Goal: Transaction & Acquisition: Book appointment/travel/reservation

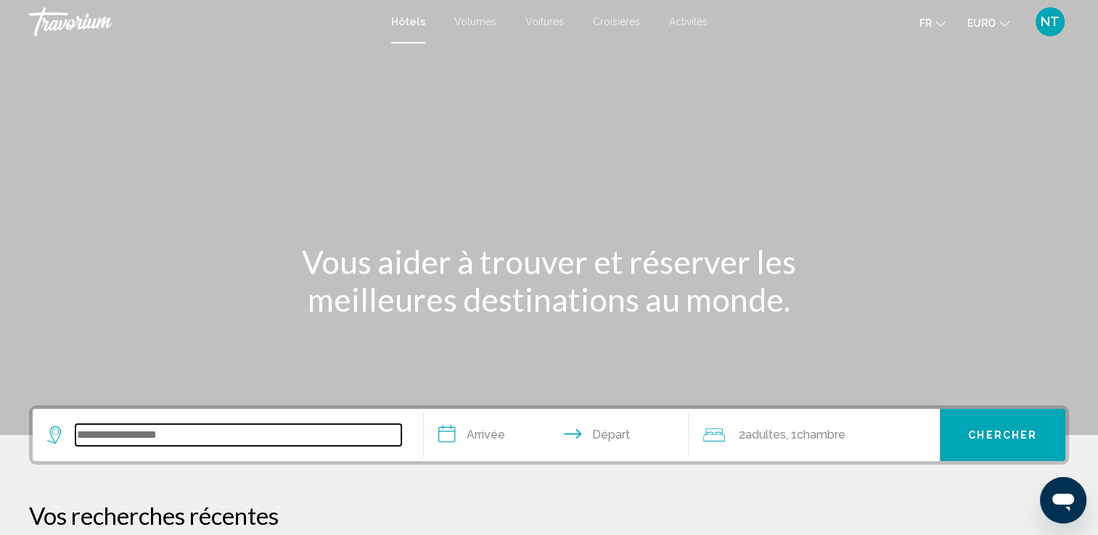
click at [139, 428] on input "Widget de recherche" at bounding box center [238, 435] width 326 height 22
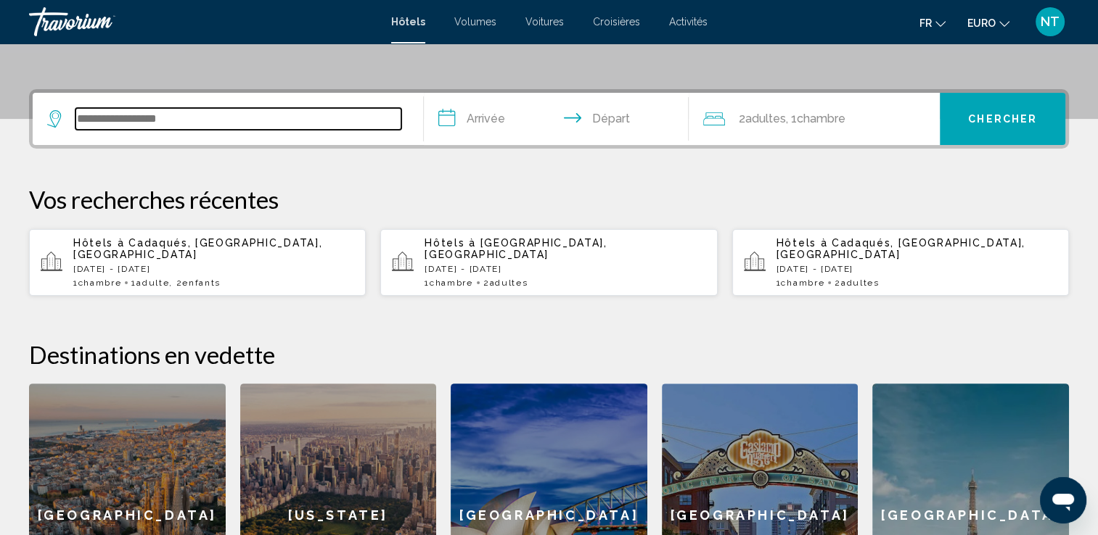
scroll to position [358, 0]
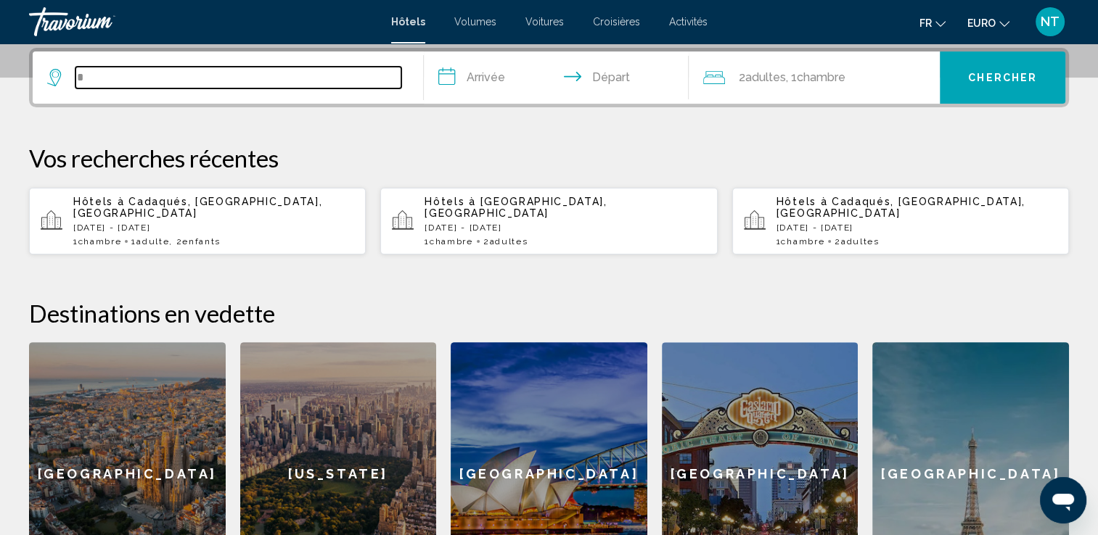
type input "*"
click at [95, 83] on input "*" at bounding box center [238, 78] width 326 height 22
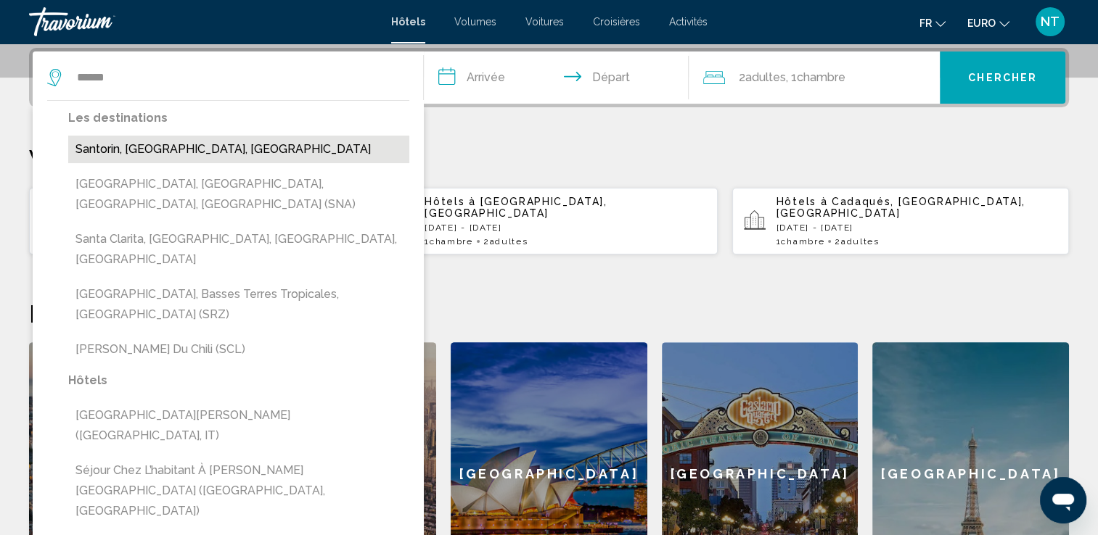
click at [122, 141] on button "Santorin, Île de Santorin, Grèce" at bounding box center [238, 150] width 341 height 28
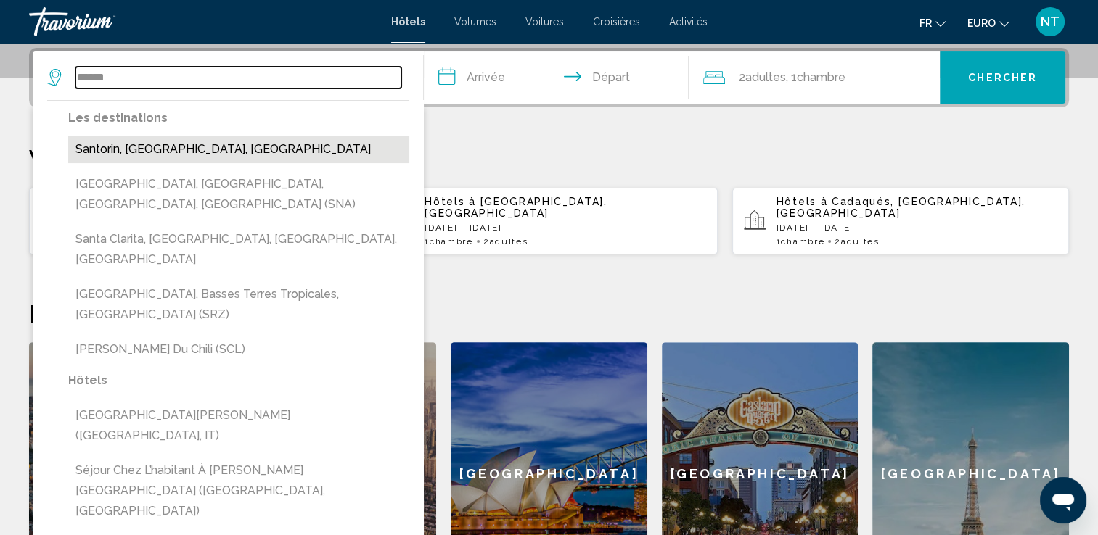
type input "**********"
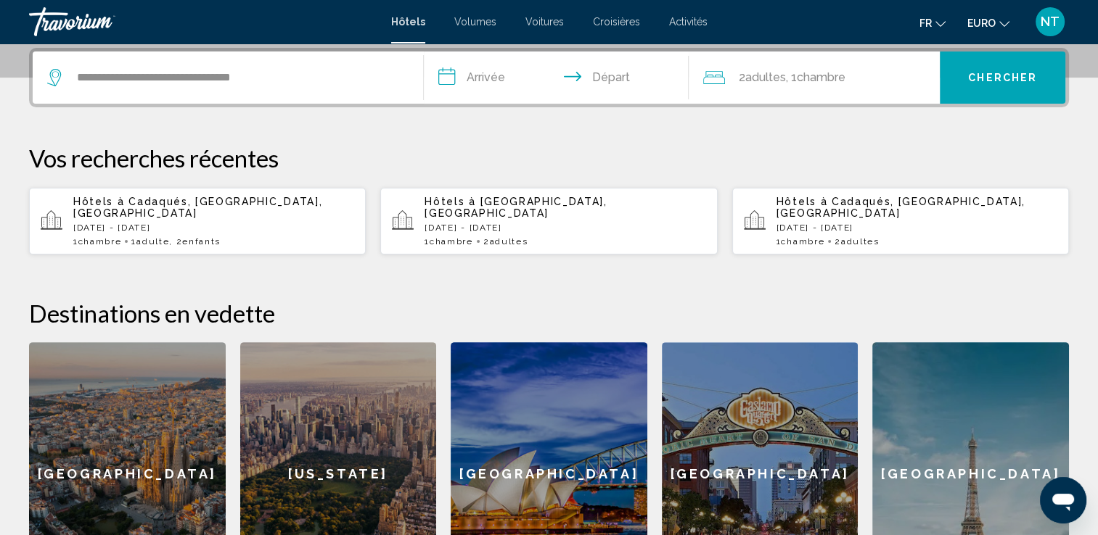
click at [514, 74] on input "**********" at bounding box center [559, 80] width 271 height 57
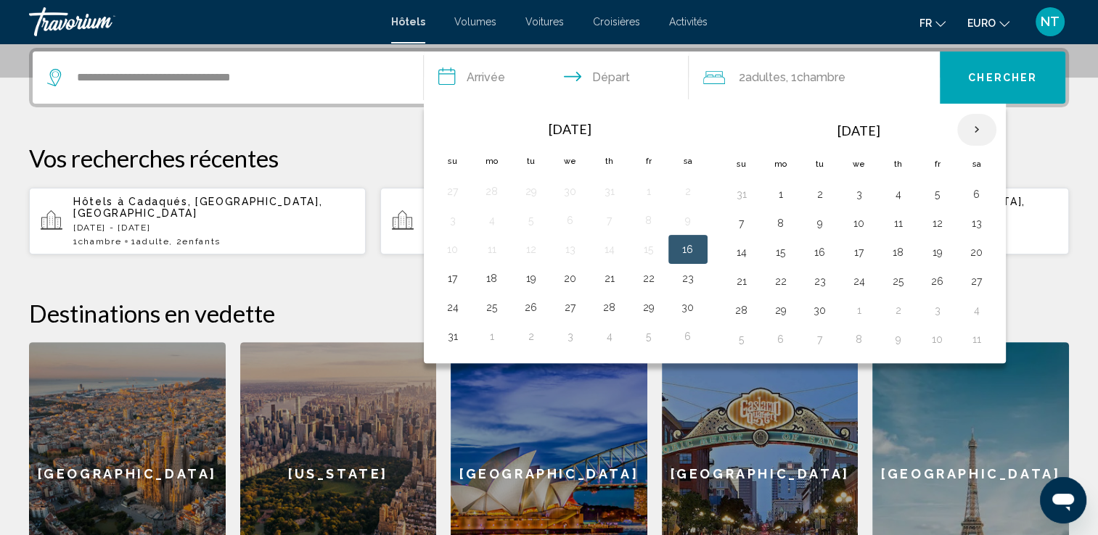
click at [975, 126] on th "Next month" at bounding box center [976, 130] width 39 height 32
click at [781, 307] on button "27" at bounding box center [780, 310] width 23 height 20
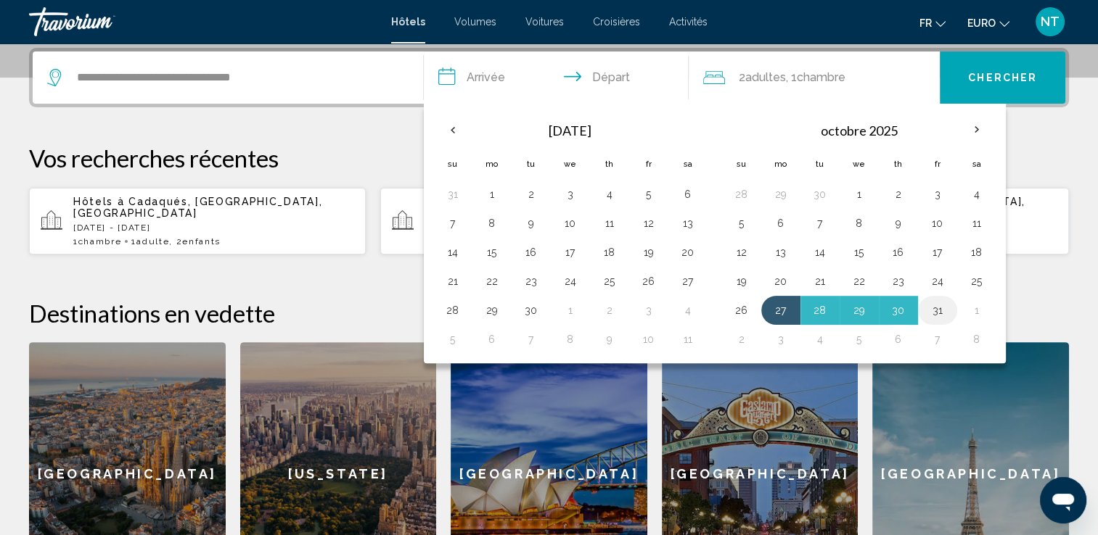
click at [936, 305] on button "31" at bounding box center [937, 310] width 23 height 20
type input "**********"
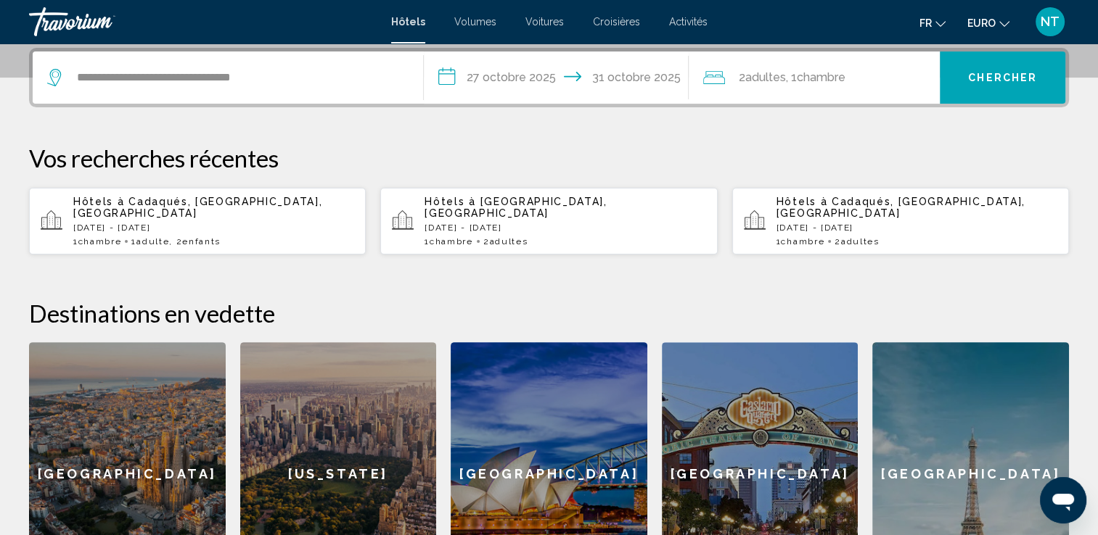
click at [911, 71] on div "2 Adulte Adultes , 1 Chambre pièces" at bounding box center [821, 77] width 237 height 20
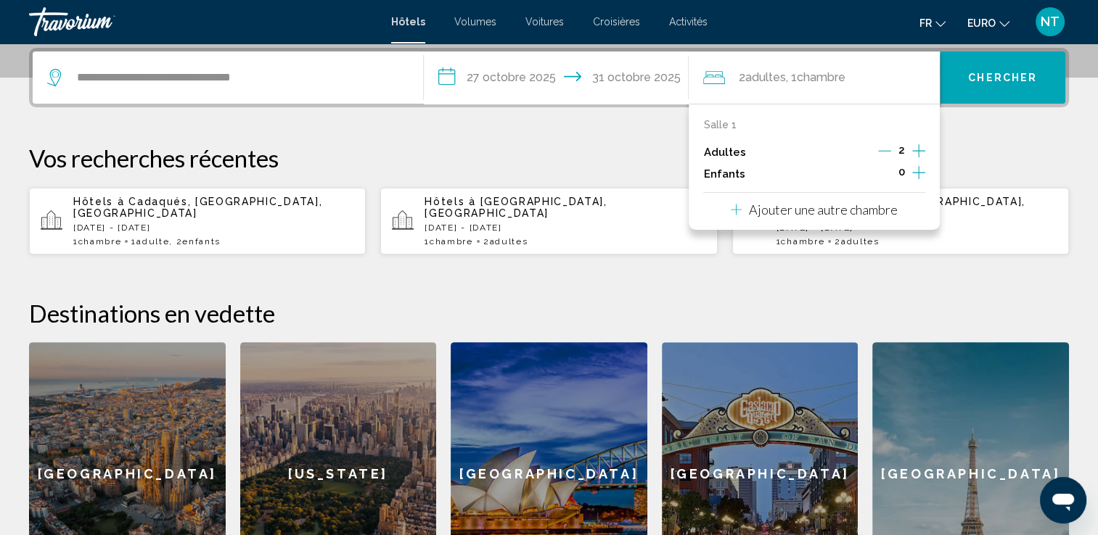
click at [919, 167] on icon "Augmenter les enfants" at bounding box center [918, 172] width 13 height 13
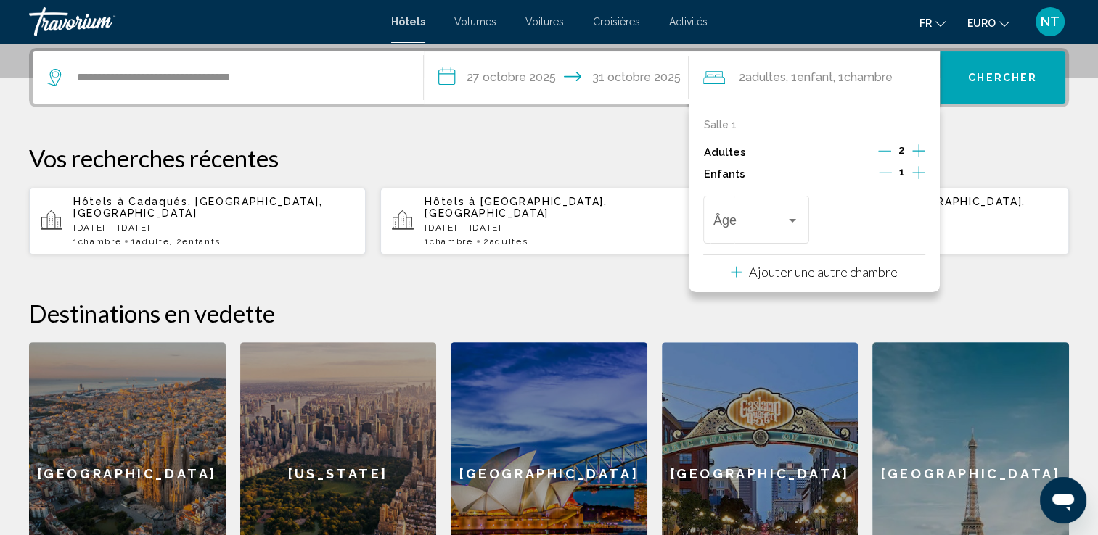
click at [918, 167] on icon "Augmenter les enfants" at bounding box center [918, 172] width 13 height 13
click at [795, 220] on div "Voyageurs : 2 adultes, 2 enfants" at bounding box center [792, 221] width 7 height 4
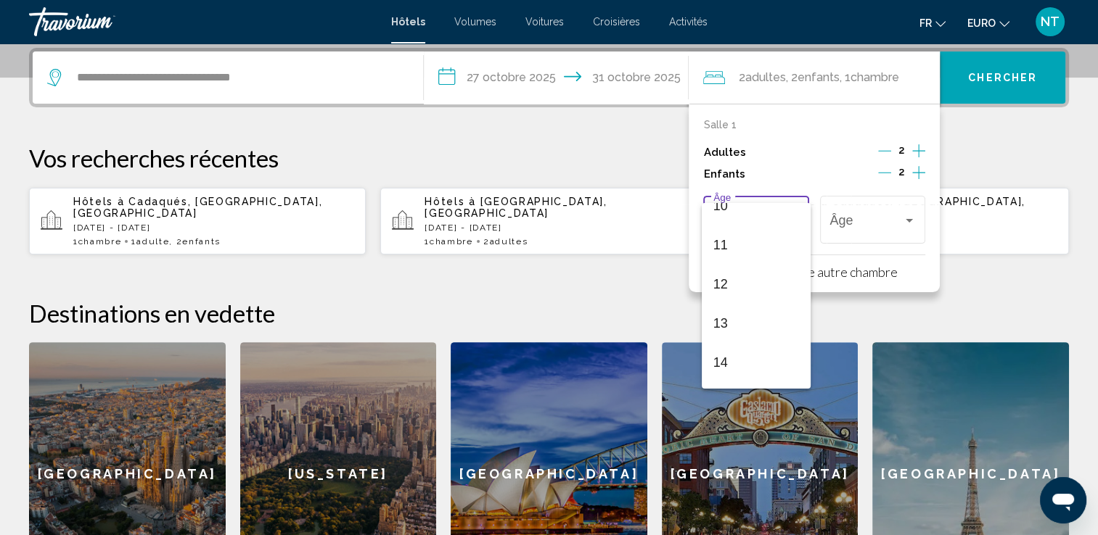
scroll to position [520, 0]
click at [729, 293] on span "15" at bounding box center [756, 290] width 86 height 39
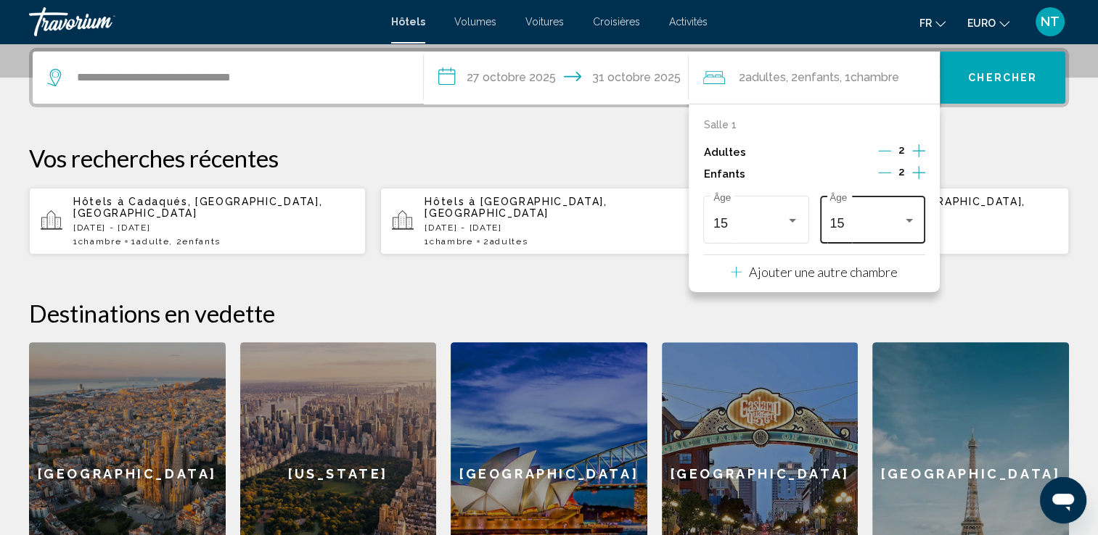
click at [914, 212] on div "15 Âge" at bounding box center [872, 218] width 86 height 52
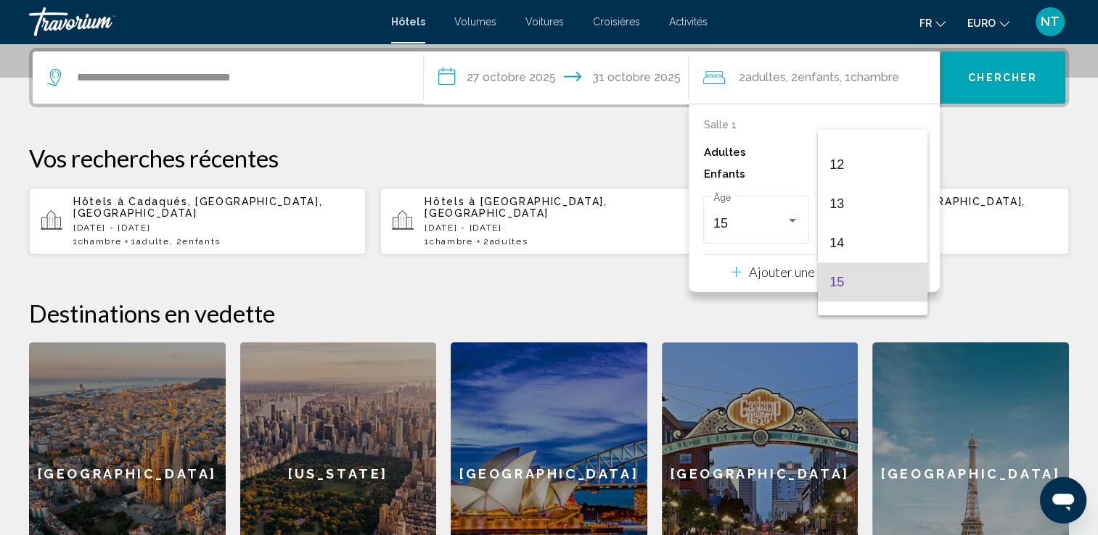
scroll to position [369, 0]
click at [852, 242] on span "12" at bounding box center [872, 250] width 86 height 39
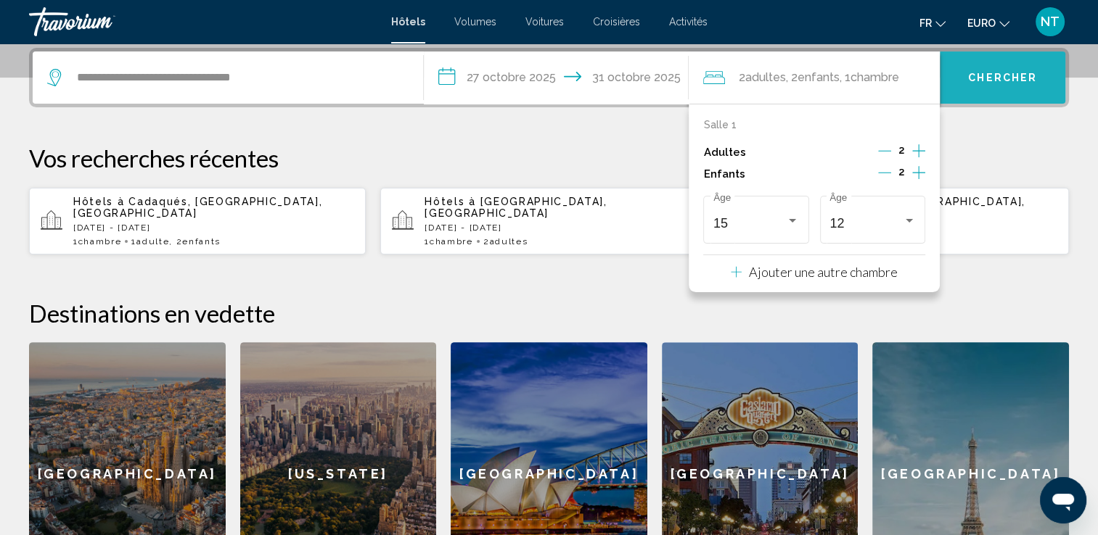
click at [980, 89] on button "Chercher" at bounding box center [1003, 78] width 126 height 52
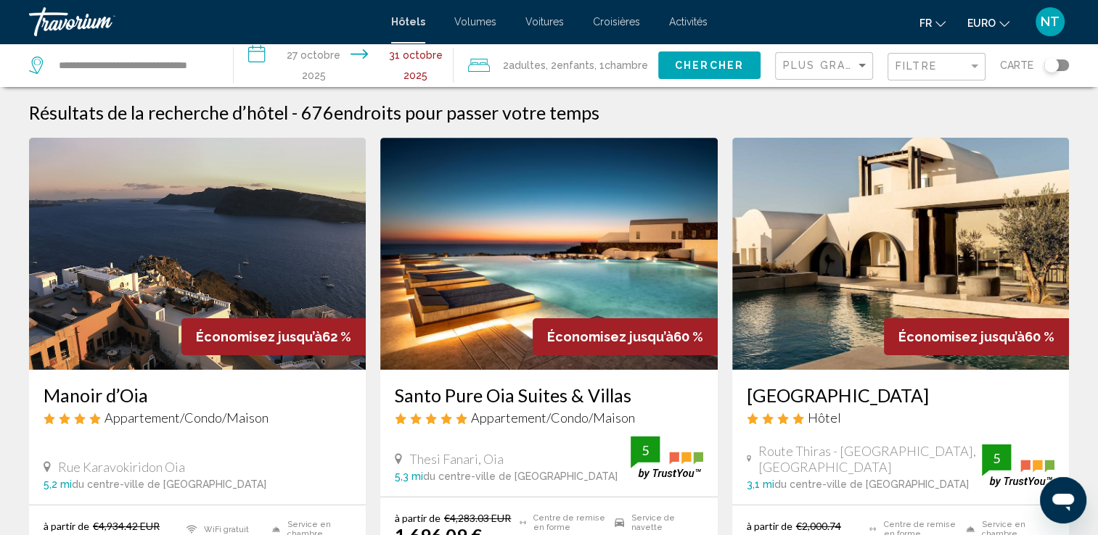
click at [874, 255] on img "Contenu principal" at bounding box center [900, 254] width 337 height 232
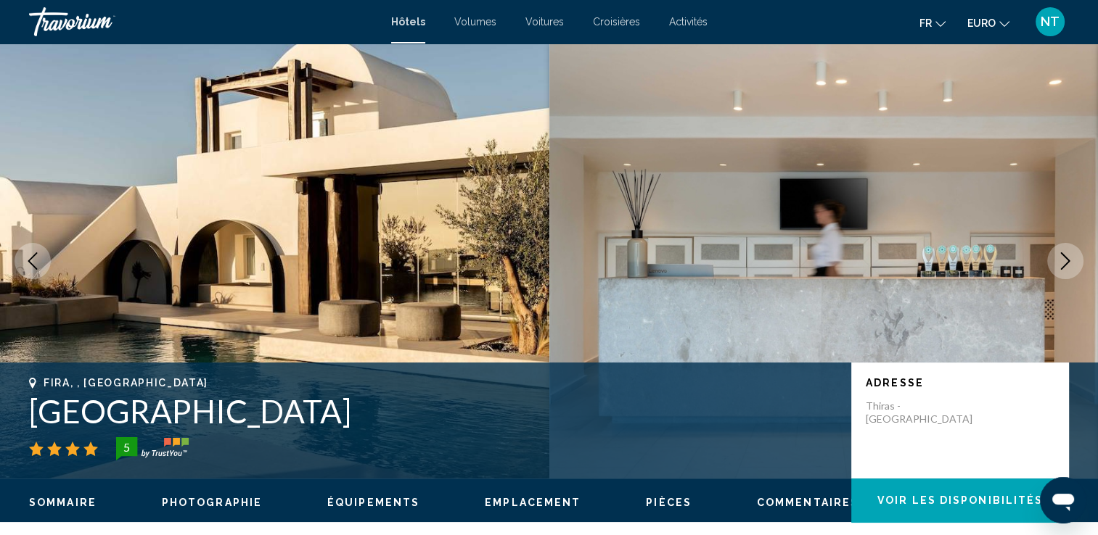
click at [1060, 256] on icon "Image suivante" at bounding box center [1064, 261] width 17 height 17
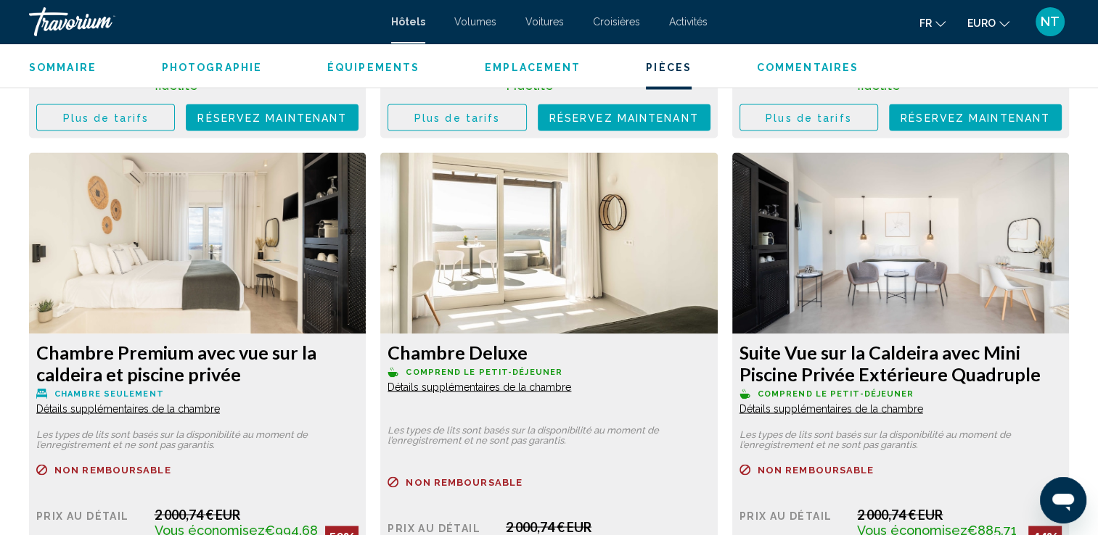
scroll to position [2589, 0]
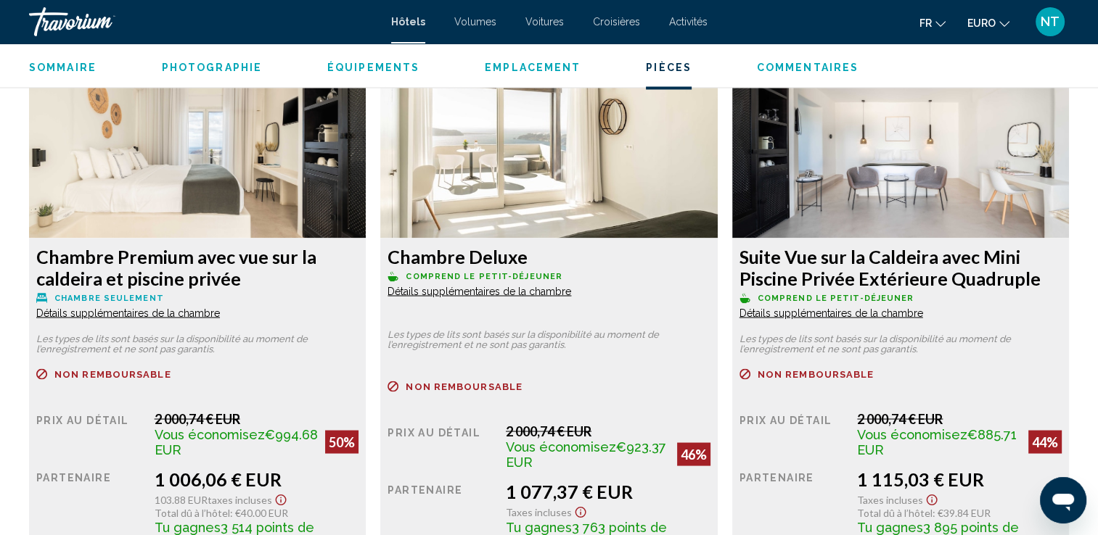
click at [1097, 7] on div "Hôtels Volumes Voitures Croisières Activités Hôtels Vols Voitures Croisières Ac…" at bounding box center [549, 22] width 1098 height 30
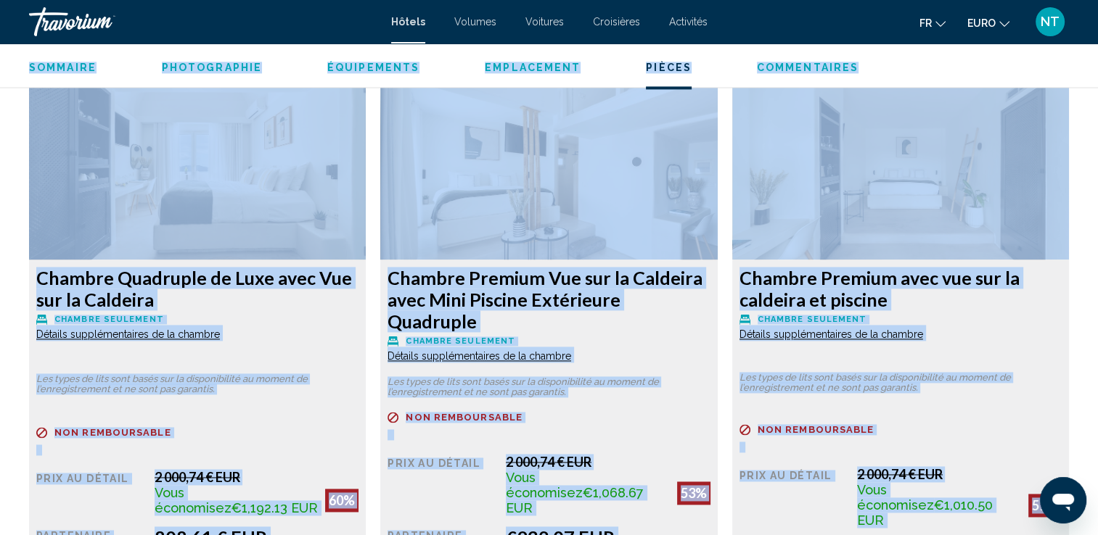
scroll to position [1963, 0]
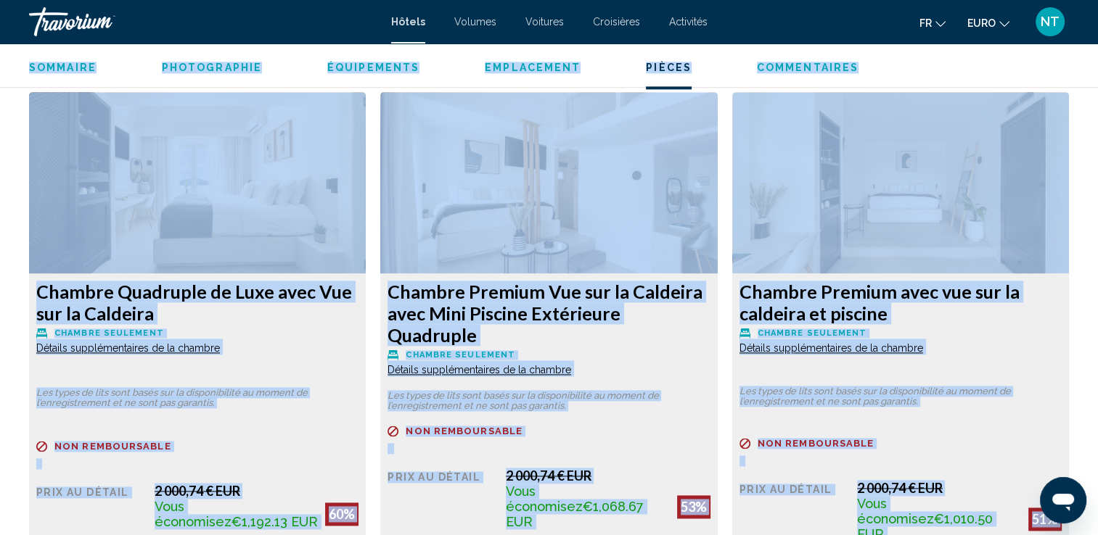
click at [366, 255] on img "Contenu principal" at bounding box center [197, 182] width 337 height 181
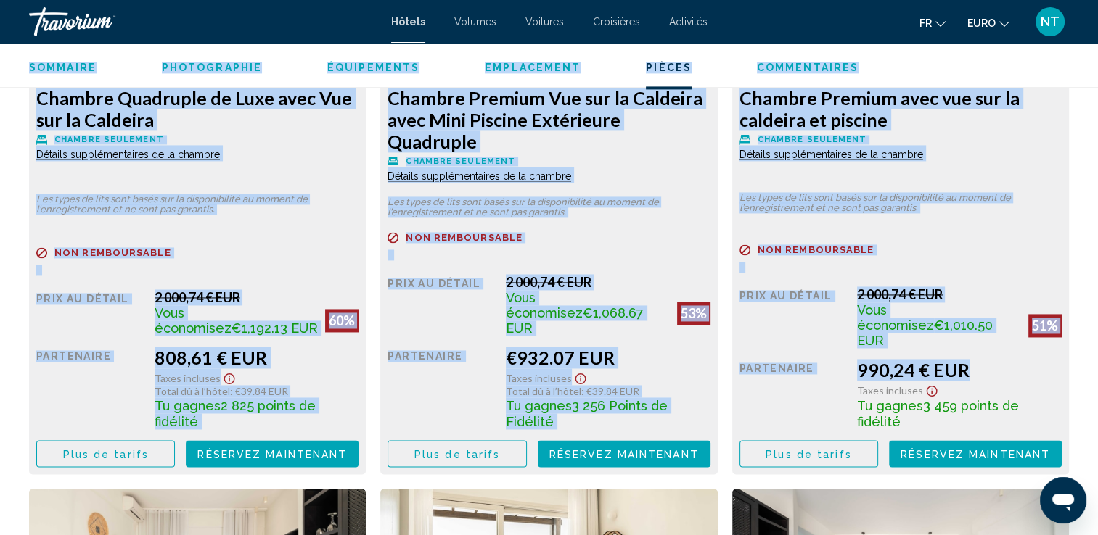
scroll to position [2166, 0]
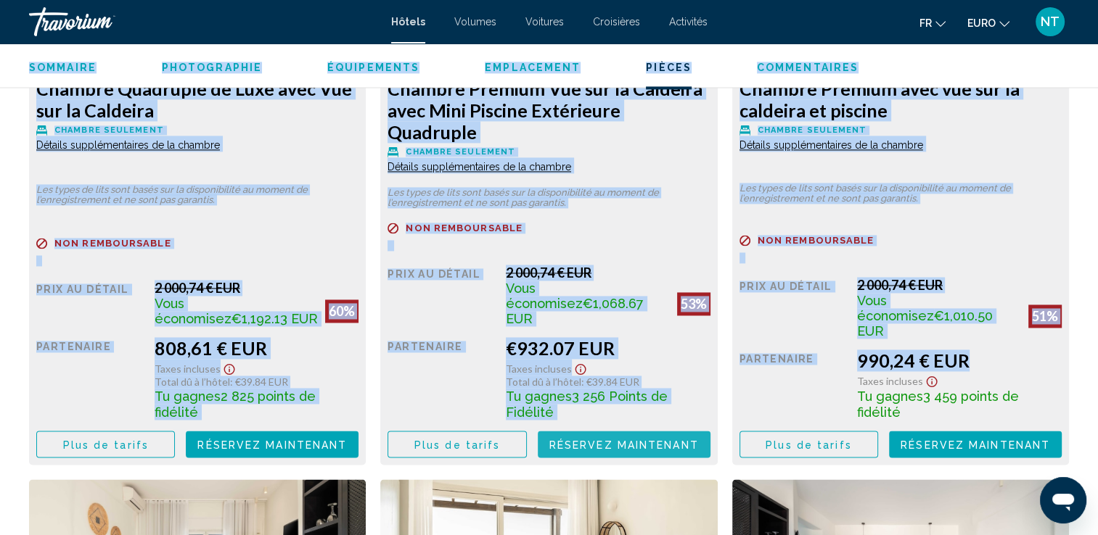
click at [358, 431] on button "Réservez maintenant Plus disponible" at bounding box center [272, 444] width 173 height 27
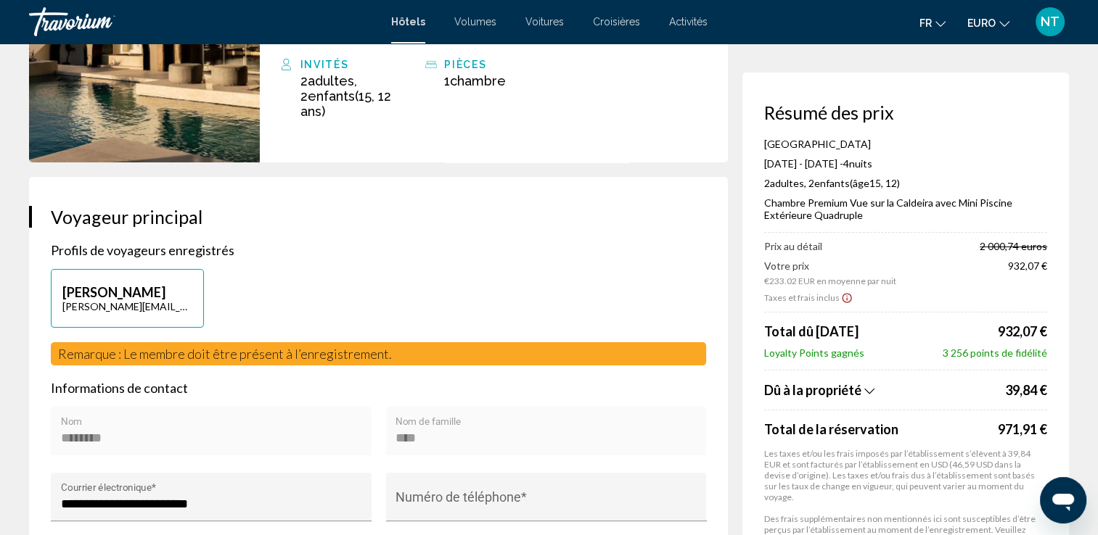
scroll to position [194, 0]
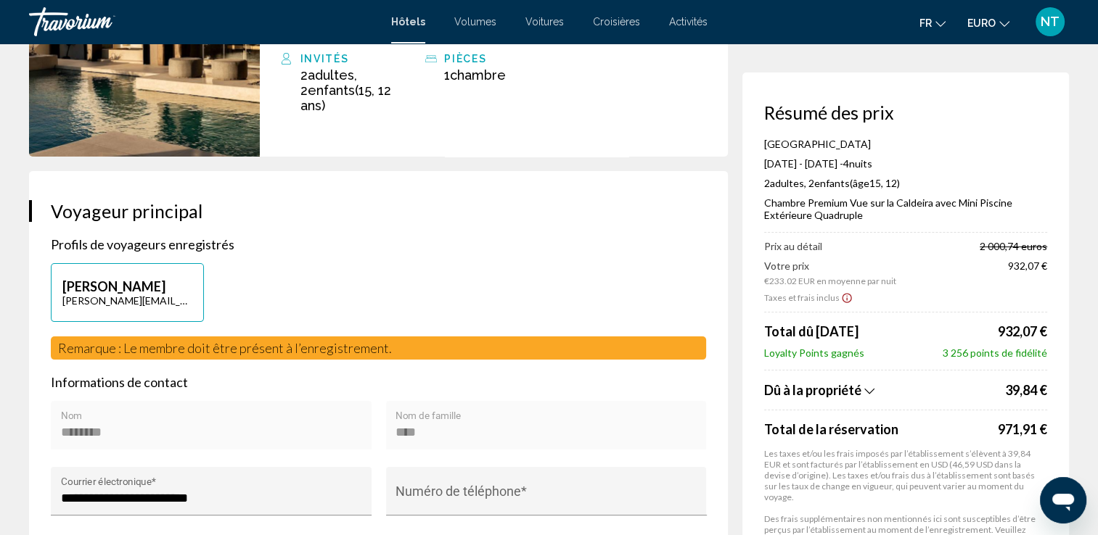
click at [870, 390] on icon "Afficher la répartition des taxes et des frais" at bounding box center [869, 391] width 10 height 12
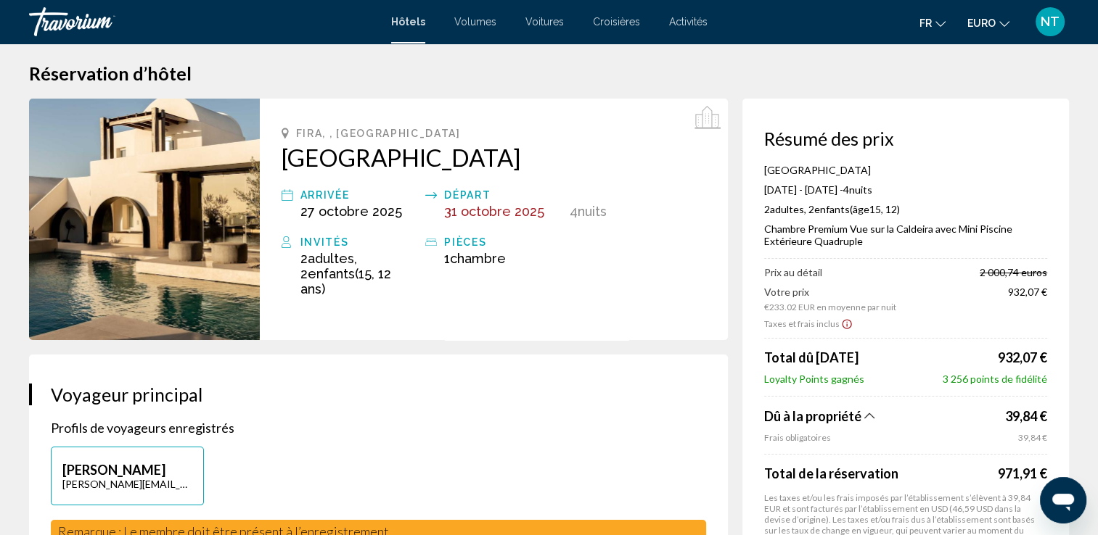
scroll to position [0, 0]
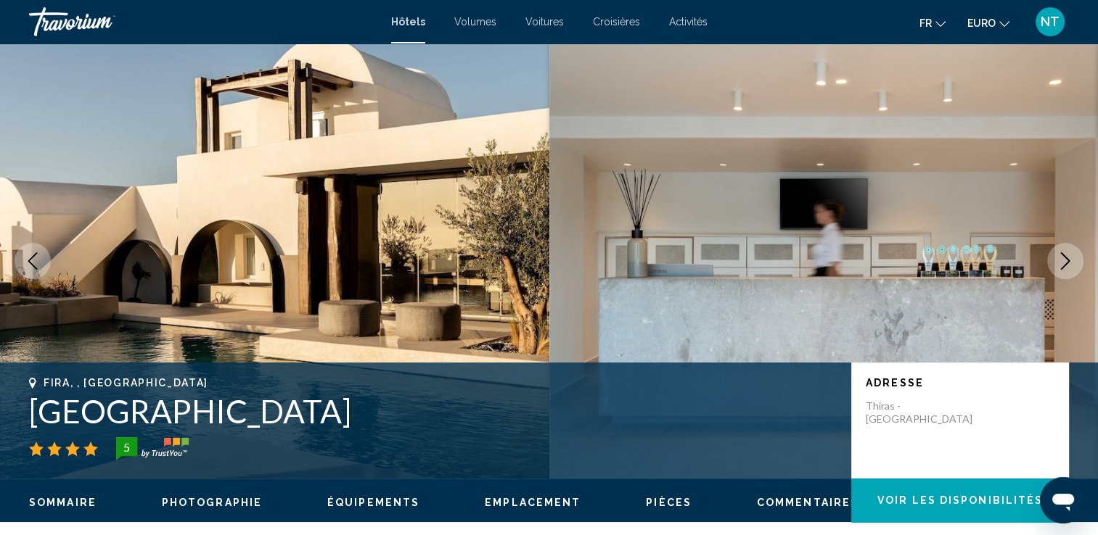
click at [1062, 260] on icon "Image suivante" at bounding box center [1064, 261] width 17 height 17
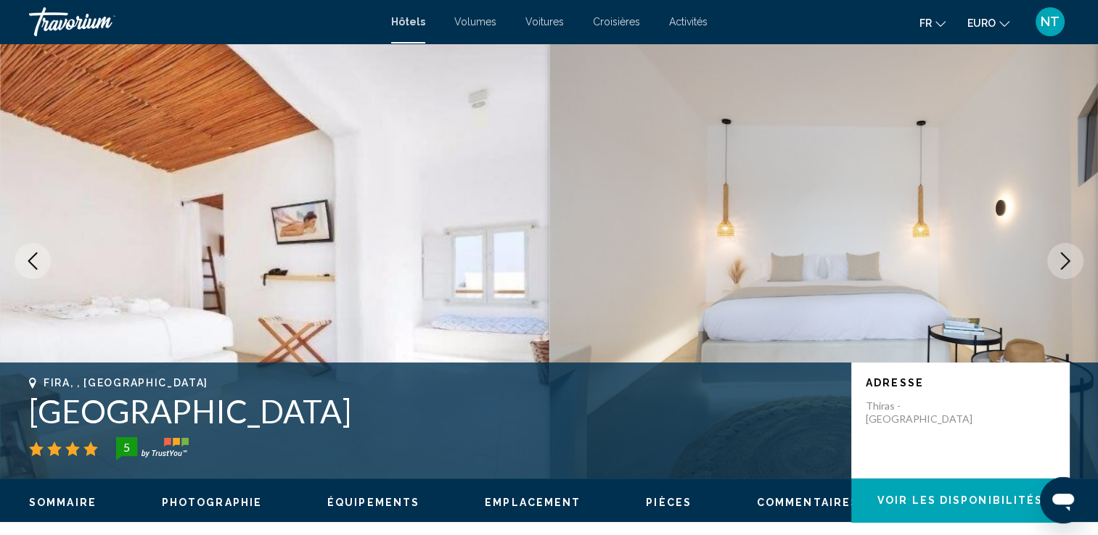
click at [1062, 260] on icon "Image suivante" at bounding box center [1064, 261] width 17 height 17
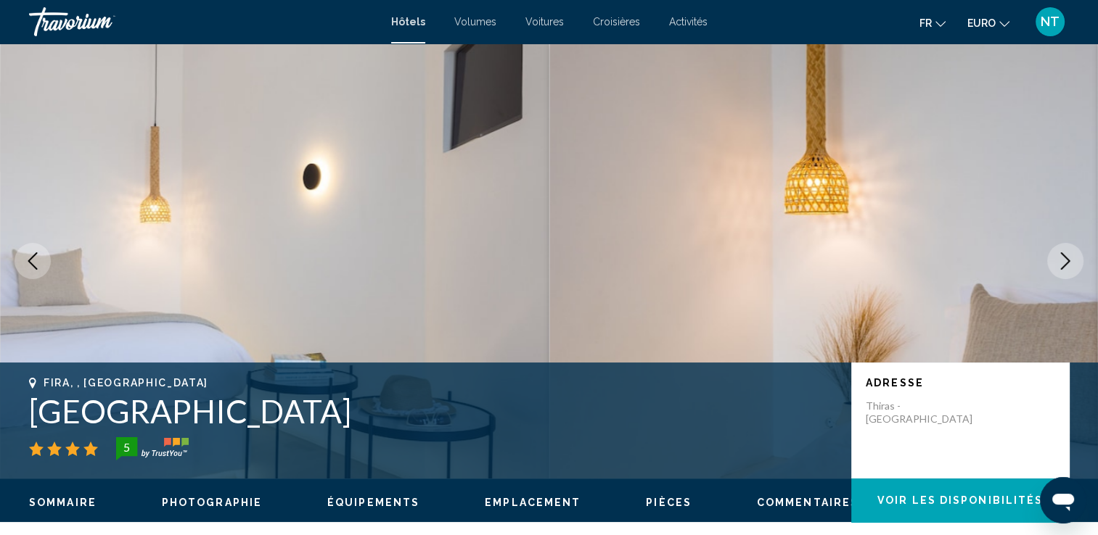
click at [1062, 260] on icon "Image suivante" at bounding box center [1064, 261] width 17 height 17
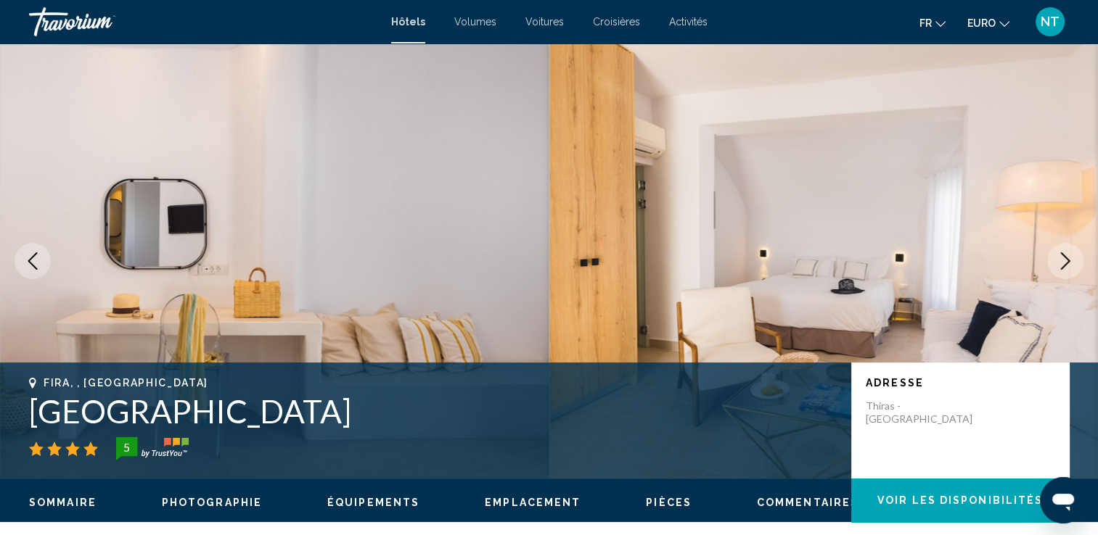
click at [1062, 260] on icon "Image suivante" at bounding box center [1064, 261] width 17 height 17
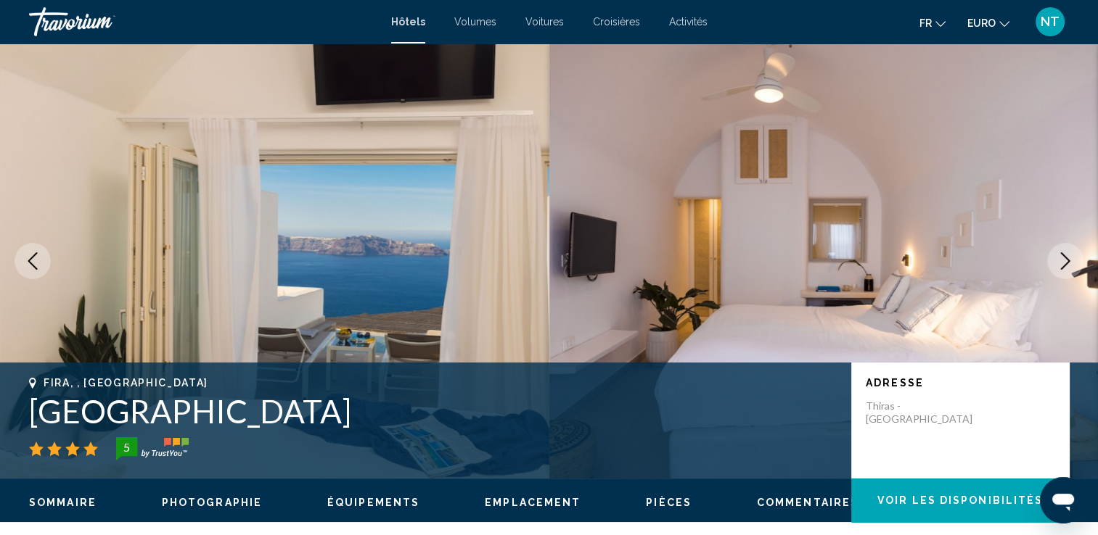
click at [1062, 260] on icon "Image suivante" at bounding box center [1064, 261] width 17 height 17
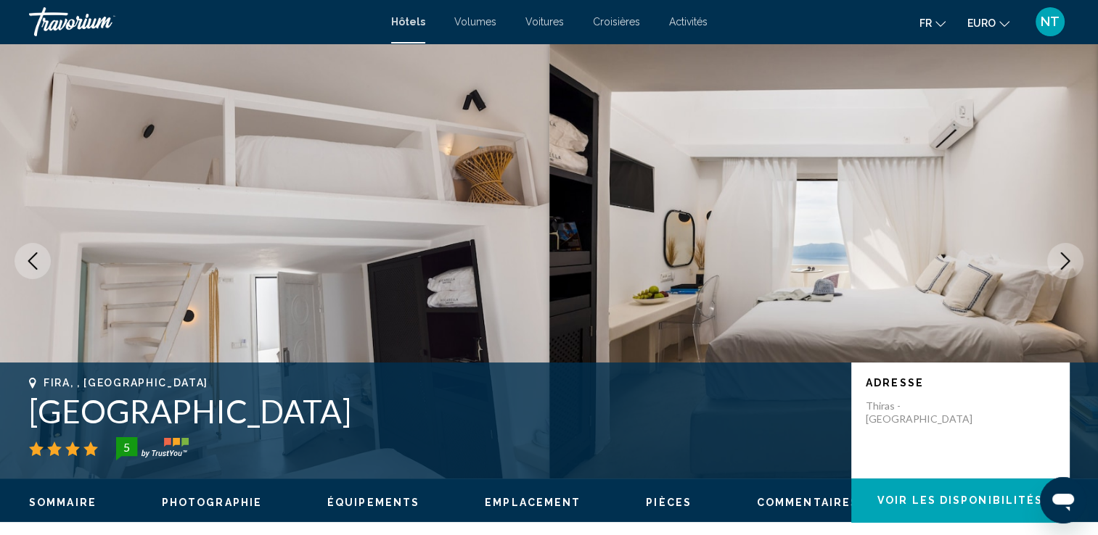
click at [1062, 260] on icon "Image suivante" at bounding box center [1064, 261] width 17 height 17
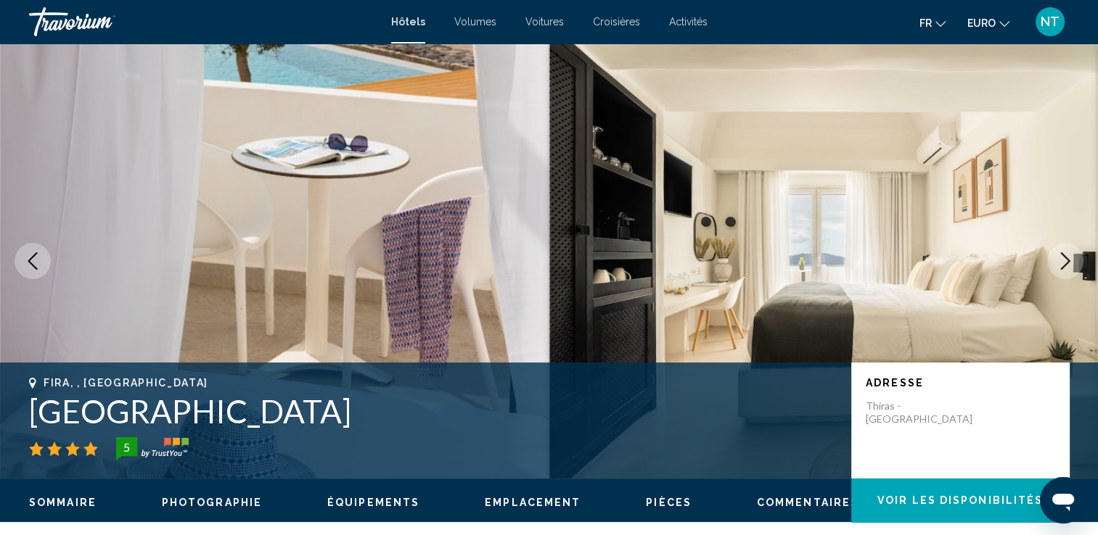
click at [1062, 260] on icon "Image suivante" at bounding box center [1064, 261] width 17 height 17
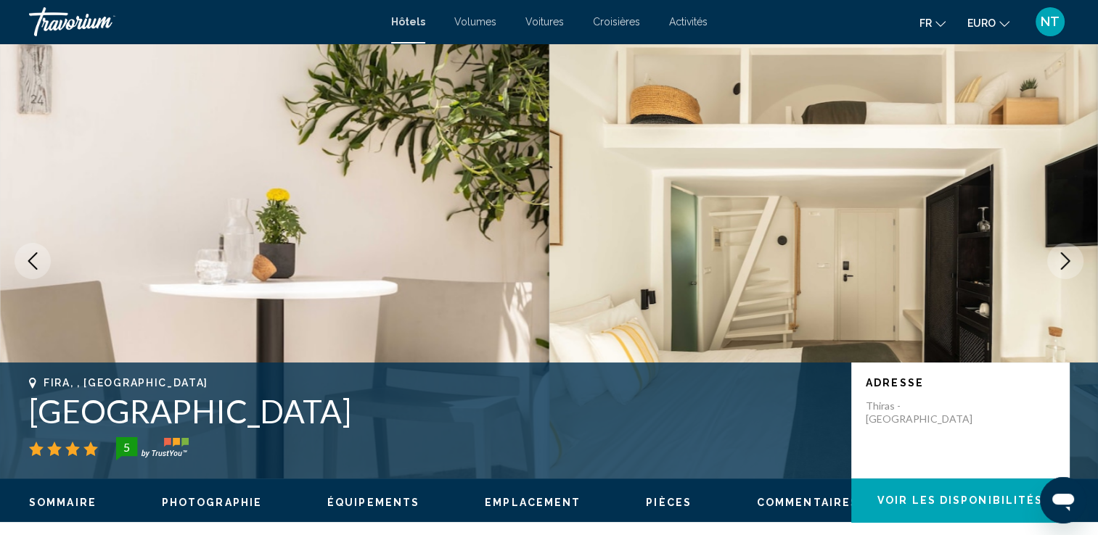
click at [1062, 260] on icon "Image suivante" at bounding box center [1064, 261] width 17 height 17
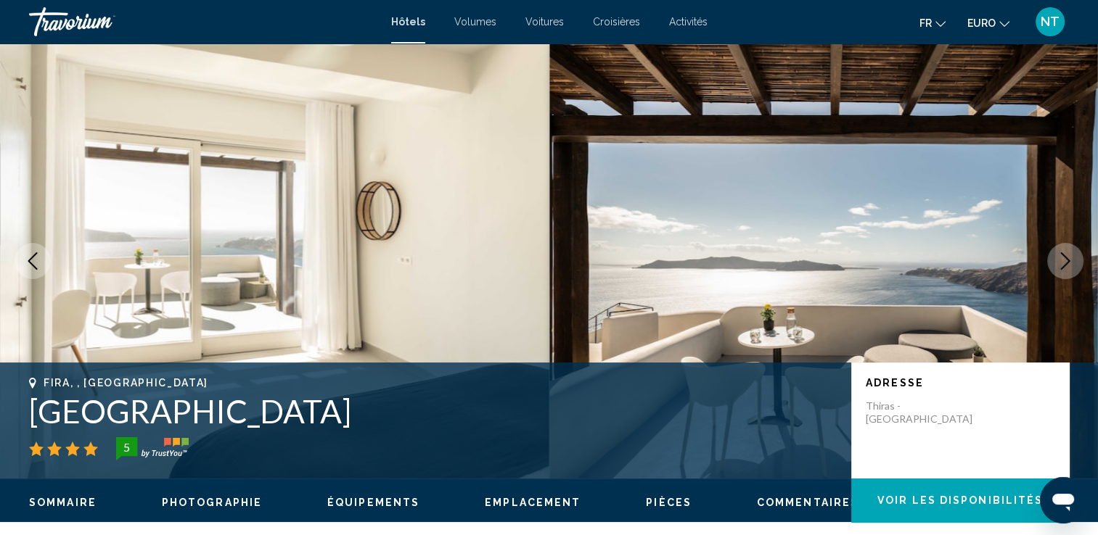
click at [1062, 260] on icon "Image suivante" at bounding box center [1064, 261] width 17 height 17
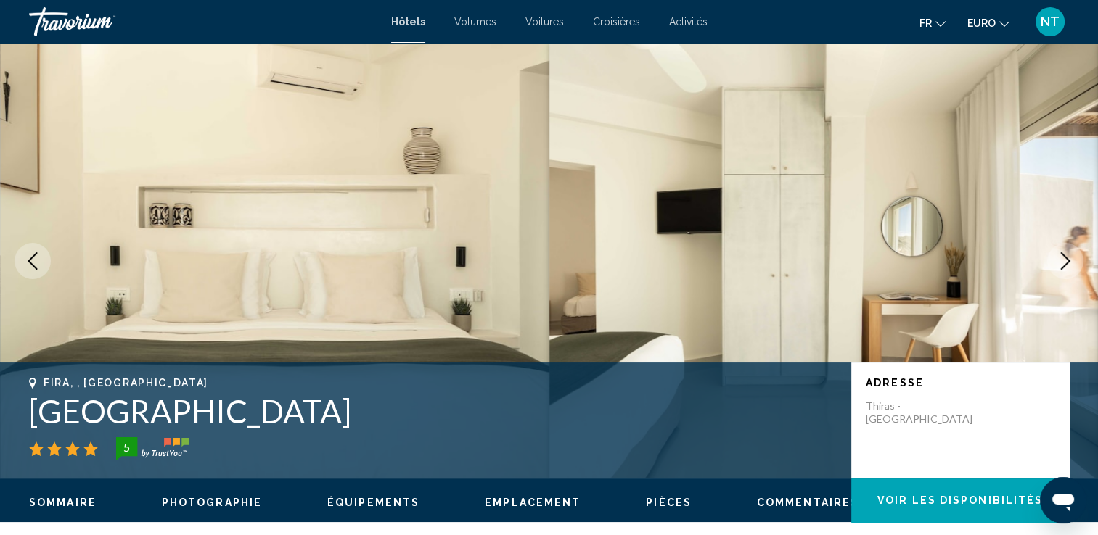
click at [1062, 260] on icon "Image suivante" at bounding box center [1064, 261] width 17 height 17
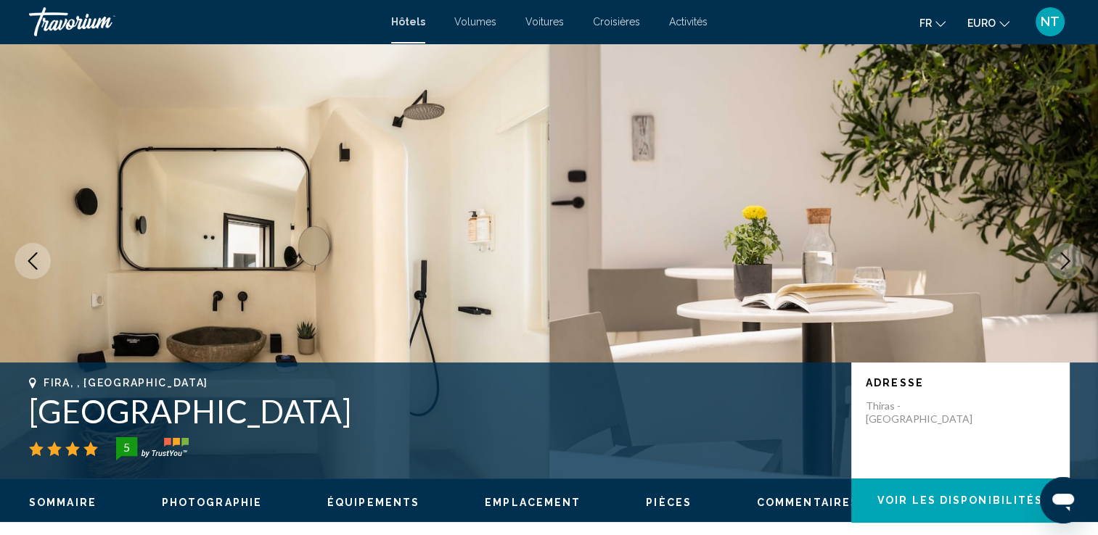
click at [1062, 260] on icon "Image suivante" at bounding box center [1064, 261] width 17 height 17
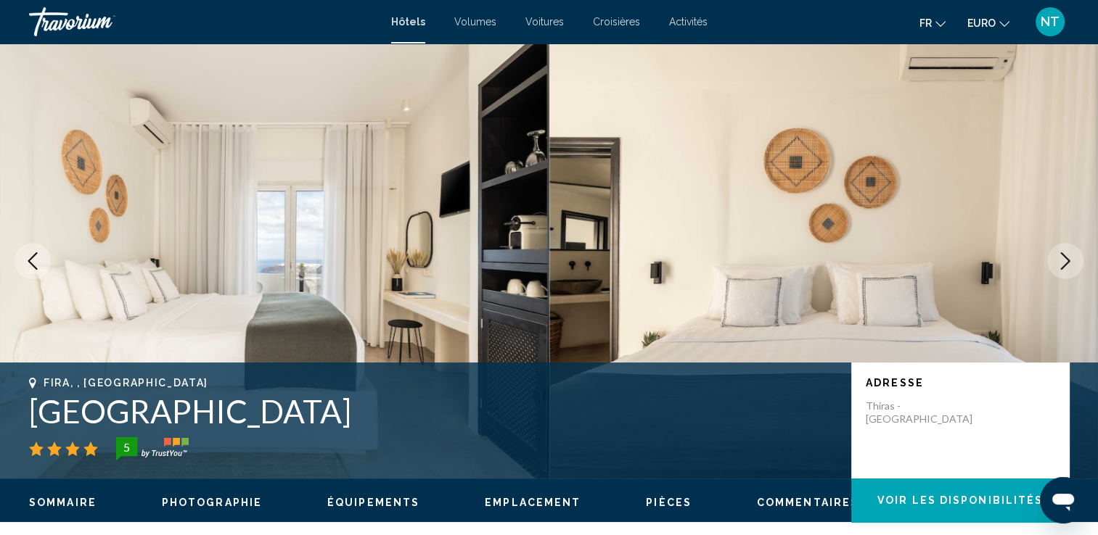
click at [1062, 260] on icon "Image suivante" at bounding box center [1064, 261] width 17 height 17
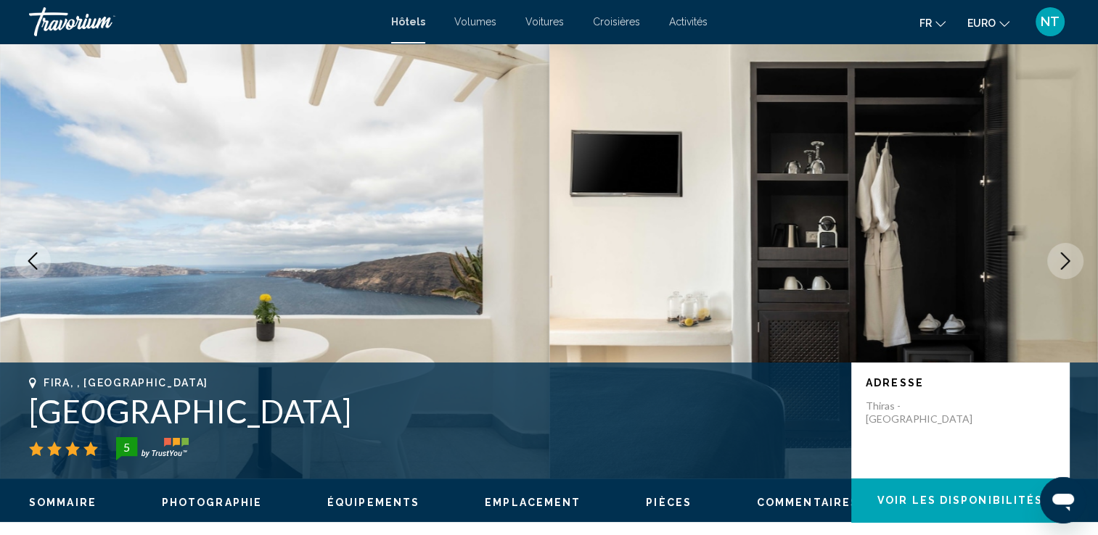
click at [1062, 260] on icon "Image suivante" at bounding box center [1064, 261] width 17 height 17
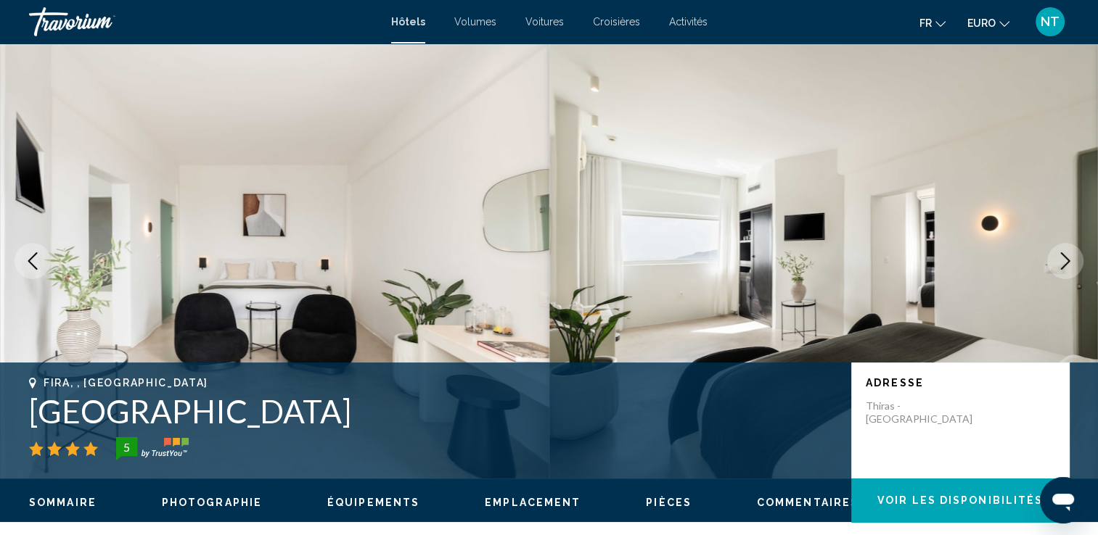
click at [1062, 260] on icon "Image suivante" at bounding box center [1064, 261] width 17 height 17
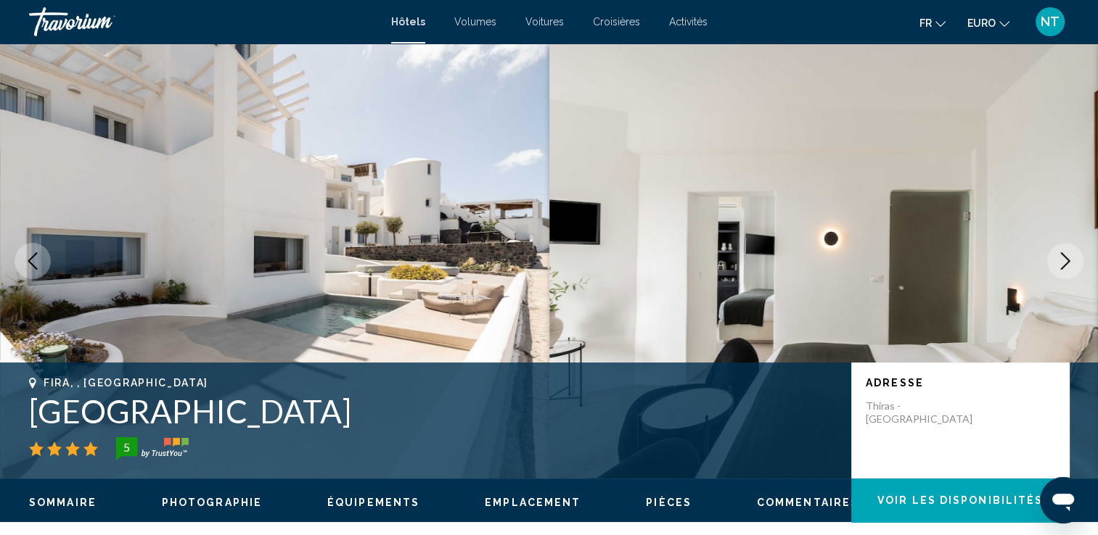
click at [1062, 260] on icon "Image suivante" at bounding box center [1064, 261] width 17 height 17
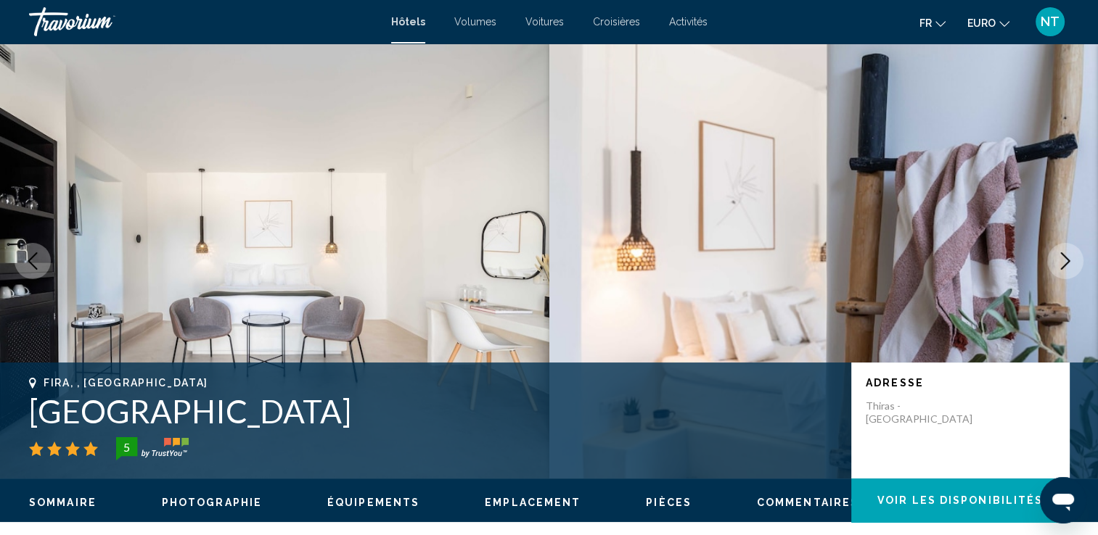
click at [1062, 260] on icon "Image suivante" at bounding box center [1064, 261] width 17 height 17
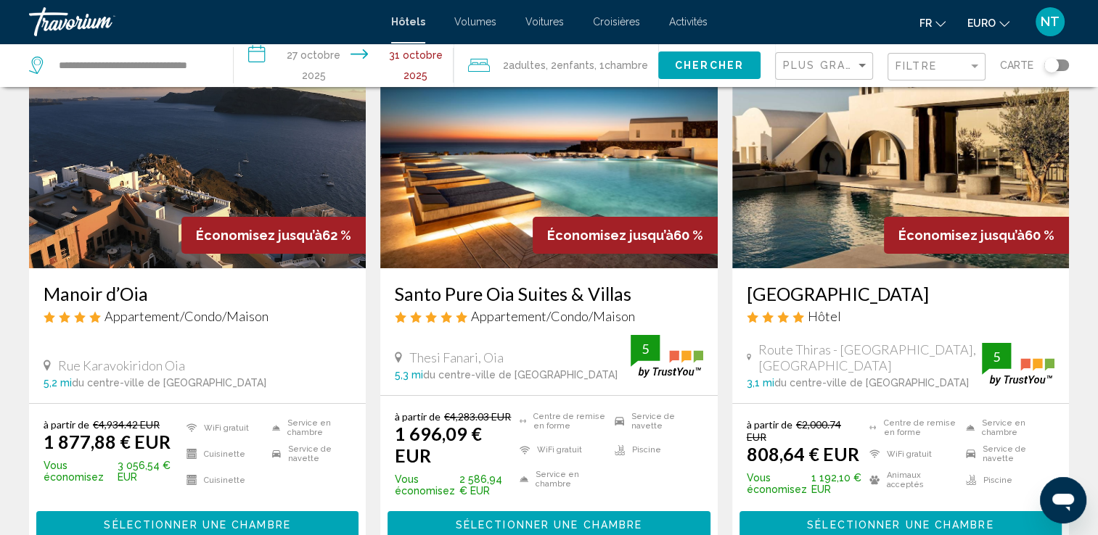
scroll to position [116, 0]
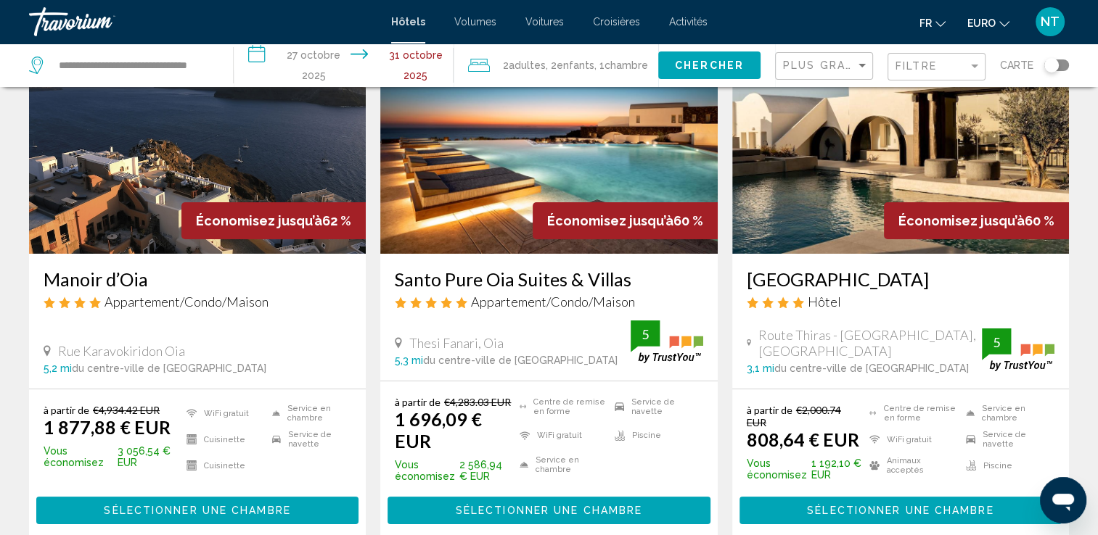
click at [825, 194] on img "Contenu principal" at bounding box center [900, 138] width 337 height 232
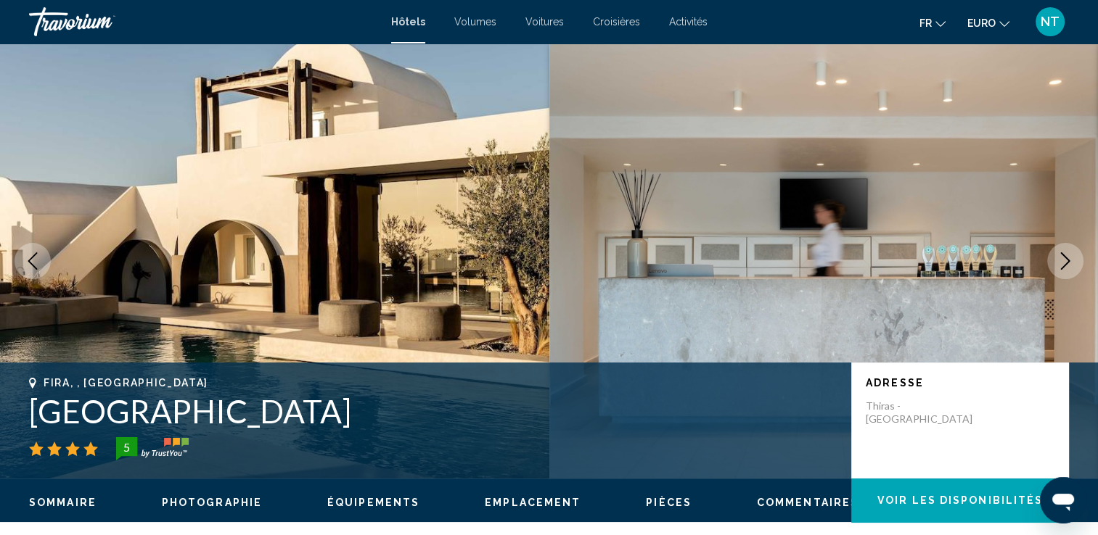
drag, startPoint x: 1051, startPoint y: 508, endPoint x: 1101, endPoint y: 522, distance: 52.8
click html
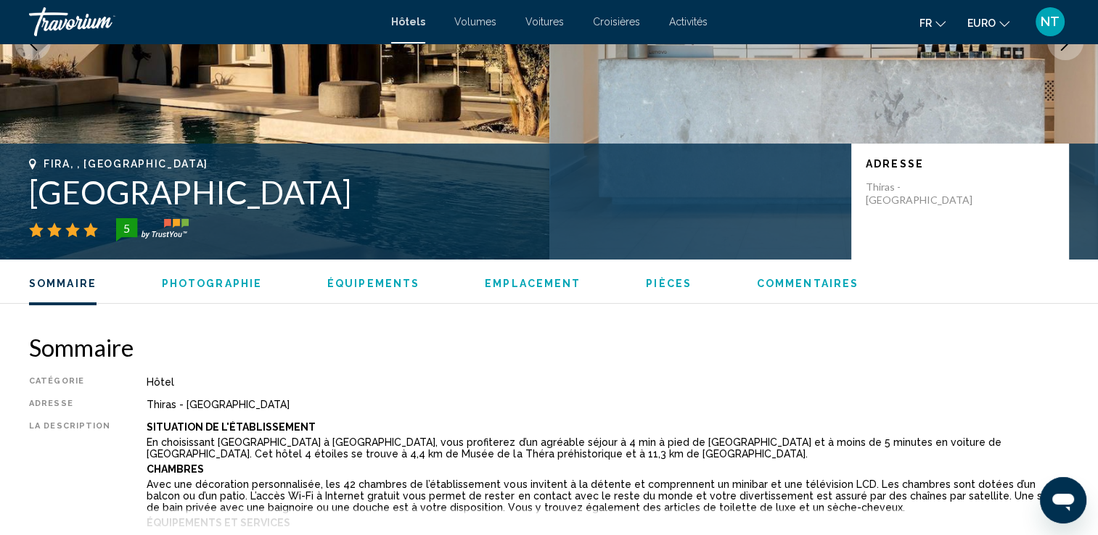
scroll to position [142, 0]
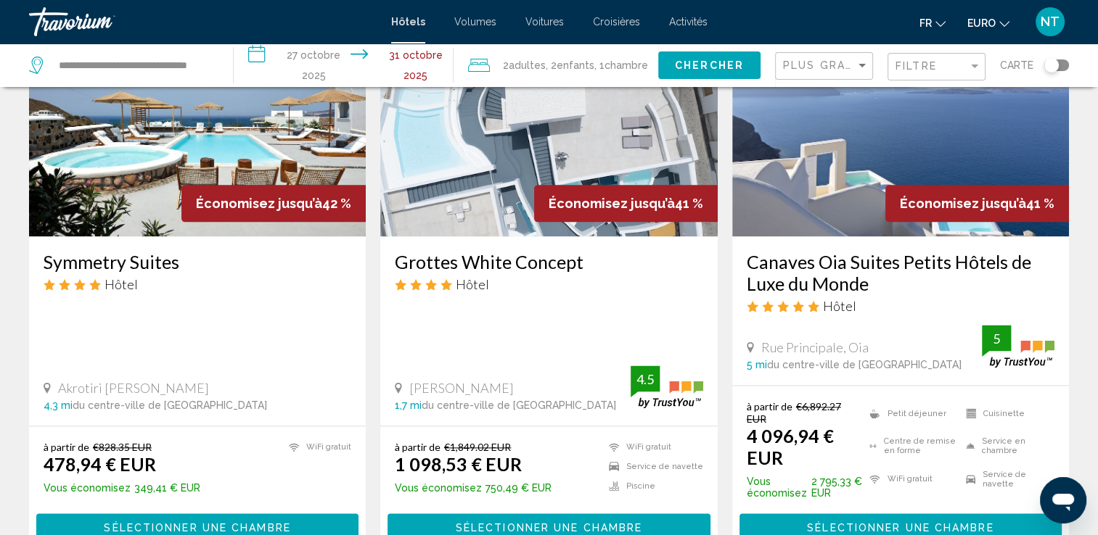
scroll to position [1741, 0]
click at [847, 189] on img "Contenu principal" at bounding box center [900, 120] width 337 height 232
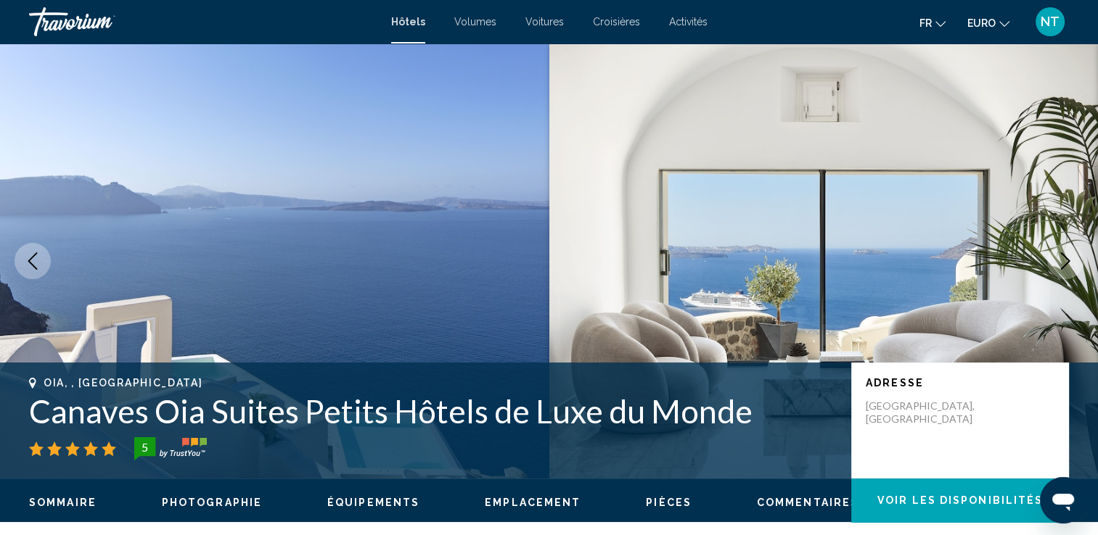
click at [1064, 260] on icon "Image suivante" at bounding box center [1064, 261] width 17 height 17
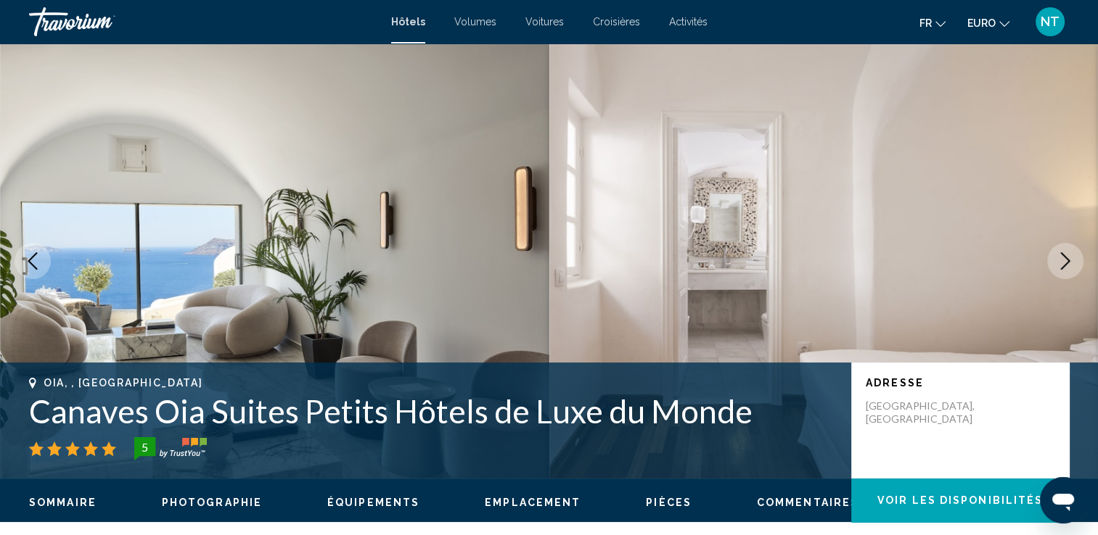
click at [1059, 253] on icon "Image suivante" at bounding box center [1064, 261] width 17 height 17
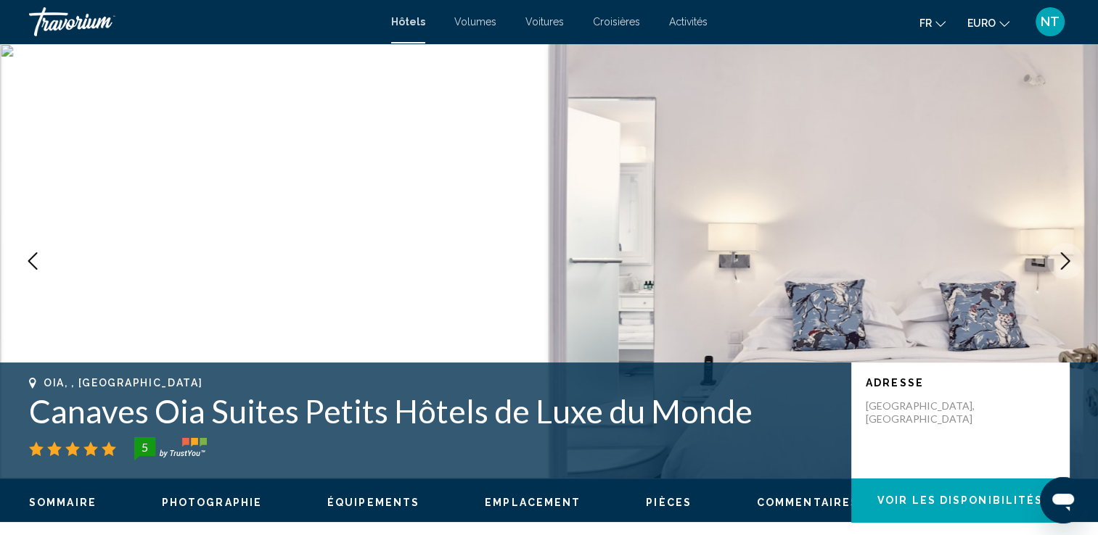
click at [1059, 253] on icon "Image suivante" at bounding box center [1064, 261] width 17 height 17
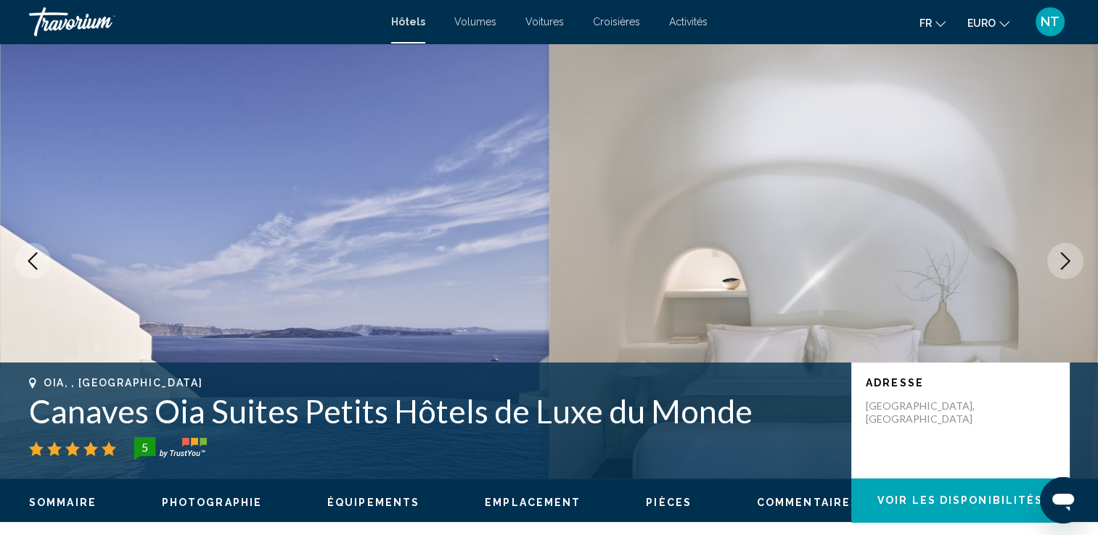
click at [1059, 253] on icon "Image suivante" at bounding box center [1064, 261] width 17 height 17
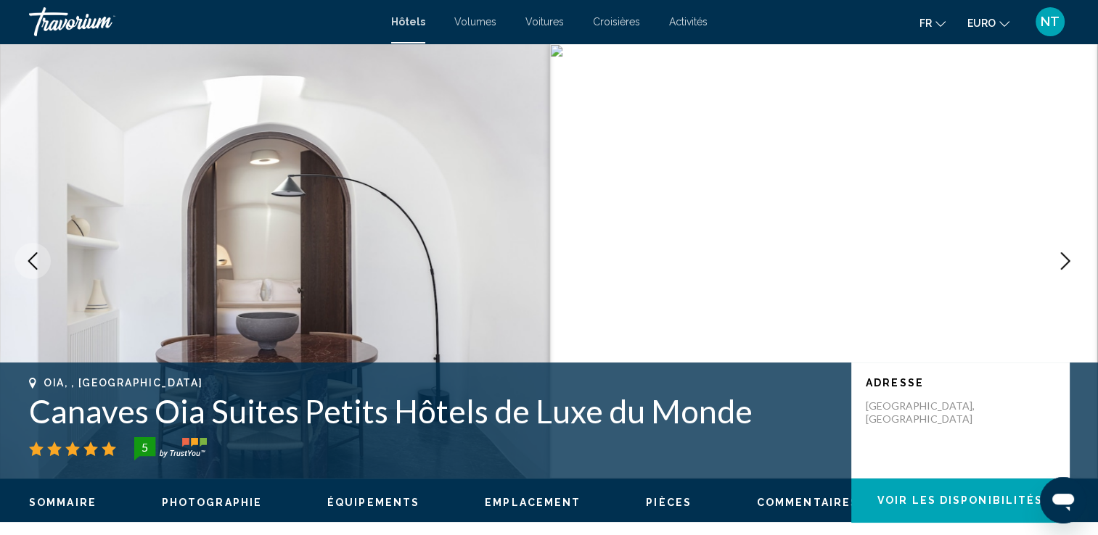
click at [1059, 253] on icon "Image suivante" at bounding box center [1064, 261] width 17 height 17
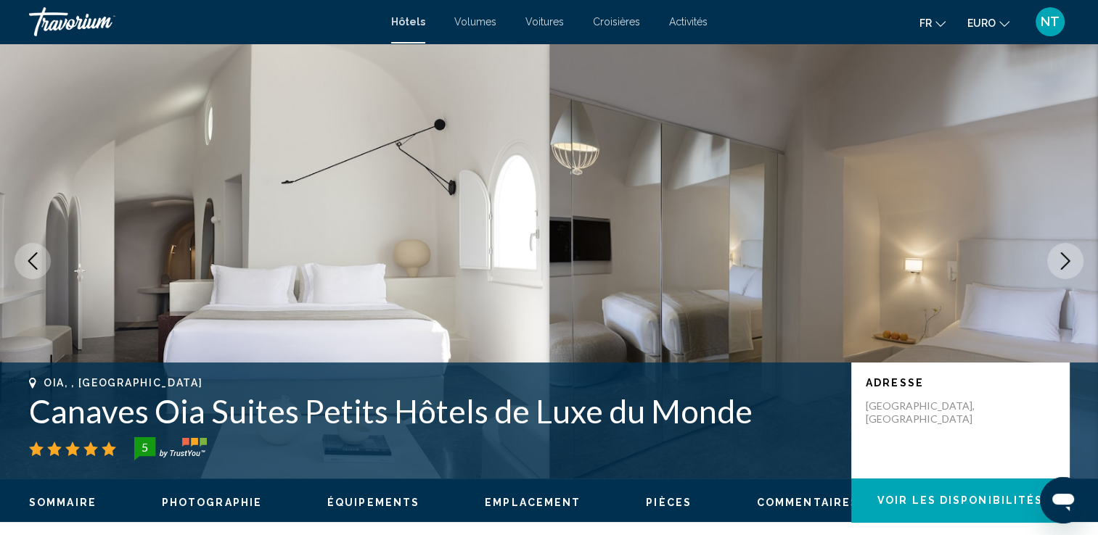
click at [1065, 260] on icon "Image suivante" at bounding box center [1064, 261] width 17 height 17
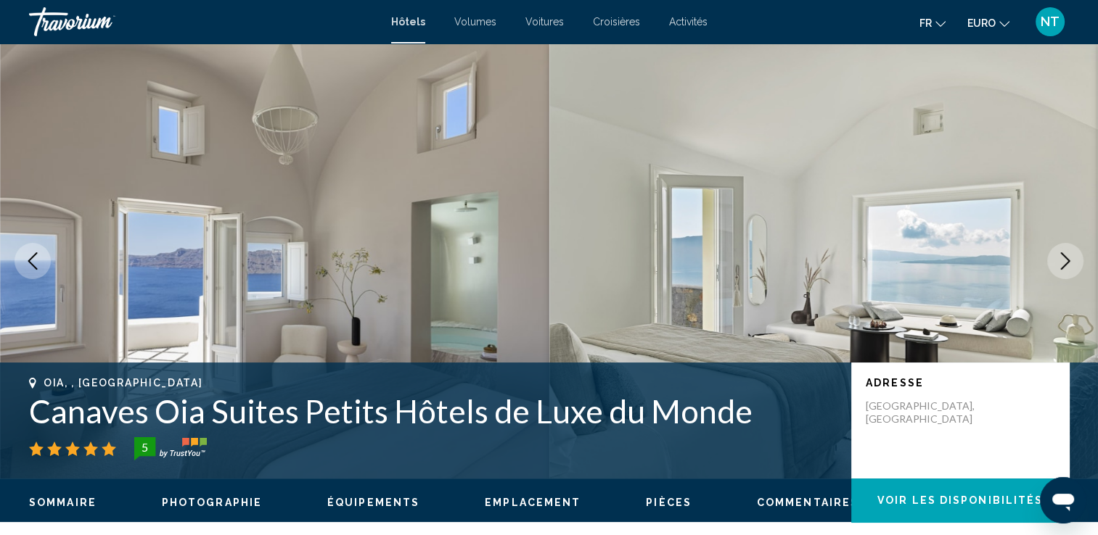
click at [1065, 260] on icon "Image suivante" at bounding box center [1064, 261] width 17 height 17
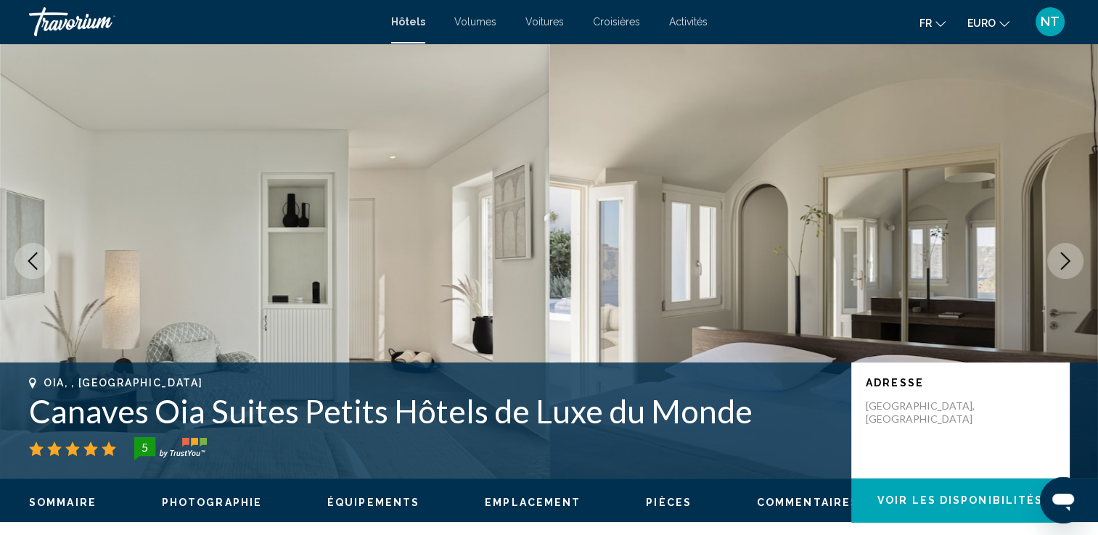
click at [1065, 260] on icon "Image suivante" at bounding box center [1064, 261] width 17 height 17
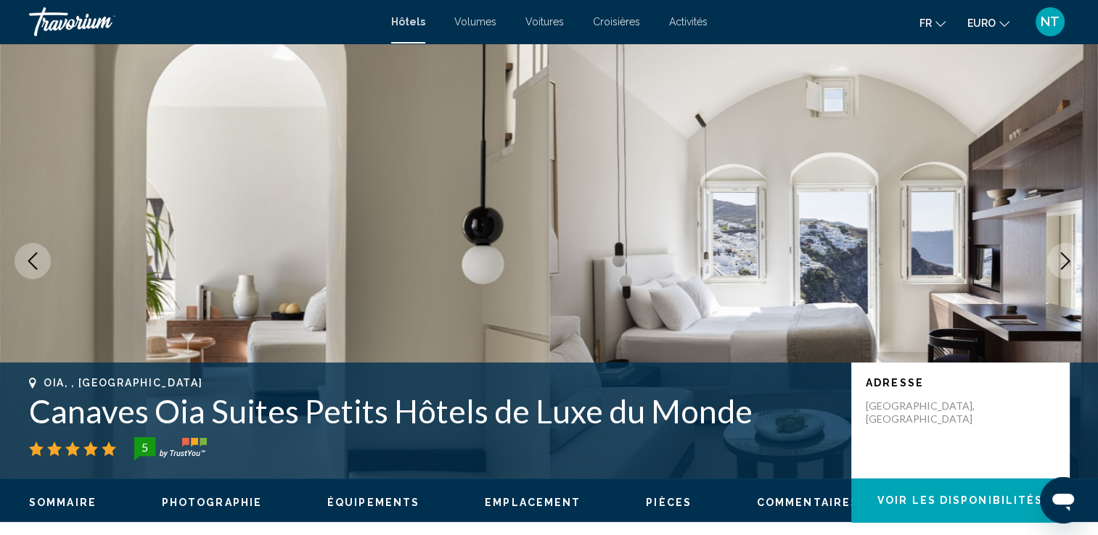
click at [1065, 260] on icon "Image suivante" at bounding box center [1064, 261] width 17 height 17
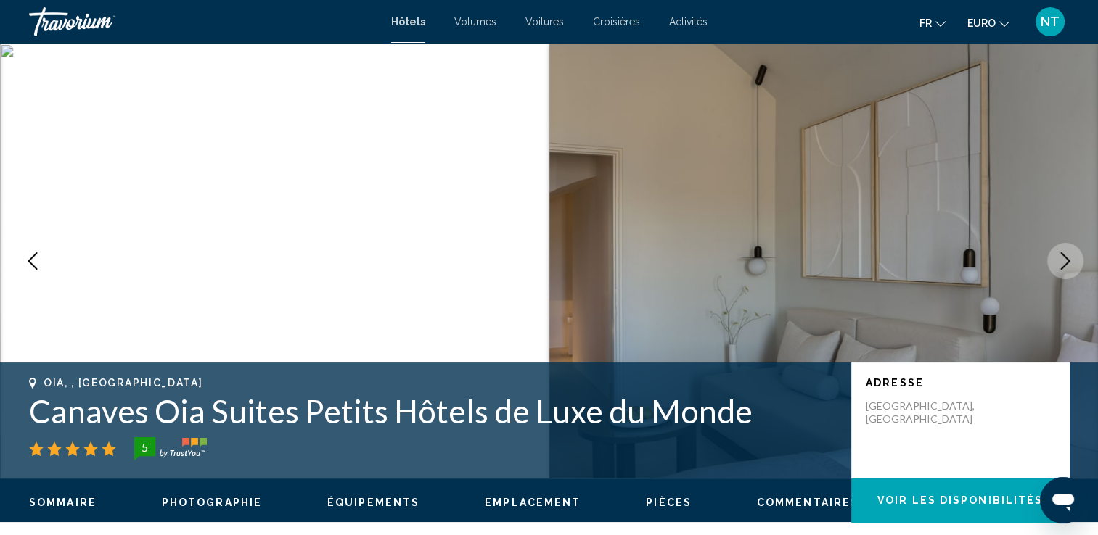
click at [1065, 260] on icon "Image suivante" at bounding box center [1064, 261] width 17 height 17
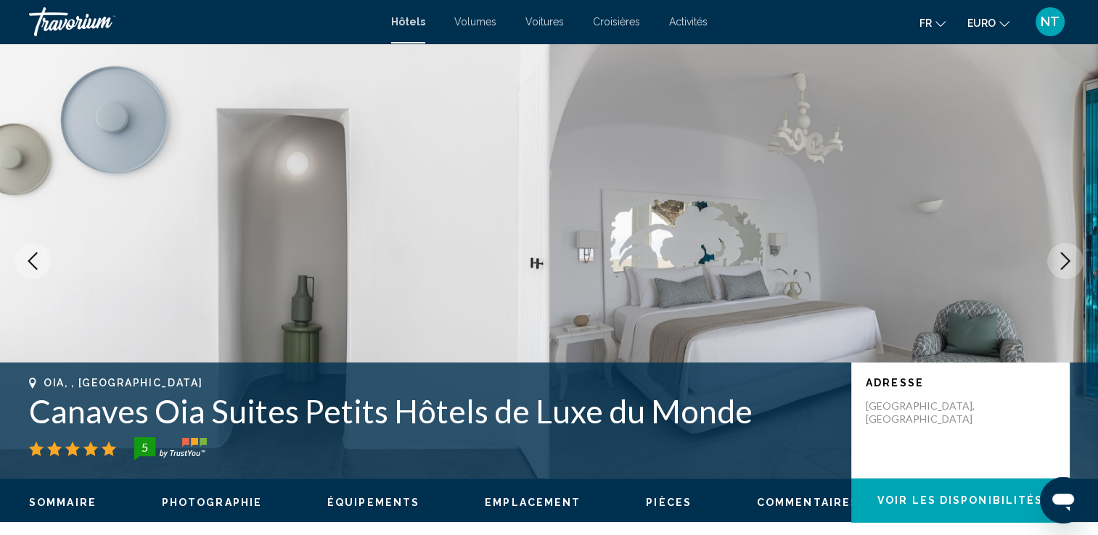
click at [1065, 260] on icon "Image suivante" at bounding box center [1064, 261] width 17 height 17
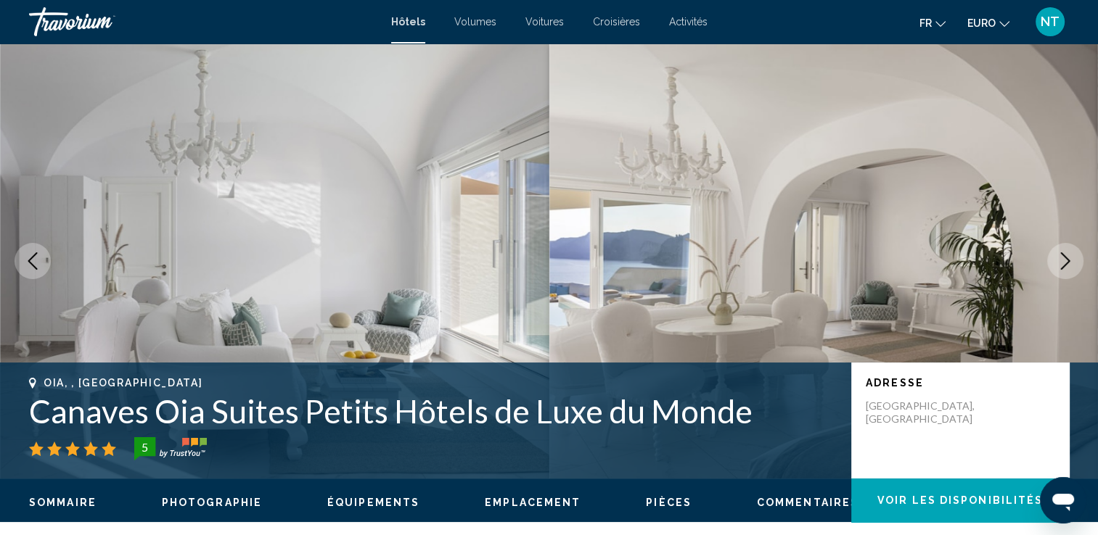
click at [1065, 260] on icon "Image suivante" at bounding box center [1064, 261] width 17 height 17
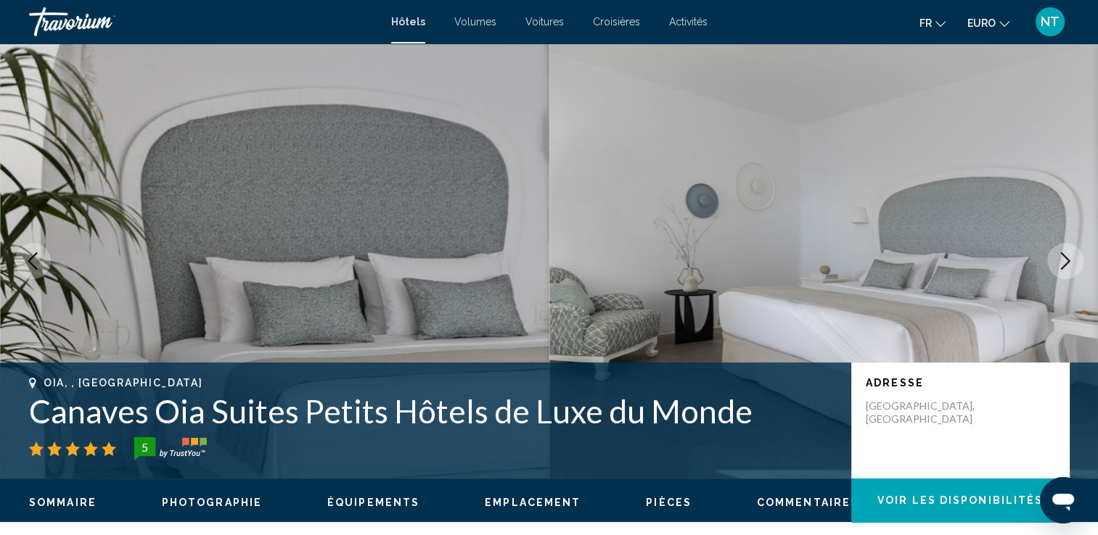
click at [1065, 260] on icon "Image suivante" at bounding box center [1064, 261] width 17 height 17
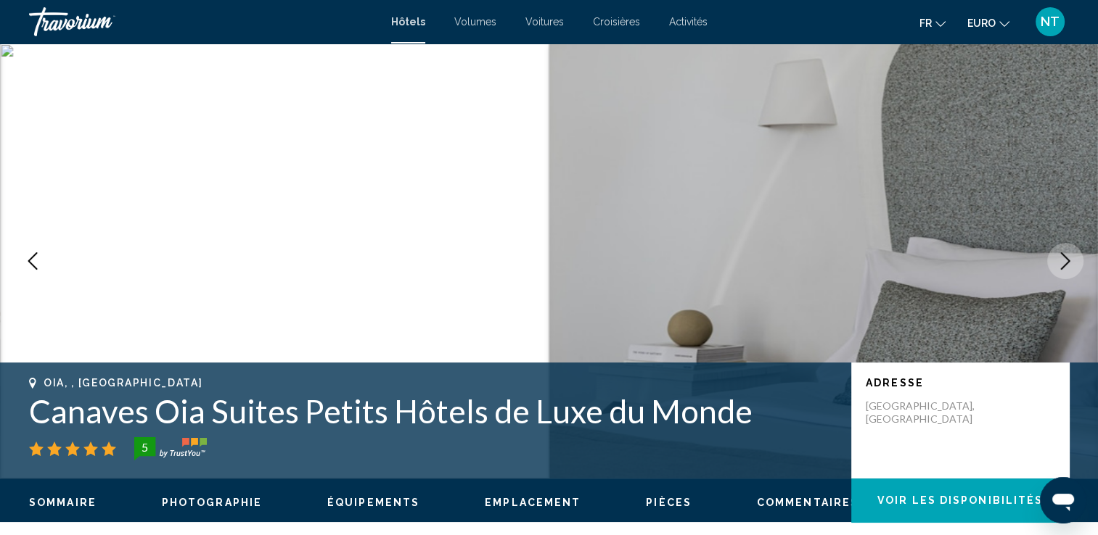
click at [1065, 260] on icon "Image suivante" at bounding box center [1064, 261] width 17 height 17
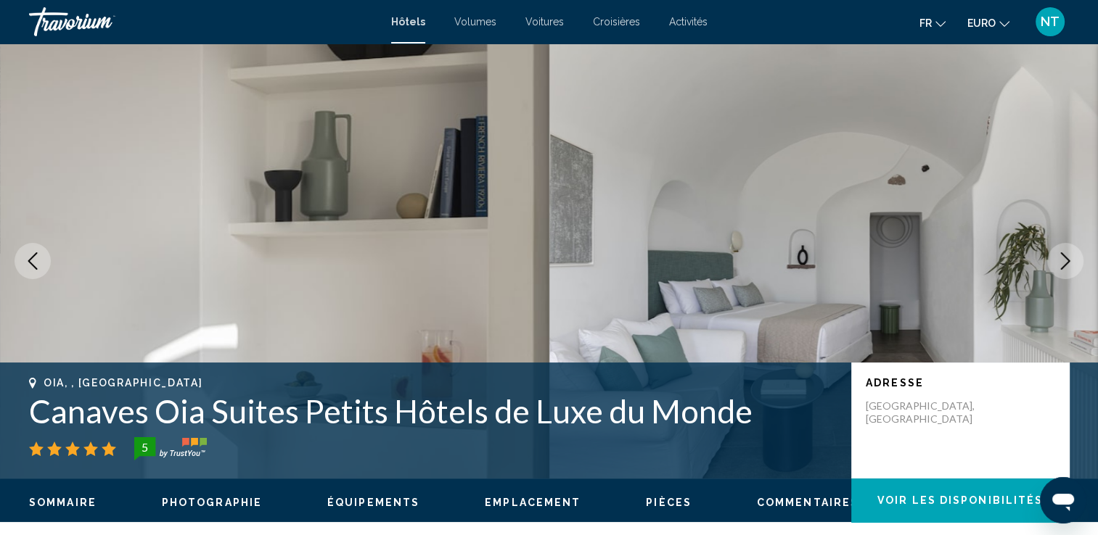
click at [1065, 260] on icon "Image suivante" at bounding box center [1064, 261] width 17 height 17
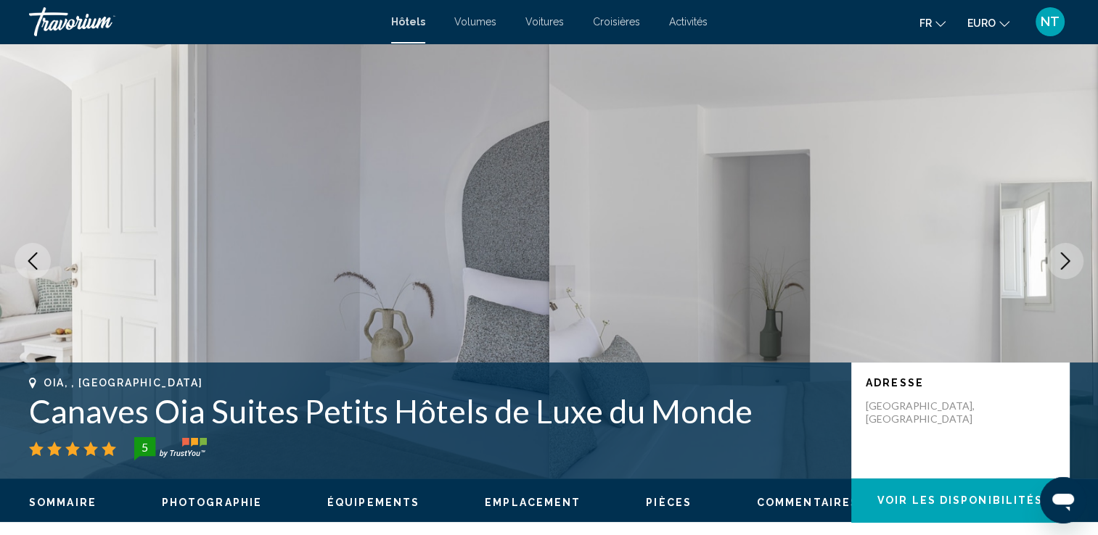
click at [1065, 260] on icon "Image suivante" at bounding box center [1064, 261] width 17 height 17
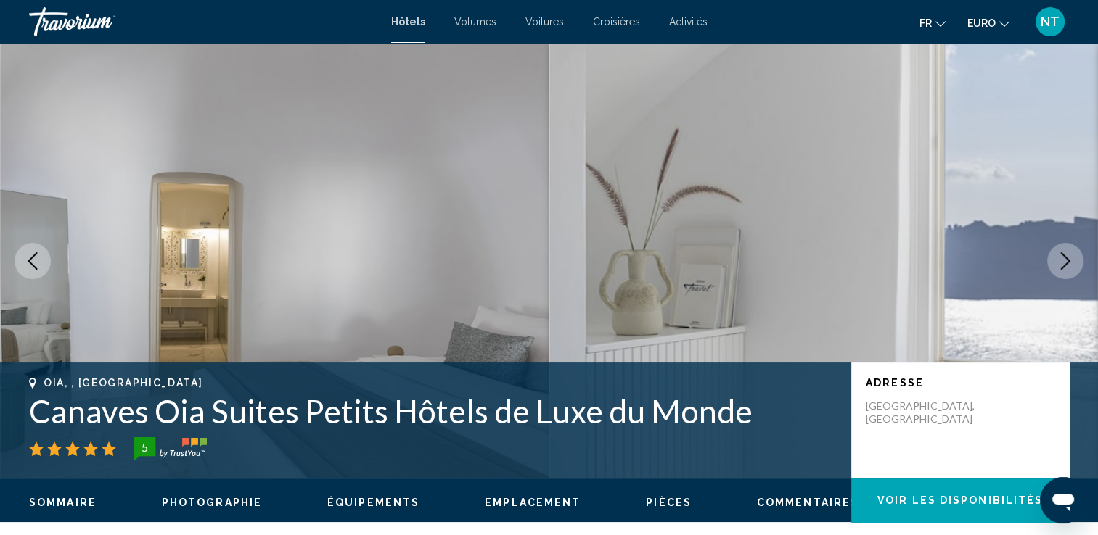
click at [1065, 260] on icon "Image suivante" at bounding box center [1064, 261] width 17 height 17
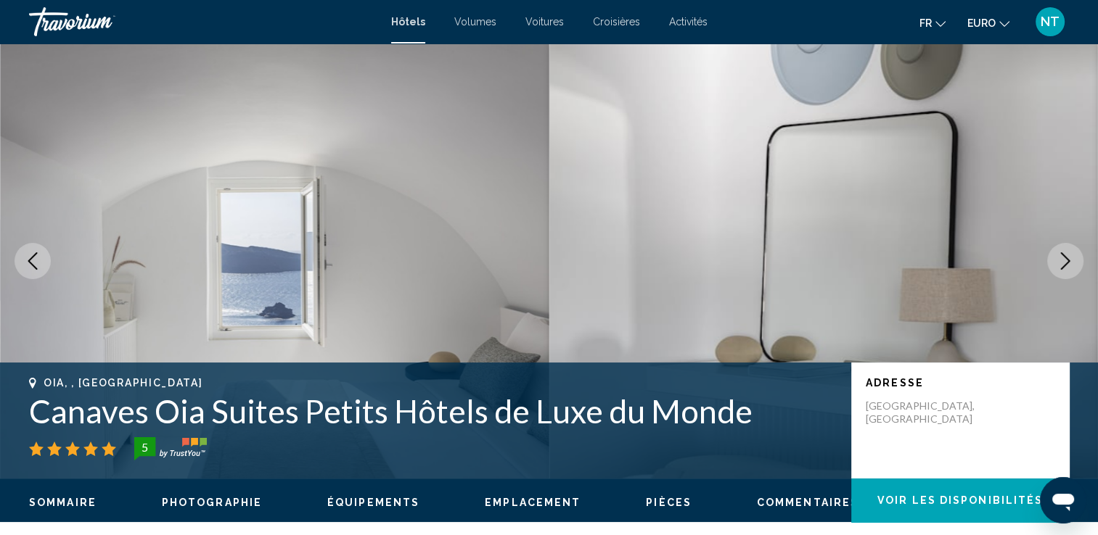
click at [1065, 260] on icon "Image suivante" at bounding box center [1064, 261] width 17 height 17
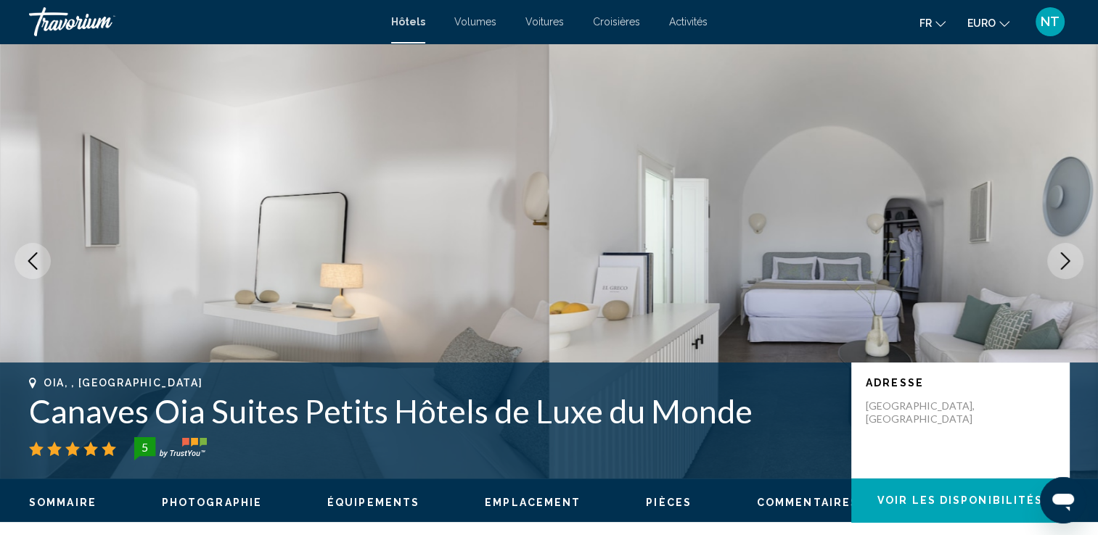
click at [1065, 260] on icon "Image suivante" at bounding box center [1064, 261] width 17 height 17
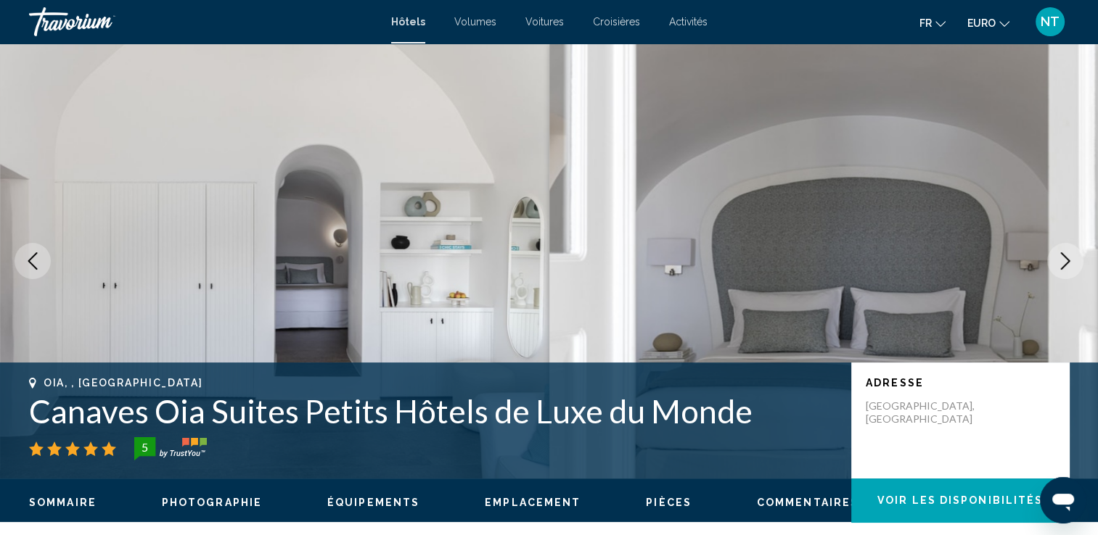
click at [1065, 260] on icon "Image suivante" at bounding box center [1064, 261] width 17 height 17
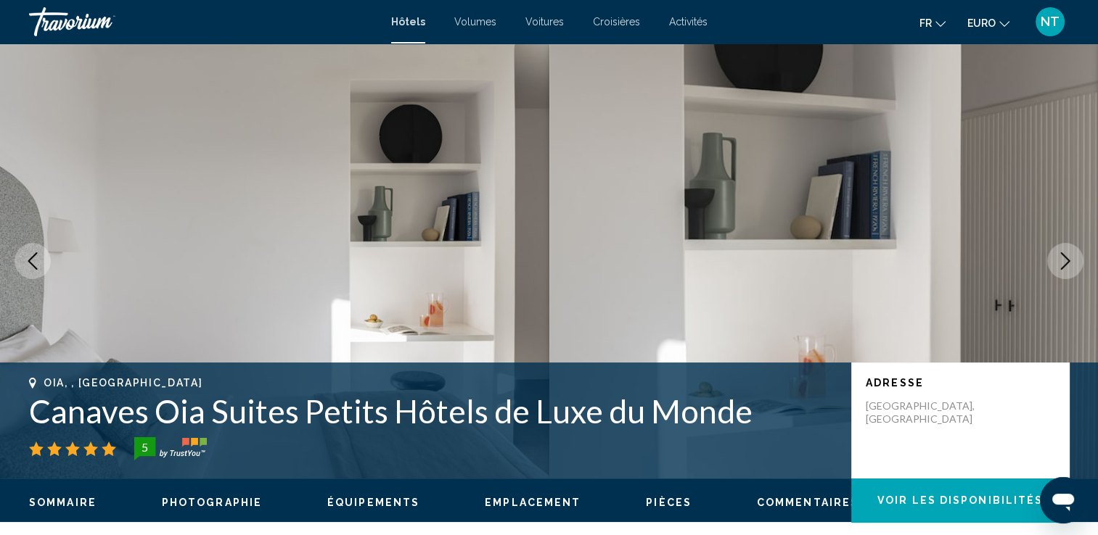
click at [1065, 260] on icon "Image suivante" at bounding box center [1064, 261] width 17 height 17
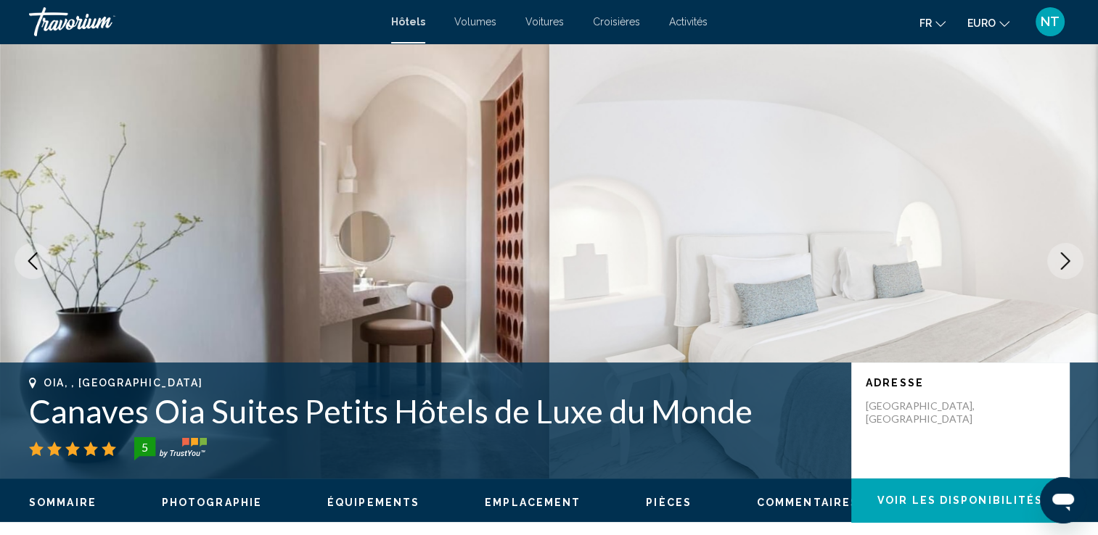
click at [1065, 260] on icon "Image suivante" at bounding box center [1064, 261] width 17 height 17
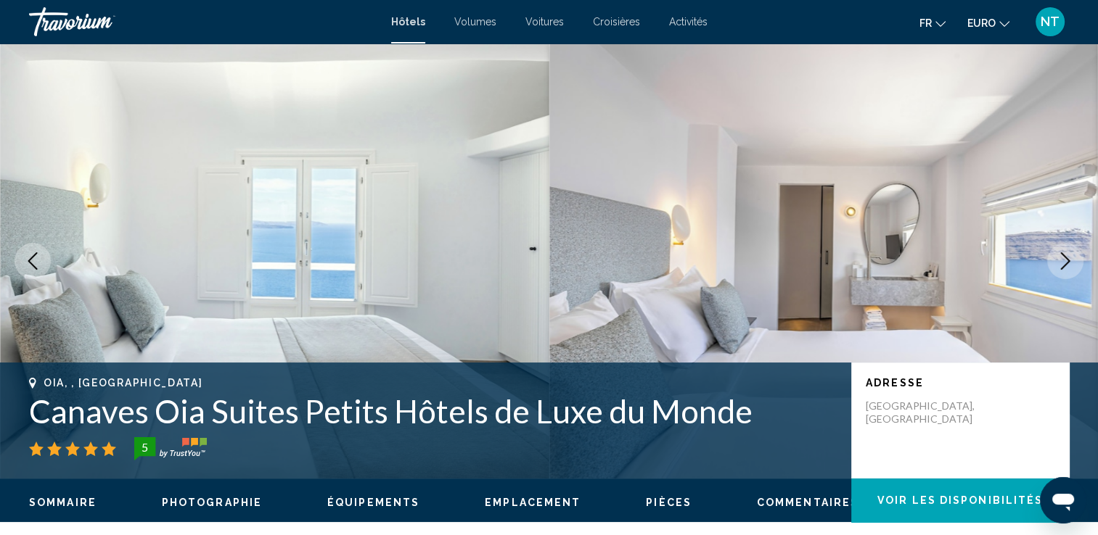
click at [1065, 260] on icon "Image suivante" at bounding box center [1064, 261] width 17 height 17
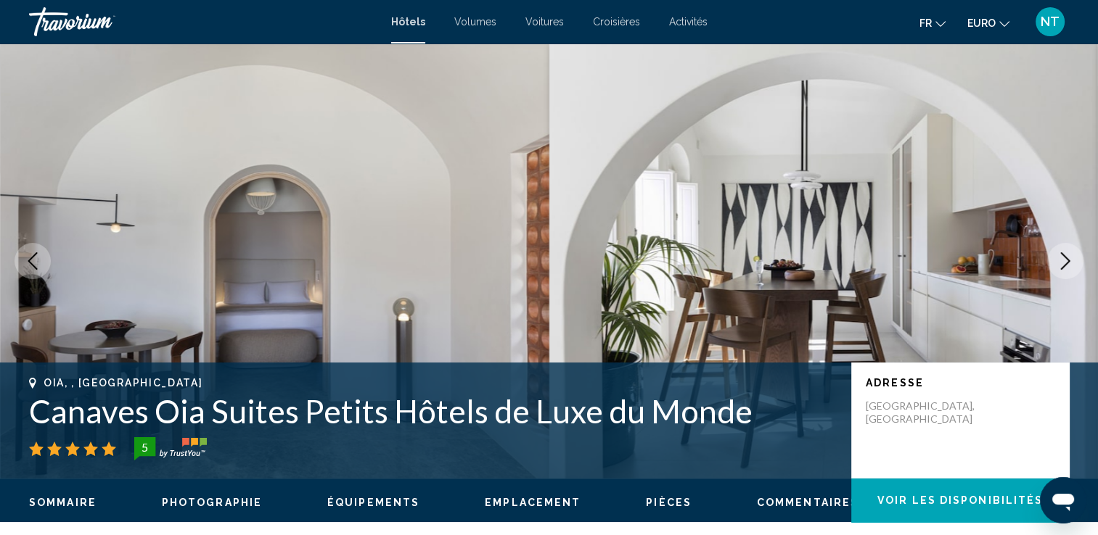
click at [1065, 260] on icon "Image suivante" at bounding box center [1064, 261] width 17 height 17
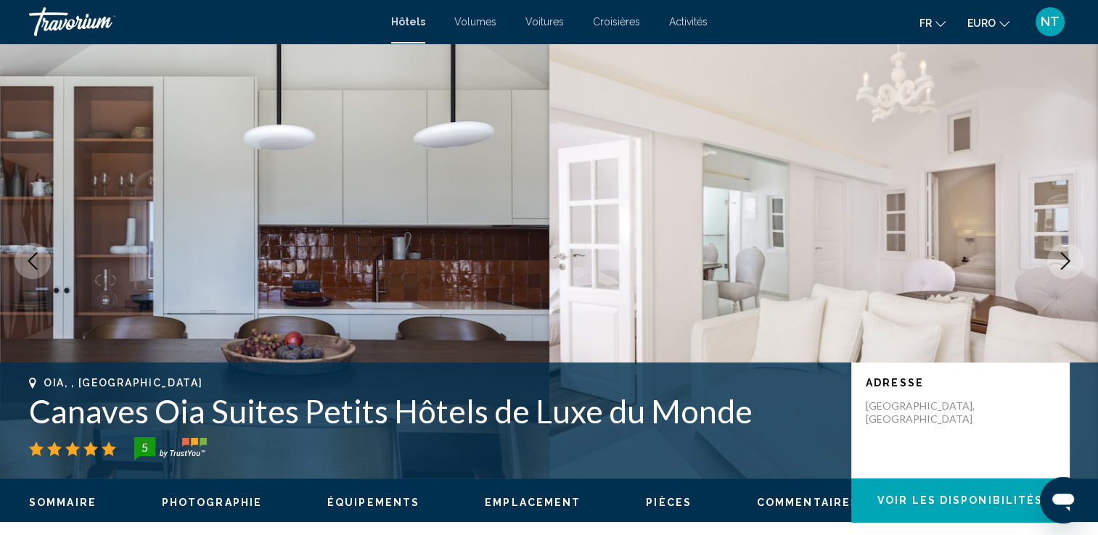
click at [1065, 260] on icon "Image suivante" at bounding box center [1064, 261] width 17 height 17
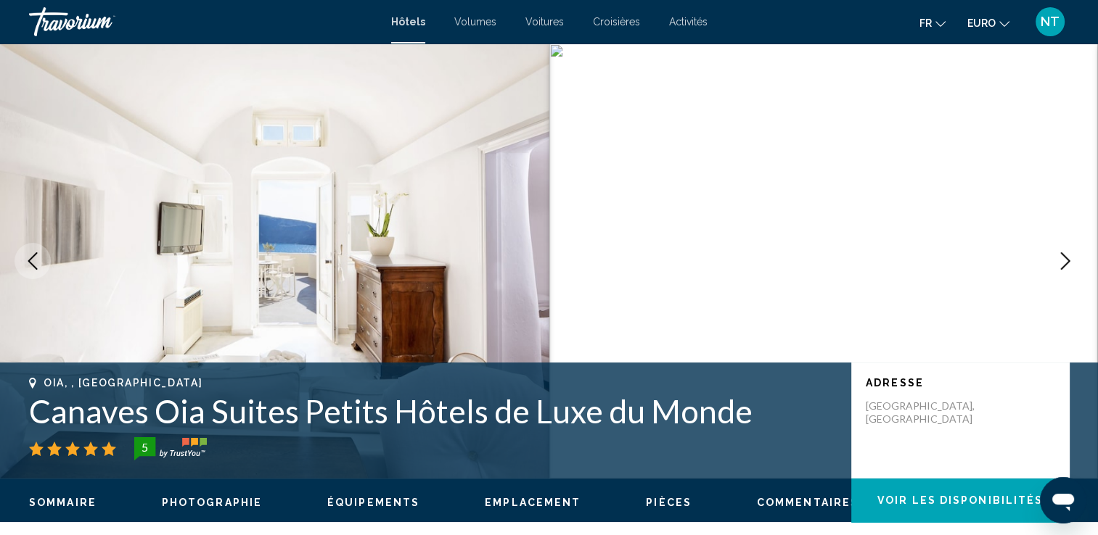
click at [1065, 260] on icon "Image suivante" at bounding box center [1064, 261] width 17 height 17
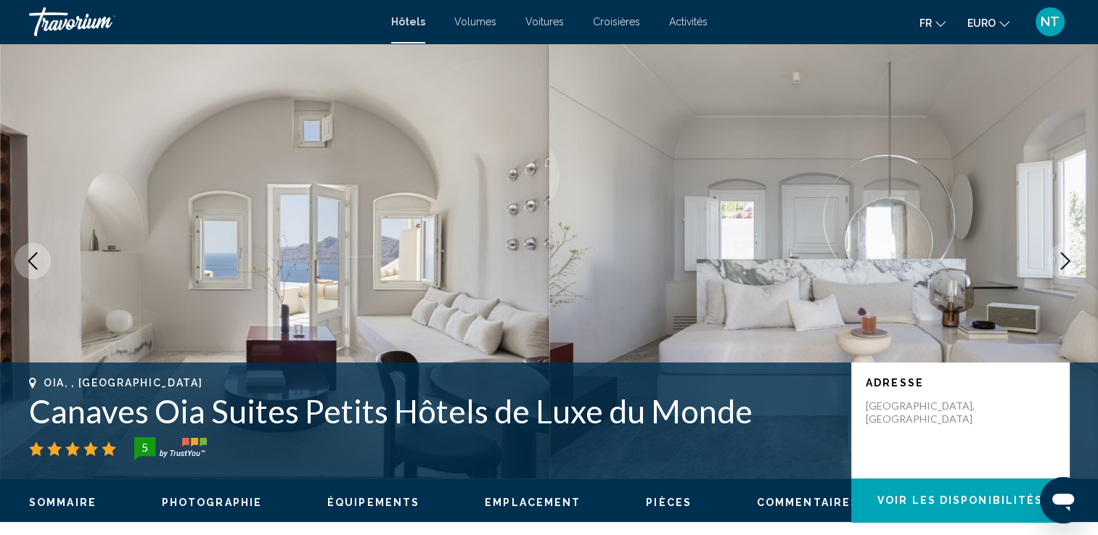
click at [1065, 260] on icon "Image suivante" at bounding box center [1064, 261] width 17 height 17
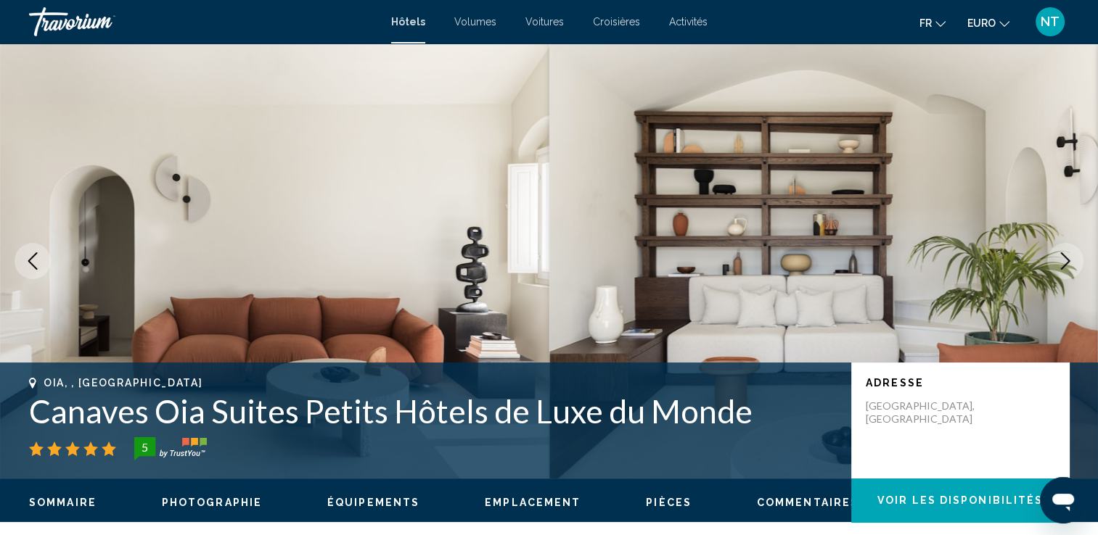
click at [1065, 260] on icon "Image suivante" at bounding box center [1064, 261] width 17 height 17
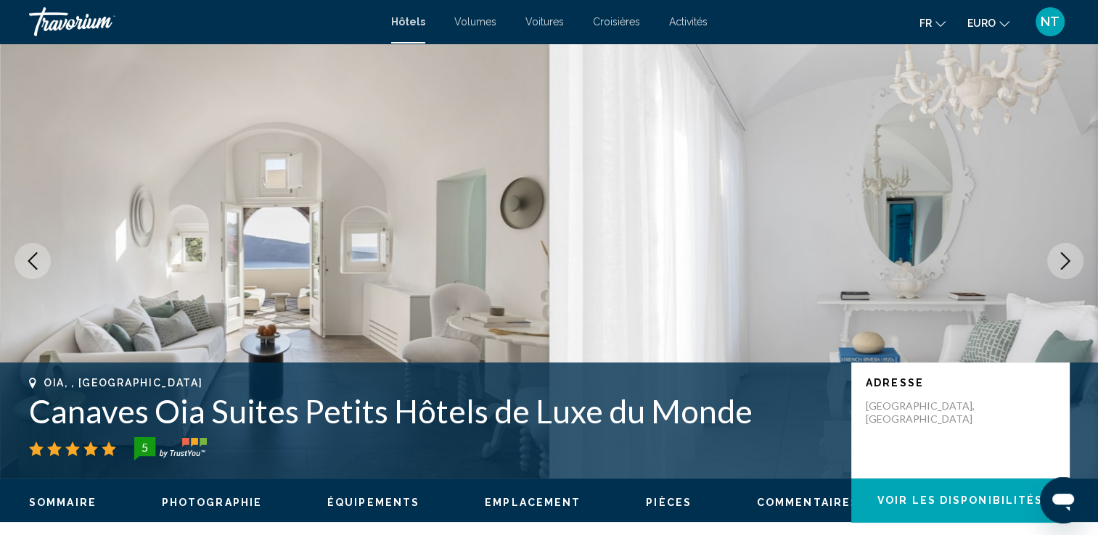
click at [1065, 260] on icon "Image suivante" at bounding box center [1064, 261] width 17 height 17
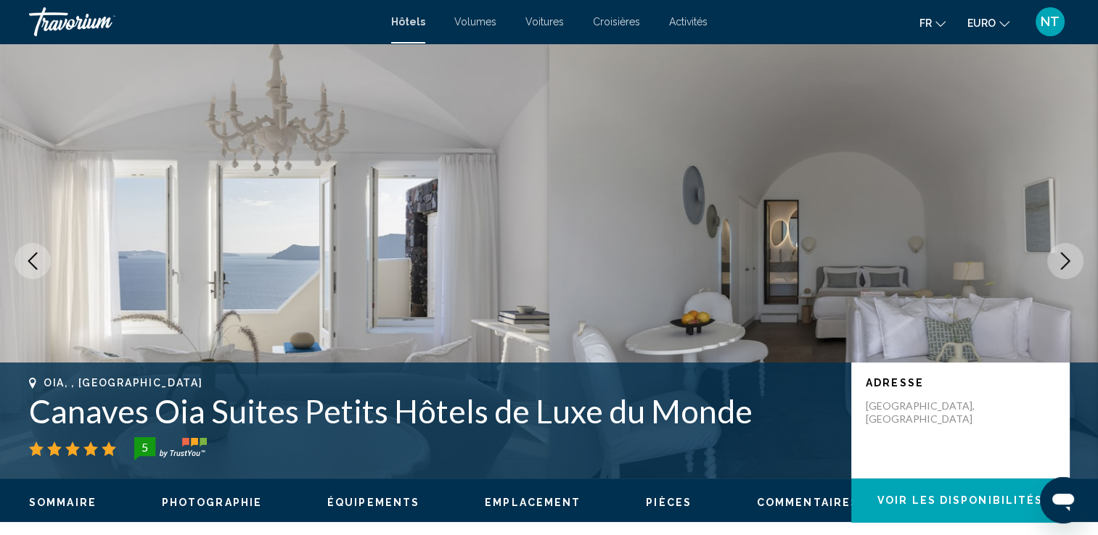
click at [1065, 260] on icon "Image suivante" at bounding box center [1064, 261] width 17 height 17
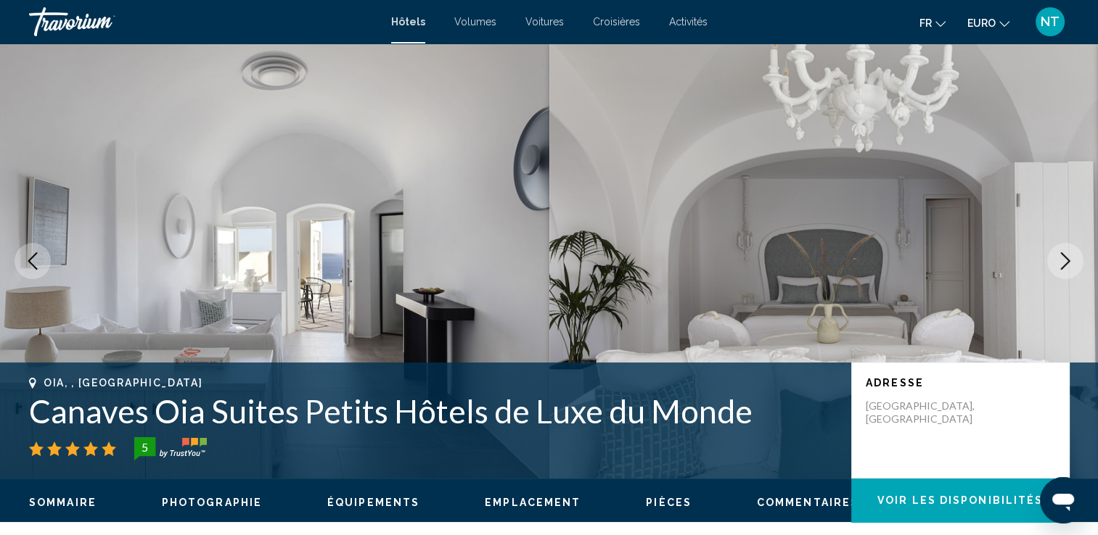
click at [1065, 260] on icon "Image suivante" at bounding box center [1064, 261] width 17 height 17
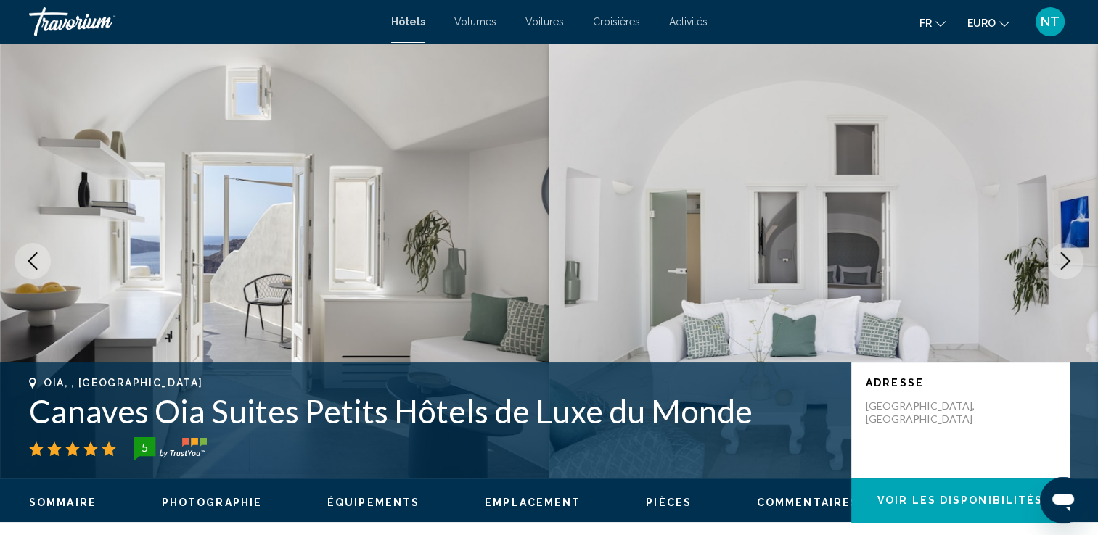
click at [1065, 260] on icon "Image suivante" at bounding box center [1064, 261] width 17 height 17
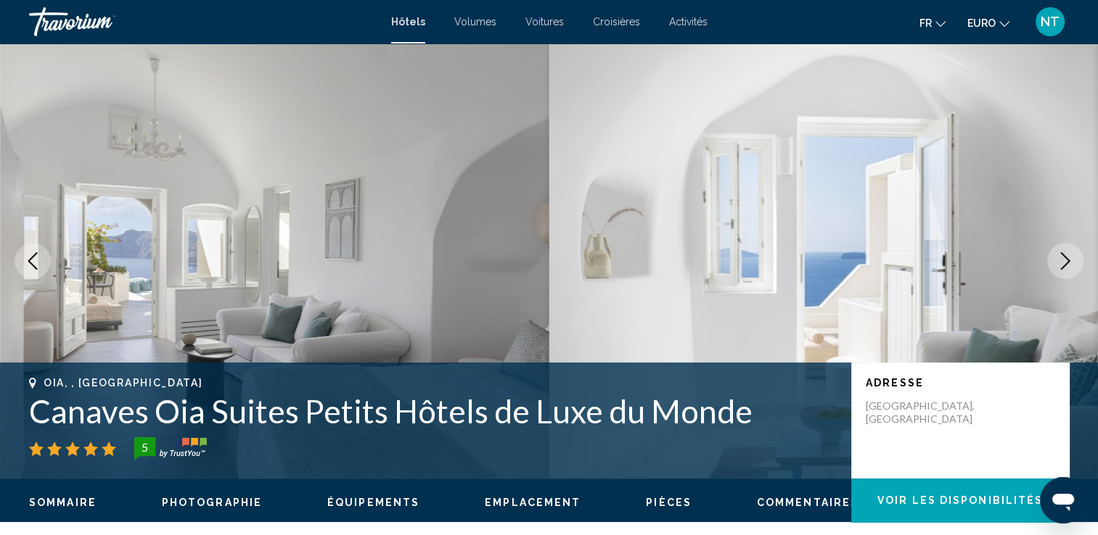
click at [1065, 260] on icon "Image suivante" at bounding box center [1064, 261] width 17 height 17
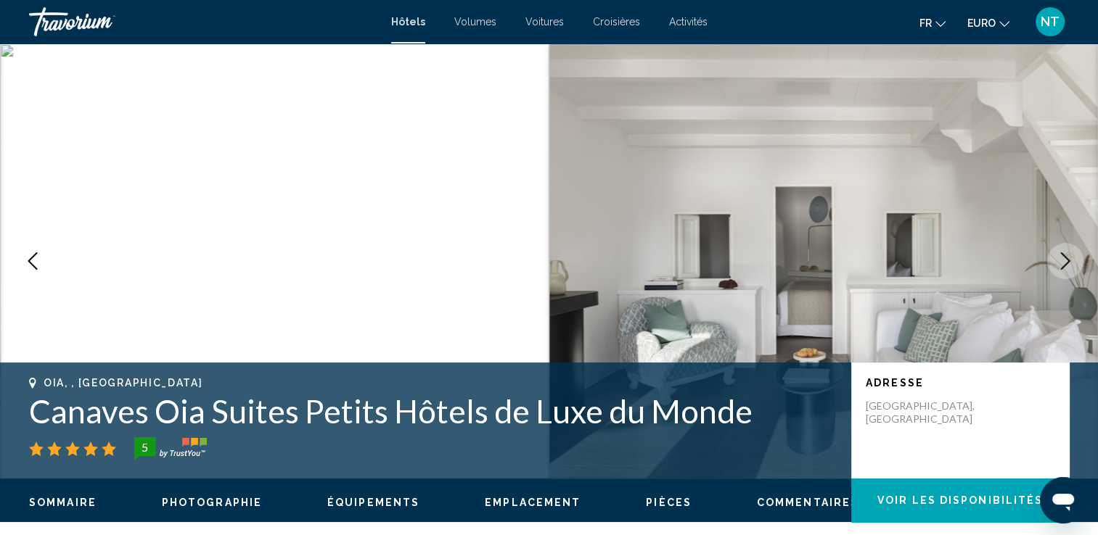
click at [1065, 260] on icon "Image suivante" at bounding box center [1064, 261] width 17 height 17
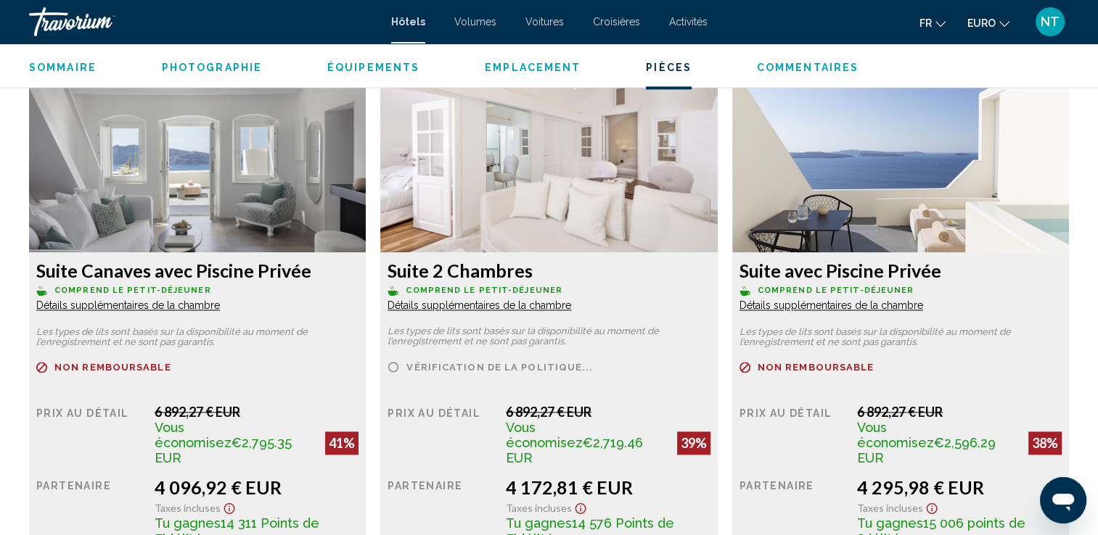
scroll to position [1959, 0]
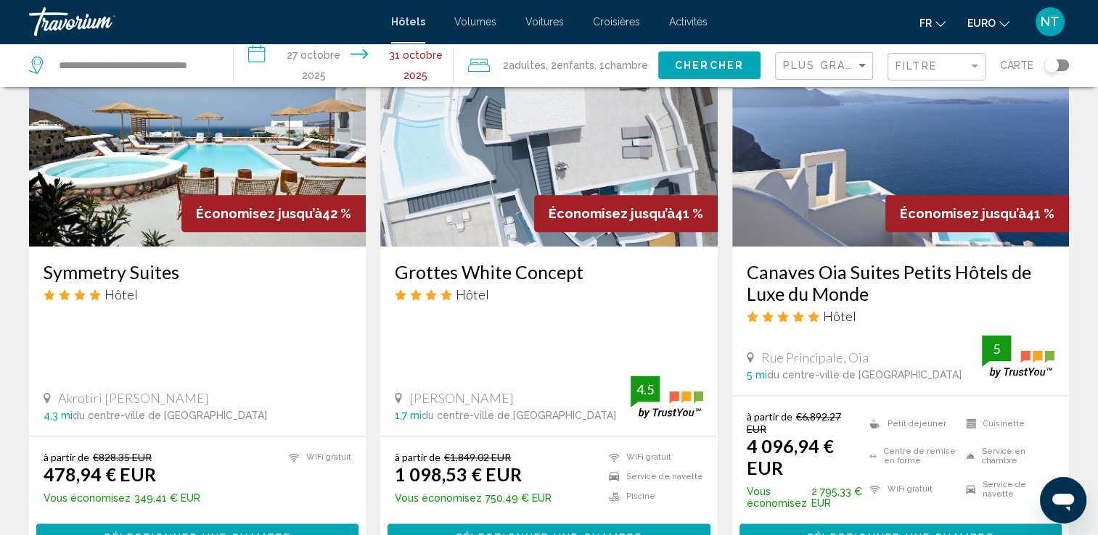
scroll to position [1669, 0]
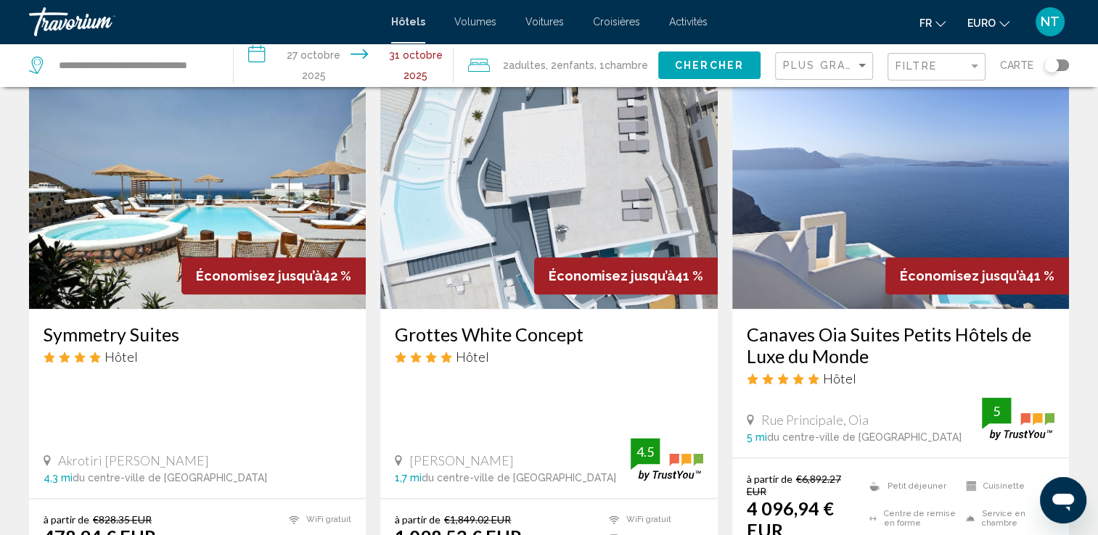
click at [176, 187] on img "Contenu principal" at bounding box center [197, 193] width 337 height 232
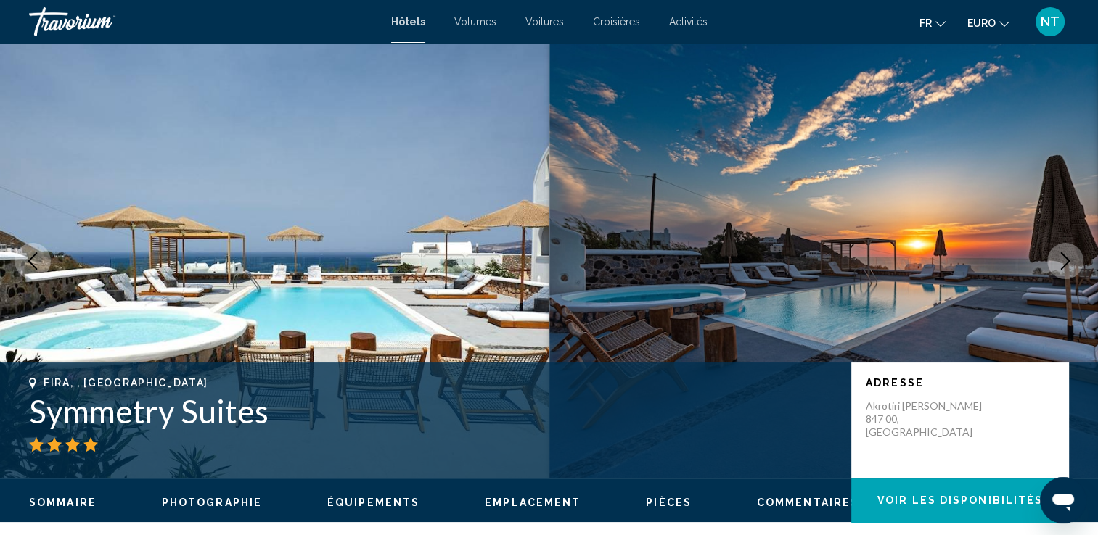
click at [1061, 273] on button "Image suivante" at bounding box center [1065, 261] width 36 height 36
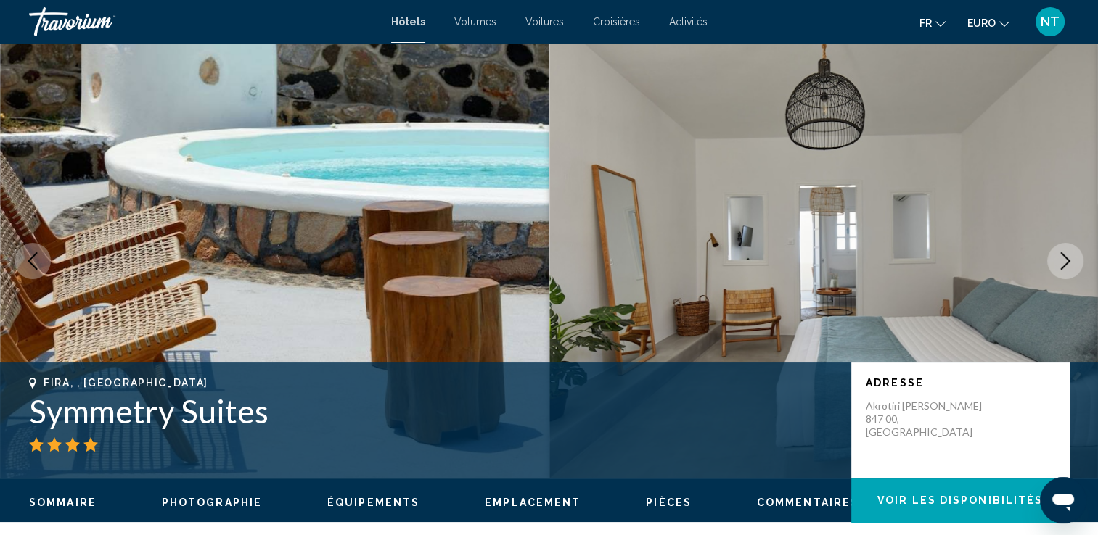
click at [1061, 273] on button "Image suivante" at bounding box center [1065, 261] width 36 height 36
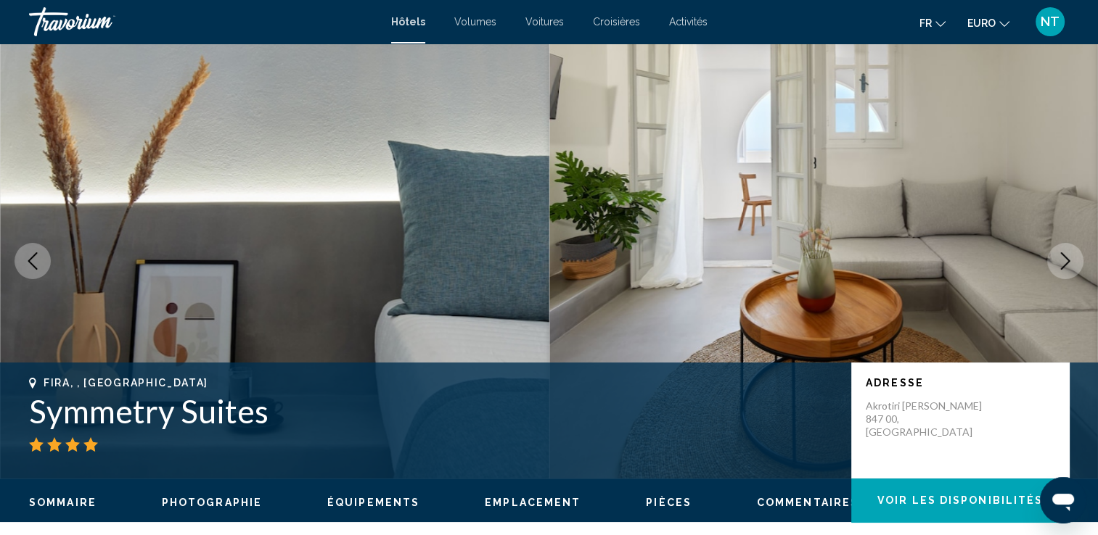
click at [1061, 273] on button "Image suivante" at bounding box center [1065, 261] width 36 height 36
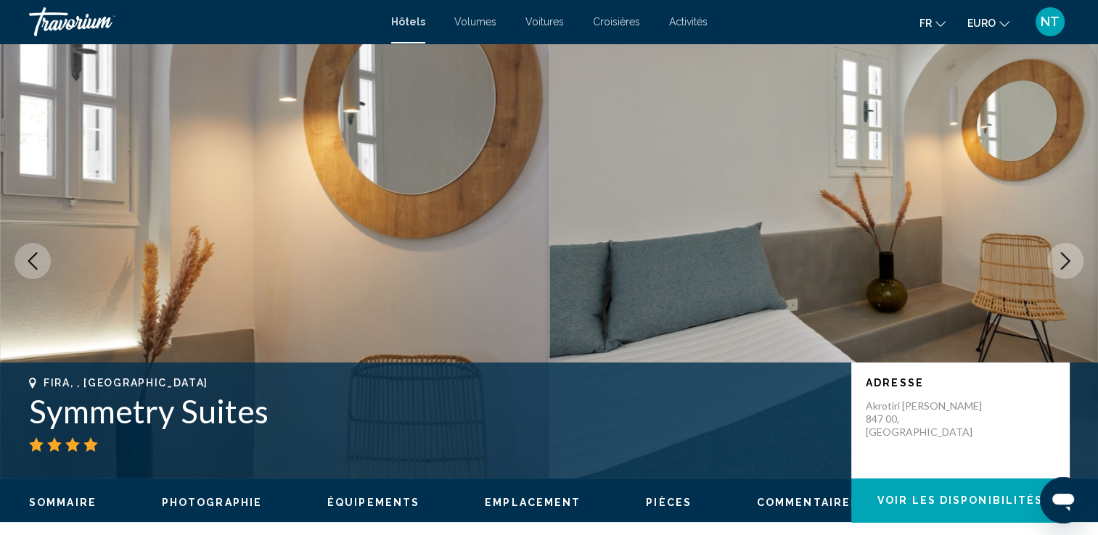
click at [1061, 273] on button "Image suivante" at bounding box center [1065, 261] width 36 height 36
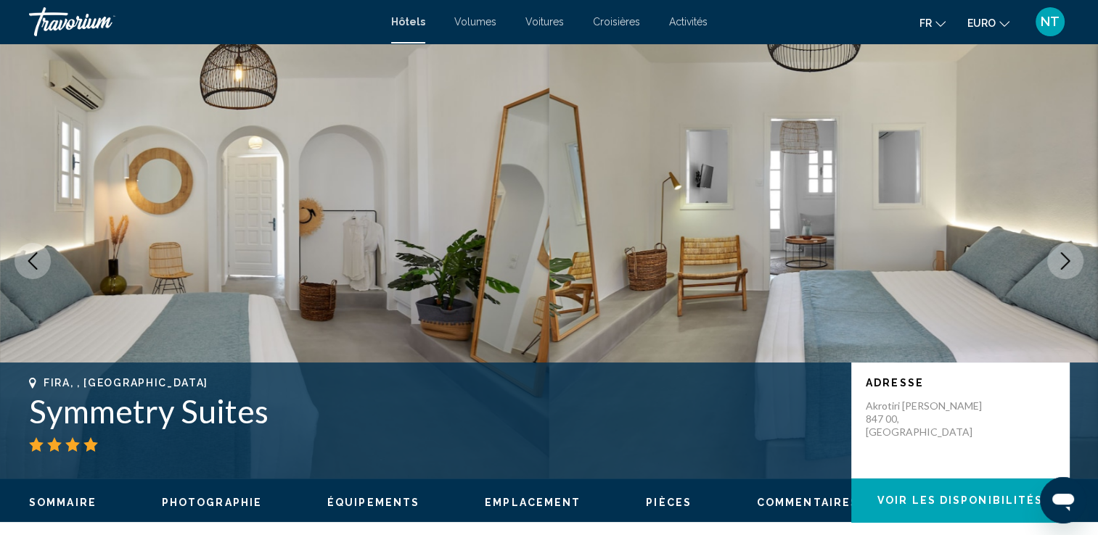
click at [1061, 273] on button "Image suivante" at bounding box center [1065, 261] width 36 height 36
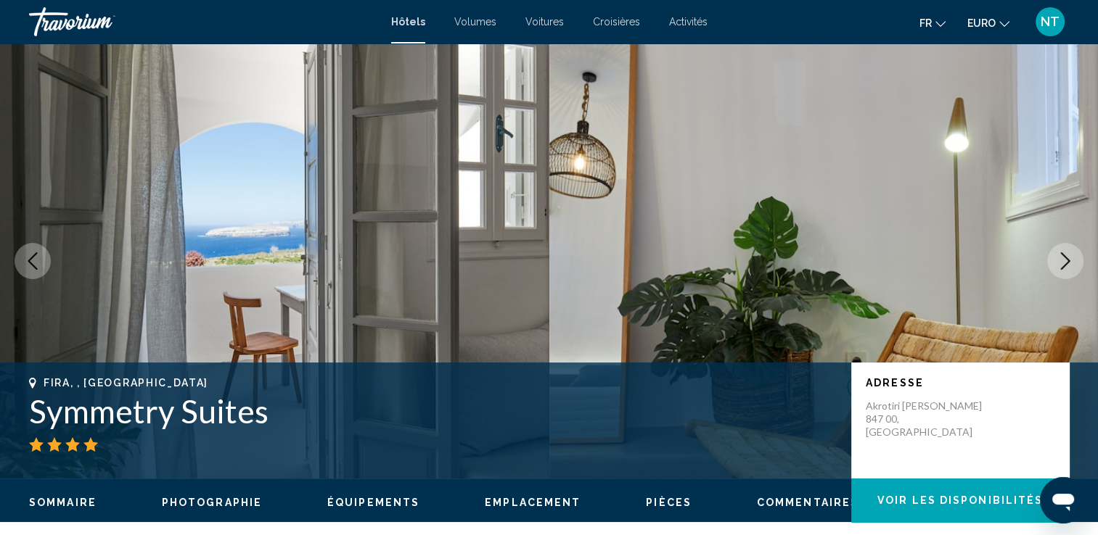
click at [1061, 273] on button "Image suivante" at bounding box center [1065, 261] width 36 height 36
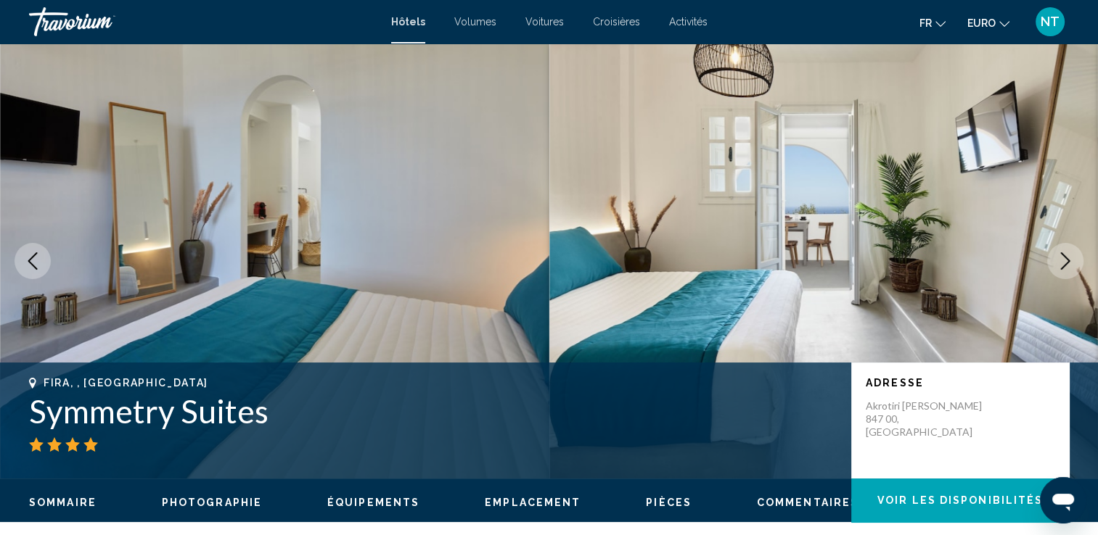
click at [1061, 273] on button "Image suivante" at bounding box center [1065, 261] width 36 height 36
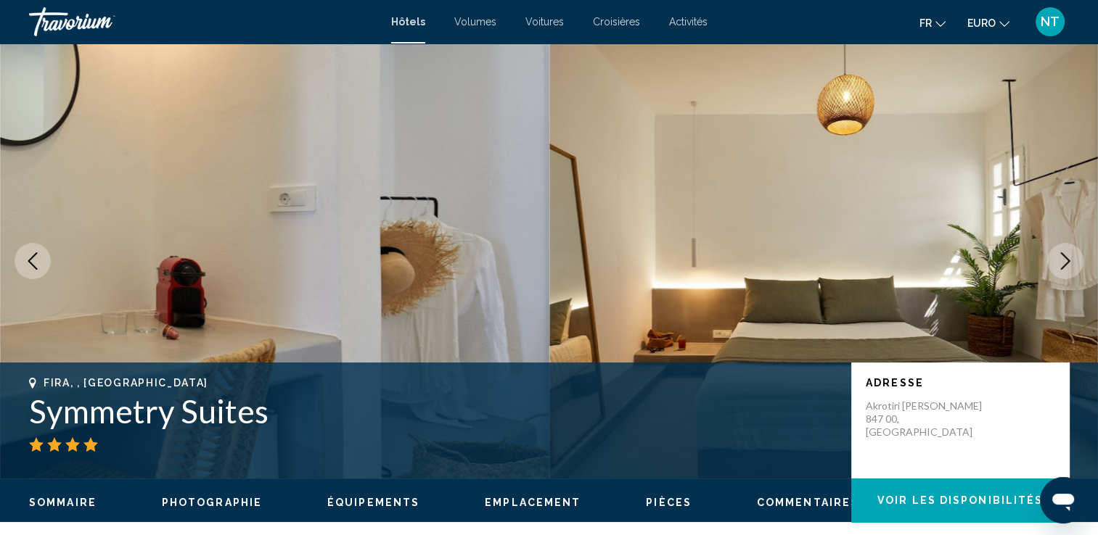
click at [1061, 273] on button "Image suivante" at bounding box center [1065, 261] width 36 height 36
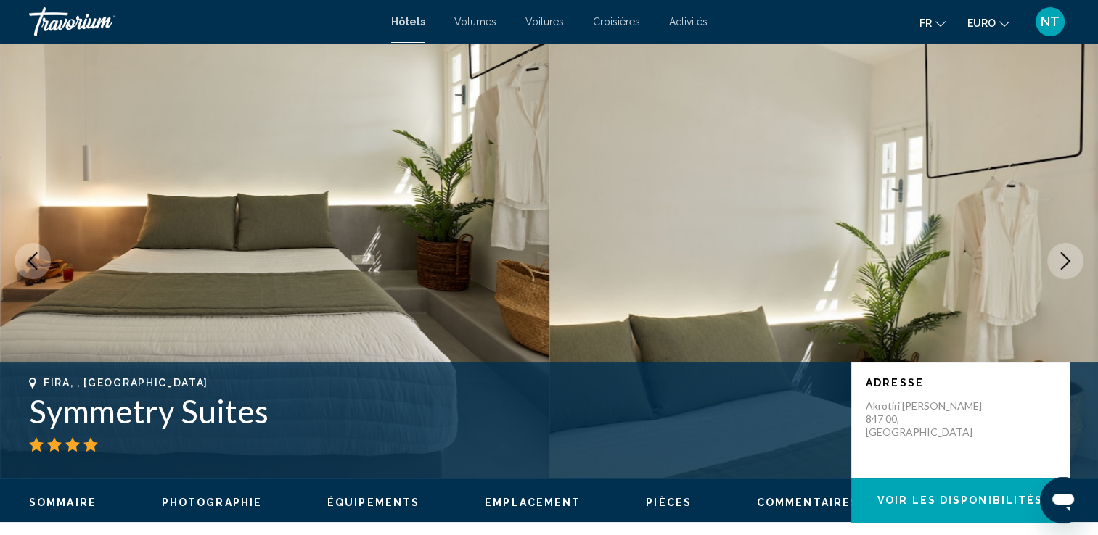
click at [1061, 273] on button "Image suivante" at bounding box center [1065, 261] width 36 height 36
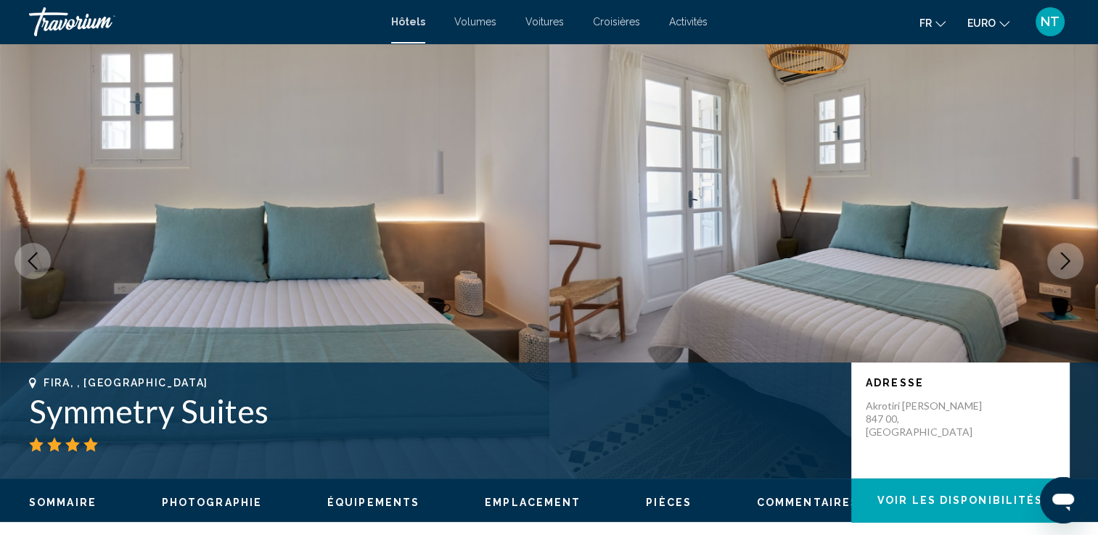
click at [1061, 273] on button "Image suivante" at bounding box center [1065, 261] width 36 height 36
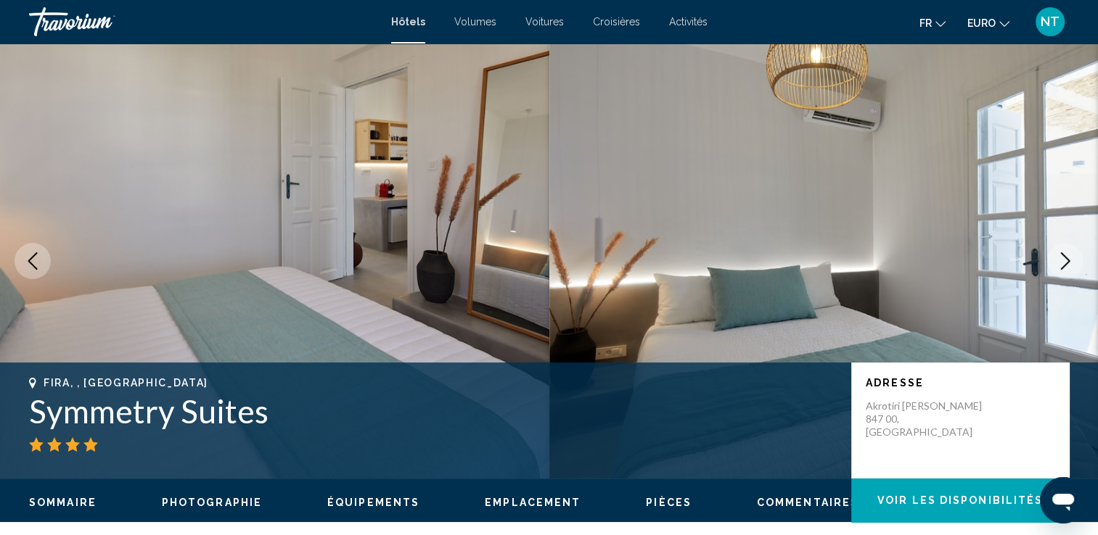
click at [1061, 273] on button "Image suivante" at bounding box center [1065, 261] width 36 height 36
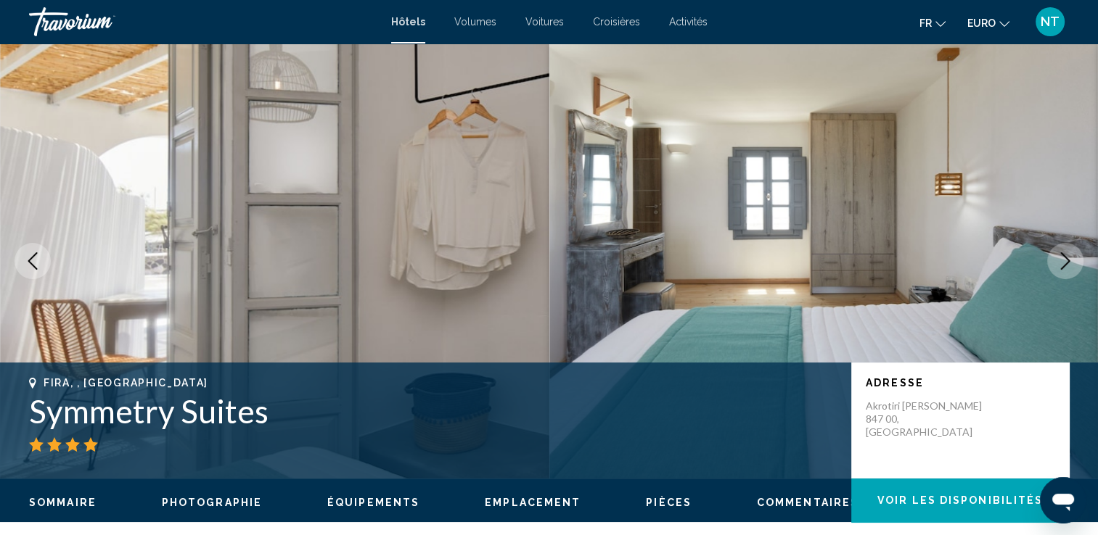
click at [1061, 273] on button "Image suivante" at bounding box center [1065, 261] width 36 height 36
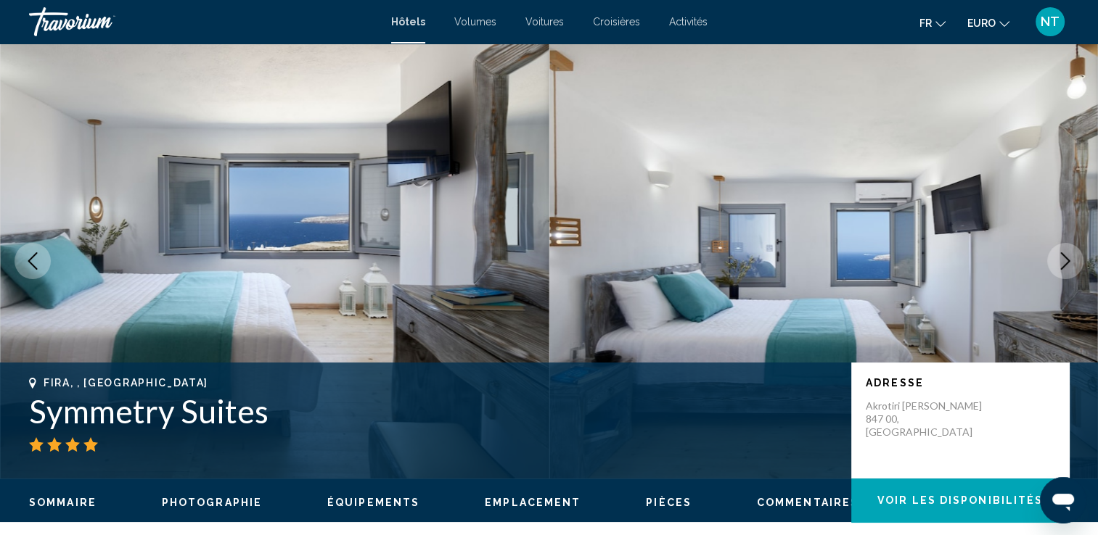
click at [1061, 273] on button "Image suivante" at bounding box center [1065, 261] width 36 height 36
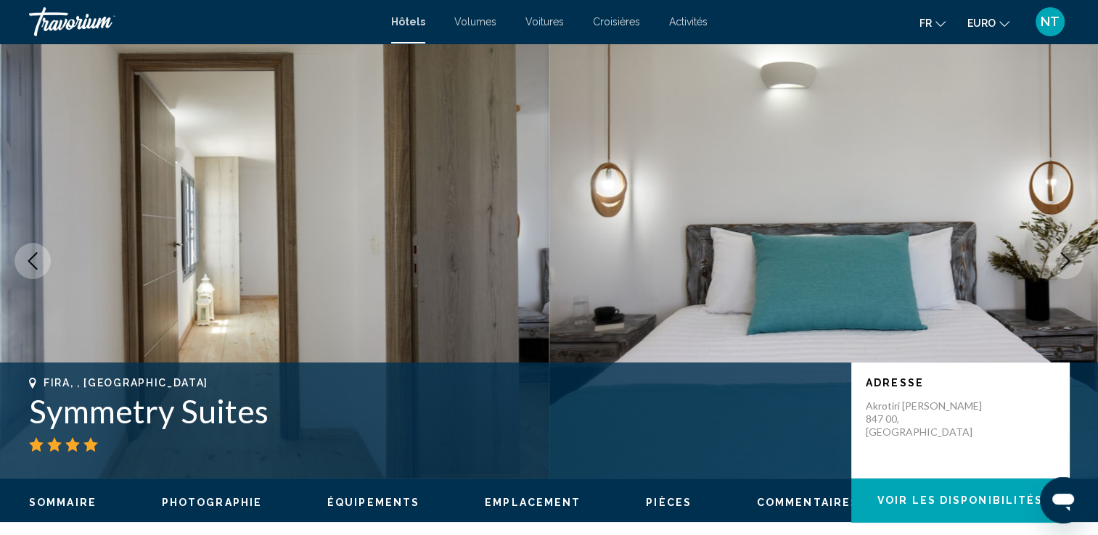
click at [1061, 273] on button "Image suivante" at bounding box center [1065, 261] width 36 height 36
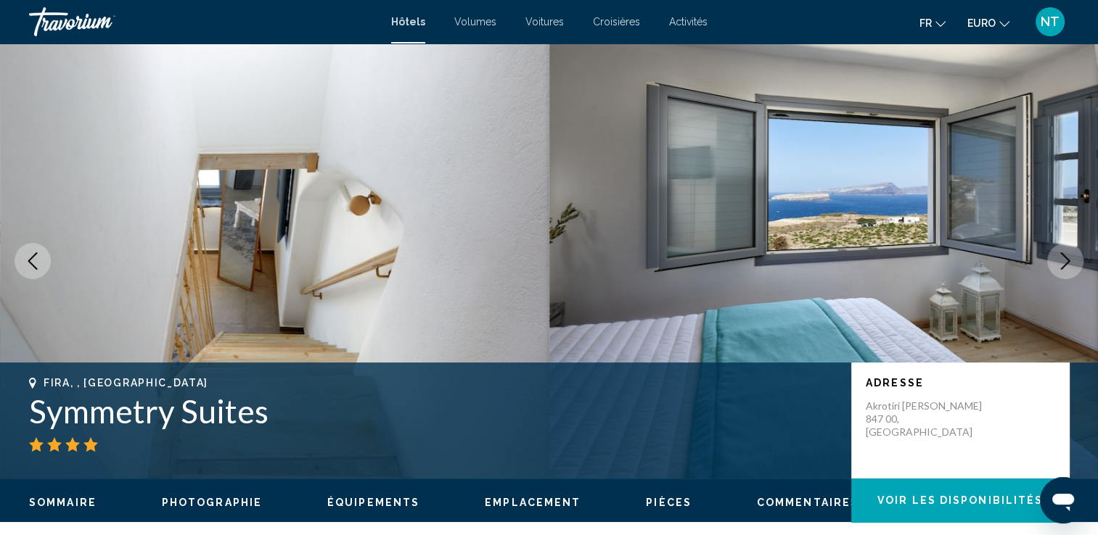
click at [1061, 273] on button "Image suivante" at bounding box center [1065, 261] width 36 height 36
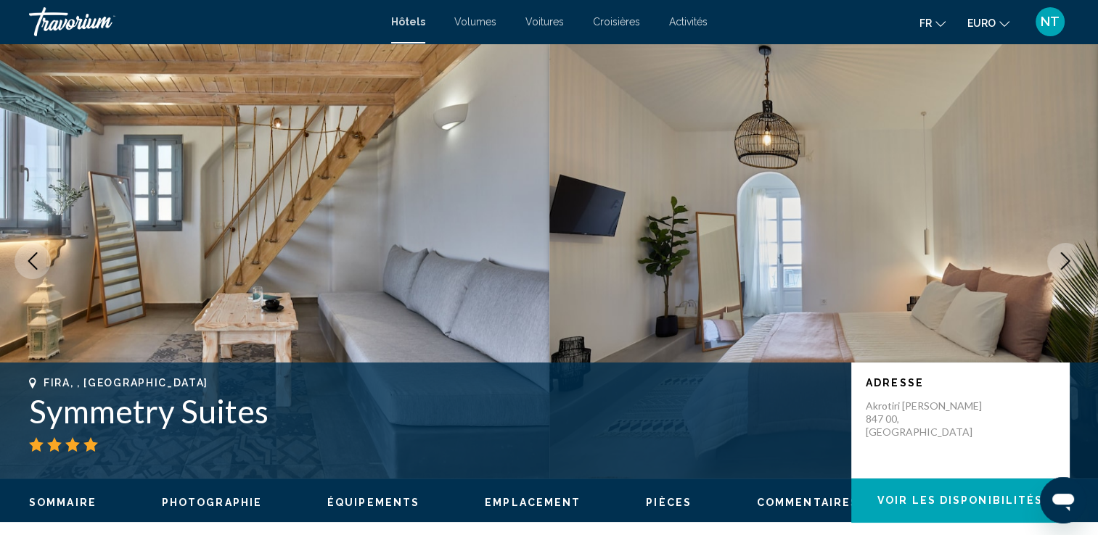
click at [1061, 273] on button "Image suivante" at bounding box center [1065, 261] width 36 height 36
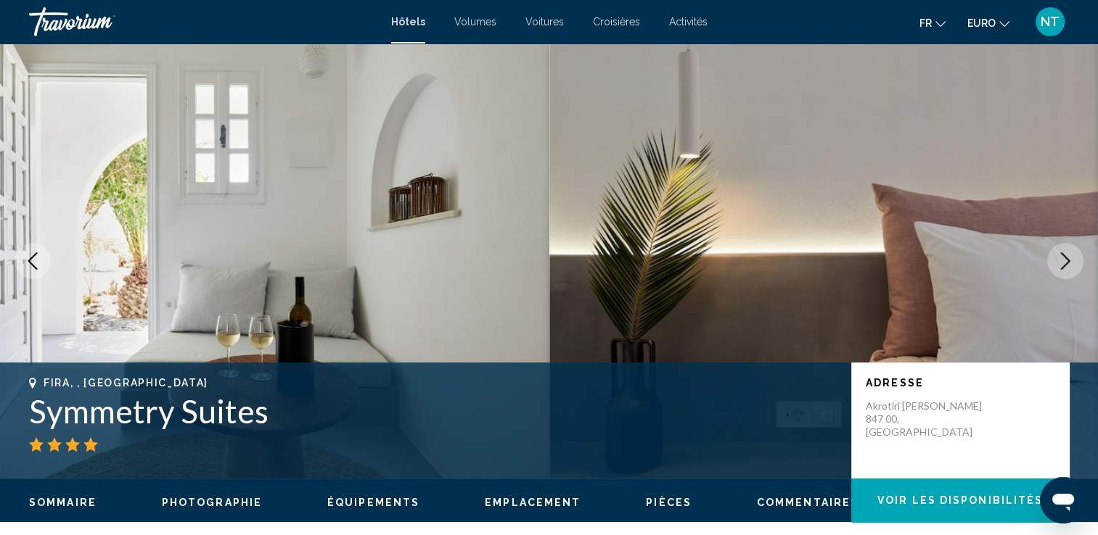
click at [1061, 273] on button "Image suivante" at bounding box center [1065, 261] width 36 height 36
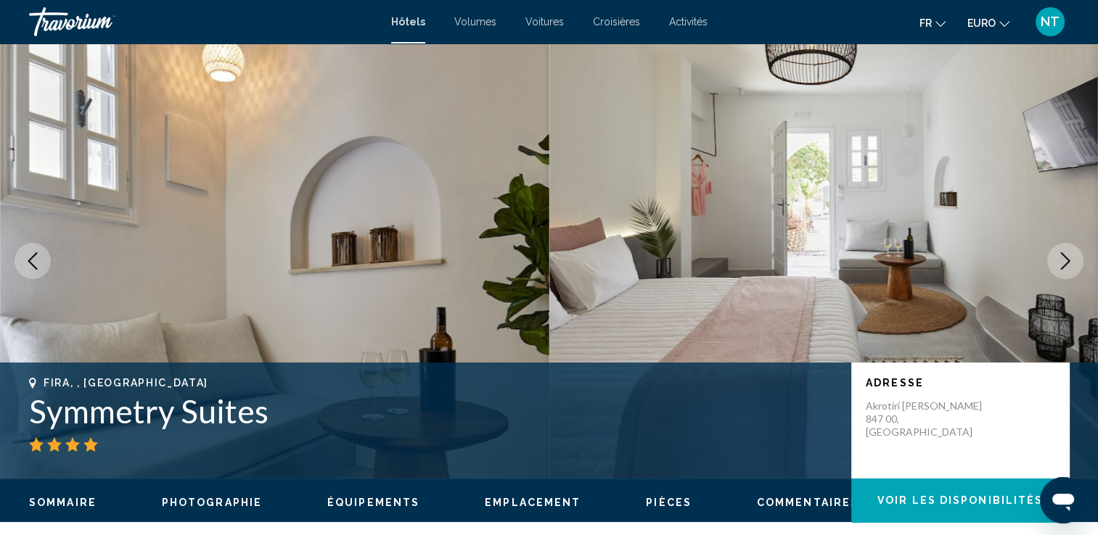
click at [1061, 273] on button "Image suivante" at bounding box center [1065, 261] width 36 height 36
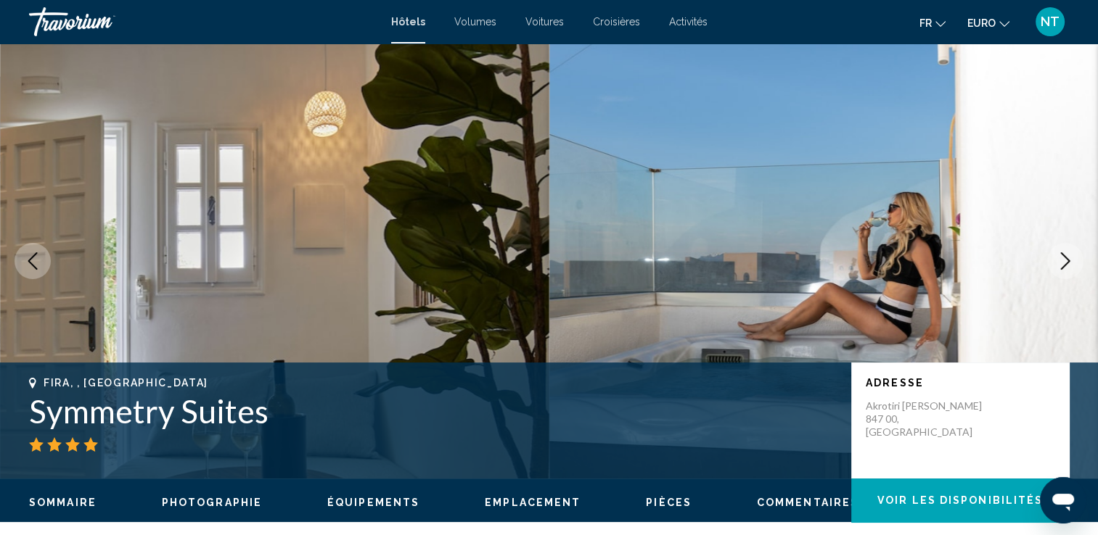
click at [1061, 273] on button "Image suivante" at bounding box center [1065, 261] width 36 height 36
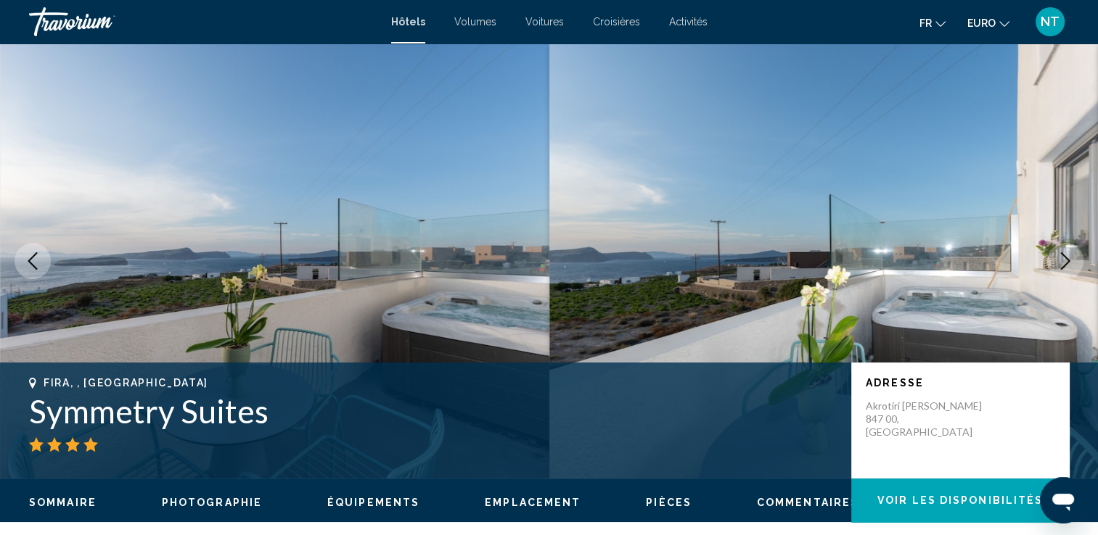
click at [1061, 273] on button "Image suivante" at bounding box center [1065, 261] width 36 height 36
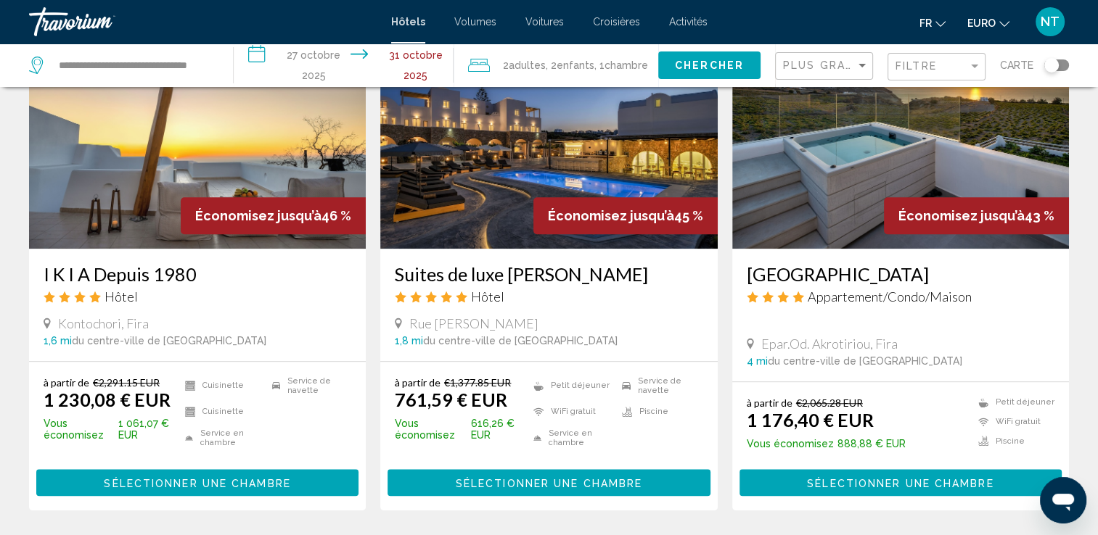
scroll to position [923, 0]
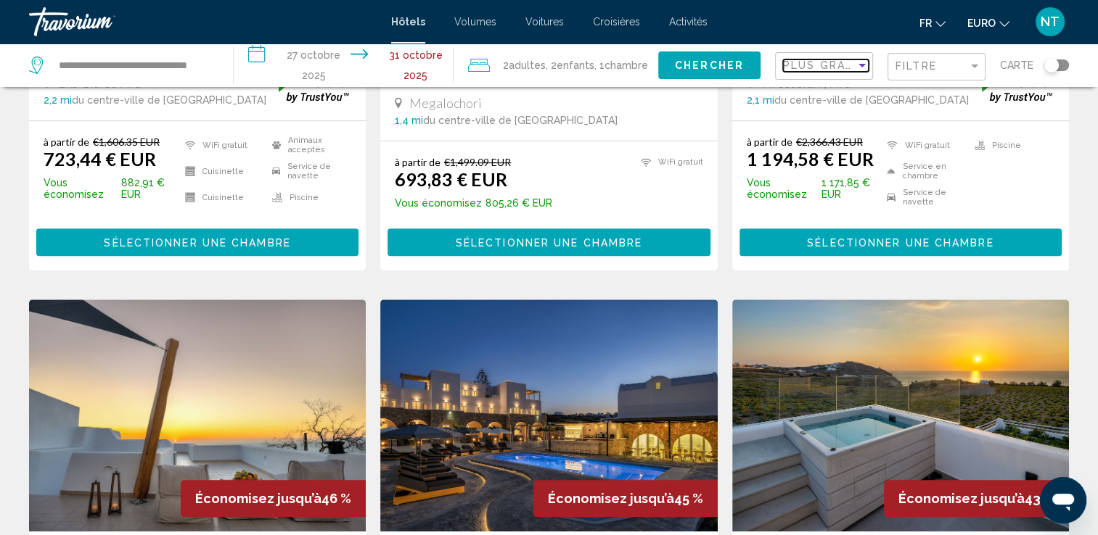
click at [839, 71] on span "Plus grandes économies" at bounding box center [869, 65] width 173 height 12
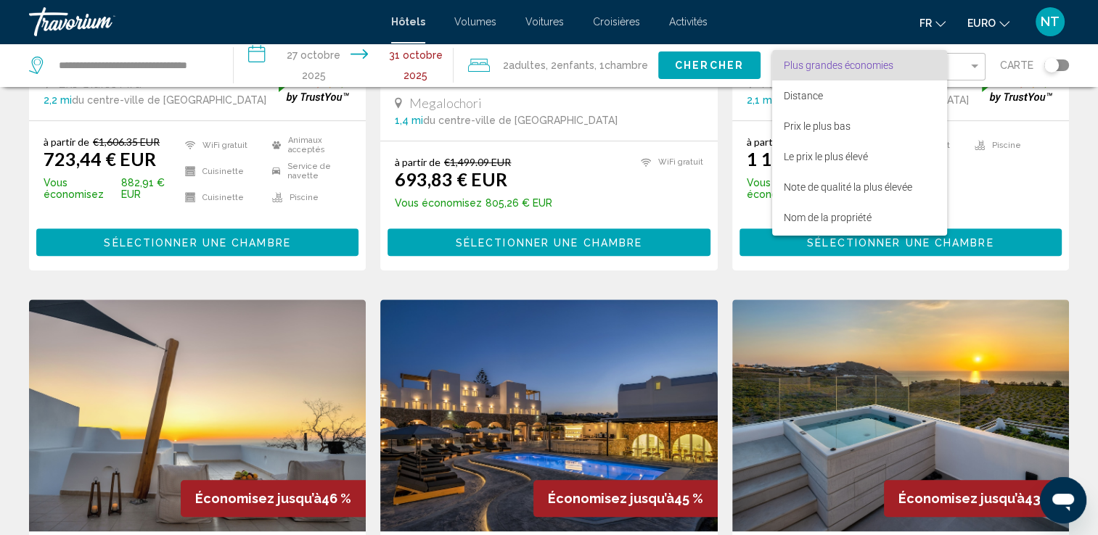
click at [842, 67] on span "Plus grandes économies" at bounding box center [839, 65] width 110 height 12
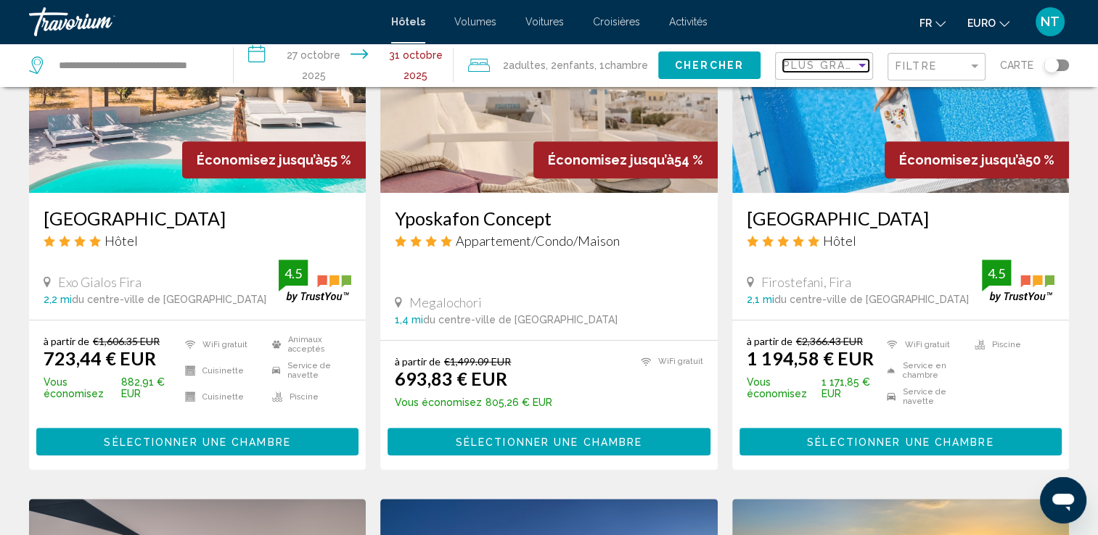
scroll to position [705, 0]
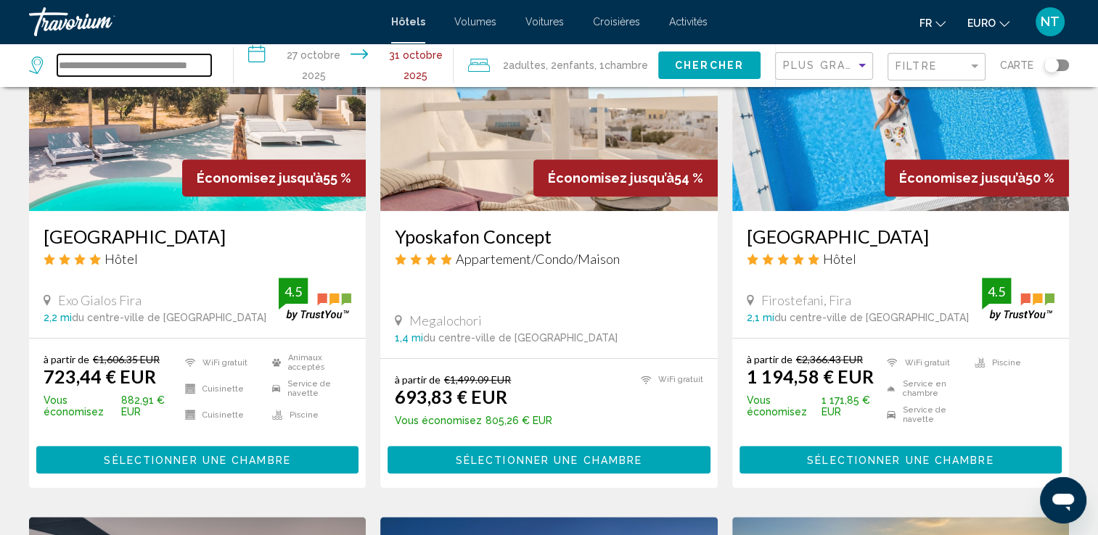
click at [155, 65] on input "**********" at bounding box center [134, 65] width 154 height 22
click at [202, 66] on input "**********" at bounding box center [134, 65] width 154 height 22
drag, startPoint x: 211, startPoint y: 67, endPoint x: -3, endPoint y: 65, distance: 214.1
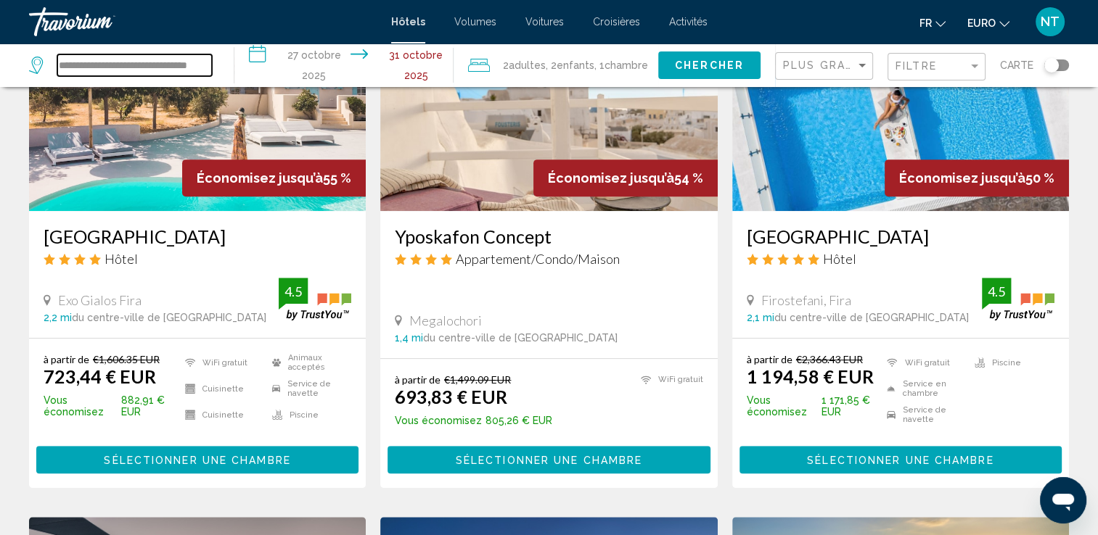
type input "*"
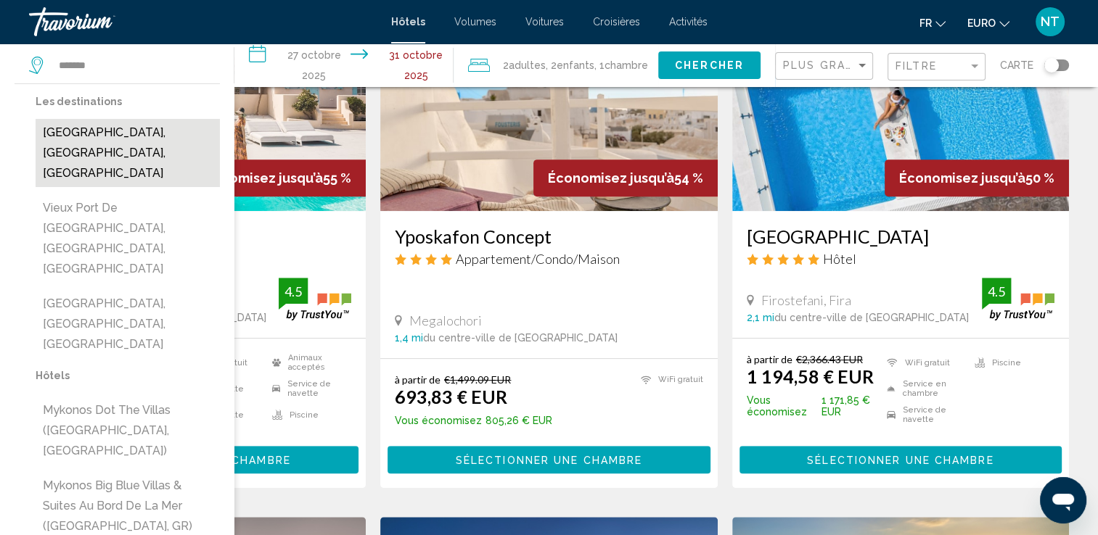
click at [128, 149] on button "Ville de Mykonos, Île de Mykonos, Grèce" at bounding box center [128, 153] width 184 height 68
type input "**********"
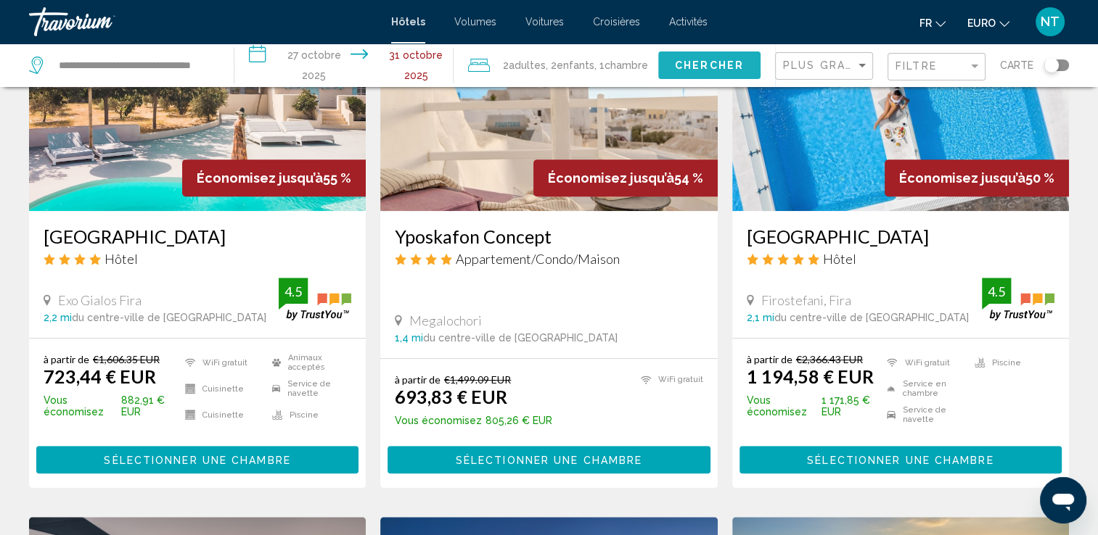
click at [673, 77] on button "Chercher" at bounding box center [709, 65] width 102 height 27
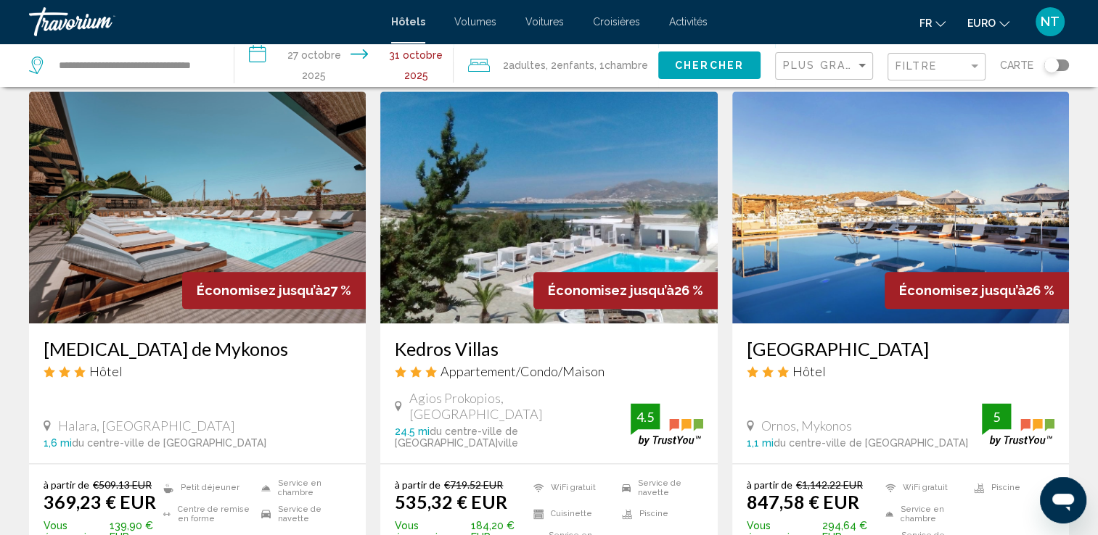
scroll to position [1741, 0]
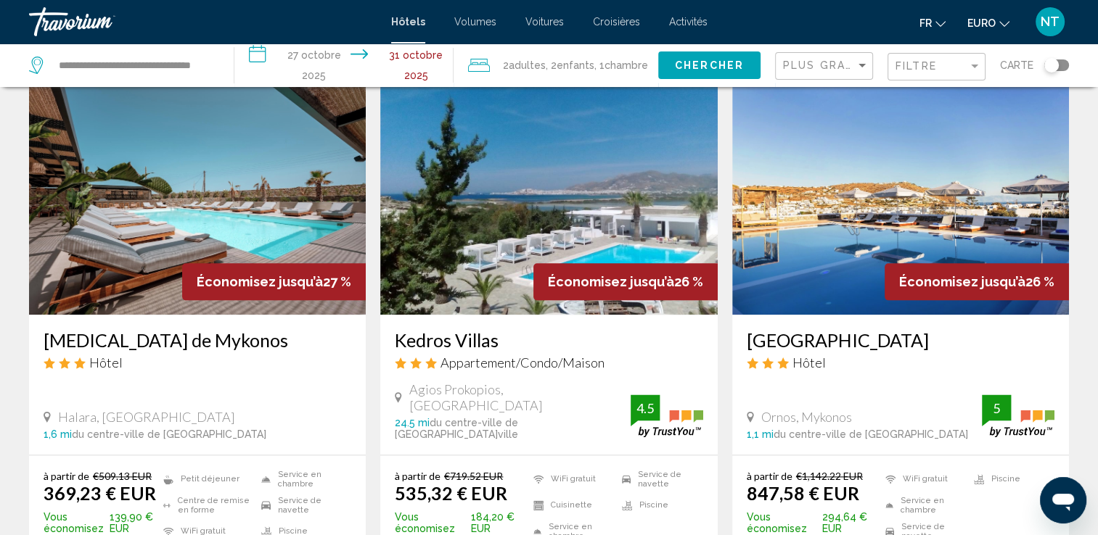
click at [178, 195] on img "Contenu principal" at bounding box center [197, 199] width 337 height 232
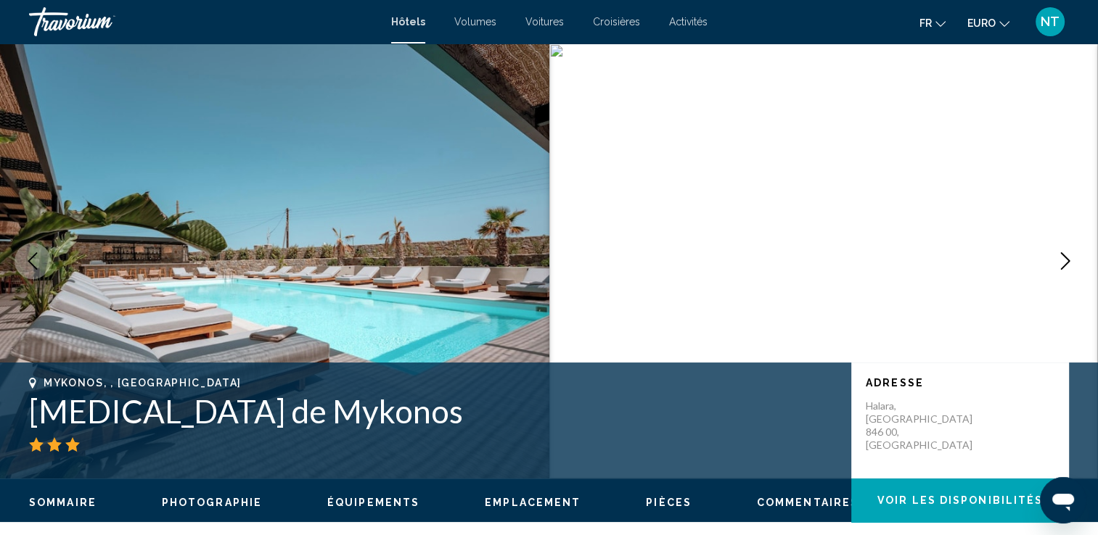
click at [1066, 259] on icon "Image suivante" at bounding box center [1065, 261] width 9 height 17
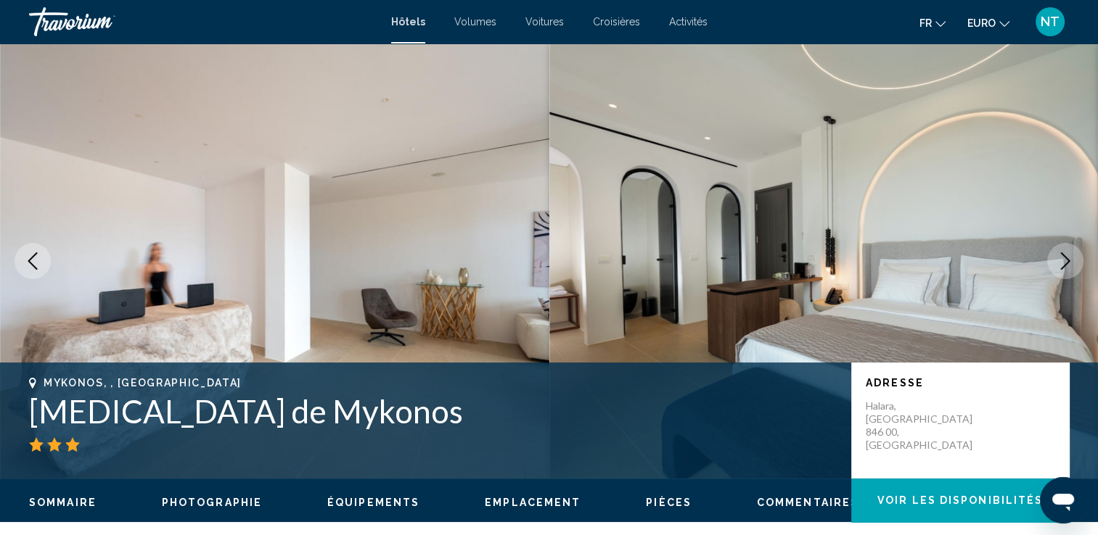
click at [1066, 259] on icon "Image suivante" at bounding box center [1065, 261] width 9 height 17
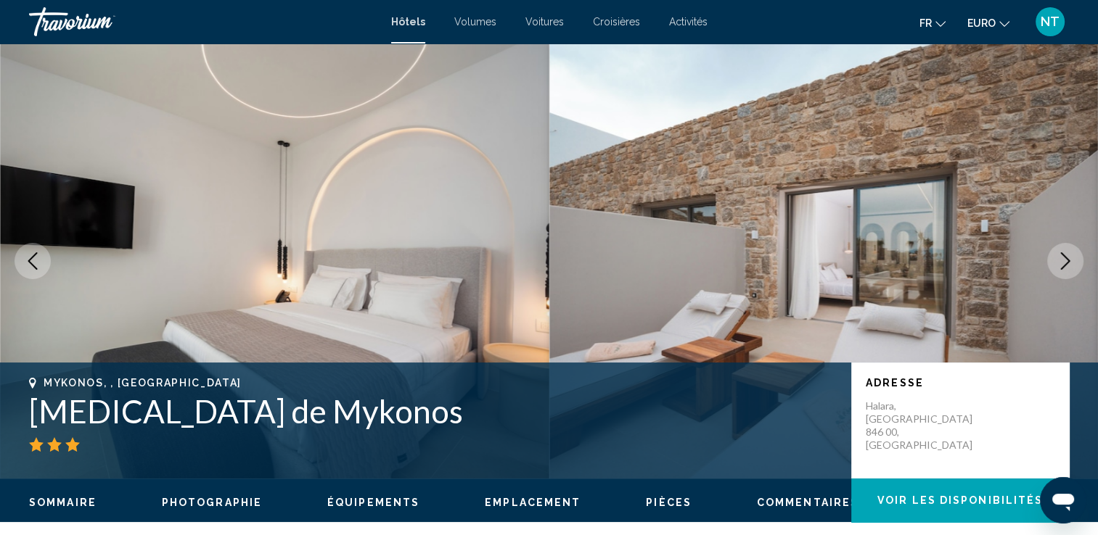
click at [1066, 259] on icon "Image suivante" at bounding box center [1065, 261] width 9 height 17
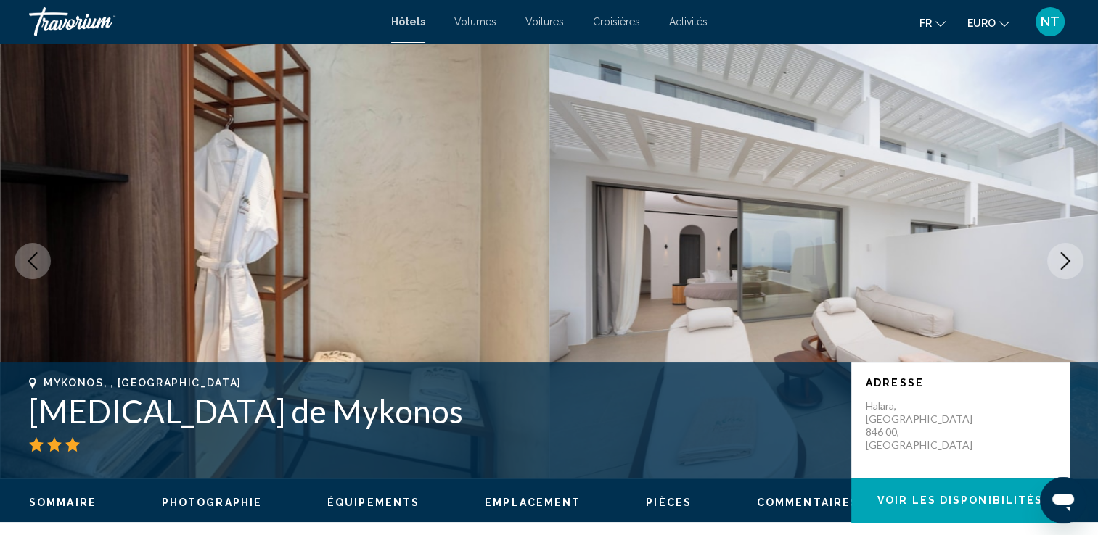
click at [1066, 259] on icon "Image suivante" at bounding box center [1065, 261] width 9 height 17
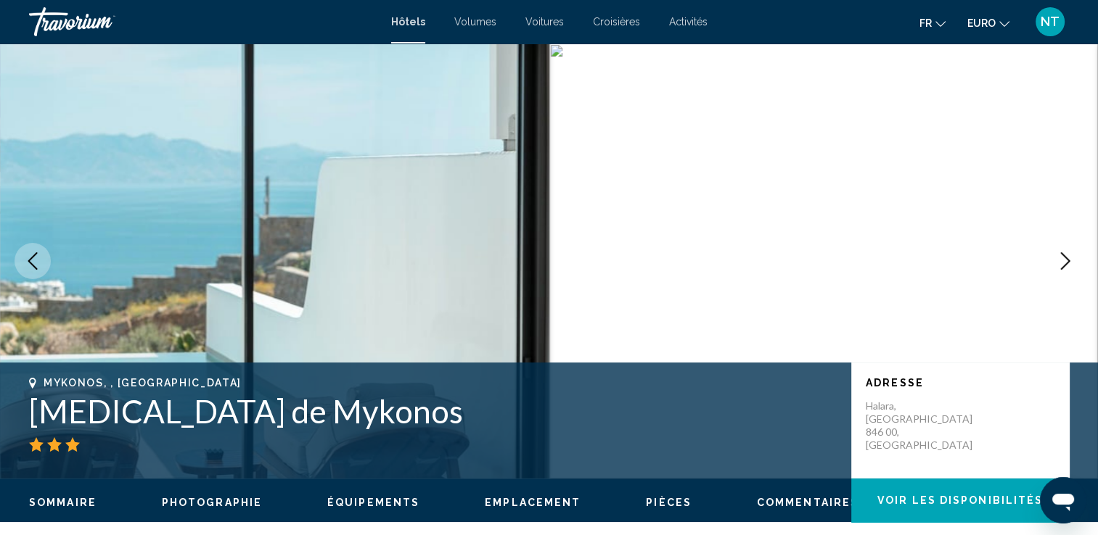
click at [1066, 259] on icon "Image suivante" at bounding box center [1065, 261] width 9 height 17
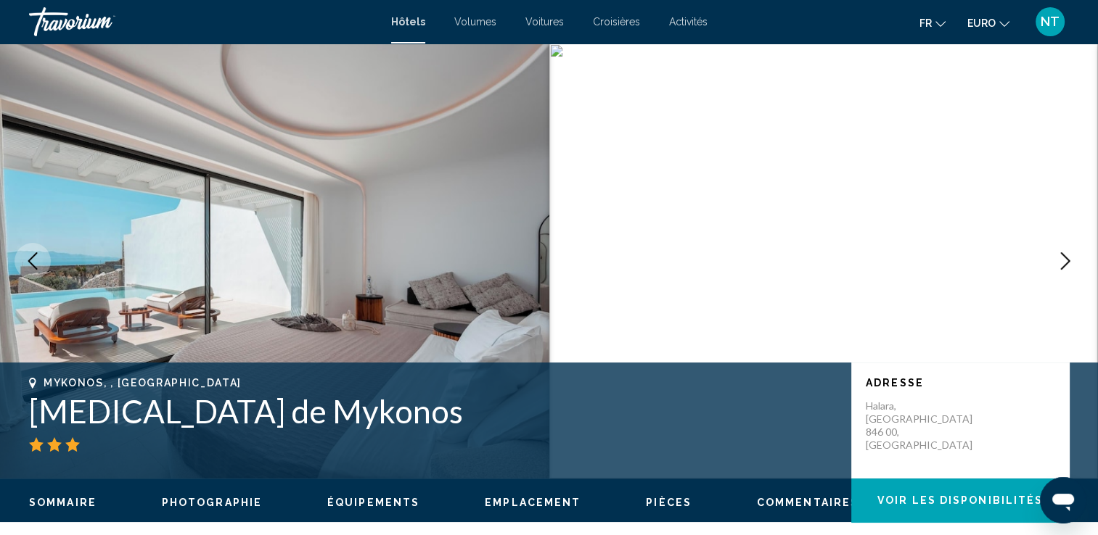
click at [1066, 259] on icon "Image suivante" at bounding box center [1065, 261] width 9 height 17
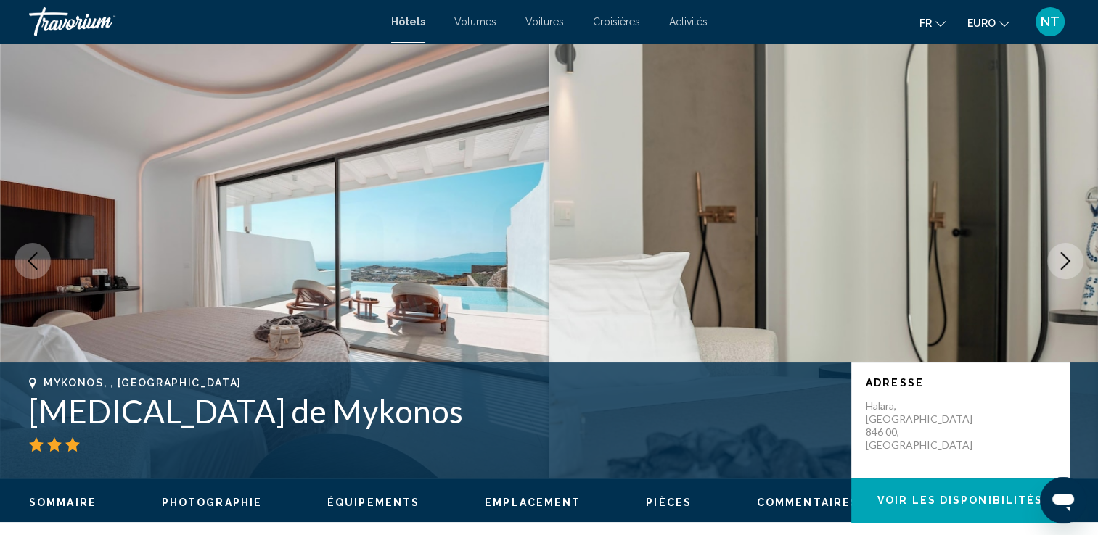
click at [1062, 258] on icon "Image suivante" at bounding box center [1064, 261] width 17 height 17
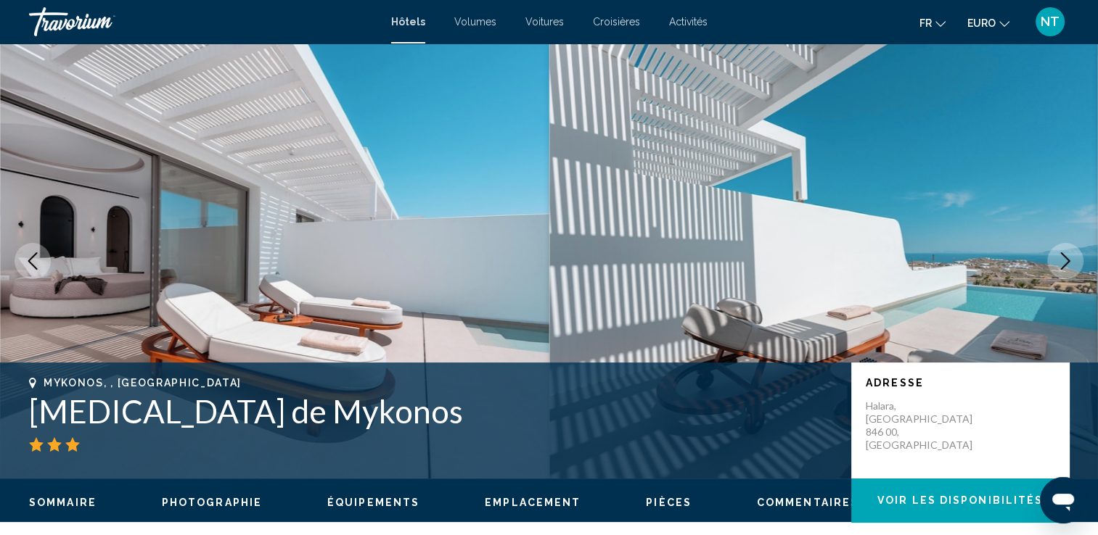
click at [1062, 258] on icon "Image suivante" at bounding box center [1064, 261] width 17 height 17
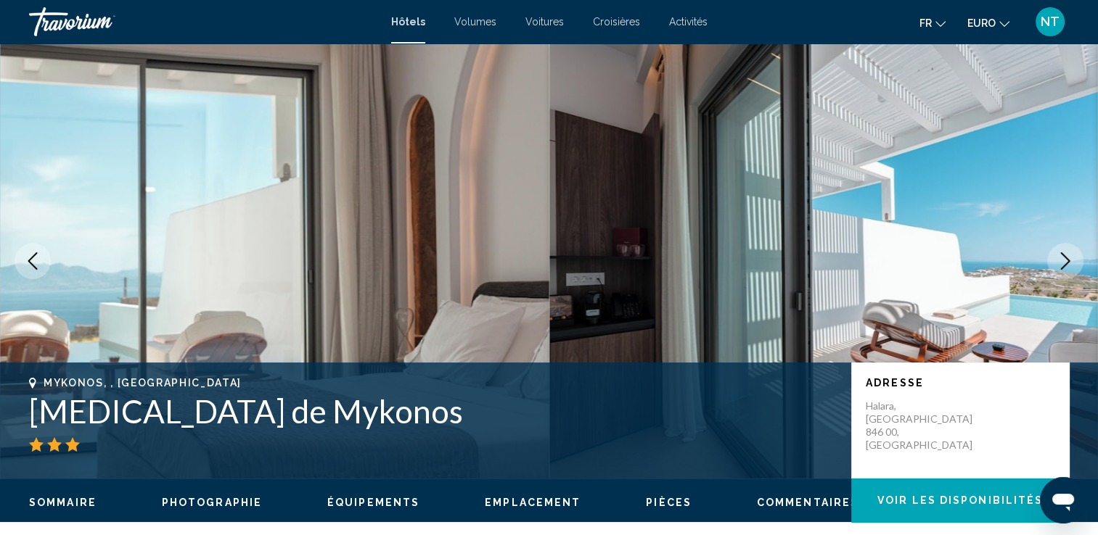
click at [1062, 258] on icon "Image suivante" at bounding box center [1064, 261] width 17 height 17
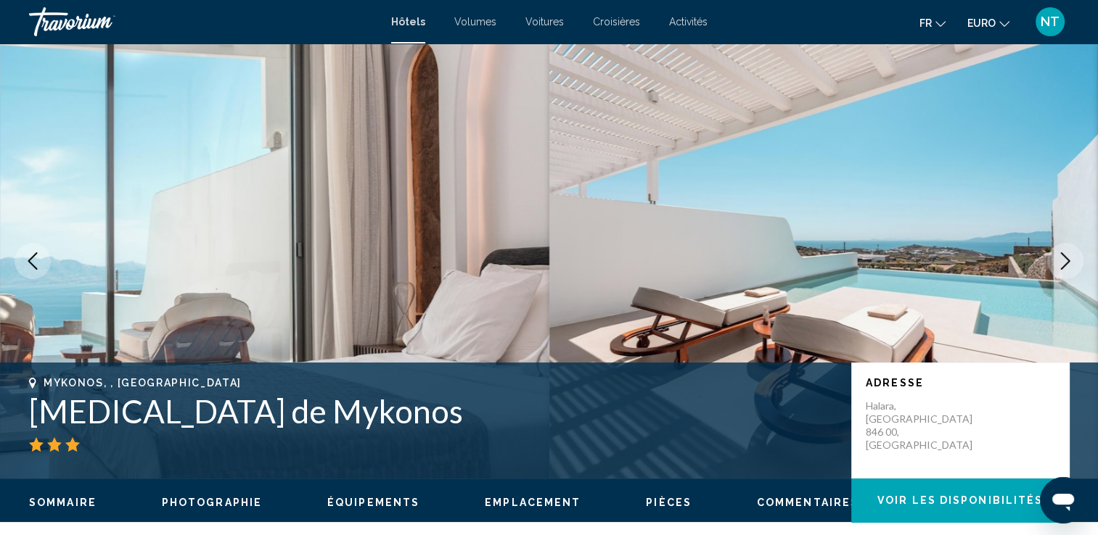
click at [1062, 258] on icon "Image suivante" at bounding box center [1064, 261] width 17 height 17
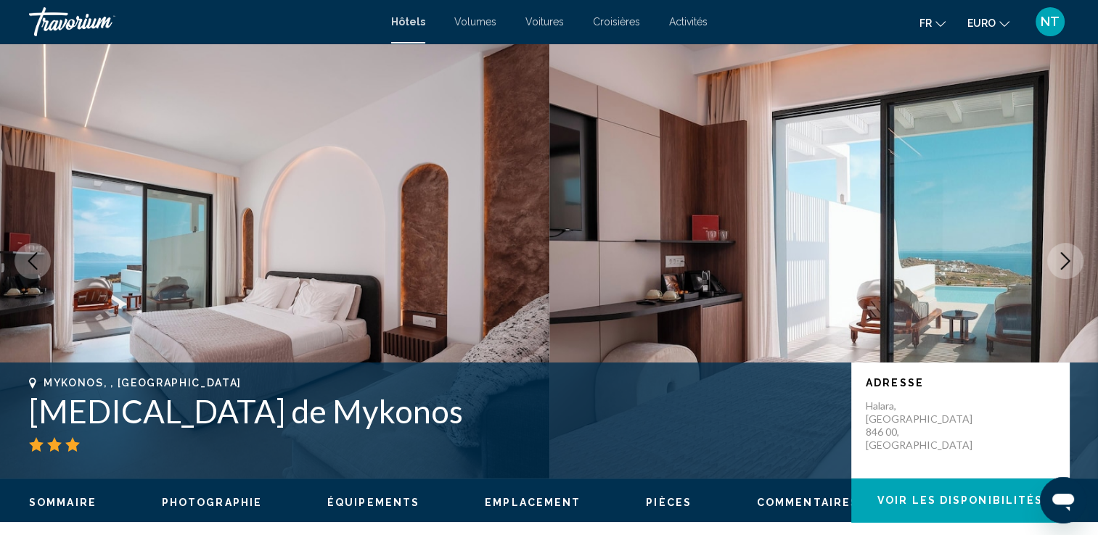
click at [1062, 258] on icon "Image suivante" at bounding box center [1064, 261] width 17 height 17
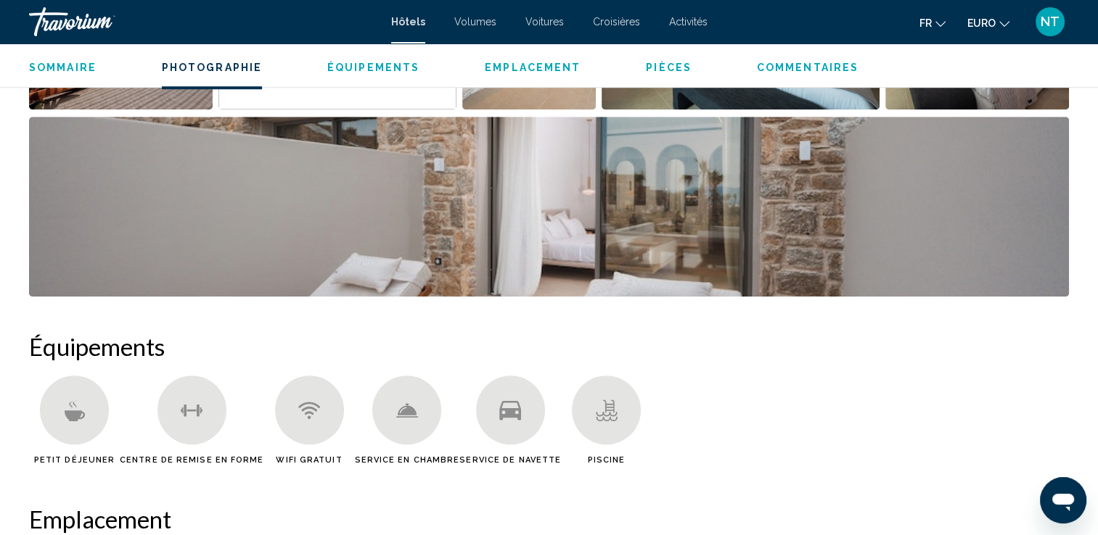
scroll to position [871, 0]
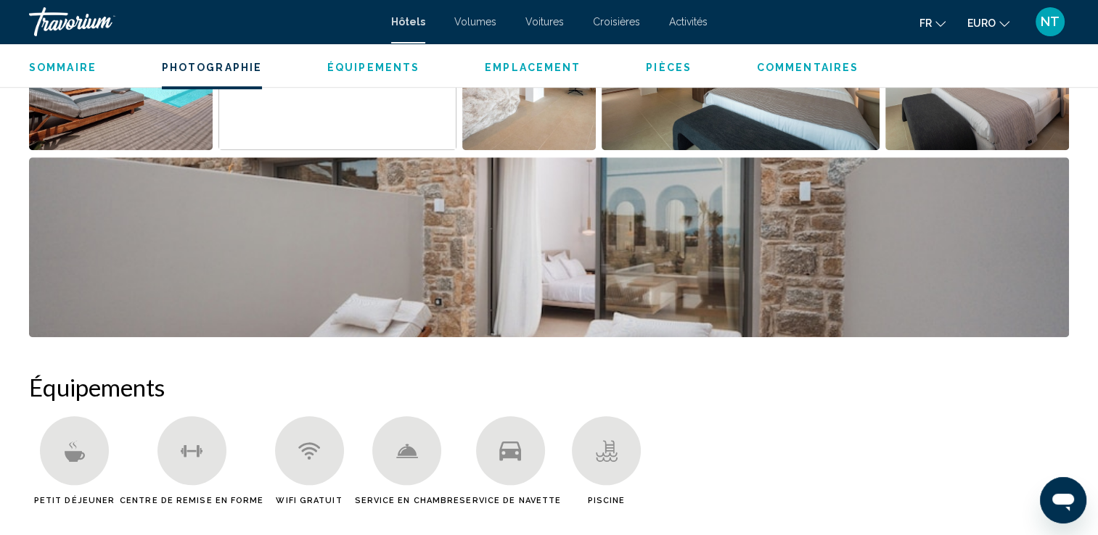
click at [501, 448] on icon "Contenu principal" at bounding box center [510, 451] width 22 height 20
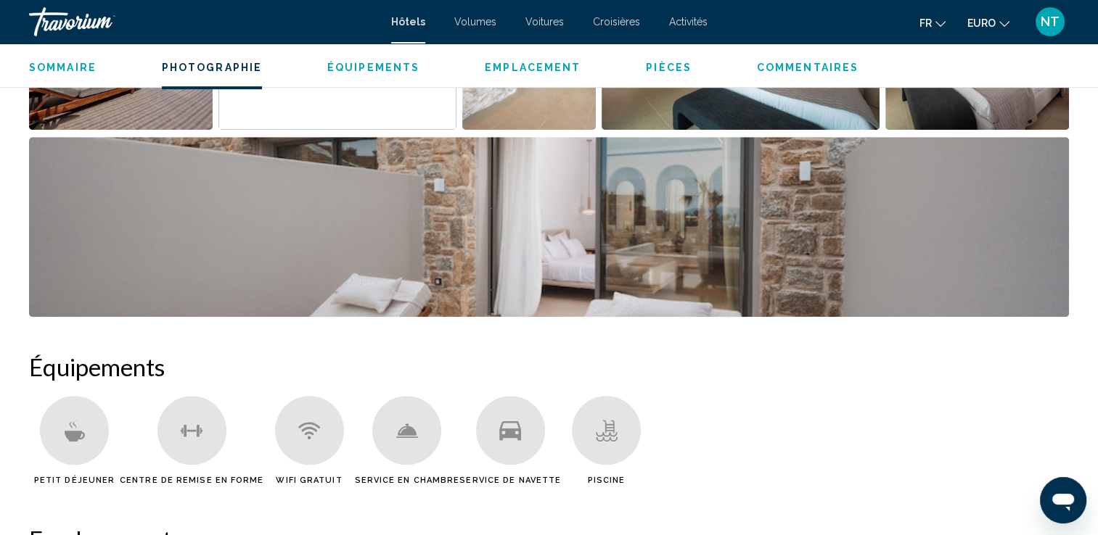
scroll to position [1016, 0]
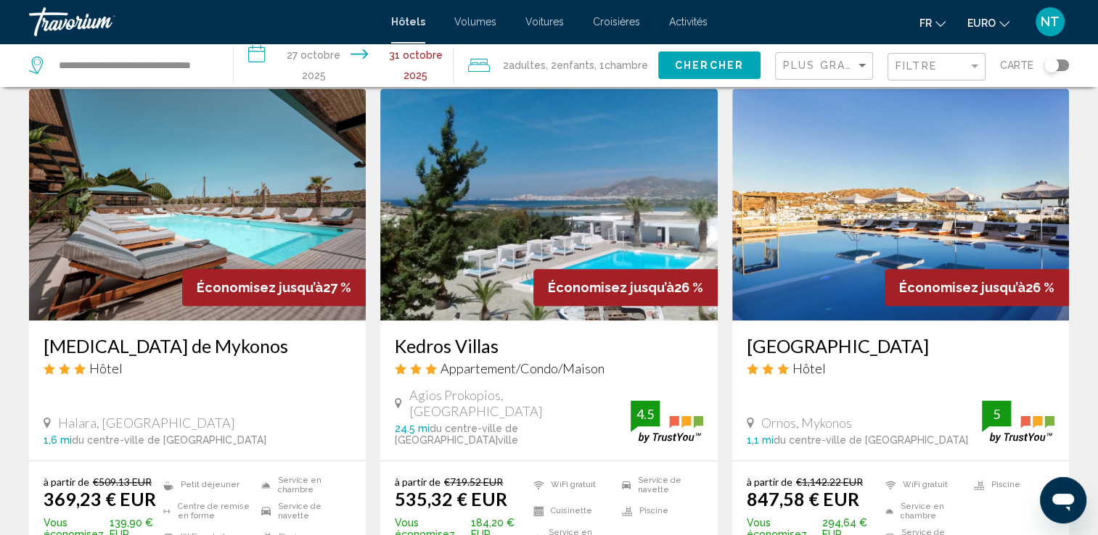
scroll to position [1741, 0]
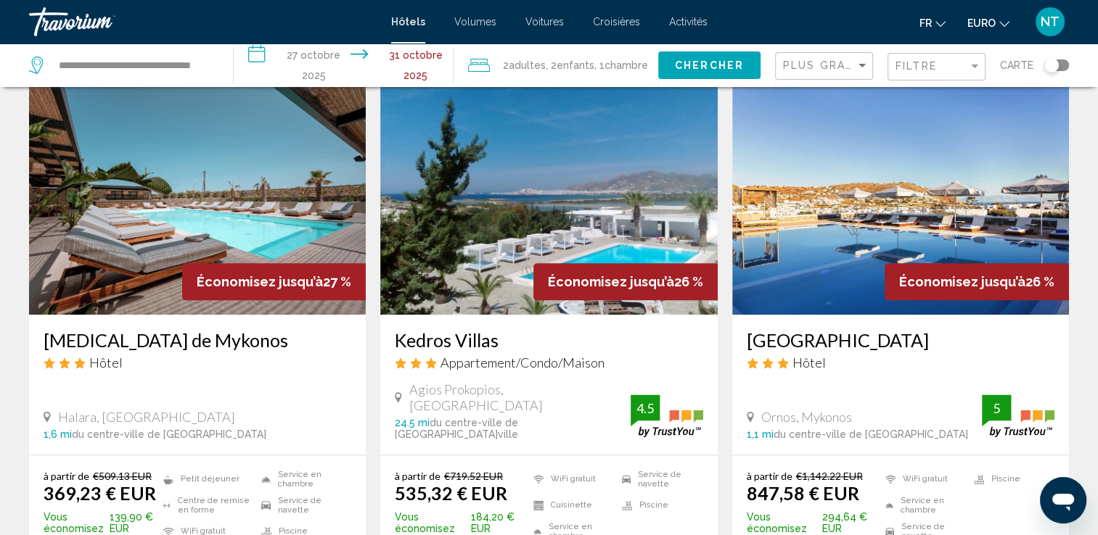
click at [223, 155] on img "Contenu principal" at bounding box center [197, 199] width 337 height 232
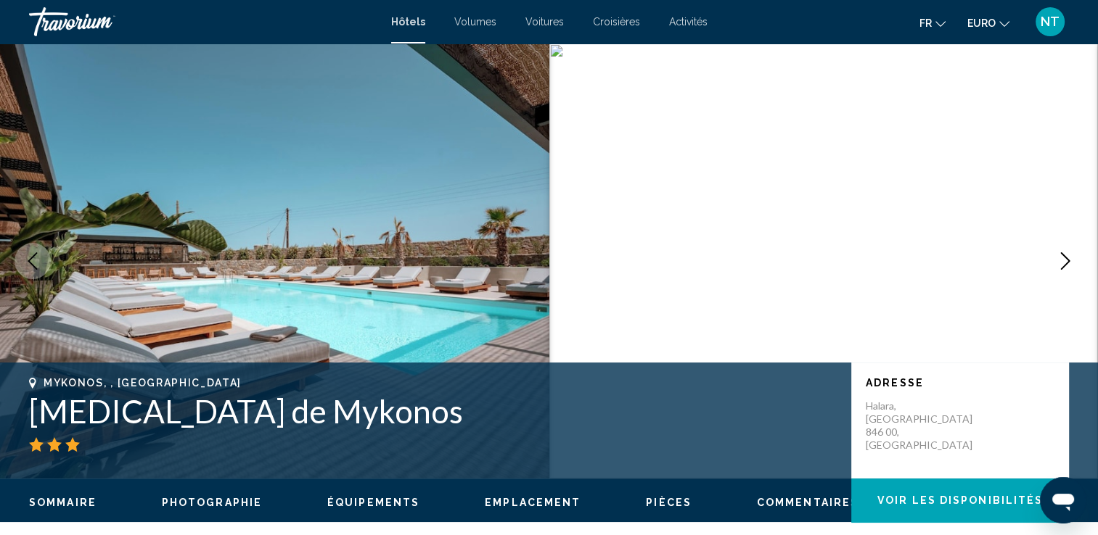
click at [1067, 257] on icon "Image suivante" at bounding box center [1064, 261] width 17 height 17
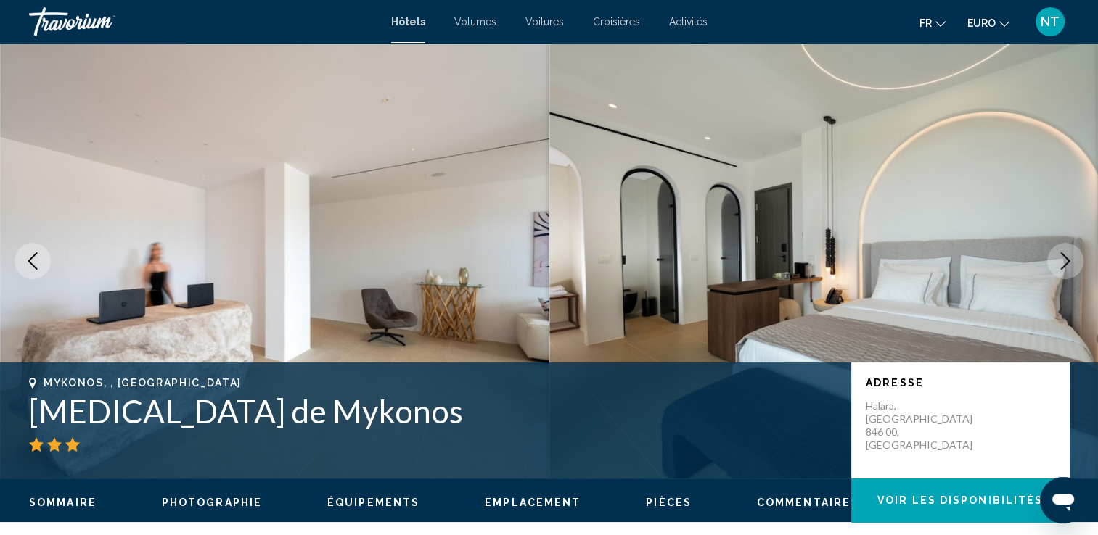
click at [1067, 257] on icon "Image suivante" at bounding box center [1064, 261] width 17 height 17
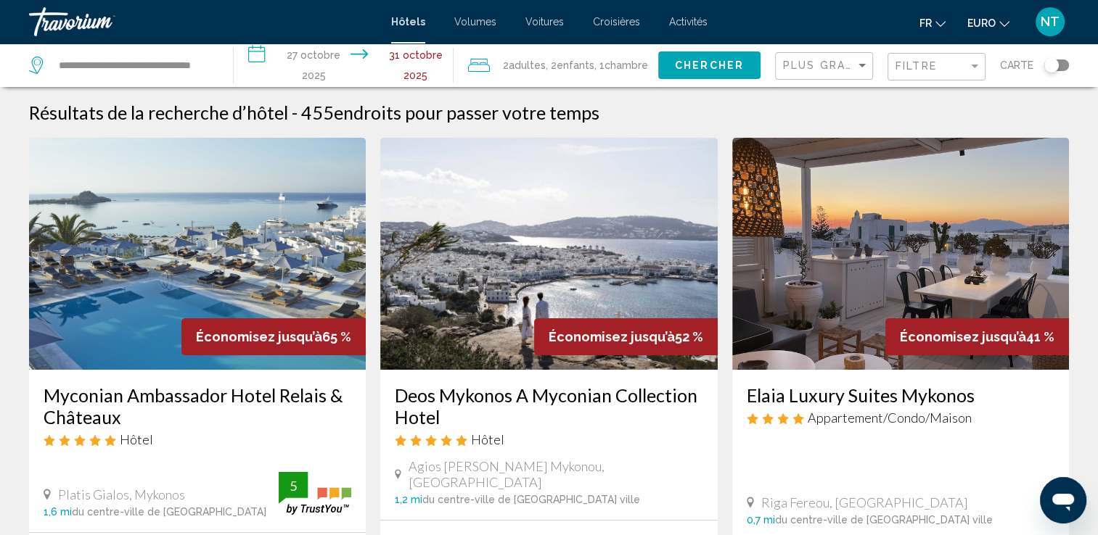
click at [246, 258] on img "Contenu principal" at bounding box center [197, 254] width 337 height 232
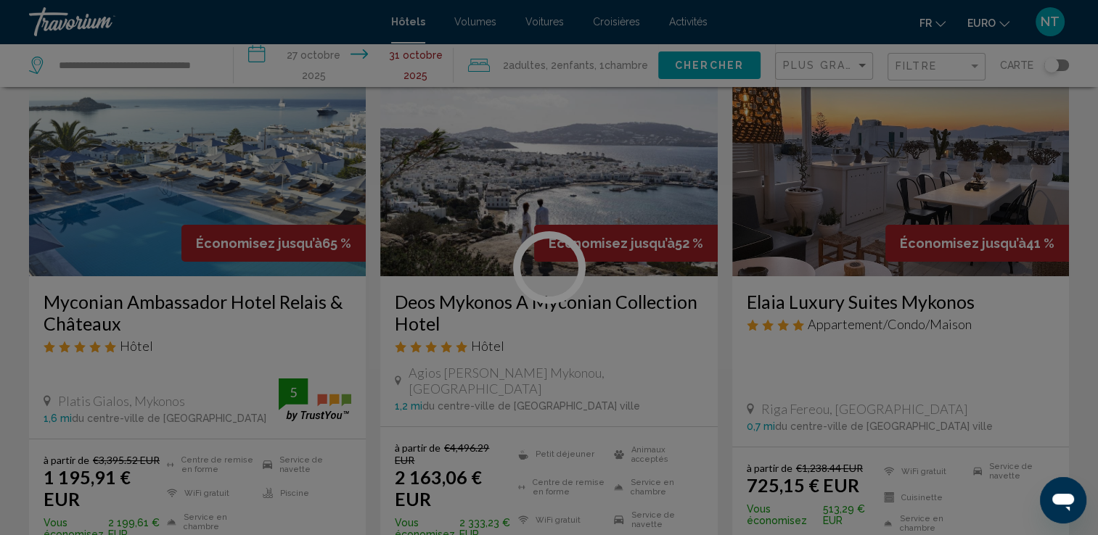
scroll to position [290, 0]
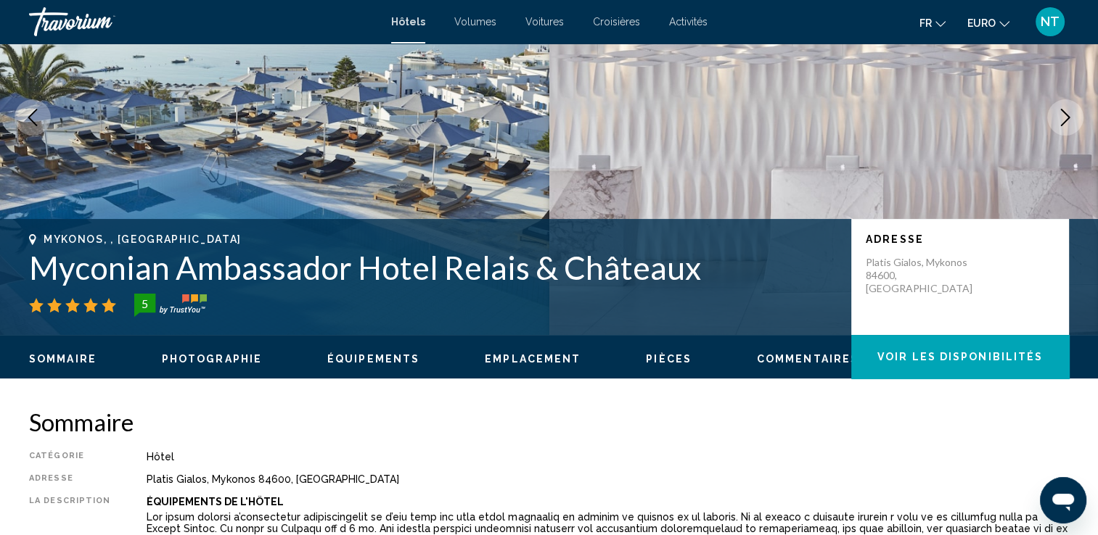
scroll to position [71, 0]
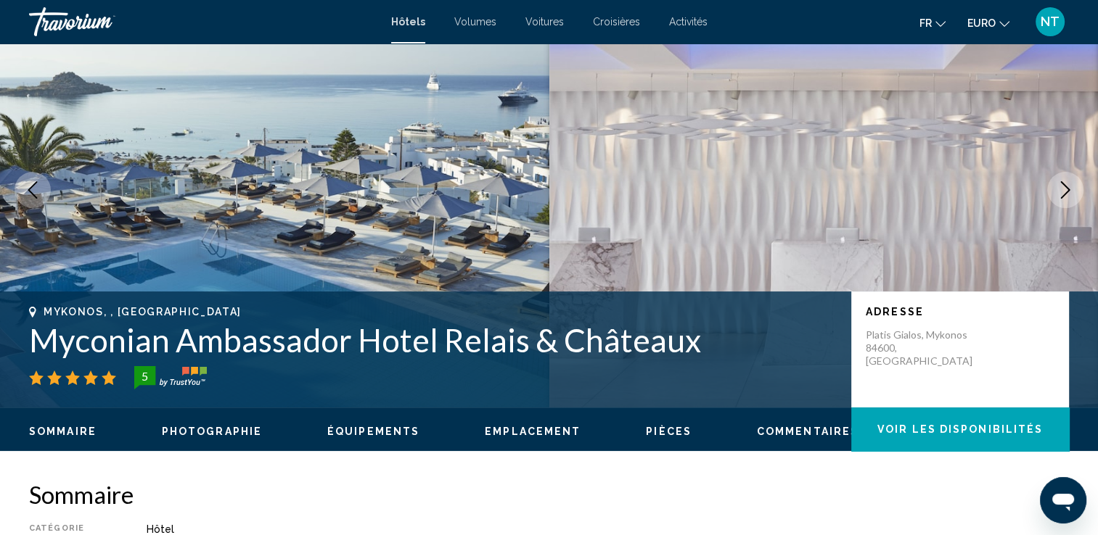
click at [1054, 192] on button "Image suivante" at bounding box center [1065, 190] width 36 height 36
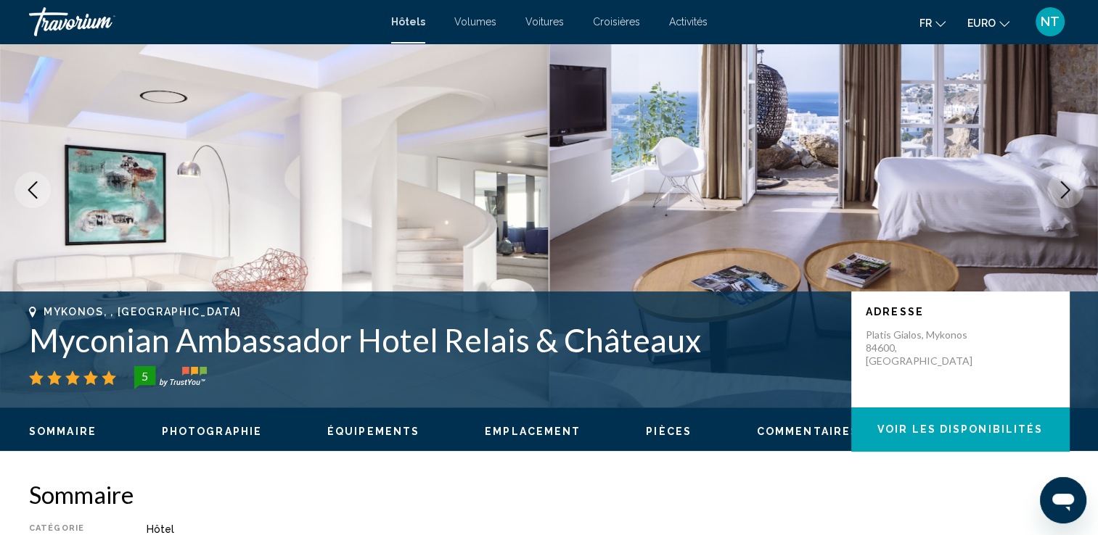
click at [1054, 192] on button "Image suivante" at bounding box center [1065, 190] width 36 height 36
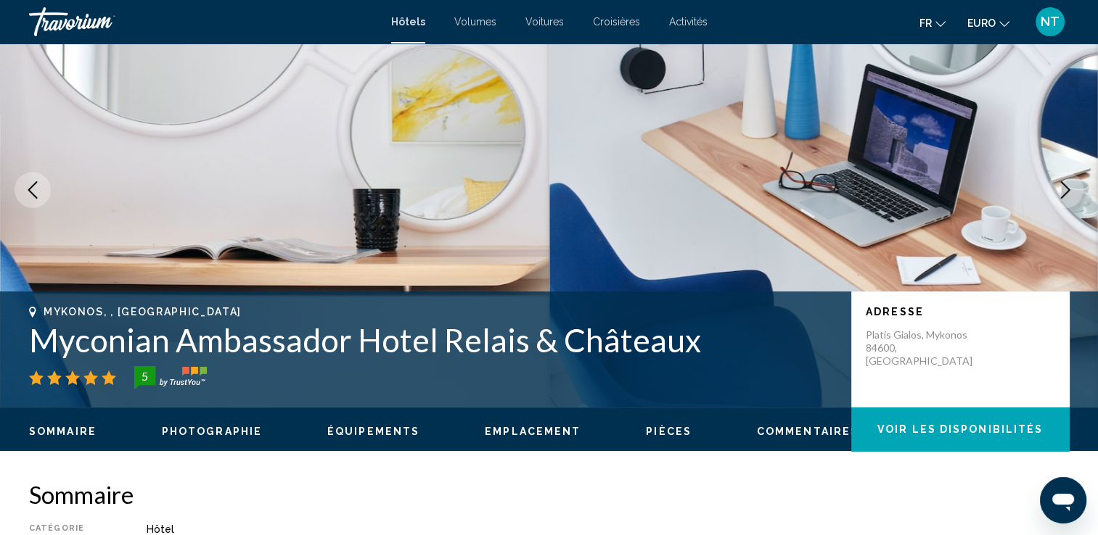
click at [1054, 192] on button "Image suivante" at bounding box center [1065, 190] width 36 height 36
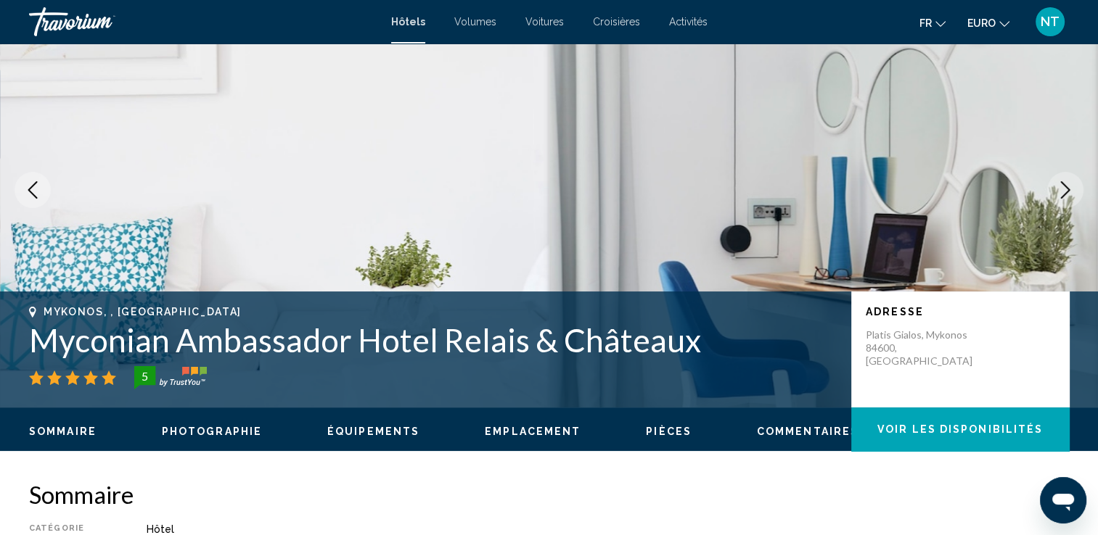
click at [1054, 192] on button "Image suivante" at bounding box center [1065, 190] width 36 height 36
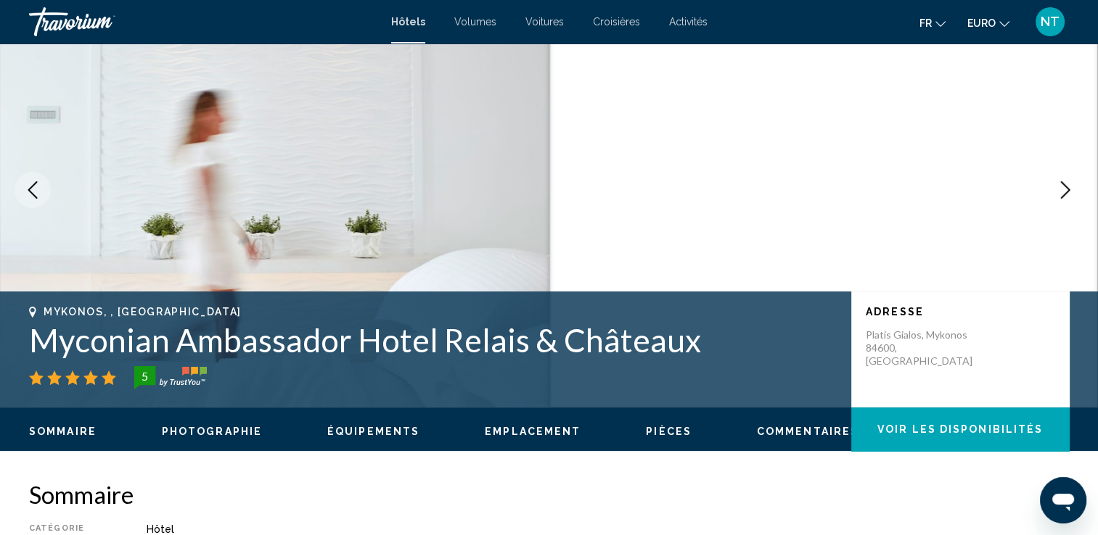
click at [1054, 192] on button "Image suivante" at bounding box center [1065, 190] width 36 height 36
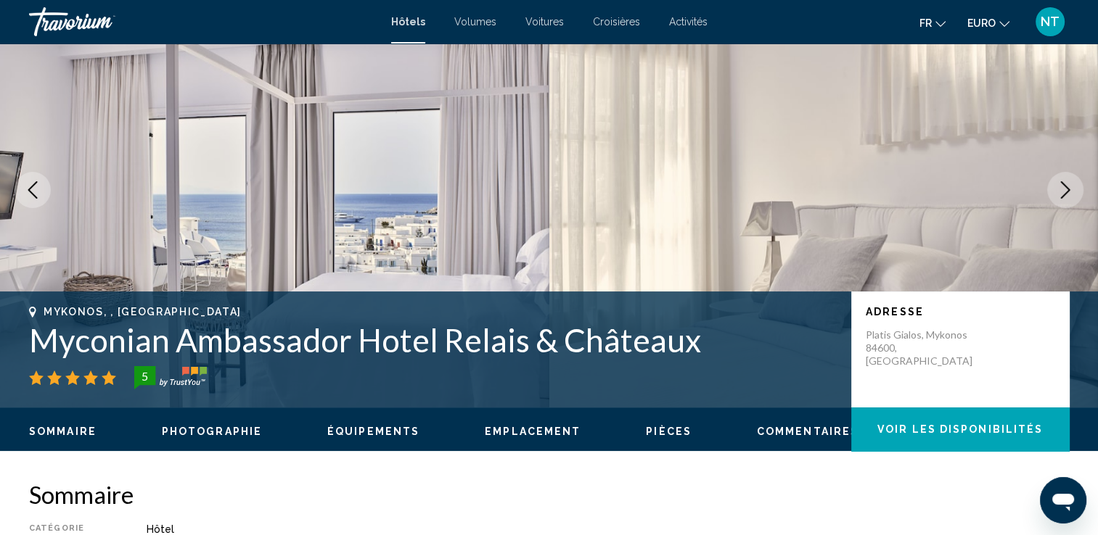
click at [1054, 192] on button "Image suivante" at bounding box center [1065, 190] width 36 height 36
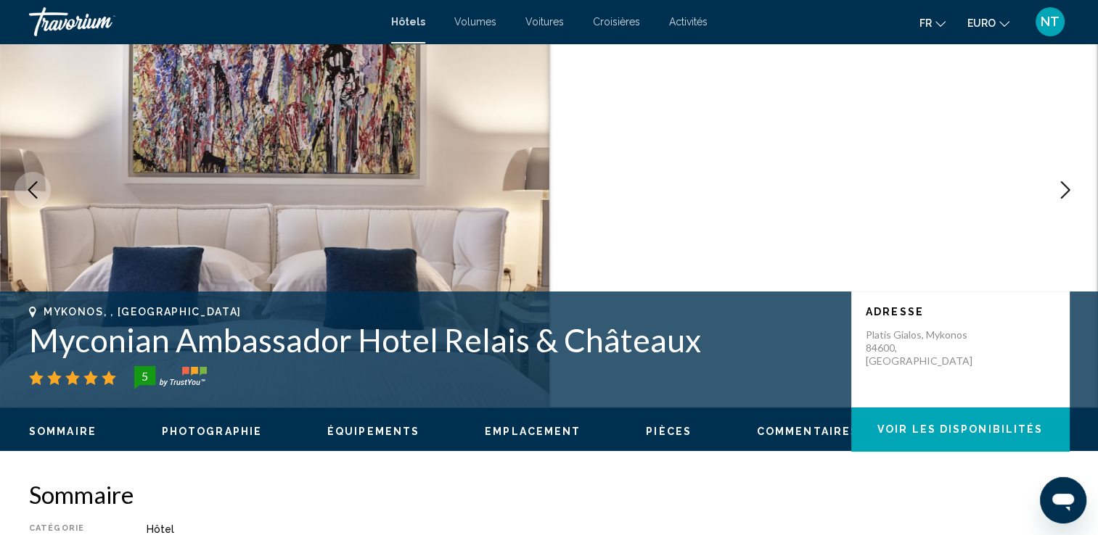
click at [1054, 192] on button "Image suivante" at bounding box center [1065, 190] width 36 height 36
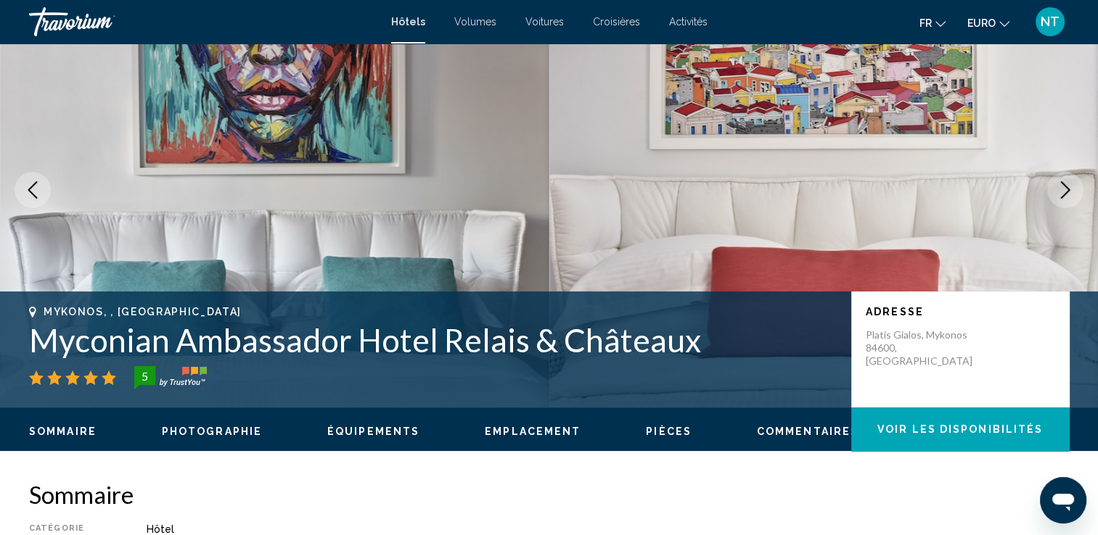
click at [1054, 192] on button "Image suivante" at bounding box center [1065, 190] width 36 height 36
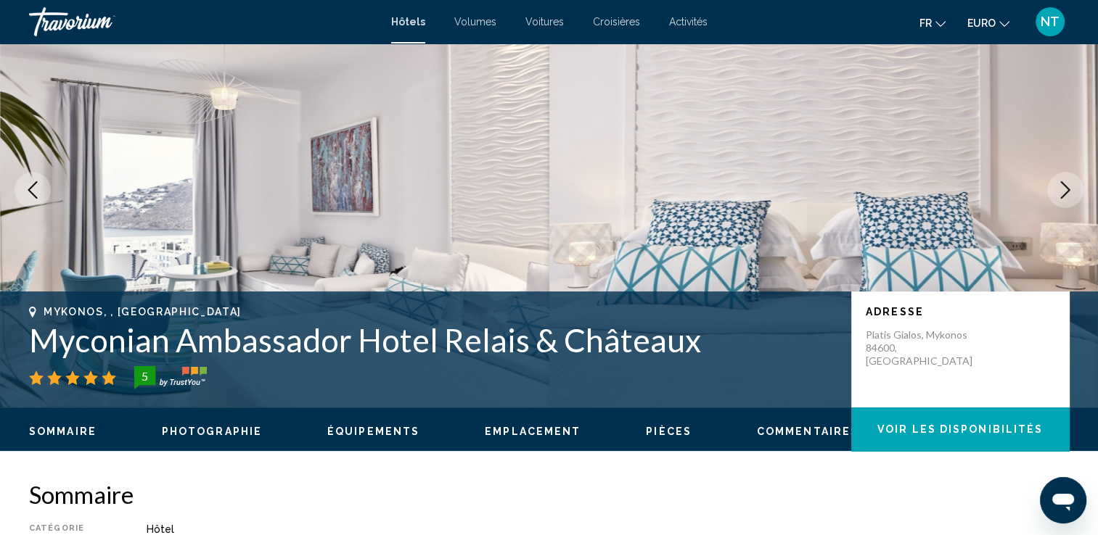
click at [1054, 192] on button "Image suivante" at bounding box center [1065, 190] width 36 height 36
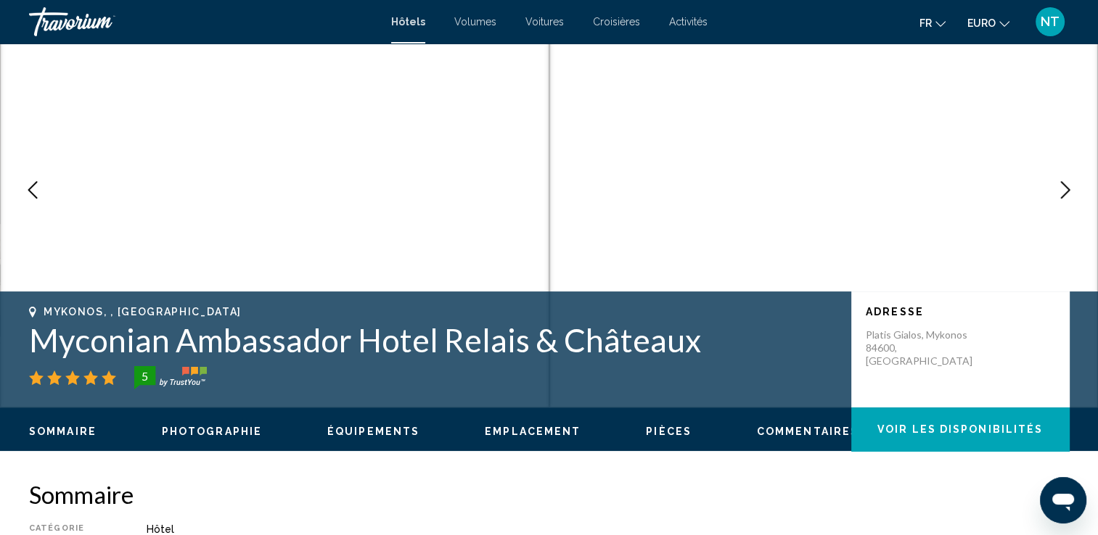
click at [1054, 192] on button "Image suivante" at bounding box center [1065, 190] width 36 height 36
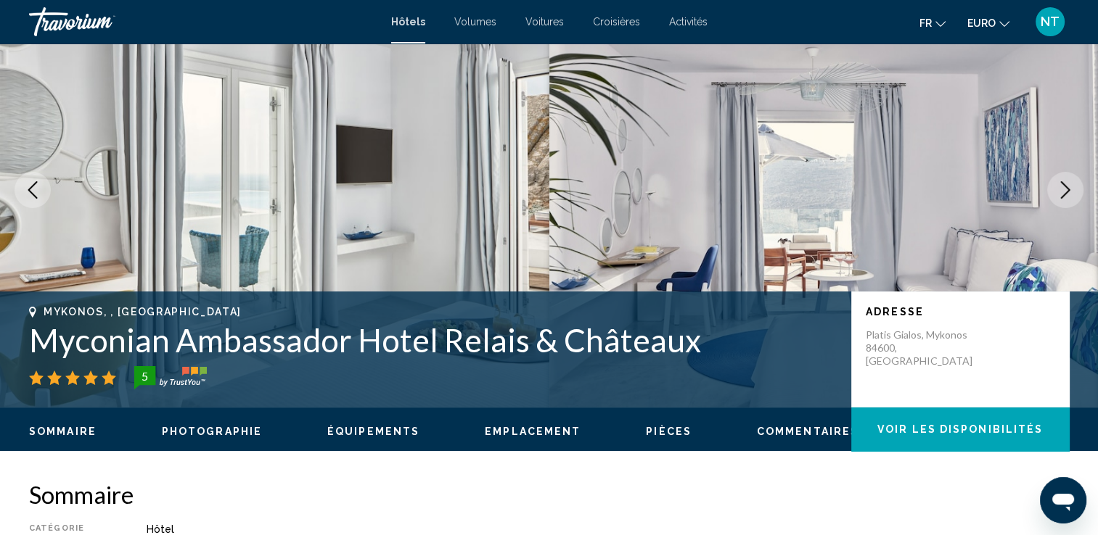
click at [1054, 192] on button "Image suivante" at bounding box center [1065, 190] width 36 height 36
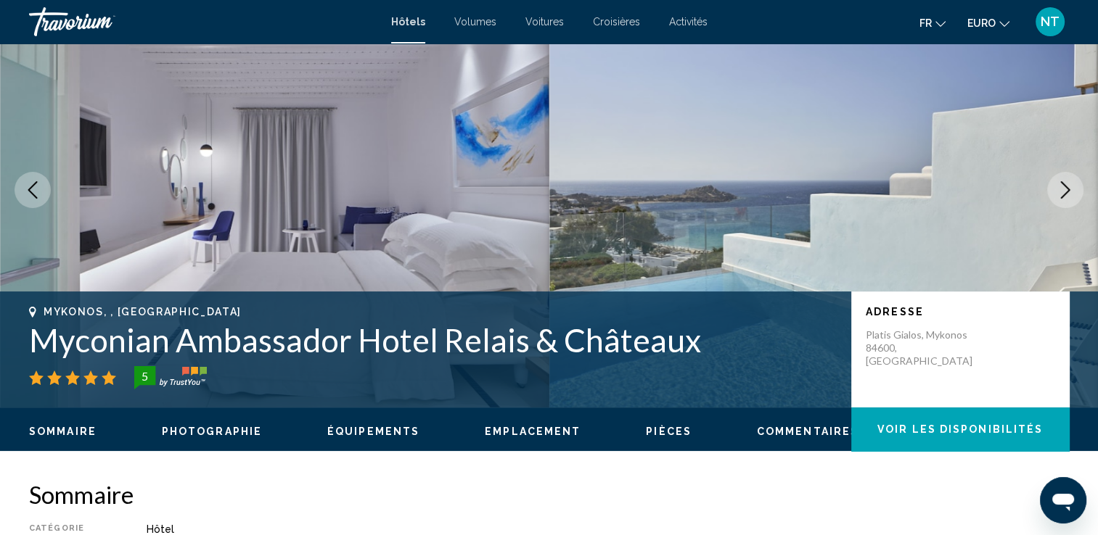
click at [1054, 192] on button "Image suivante" at bounding box center [1065, 190] width 36 height 36
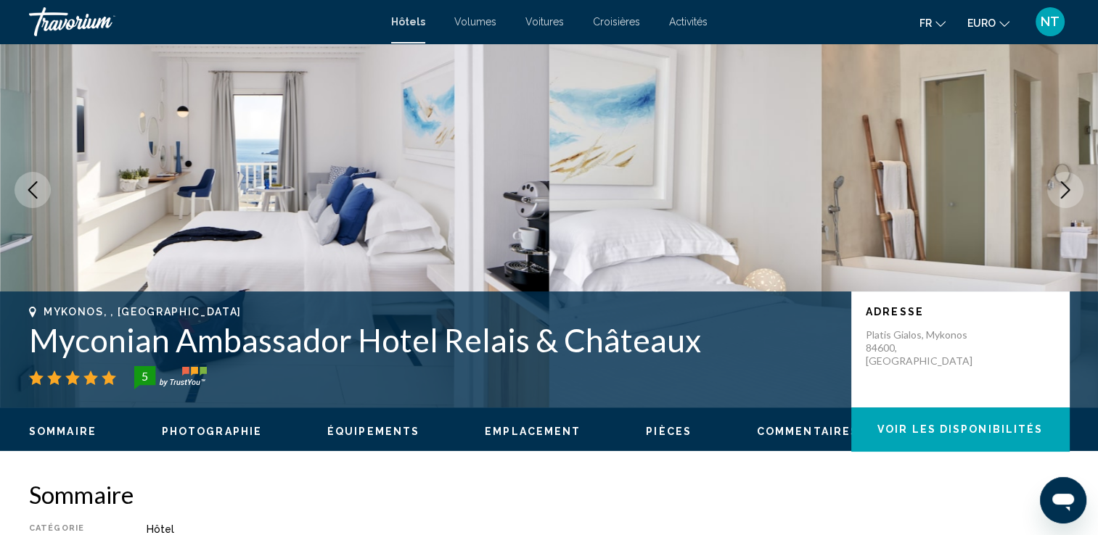
click at [1054, 192] on button "Image suivante" at bounding box center [1065, 190] width 36 height 36
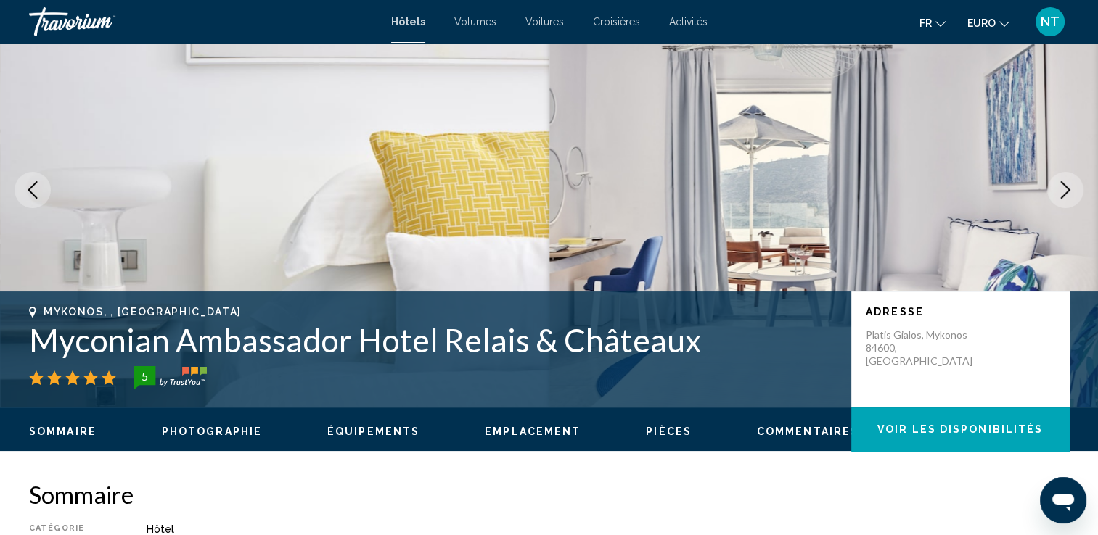
click at [1054, 192] on button "Image suivante" at bounding box center [1065, 190] width 36 height 36
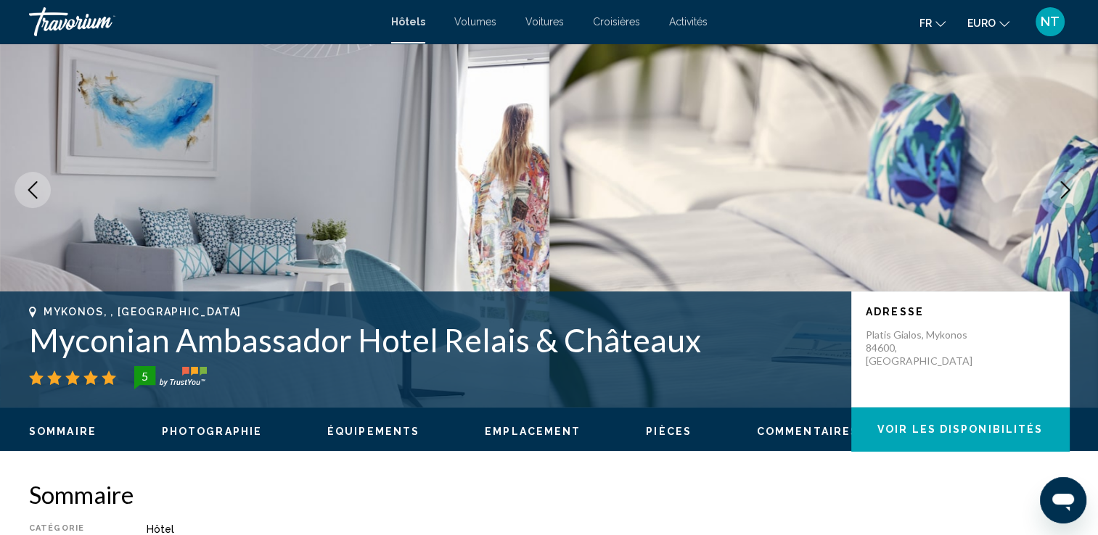
click at [1054, 192] on button "Image suivante" at bounding box center [1065, 190] width 36 height 36
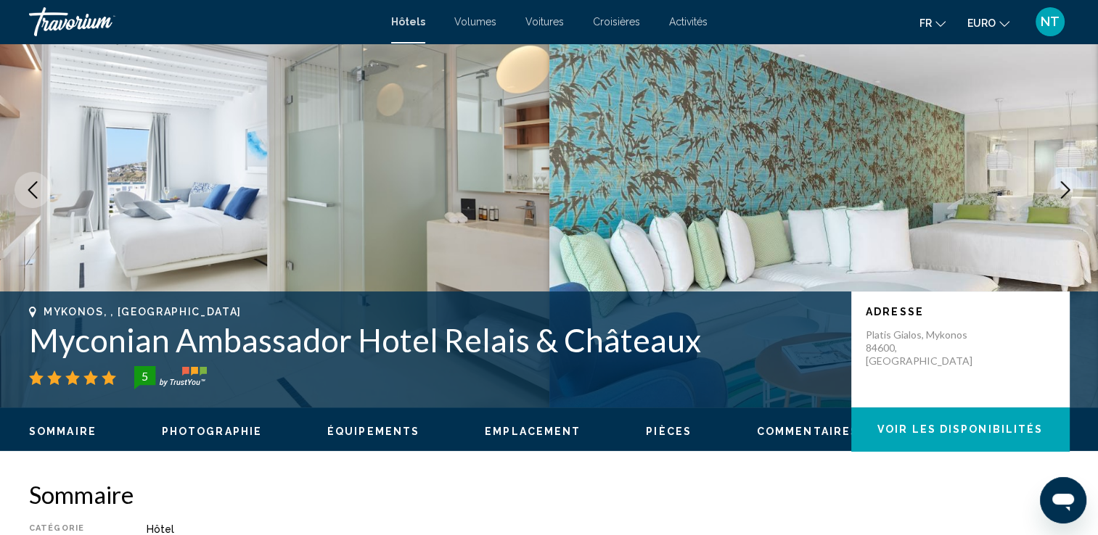
click at [1054, 192] on button "Image suivante" at bounding box center [1065, 190] width 36 height 36
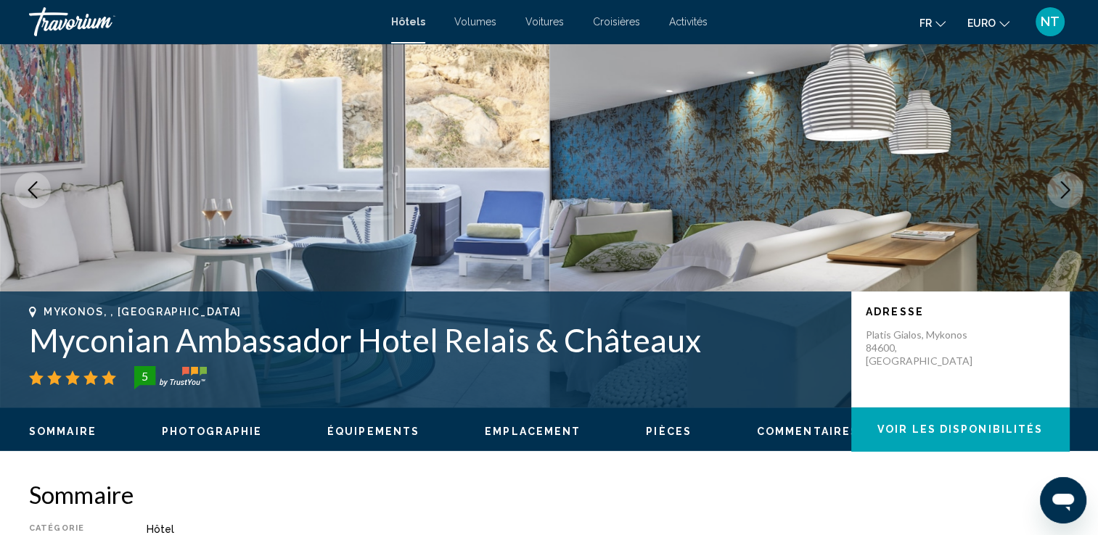
click at [1054, 192] on button "Image suivante" at bounding box center [1065, 190] width 36 height 36
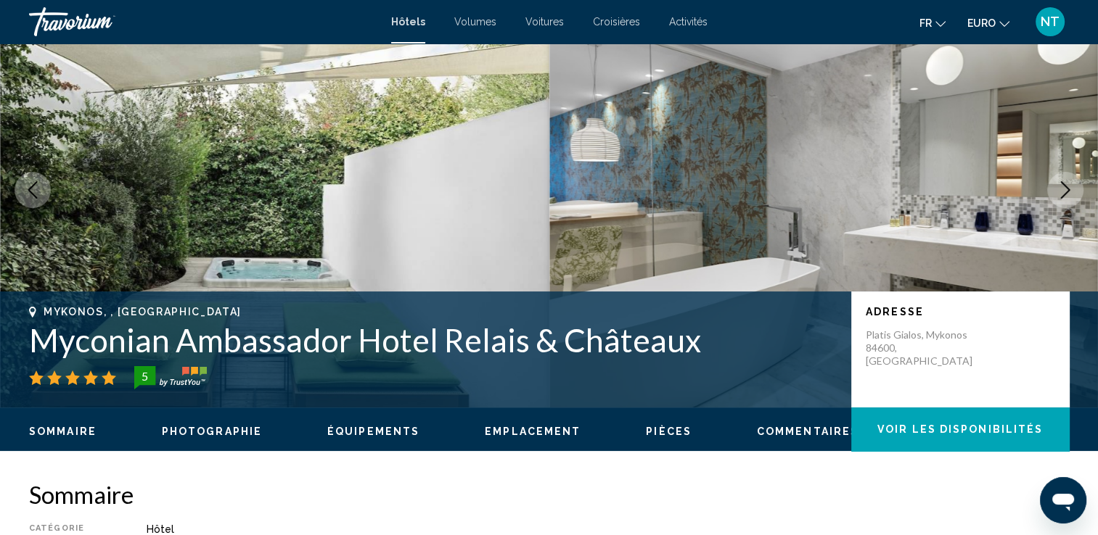
click at [1068, 183] on icon "Image suivante" at bounding box center [1064, 189] width 17 height 17
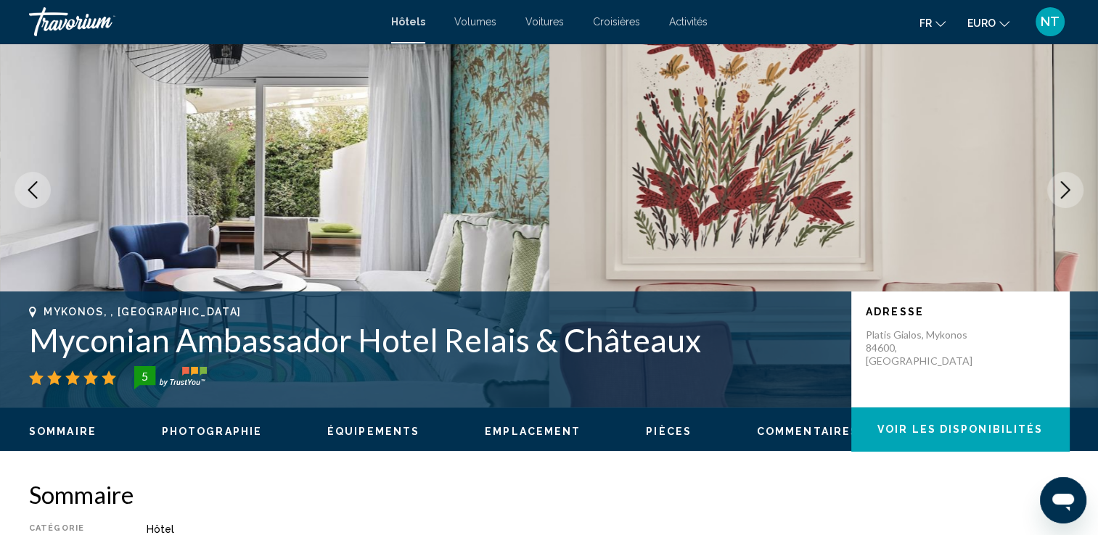
click at [1068, 183] on icon "Image suivante" at bounding box center [1064, 189] width 17 height 17
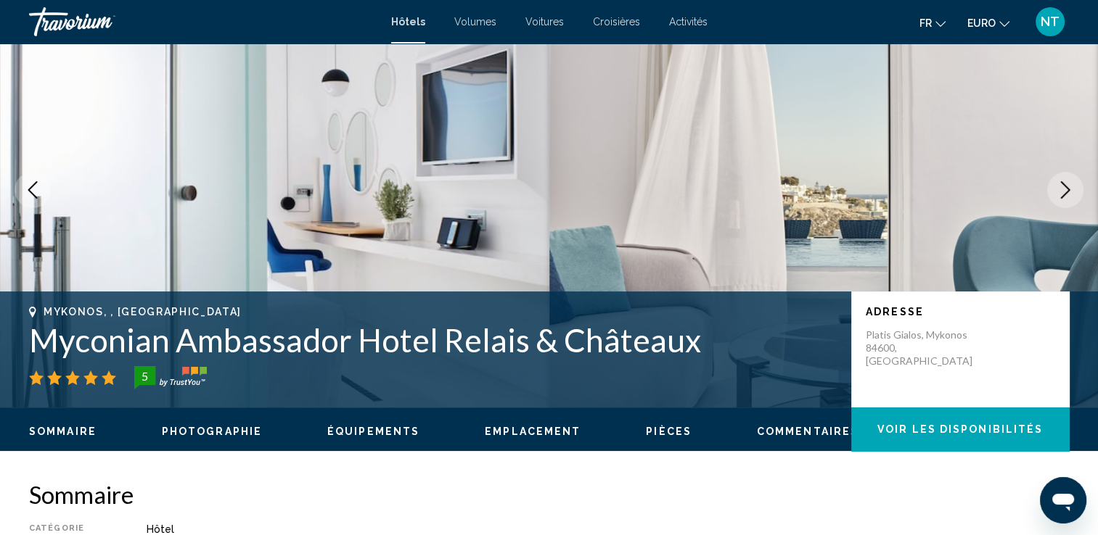
click at [1068, 183] on icon "Image suivante" at bounding box center [1064, 189] width 17 height 17
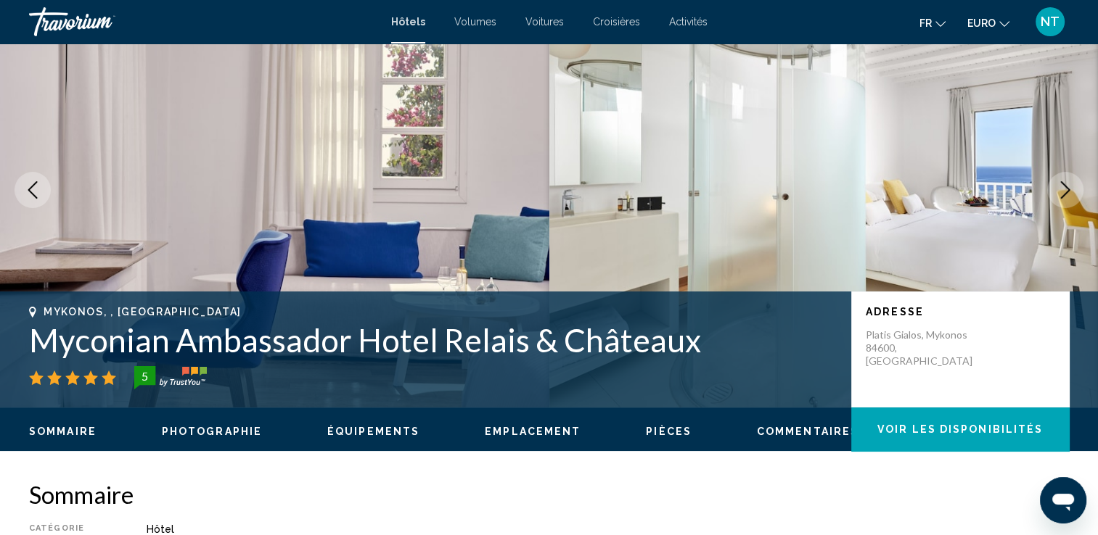
click at [1068, 183] on icon "Image suivante" at bounding box center [1064, 189] width 17 height 17
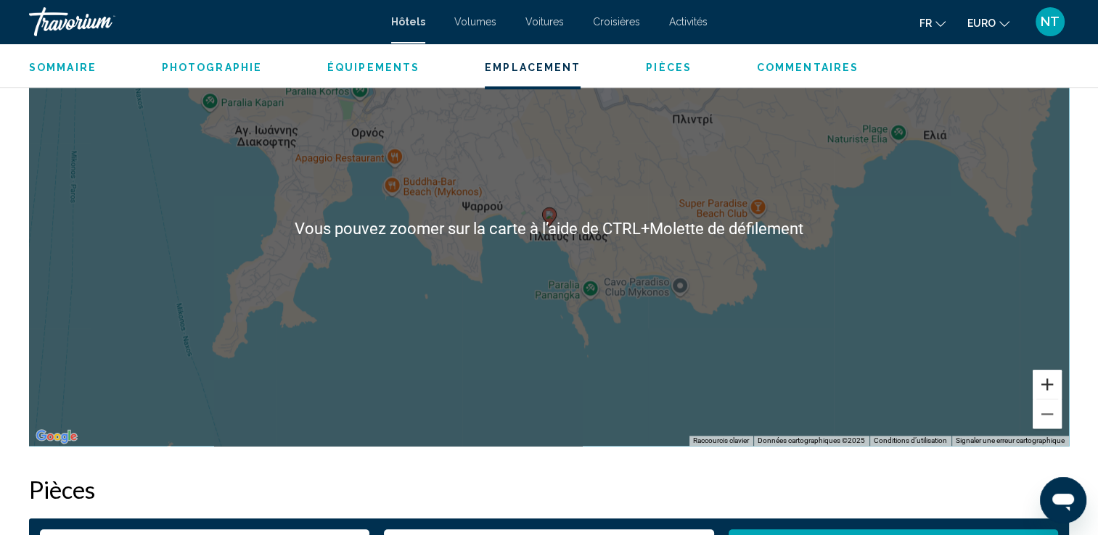
scroll to position [1522, 0]
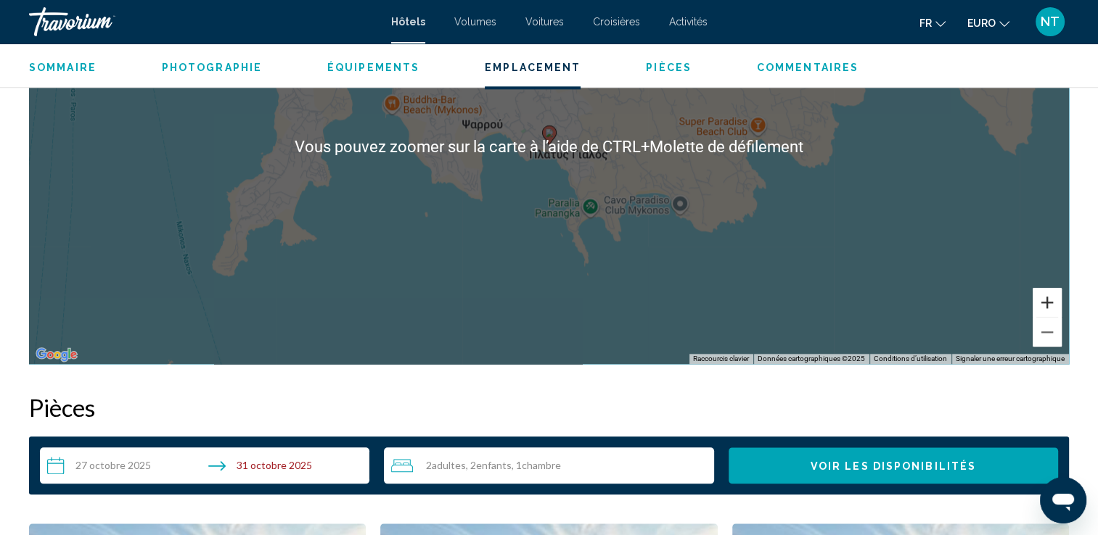
click at [1040, 288] on button "Zoom avant" at bounding box center [1046, 302] width 29 height 29
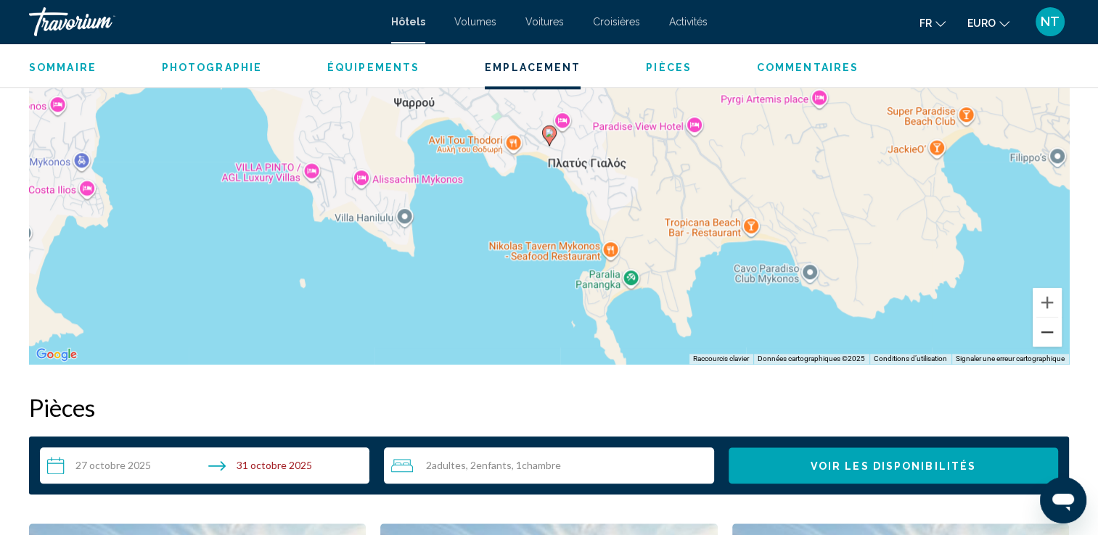
click at [1046, 321] on button "Zoom arrière" at bounding box center [1046, 332] width 29 height 29
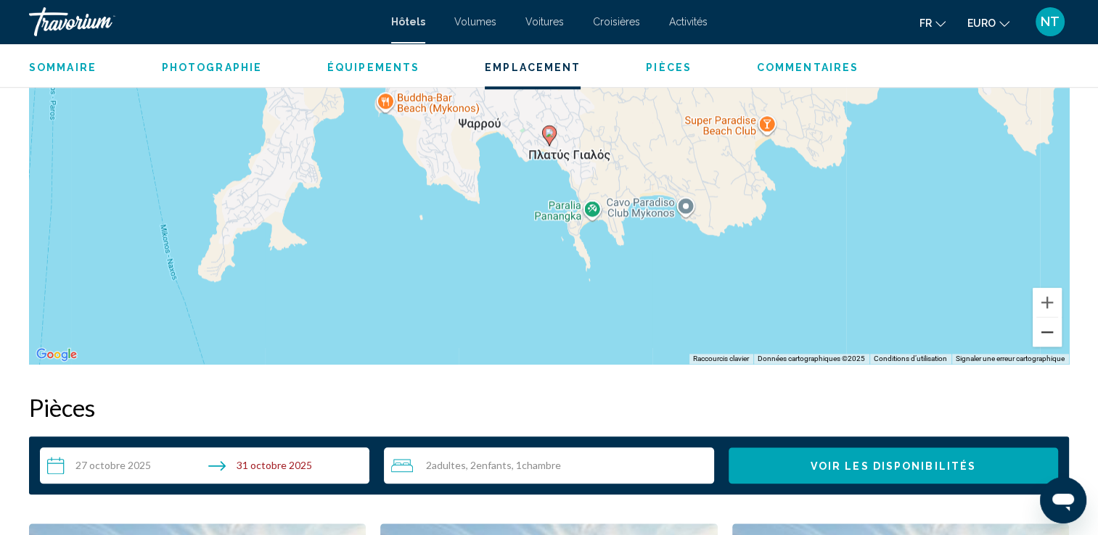
click at [1046, 321] on button "Zoom arrière" at bounding box center [1046, 332] width 29 height 29
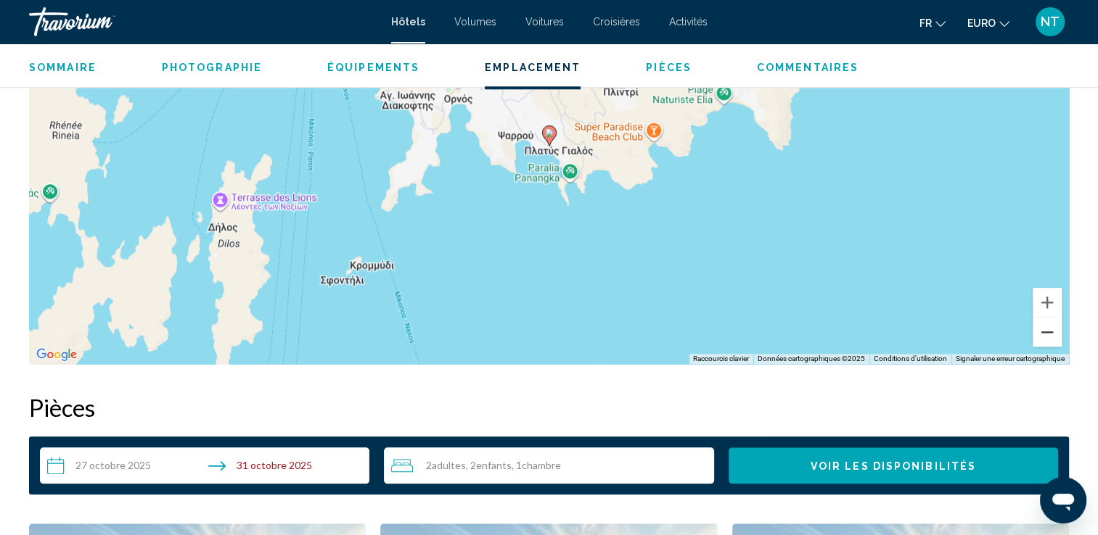
click at [1046, 321] on button "Zoom arrière" at bounding box center [1046, 332] width 29 height 29
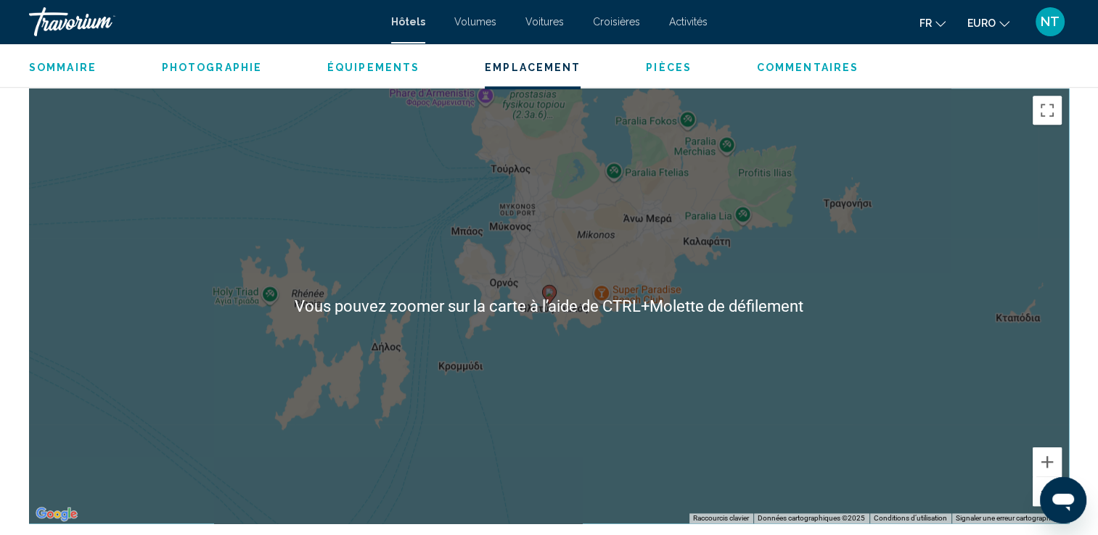
scroll to position [1377, 0]
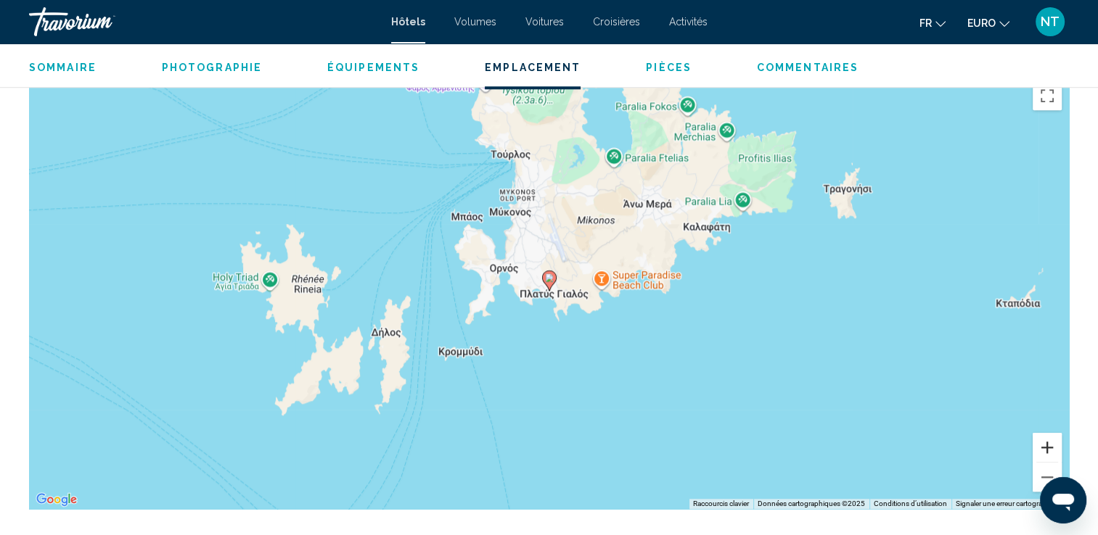
click at [1051, 437] on button "Zoom avant" at bounding box center [1046, 447] width 29 height 29
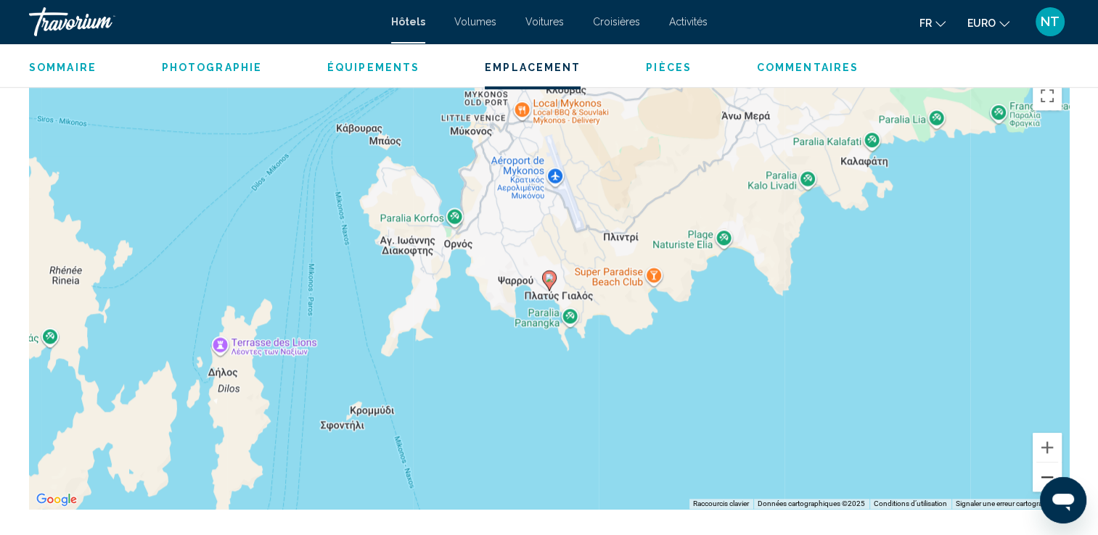
click at [1047, 463] on button "Zoom arrière" at bounding box center [1046, 477] width 29 height 29
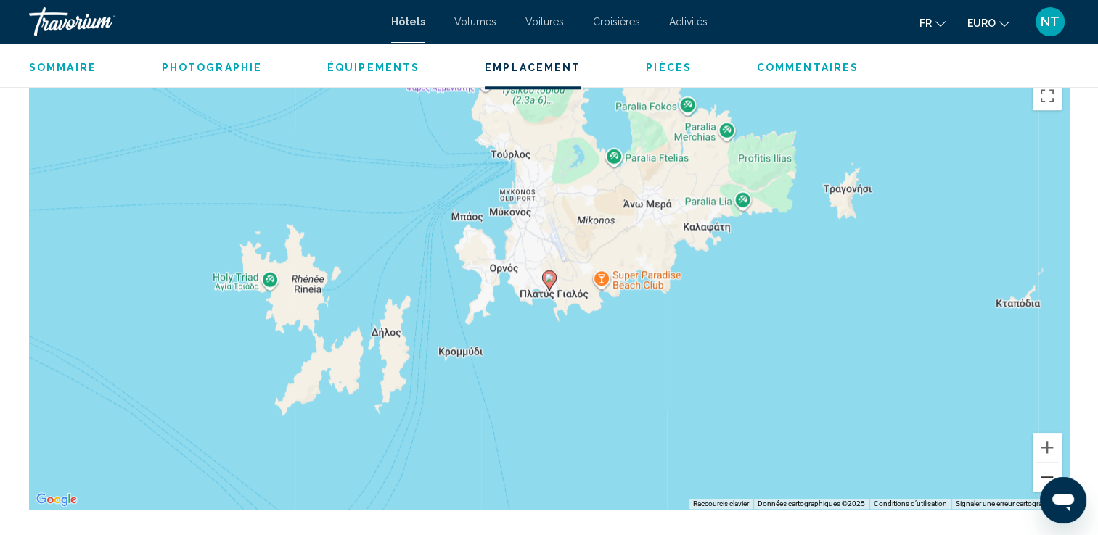
click at [1047, 463] on button "Zoom arrière" at bounding box center [1046, 477] width 29 height 29
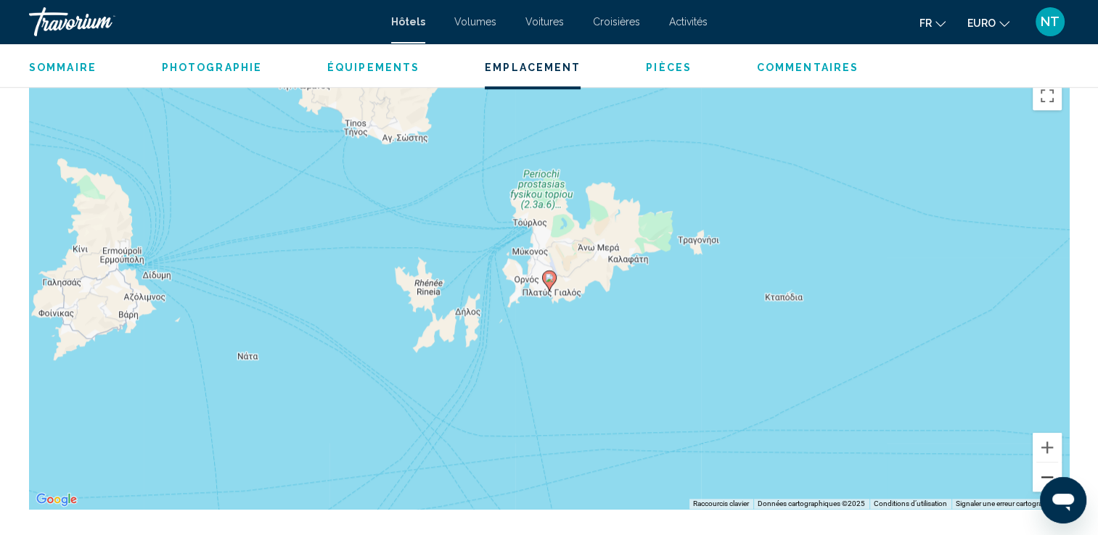
click at [1047, 463] on button "Zoom arrière" at bounding box center [1046, 477] width 29 height 29
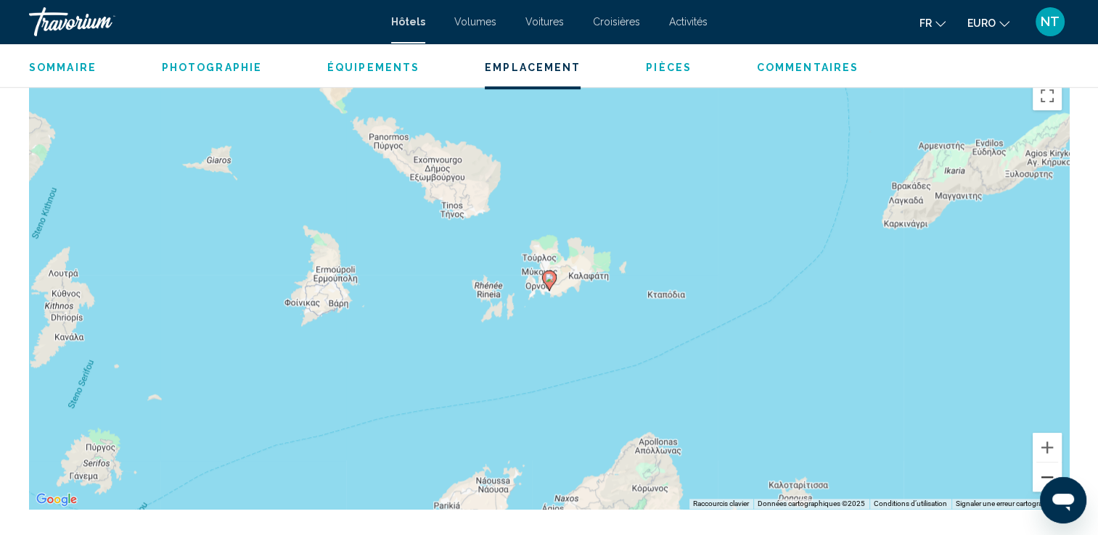
click at [1047, 463] on button "Zoom arrière" at bounding box center [1046, 477] width 29 height 29
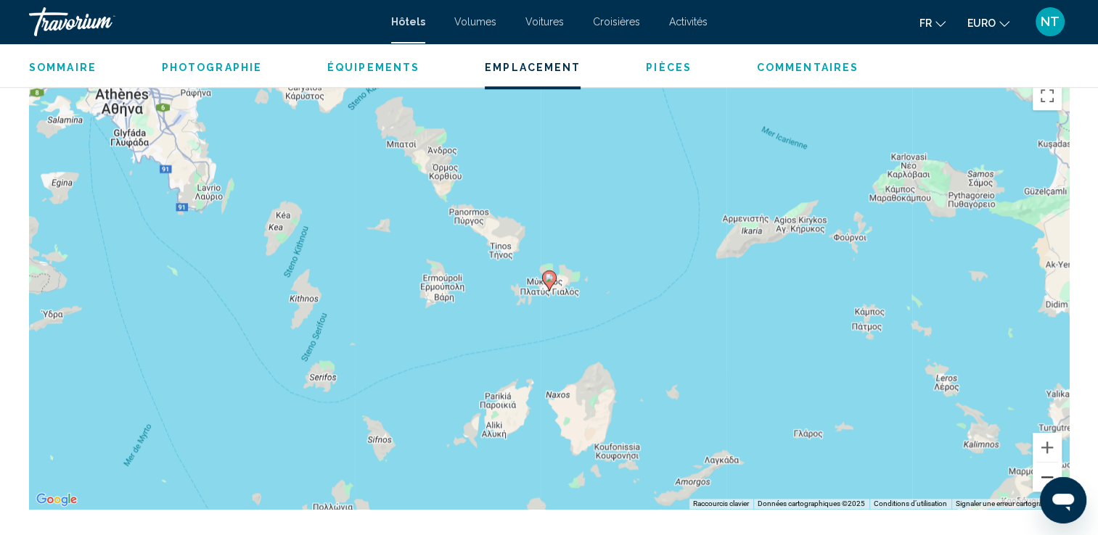
click at [1047, 463] on button "Zoom arrière" at bounding box center [1046, 477] width 29 height 29
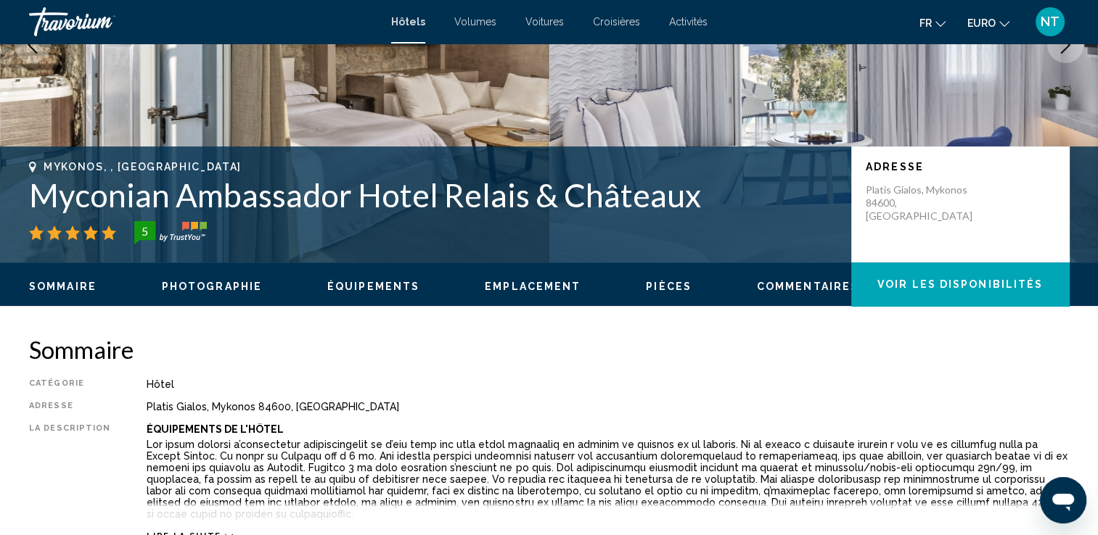
scroll to position [0, 0]
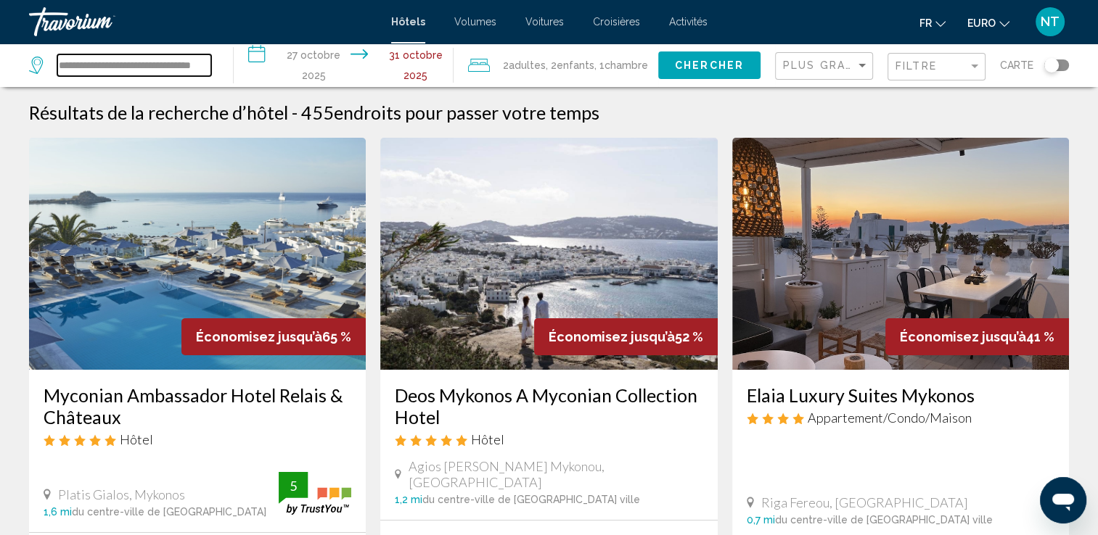
click at [209, 70] on input "**********" at bounding box center [134, 65] width 154 height 22
drag, startPoint x: 210, startPoint y: 70, endPoint x: 49, endPoint y: 51, distance: 161.5
click at [49, 51] on div "**********" at bounding box center [124, 66] width 190 height 44
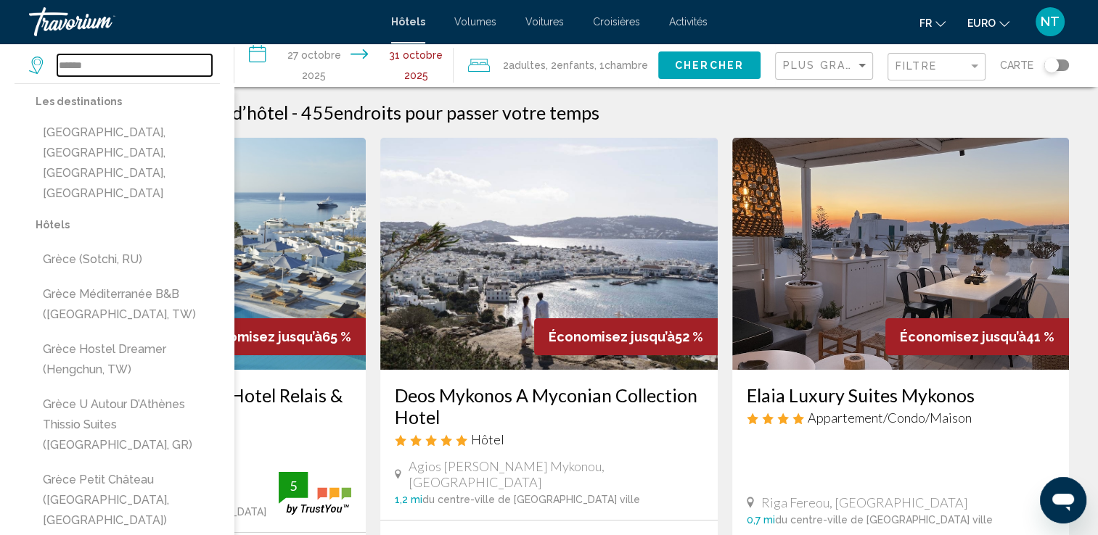
click at [110, 68] on input "******" at bounding box center [134, 65] width 155 height 22
type input "*"
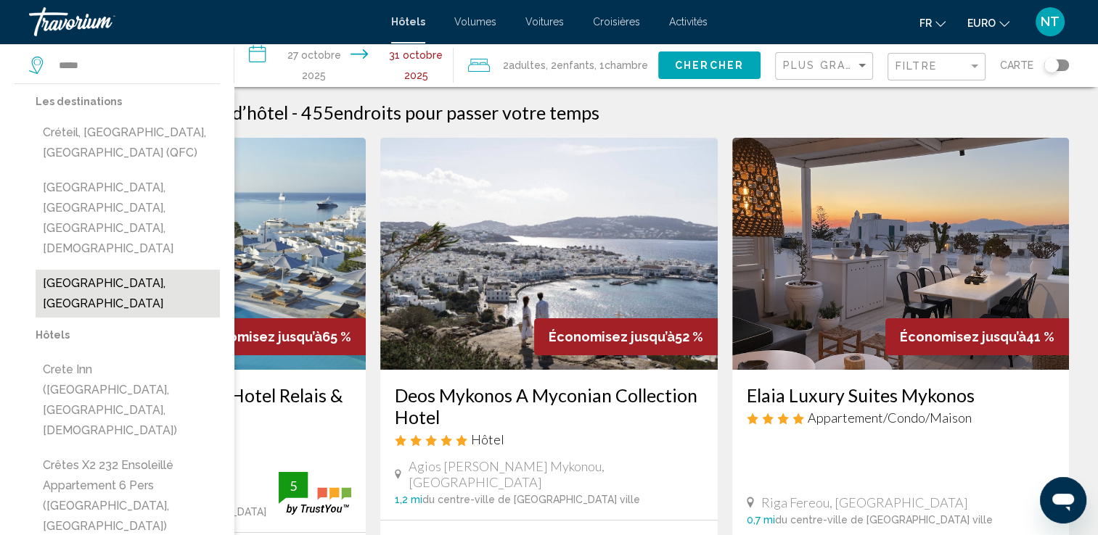
click at [91, 270] on button "Crète, Grèce" at bounding box center [128, 294] width 184 height 48
type input "**********"
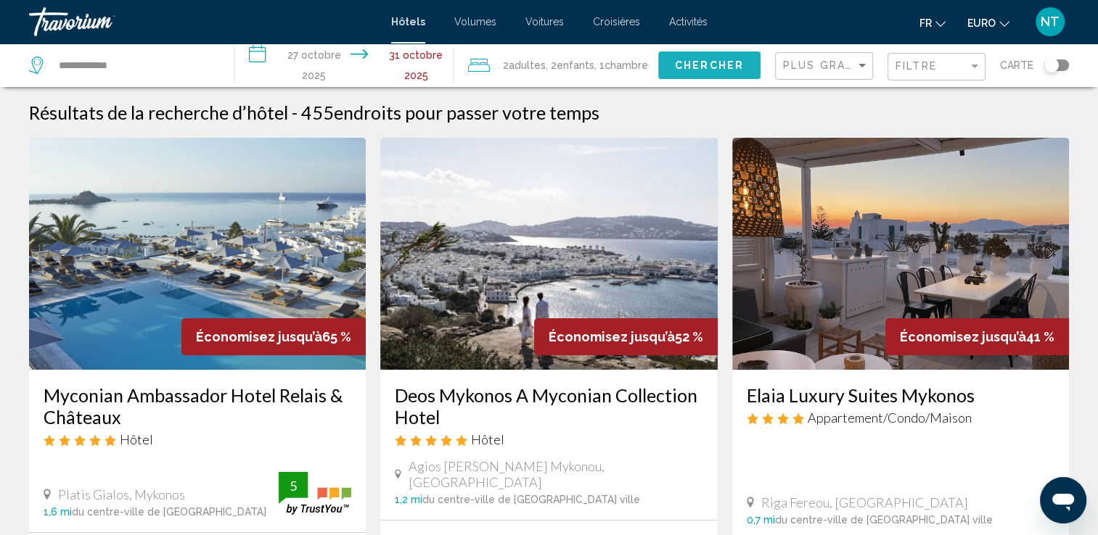
click at [701, 63] on span "Chercher" at bounding box center [709, 66] width 69 height 12
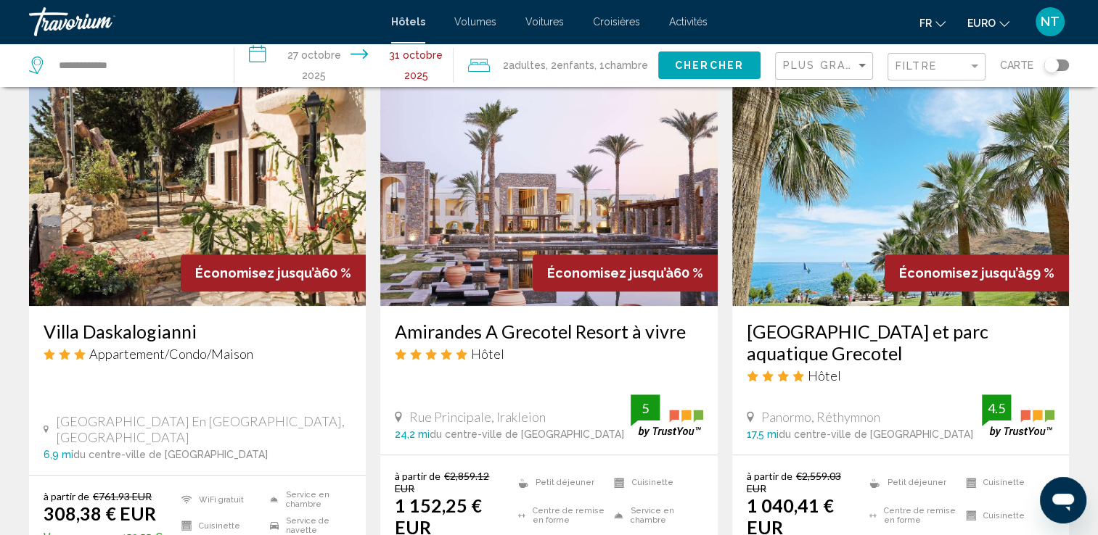
scroll to position [648, 0]
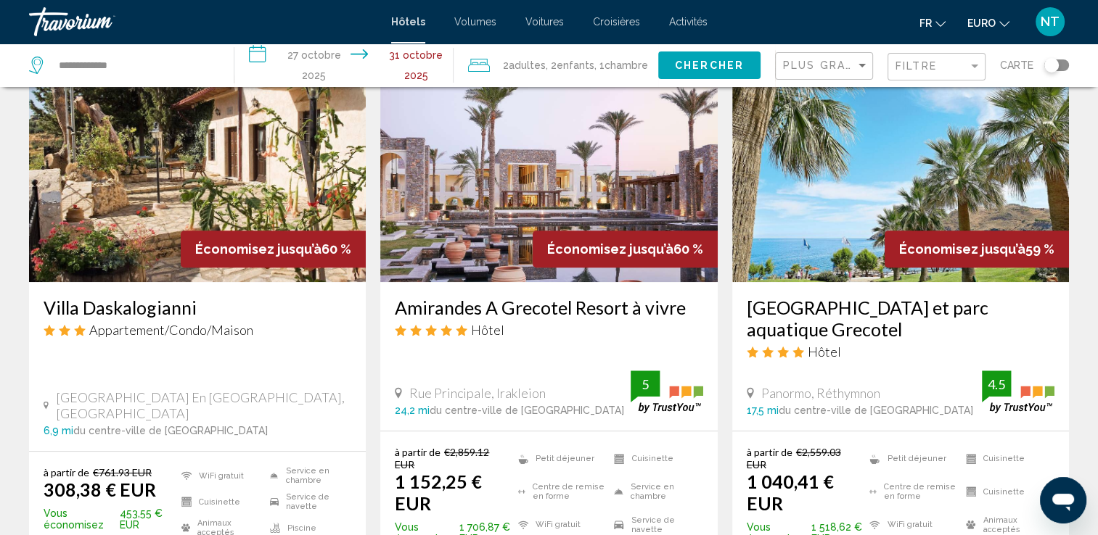
click at [821, 197] on img "Contenu principal" at bounding box center [900, 166] width 337 height 232
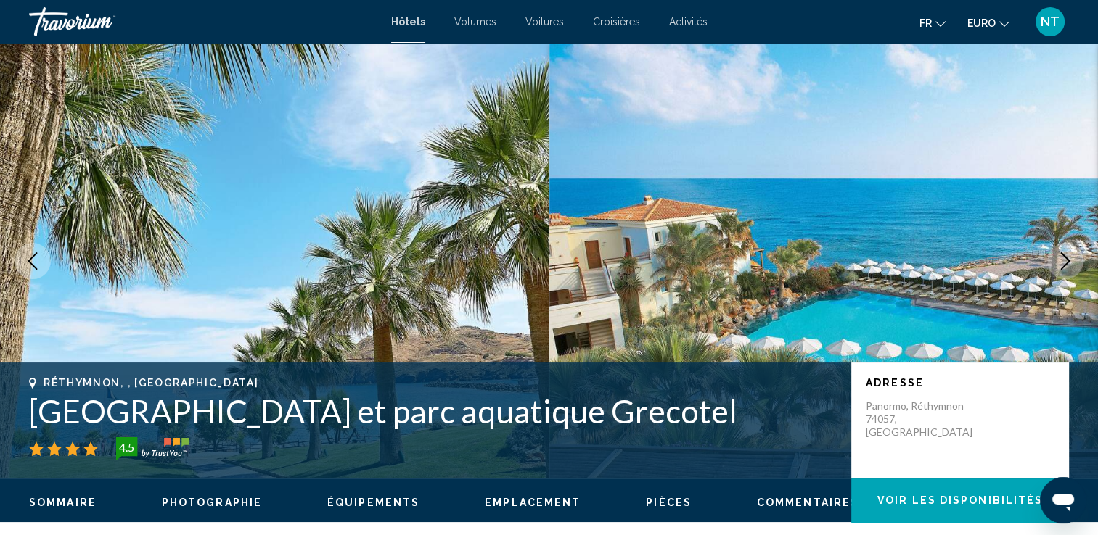
click at [1059, 260] on icon "Image suivante" at bounding box center [1064, 261] width 17 height 17
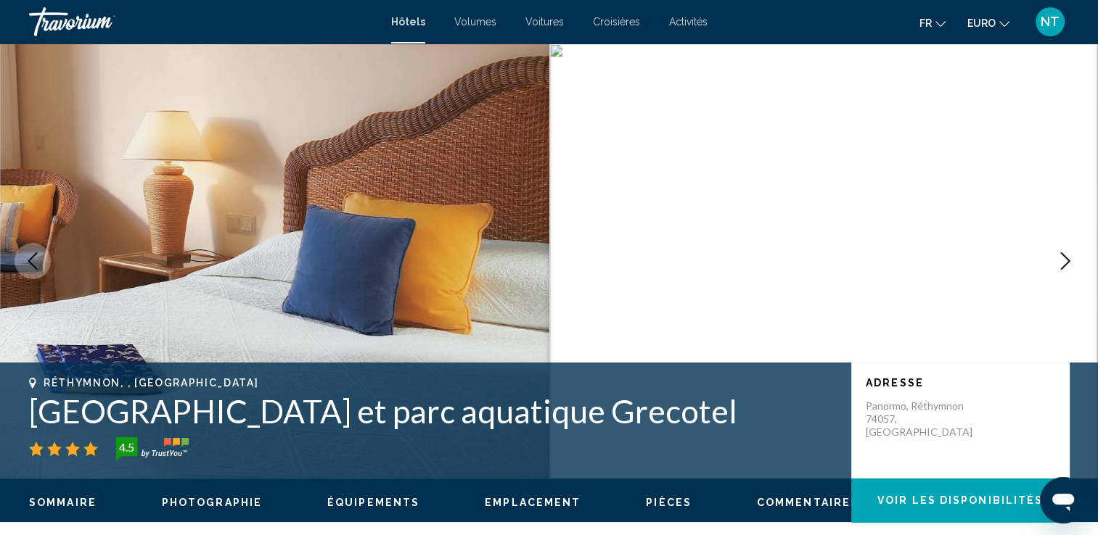
click at [1059, 260] on icon "Image suivante" at bounding box center [1064, 261] width 17 height 17
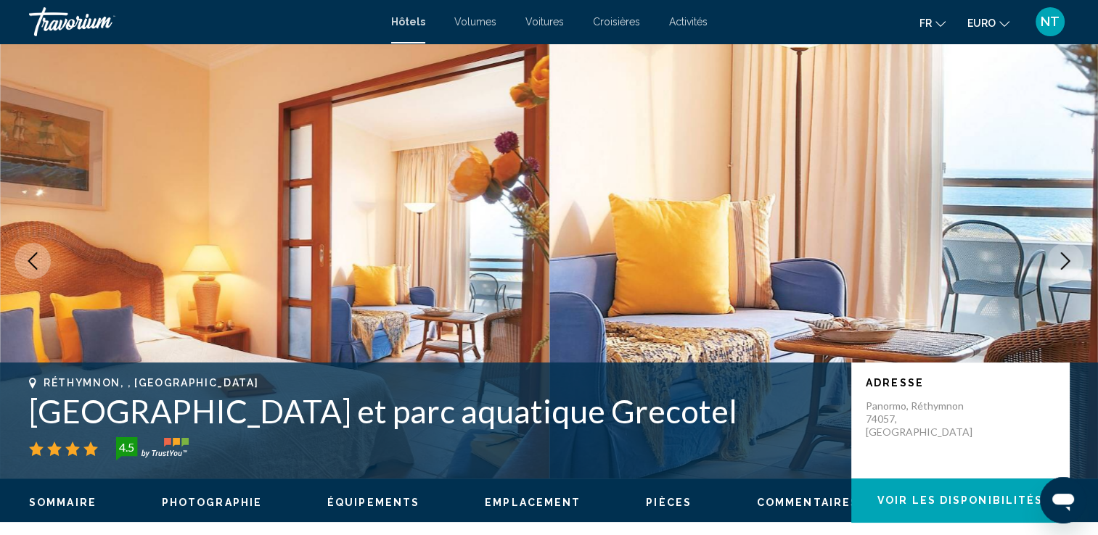
click at [1059, 260] on icon "Image suivante" at bounding box center [1064, 261] width 17 height 17
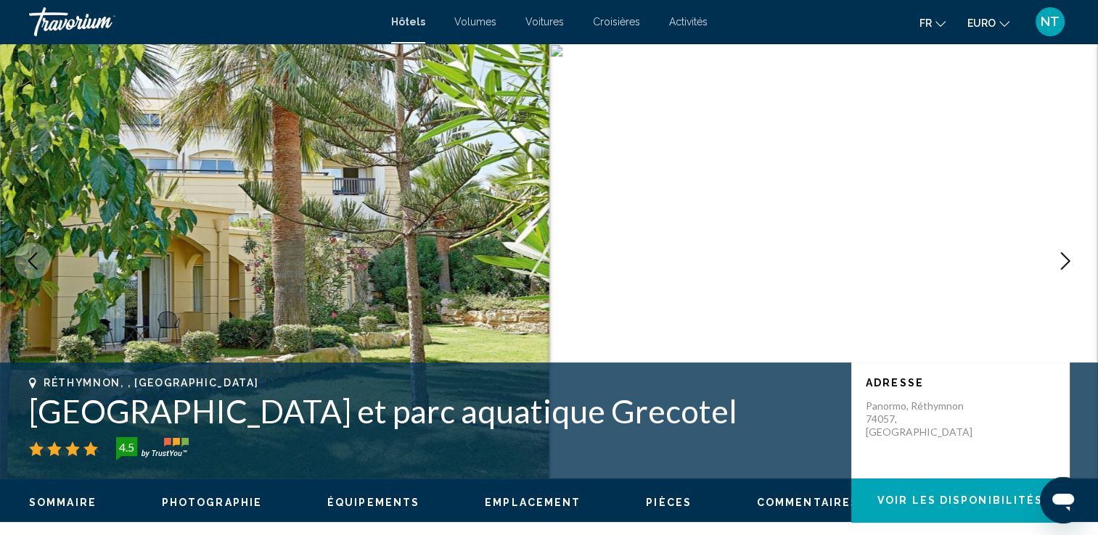
click at [1059, 260] on icon "Image suivante" at bounding box center [1064, 261] width 17 height 17
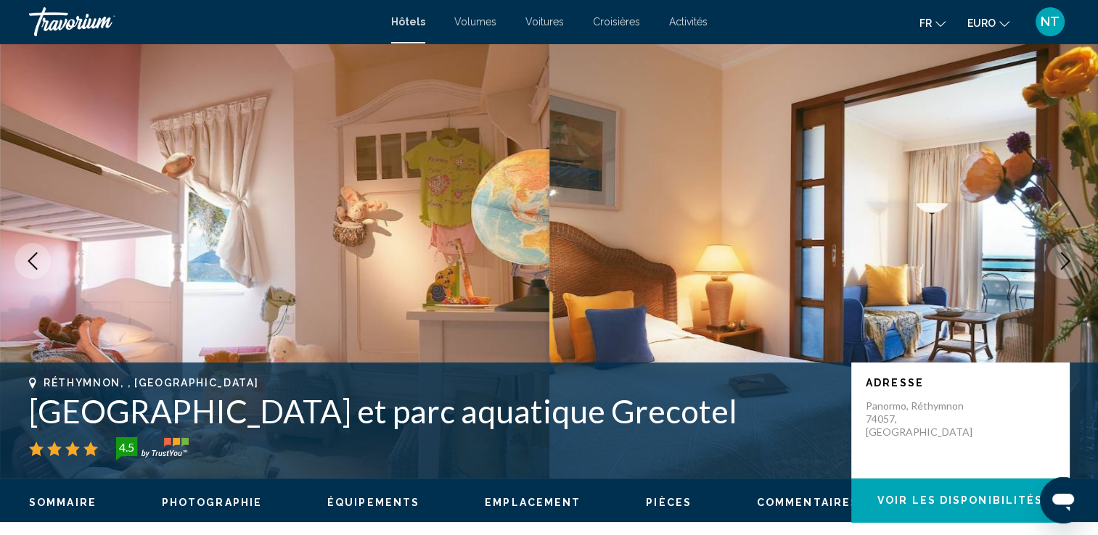
click at [1059, 260] on icon "Image suivante" at bounding box center [1064, 261] width 17 height 17
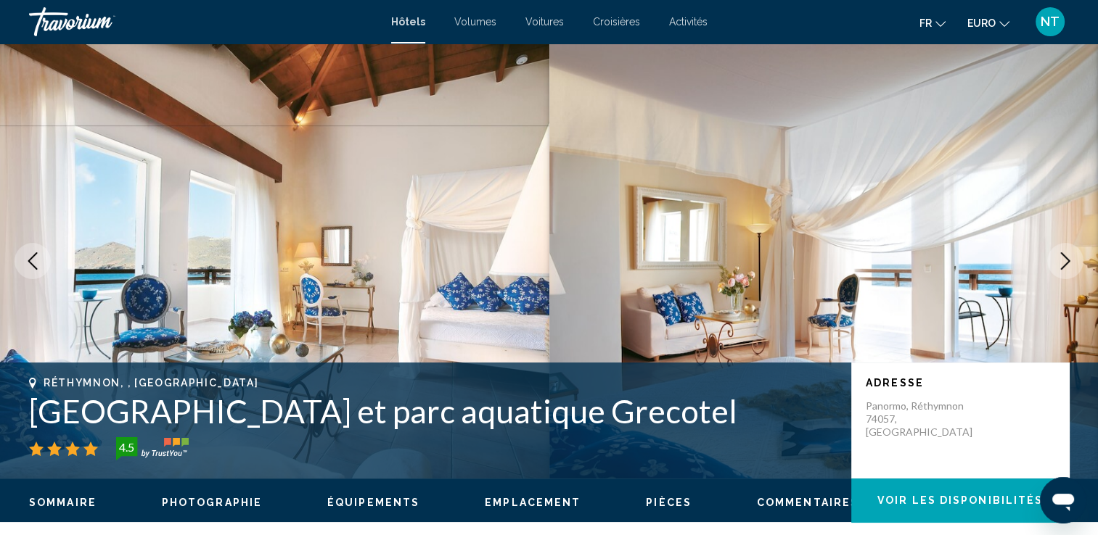
click at [1059, 260] on icon "Image suivante" at bounding box center [1064, 261] width 17 height 17
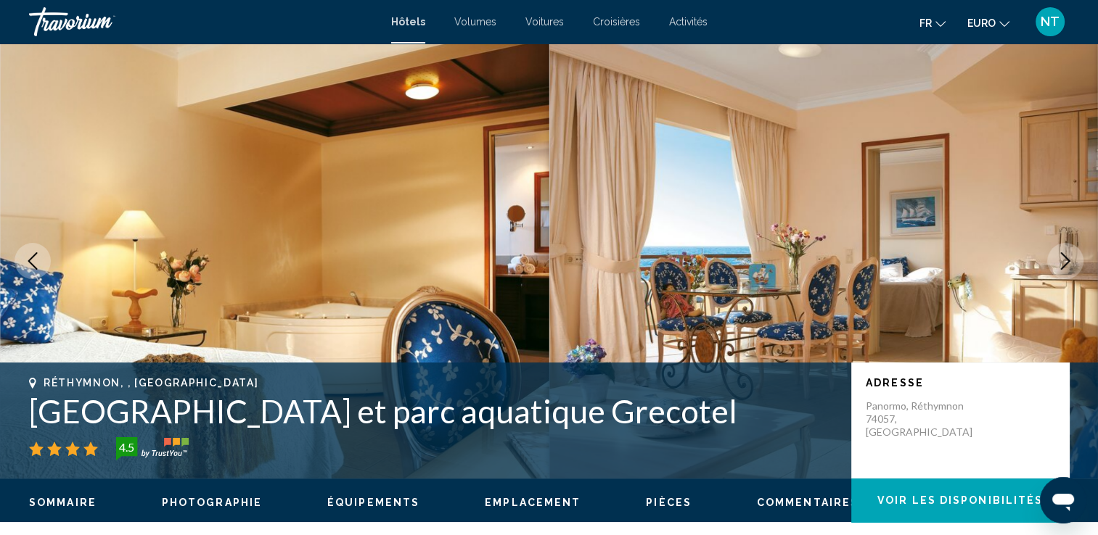
click at [1059, 260] on icon "Image suivante" at bounding box center [1064, 261] width 17 height 17
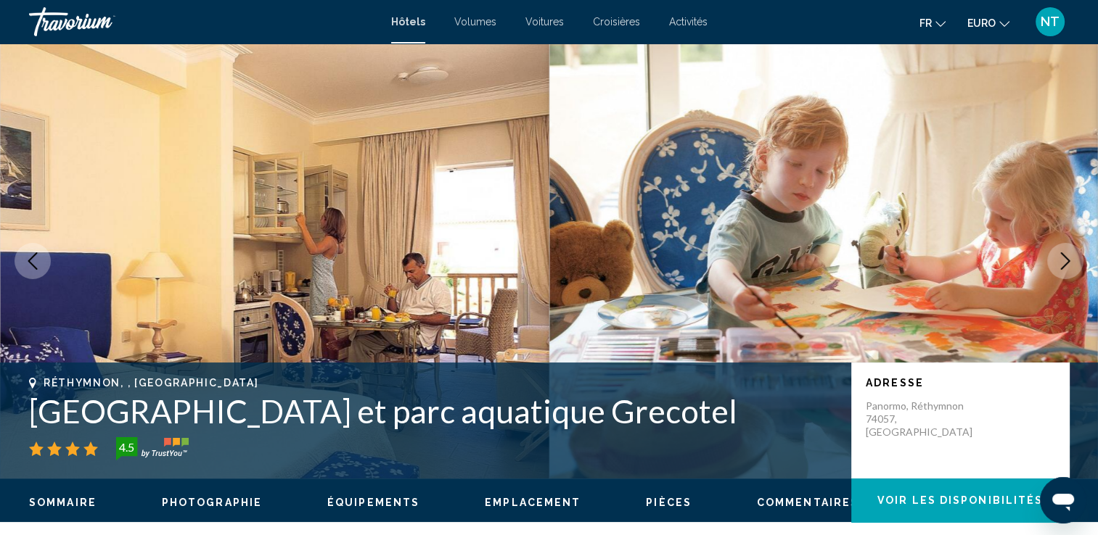
click at [1059, 260] on icon "Image suivante" at bounding box center [1064, 261] width 17 height 17
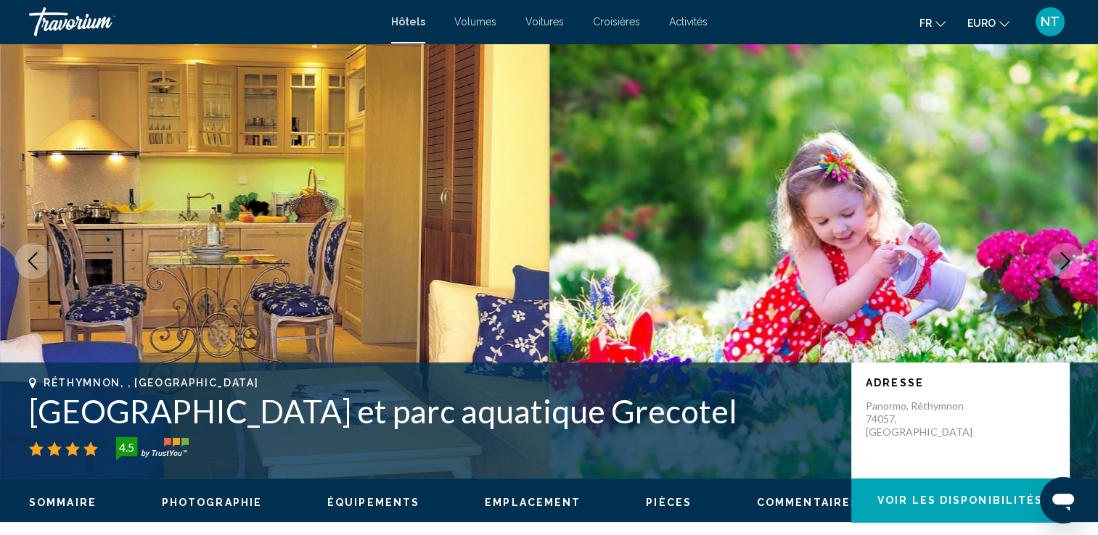
click at [1059, 260] on icon "Image suivante" at bounding box center [1064, 261] width 17 height 17
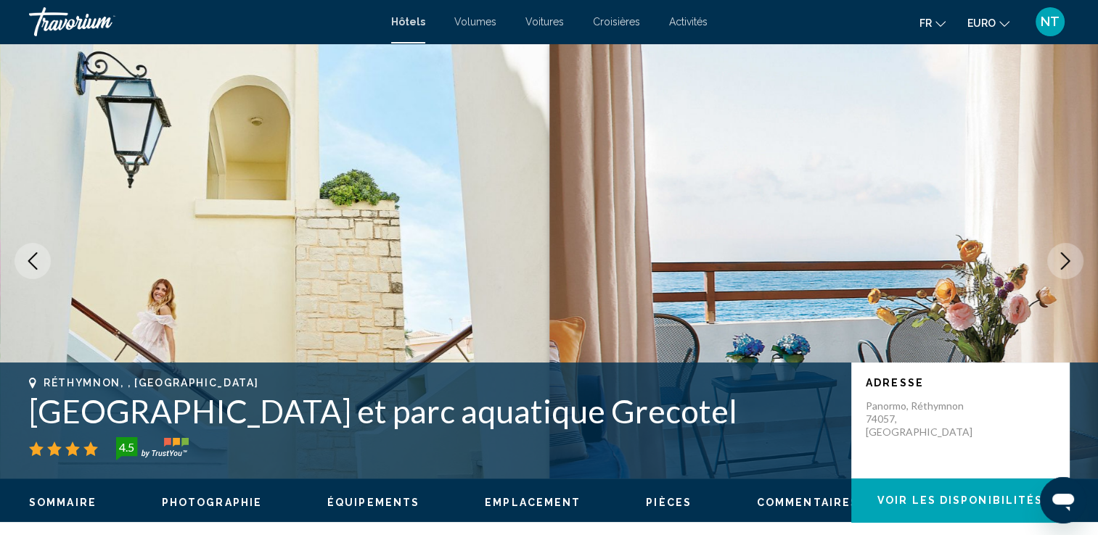
click at [1059, 260] on icon "Image suivante" at bounding box center [1064, 261] width 17 height 17
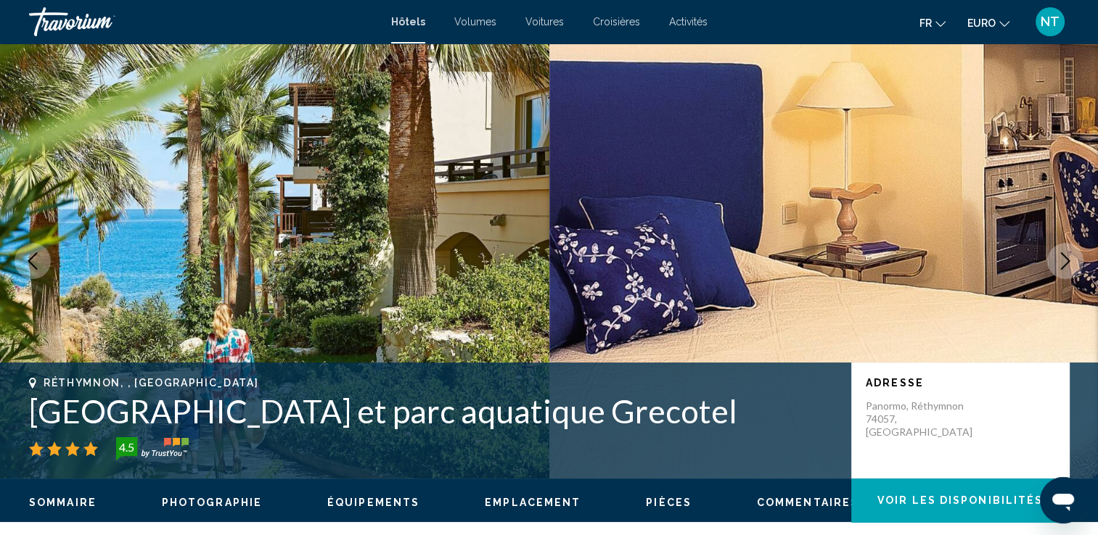
click at [1059, 260] on icon "Image suivante" at bounding box center [1064, 261] width 17 height 17
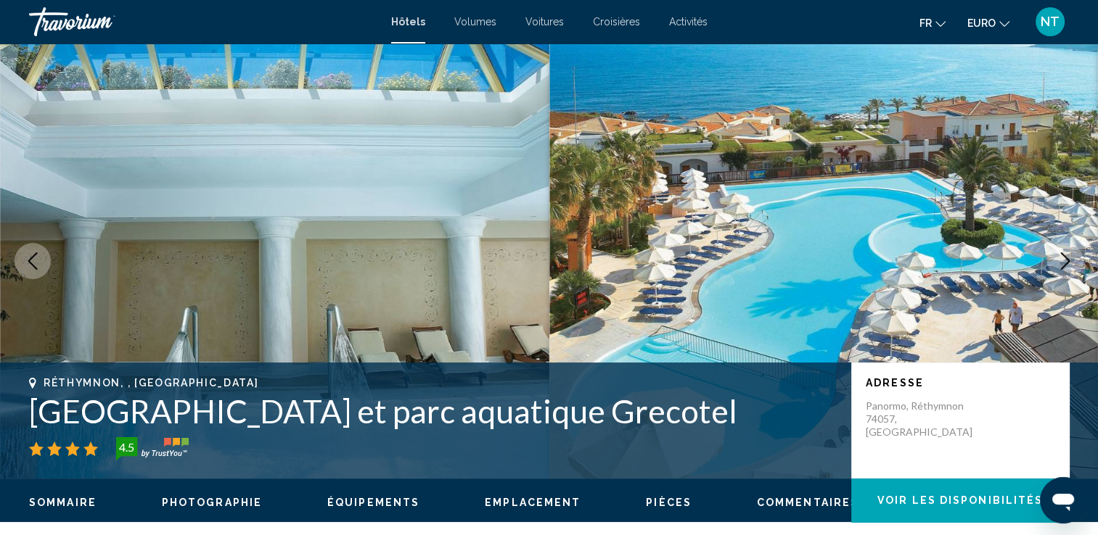
click at [1059, 260] on icon "Image suivante" at bounding box center [1064, 261] width 17 height 17
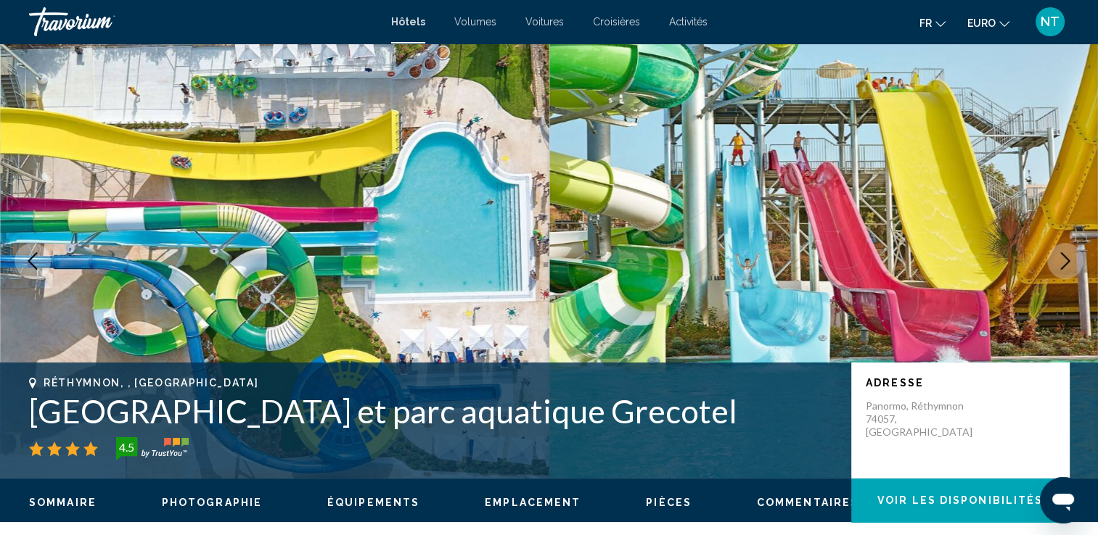
click at [1059, 260] on icon "Image suivante" at bounding box center [1064, 261] width 17 height 17
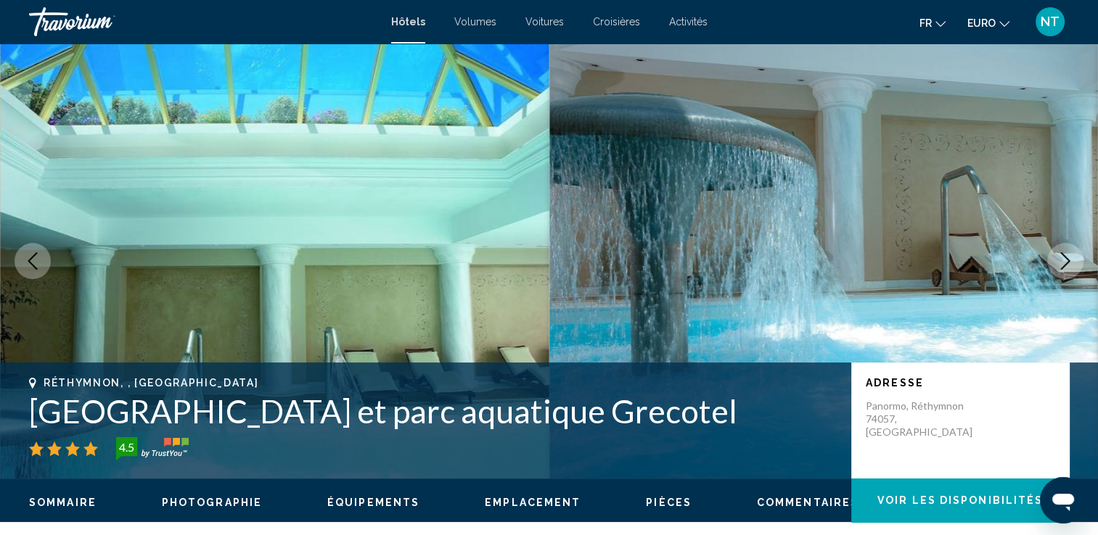
click at [1059, 260] on icon "Image suivante" at bounding box center [1064, 261] width 17 height 17
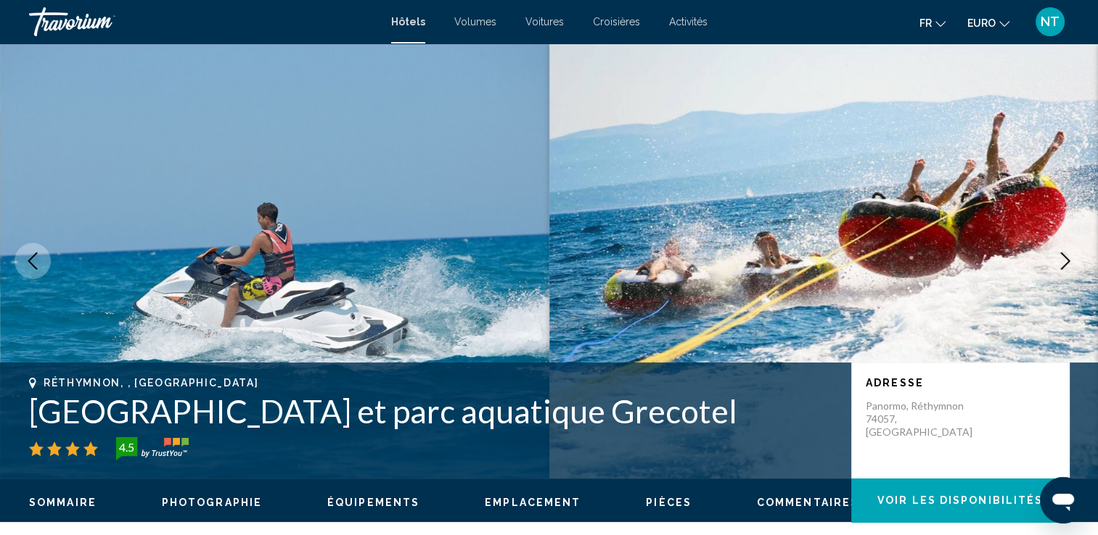
click at [1059, 260] on icon "Image suivante" at bounding box center [1064, 261] width 17 height 17
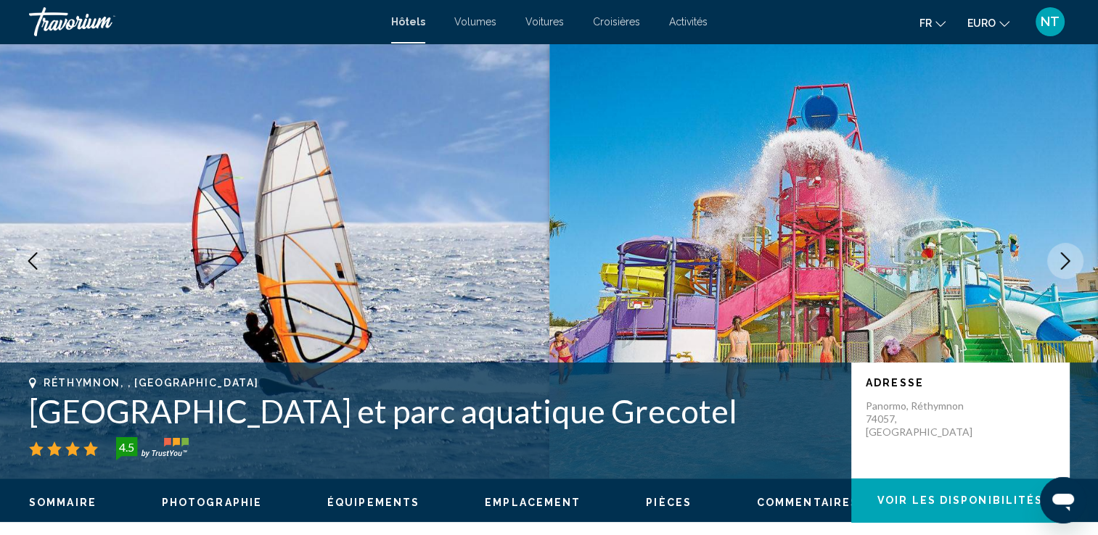
click at [1059, 260] on icon "Image suivante" at bounding box center [1064, 261] width 17 height 17
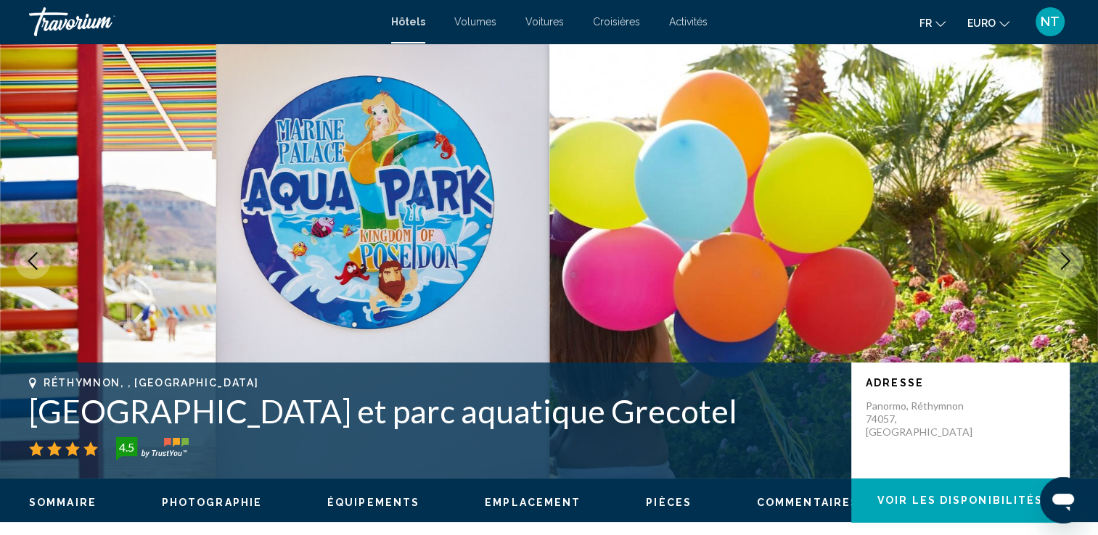
click at [1059, 260] on icon "Image suivante" at bounding box center [1064, 261] width 17 height 17
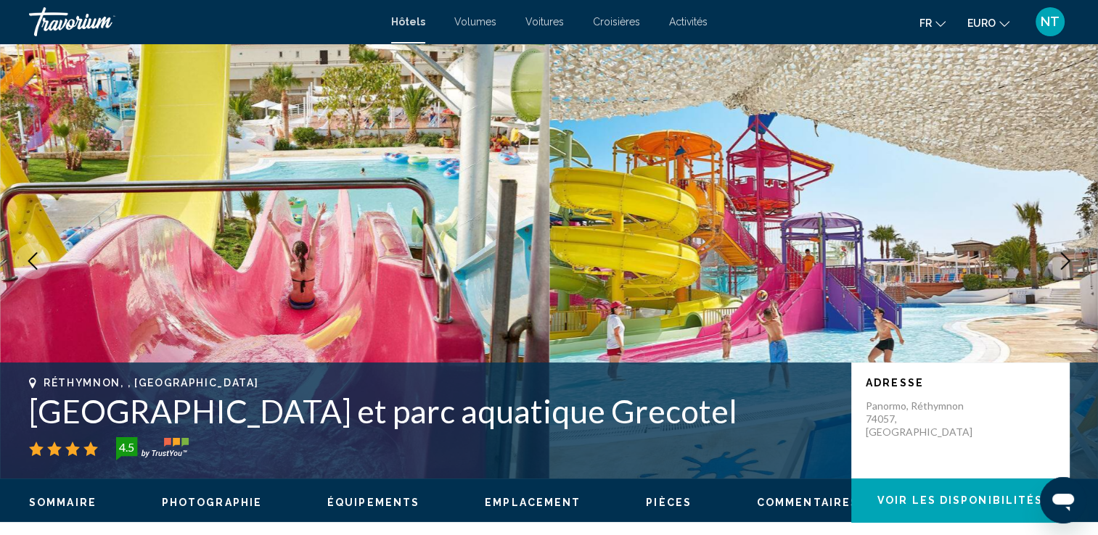
click at [1059, 260] on icon "Image suivante" at bounding box center [1064, 261] width 17 height 17
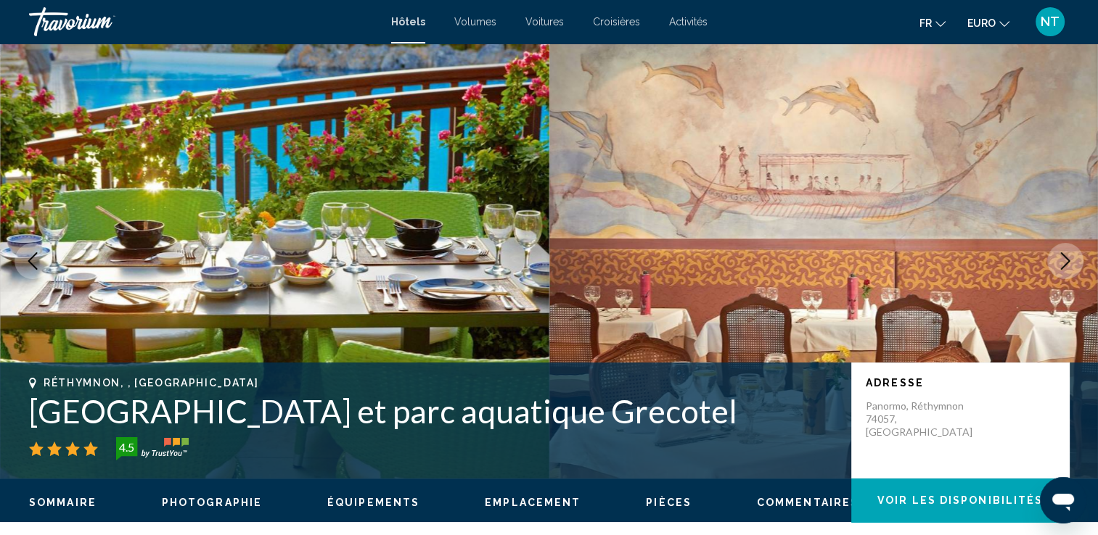
click at [1059, 260] on icon "Image suivante" at bounding box center [1064, 261] width 17 height 17
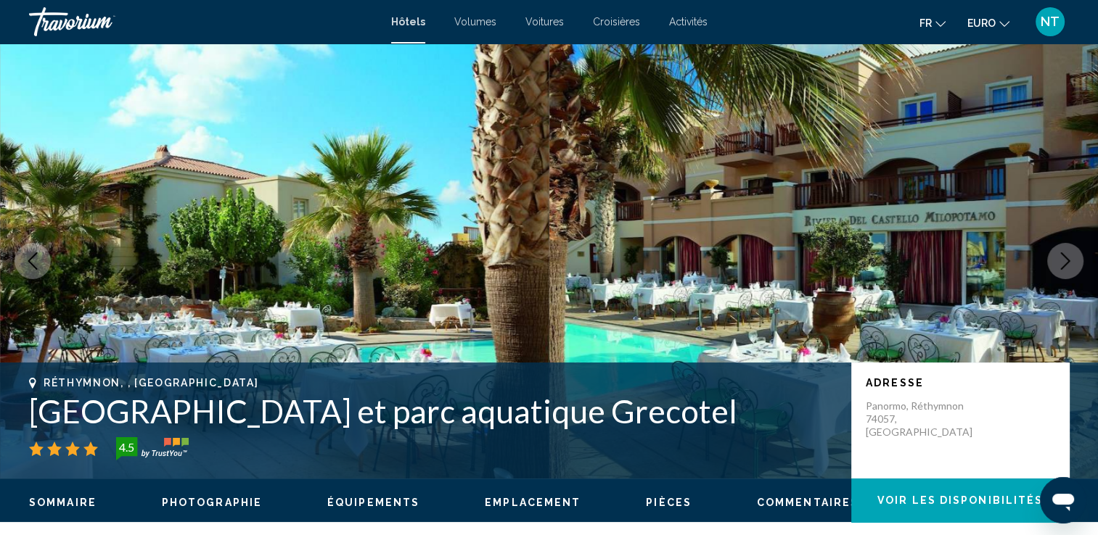
click at [1059, 260] on icon "Image suivante" at bounding box center [1064, 261] width 17 height 17
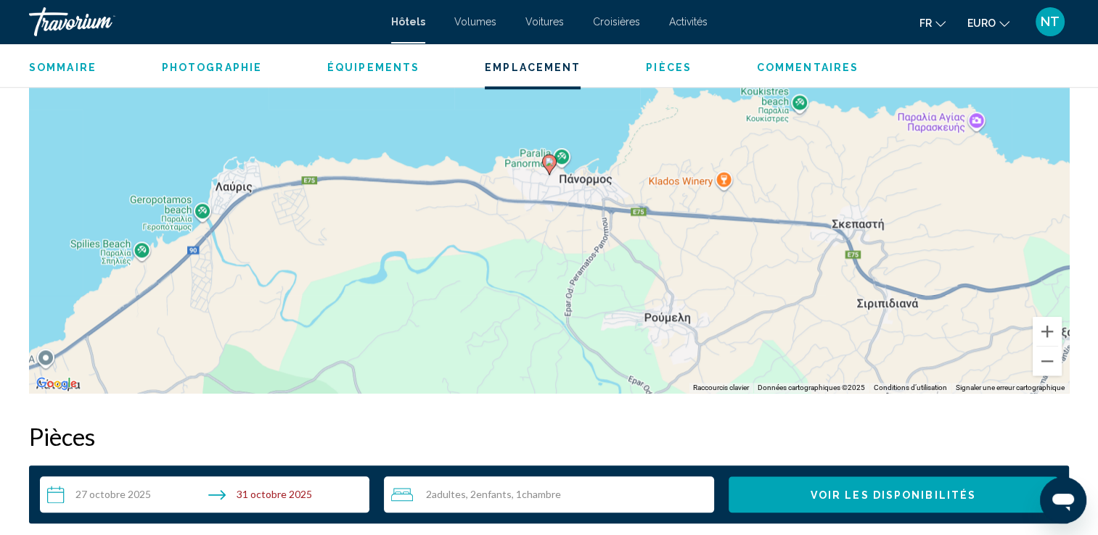
scroll to position [1524, 0]
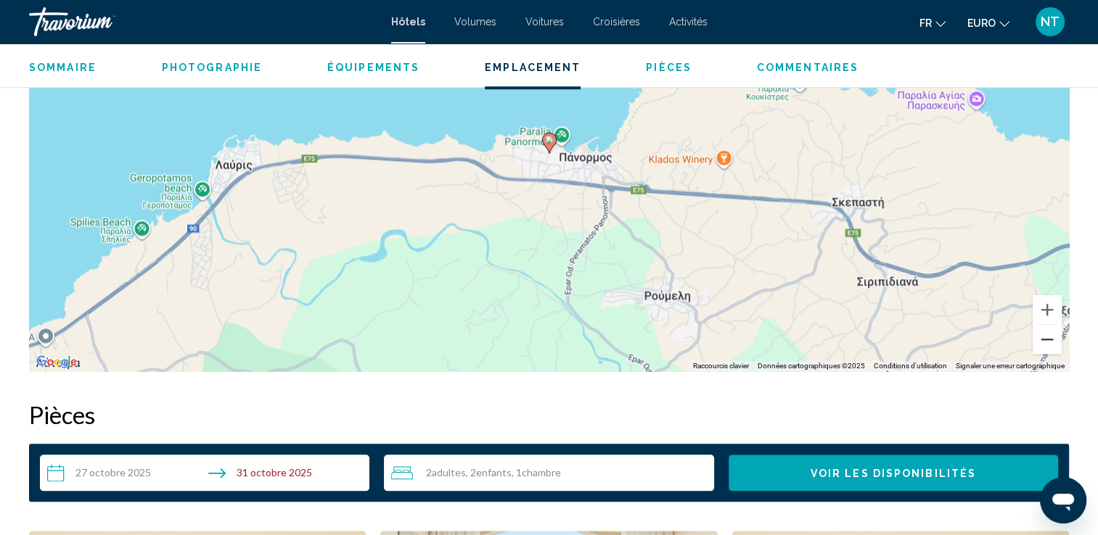
click at [1046, 337] on button "Zoom arrière" at bounding box center [1046, 339] width 29 height 29
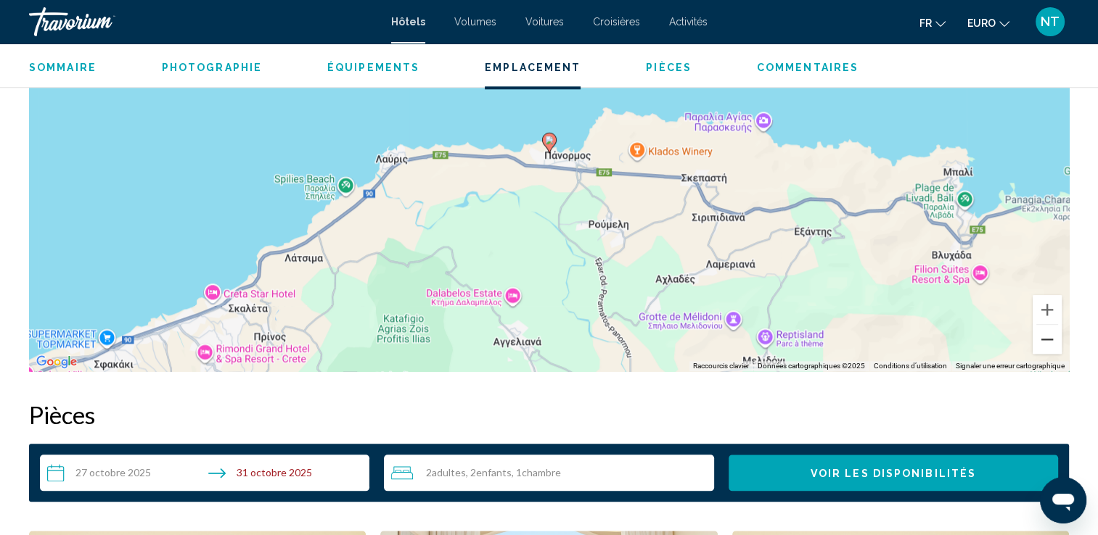
click at [1046, 337] on button "Zoom arrière" at bounding box center [1046, 339] width 29 height 29
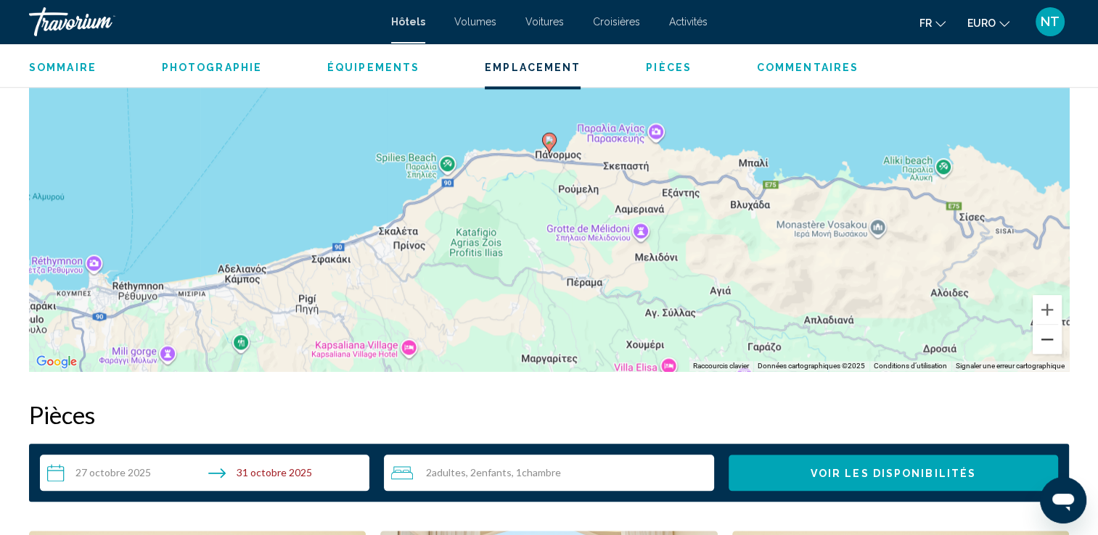
click at [1046, 337] on button "Zoom arrière" at bounding box center [1046, 339] width 29 height 29
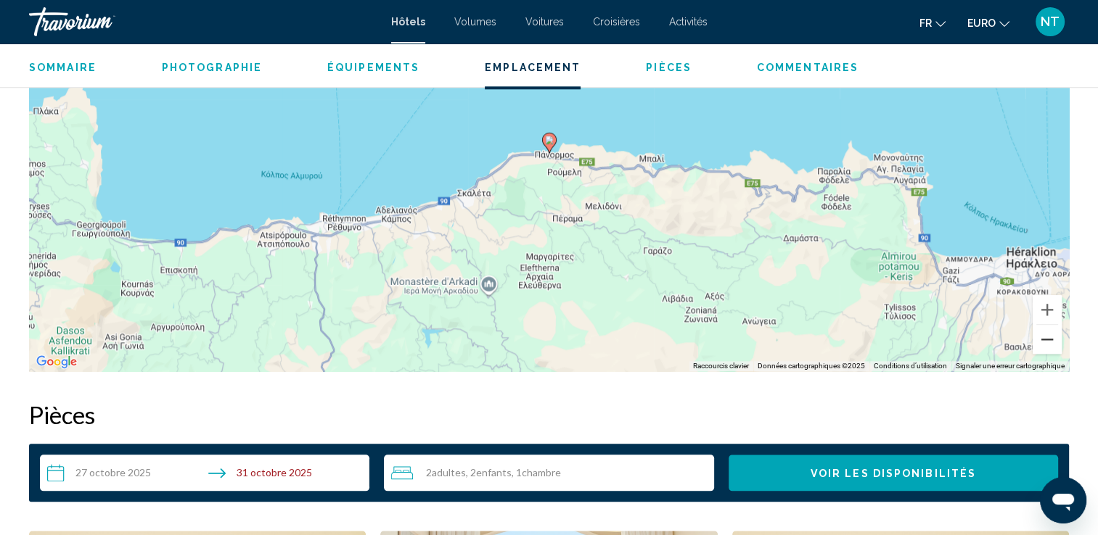
click at [1046, 337] on button "Zoom arrière" at bounding box center [1046, 339] width 29 height 29
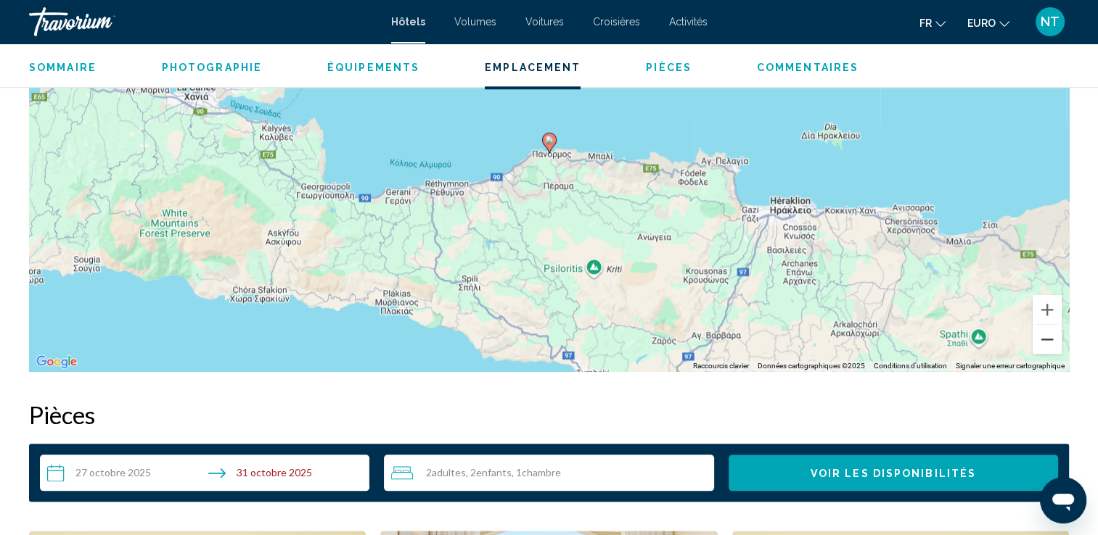
click at [1046, 337] on button "Zoom arrière" at bounding box center [1046, 339] width 29 height 29
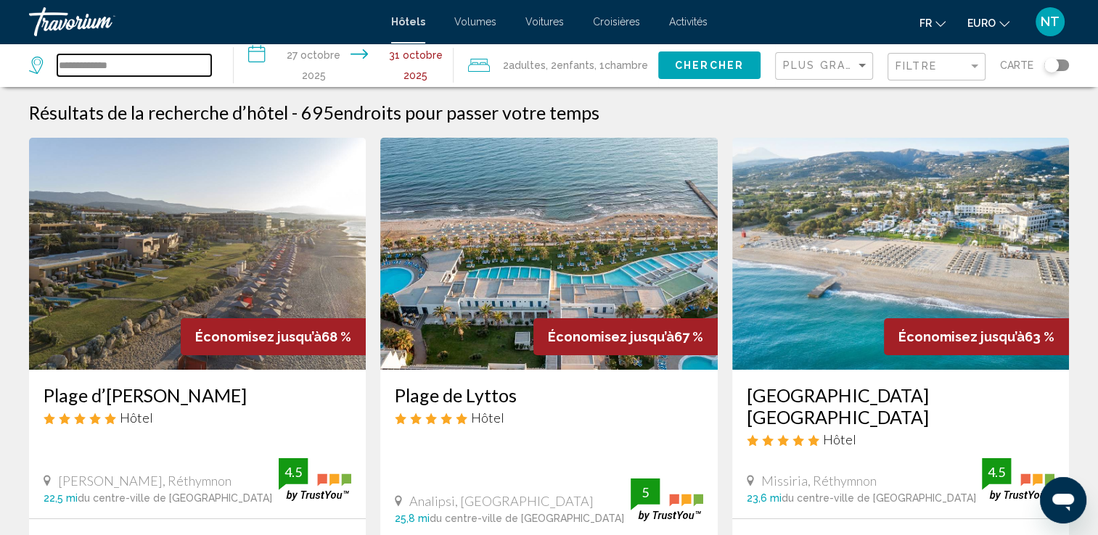
click at [133, 66] on input "**********" at bounding box center [134, 65] width 154 height 22
drag, startPoint x: 133, startPoint y: 66, endPoint x: 32, endPoint y: 52, distance: 101.8
click at [49, 59] on div "**********" at bounding box center [120, 65] width 182 height 22
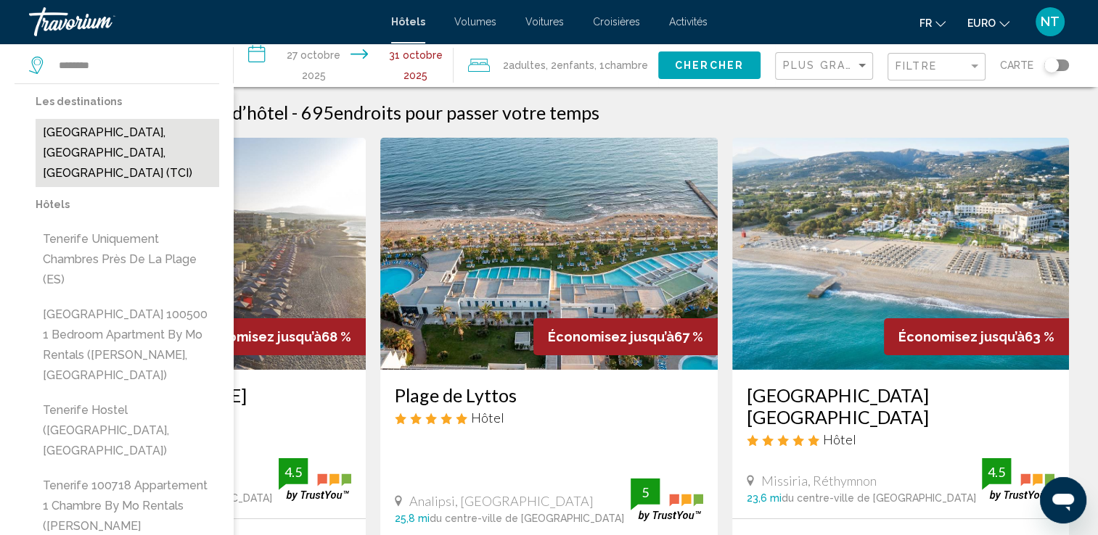
click at [96, 130] on button "Tenerife, Îles Canaries, Espagne (TCI)" at bounding box center [128, 153] width 184 height 68
type input "**********"
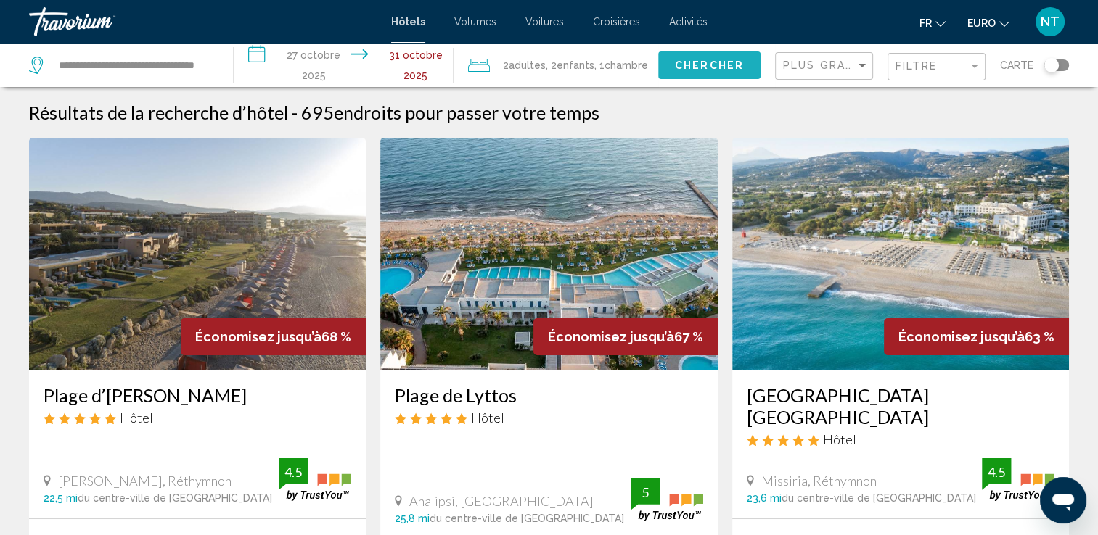
click at [700, 65] on span "Chercher" at bounding box center [709, 66] width 69 height 12
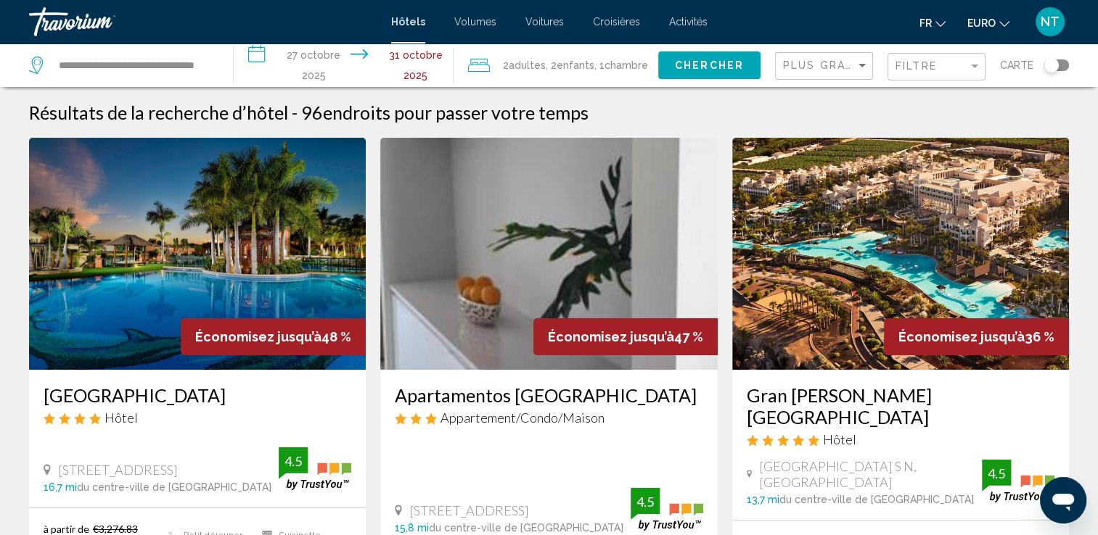
click at [263, 254] on img "Contenu principal" at bounding box center [197, 254] width 337 height 232
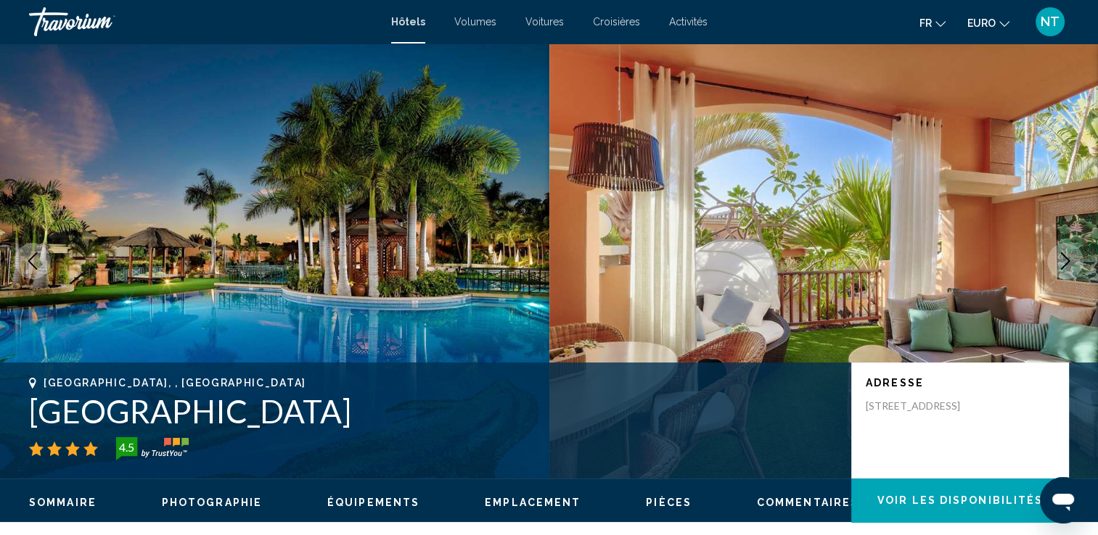
click at [1067, 260] on icon "Image suivante" at bounding box center [1065, 261] width 9 height 17
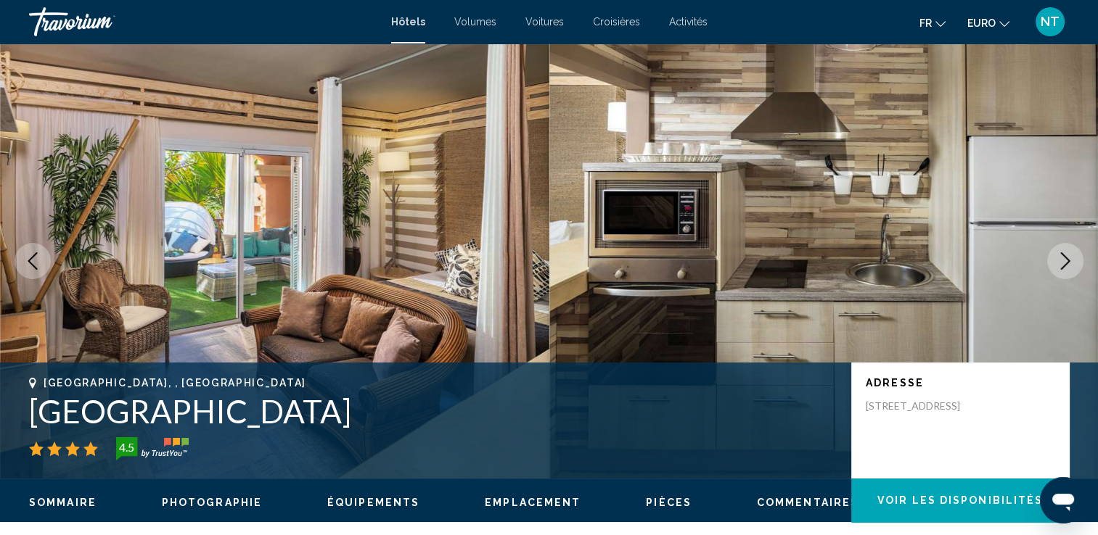
click at [1066, 260] on icon "Image suivante" at bounding box center [1064, 261] width 17 height 17
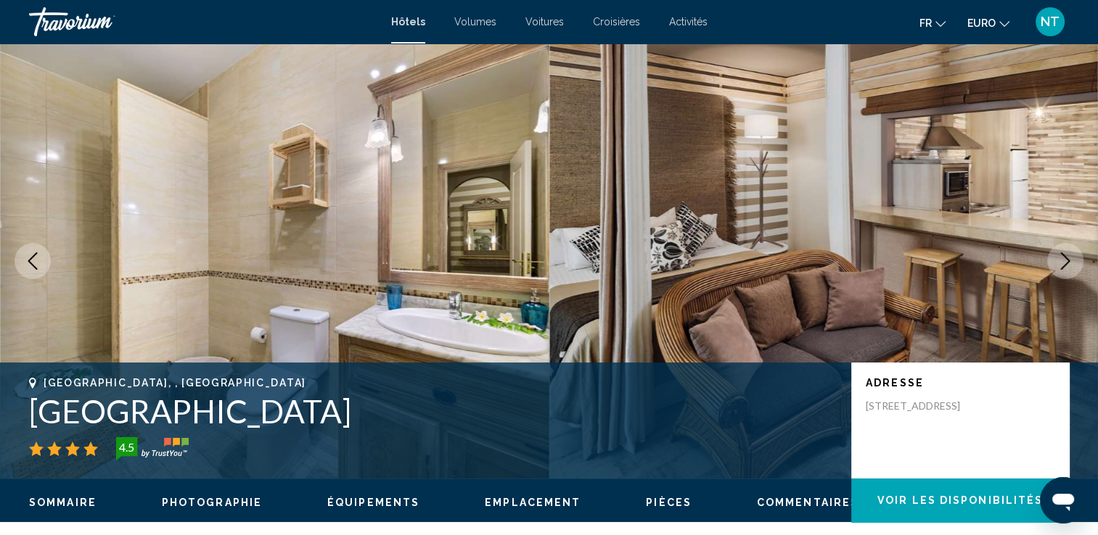
click at [1066, 260] on icon "Image suivante" at bounding box center [1064, 261] width 17 height 17
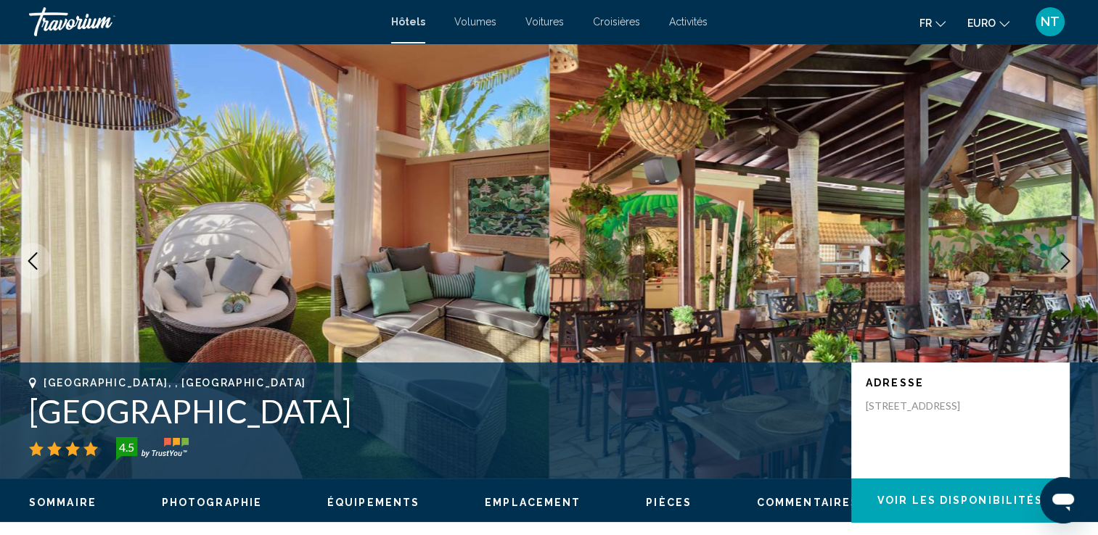
click at [1066, 260] on icon "Image suivante" at bounding box center [1064, 261] width 17 height 17
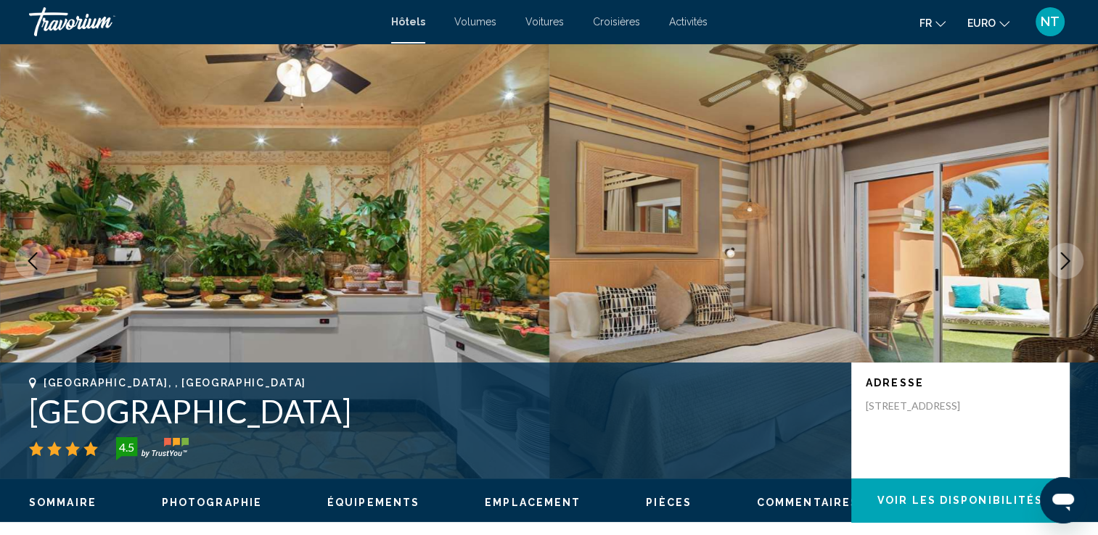
click at [1066, 260] on icon "Image suivante" at bounding box center [1064, 261] width 17 height 17
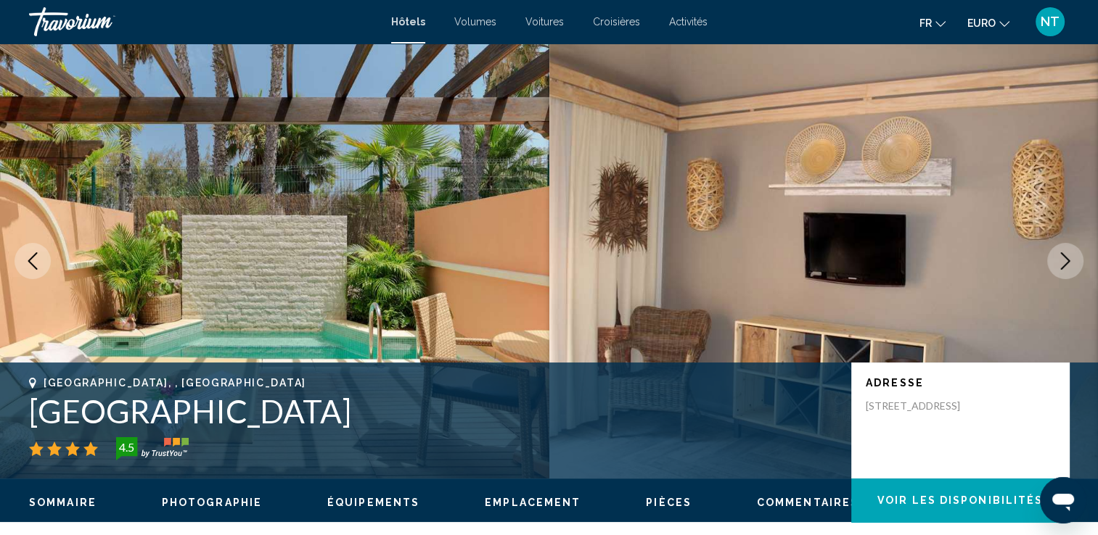
click at [1050, 265] on button "Image suivante" at bounding box center [1065, 261] width 36 height 36
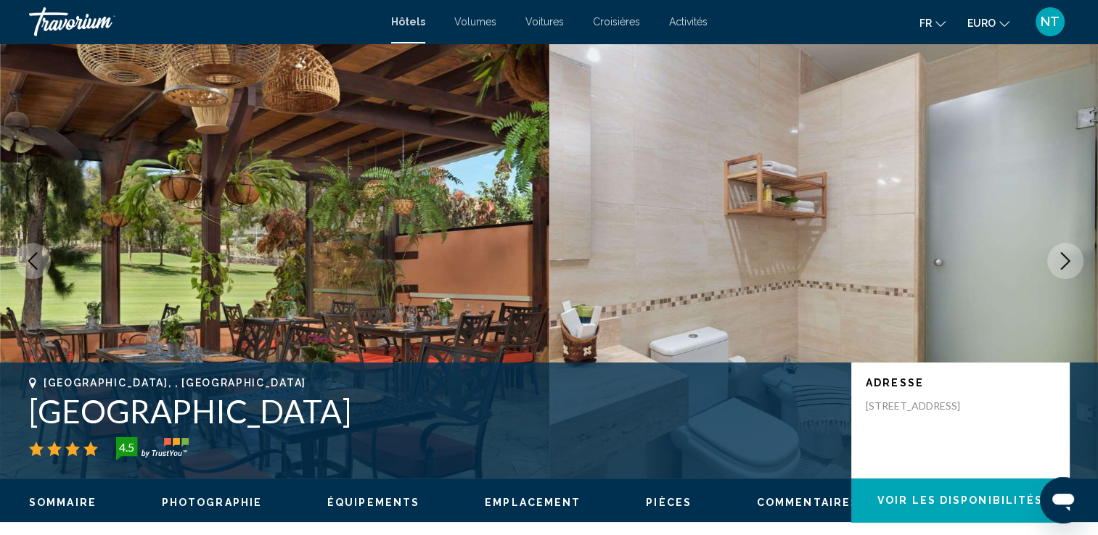
click at [1050, 265] on button "Image suivante" at bounding box center [1065, 261] width 36 height 36
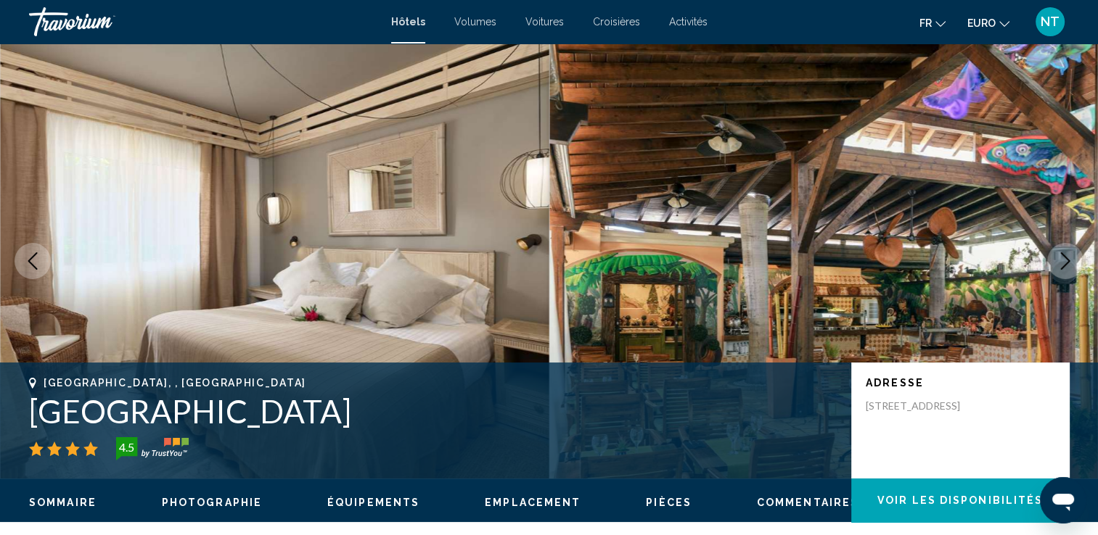
click at [1050, 265] on button "Image suivante" at bounding box center [1065, 261] width 36 height 36
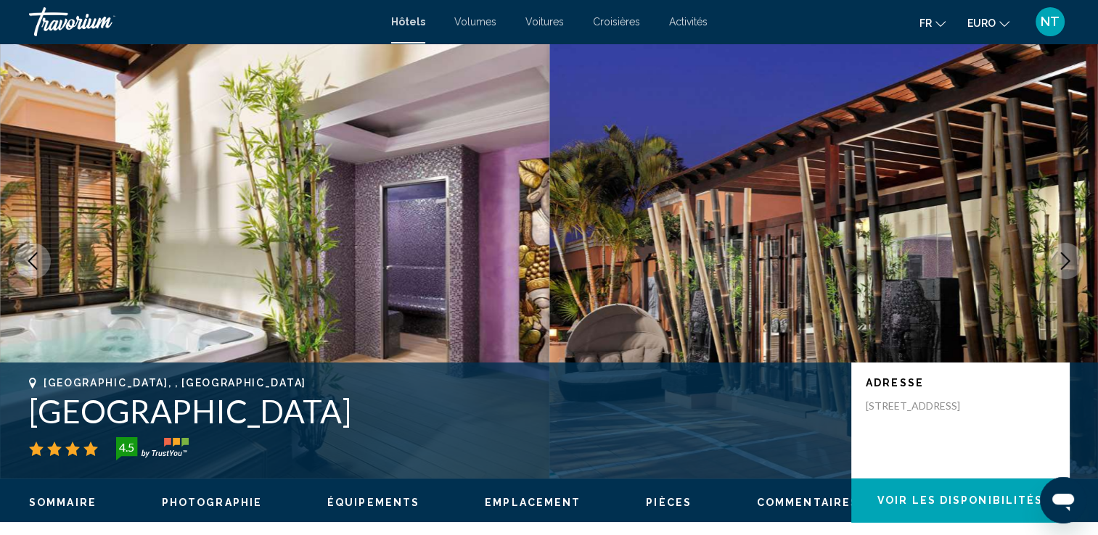
click at [1050, 265] on button "Image suivante" at bounding box center [1065, 261] width 36 height 36
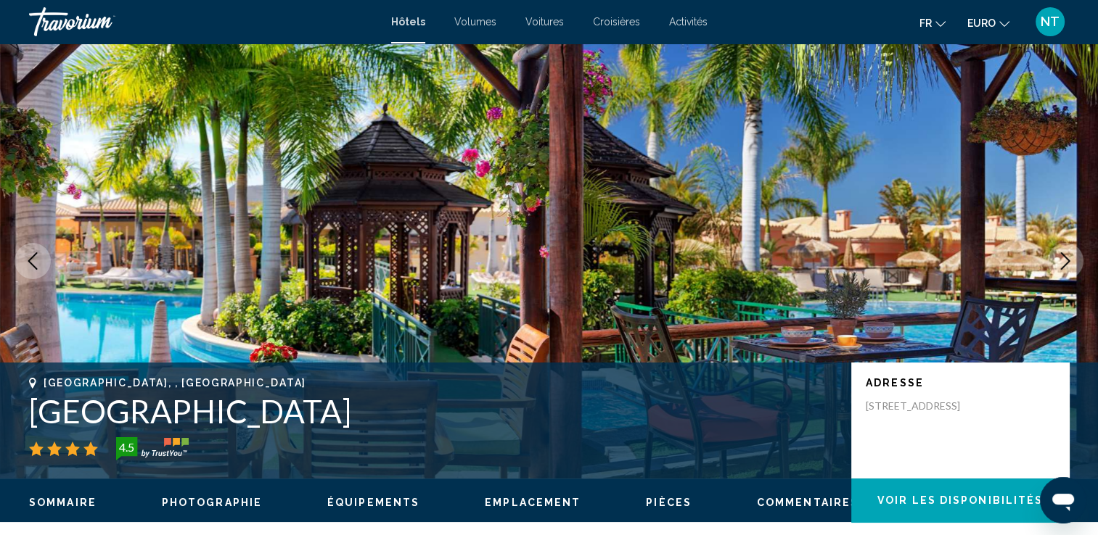
click at [1056, 263] on icon "Image suivante" at bounding box center [1064, 261] width 17 height 17
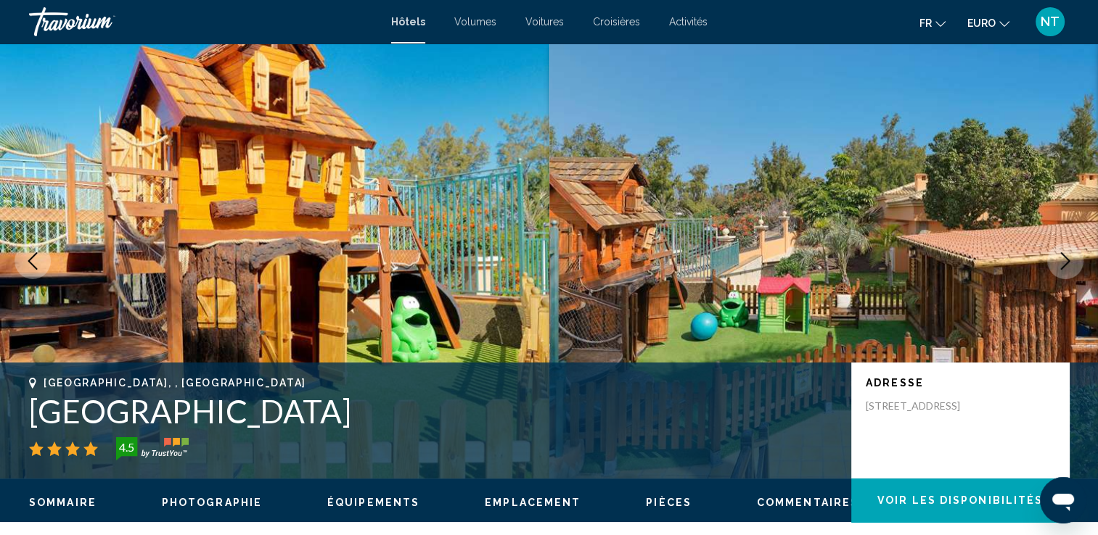
click at [1059, 268] on icon "Image suivante" at bounding box center [1064, 261] width 17 height 17
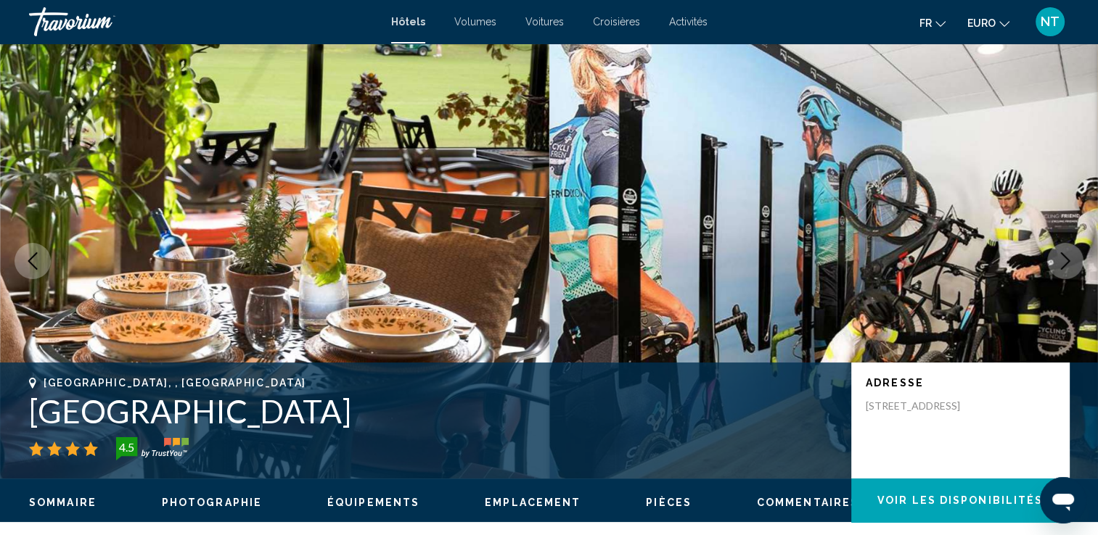
click at [1059, 268] on icon "Image suivante" at bounding box center [1064, 261] width 17 height 17
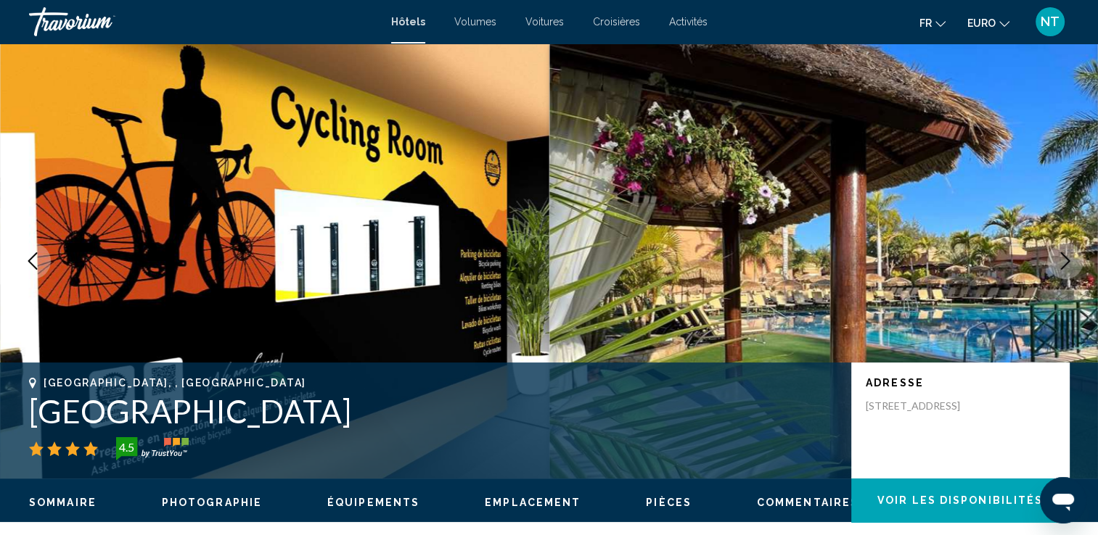
click at [1059, 268] on icon "Image suivante" at bounding box center [1064, 261] width 17 height 17
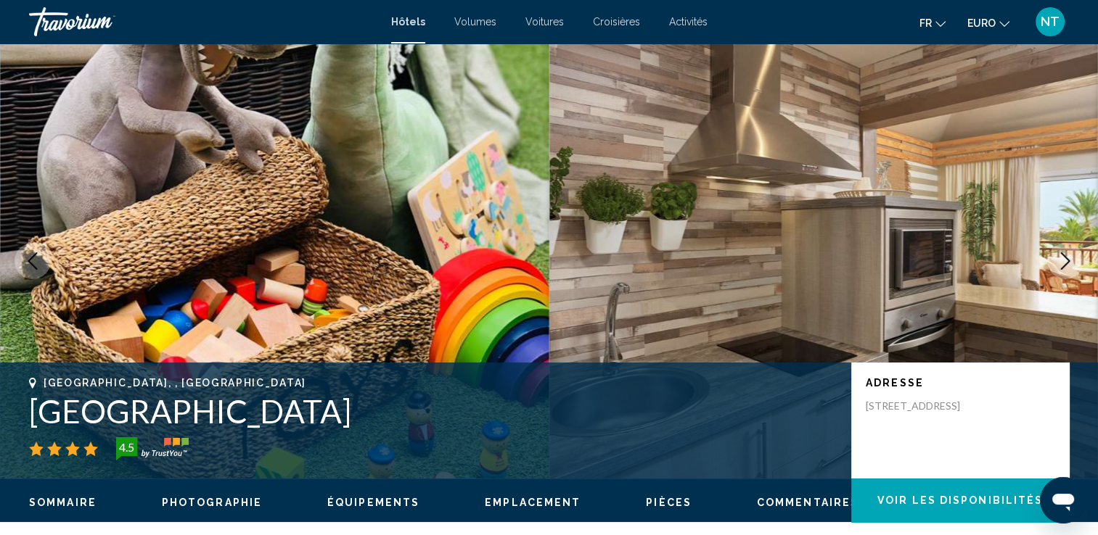
click at [1059, 268] on icon "Image suivante" at bounding box center [1064, 261] width 17 height 17
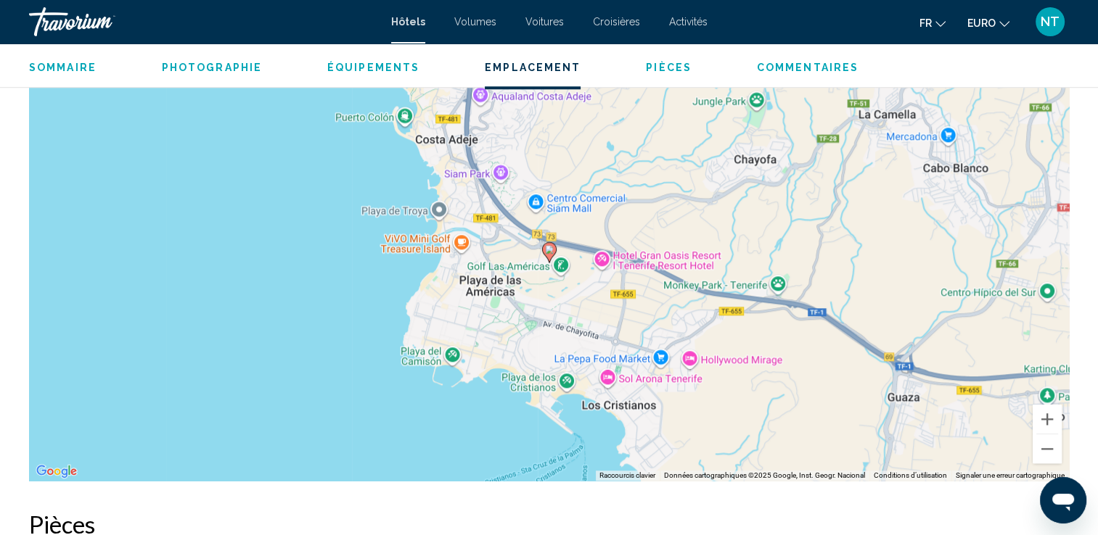
scroll to position [1451, 0]
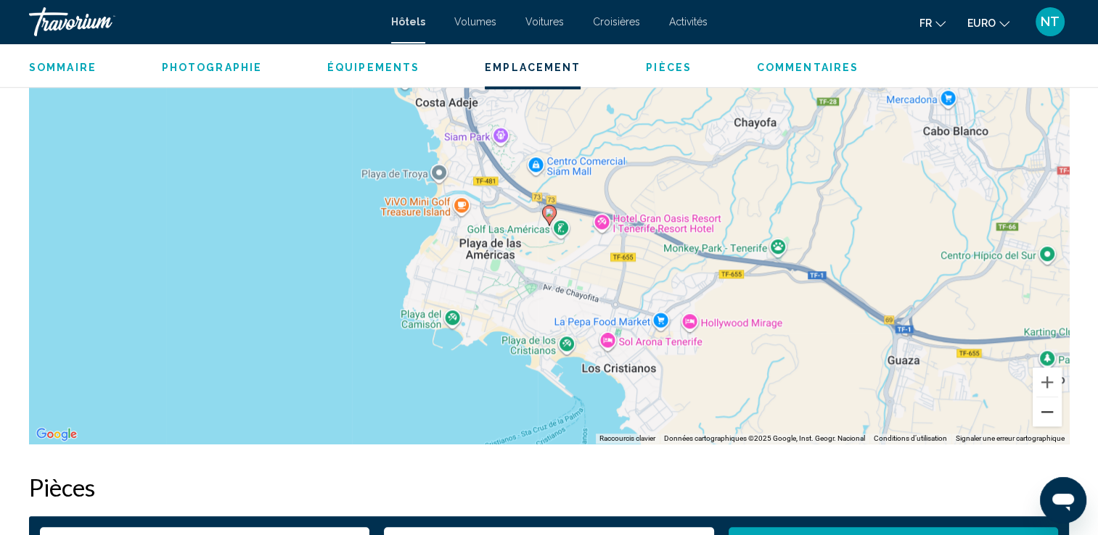
click at [1038, 405] on button "Zoom arrière" at bounding box center [1046, 412] width 29 height 29
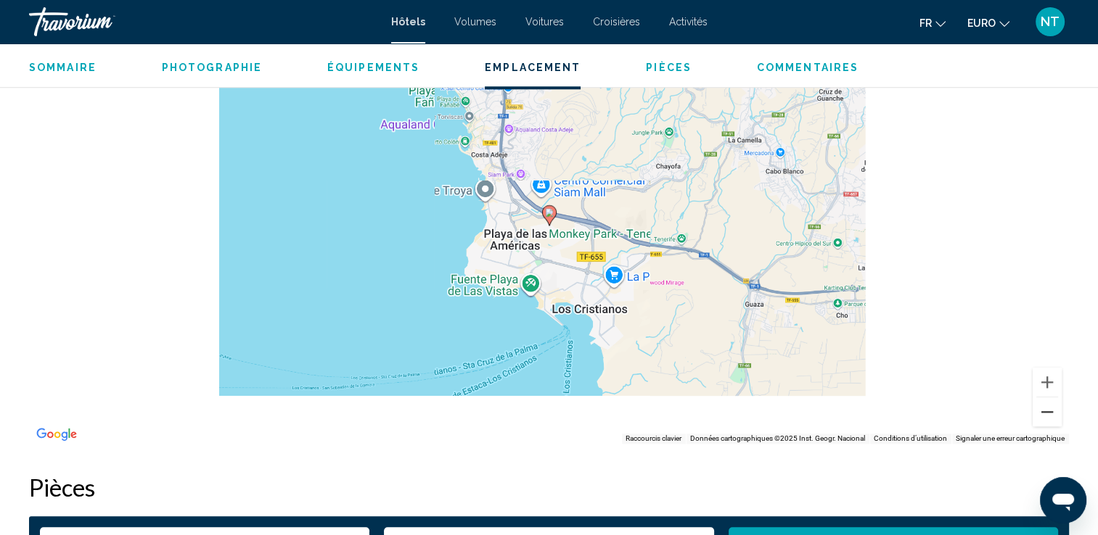
click at [1038, 405] on button "Zoom arrière" at bounding box center [1046, 412] width 29 height 29
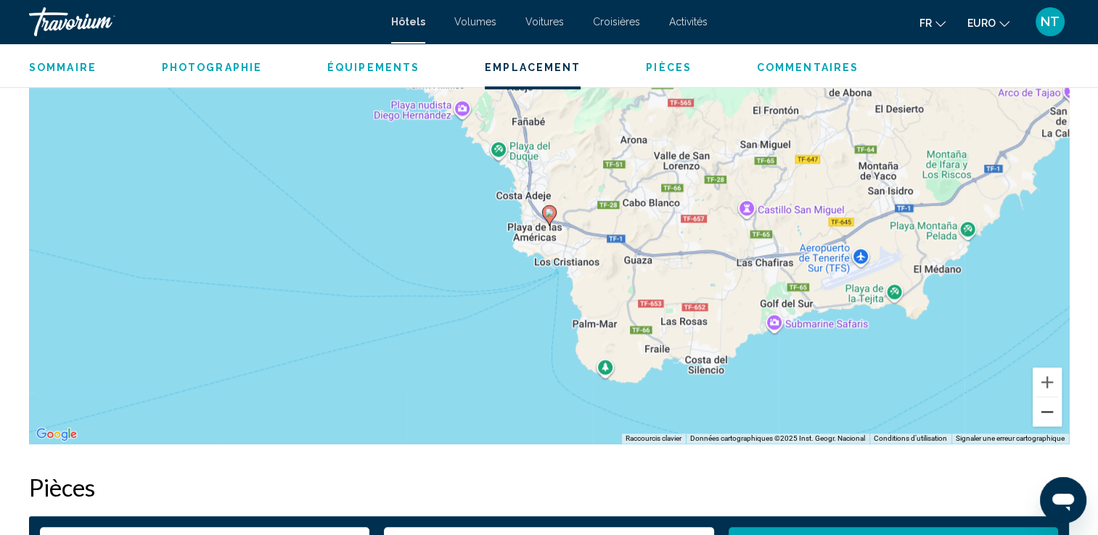
click at [1038, 405] on button "Zoom arrière" at bounding box center [1046, 412] width 29 height 29
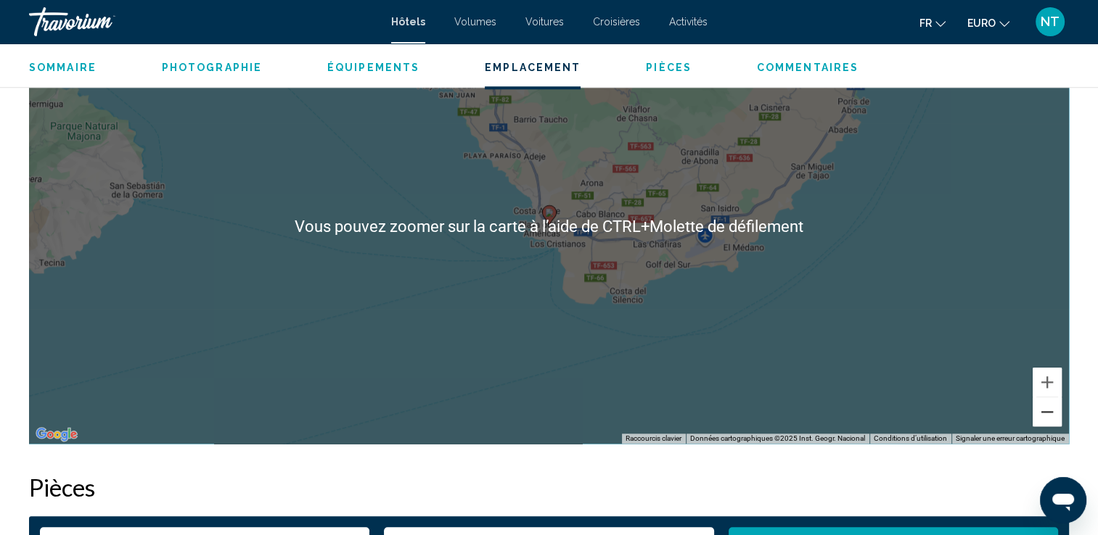
click at [1039, 416] on button "Zoom arrière" at bounding box center [1046, 412] width 29 height 29
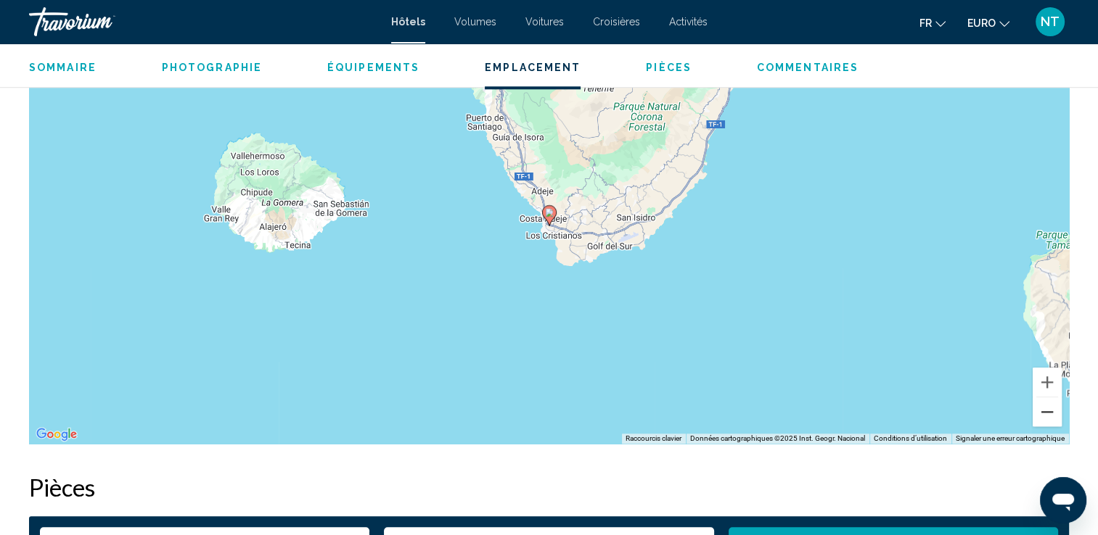
click at [1039, 416] on button "Zoom arrière" at bounding box center [1046, 412] width 29 height 29
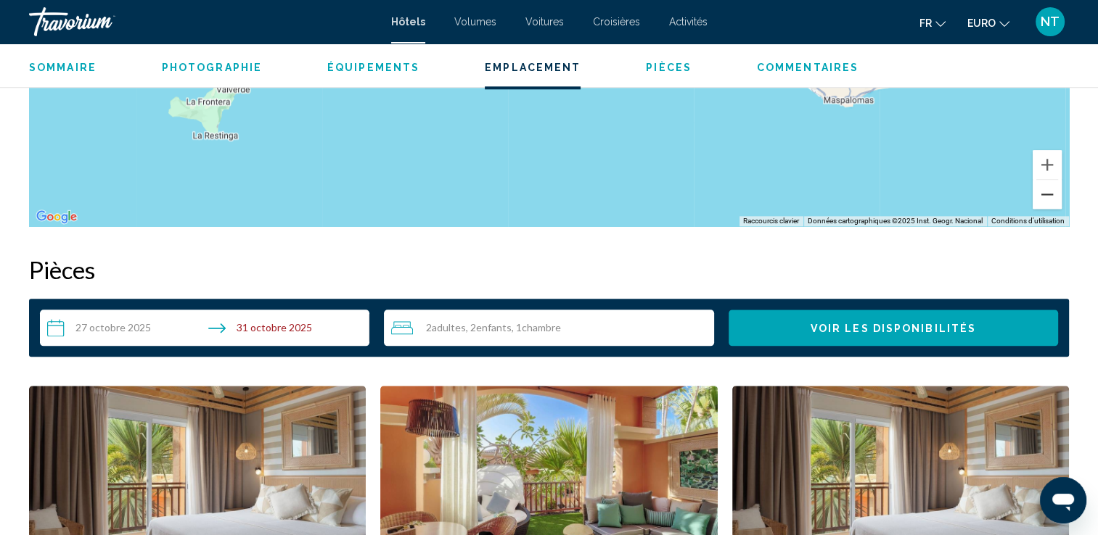
scroll to position [1306, 0]
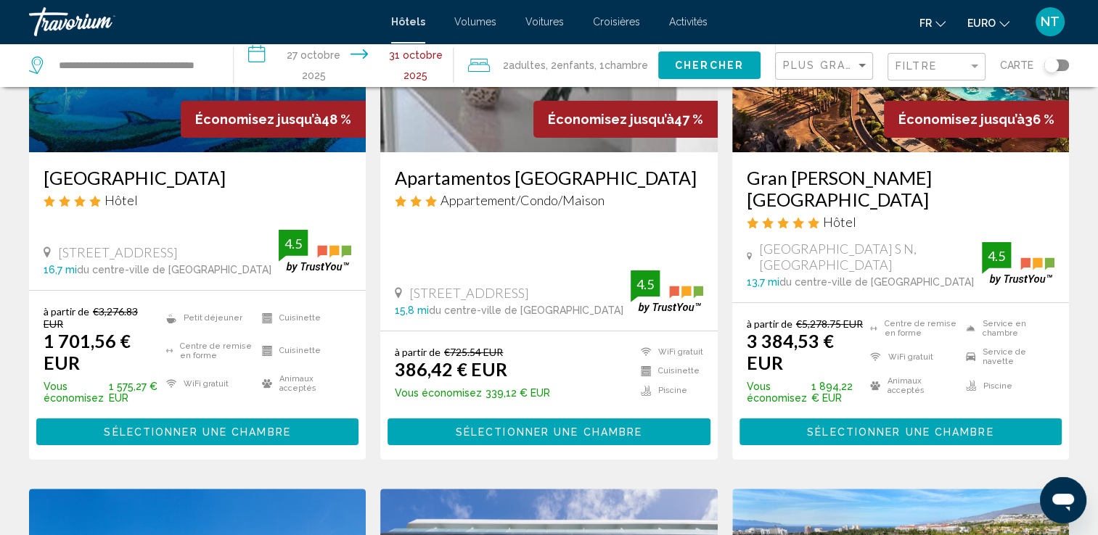
scroll to position [145, 0]
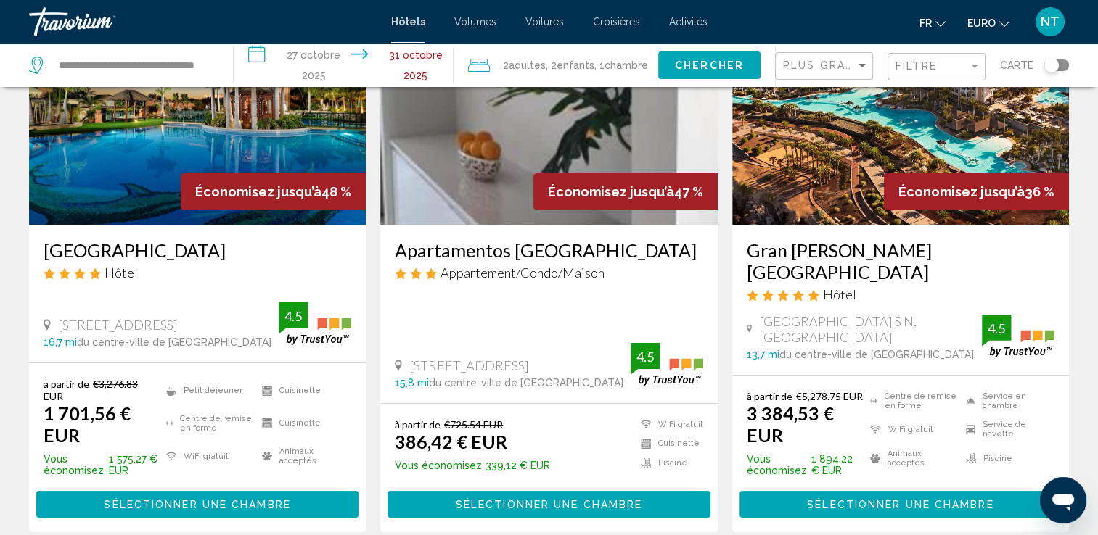
click at [479, 152] on img "Contenu principal" at bounding box center [548, 109] width 337 height 232
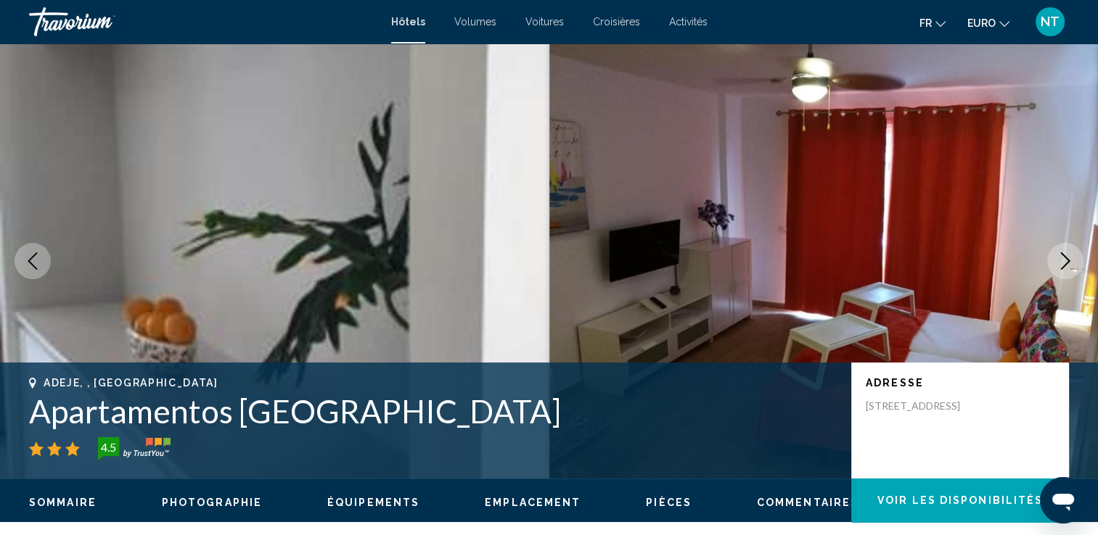
click at [1059, 265] on icon "Image suivante" at bounding box center [1064, 261] width 17 height 17
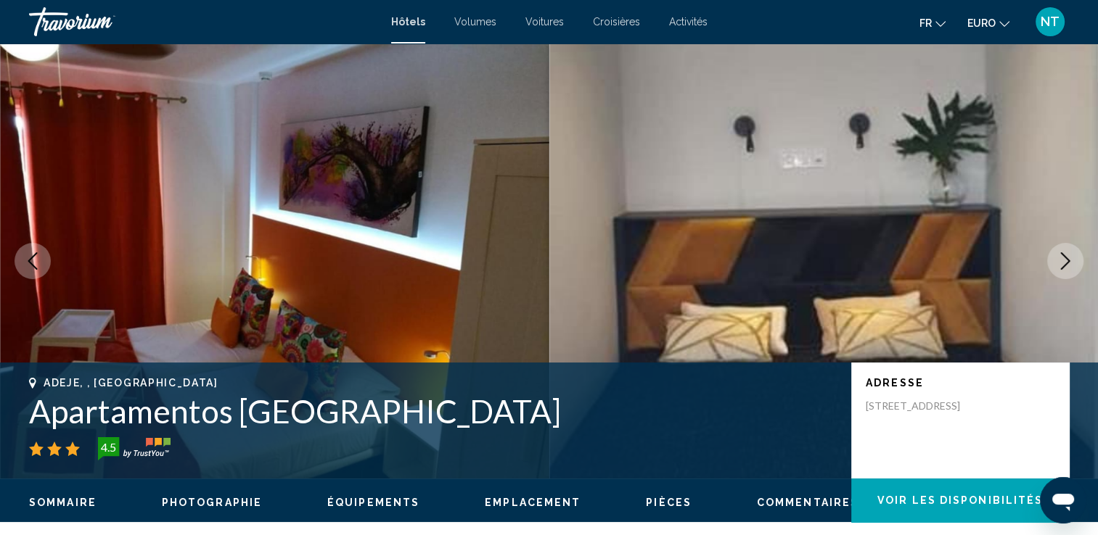
click at [1059, 265] on icon "Image suivante" at bounding box center [1064, 261] width 17 height 17
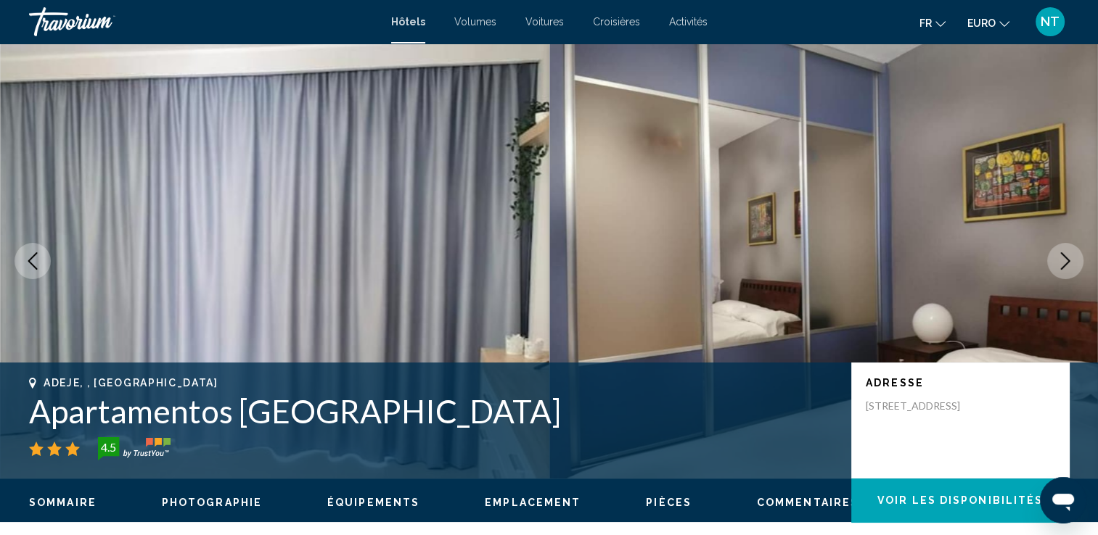
click at [1059, 265] on icon "Image suivante" at bounding box center [1064, 261] width 17 height 17
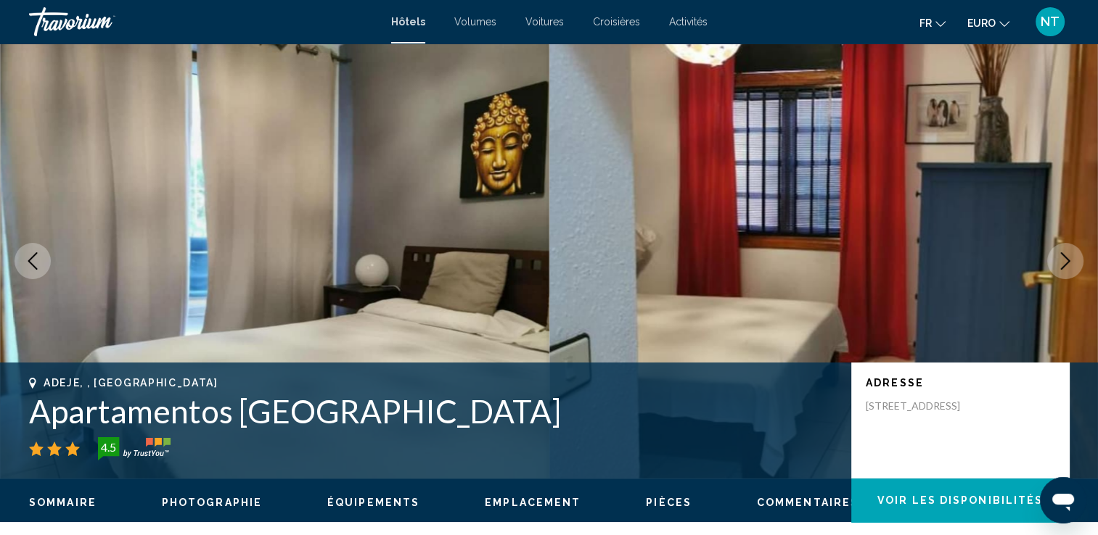
click at [1059, 265] on icon "Image suivante" at bounding box center [1064, 261] width 17 height 17
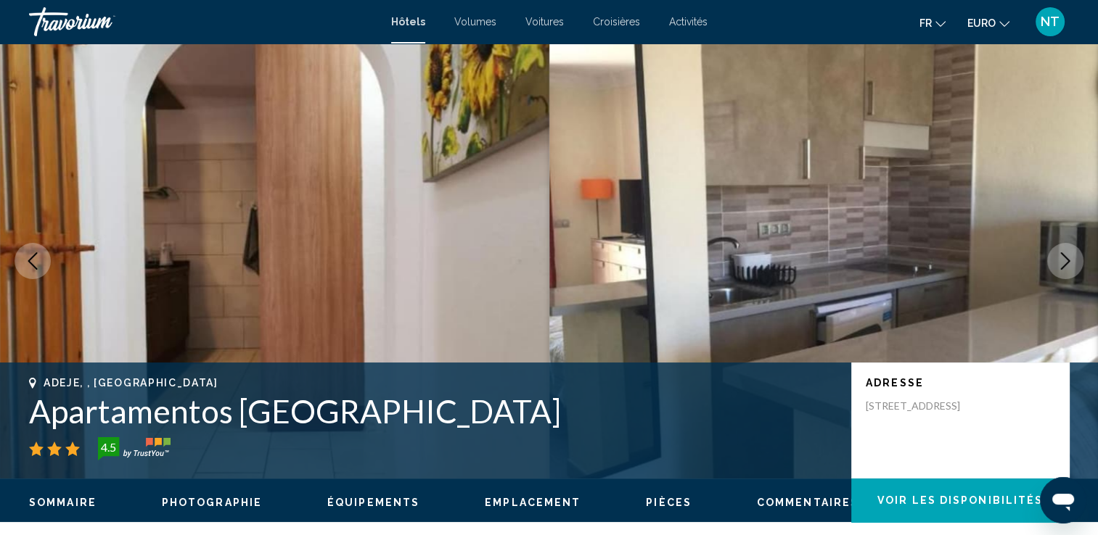
click at [1059, 265] on icon "Image suivante" at bounding box center [1064, 261] width 17 height 17
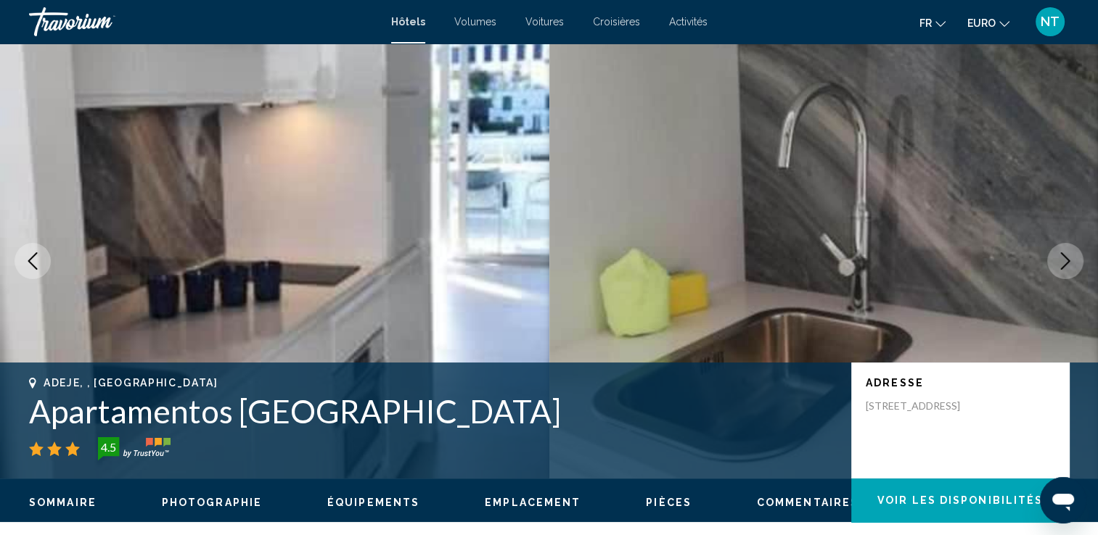
click at [1059, 265] on icon "Image suivante" at bounding box center [1064, 261] width 17 height 17
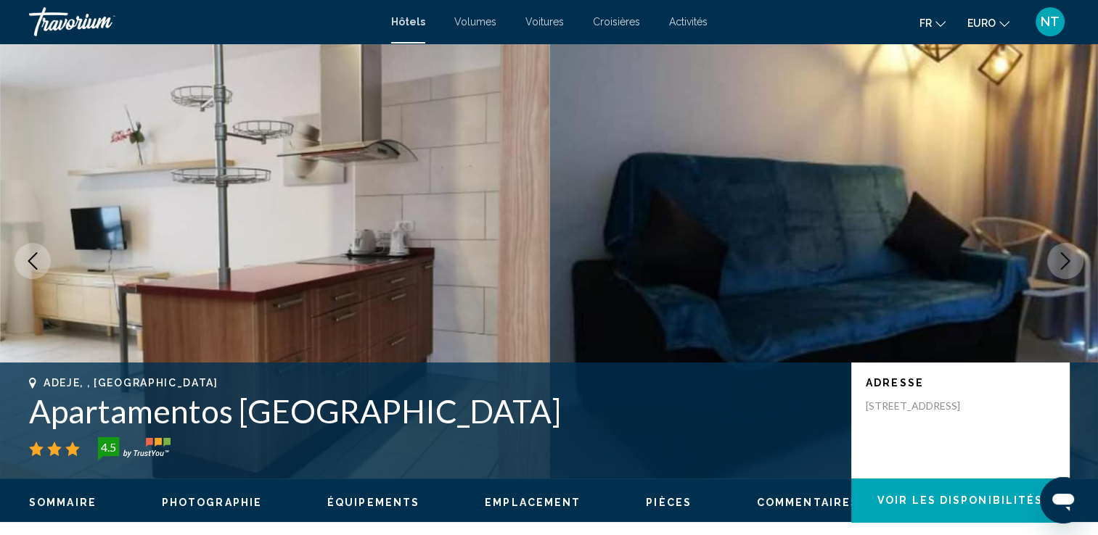
click at [1059, 265] on icon "Image suivante" at bounding box center [1064, 261] width 17 height 17
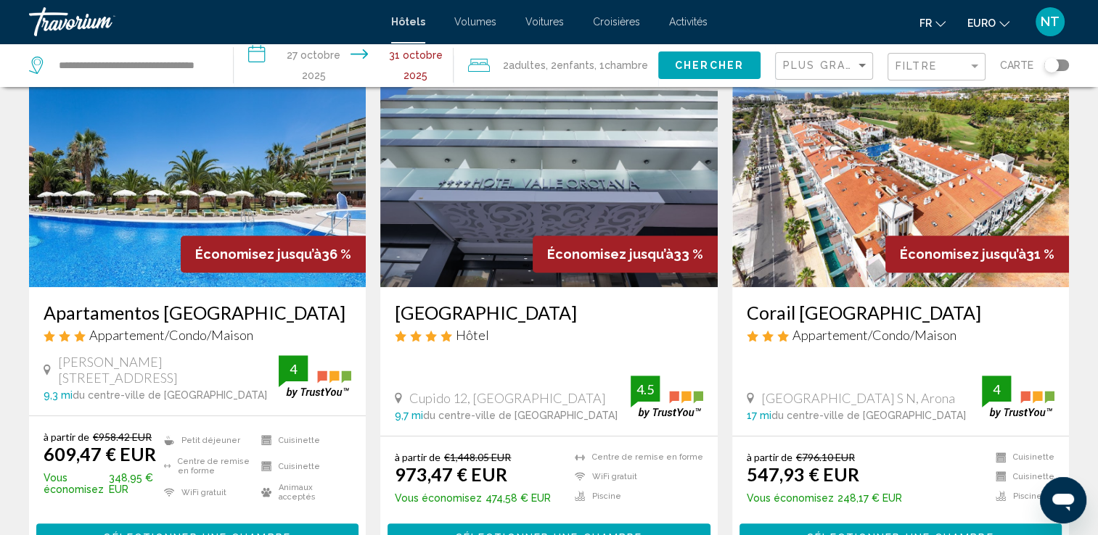
scroll to position [653, 0]
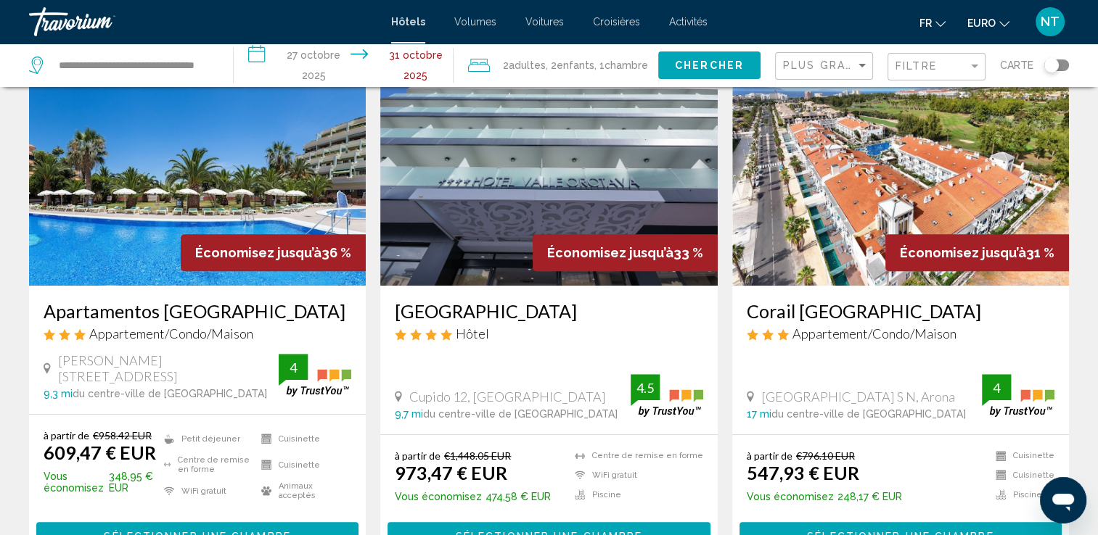
click at [207, 141] on img "Contenu principal" at bounding box center [197, 170] width 337 height 232
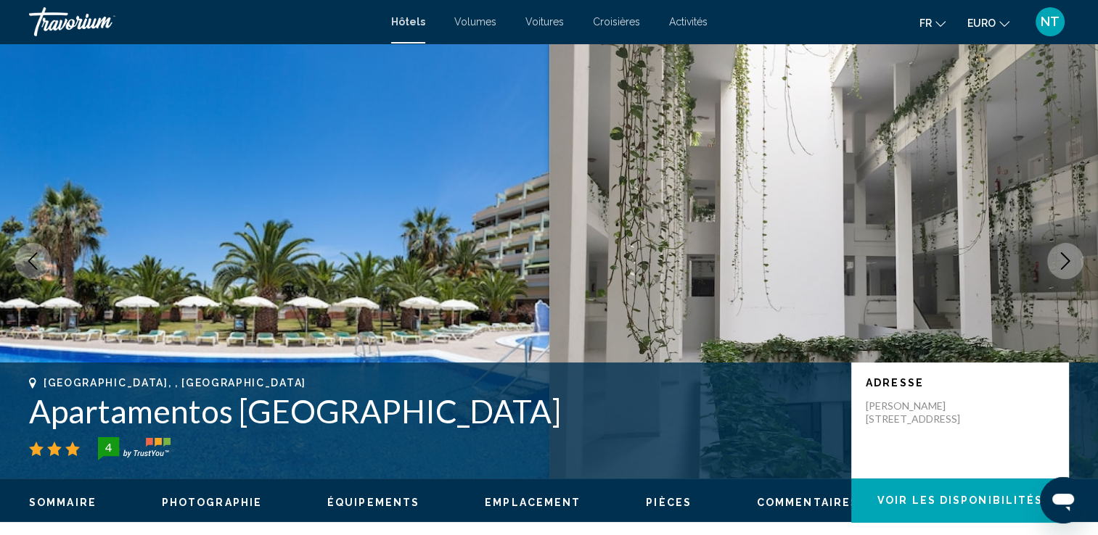
click at [1054, 268] on button "Image suivante" at bounding box center [1065, 261] width 36 height 36
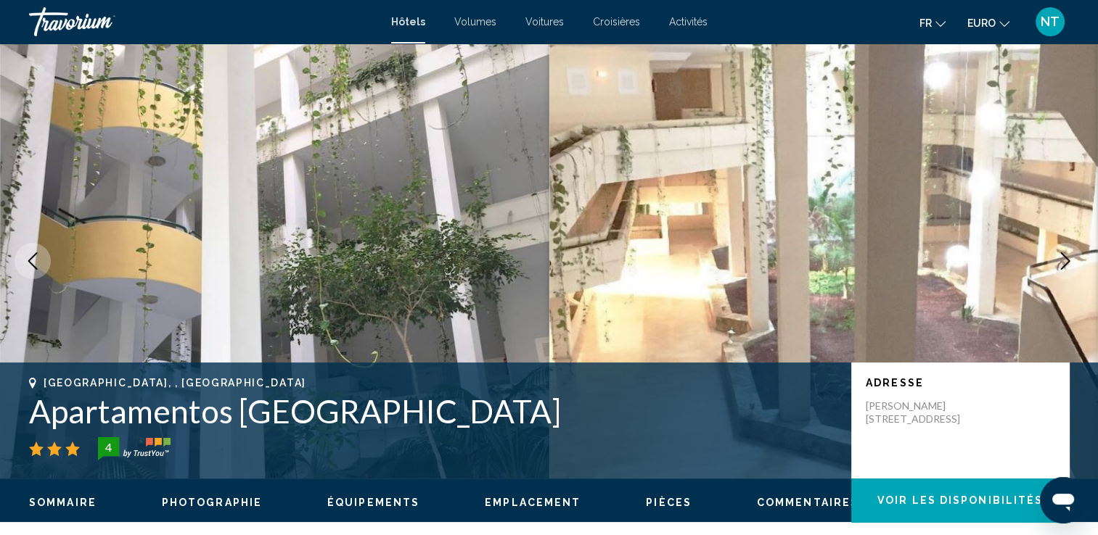
click at [1054, 268] on button "Image suivante" at bounding box center [1065, 261] width 36 height 36
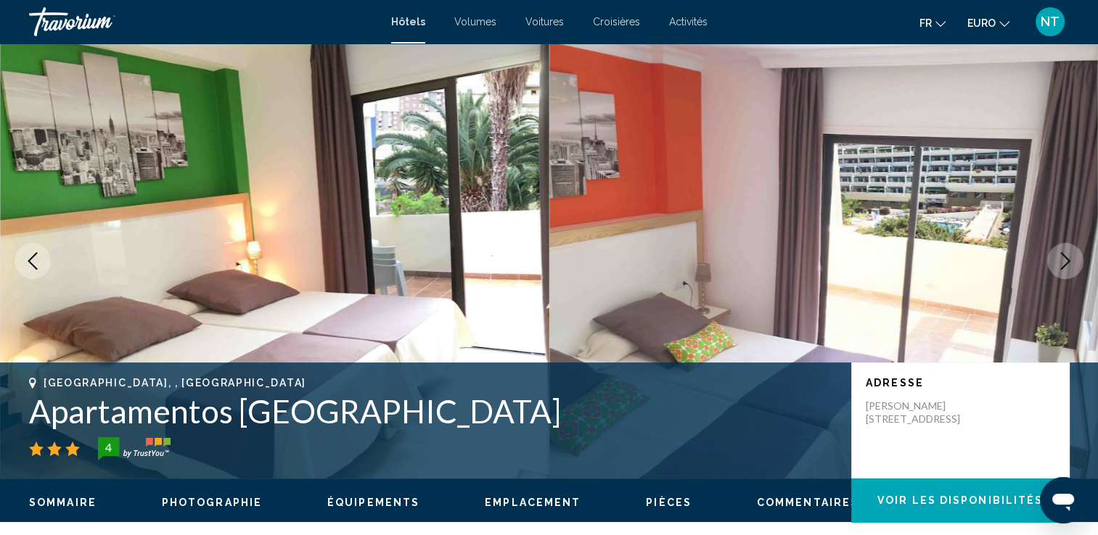
click at [1054, 268] on button "Image suivante" at bounding box center [1065, 261] width 36 height 36
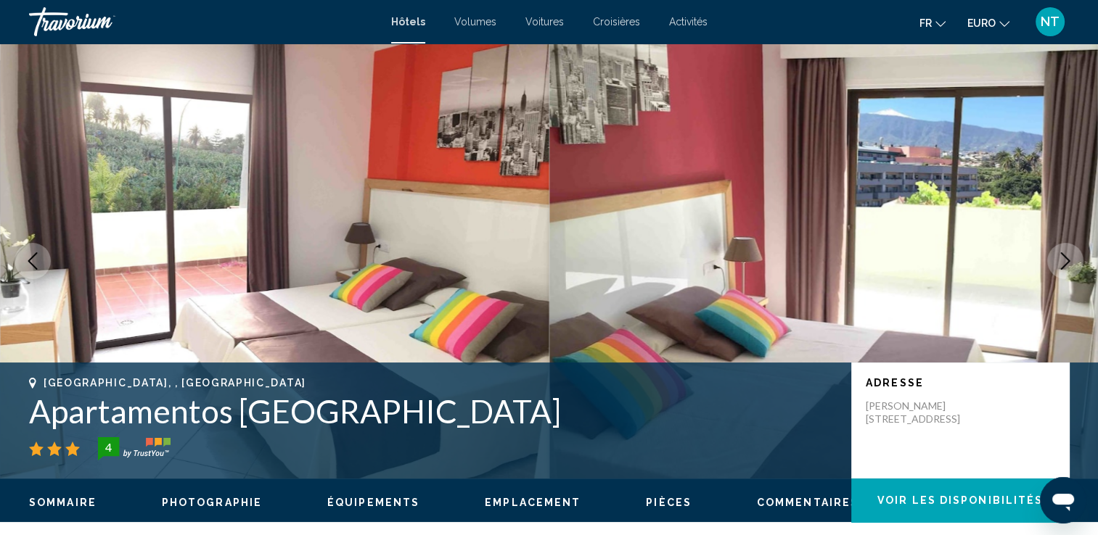
click at [1054, 268] on button "Image suivante" at bounding box center [1065, 261] width 36 height 36
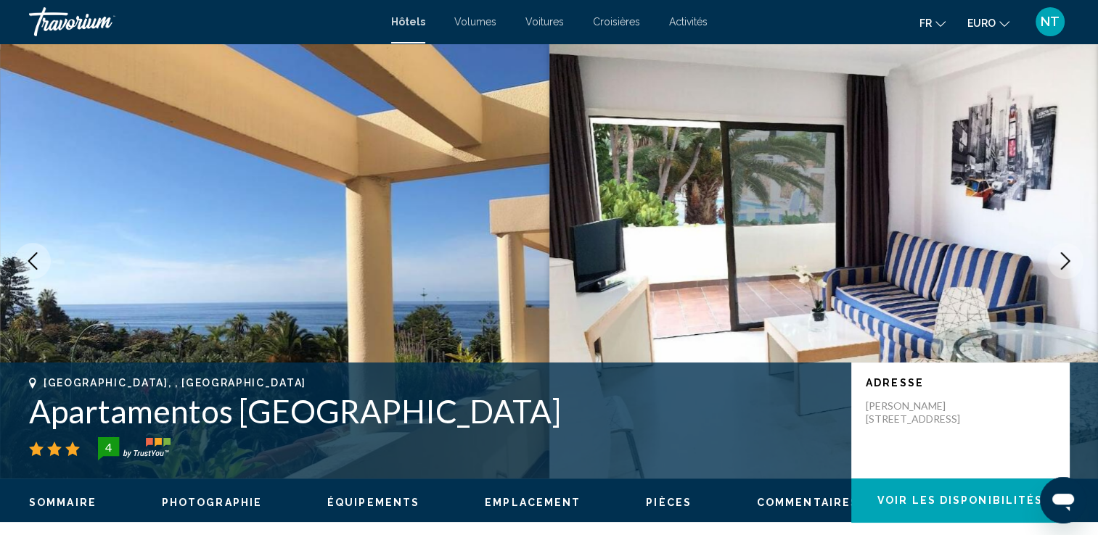
click at [1054, 268] on button "Image suivante" at bounding box center [1065, 261] width 36 height 36
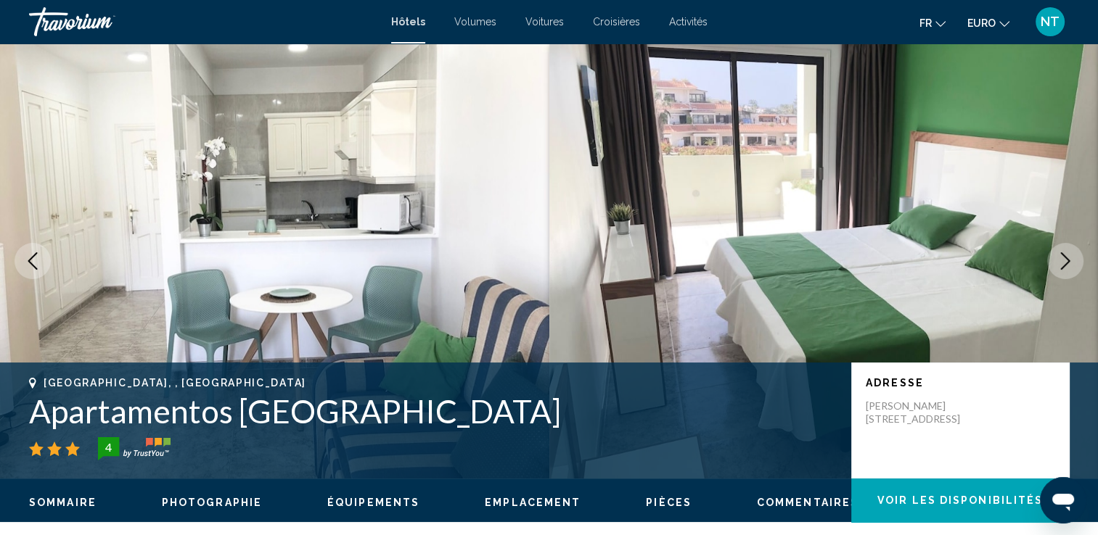
click at [1054, 268] on button "Image suivante" at bounding box center [1065, 261] width 36 height 36
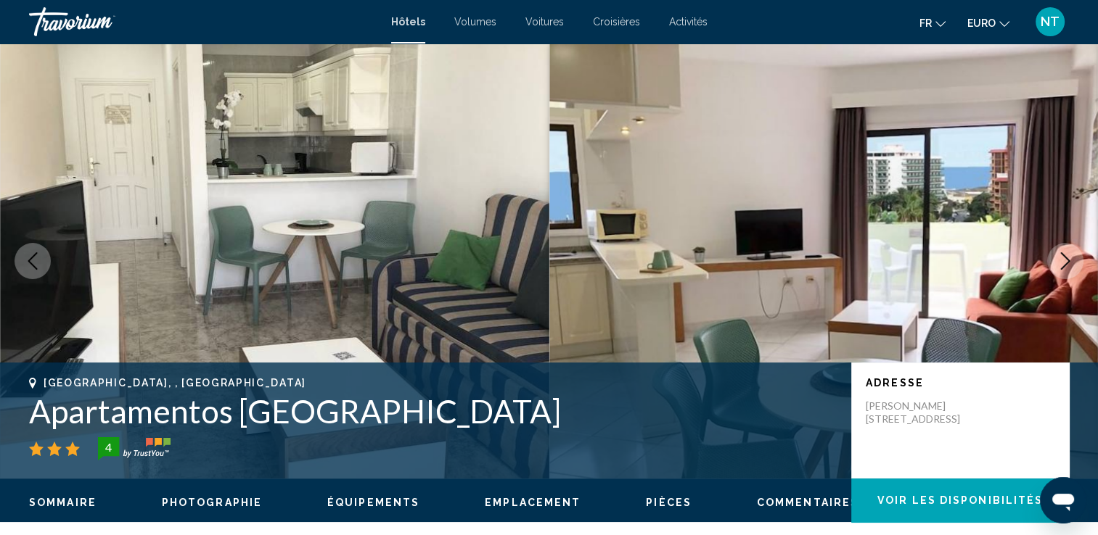
click at [1054, 268] on button "Image suivante" at bounding box center [1065, 261] width 36 height 36
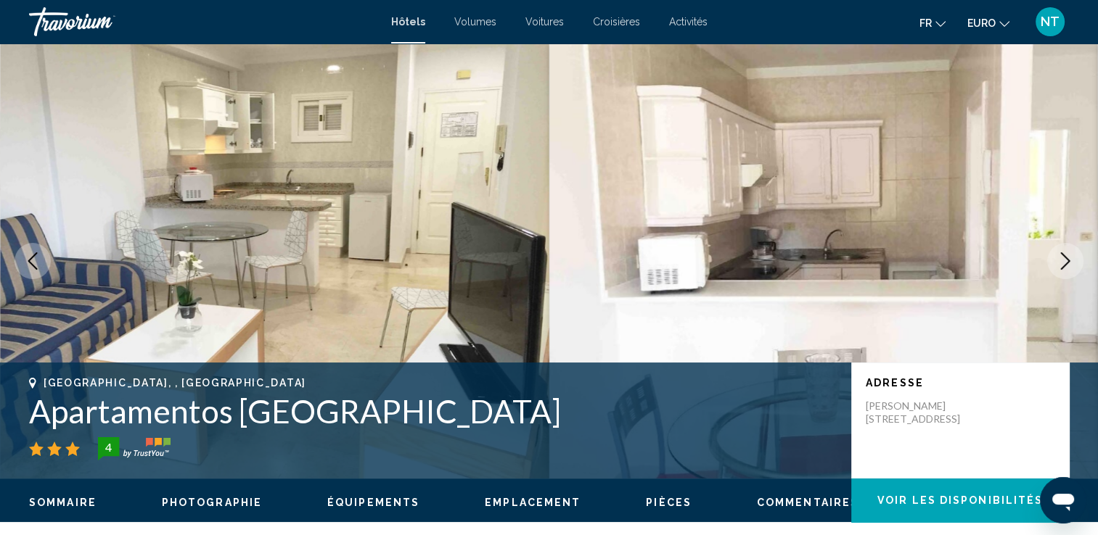
click at [1054, 268] on button "Image suivante" at bounding box center [1065, 261] width 36 height 36
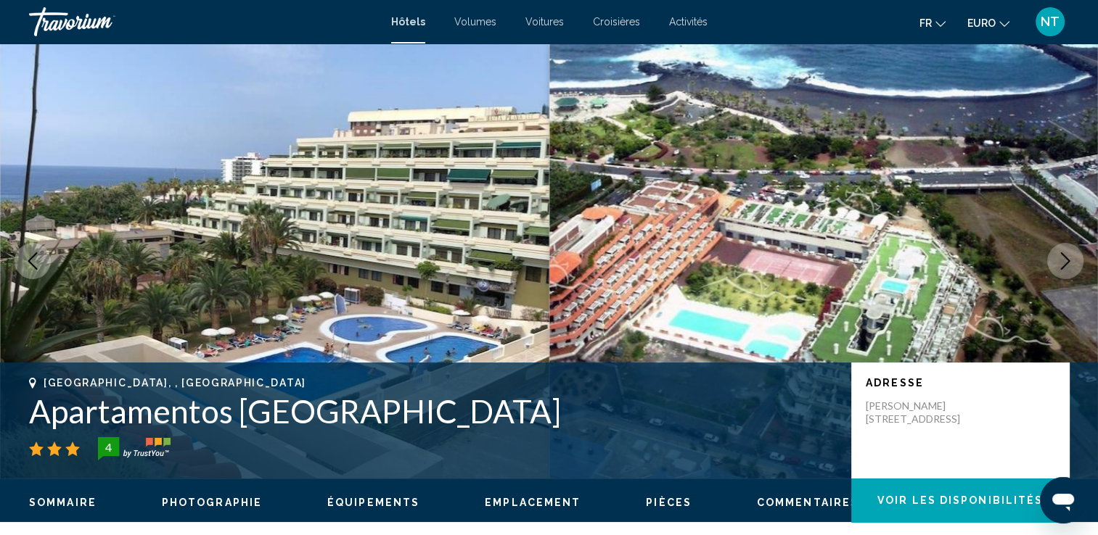
click at [1054, 268] on button "Image suivante" at bounding box center [1065, 261] width 36 height 36
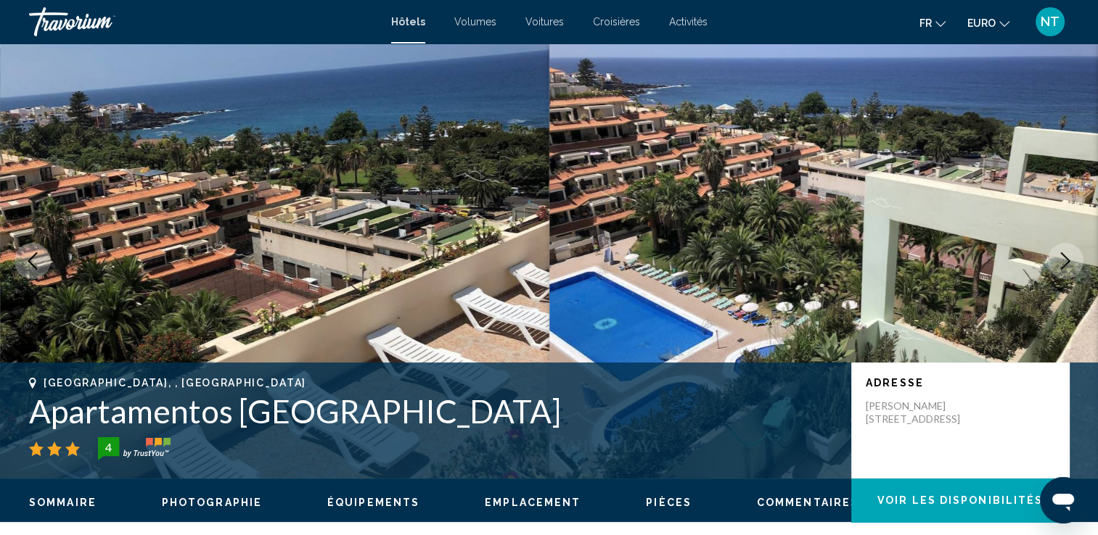
click at [1054, 268] on button "Image suivante" at bounding box center [1065, 261] width 36 height 36
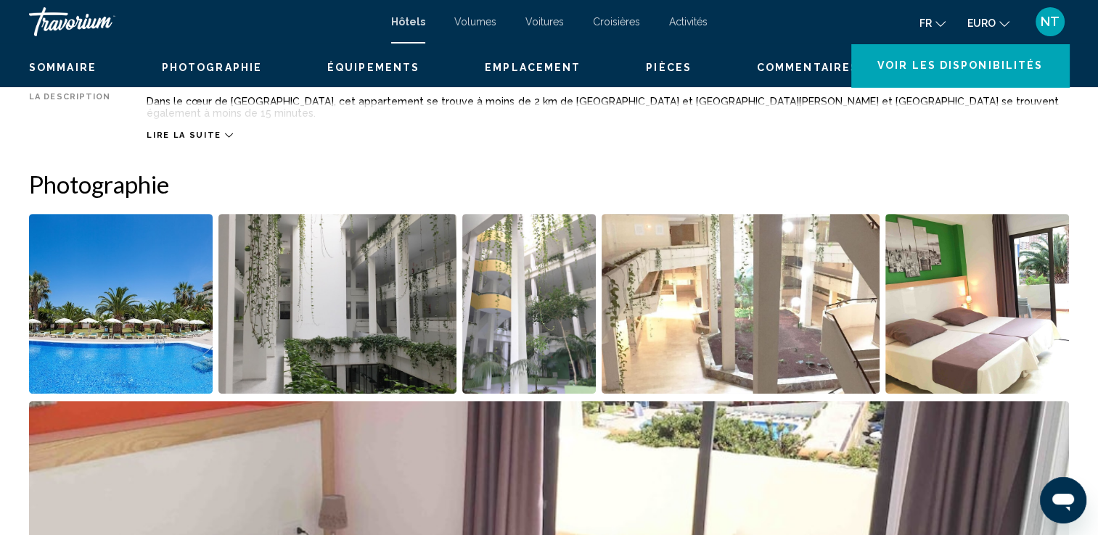
scroll to position [290, 0]
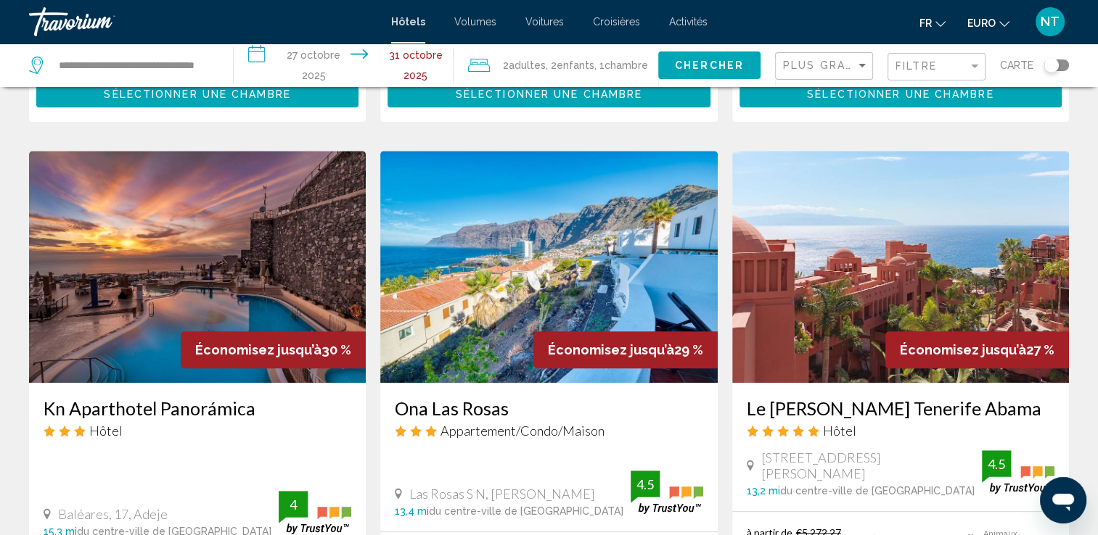
scroll to position [1161, 0]
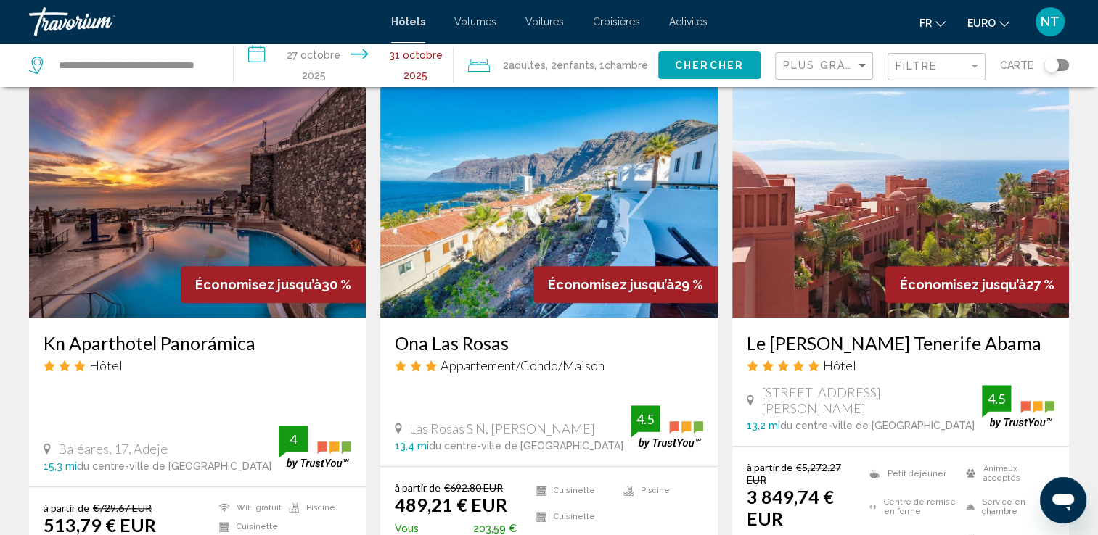
click at [235, 192] on img "Contenu principal" at bounding box center [197, 202] width 337 height 232
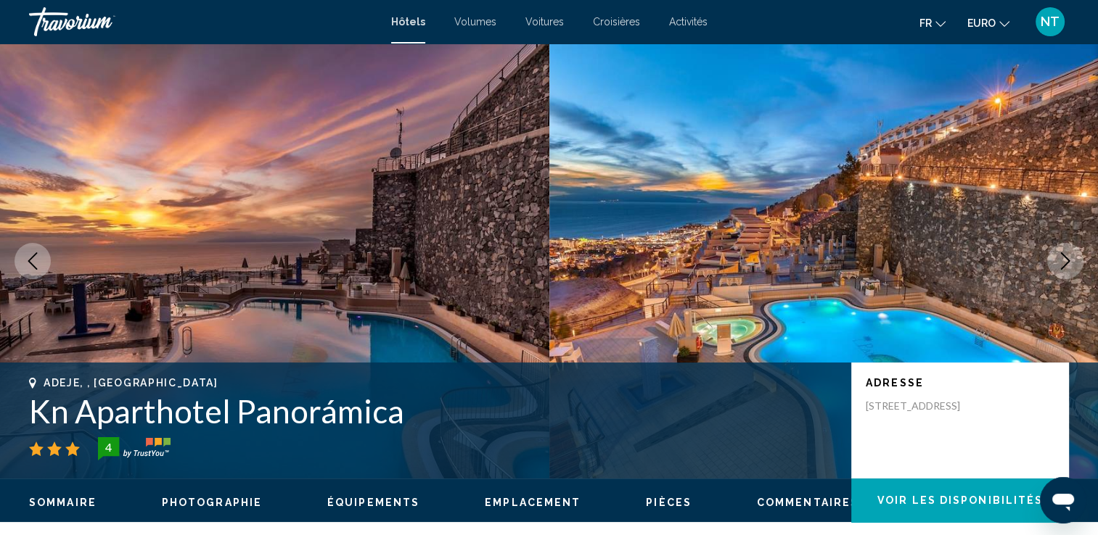
click at [1055, 257] on button "Image suivante" at bounding box center [1065, 261] width 36 height 36
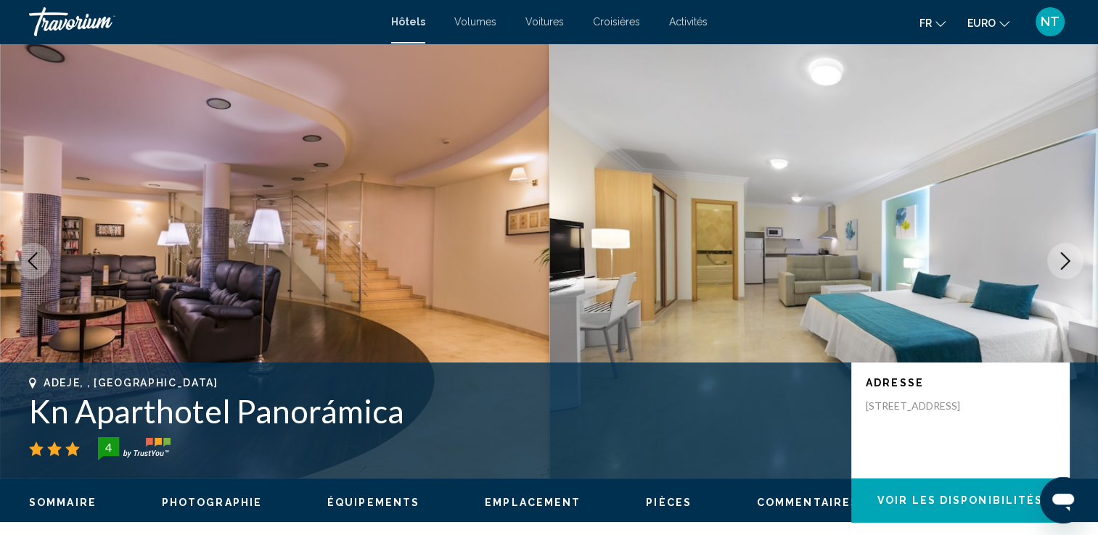
click at [1058, 264] on icon "Image suivante" at bounding box center [1064, 261] width 17 height 17
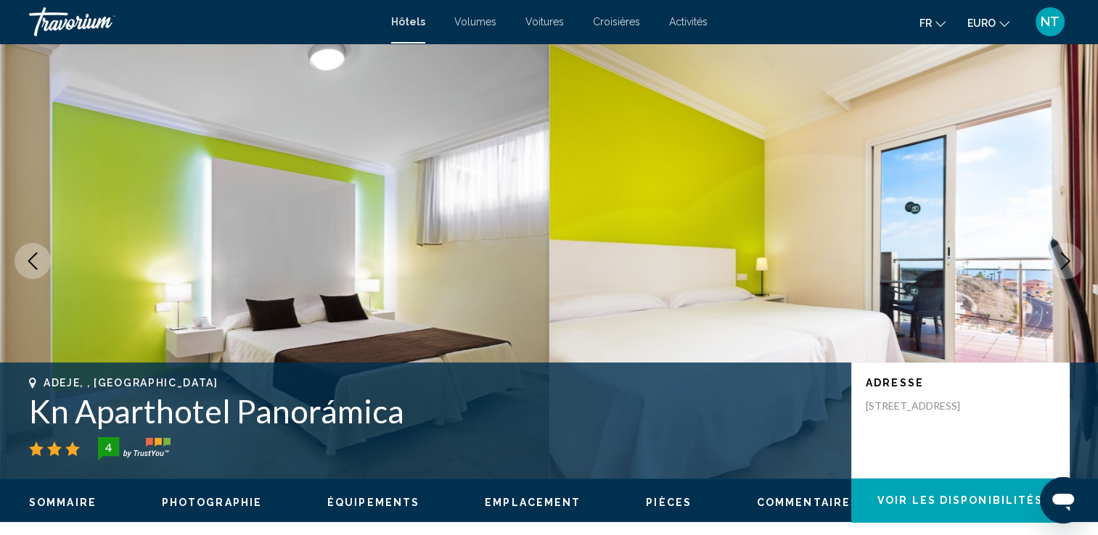
click at [1058, 264] on icon "Image suivante" at bounding box center [1064, 261] width 17 height 17
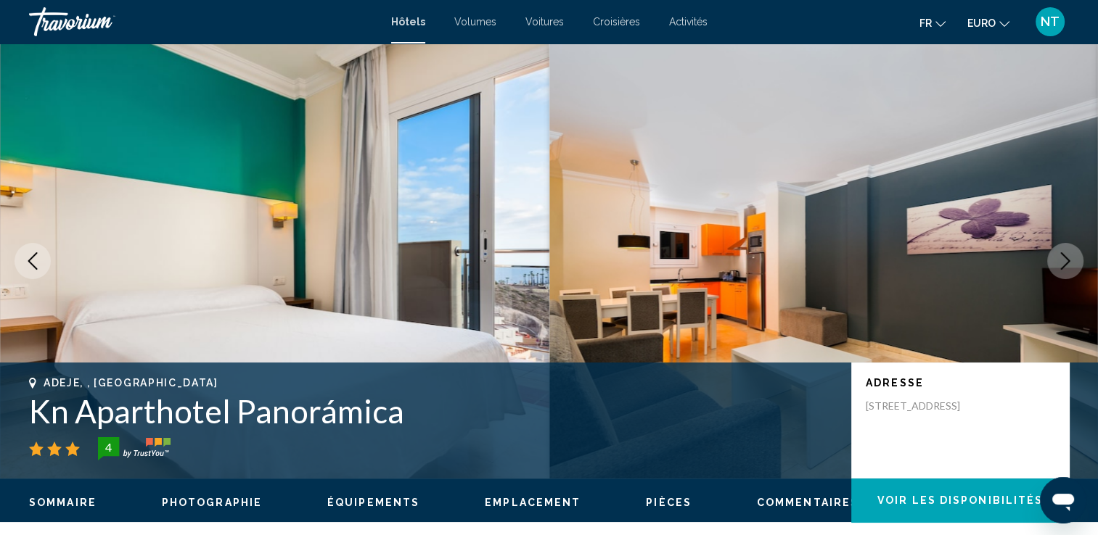
click at [1058, 264] on icon "Image suivante" at bounding box center [1064, 261] width 17 height 17
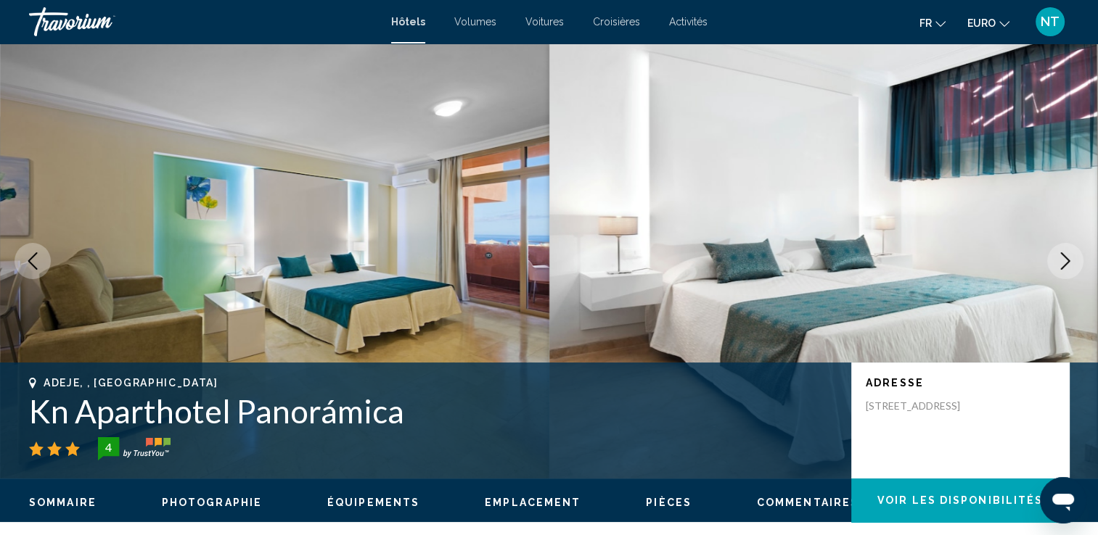
click at [1058, 264] on icon "Image suivante" at bounding box center [1064, 261] width 17 height 17
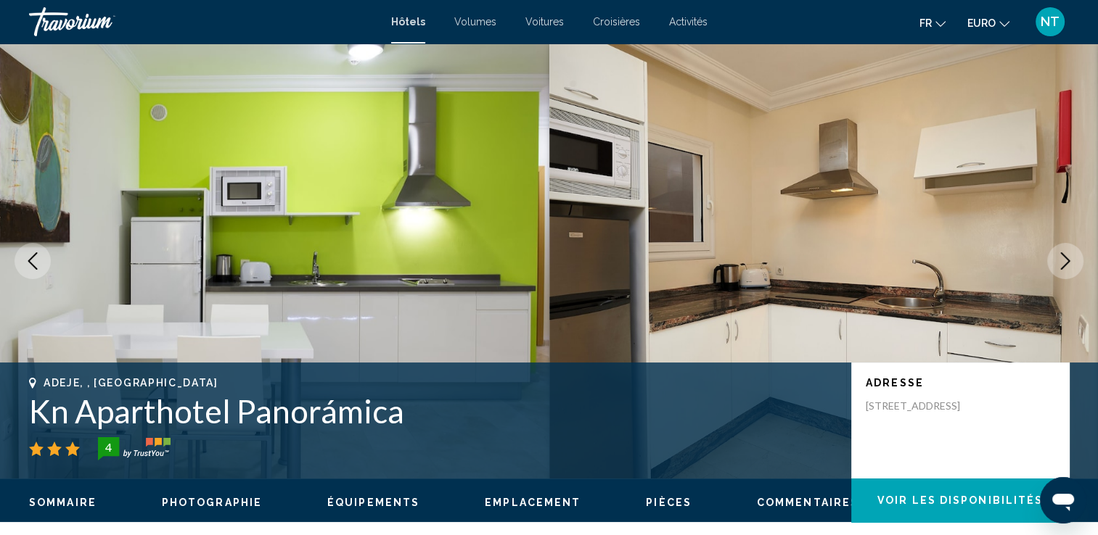
click at [1058, 264] on icon "Image suivante" at bounding box center [1064, 261] width 17 height 17
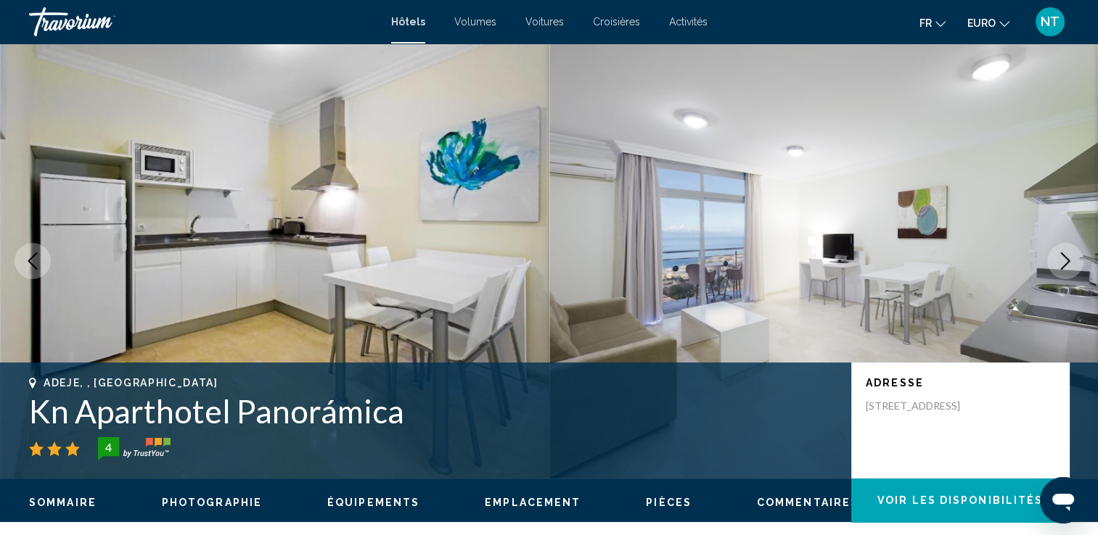
click at [1058, 264] on icon "Image suivante" at bounding box center [1064, 261] width 17 height 17
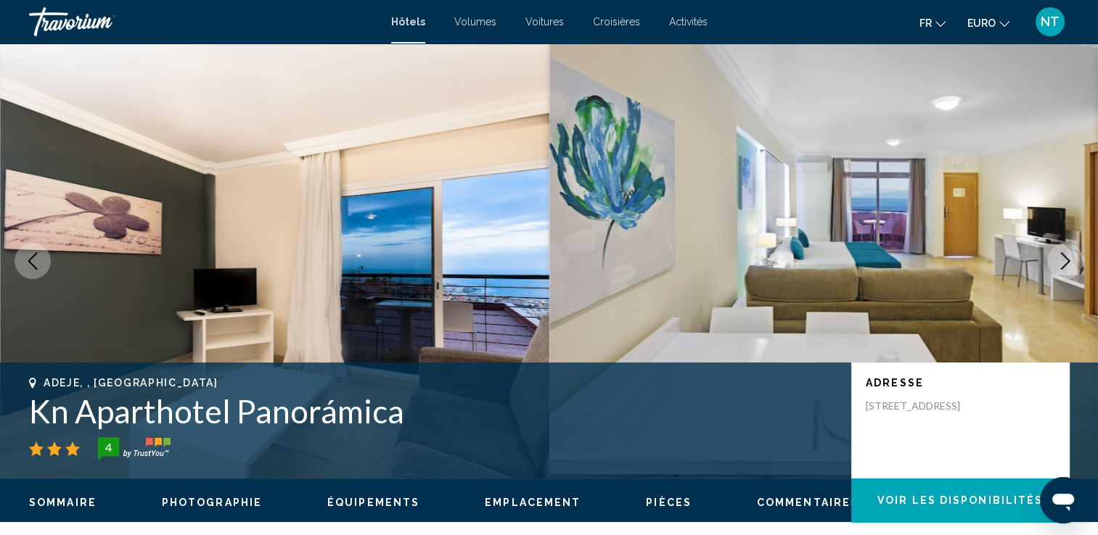
click at [1058, 264] on icon "Image suivante" at bounding box center [1064, 261] width 17 height 17
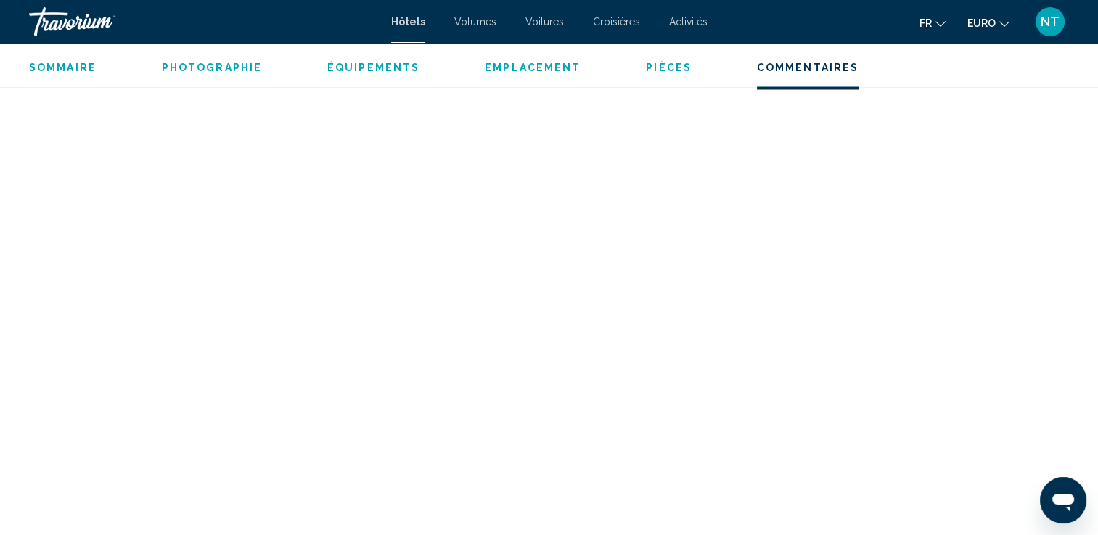
scroll to position [2685, 0]
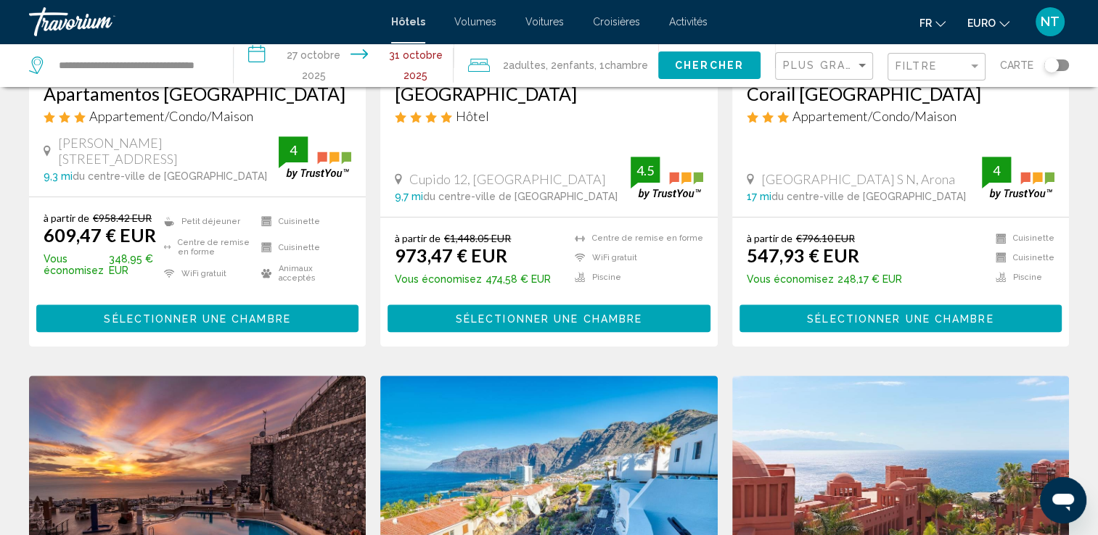
scroll to position [1161, 0]
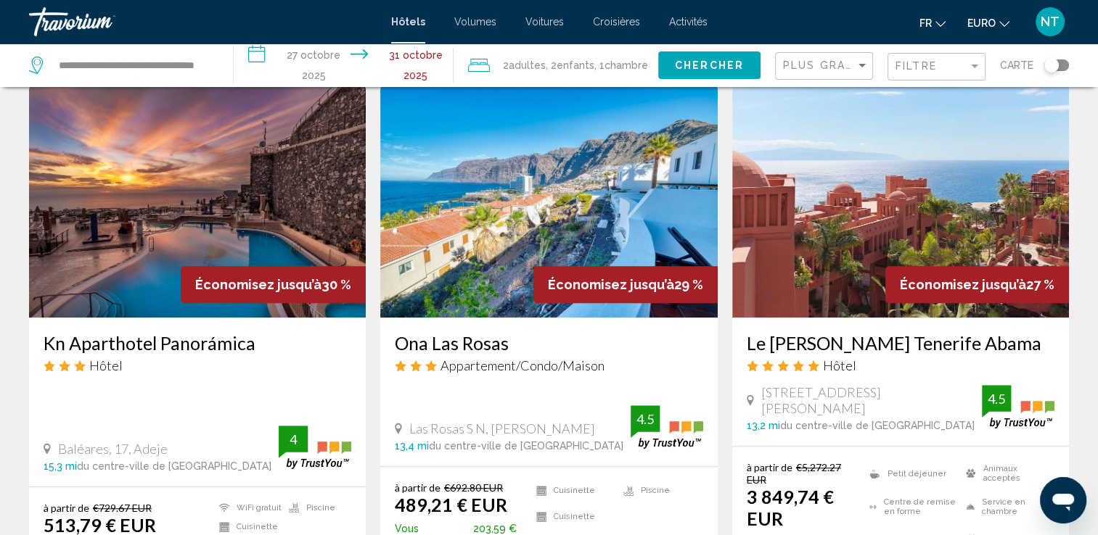
click at [797, 155] on img "Contenu principal" at bounding box center [900, 202] width 337 height 232
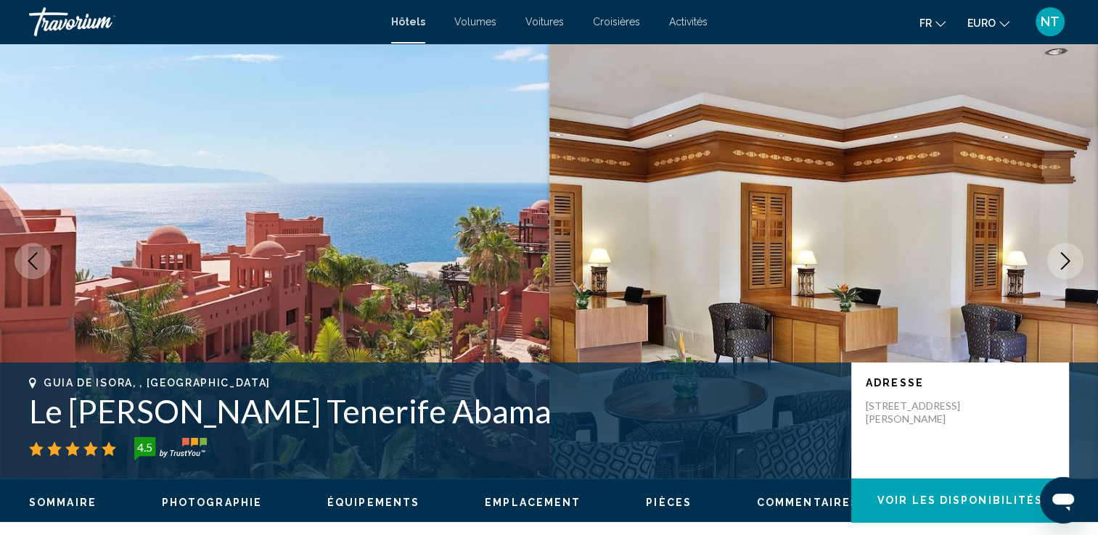
click at [1058, 260] on icon "Image suivante" at bounding box center [1064, 261] width 17 height 17
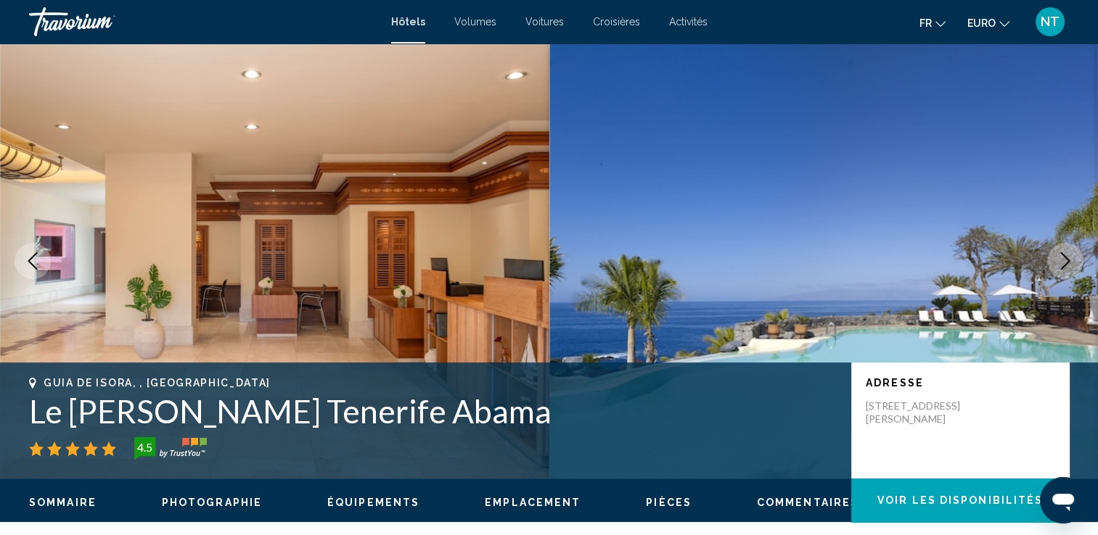
click at [1058, 260] on icon "Image suivante" at bounding box center [1064, 261] width 17 height 17
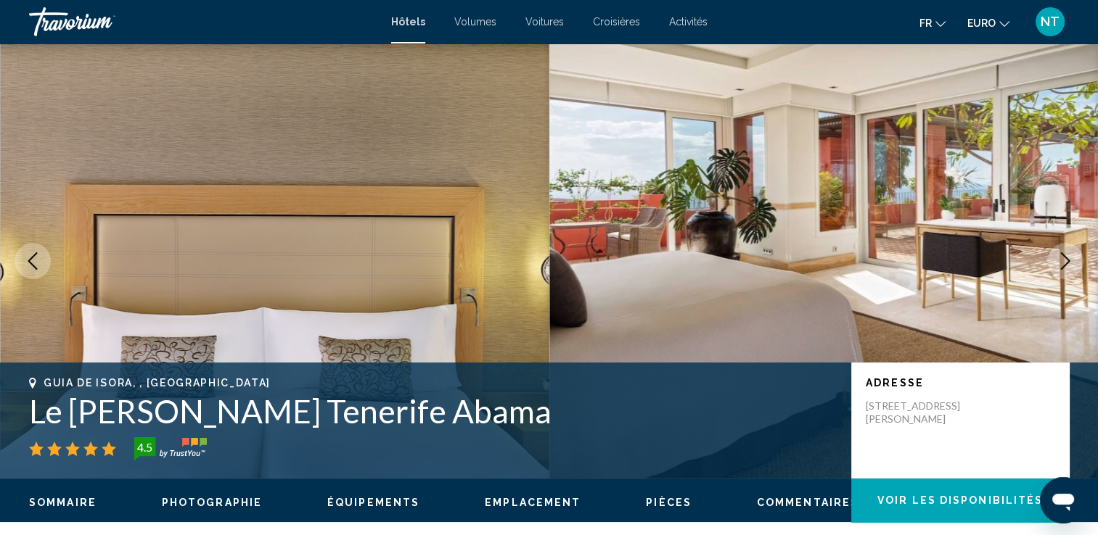
click at [1058, 260] on icon "Image suivante" at bounding box center [1064, 261] width 17 height 17
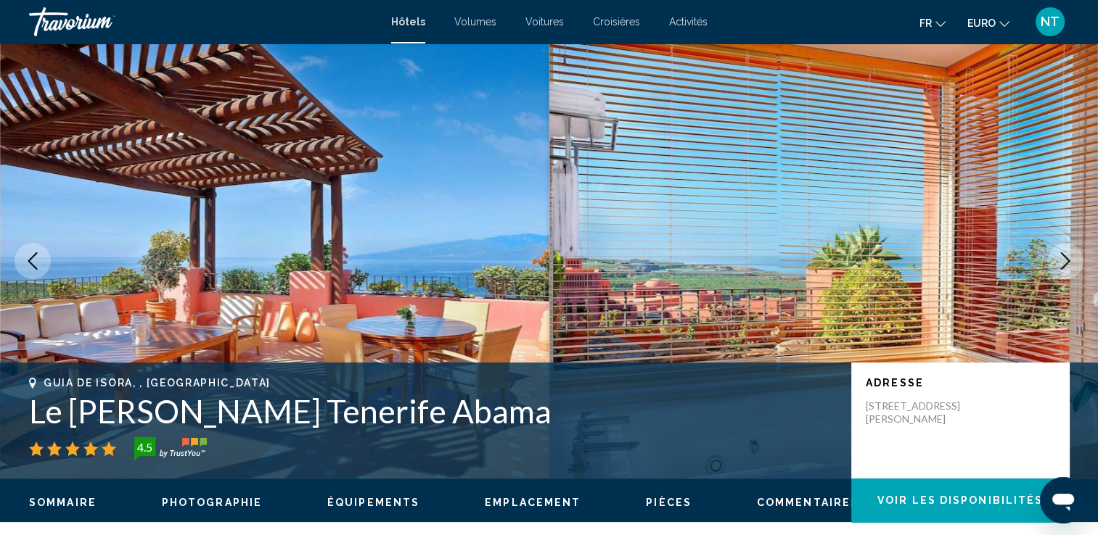
click at [1058, 260] on icon "Image suivante" at bounding box center [1064, 261] width 17 height 17
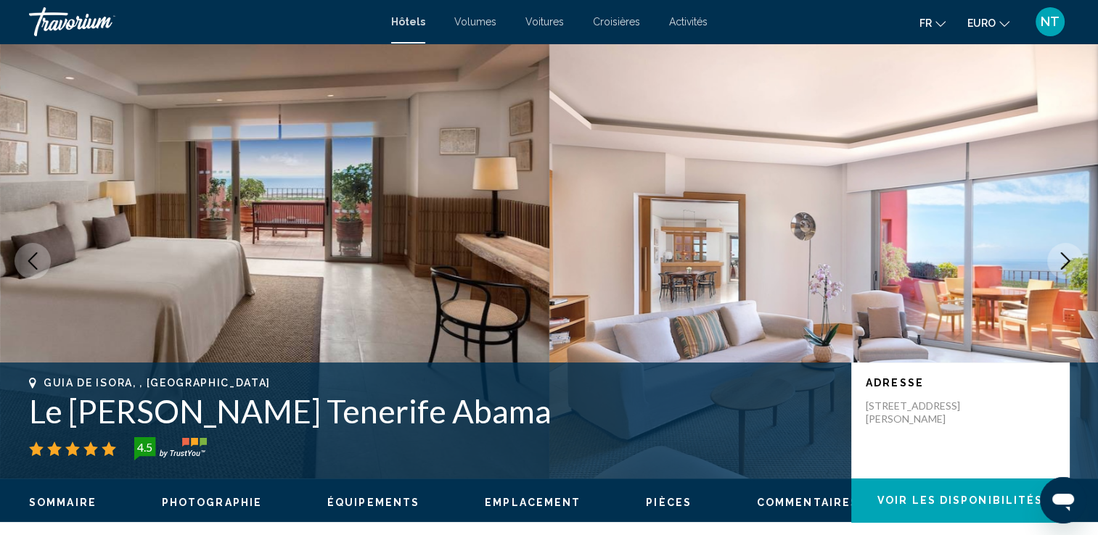
click at [1058, 260] on icon "Image suivante" at bounding box center [1064, 261] width 17 height 17
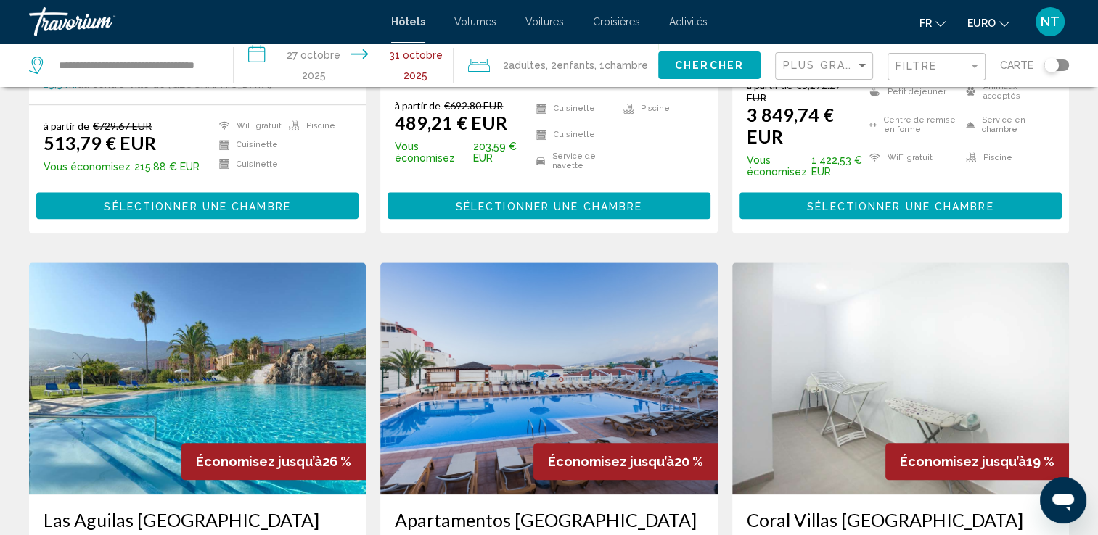
scroll to position [1524, 0]
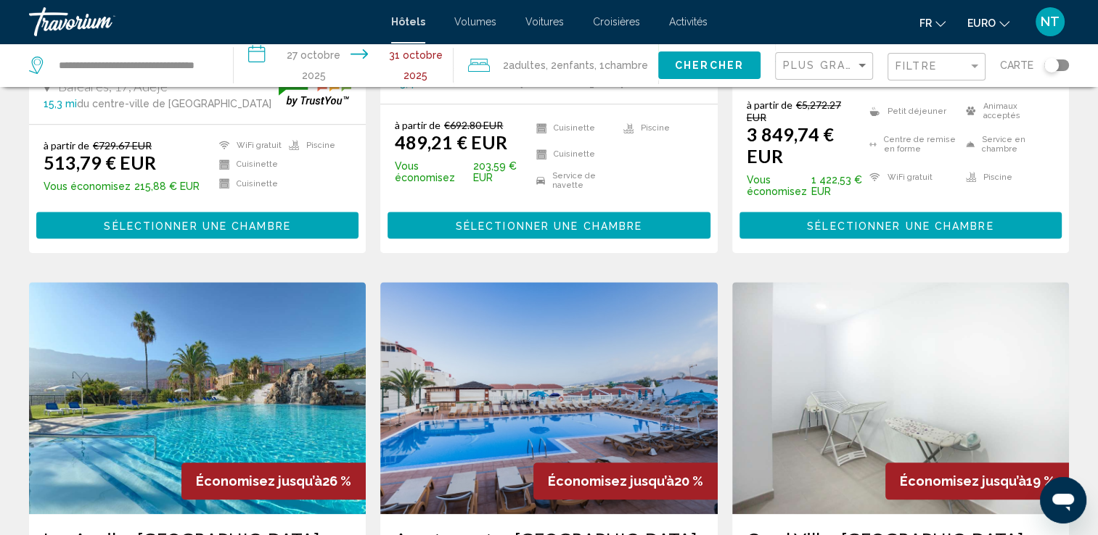
click at [260, 342] on img "Contenu principal" at bounding box center [197, 398] width 337 height 232
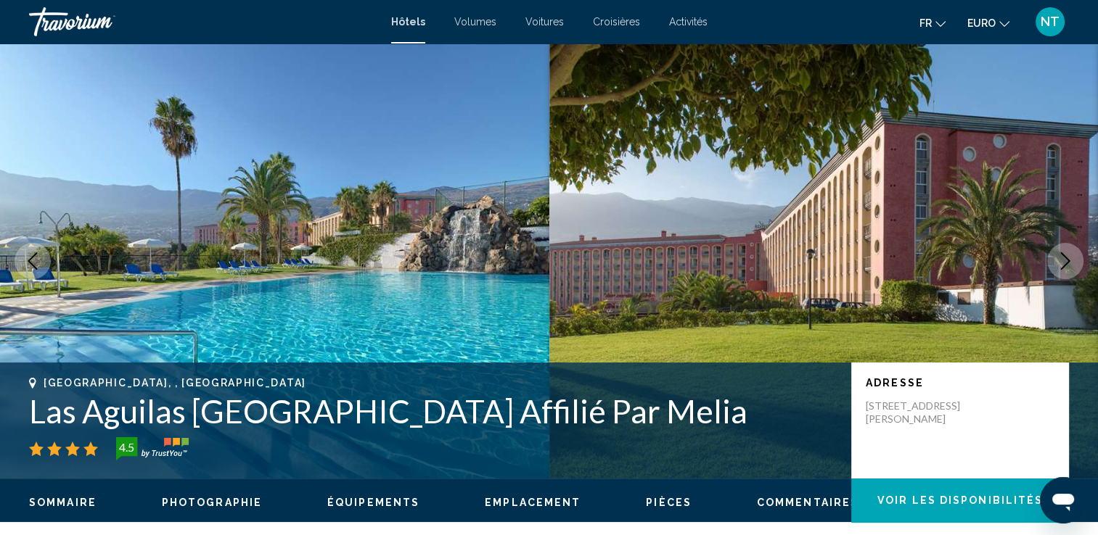
click at [1060, 263] on icon "Image suivante" at bounding box center [1064, 261] width 17 height 17
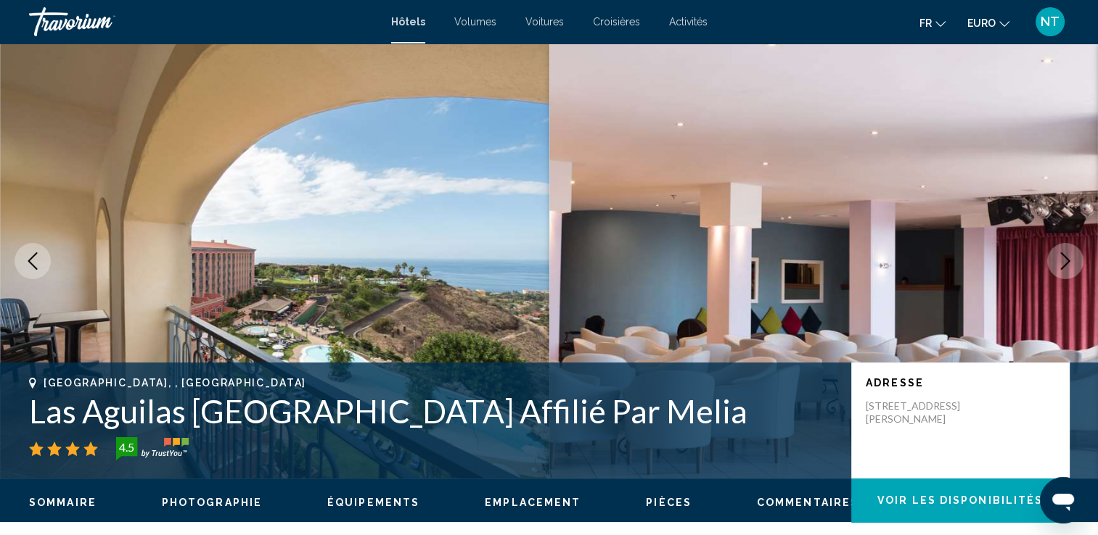
click at [1060, 263] on icon "Image suivante" at bounding box center [1064, 261] width 17 height 17
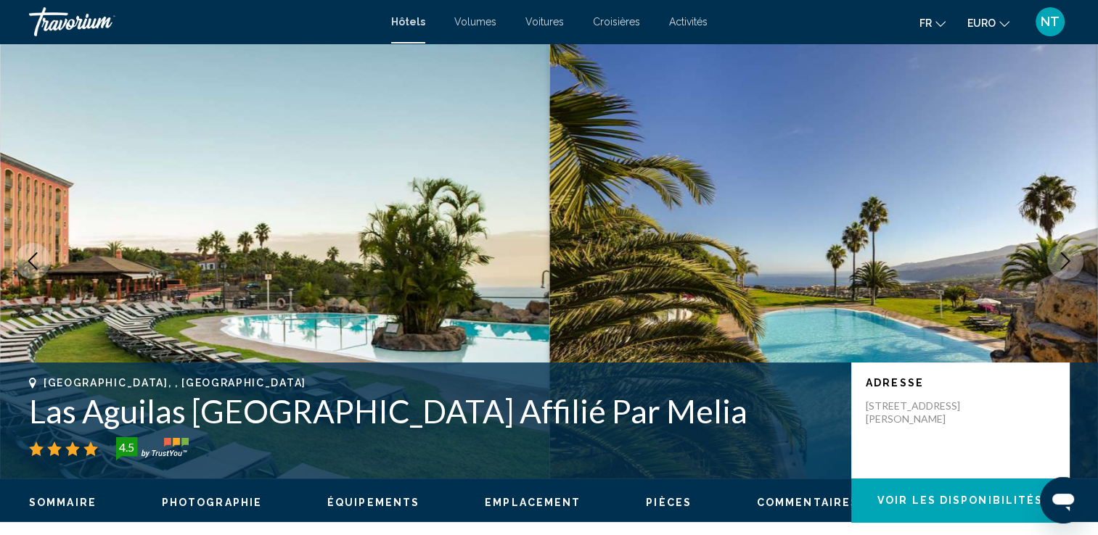
click at [1060, 263] on icon "Image suivante" at bounding box center [1064, 261] width 17 height 17
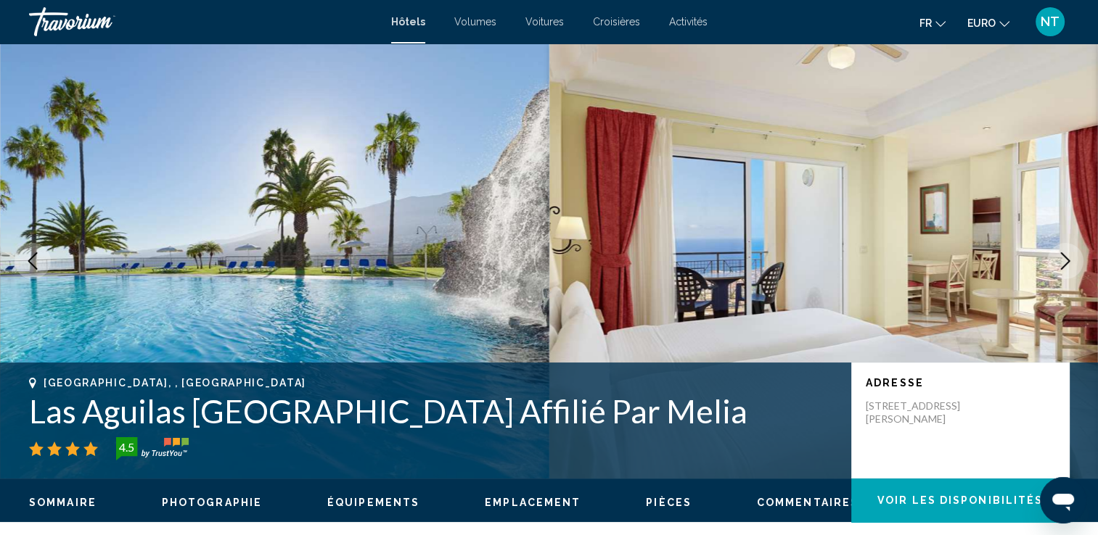
click at [1060, 263] on icon "Image suivante" at bounding box center [1064, 261] width 17 height 17
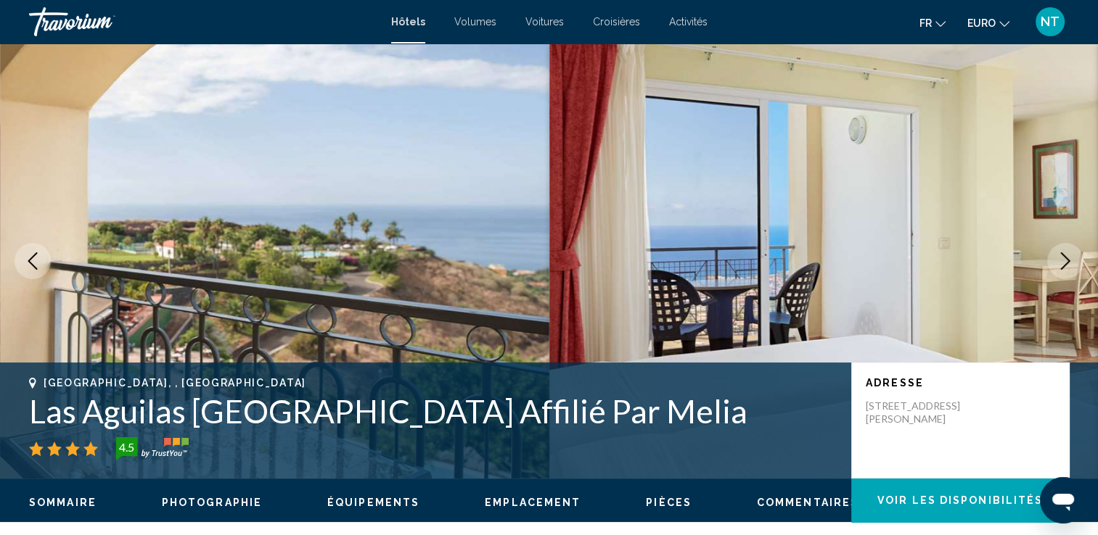
click at [1060, 263] on icon "Image suivante" at bounding box center [1064, 261] width 17 height 17
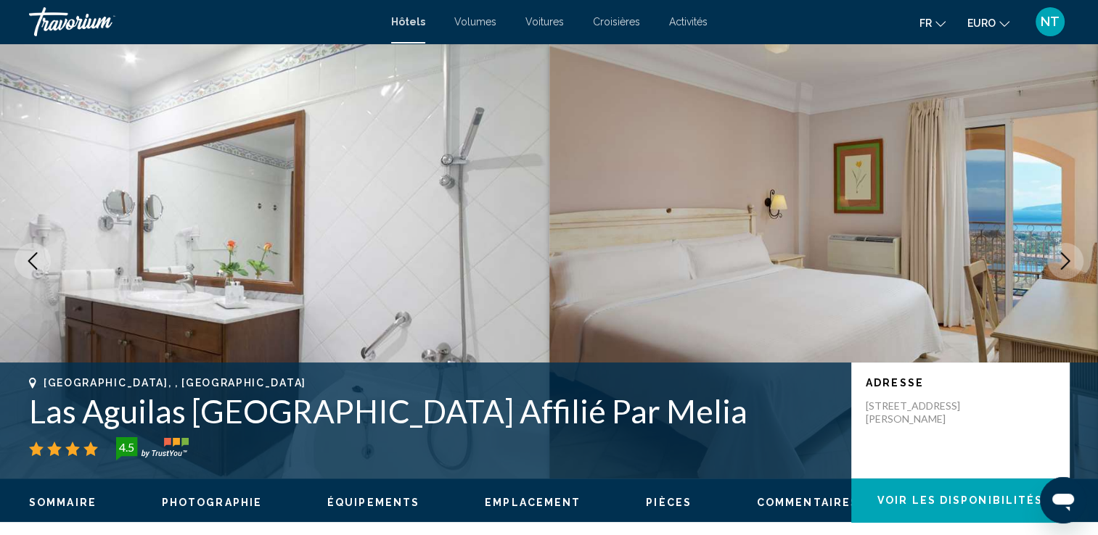
click at [1060, 263] on icon "Image suivante" at bounding box center [1064, 261] width 17 height 17
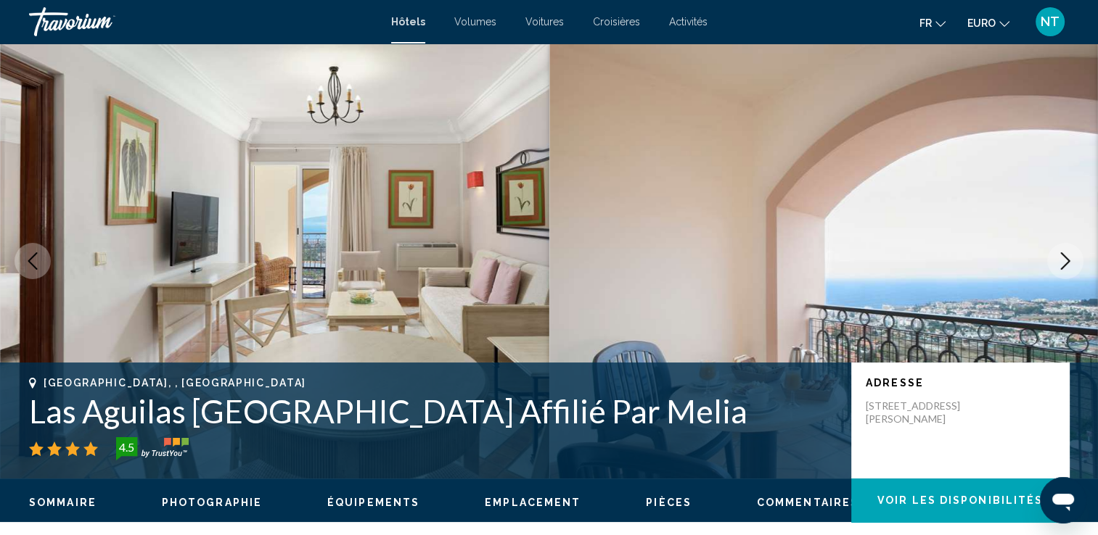
click at [1060, 263] on icon "Image suivante" at bounding box center [1064, 261] width 17 height 17
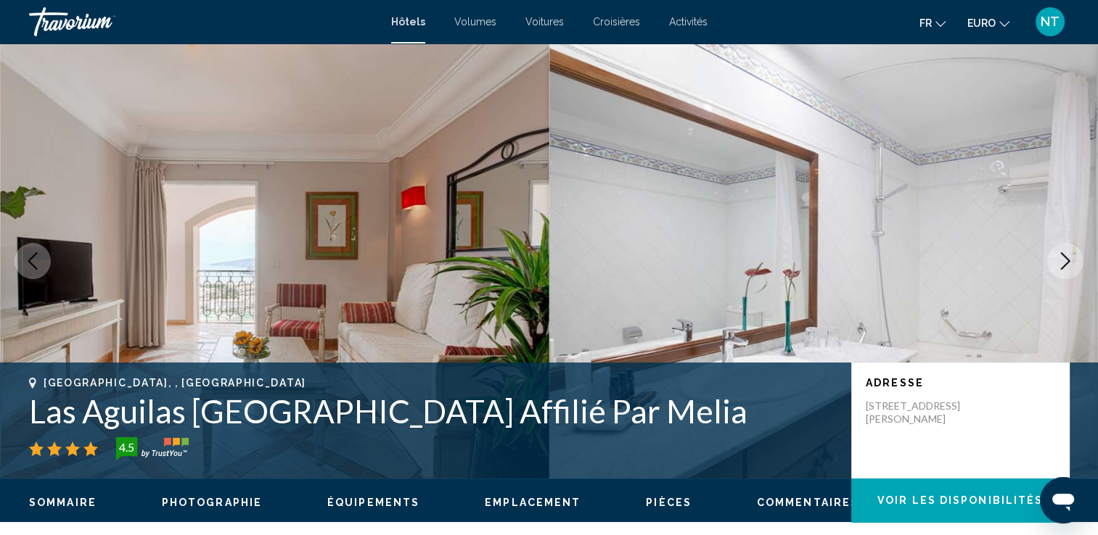
click at [1060, 263] on icon "Image suivante" at bounding box center [1064, 261] width 17 height 17
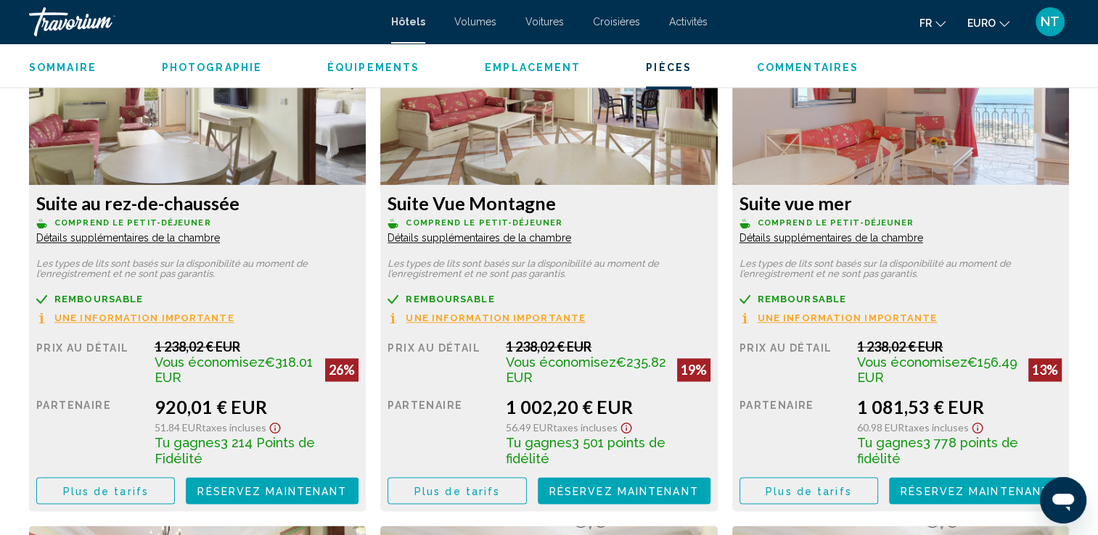
scroll to position [1669, 0]
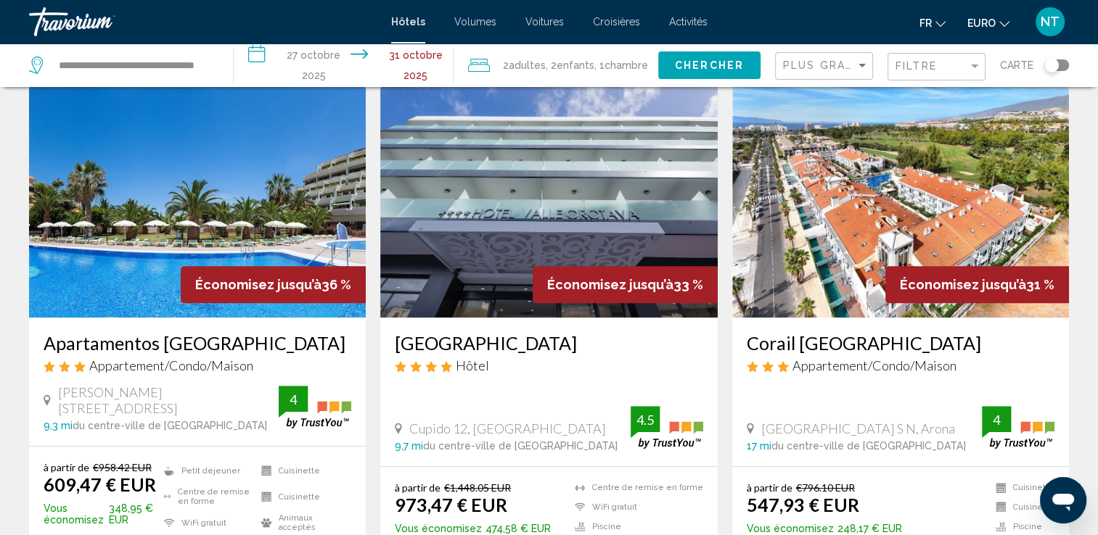
scroll to position [318, 0]
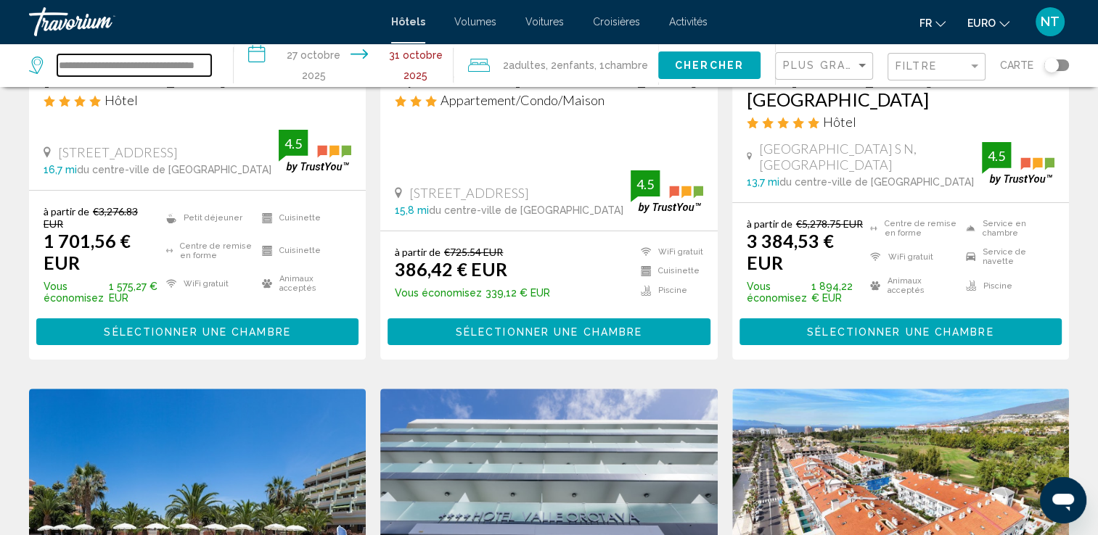
click at [179, 66] on input "**********" at bounding box center [134, 65] width 154 height 22
click at [200, 59] on input "**********" at bounding box center [134, 65] width 154 height 22
drag, startPoint x: 208, startPoint y: 68, endPoint x: 1, endPoint y: 33, distance: 209.8
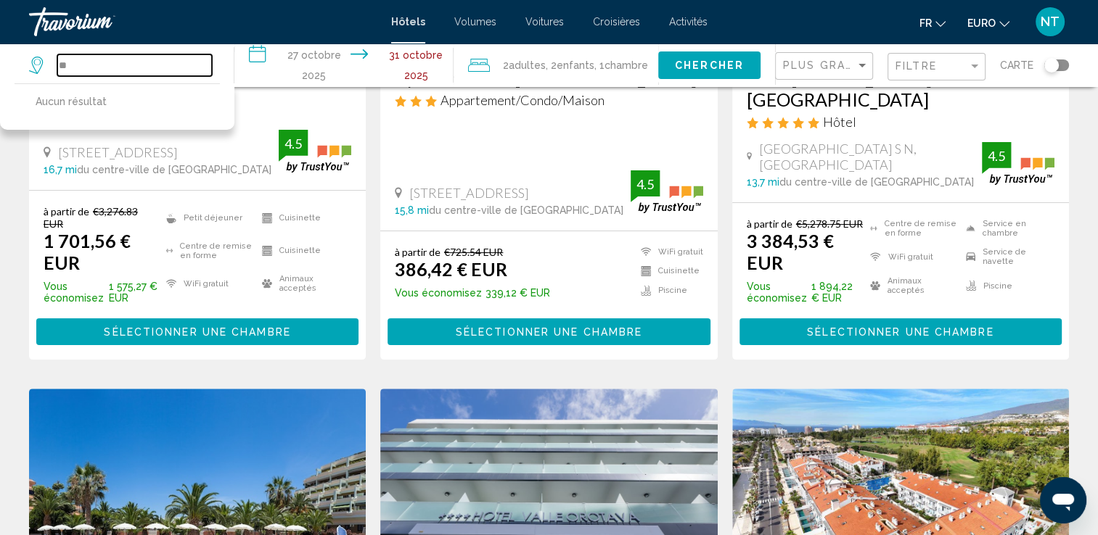
type input "*"
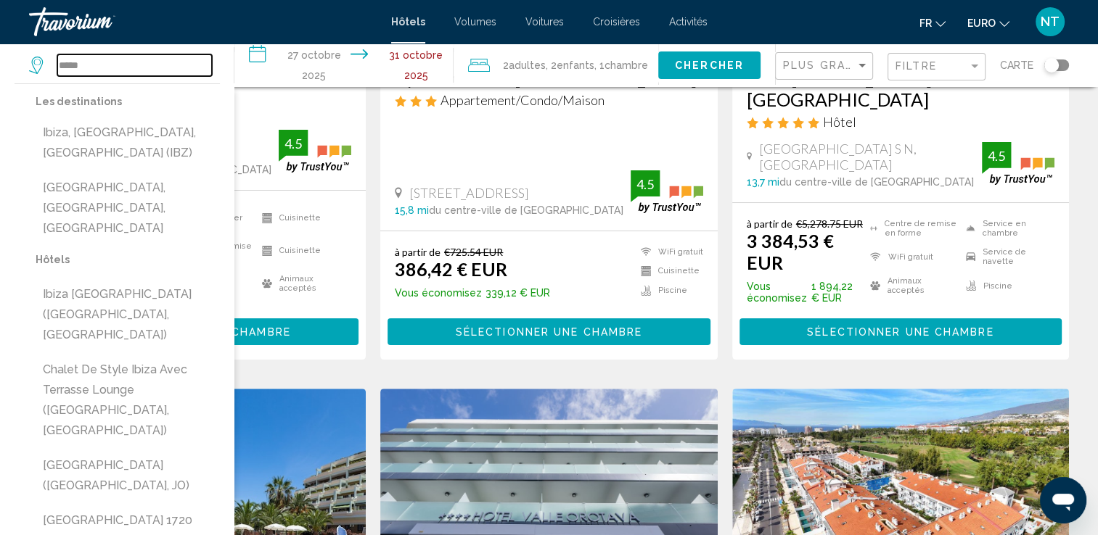
drag, startPoint x: 99, startPoint y: 68, endPoint x: 0, endPoint y: 0, distance: 120.0
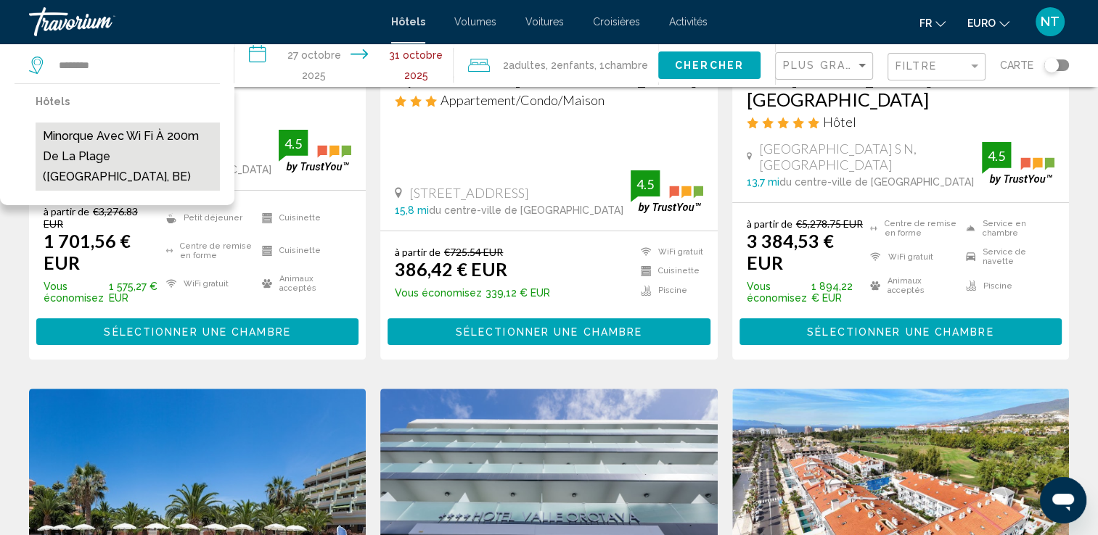
click at [75, 133] on button "Minorque avec Wi Fi à 200m de la plage (Nieuport, BE)" at bounding box center [128, 157] width 184 height 68
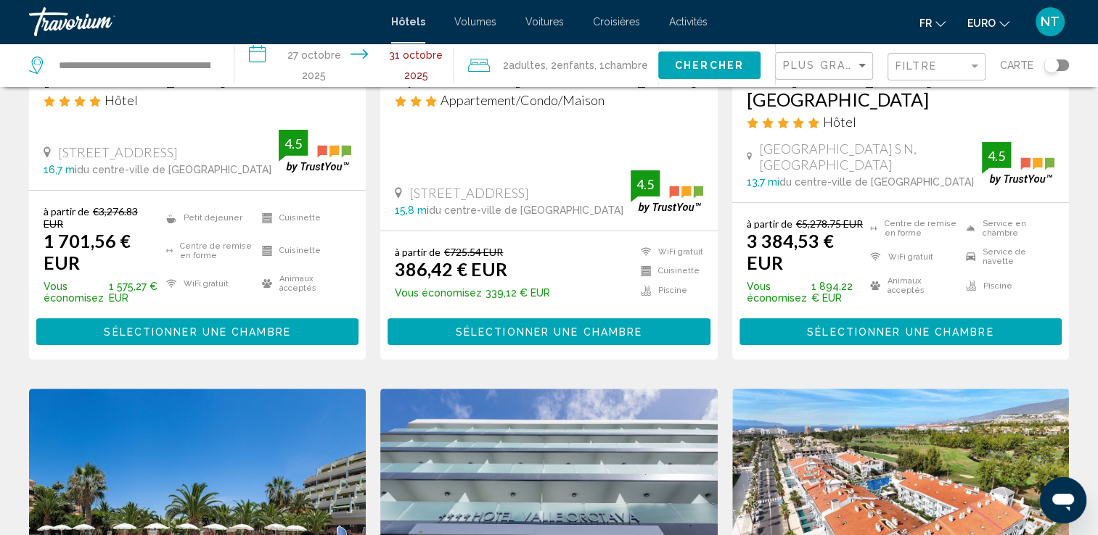
click at [725, 66] on span "Chercher" at bounding box center [709, 66] width 69 height 12
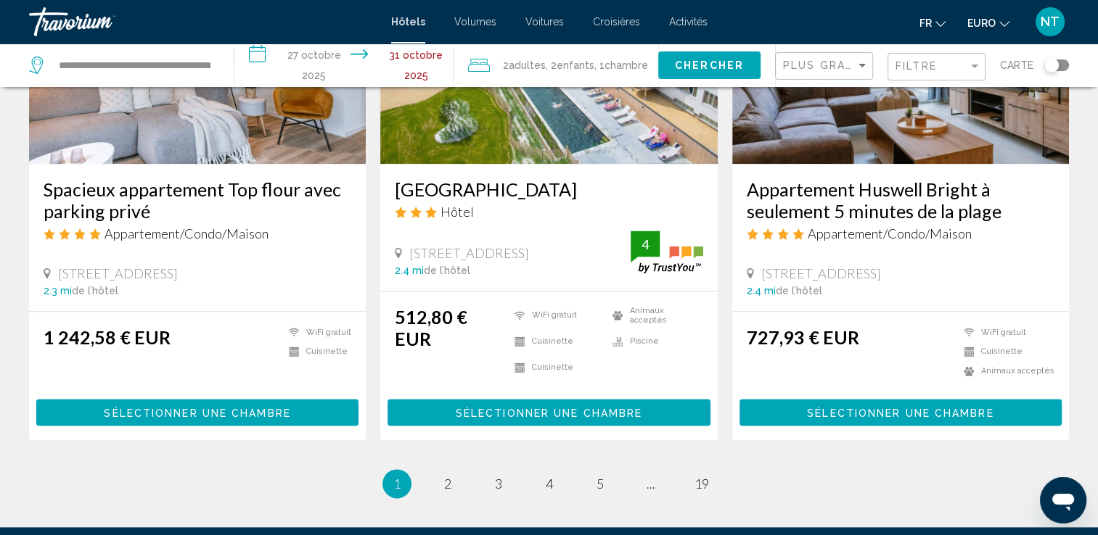
scroll to position [1887, 0]
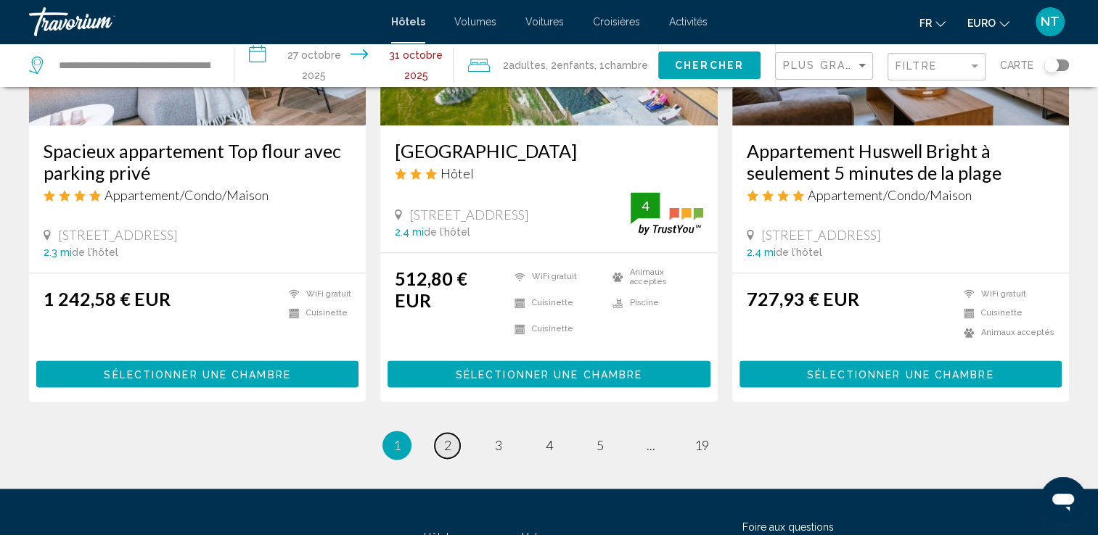
click at [453, 433] on link "page 2" at bounding box center [447, 445] width 25 height 25
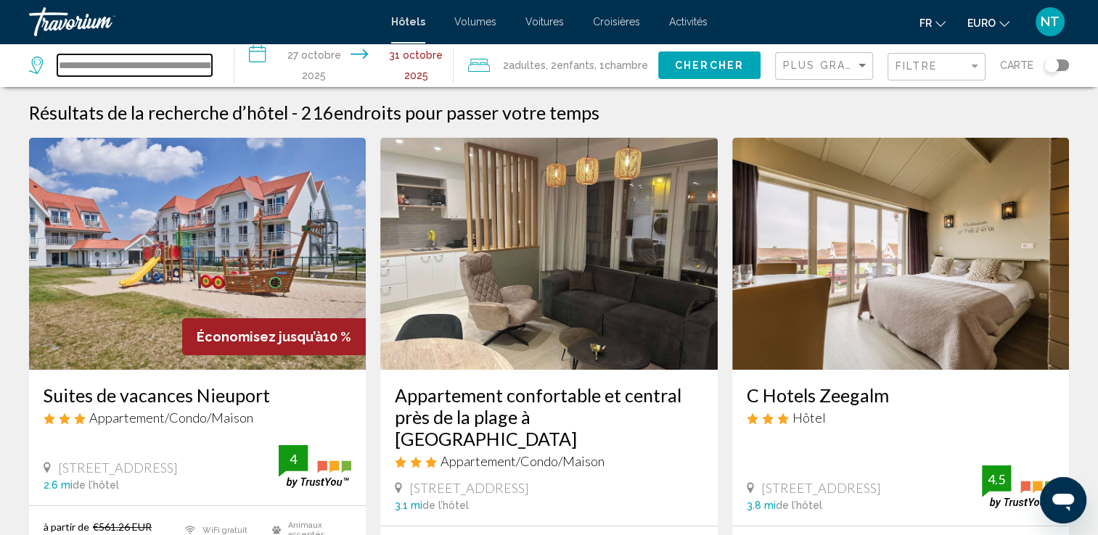
click at [194, 70] on input "**********" at bounding box center [134, 65] width 155 height 22
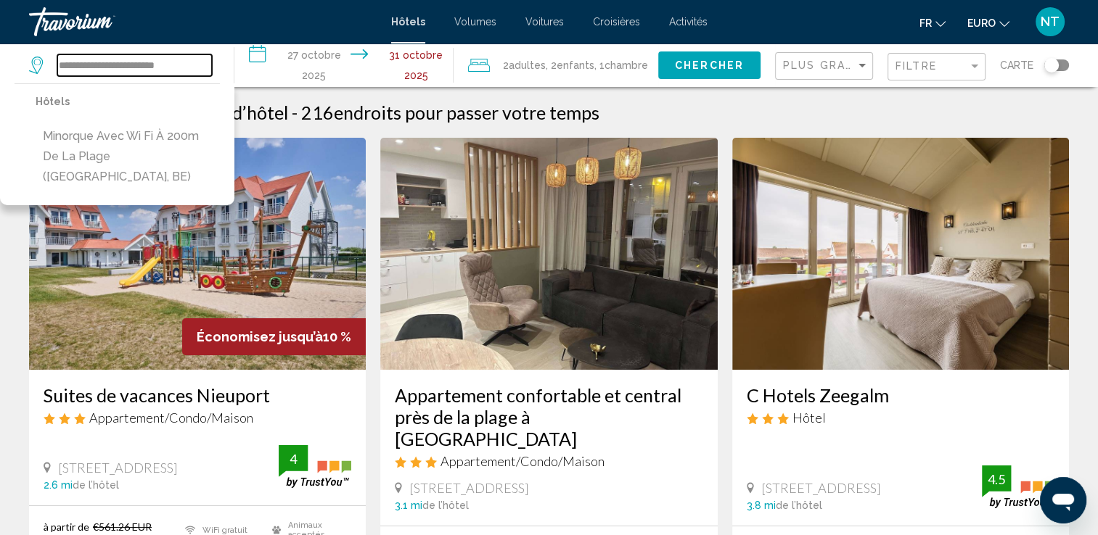
type input "**********"
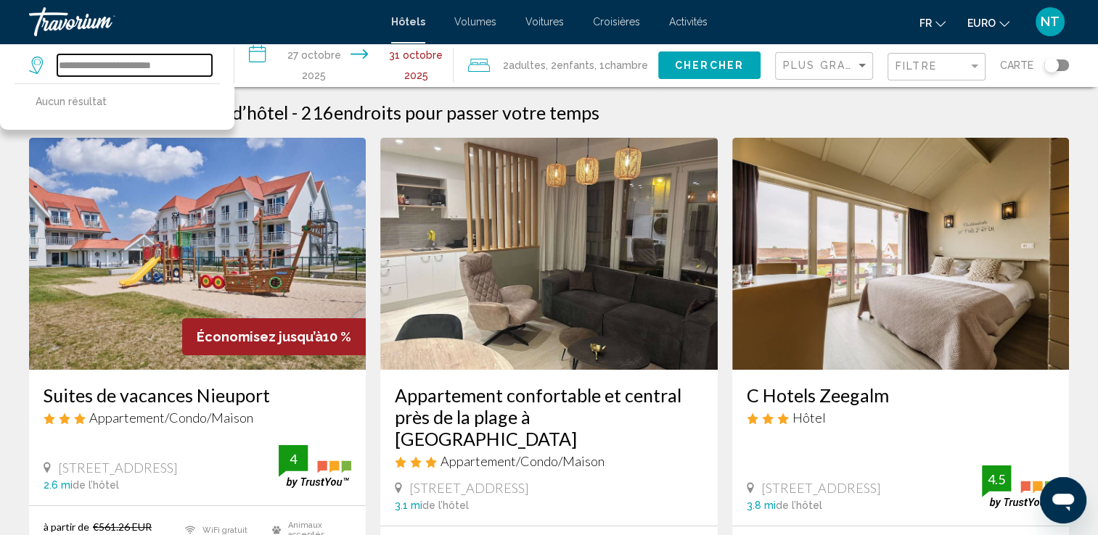
click at [205, 71] on input "**********" at bounding box center [134, 65] width 155 height 22
drag, startPoint x: 206, startPoint y: 70, endPoint x: 0, endPoint y: 22, distance: 211.7
click at [0, 22] on html "**********" at bounding box center [549, 267] width 1098 height 535
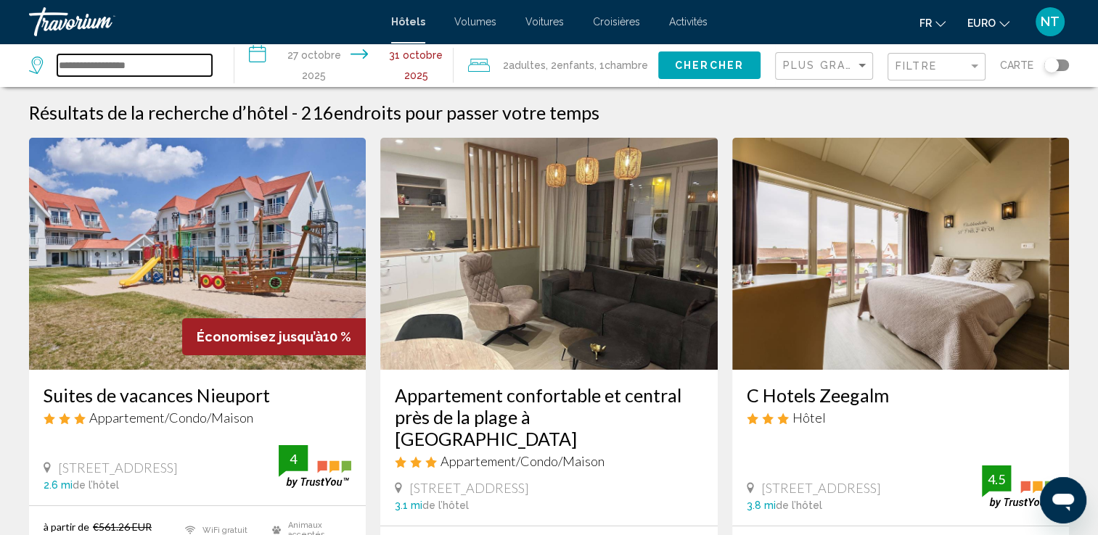
drag, startPoint x: 161, startPoint y: 75, endPoint x: 0, endPoint y: 29, distance: 167.4
click at [0, 29] on html "**********" at bounding box center [549, 267] width 1098 height 535
drag, startPoint x: 147, startPoint y: 62, endPoint x: 22, endPoint y: 42, distance: 126.4
click at [22, 42] on div "**********" at bounding box center [549, 267] width 1098 height 535
click at [146, 62] on input "Widget de recherche" at bounding box center [134, 65] width 155 height 22
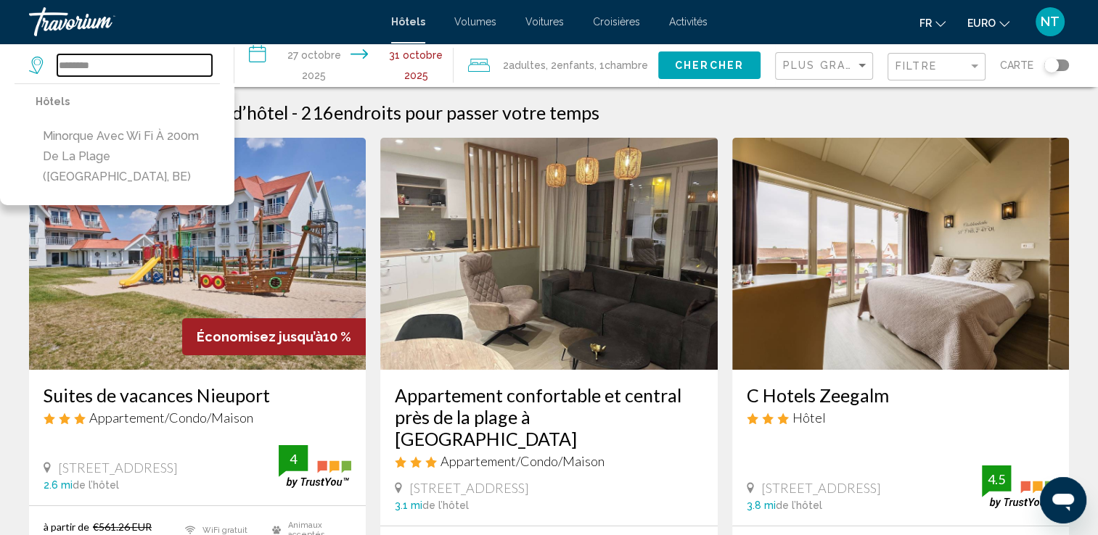
drag, startPoint x: 133, startPoint y: 66, endPoint x: 10, endPoint y: 52, distance: 123.4
click at [15, 53] on app-destination-search "******** Hôtels Minorque avec Wi Fi à 200m de la plage (Nieuport, BE)" at bounding box center [117, 66] width 234 height 44
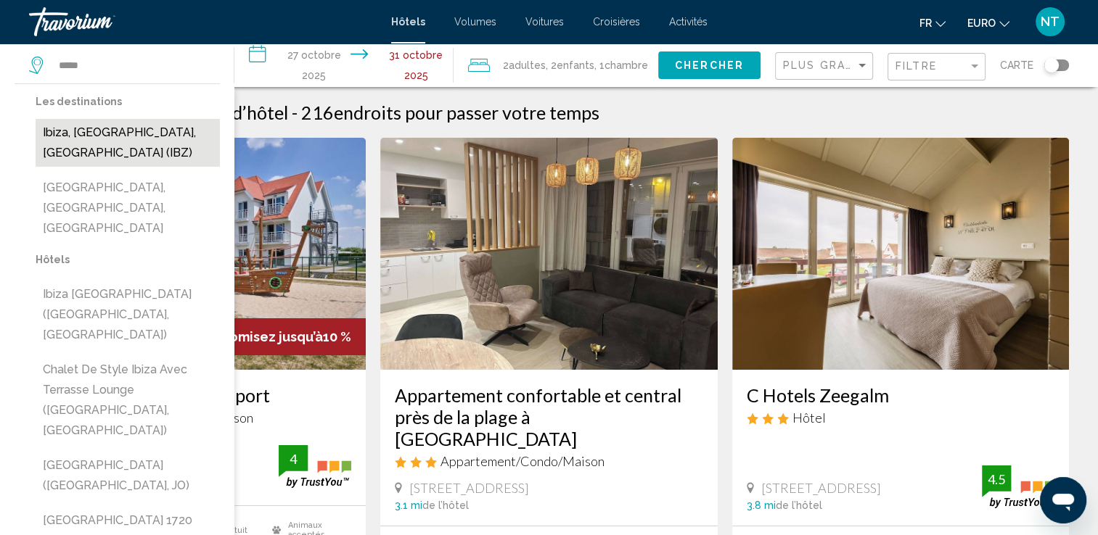
click at [65, 123] on button "Ibiza, Île d’Ibiza, Espagne (IBZ)" at bounding box center [128, 143] width 184 height 48
type input "**********"
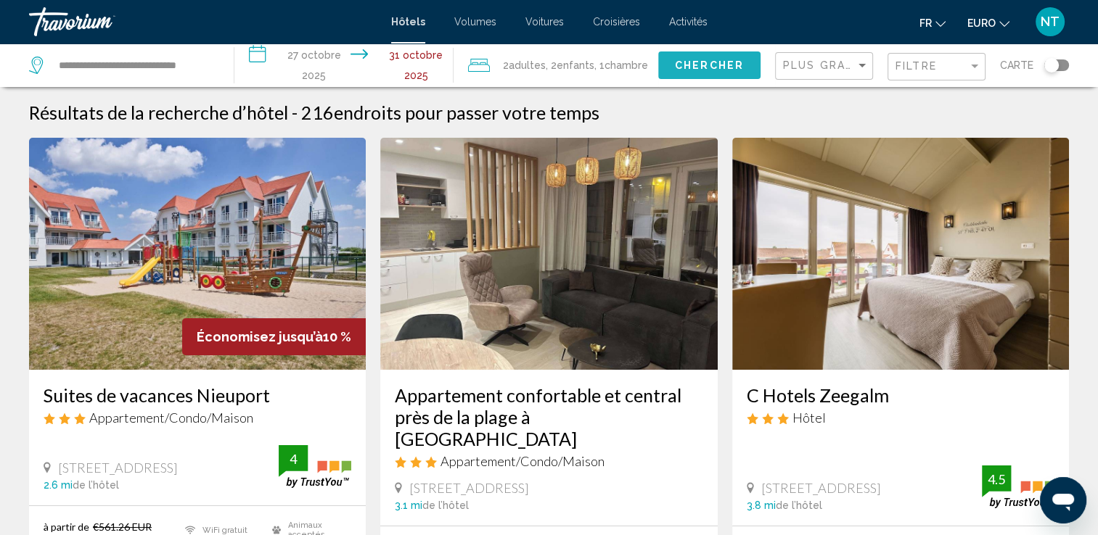
click at [679, 66] on span "Chercher" at bounding box center [709, 66] width 69 height 12
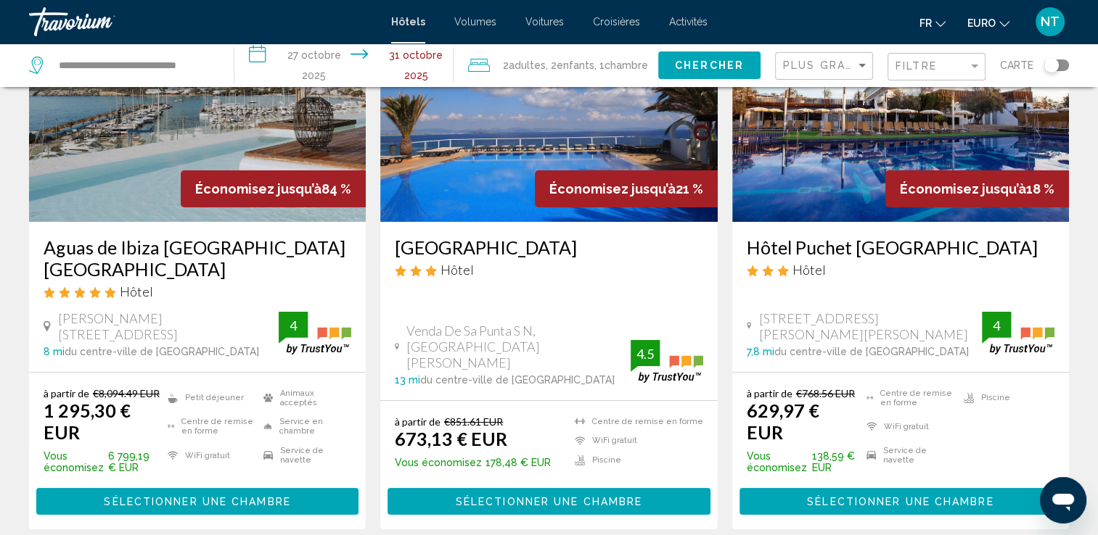
scroll to position [155, 0]
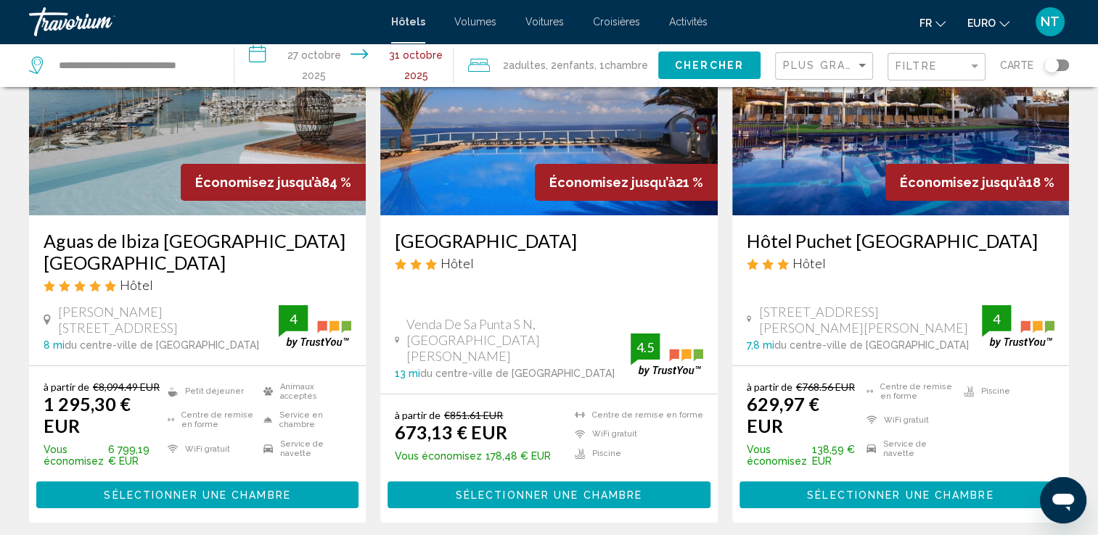
click at [176, 136] on img "Contenu principal" at bounding box center [197, 99] width 337 height 232
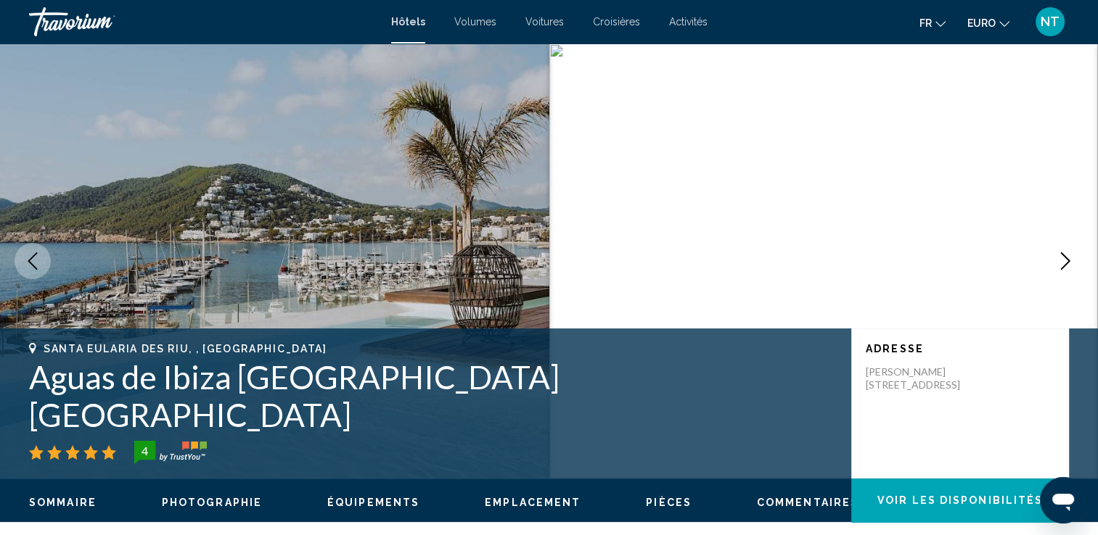
click at [1062, 263] on icon "Image suivante" at bounding box center [1064, 261] width 17 height 17
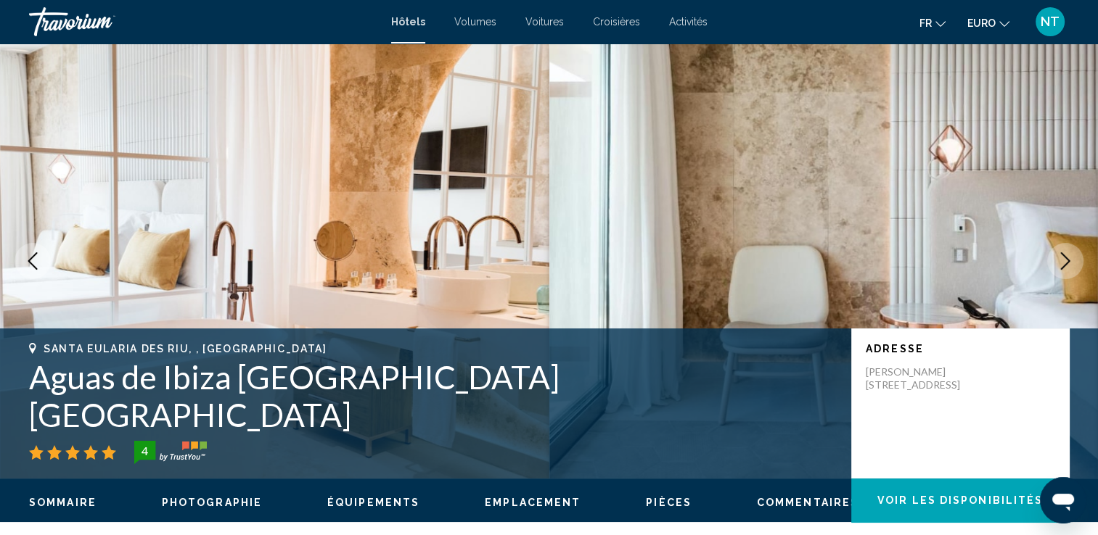
click at [1062, 263] on icon "Image suivante" at bounding box center [1064, 261] width 17 height 17
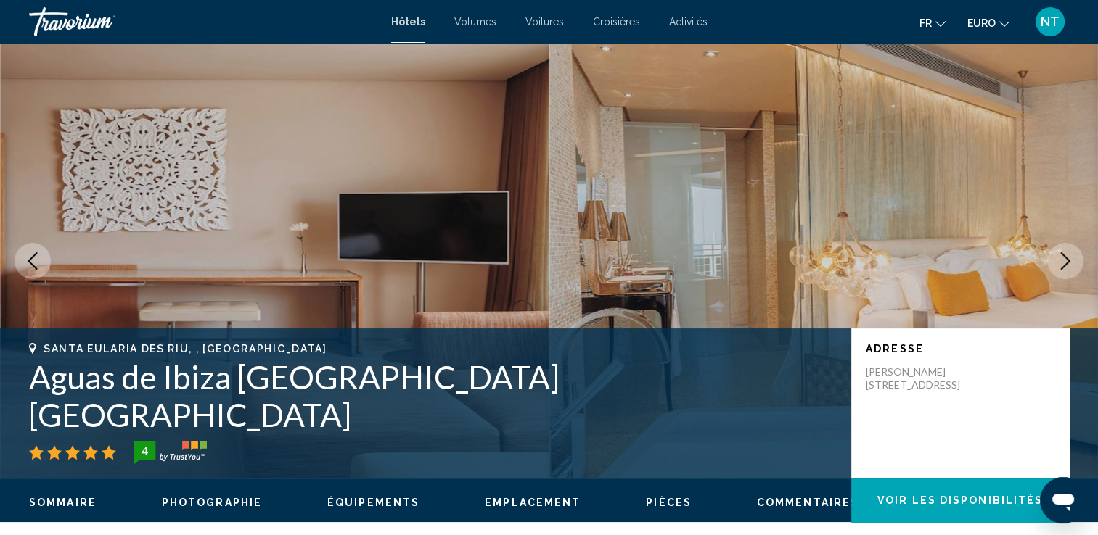
click at [1062, 263] on icon "Image suivante" at bounding box center [1064, 261] width 17 height 17
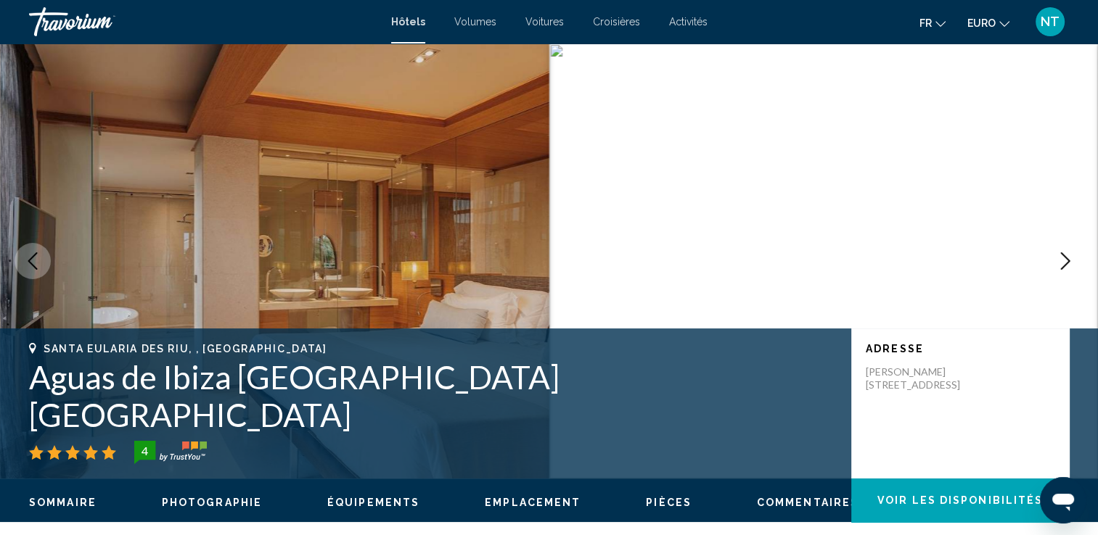
click at [1062, 263] on icon "Image suivante" at bounding box center [1064, 261] width 17 height 17
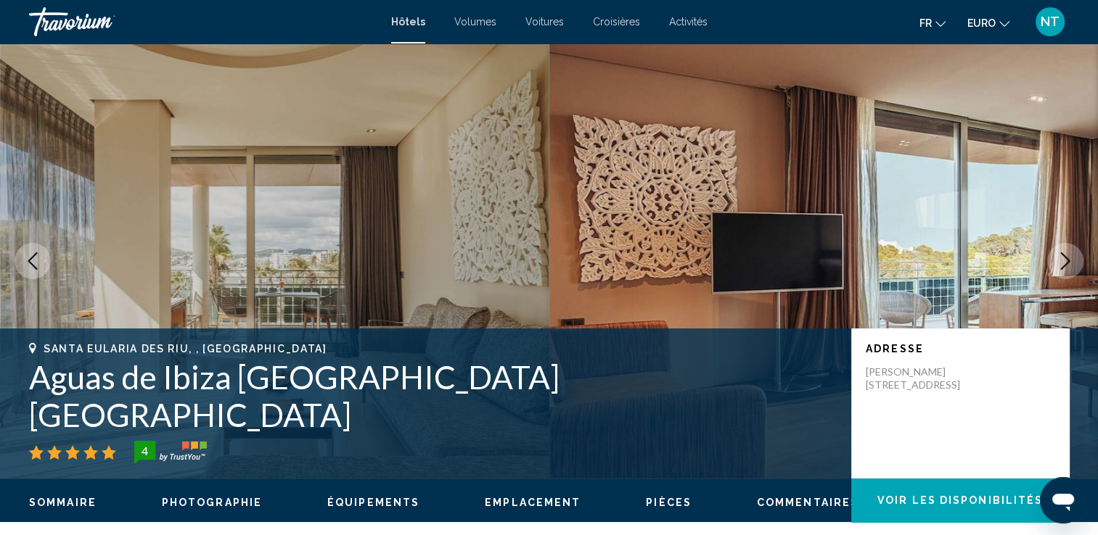
click at [1062, 263] on icon "Image suivante" at bounding box center [1064, 261] width 17 height 17
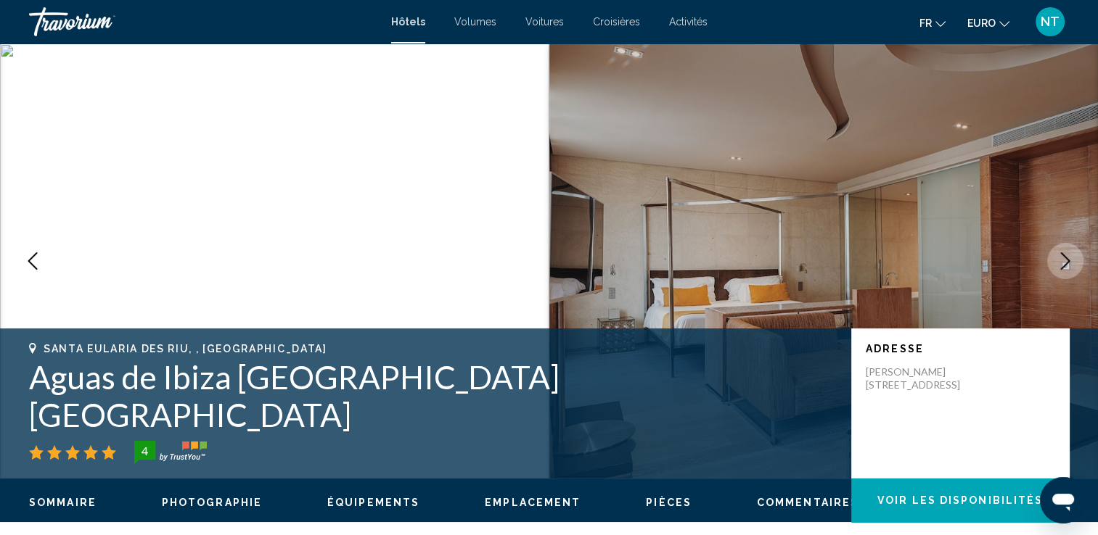
click at [1062, 263] on icon "Image suivante" at bounding box center [1064, 261] width 17 height 17
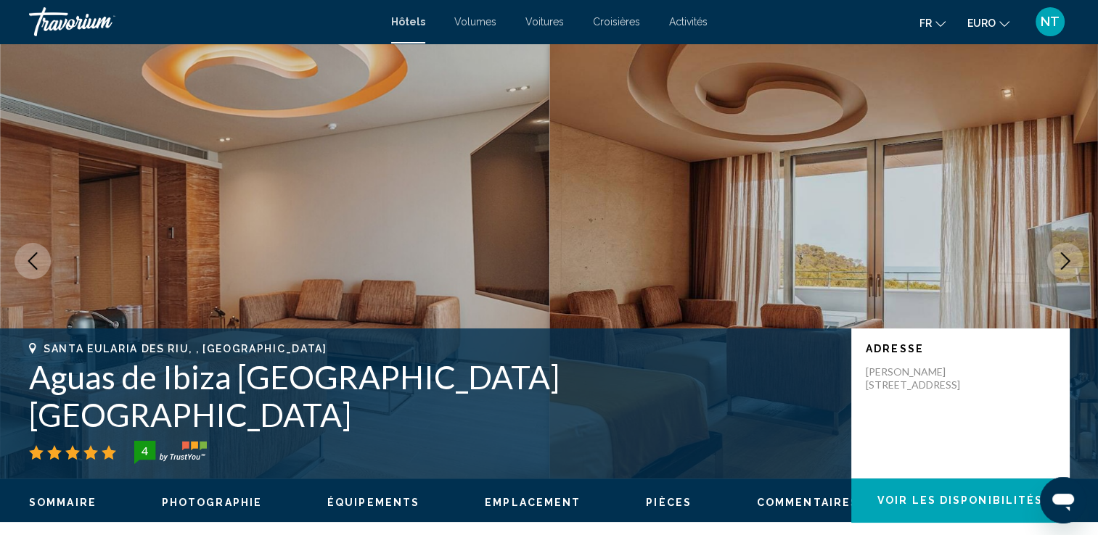
click at [1062, 263] on icon "Image suivante" at bounding box center [1064, 261] width 17 height 17
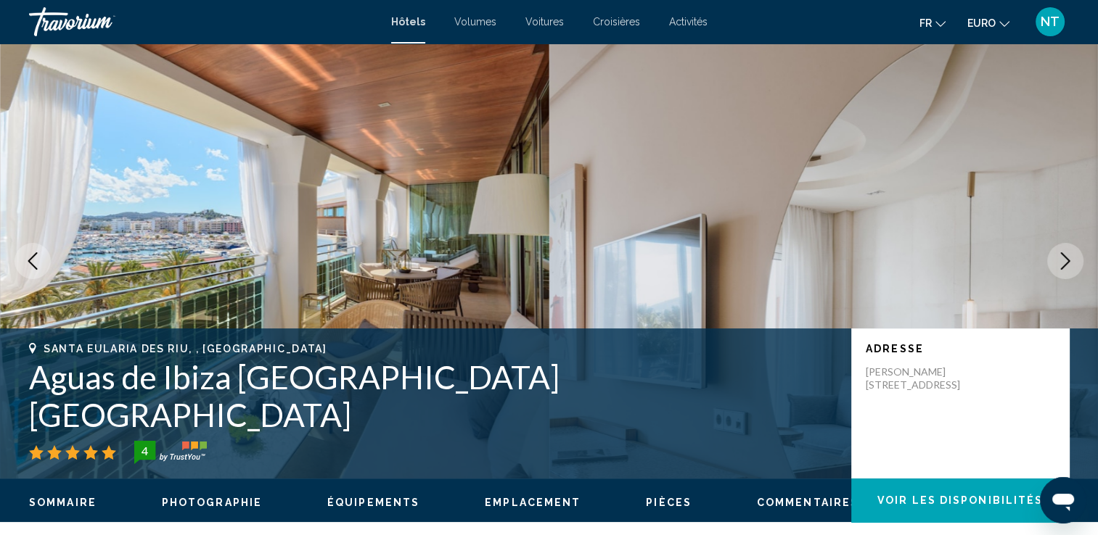
click at [1062, 263] on icon "Image suivante" at bounding box center [1064, 261] width 17 height 17
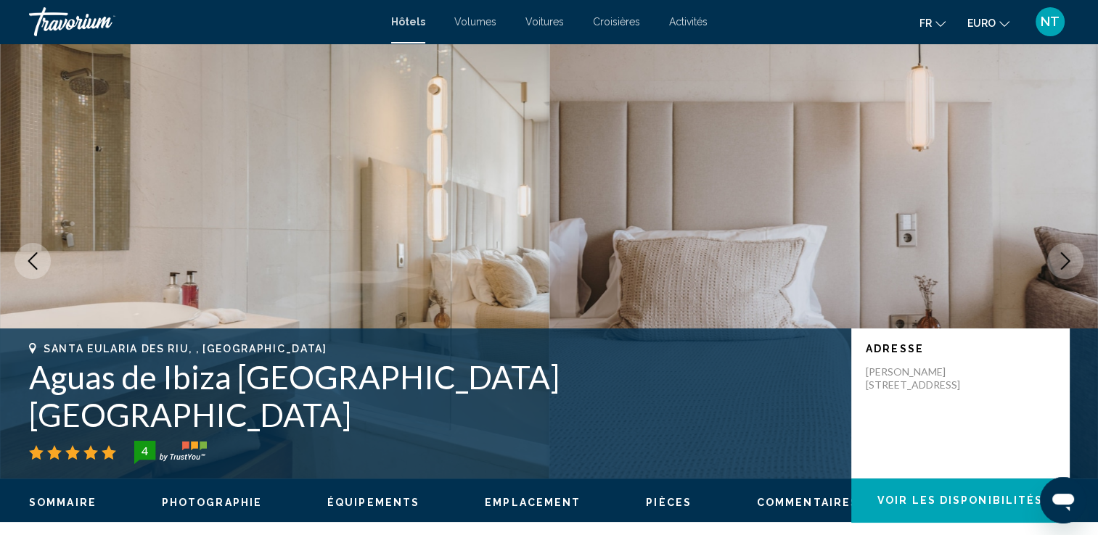
click at [1062, 263] on icon "Image suivante" at bounding box center [1064, 261] width 17 height 17
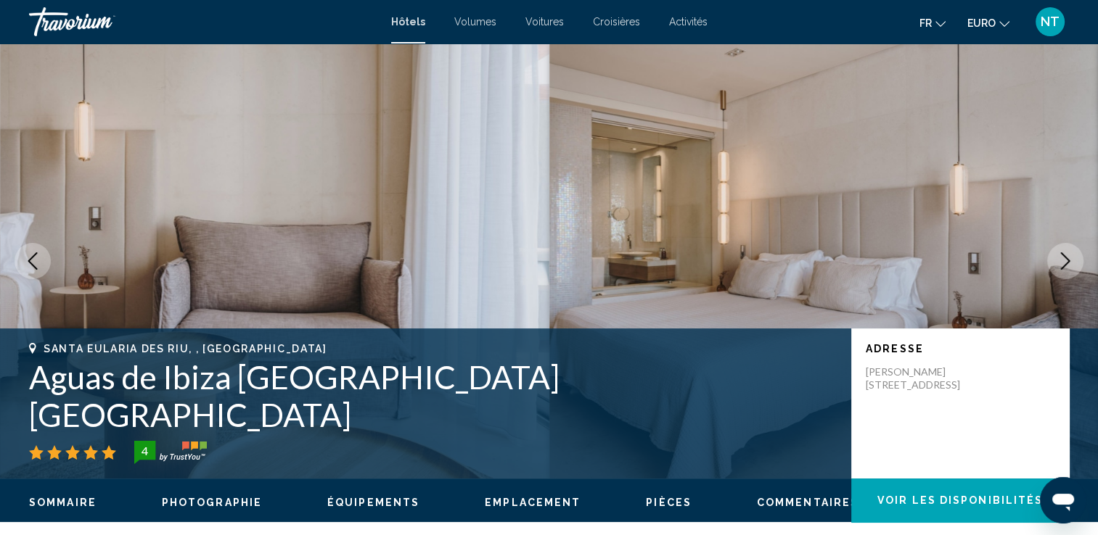
click at [1062, 263] on icon "Image suivante" at bounding box center [1064, 261] width 17 height 17
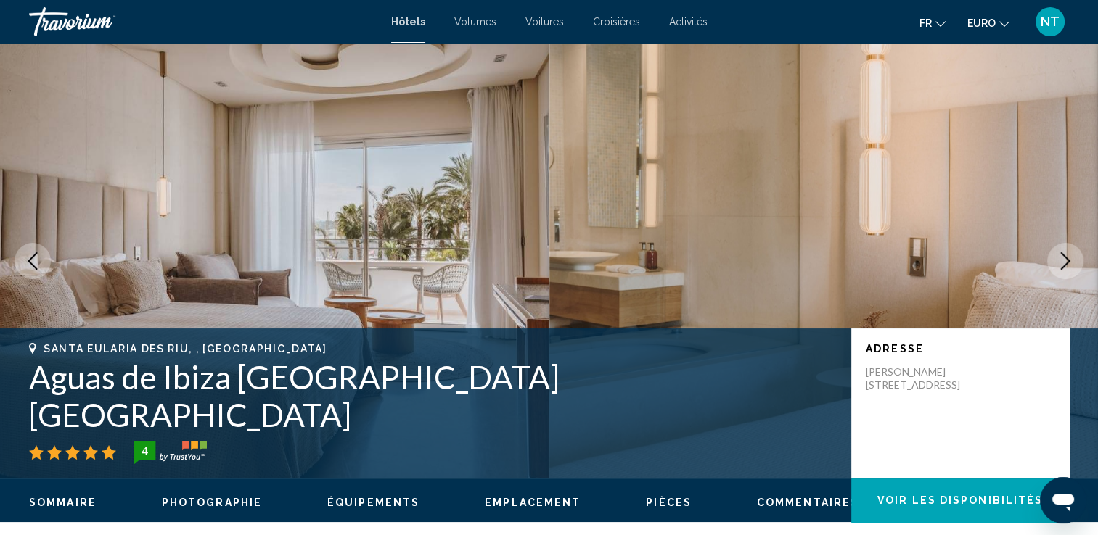
click at [1062, 263] on icon "Image suivante" at bounding box center [1064, 261] width 17 height 17
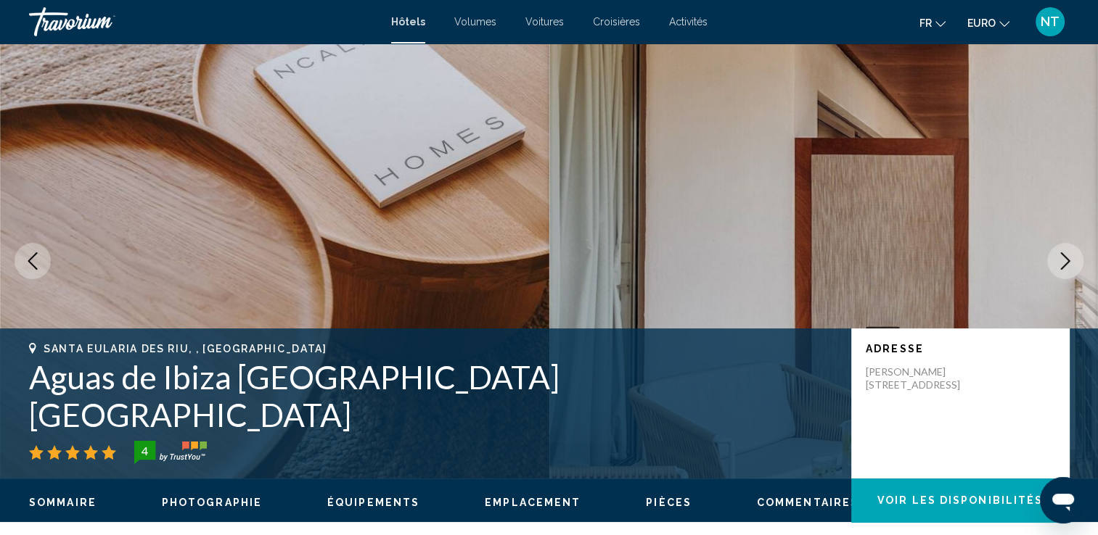
click at [1064, 254] on icon "Image suivante" at bounding box center [1064, 261] width 17 height 17
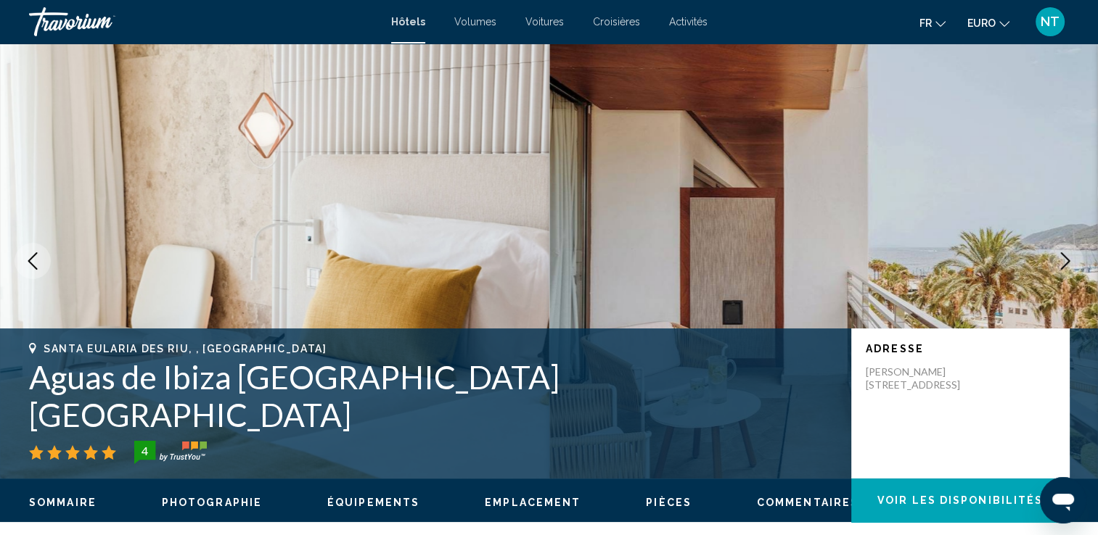
click at [1064, 254] on icon "Image suivante" at bounding box center [1064, 261] width 17 height 17
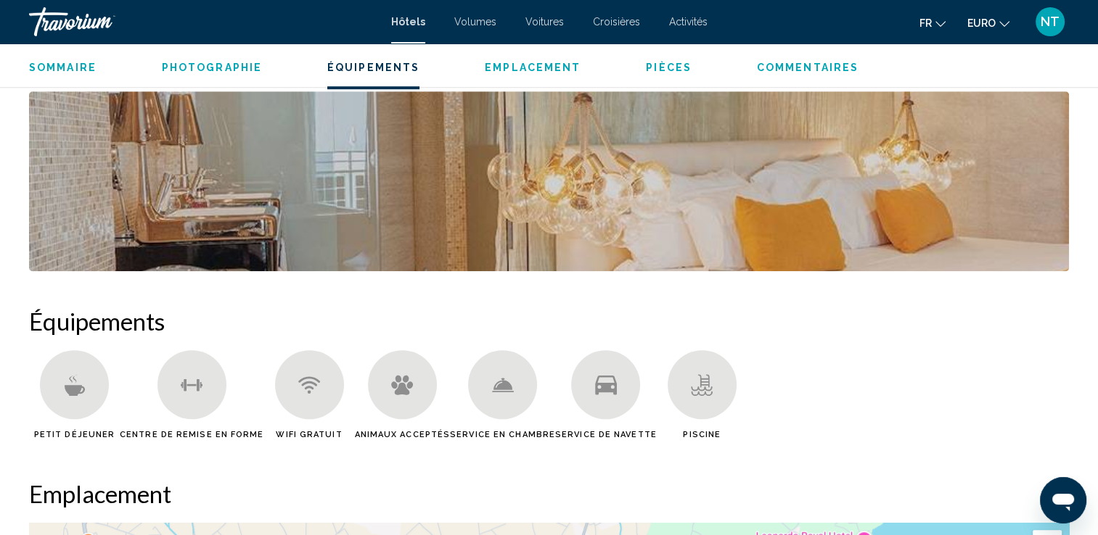
scroll to position [1405, 0]
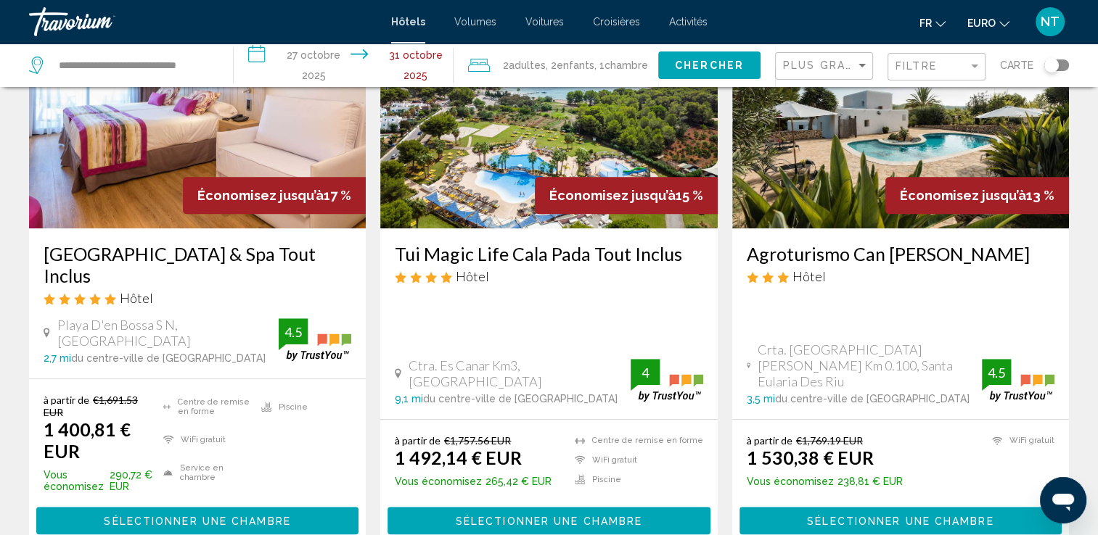
scroll to position [715, 0]
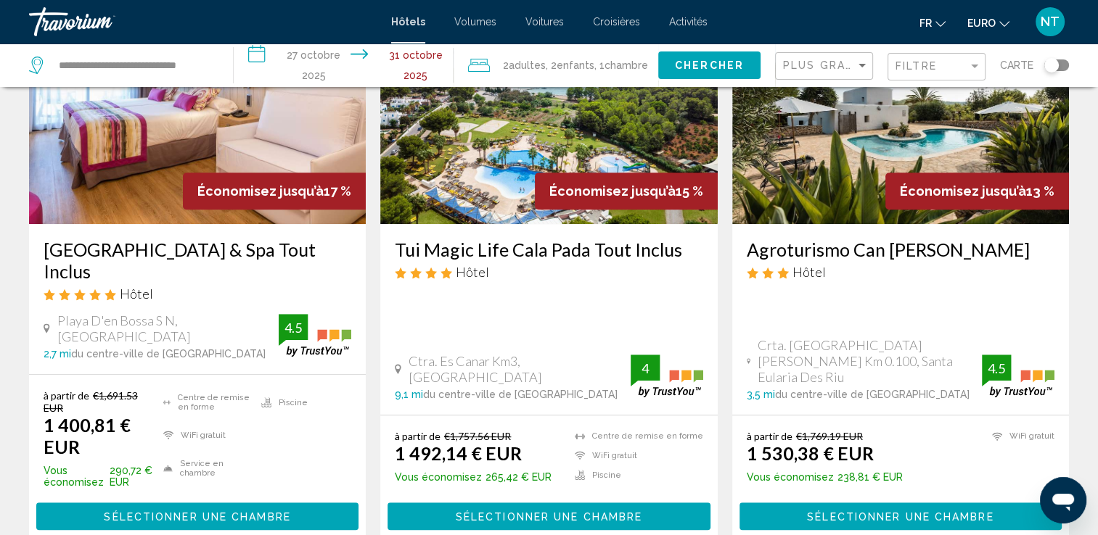
click at [580, 120] on img "Contenu principal" at bounding box center [548, 108] width 337 height 232
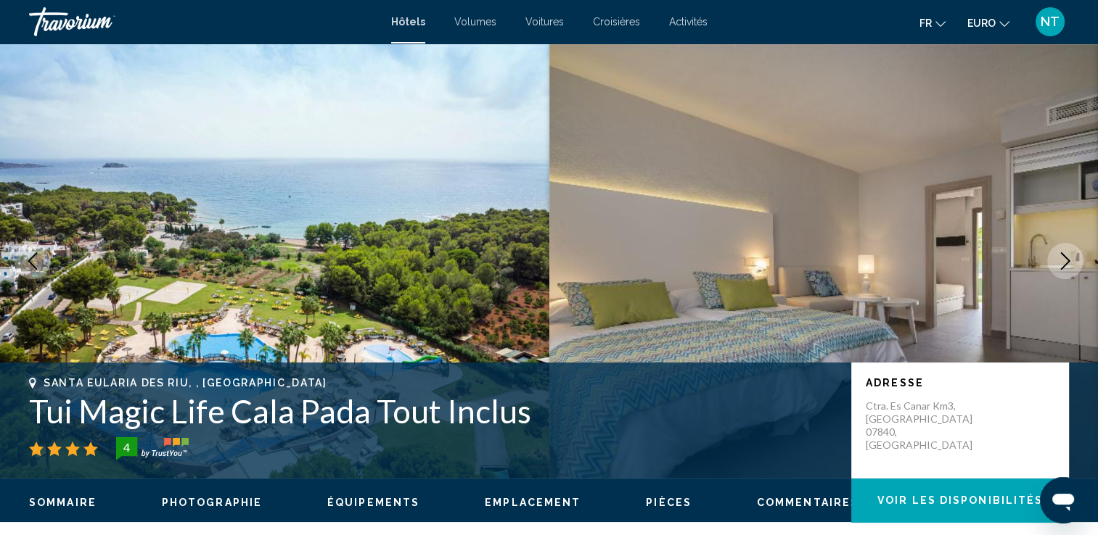
click at [1070, 257] on icon "Image suivante" at bounding box center [1064, 261] width 17 height 17
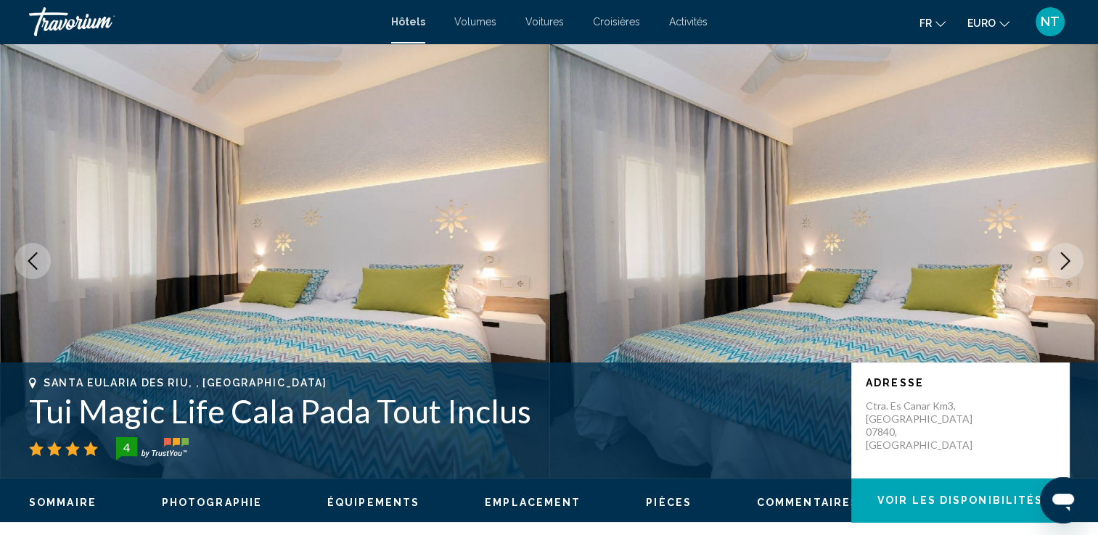
click at [1070, 257] on icon "Image suivante" at bounding box center [1064, 261] width 17 height 17
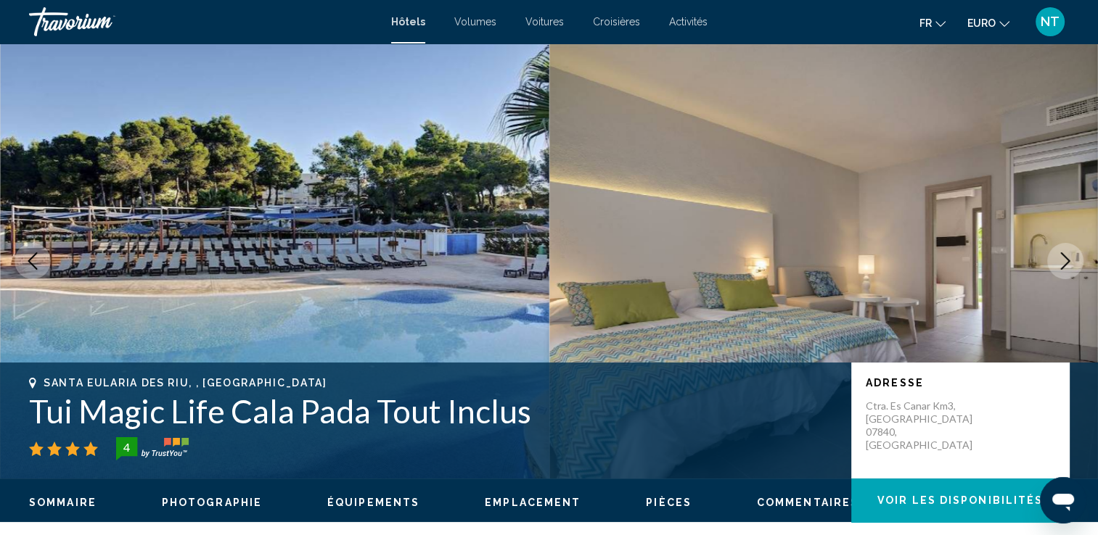
click at [1070, 257] on icon "Image suivante" at bounding box center [1064, 261] width 17 height 17
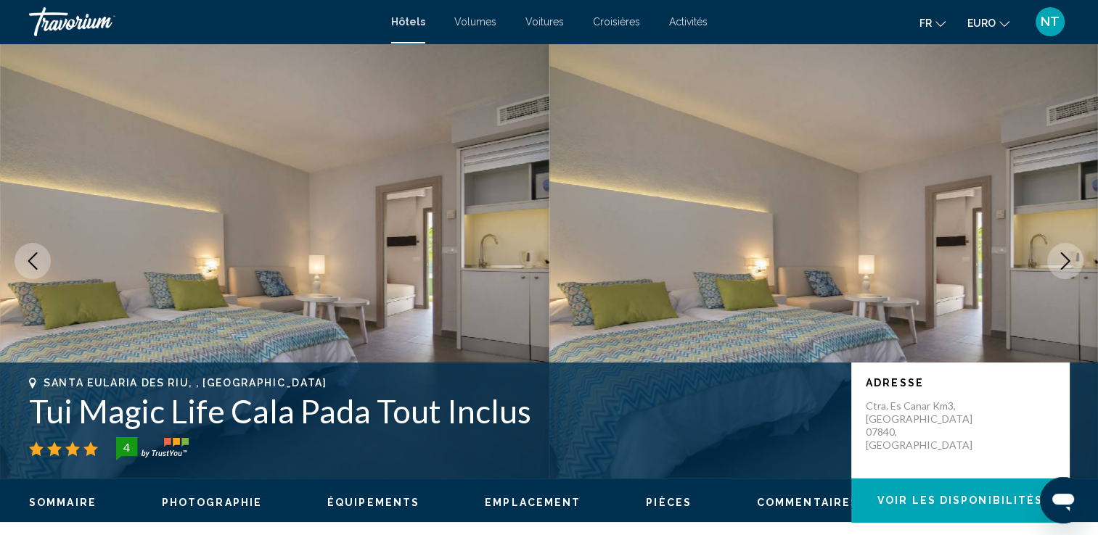
click at [1070, 257] on icon "Image suivante" at bounding box center [1064, 261] width 17 height 17
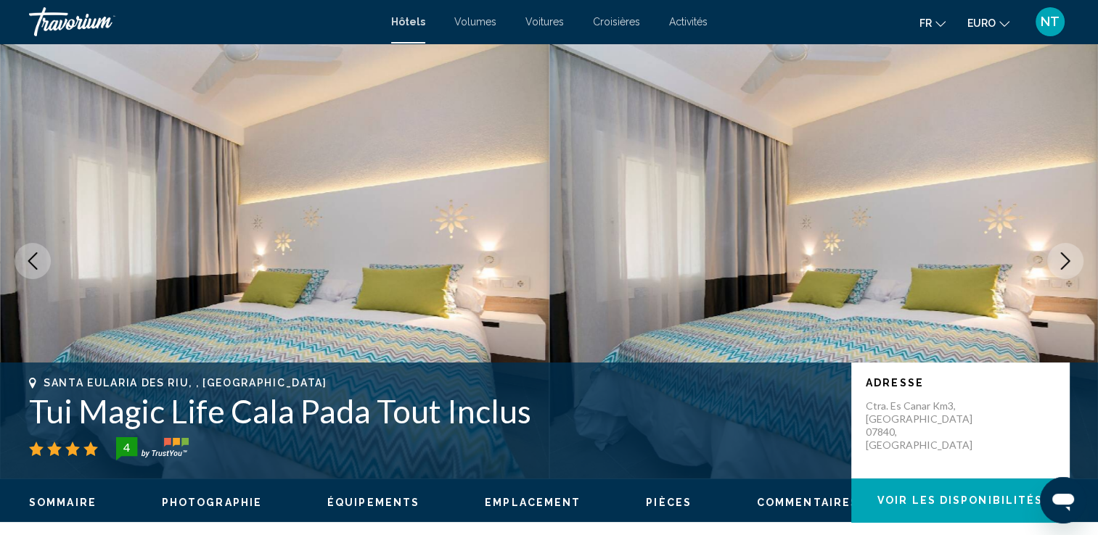
click at [1070, 257] on icon "Image suivante" at bounding box center [1064, 261] width 17 height 17
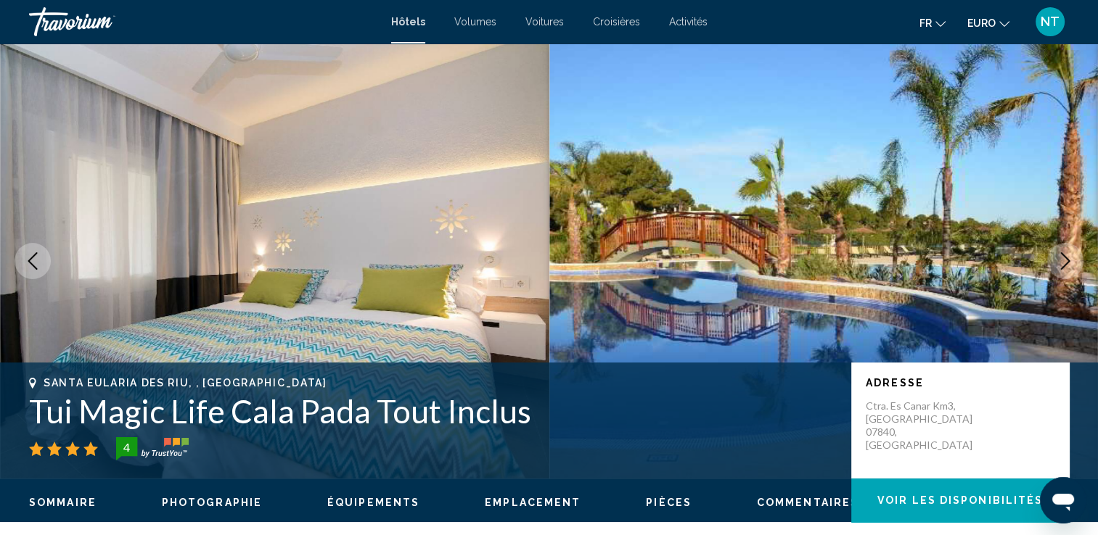
click at [1070, 257] on icon "Image suivante" at bounding box center [1064, 261] width 17 height 17
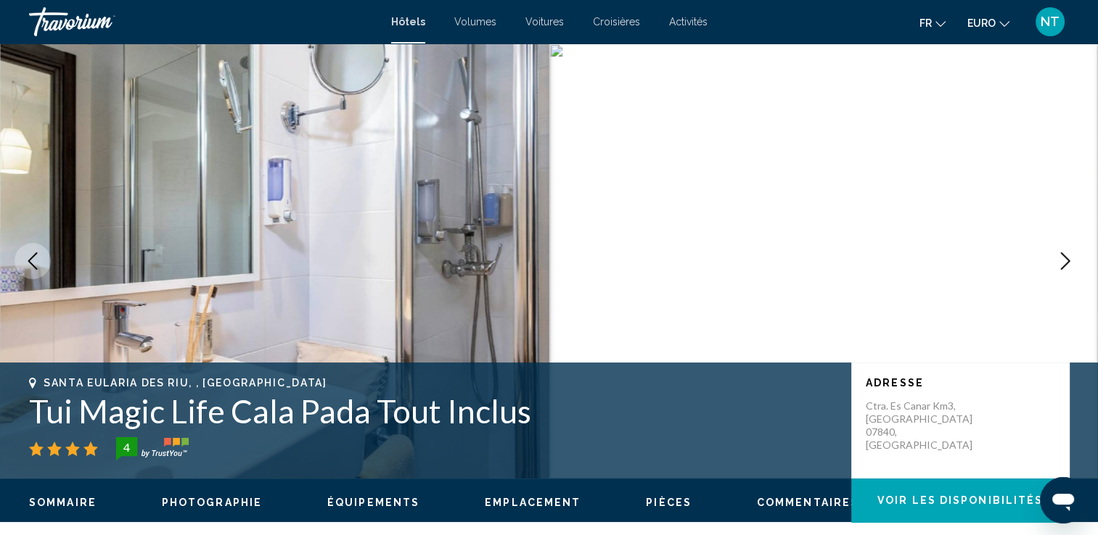
click at [1070, 257] on icon "Image suivante" at bounding box center [1064, 261] width 17 height 17
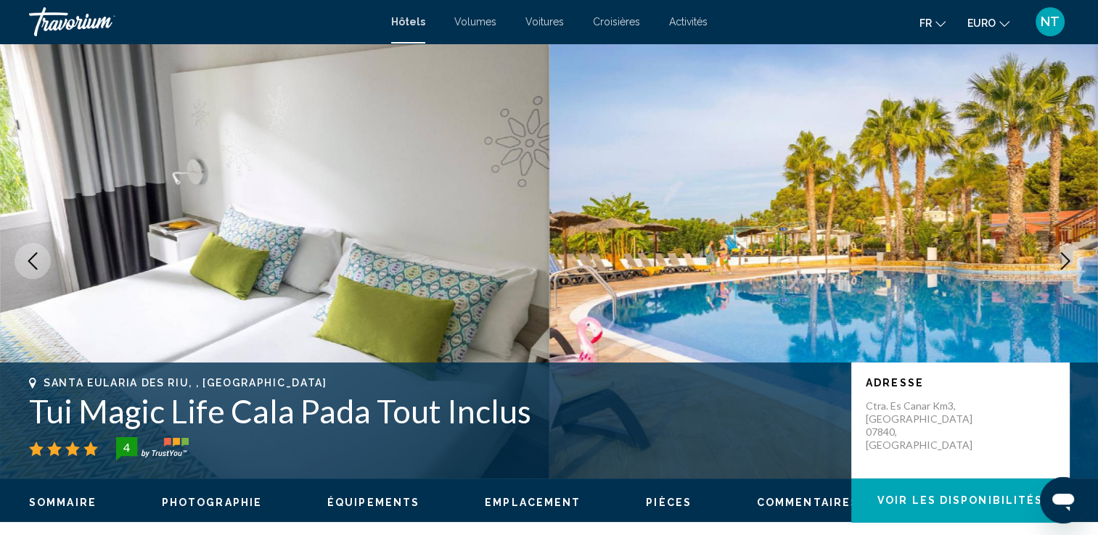
click at [1070, 257] on icon "Image suivante" at bounding box center [1064, 261] width 17 height 17
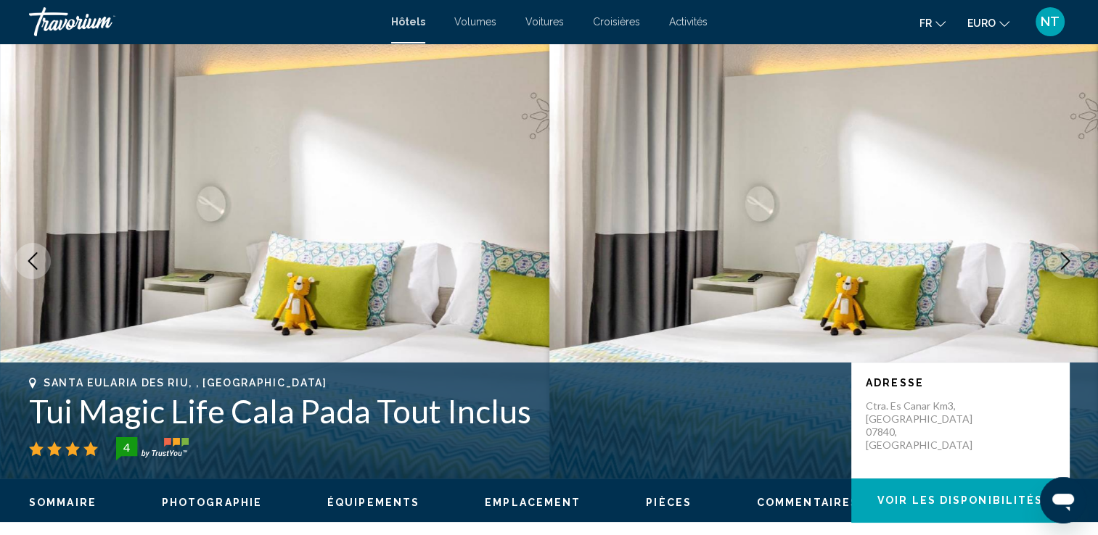
click at [1070, 257] on icon "Image suivante" at bounding box center [1064, 261] width 17 height 17
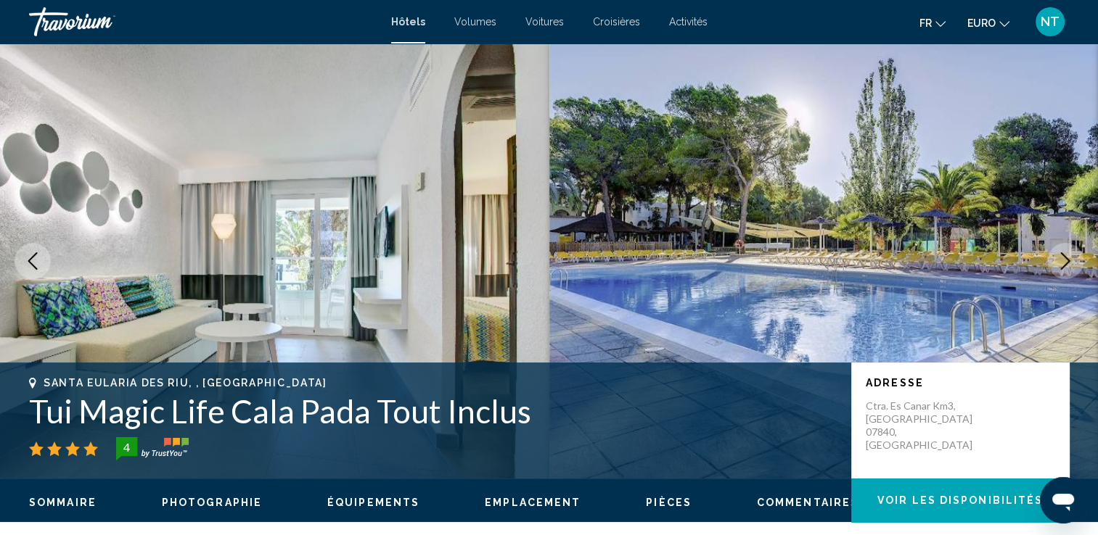
click at [1070, 257] on icon "Image suivante" at bounding box center [1064, 261] width 17 height 17
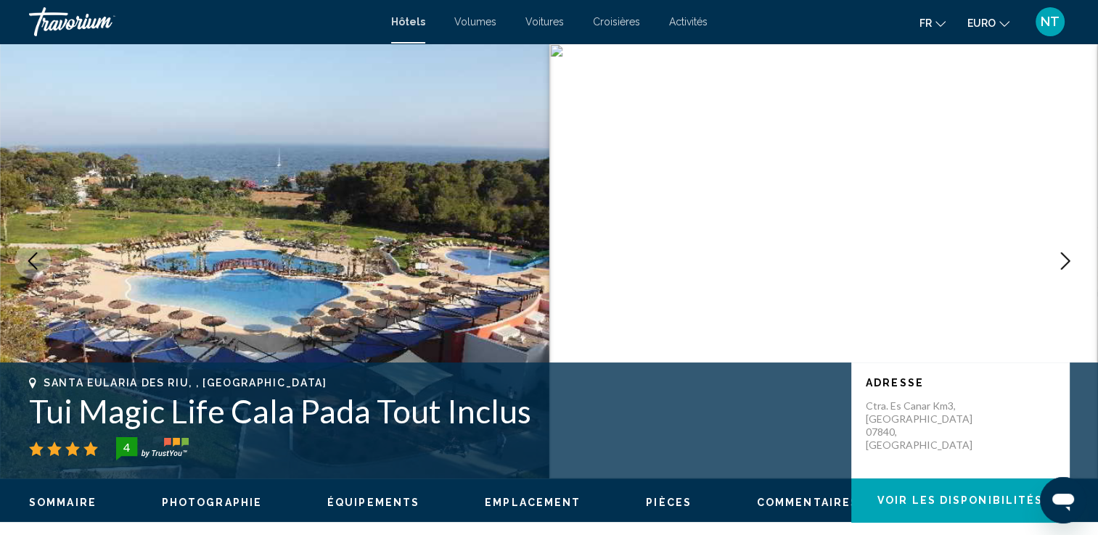
click at [1070, 257] on icon "Image suivante" at bounding box center [1064, 261] width 17 height 17
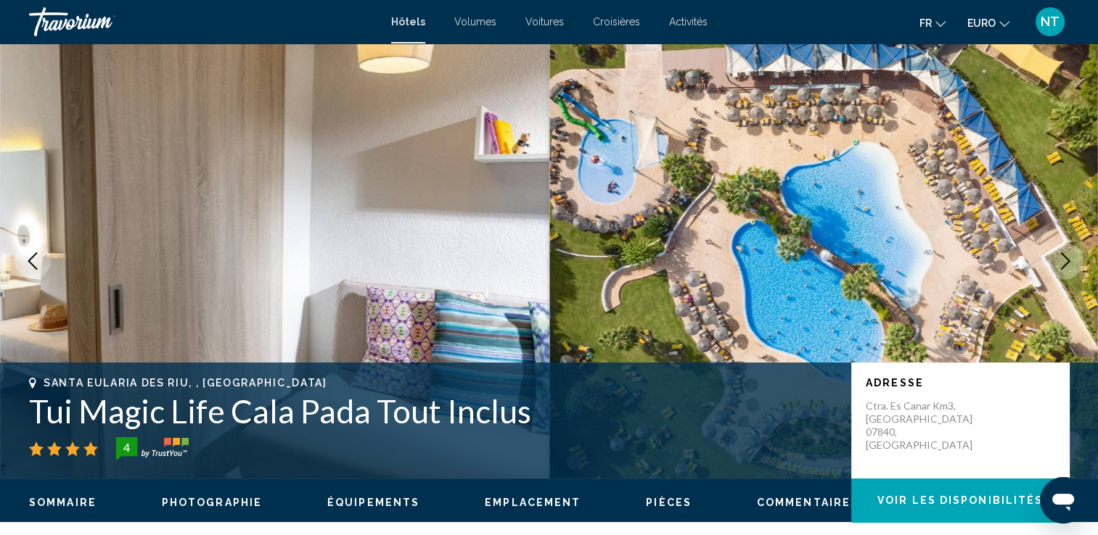
scroll to position [468, 0]
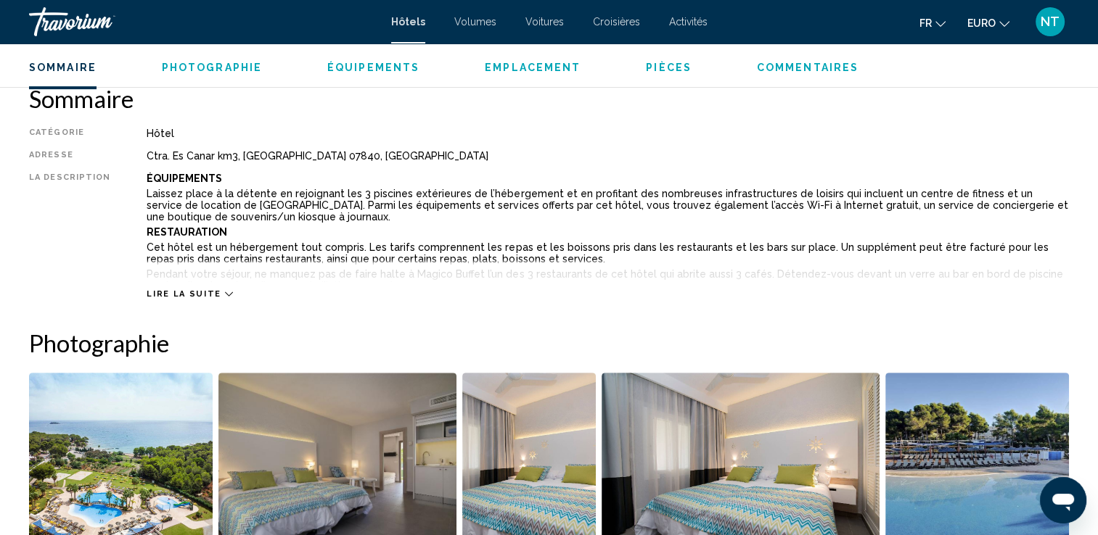
click at [215, 289] on button "Lire la suite" at bounding box center [190, 294] width 86 height 11
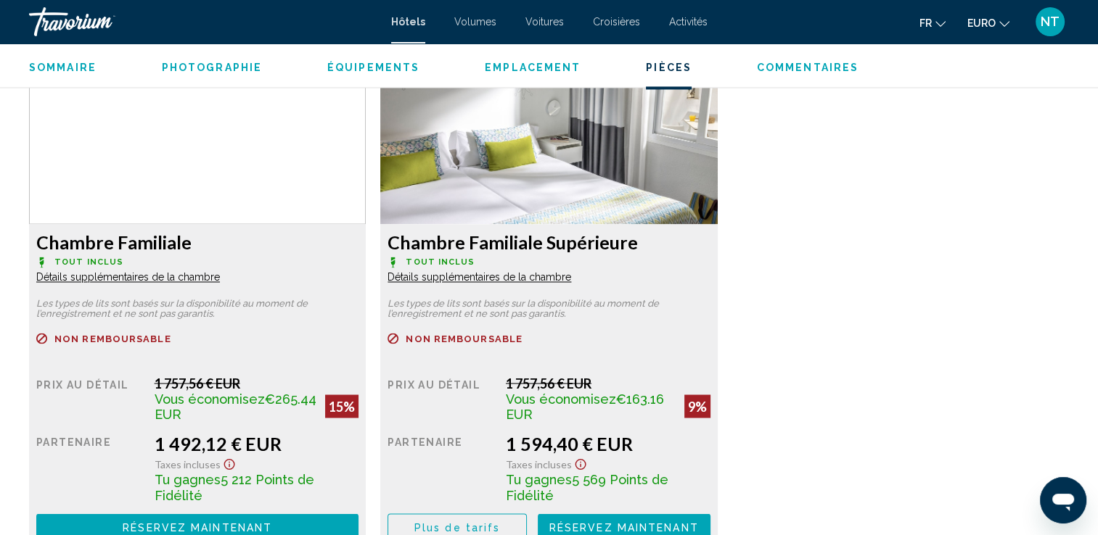
scroll to position [2487, 0]
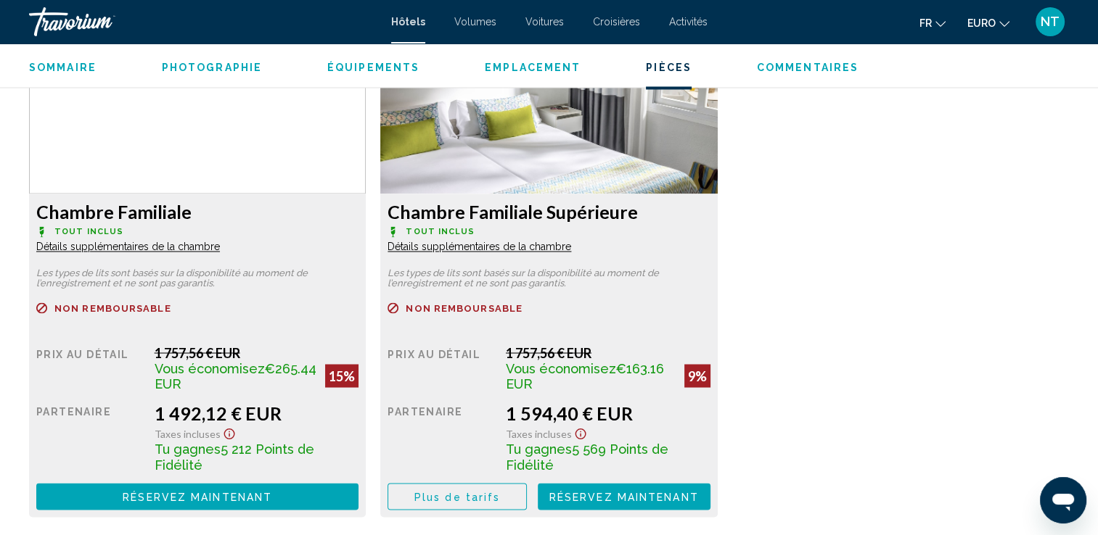
click at [220, 245] on span "Détails supplémentaires de la chambre" at bounding box center [128, 247] width 184 height 12
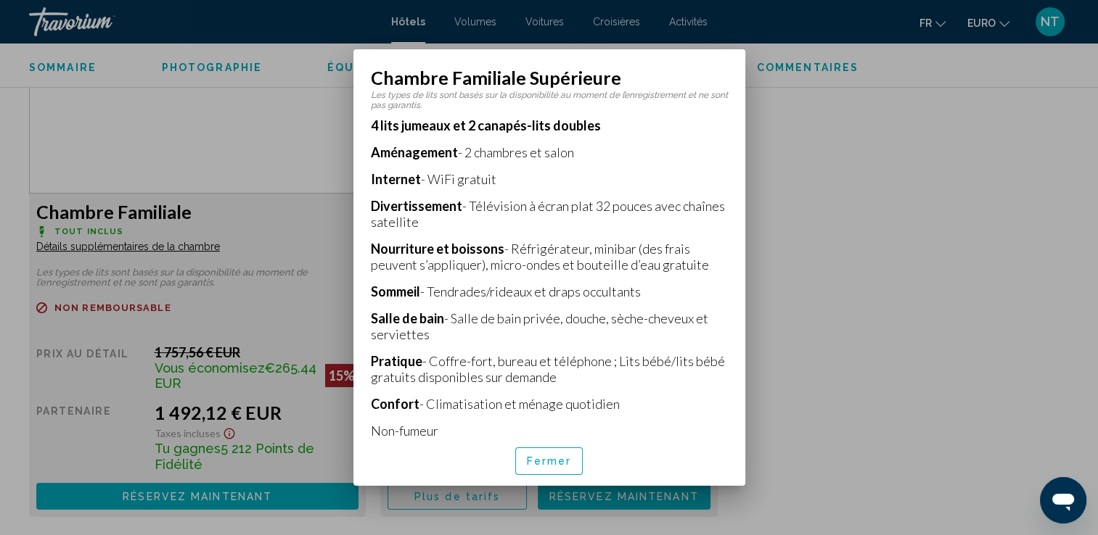
scroll to position [256, 0]
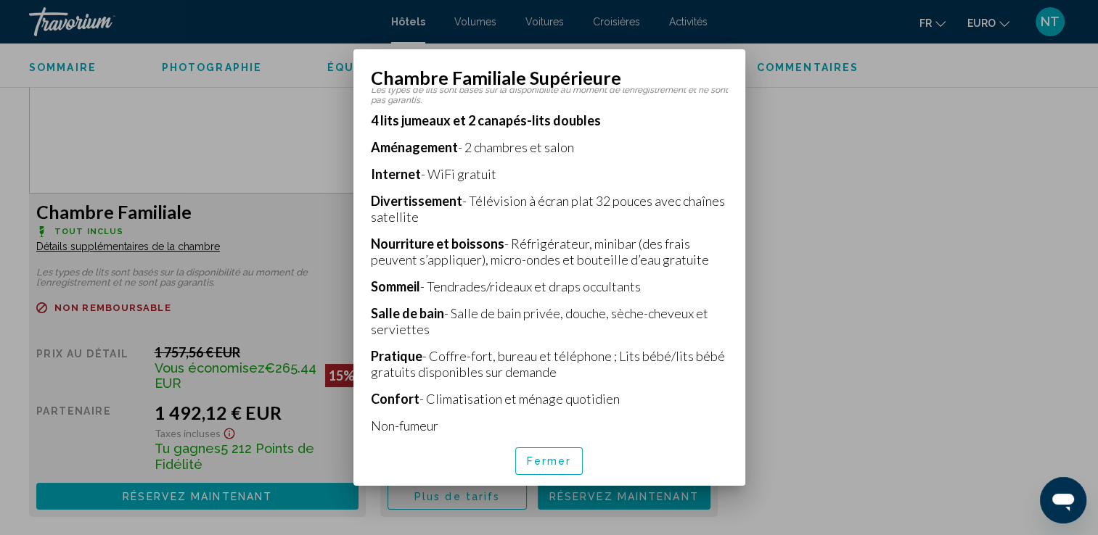
click at [776, 263] on div at bounding box center [549, 267] width 1098 height 535
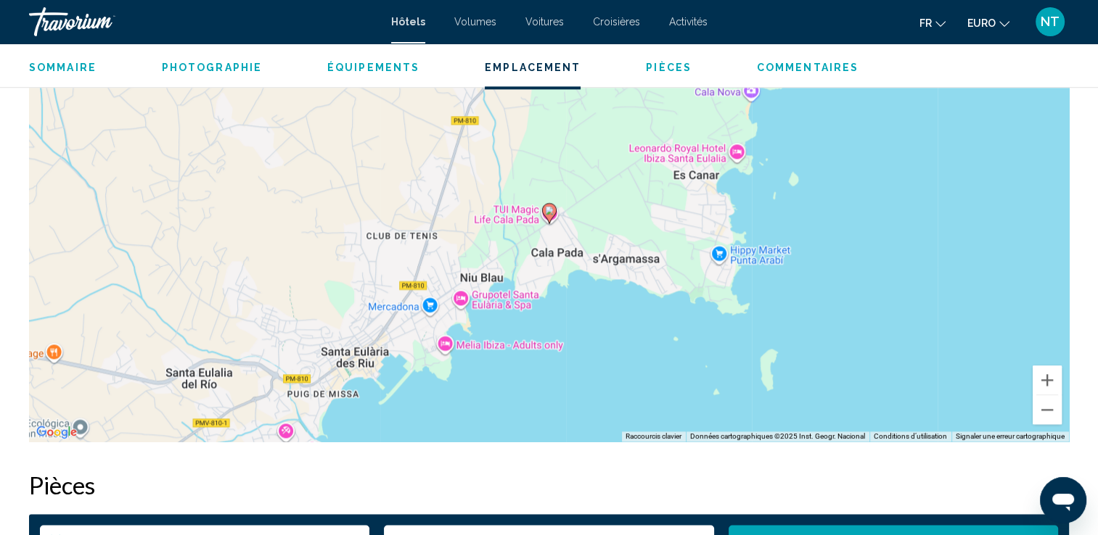
scroll to position [1927, 0]
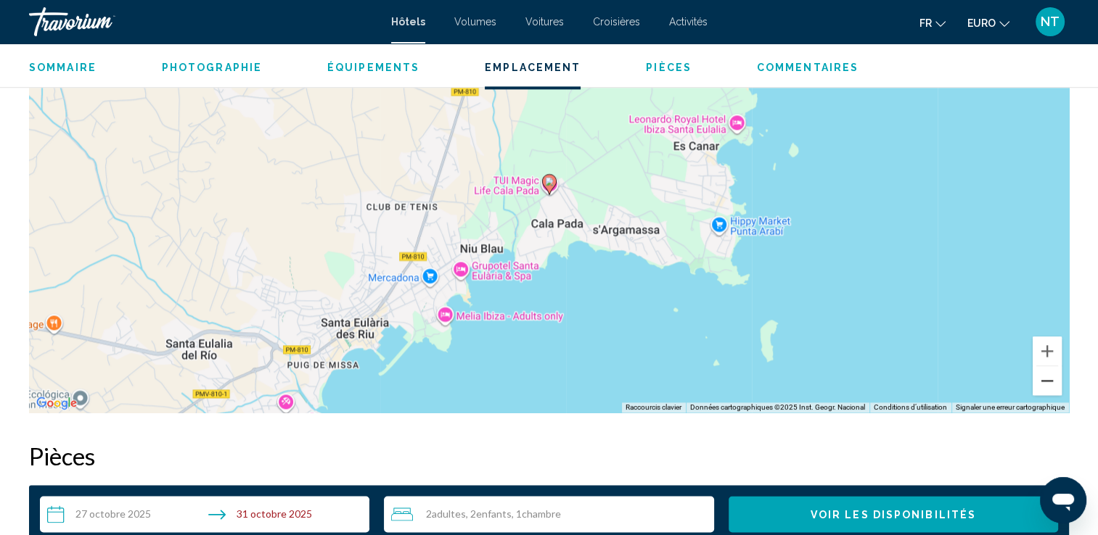
click at [1048, 387] on button "Zoom arrière" at bounding box center [1046, 380] width 29 height 29
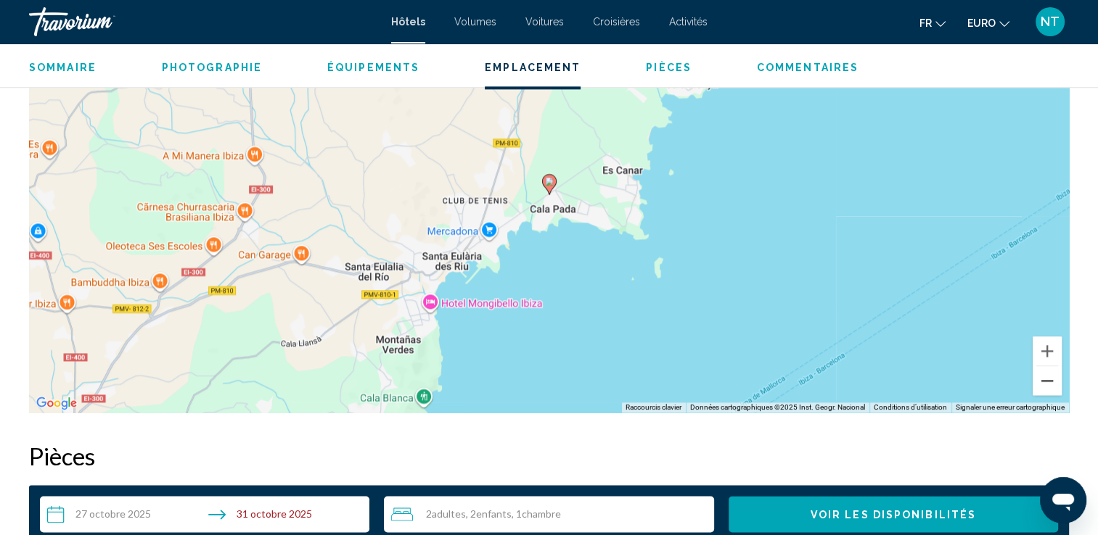
click at [1048, 387] on button "Zoom arrière" at bounding box center [1046, 380] width 29 height 29
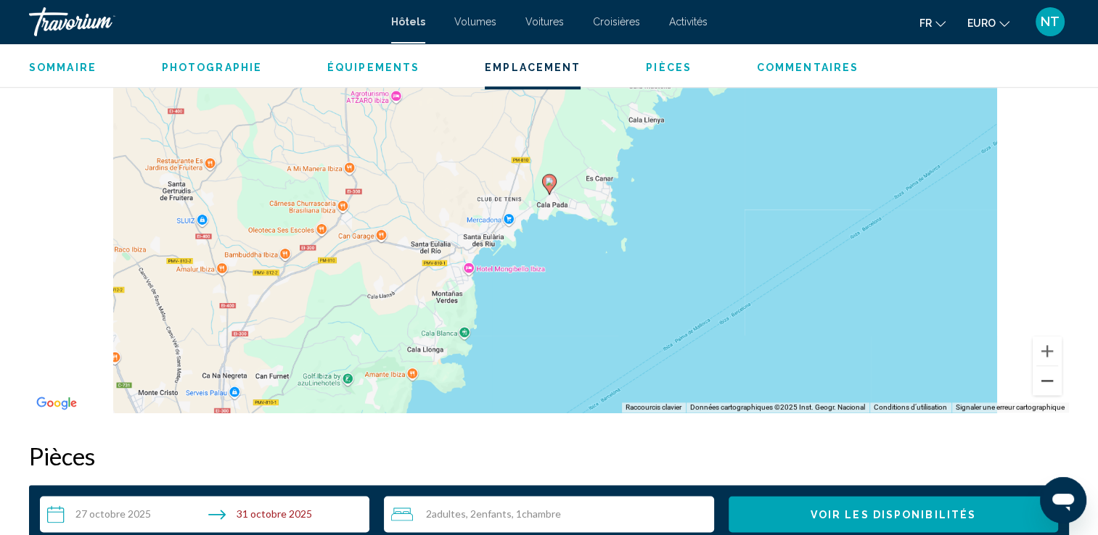
click at [1048, 387] on button "Zoom arrière" at bounding box center [1046, 380] width 29 height 29
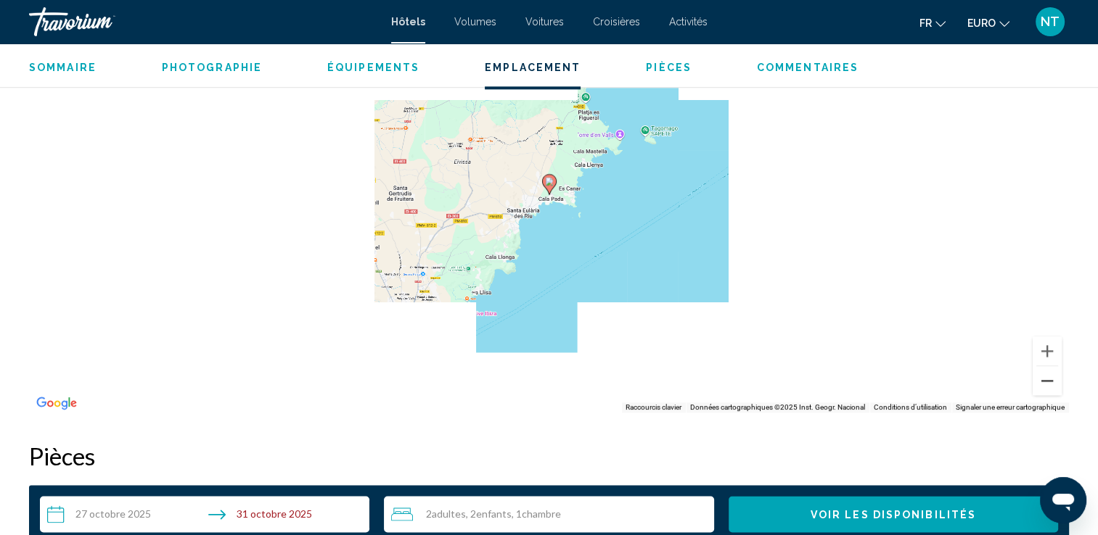
click at [1048, 387] on button "Zoom arrière" at bounding box center [1046, 380] width 29 height 29
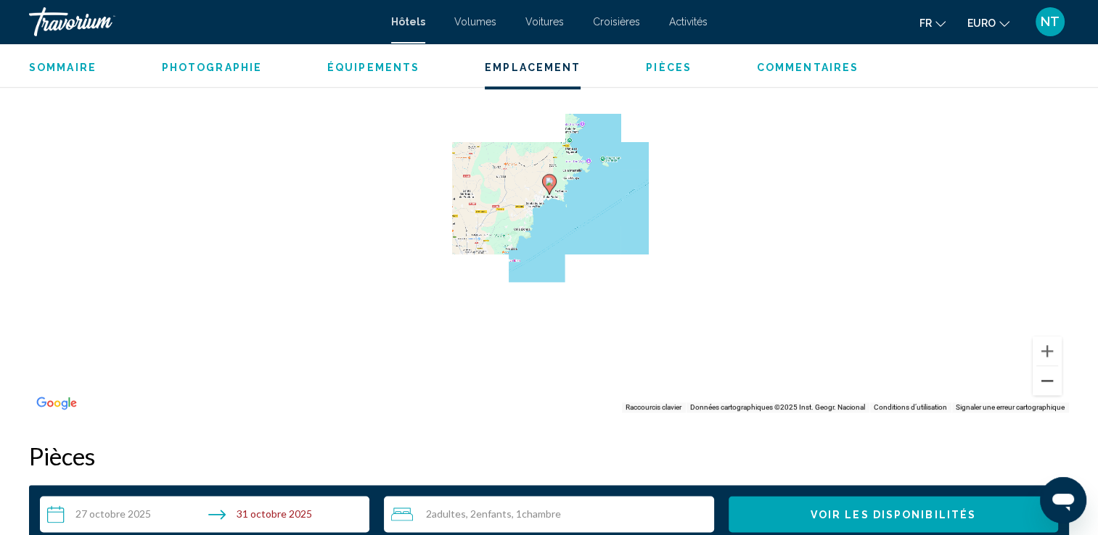
click at [1048, 387] on button "Zoom arrière" at bounding box center [1046, 380] width 29 height 29
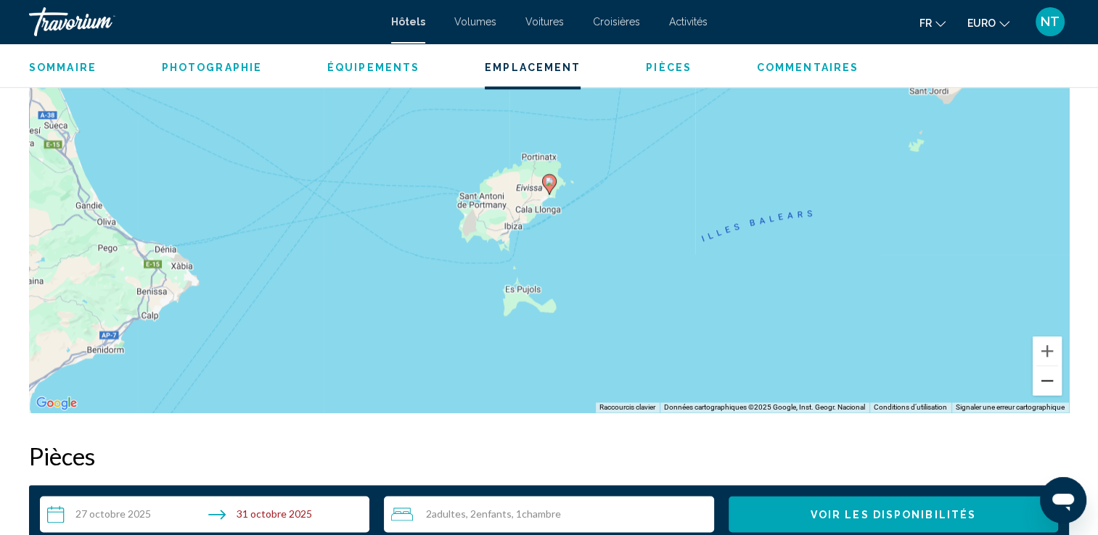
click at [1048, 387] on button "Zoom arrière" at bounding box center [1046, 380] width 29 height 29
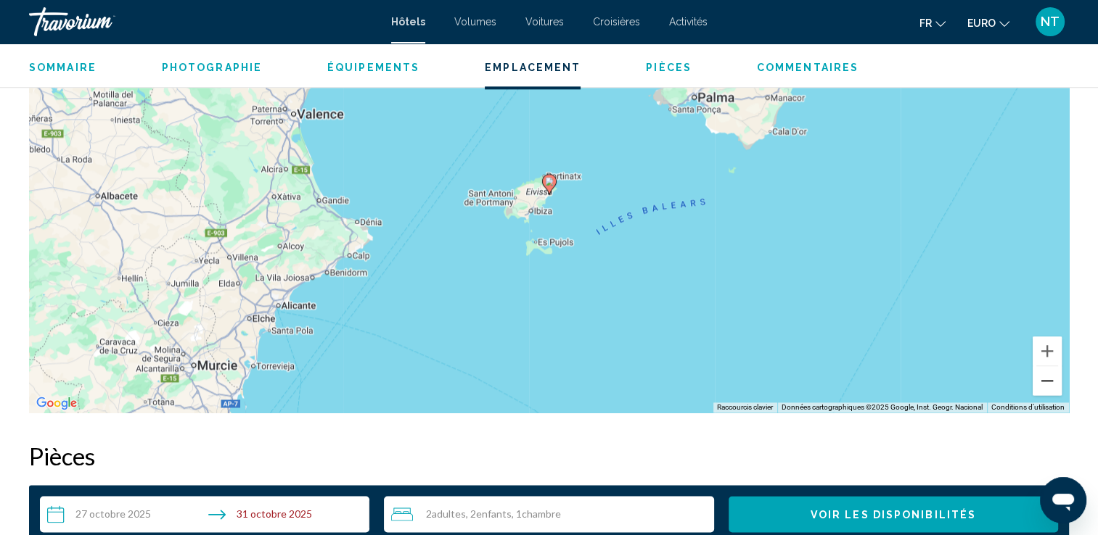
click at [1048, 387] on button "Zoom arrière" at bounding box center [1046, 380] width 29 height 29
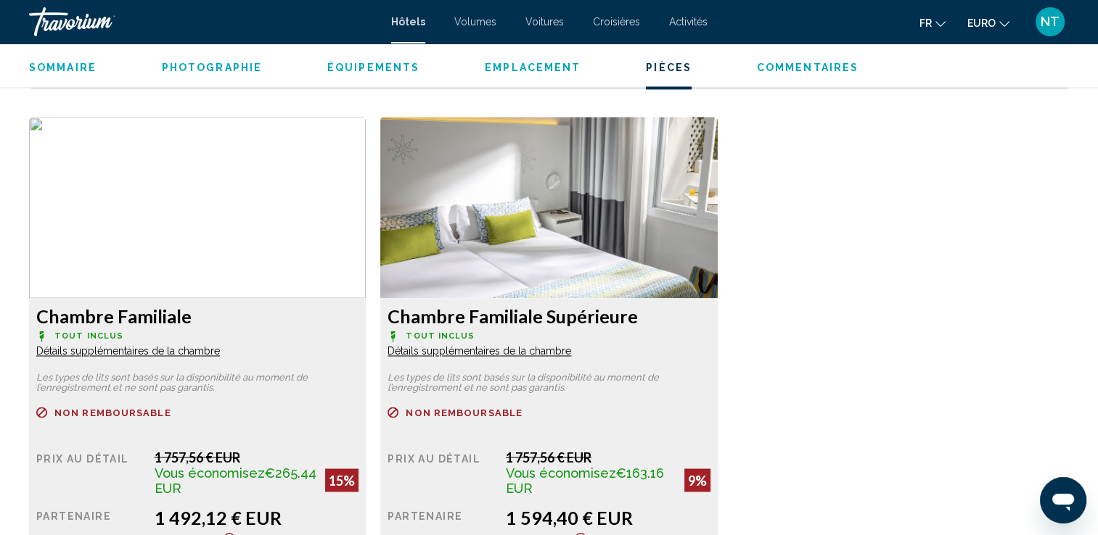
scroll to position [2395, 0]
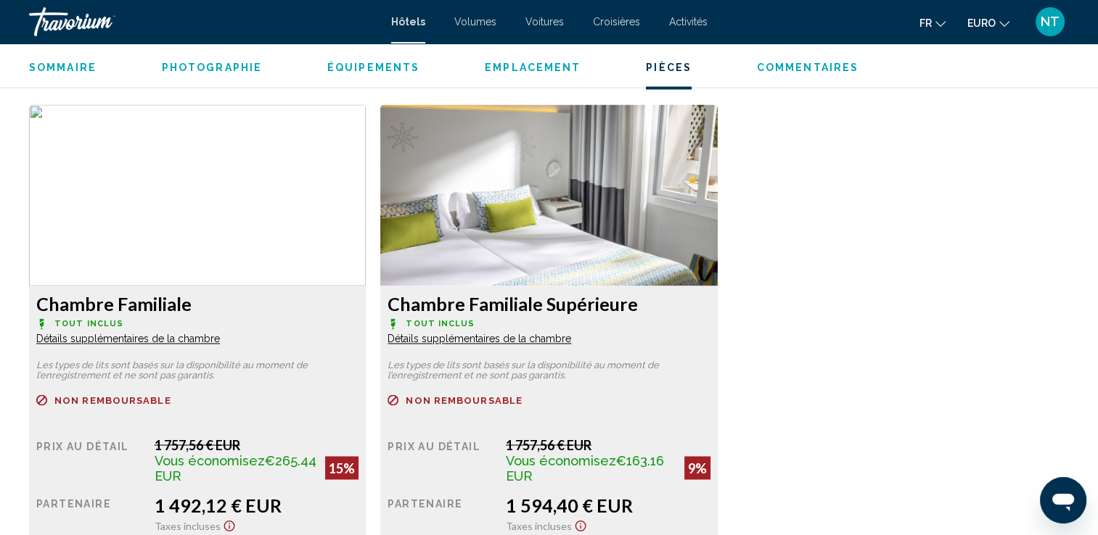
click at [141, 333] on span "Détails supplémentaires de la chambre" at bounding box center [128, 339] width 184 height 12
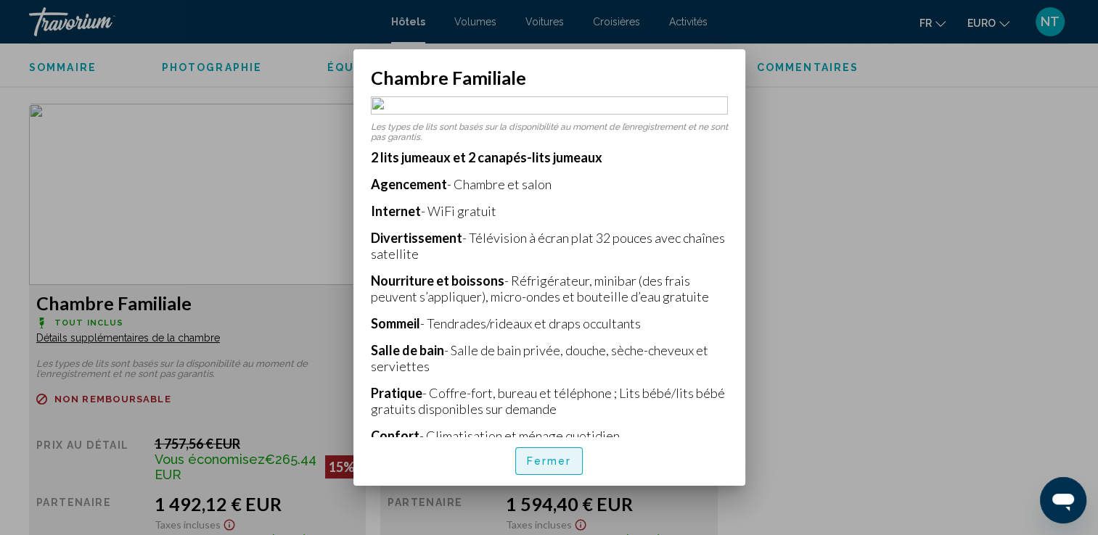
click at [543, 463] on span "Fermer" at bounding box center [549, 462] width 45 height 12
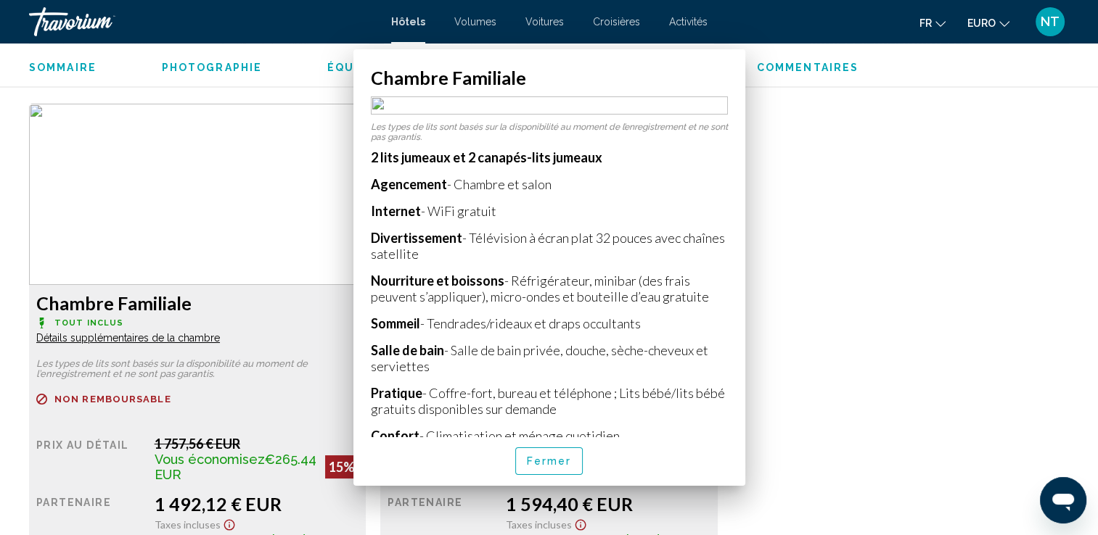
scroll to position [2395, 0]
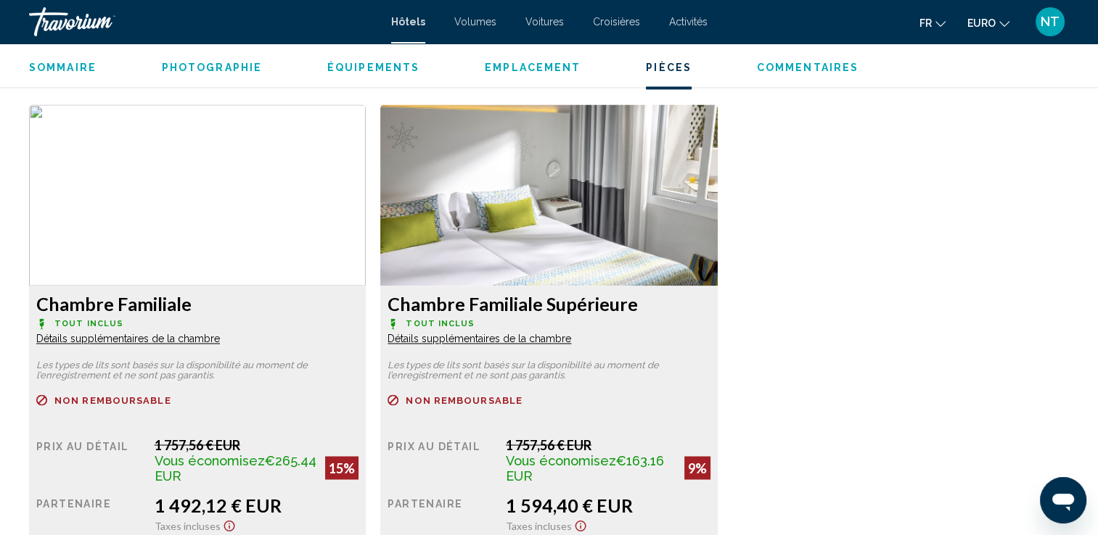
click at [220, 339] on span "Détails supplémentaires de la chambre" at bounding box center [128, 339] width 184 height 12
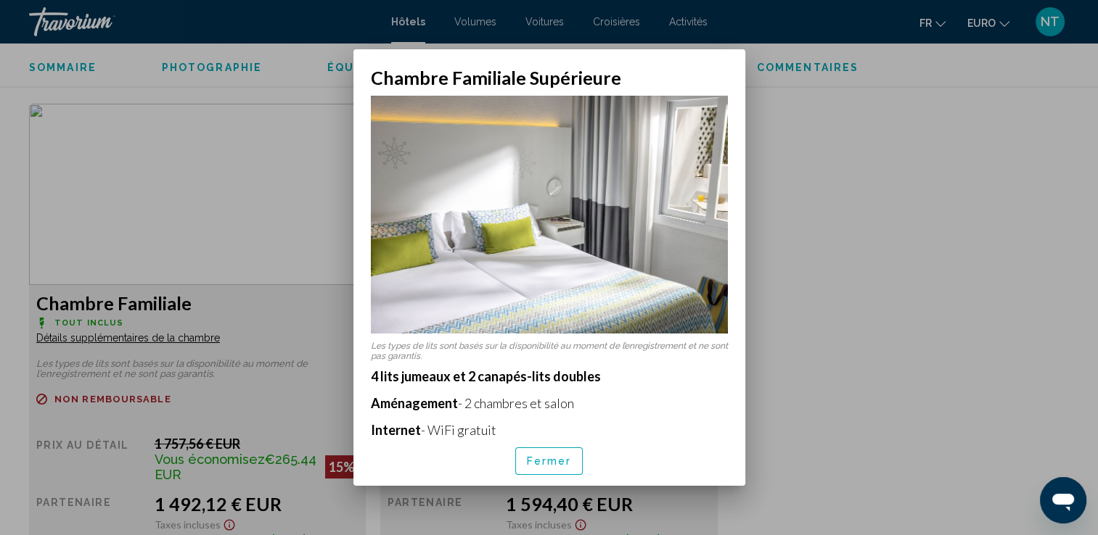
click at [893, 334] on div at bounding box center [549, 267] width 1098 height 535
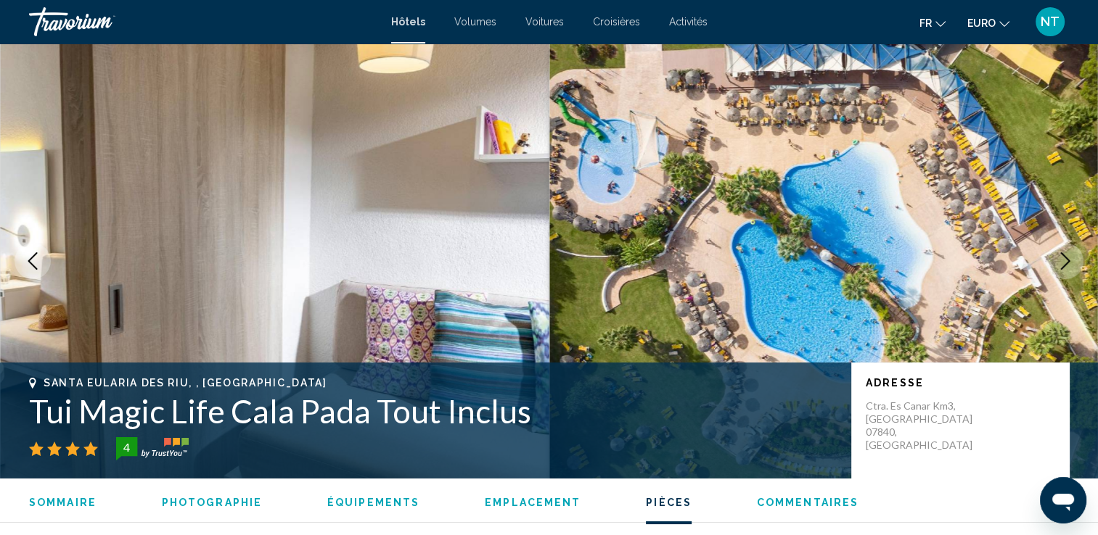
scroll to position [2395, 0]
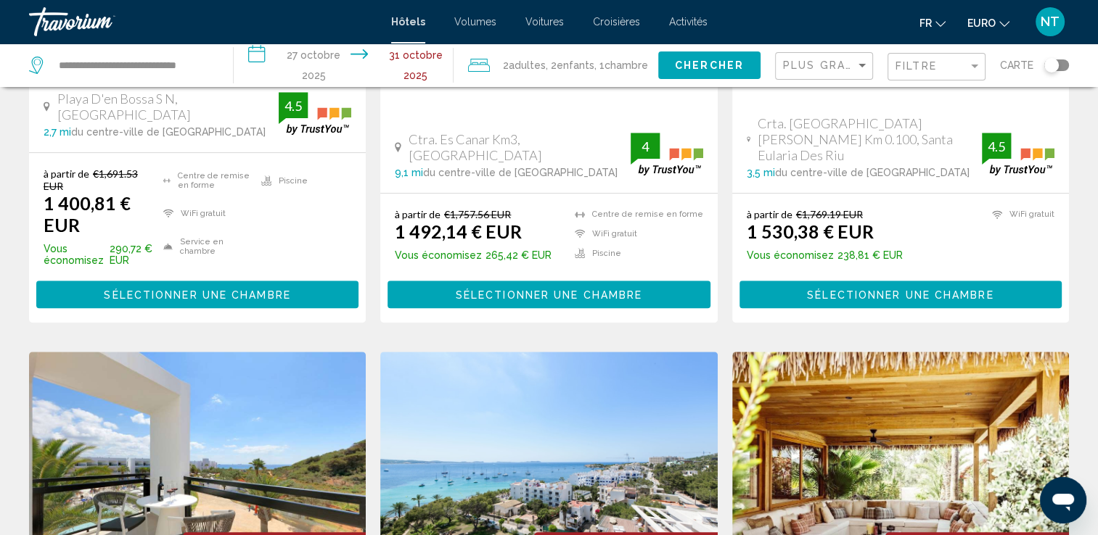
scroll to position [1405, 0]
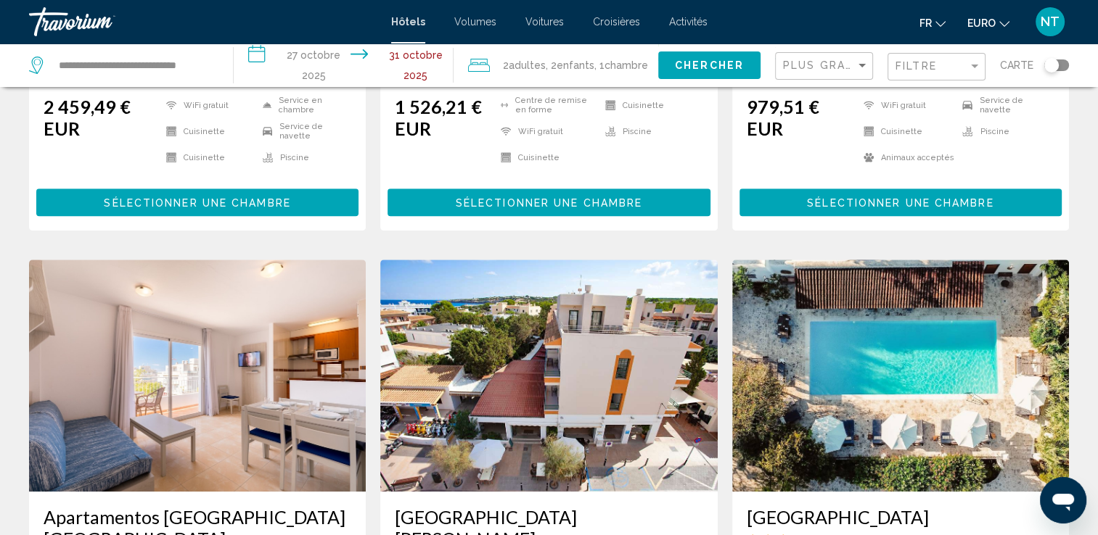
scroll to position [1024, 0]
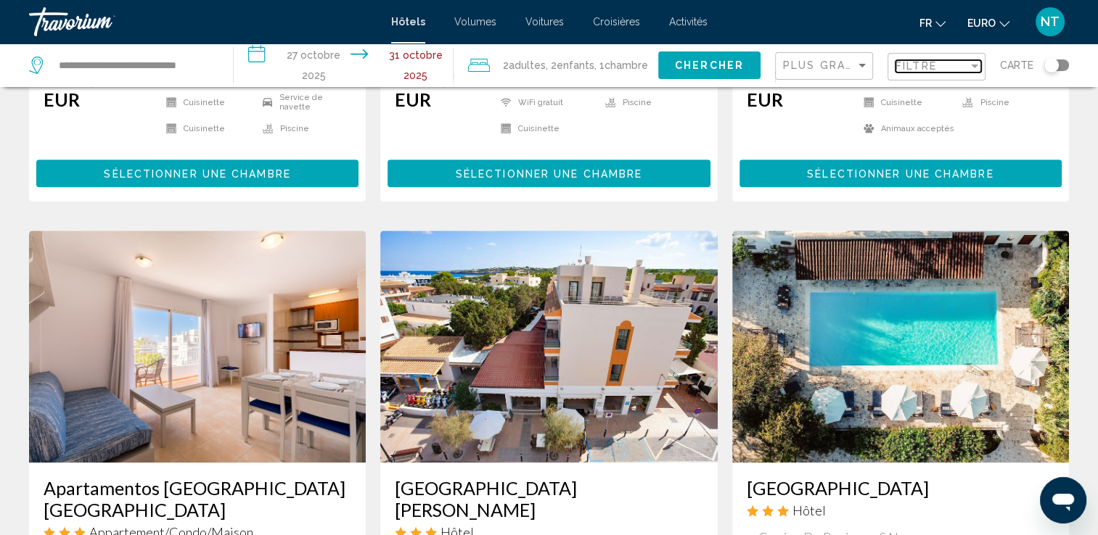
click at [935, 68] on span "Filtre" at bounding box center [915, 66] width 41 height 12
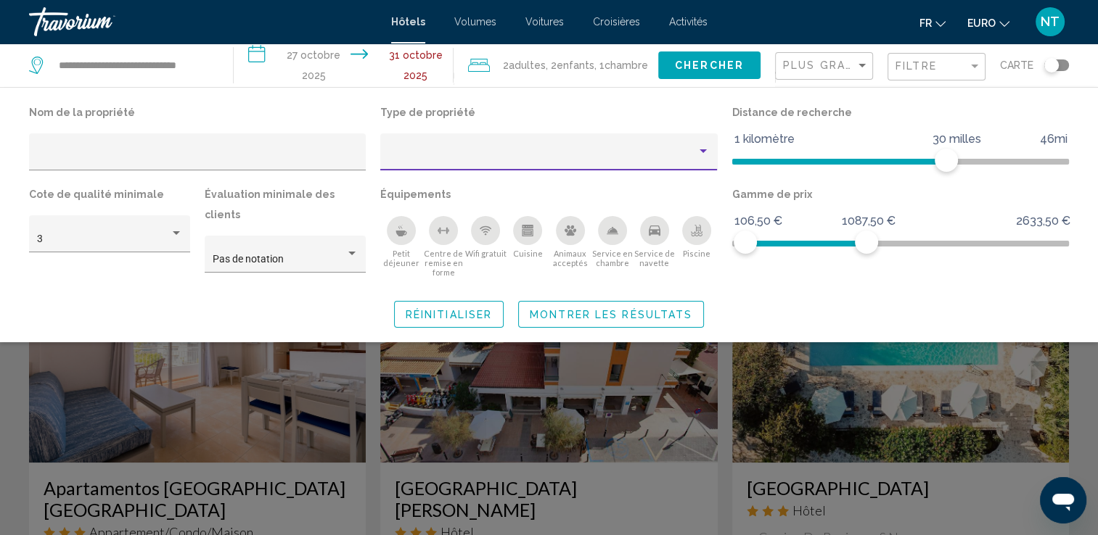
click at [705, 151] on div "Type de propriété" at bounding box center [702, 151] width 7 height 4
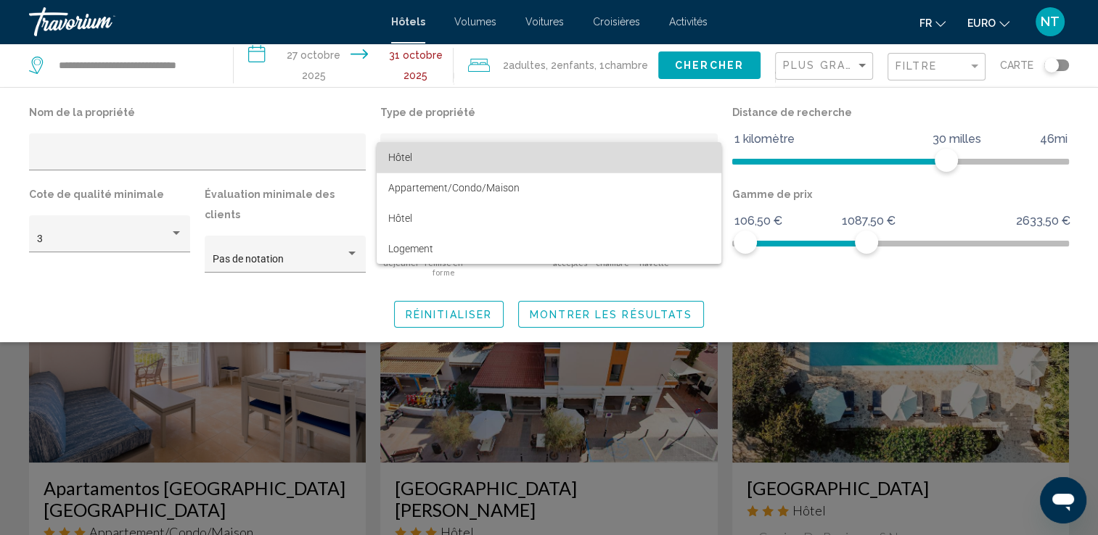
click at [705, 151] on span "Hôtel" at bounding box center [548, 157] width 321 height 30
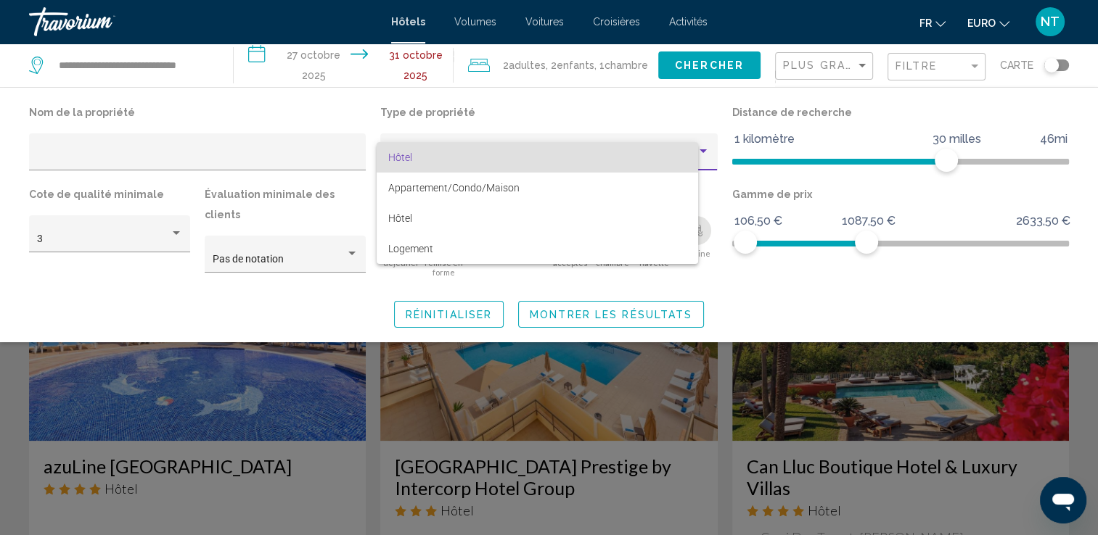
scroll to position [464, 0]
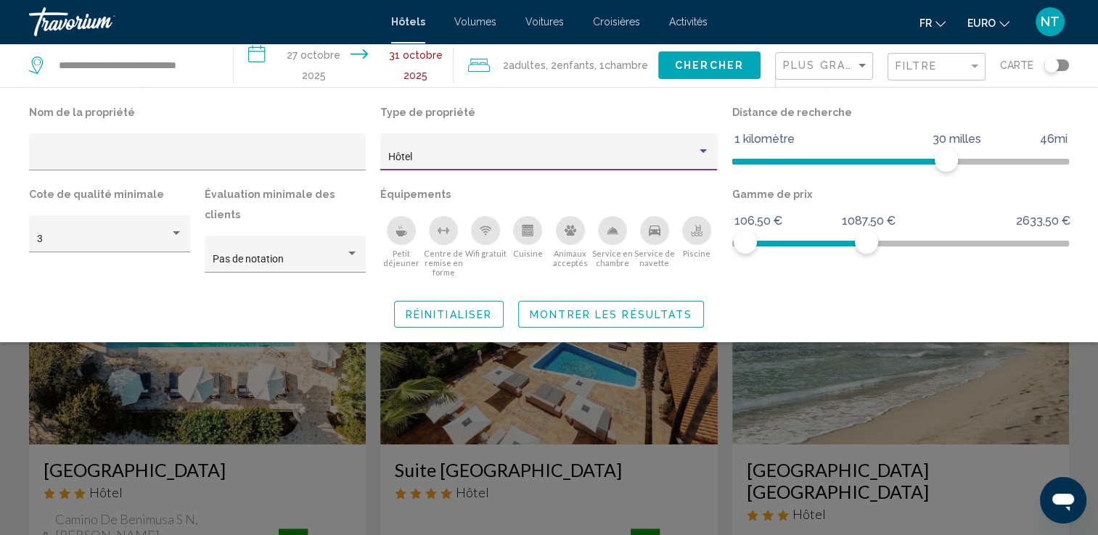
click at [705, 151] on div "Type de propriété" at bounding box center [702, 151] width 7 height 4
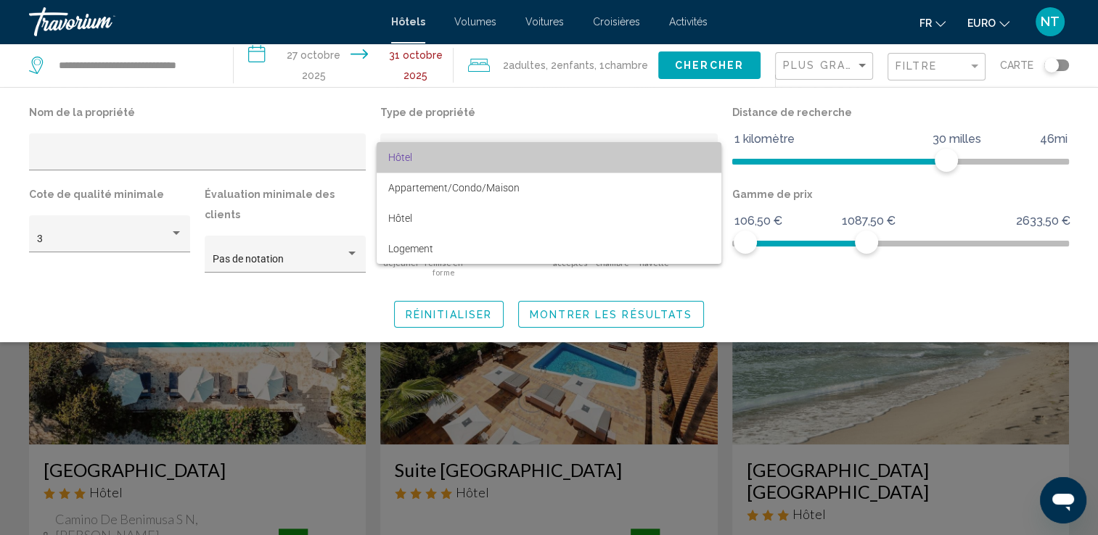
click at [653, 147] on span "Hôtel" at bounding box center [548, 157] width 321 height 30
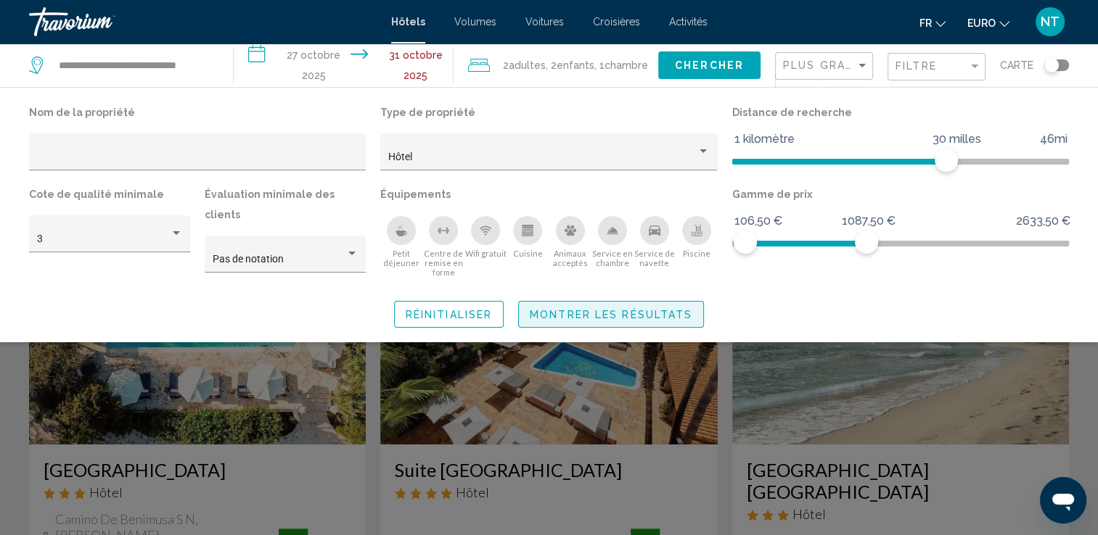
click at [631, 309] on span "Montrer les résultats" at bounding box center [611, 315] width 163 height 12
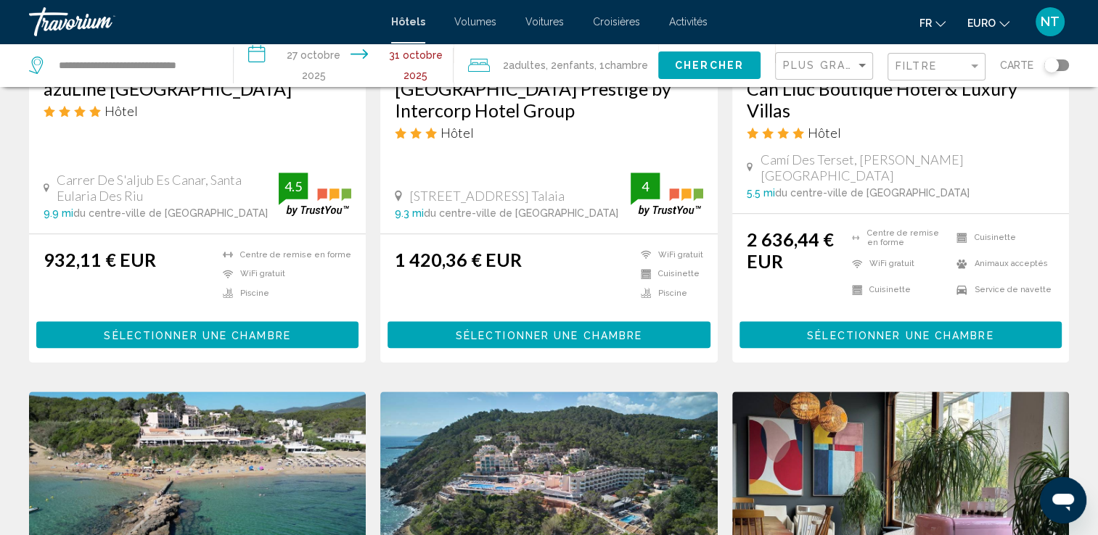
scroll to position [1870, 0]
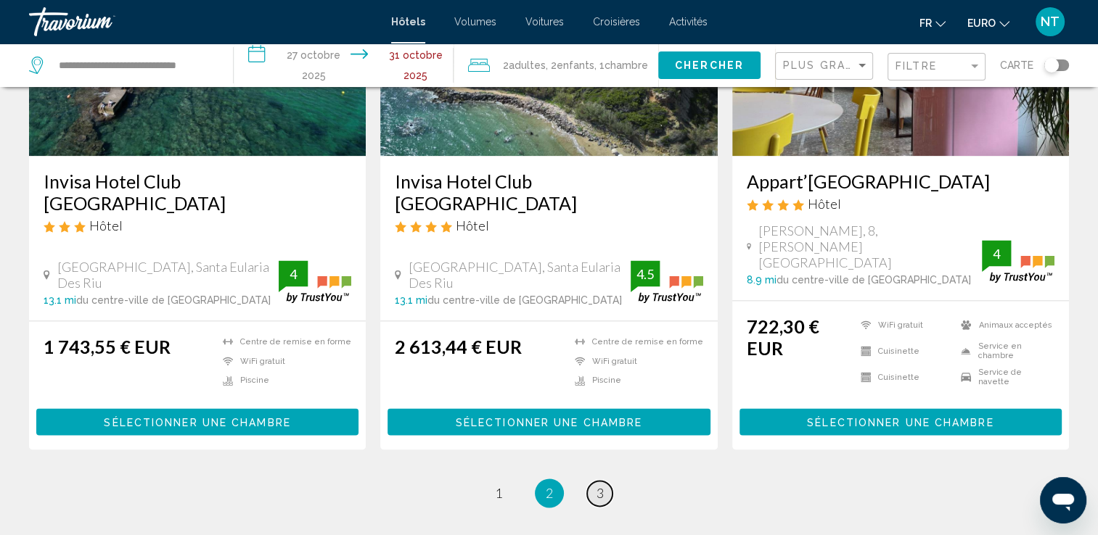
click at [605, 481] on link "page 3" at bounding box center [599, 493] width 25 height 25
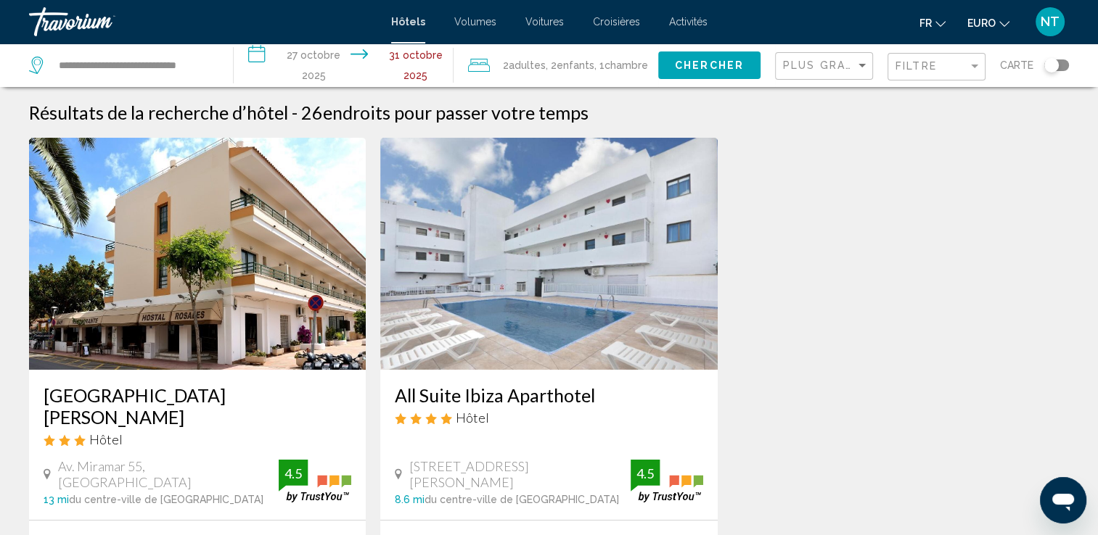
click at [549, 280] on img "Contenu principal" at bounding box center [548, 254] width 337 height 232
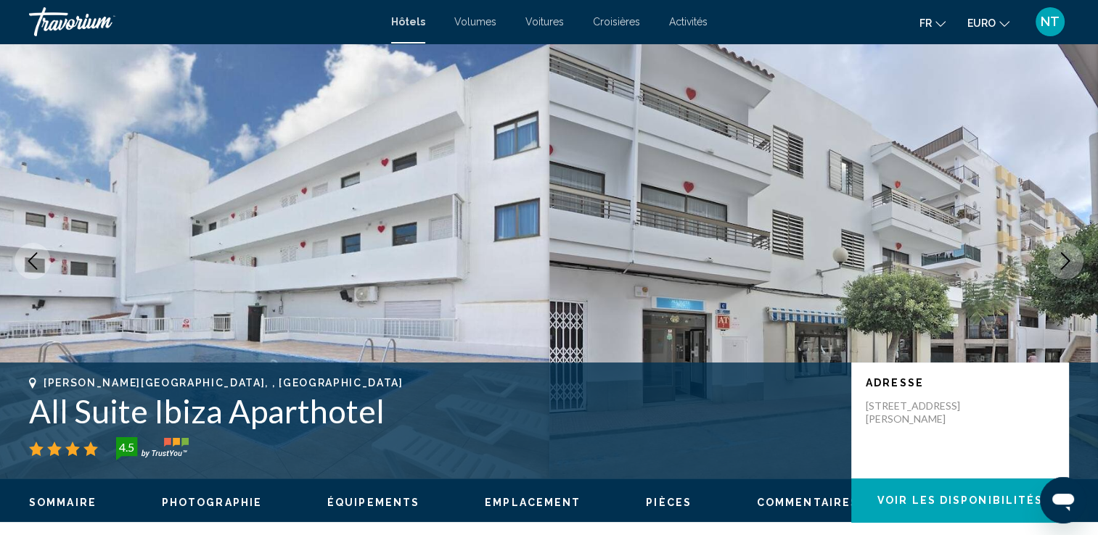
click at [1061, 266] on icon "Image suivante" at bounding box center [1064, 261] width 17 height 17
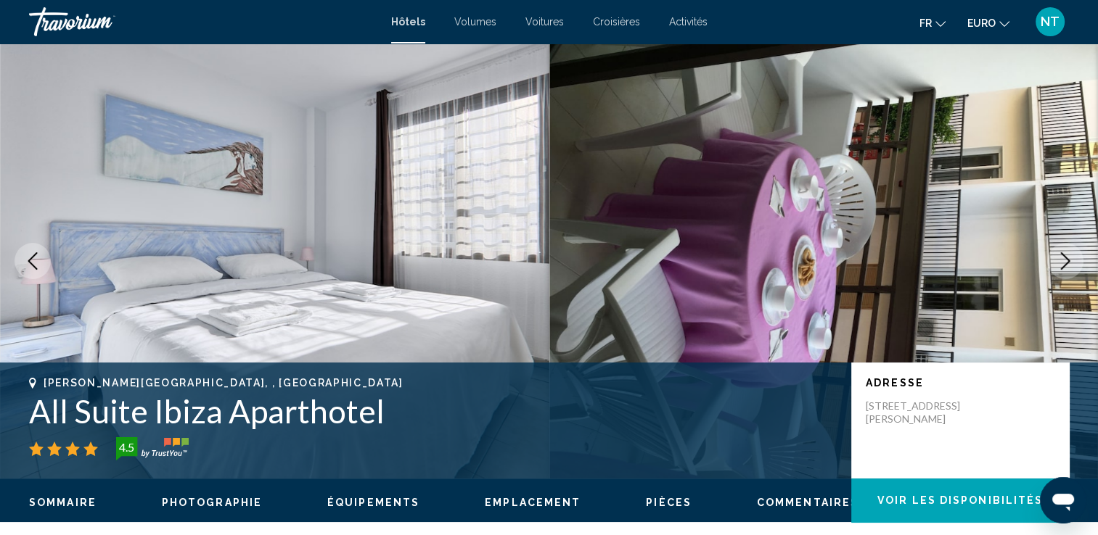
click at [1061, 266] on icon "Image suivante" at bounding box center [1064, 261] width 17 height 17
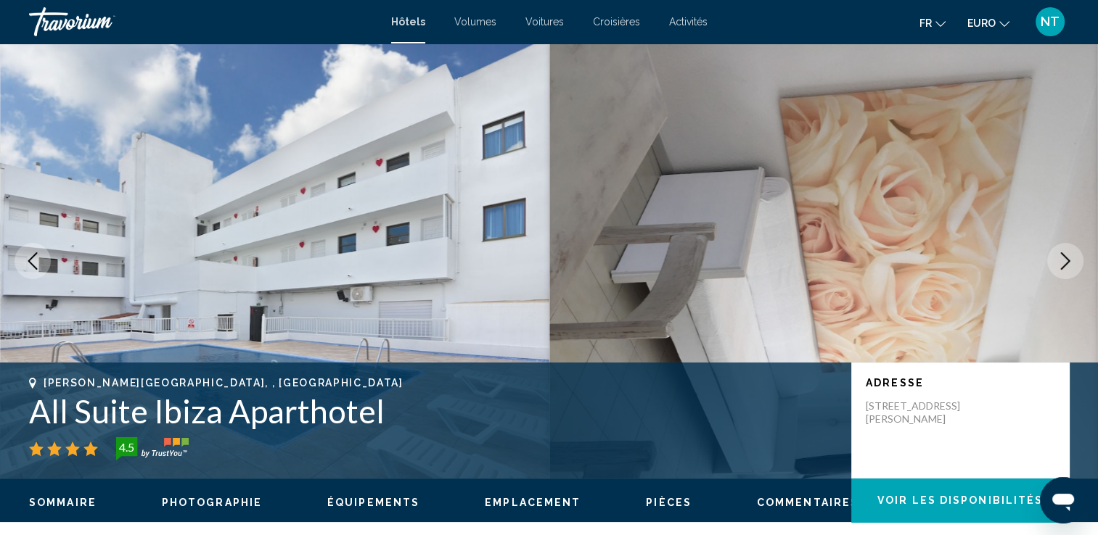
click at [1061, 266] on icon "Image suivante" at bounding box center [1064, 261] width 17 height 17
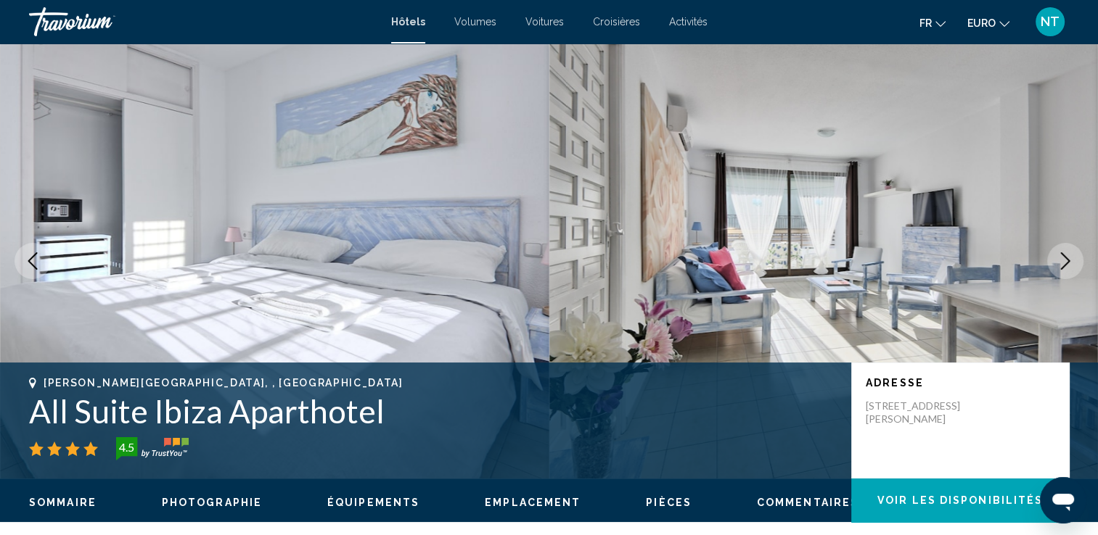
click at [1061, 266] on icon "Image suivante" at bounding box center [1064, 261] width 17 height 17
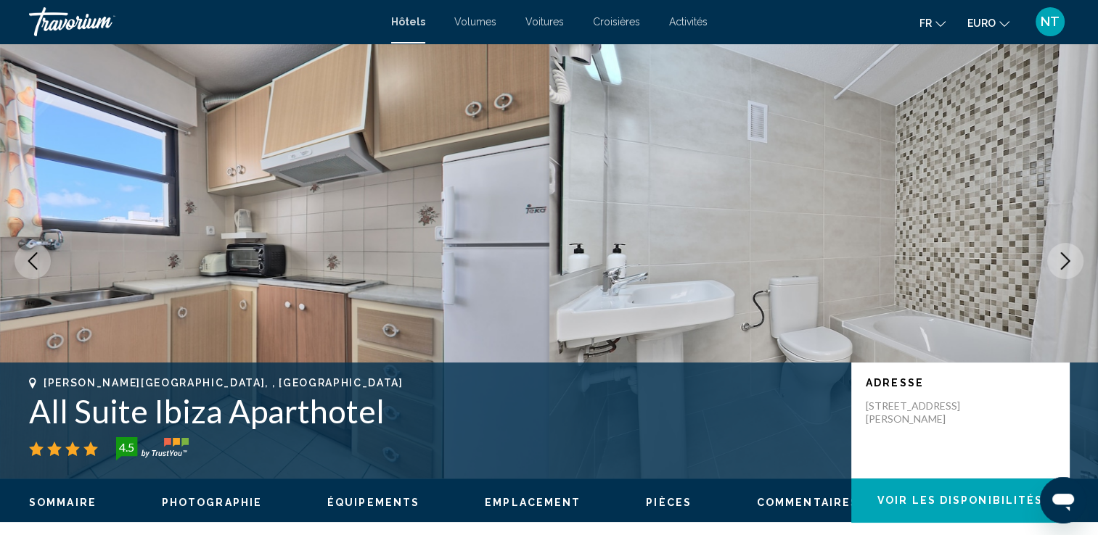
click at [1061, 266] on icon "Image suivante" at bounding box center [1064, 261] width 17 height 17
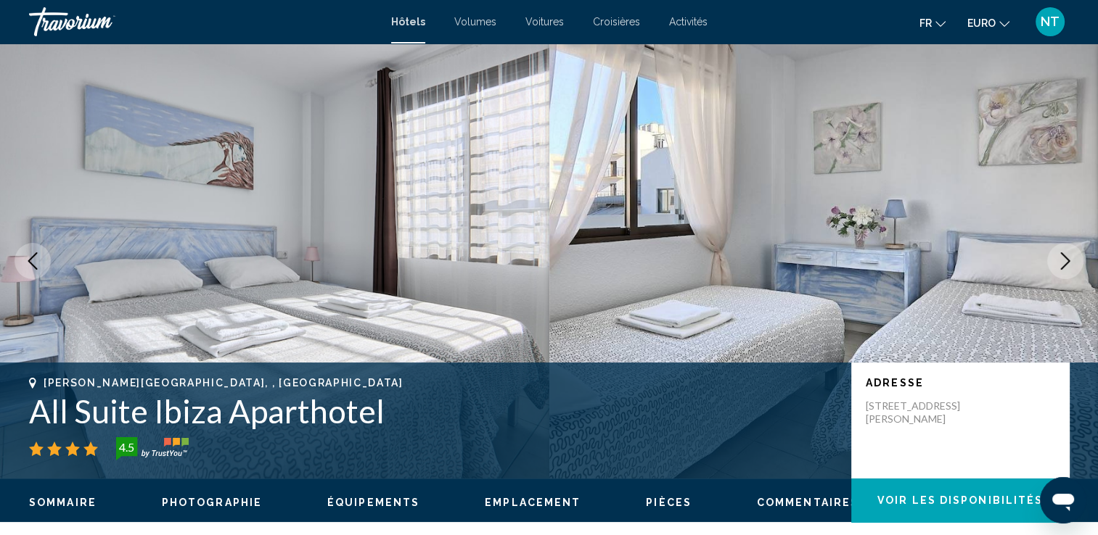
click at [1061, 266] on icon "Image suivante" at bounding box center [1064, 261] width 17 height 17
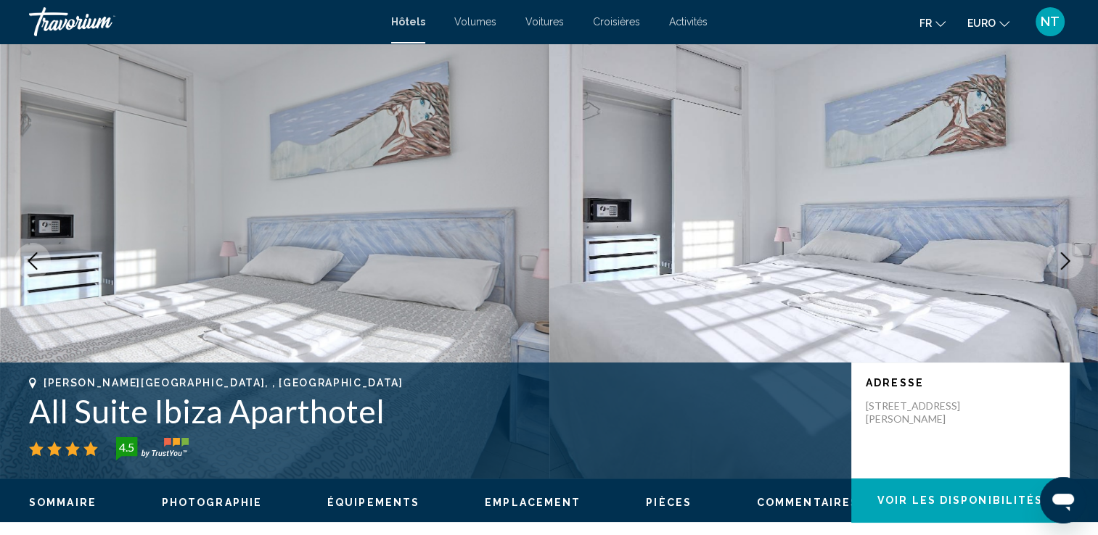
click at [1061, 266] on icon "Image suivante" at bounding box center [1064, 261] width 17 height 17
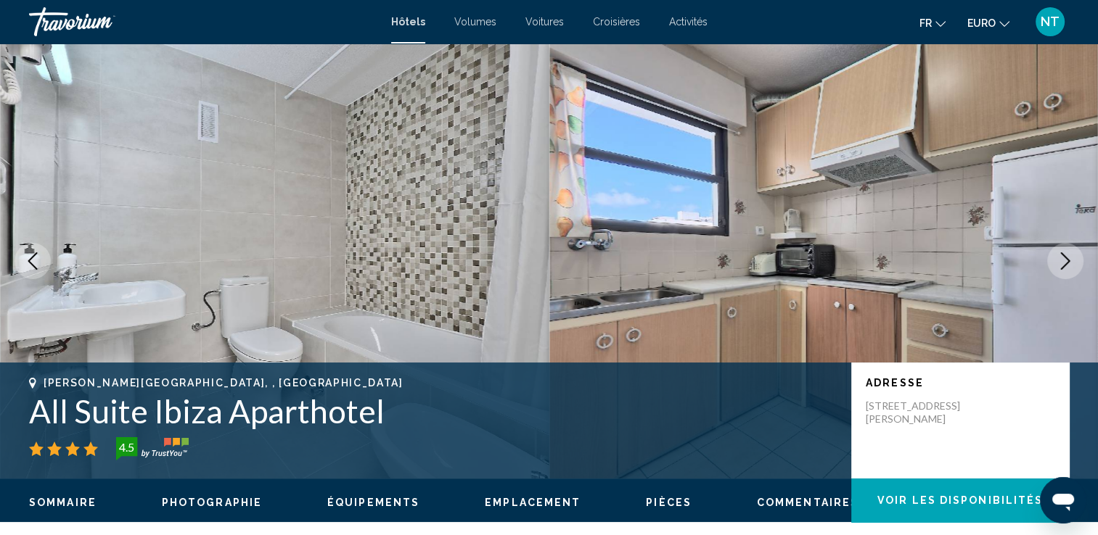
click at [1061, 266] on icon "Image suivante" at bounding box center [1064, 261] width 17 height 17
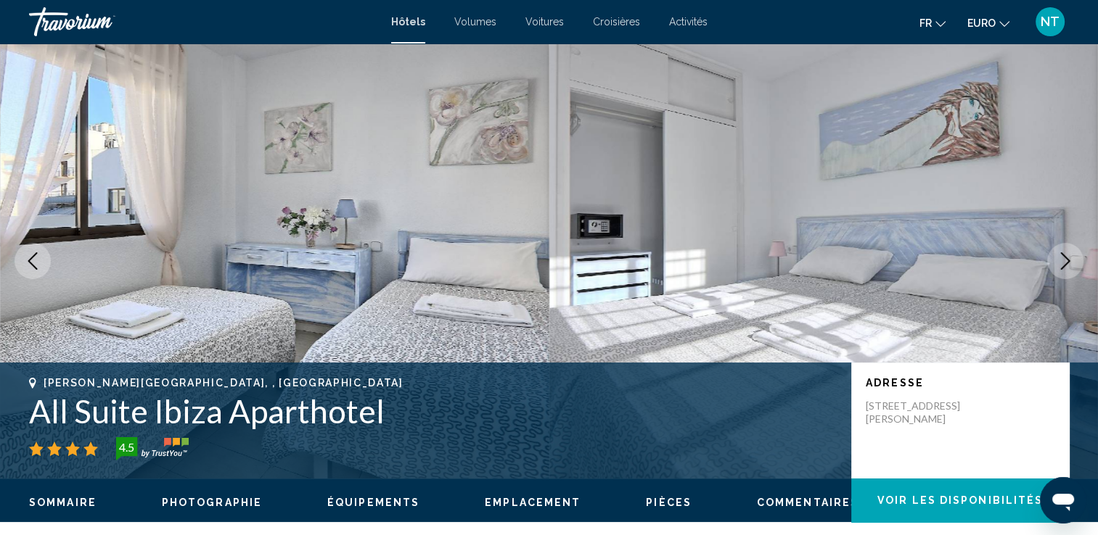
click at [1061, 266] on icon "Image suivante" at bounding box center [1064, 261] width 17 height 17
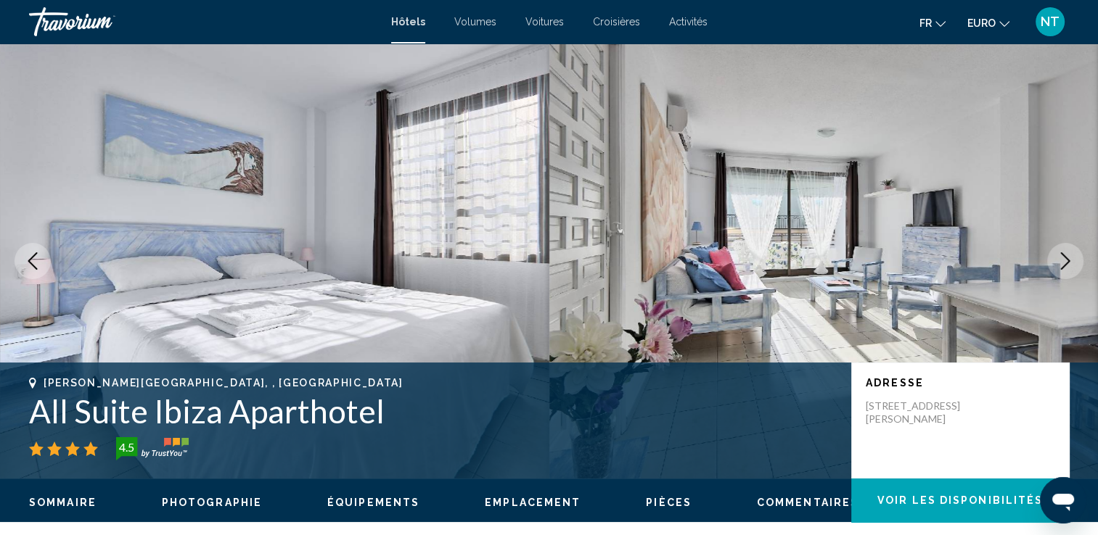
click at [1061, 266] on icon "Image suivante" at bounding box center [1064, 261] width 17 height 17
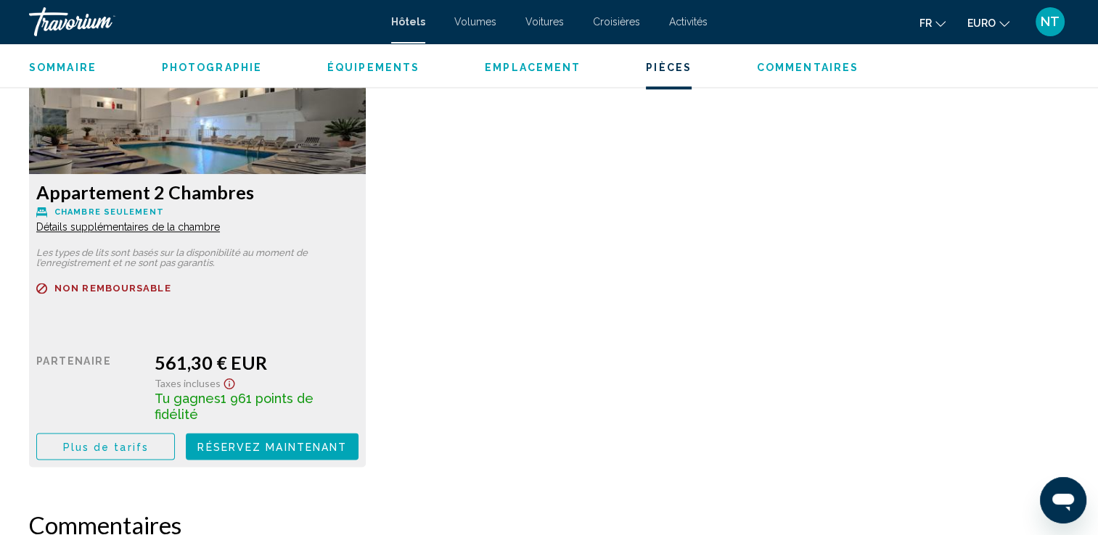
scroll to position [1990, 0]
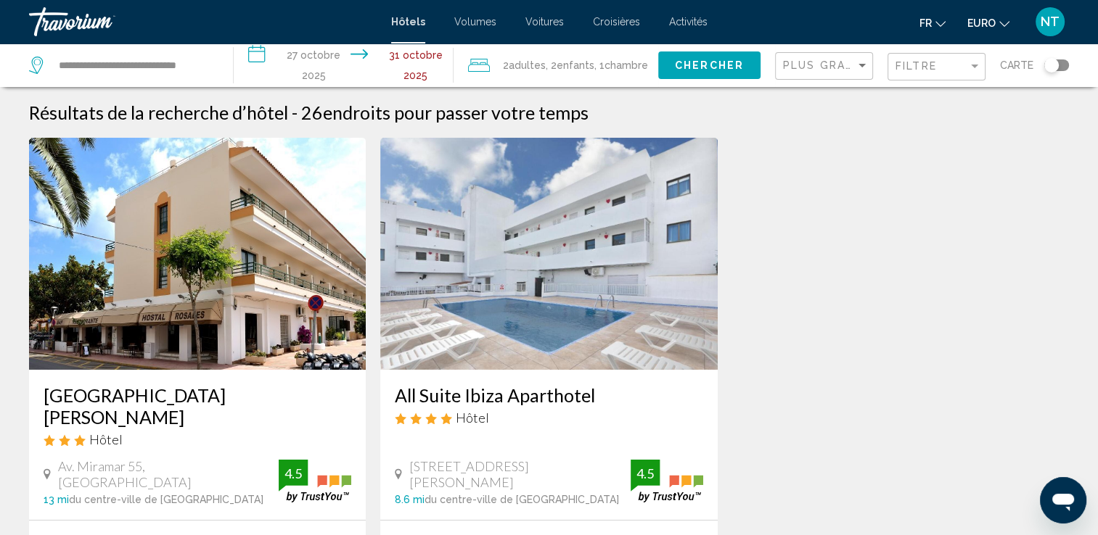
scroll to position [356, 0]
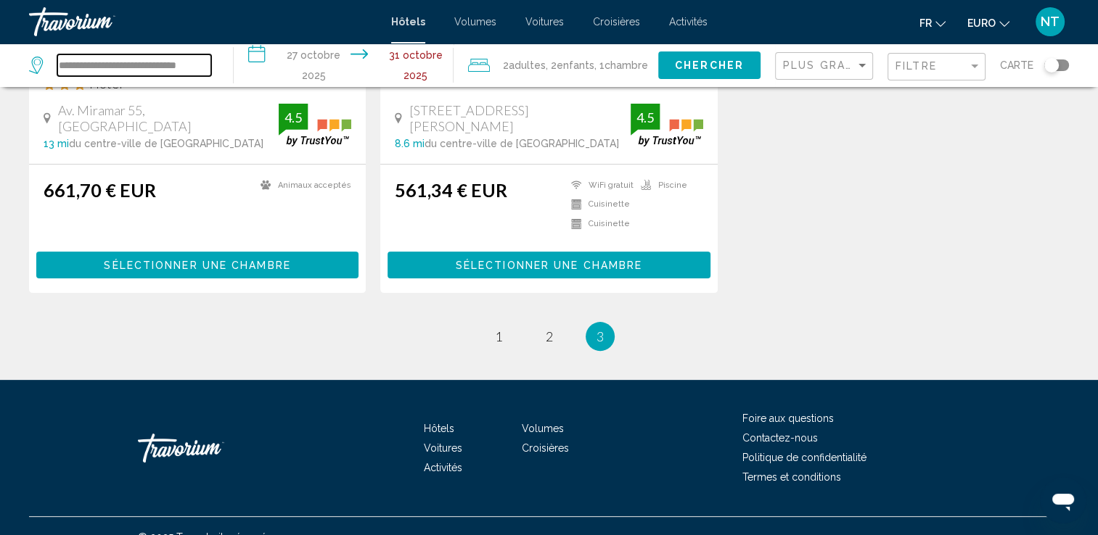
click at [196, 67] on input "**********" at bounding box center [134, 65] width 154 height 22
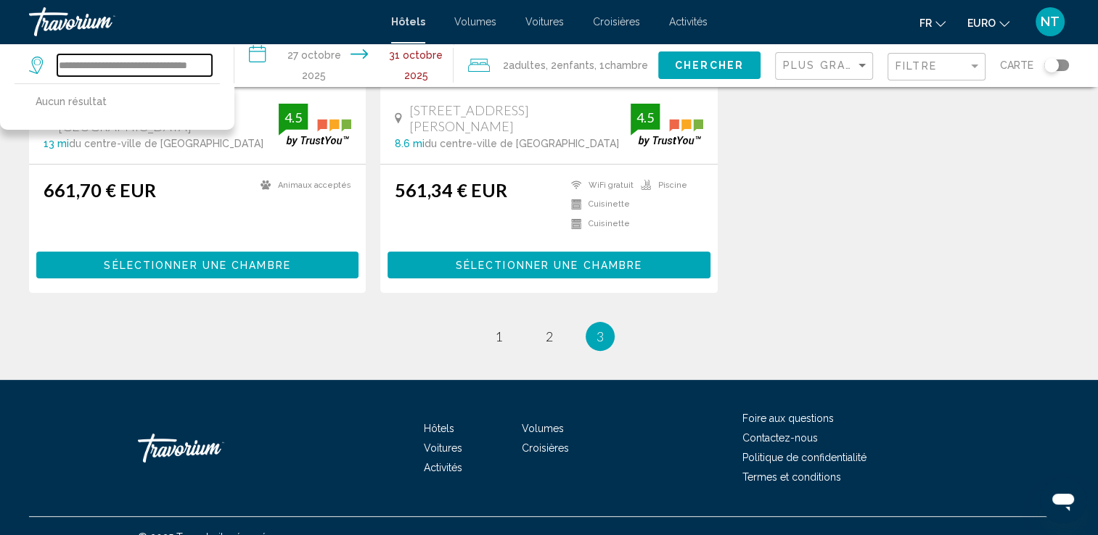
scroll to position [0, 0]
type input "*"
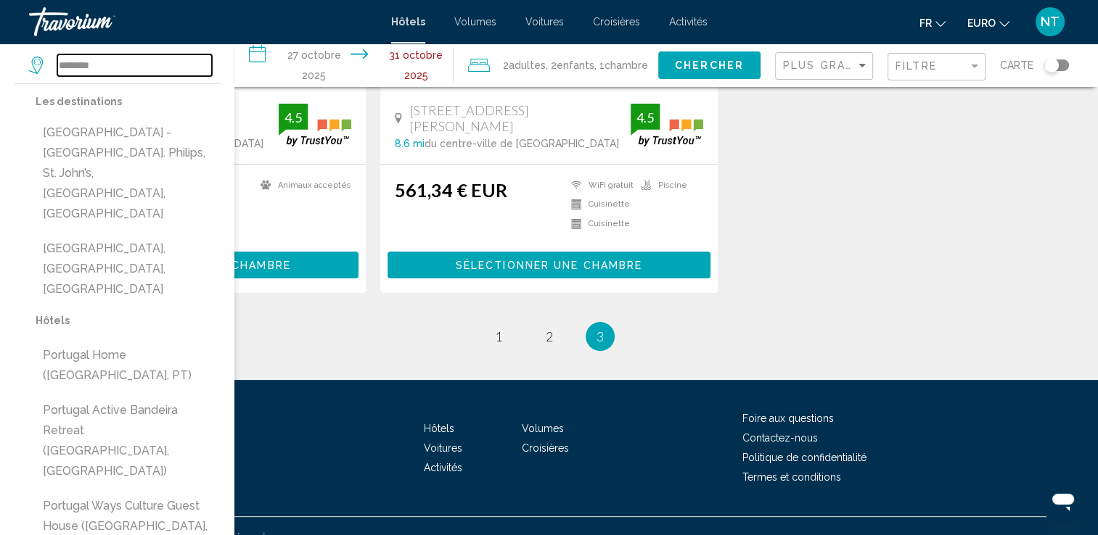
click at [129, 73] on input "********" at bounding box center [134, 65] width 155 height 22
type input "*"
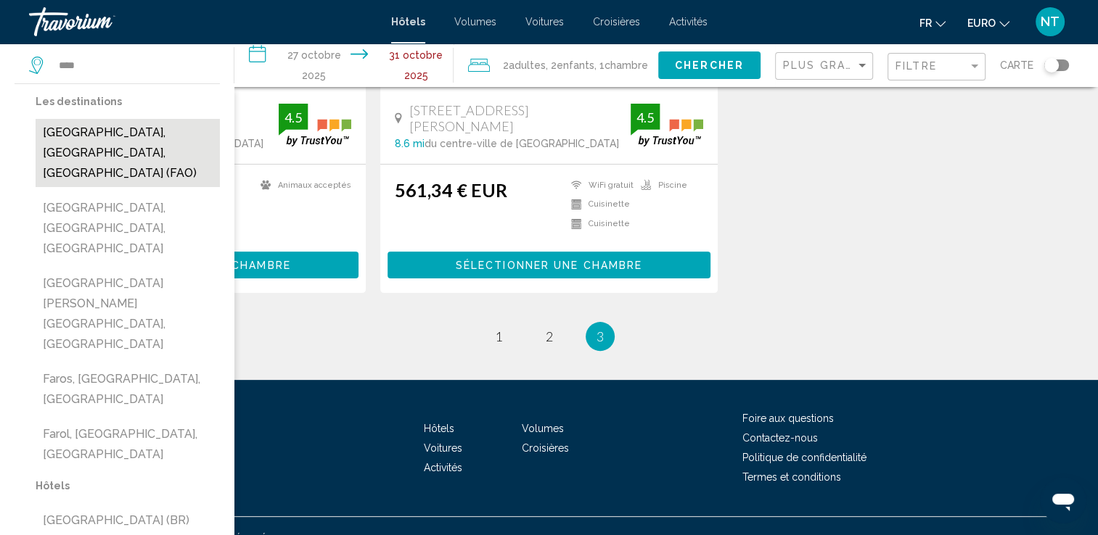
click at [113, 130] on button "Faro, Algarve, Portugal (FAO)" at bounding box center [128, 153] width 184 height 68
type input "**********"
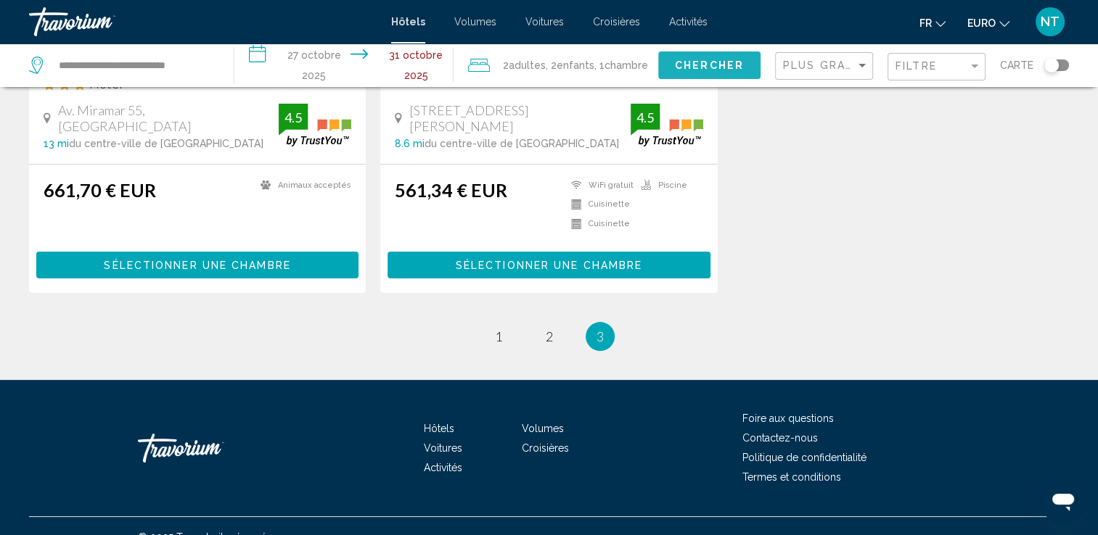
click at [687, 65] on span "Chercher" at bounding box center [709, 66] width 69 height 12
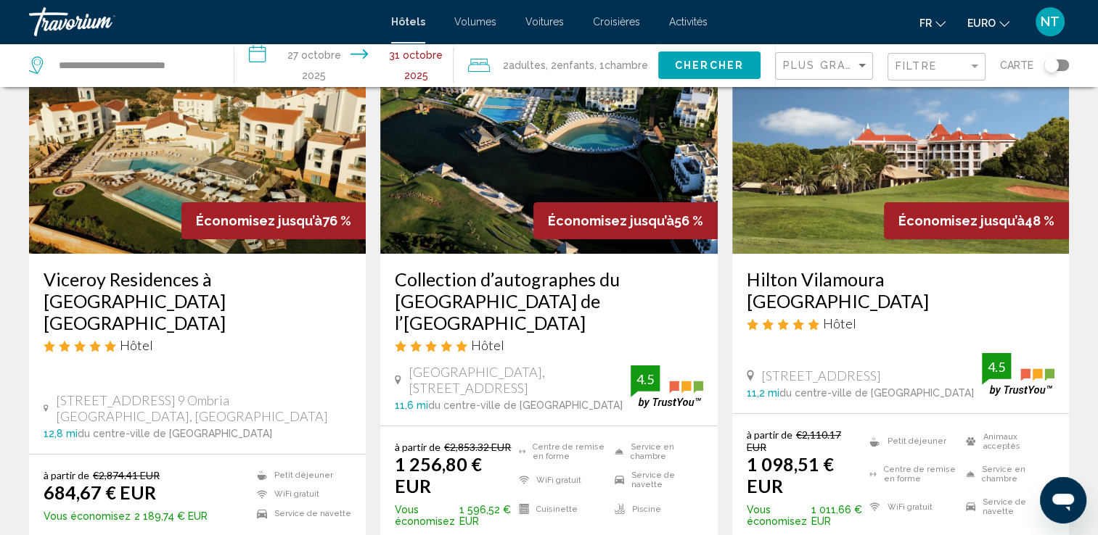
scroll to position [145, 0]
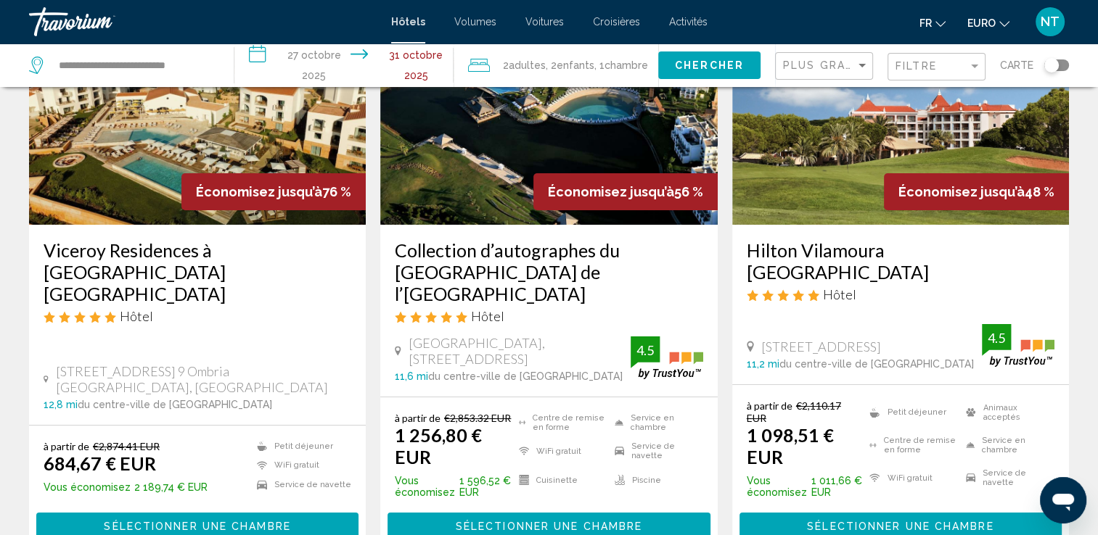
click at [194, 144] on img "Contenu principal" at bounding box center [197, 109] width 337 height 232
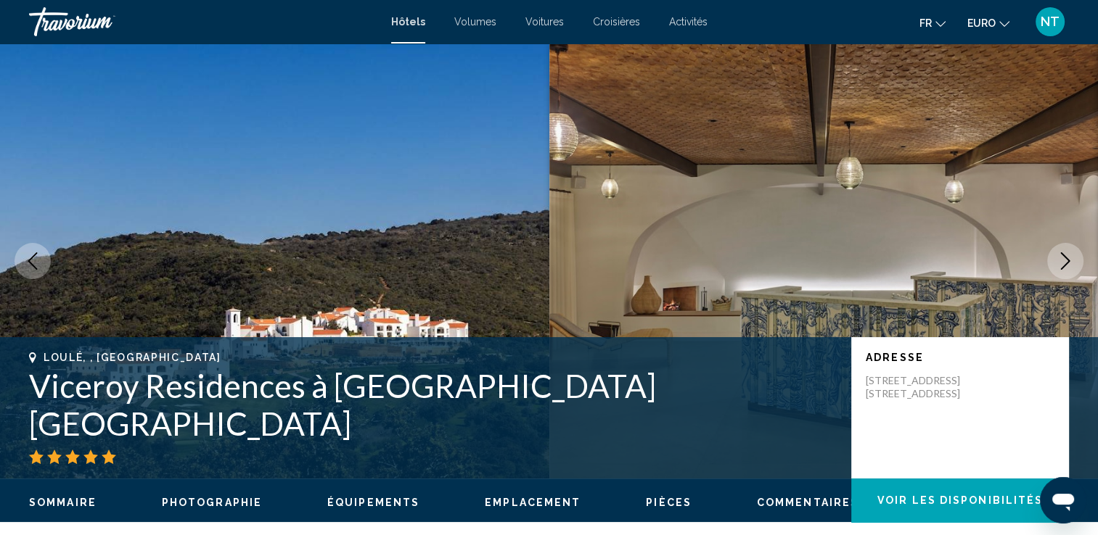
click at [1064, 265] on icon "Image suivante" at bounding box center [1065, 261] width 9 height 17
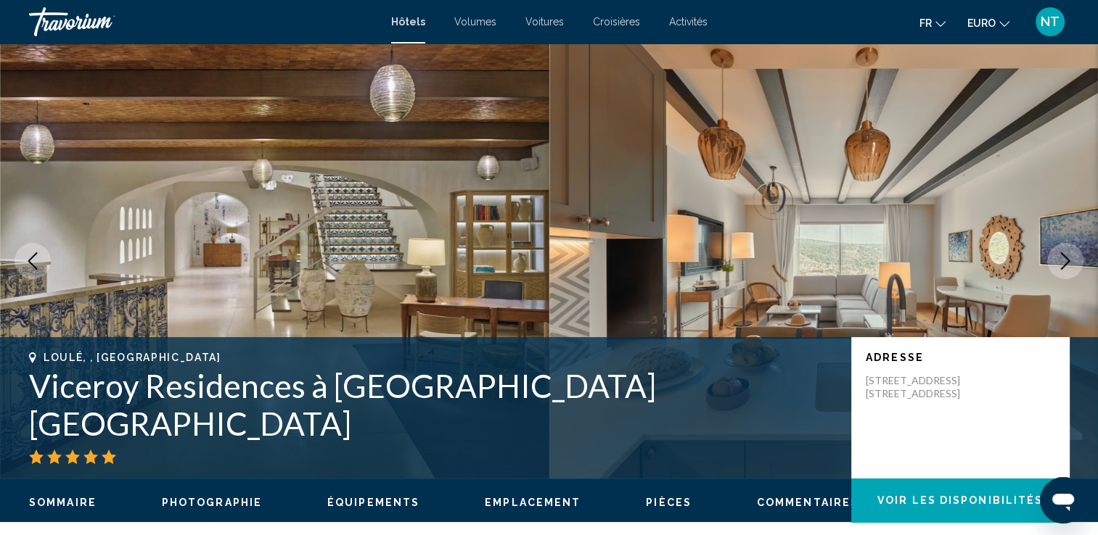
click at [1064, 265] on icon "Image suivante" at bounding box center [1065, 261] width 9 height 17
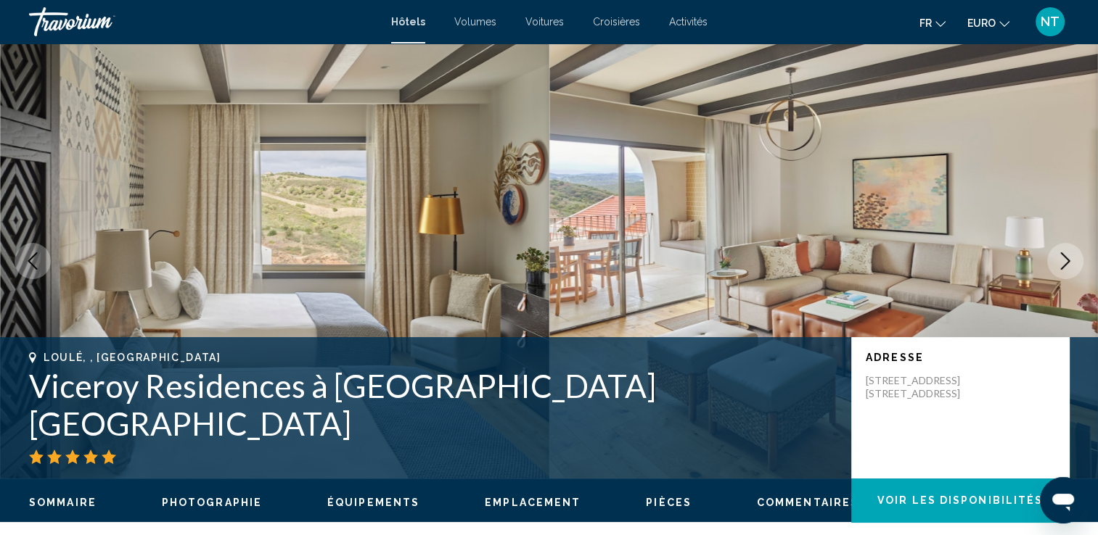
click at [1064, 265] on icon "Image suivante" at bounding box center [1065, 261] width 9 height 17
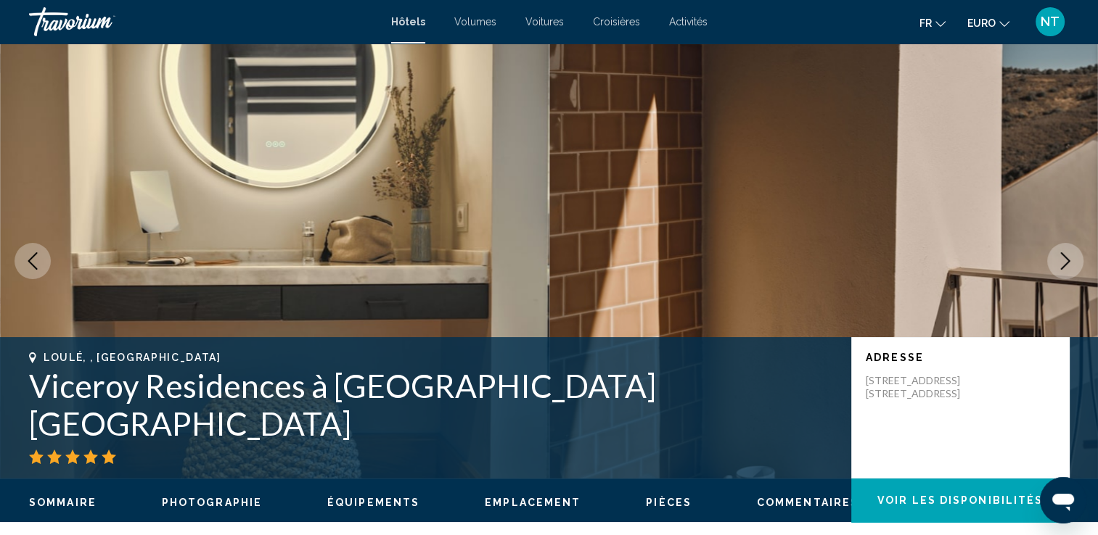
click at [1064, 265] on icon "Image suivante" at bounding box center [1065, 261] width 9 height 17
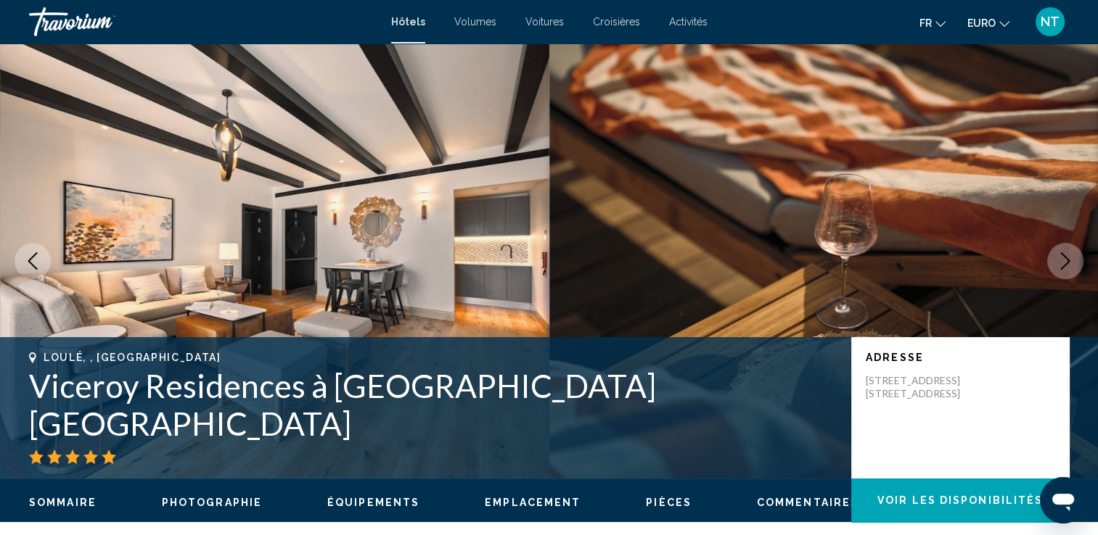
click at [1064, 265] on icon "Image suivante" at bounding box center [1065, 261] width 9 height 17
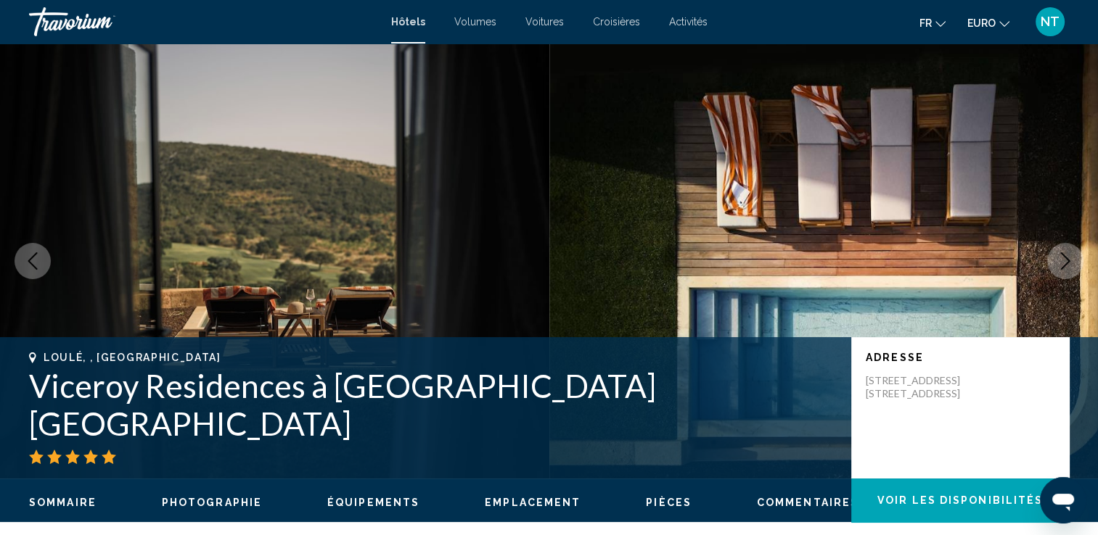
click at [1064, 265] on icon "Image suivante" at bounding box center [1065, 261] width 9 height 17
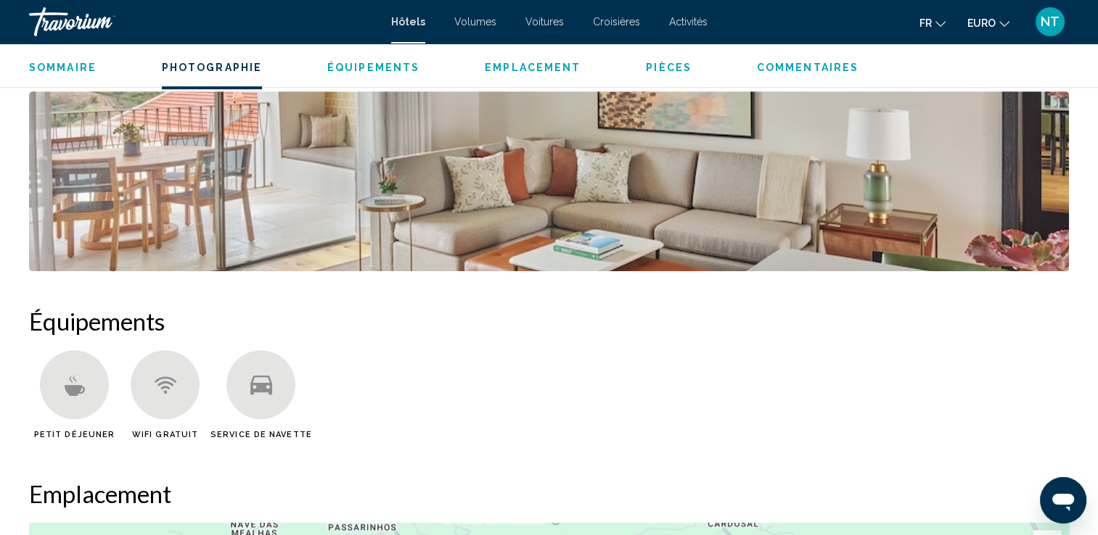
scroll to position [1405, 0]
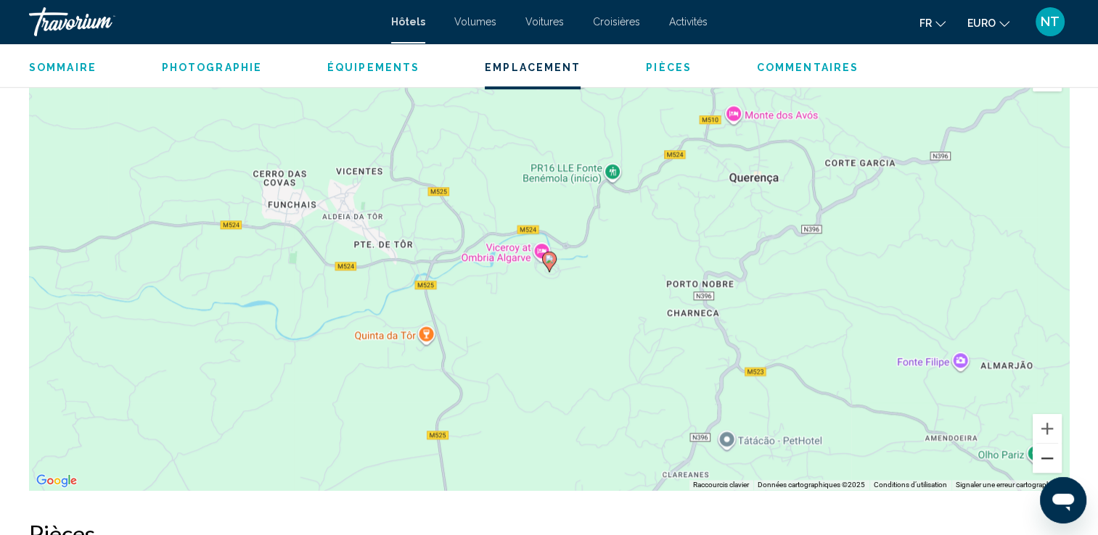
click at [1042, 460] on button "Zoom arrière" at bounding box center [1046, 458] width 29 height 29
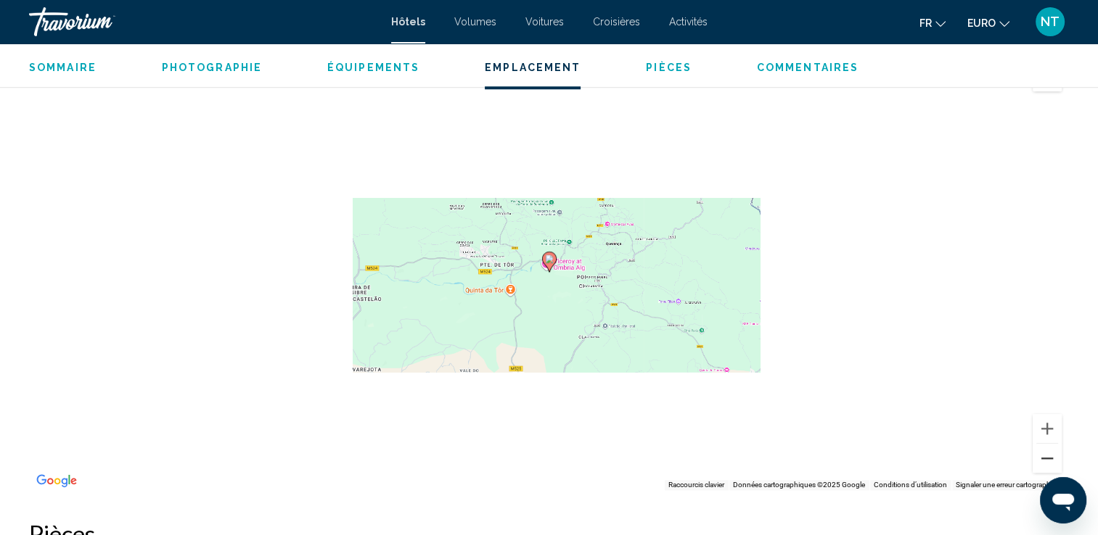
click at [1042, 460] on button "Zoom arrière" at bounding box center [1046, 458] width 29 height 29
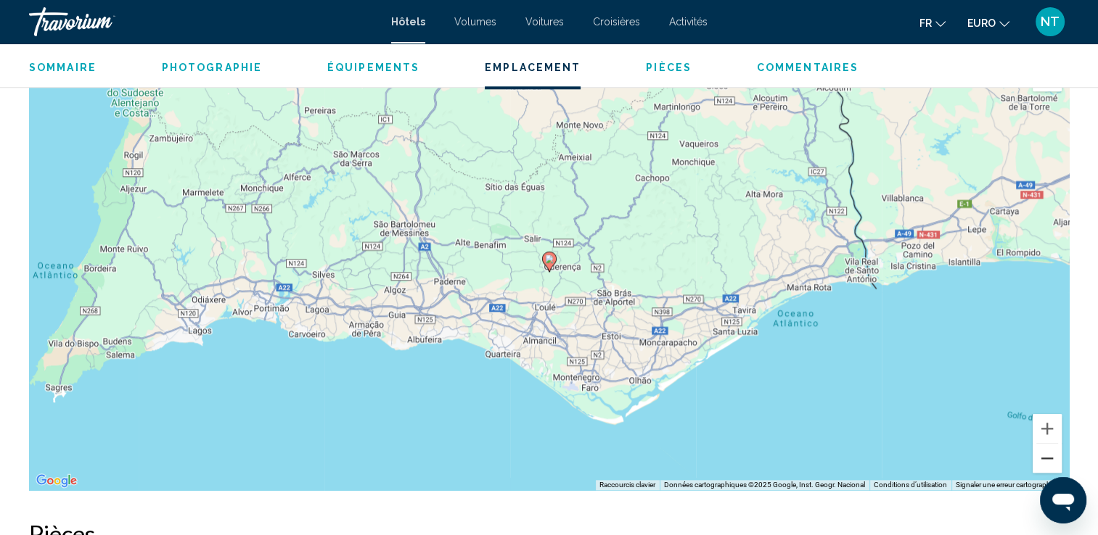
click at [1042, 460] on button "Zoom arrière" at bounding box center [1046, 458] width 29 height 29
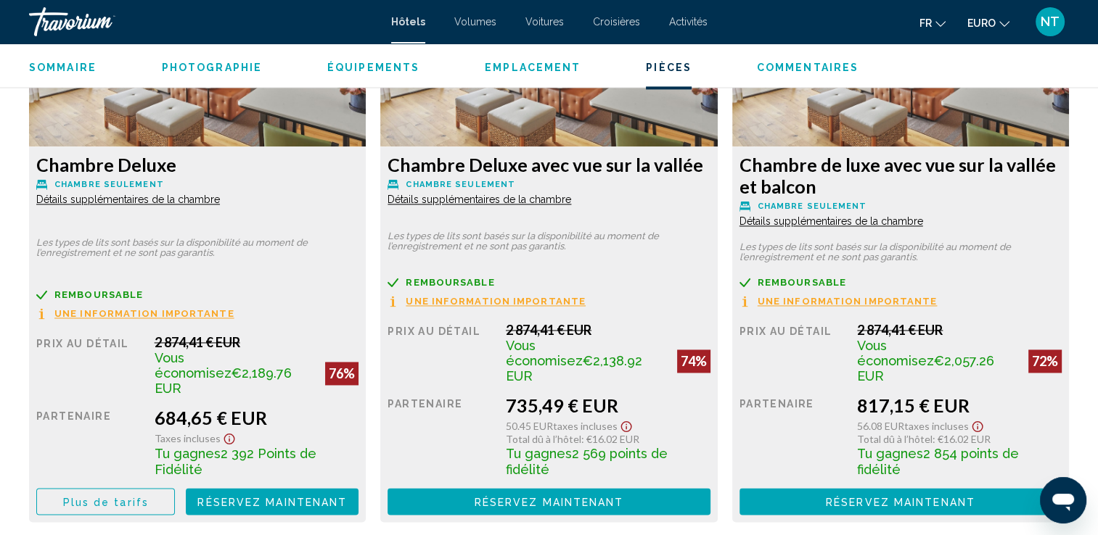
scroll to position [2081, 0]
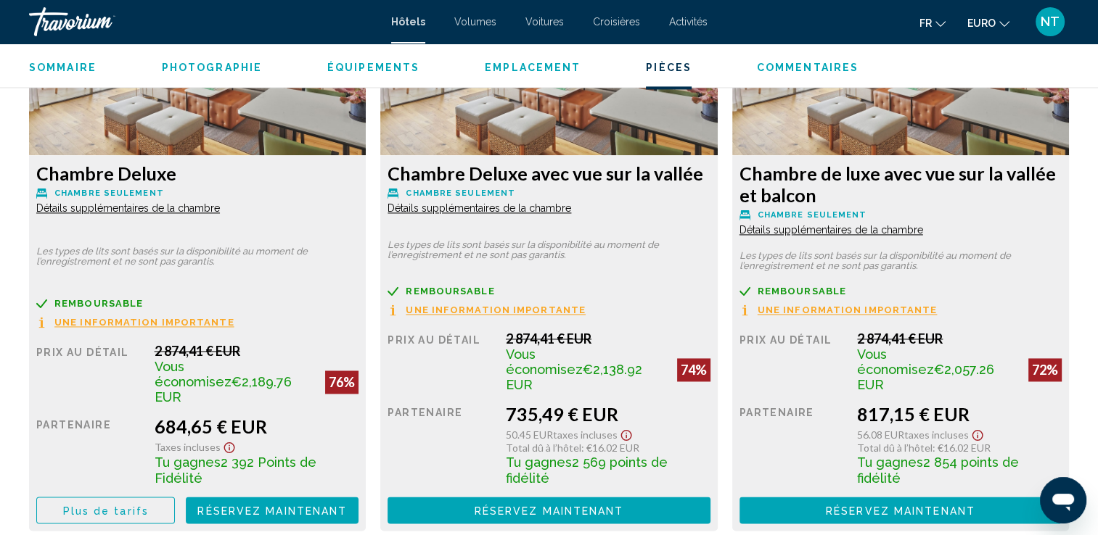
click at [123, 205] on span "Détails supplémentaires de la chambre" at bounding box center [128, 208] width 184 height 12
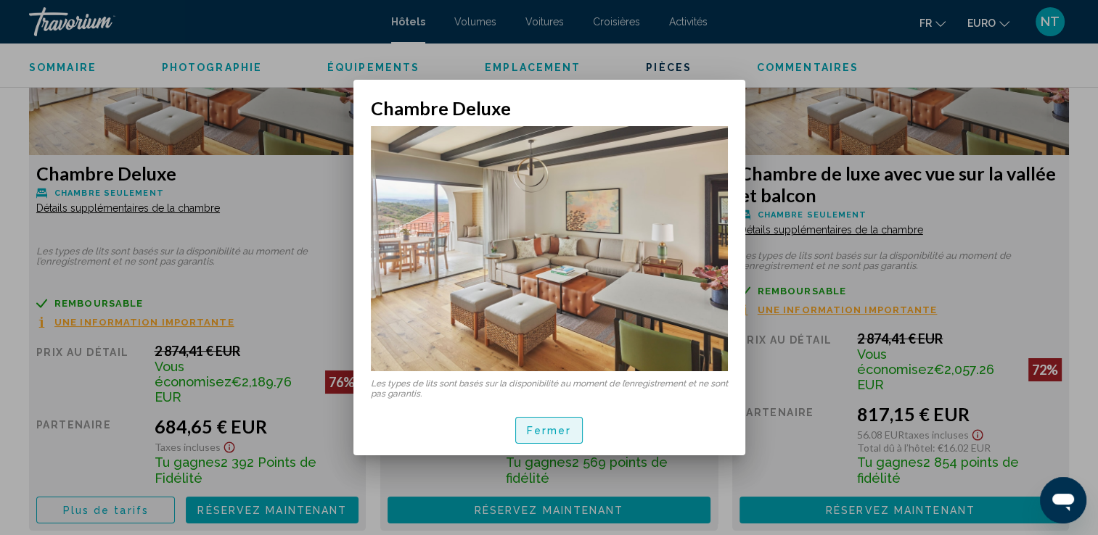
click at [554, 425] on span "Fermer" at bounding box center [549, 431] width 45 height 12
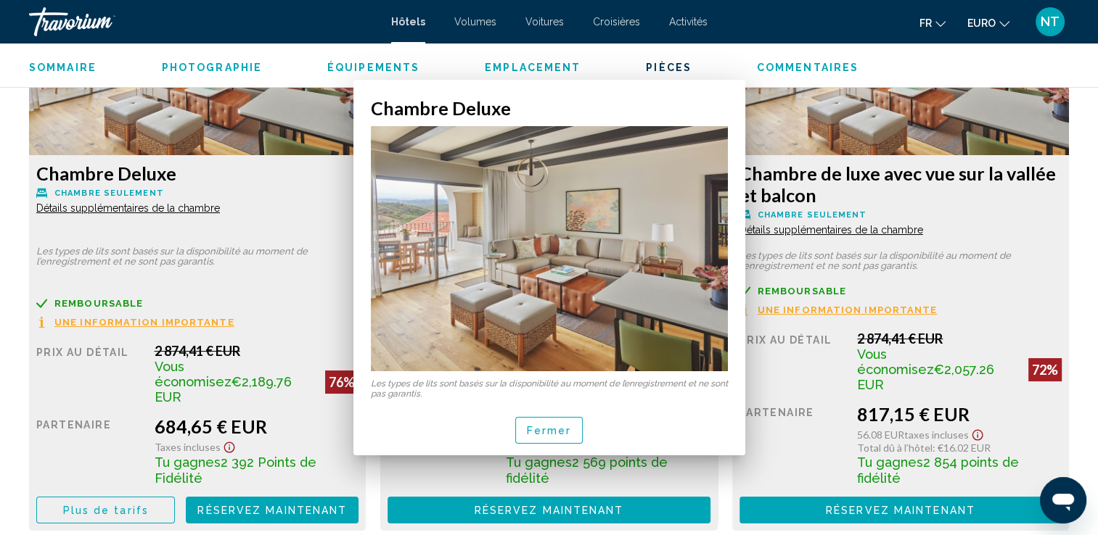
scroll to position [2081, 0]
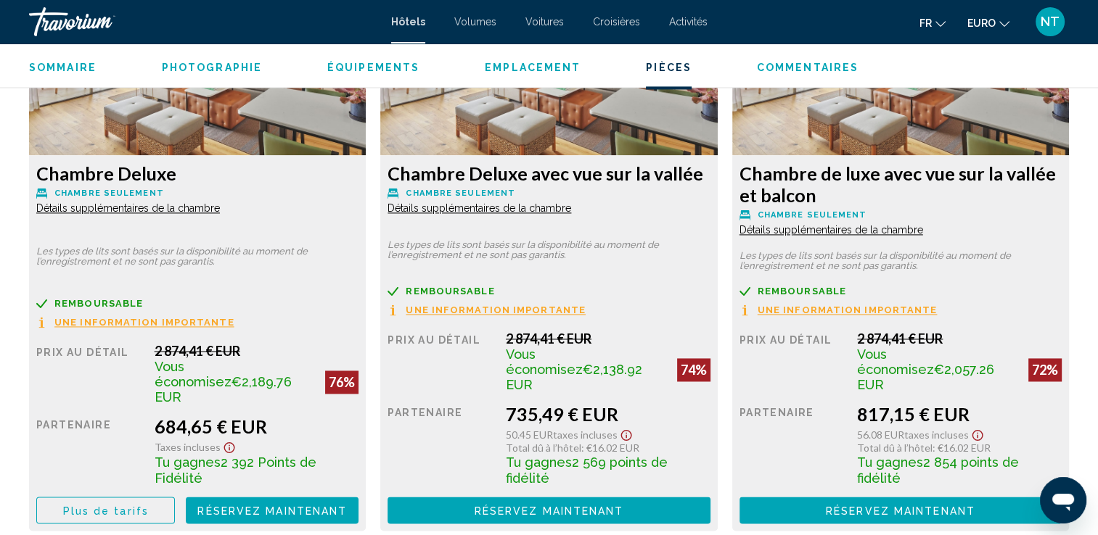
click at [220, 203] on span "Détails supplémentaires de la chambre" at bounding box center [128, 208] width 184 height 12
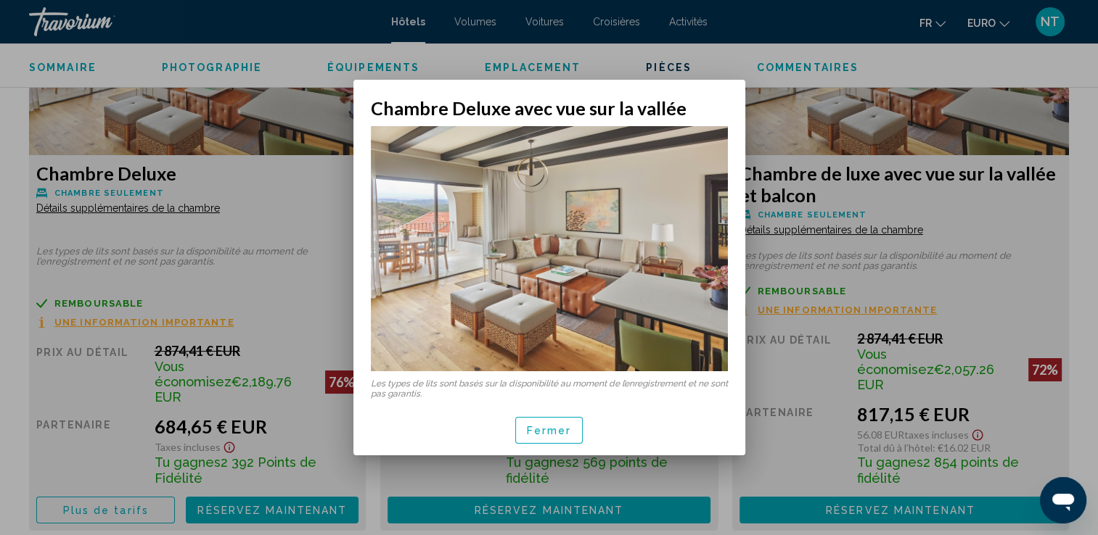
click at [731, 209] on mat-dialog-container "Chambre Deluxe avec vue sur la vallée Les types de lits sont basés sur la dispo…" at bounding box center [549, 268] width 392 height 376
click at [530, 424] on span "Fermer" at bounding box center [549, 430] width 45 height 12
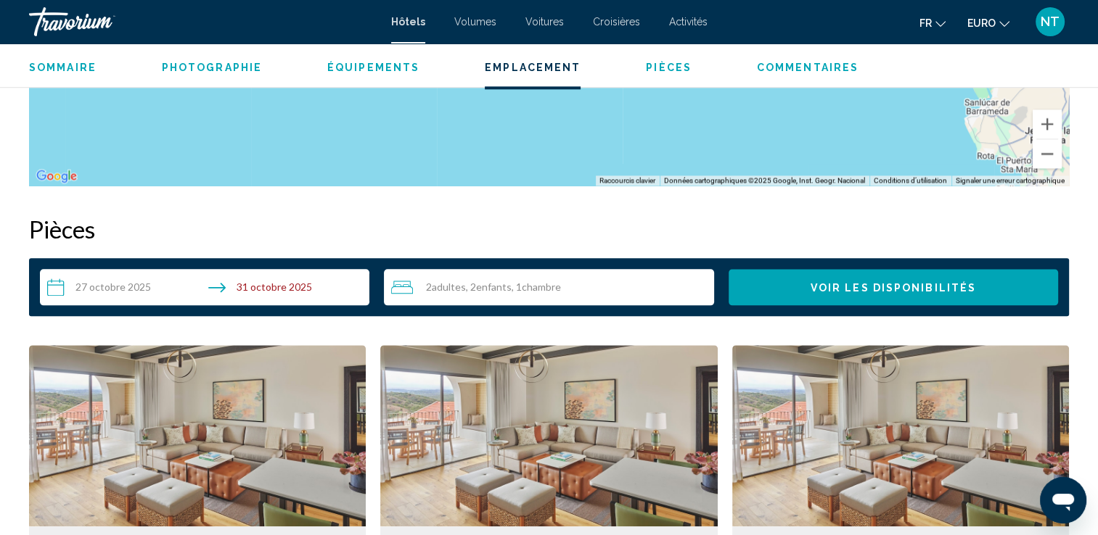
scroll to position [1241, 0]
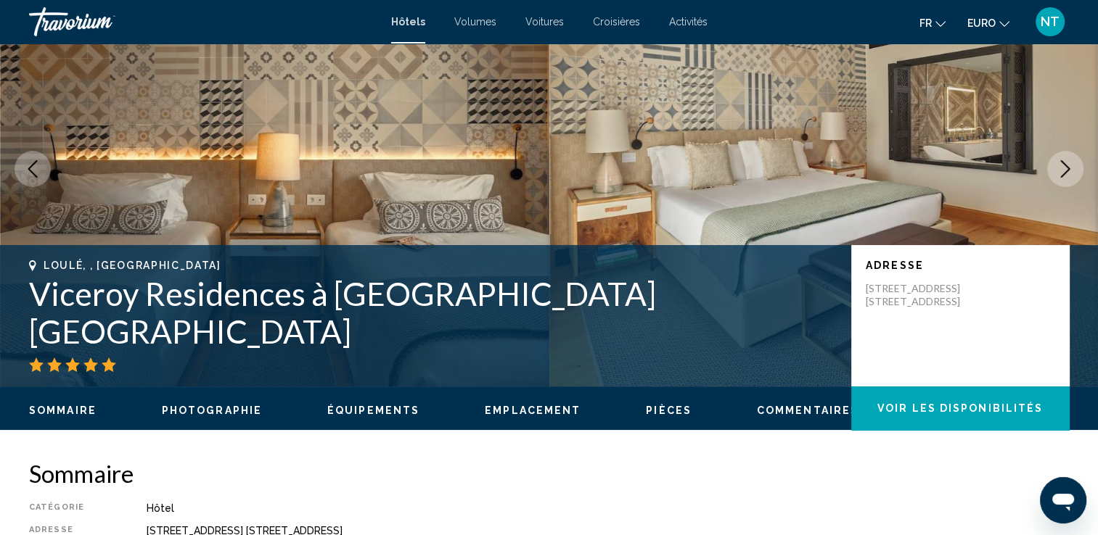
scroll to position [63, 0]
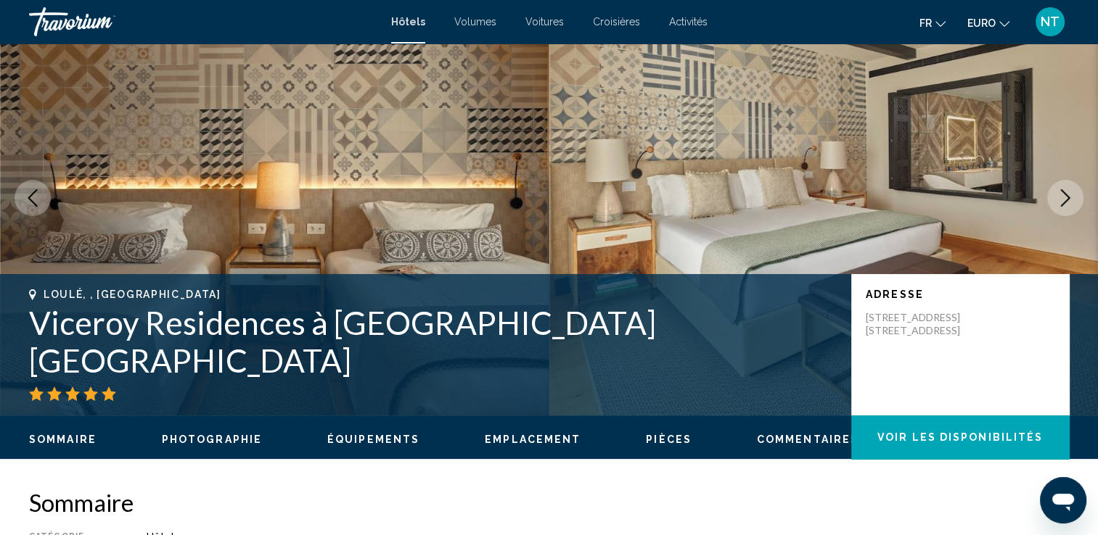
click at [1065, 199] on icon "Image suivante" at bounding box center [1064, 197] width 17 height 17
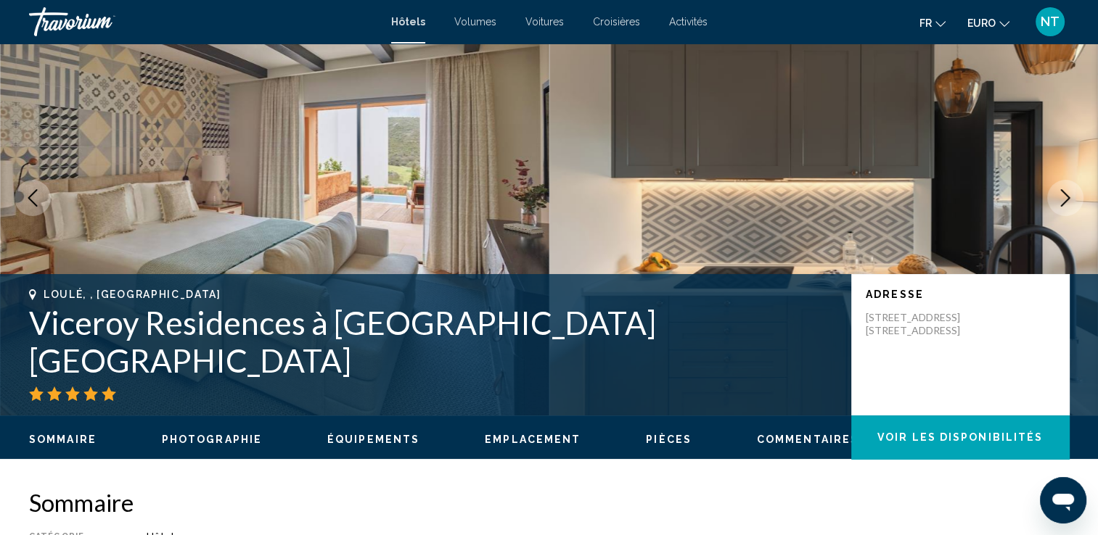
click at [1065, 199] on icon "Image suivante" at bounding box center [1064, 197] width 17 height 17
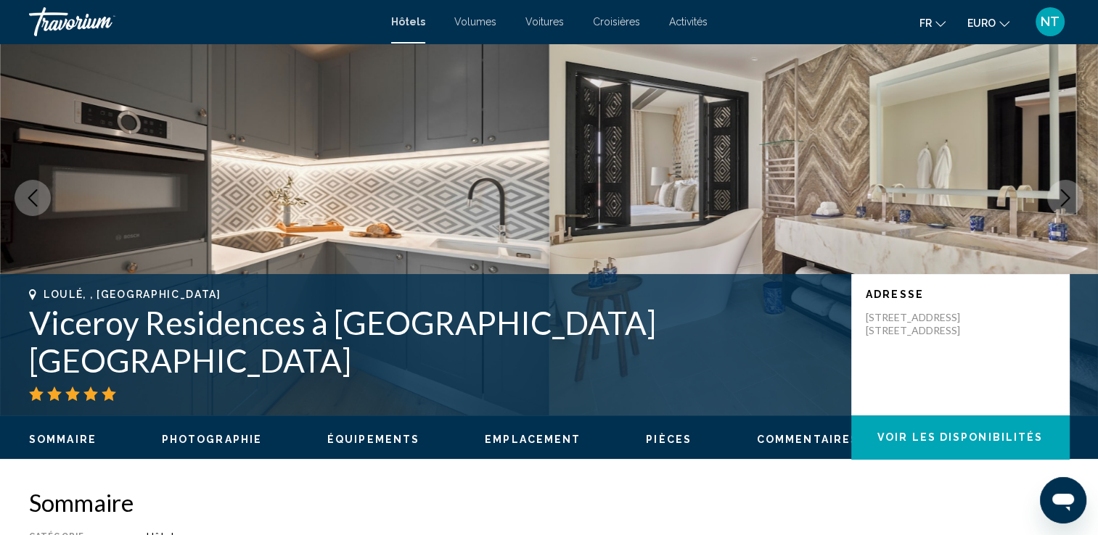
click at [1065, 199] on icon "Image suivante" at bounding box center [1064, 197] width 17 height 17
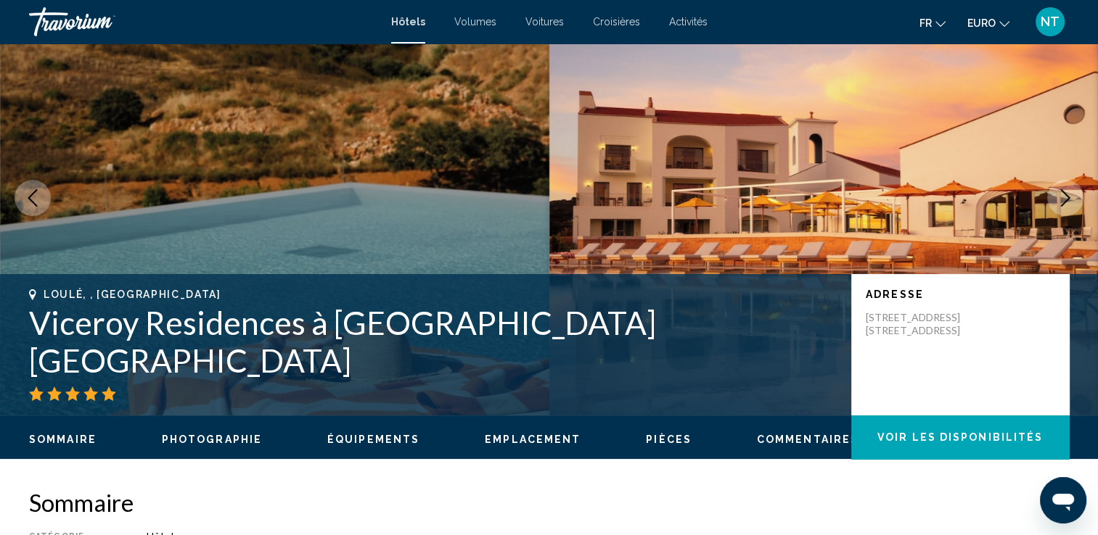
click at [1065, 201] on icon "Image suivante" at bounding box center [1065, 197] width 9 height 17
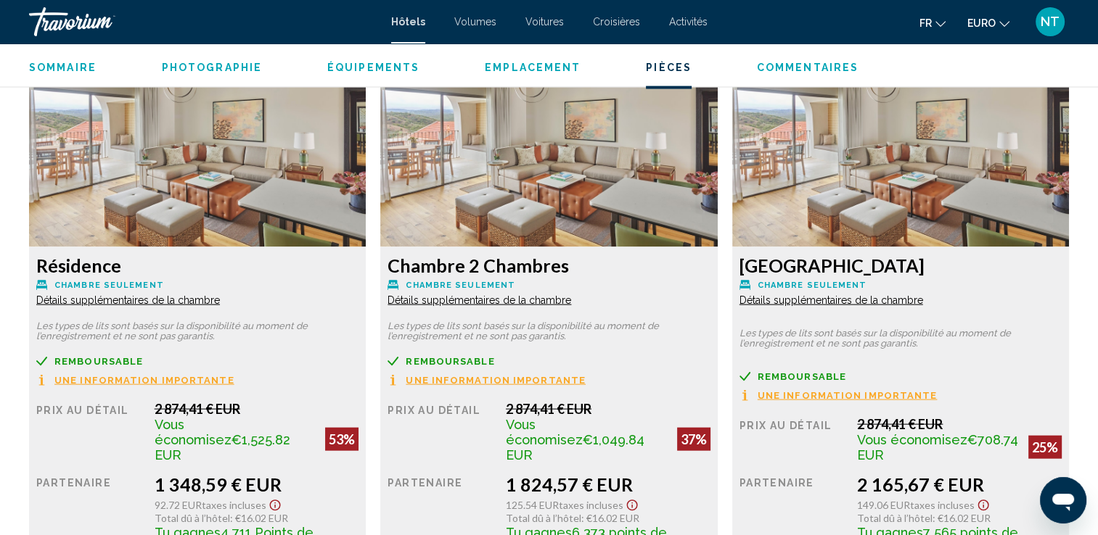
scroll to position [3039, 0]
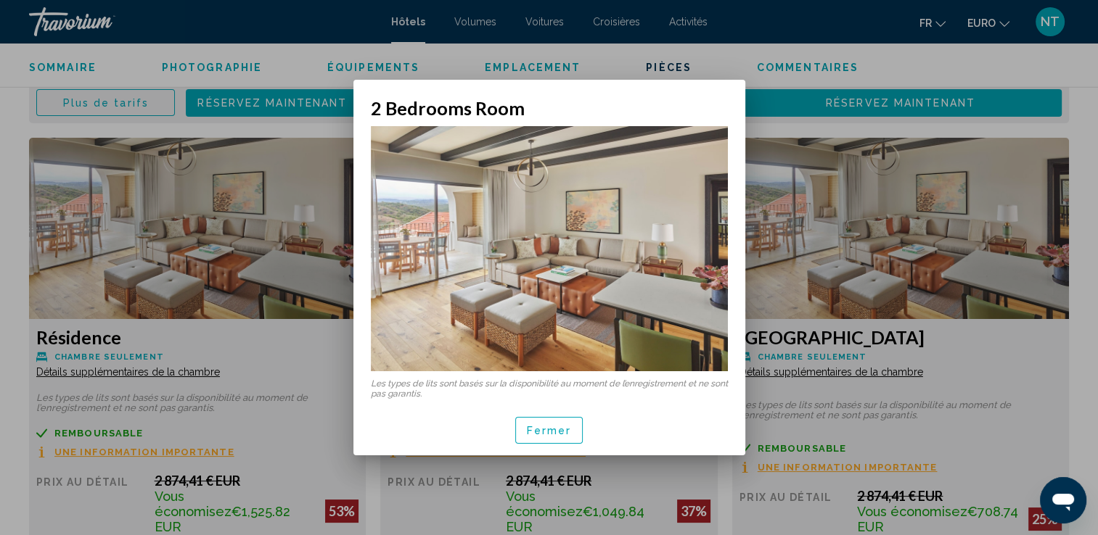
scroll to position [0, 0]
click at [528, 419] on div "Fermer" at bounding box center [549, 430] width 357 height 49
click at [528, 419] on button "Fermer" at bounding box center [549, 430] width 68 height 27
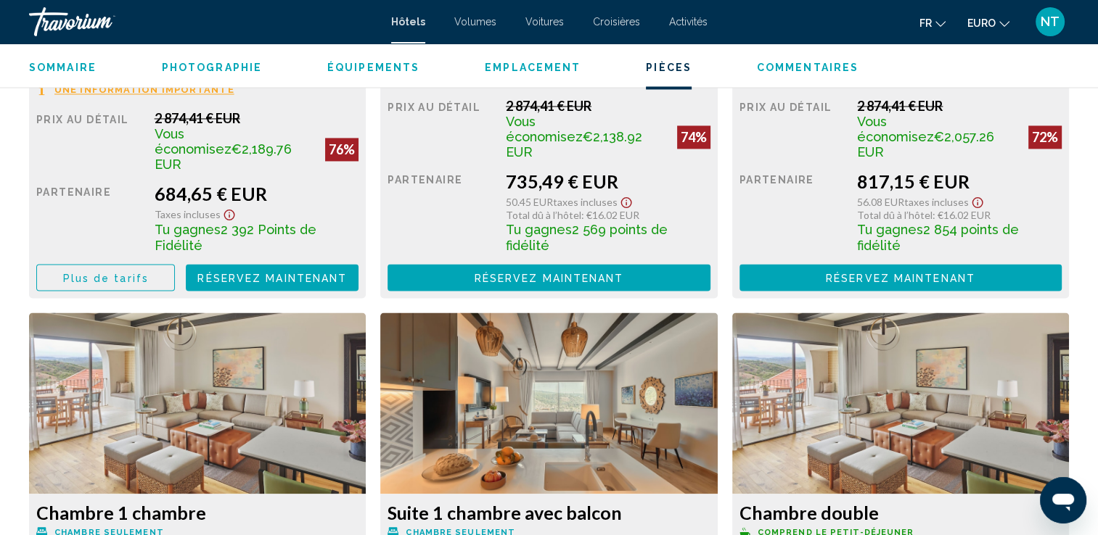
scroll to position [2313, 0]
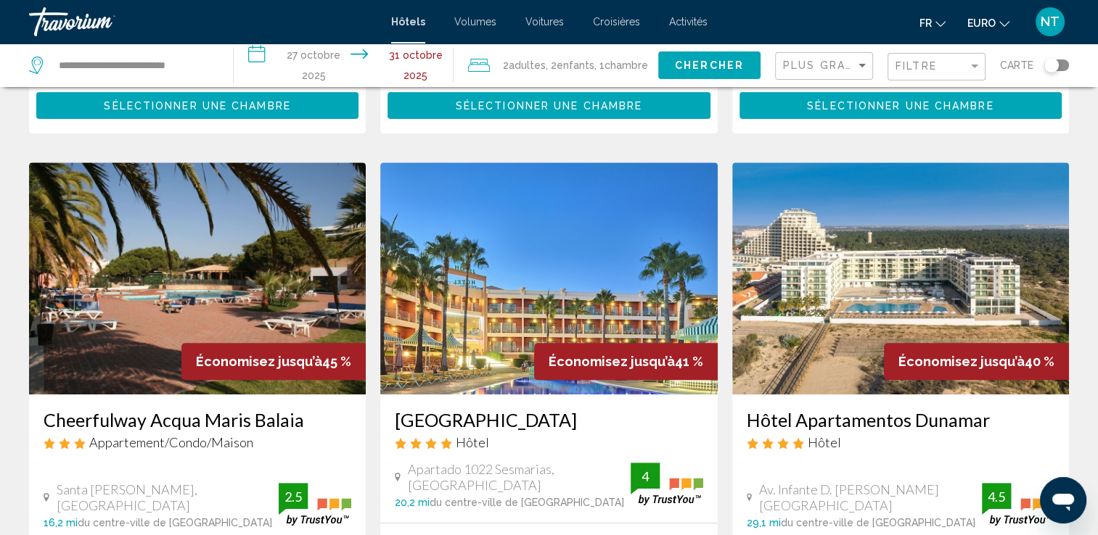
scroll to position [653, 0]
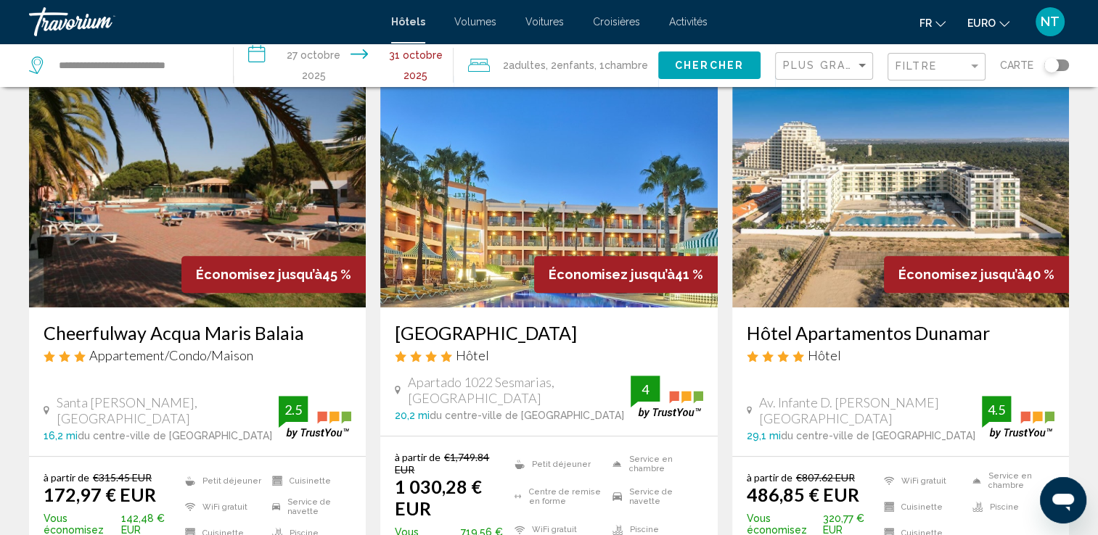
click at [204, 186] on img "Contenu principal" at bounding box center [197, 191] width 337 height 232
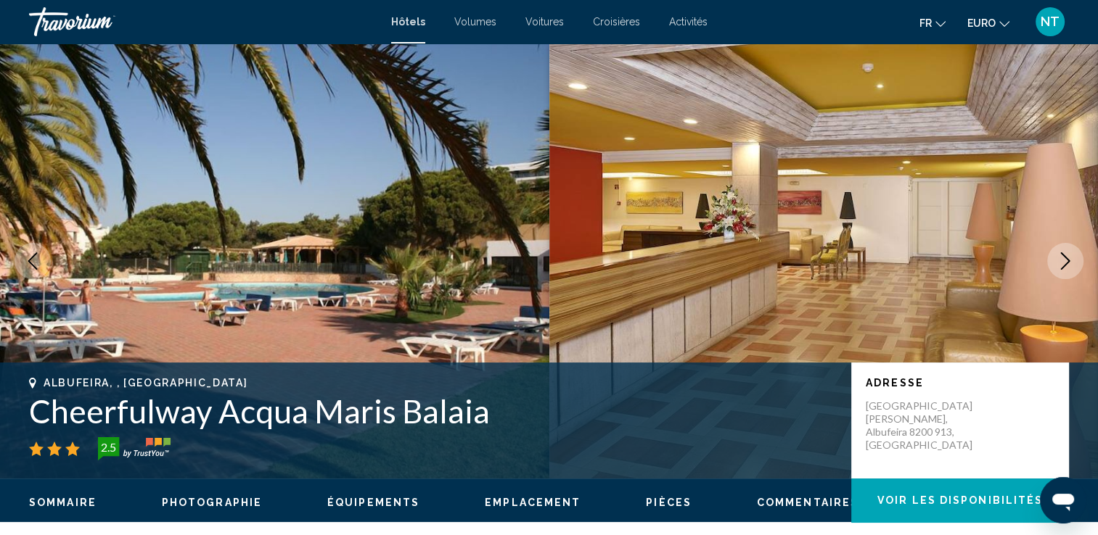
click at [1068, 263] on icon "Image suivante" at bounding box center [1064, 261] width 17 height 17
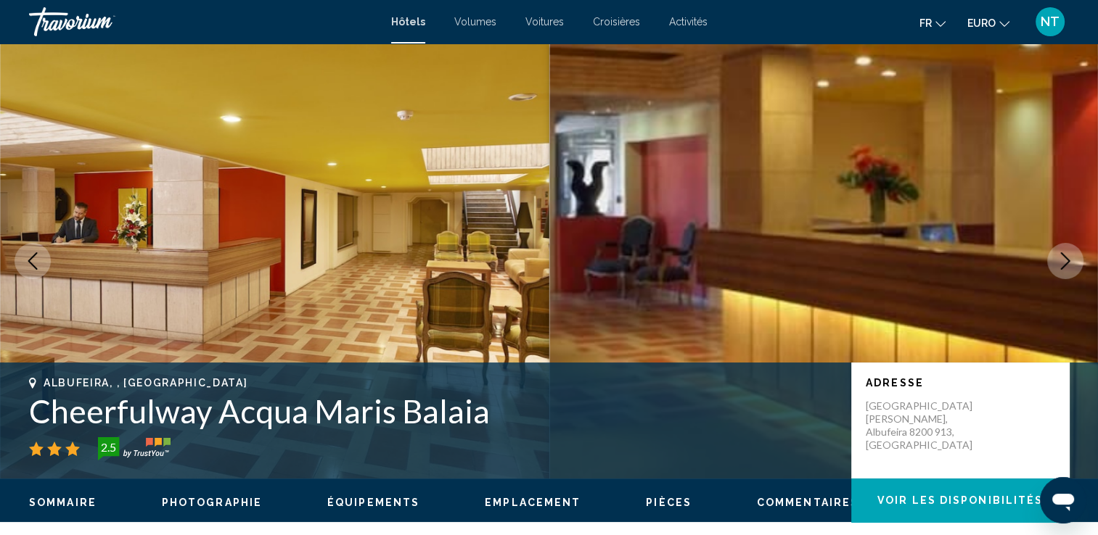
click at [1068, 263] on icon "Image suivante" at bounding box center [1064, 261] width 17 height 17
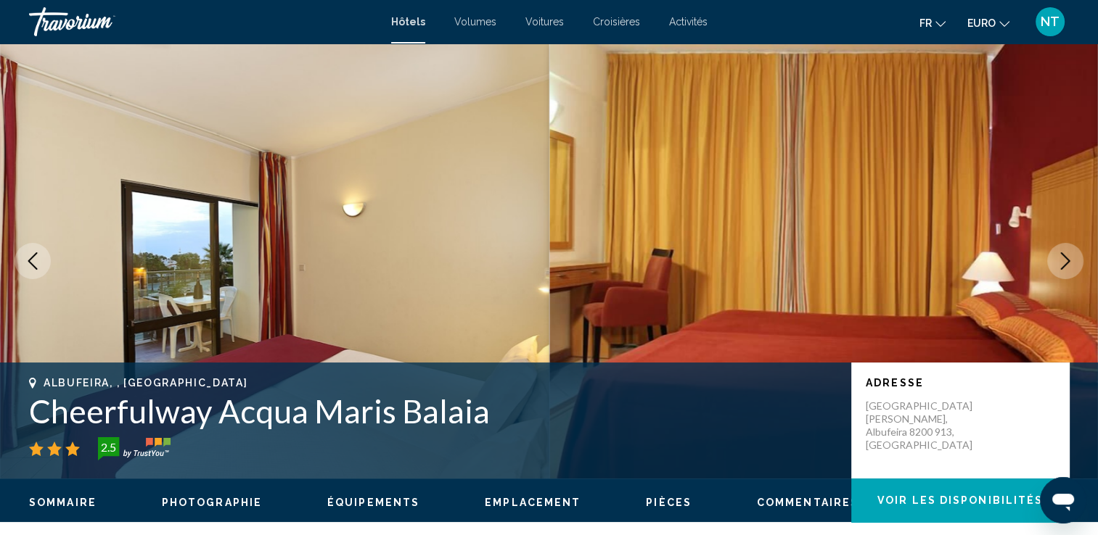
click at [1068, 263] on icon "Image suivante" at bounding box center [1064, 261] width 17 height 17
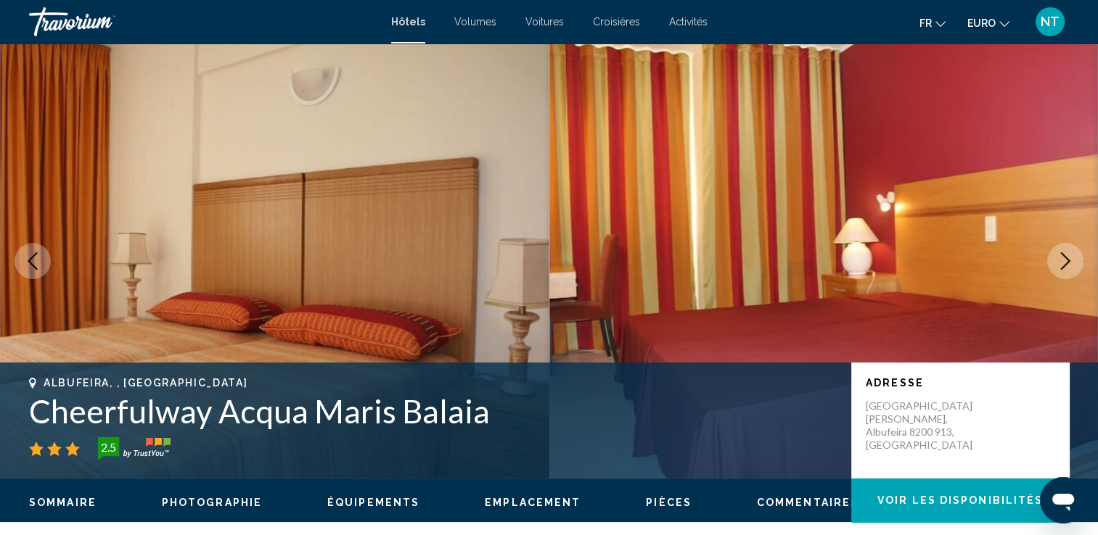
click at [1068, 263] on icon "Image suivante" at bounding box center [1064, 261] width 17 height 17
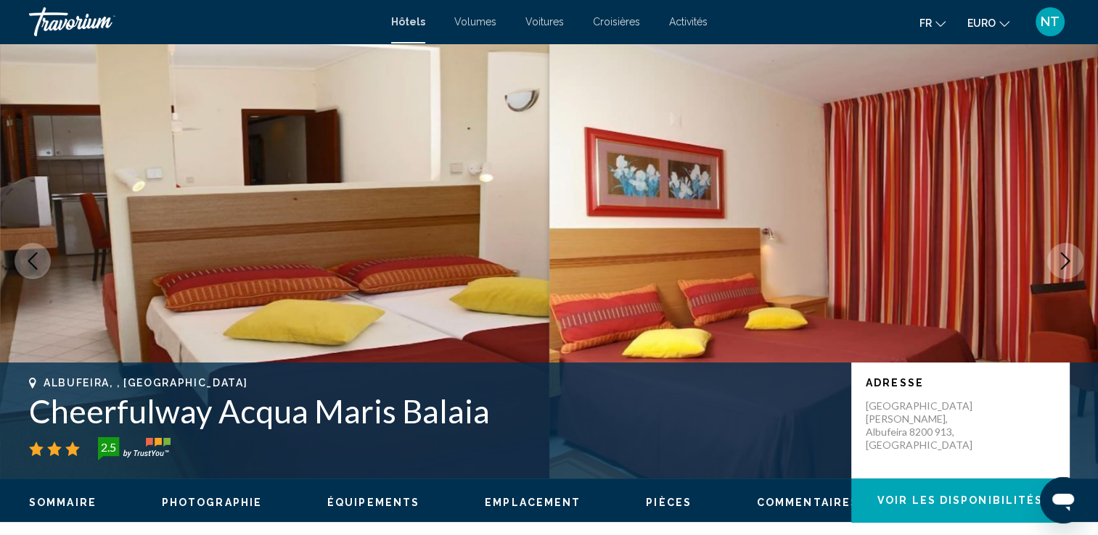
click at [1068, 263] on icon "Image suivante" at bounding box center [1064, 261] width 17 height 17
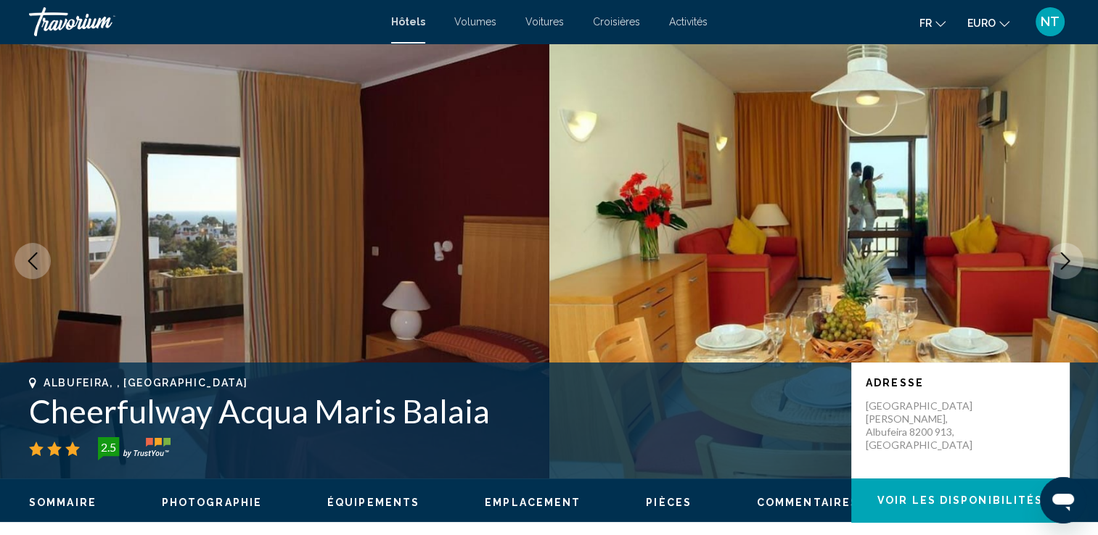
click at [1068, 263] on icon "Image suivante" at bounding box center [1064, 261] width 17 height 17
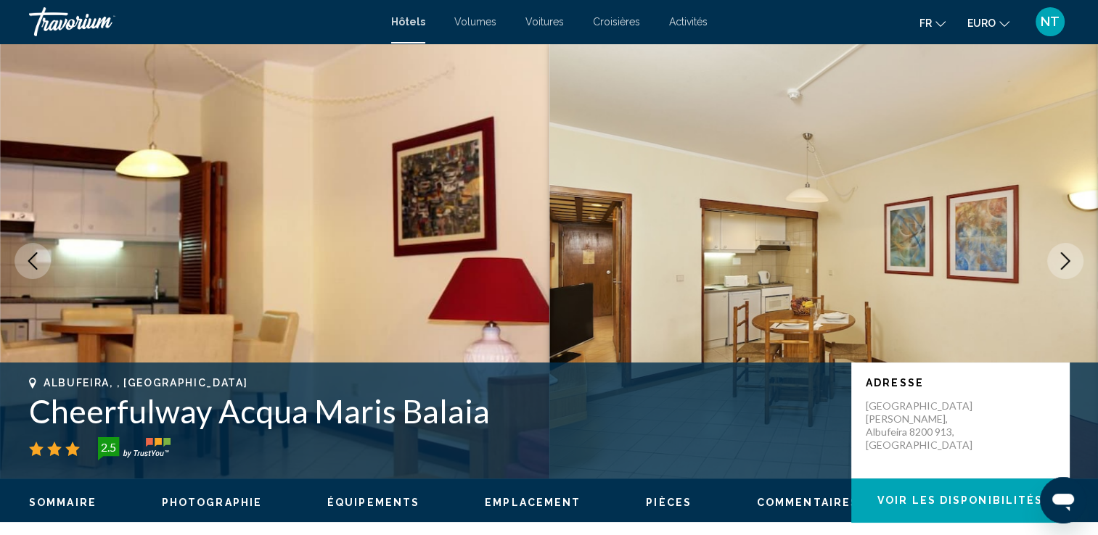
click at [1068, 263] on icon "Image suivante" at bounding box center [1064, 261] width 17 height 17
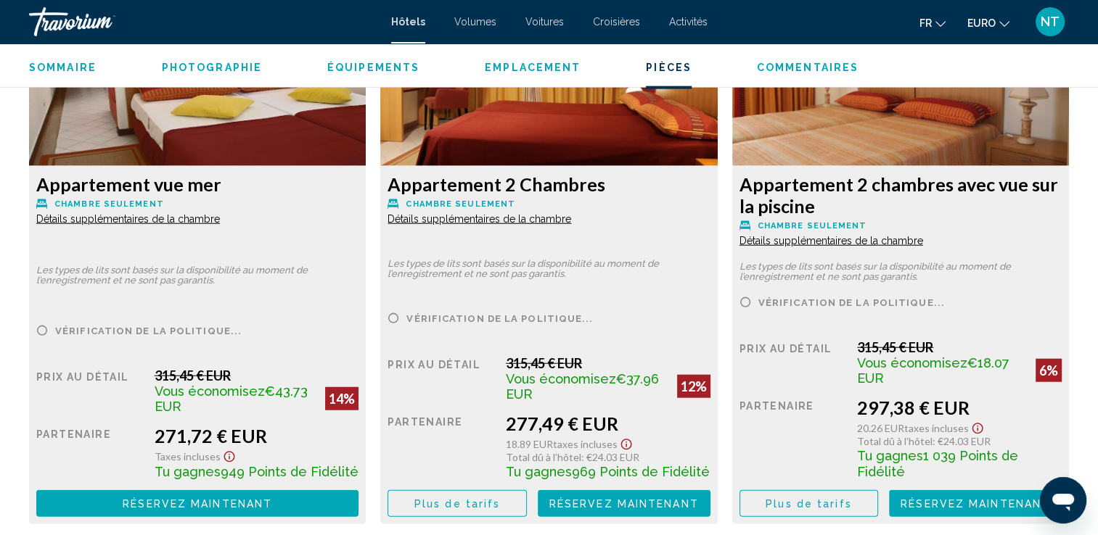
scroll to position [3341, 0]
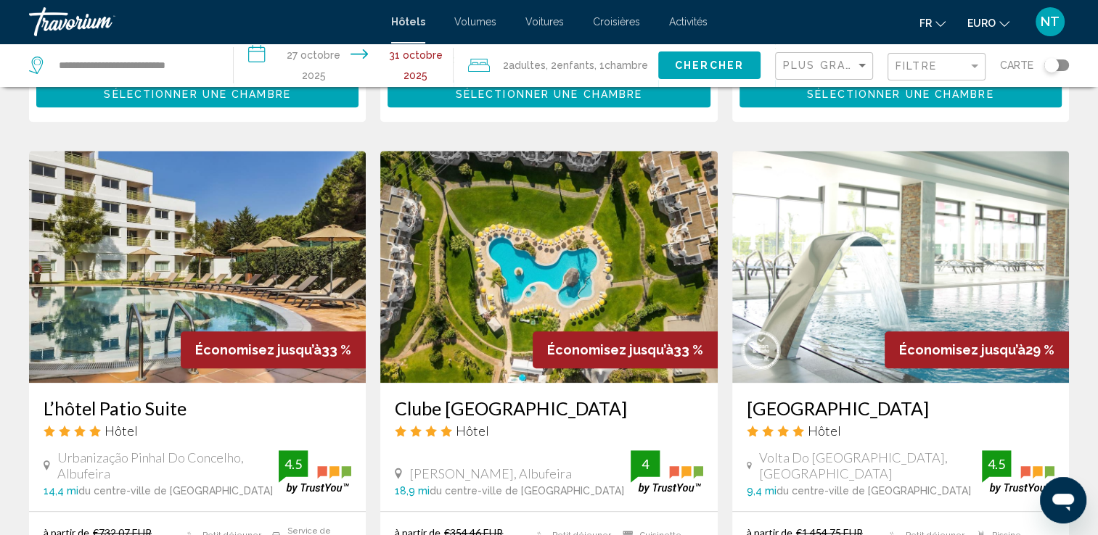
scroll to position [1233, 0]
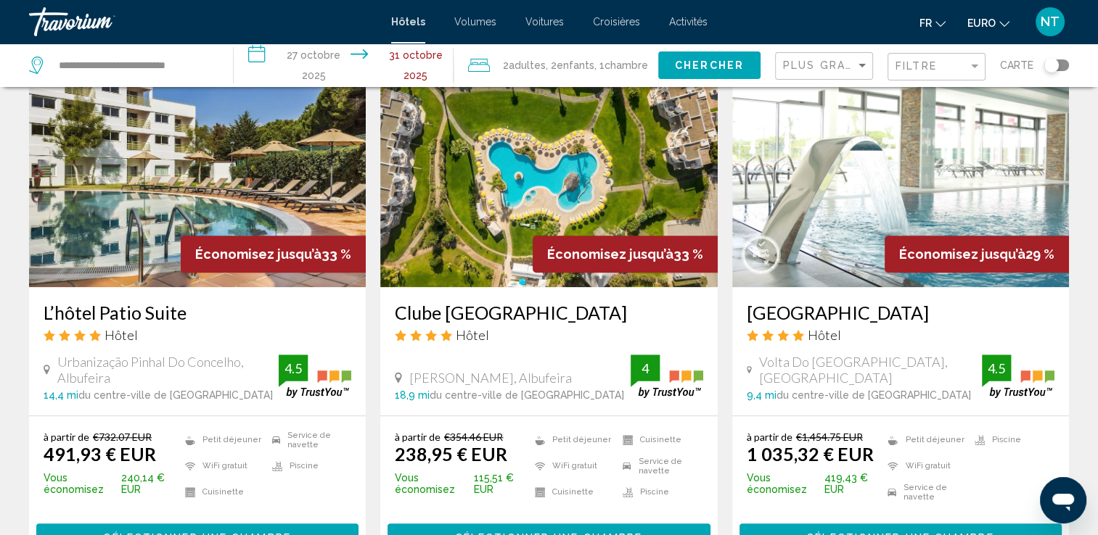
click at [528, 194] on img "Contenu principal" at bounding box center [548, 171] width 337 height 232
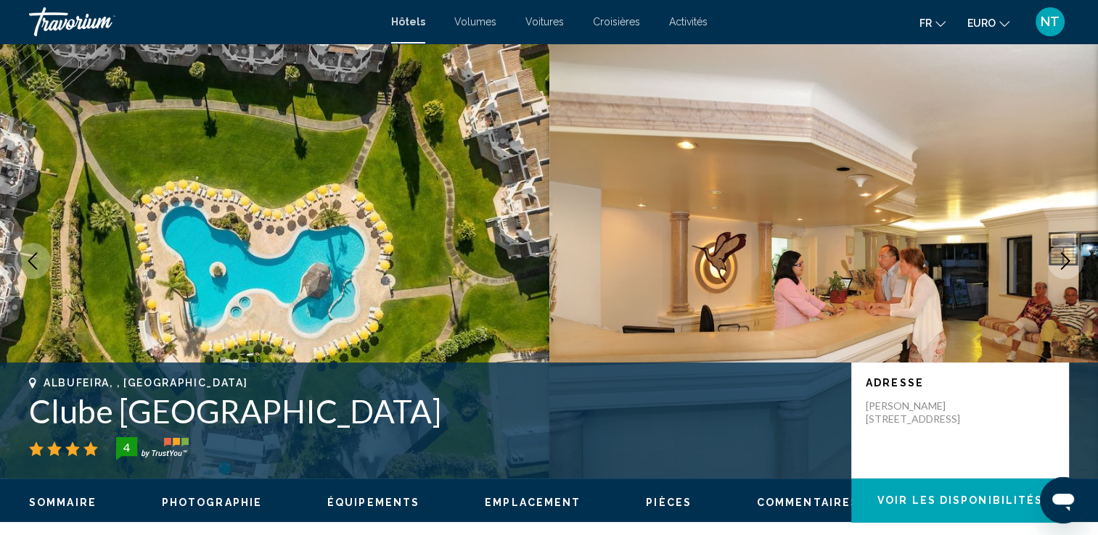
click at [1065, 257] on icon "Image suivante" at bounding box center [1065, 261] width 9 height 17
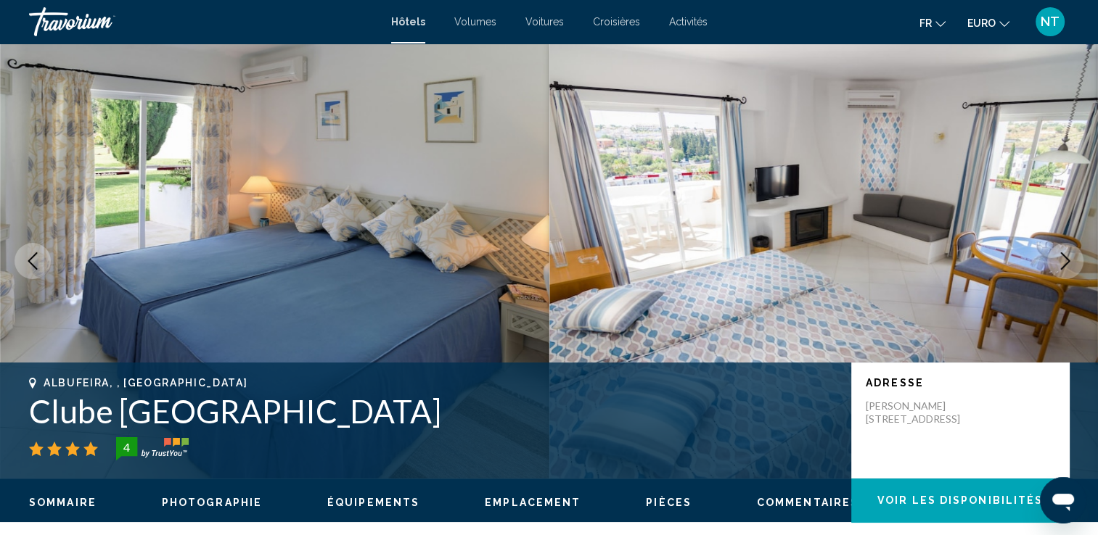
click at [1064, 257] on icon "Image suivante" at bounding box center [1065, 261] width 9 height 17
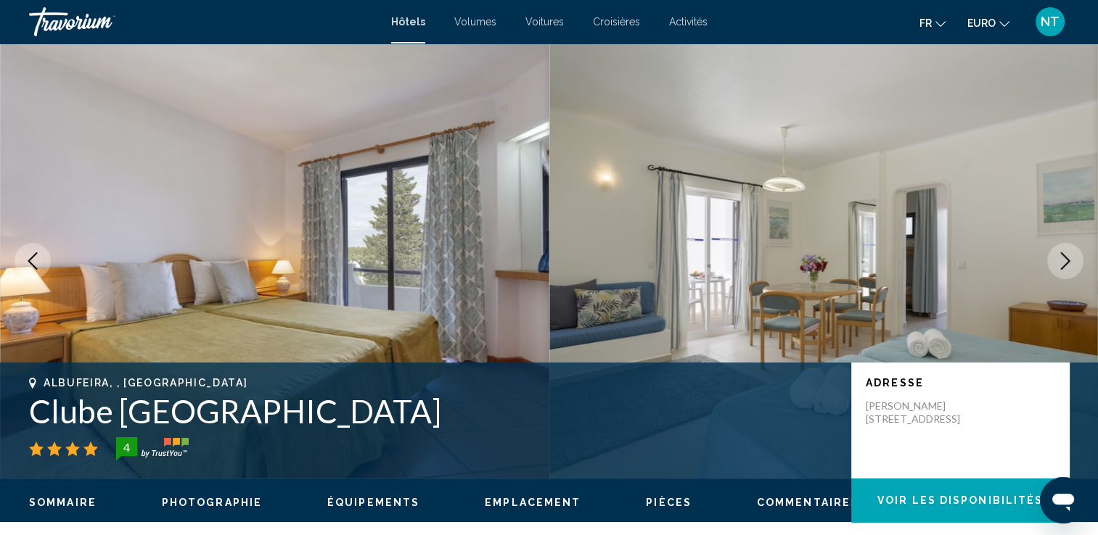
click at [1064, 257] on icon "Image suivante" at bounding box center [1065, 261] width 9 height 17
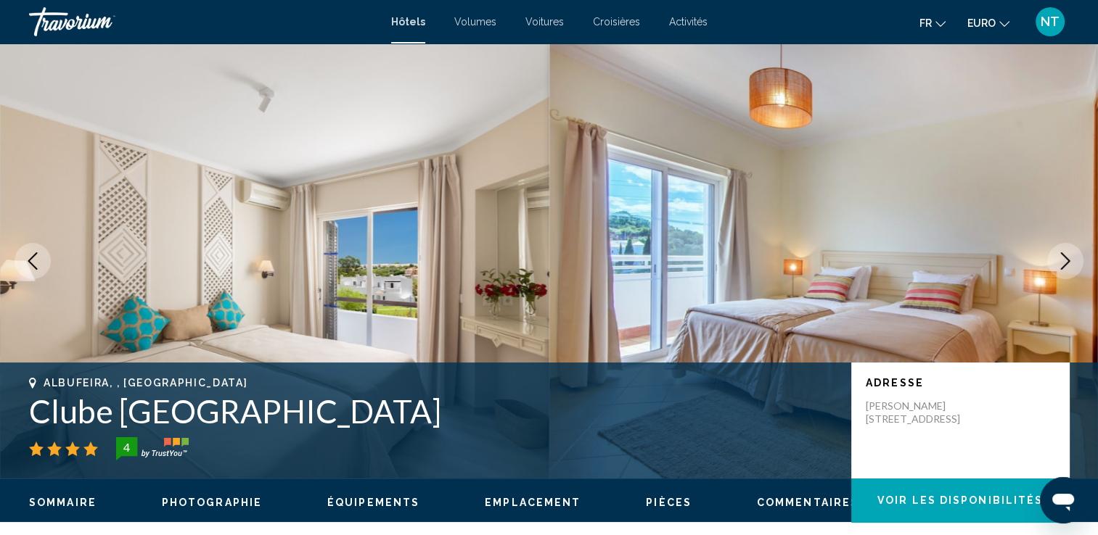
click at [1064, 257] on icon "Image suivante" at bounding box center [1065, 261] width 9 height 17
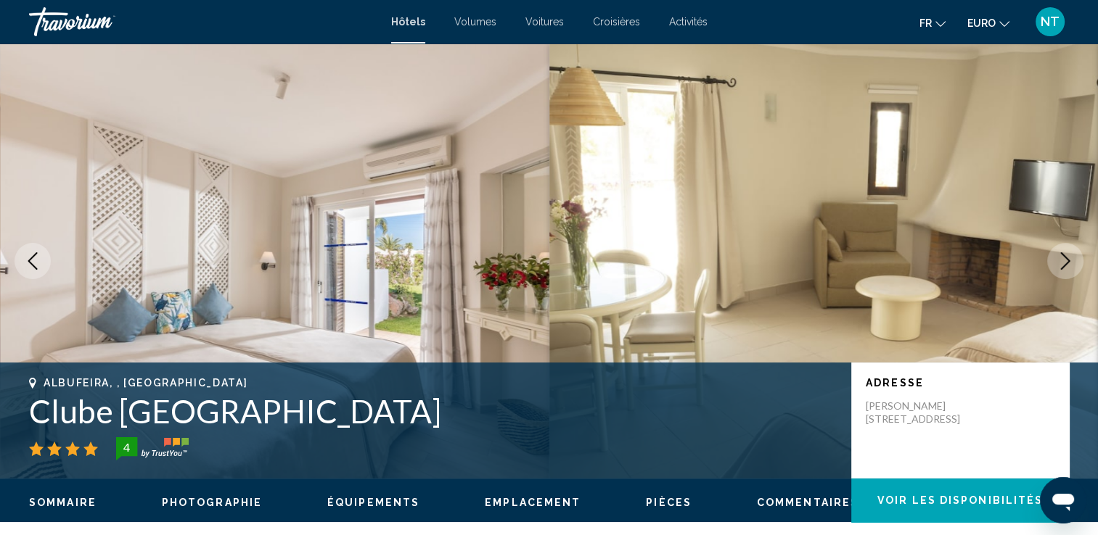
click at [1064, 257] on icon "Image suivante" at bounding box center [1065, 261] width 9 height 17
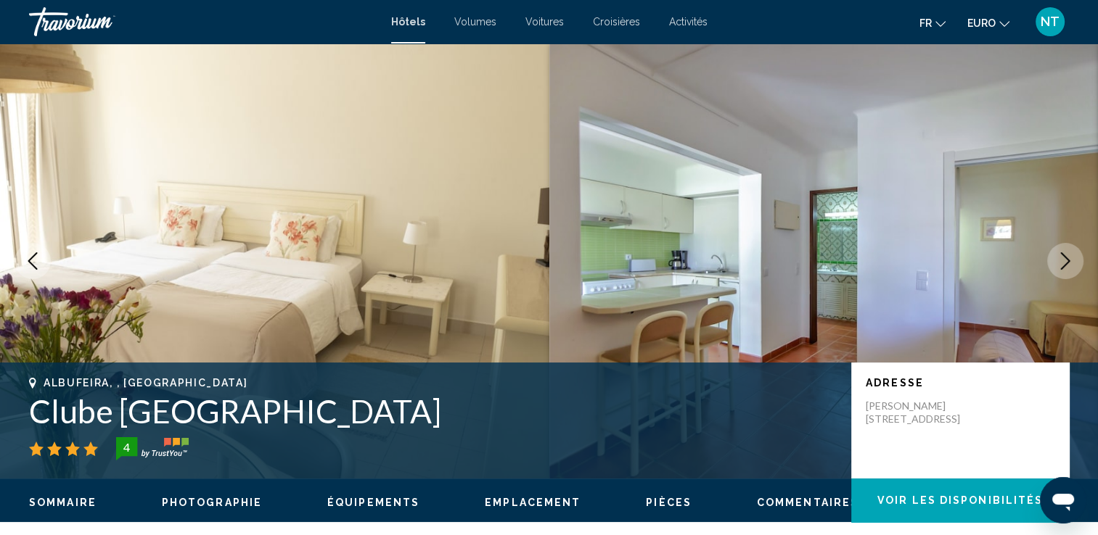
click at [1064, 257] on icon "Image suivante" at bounding box center [1065, 261] width 9 height 17
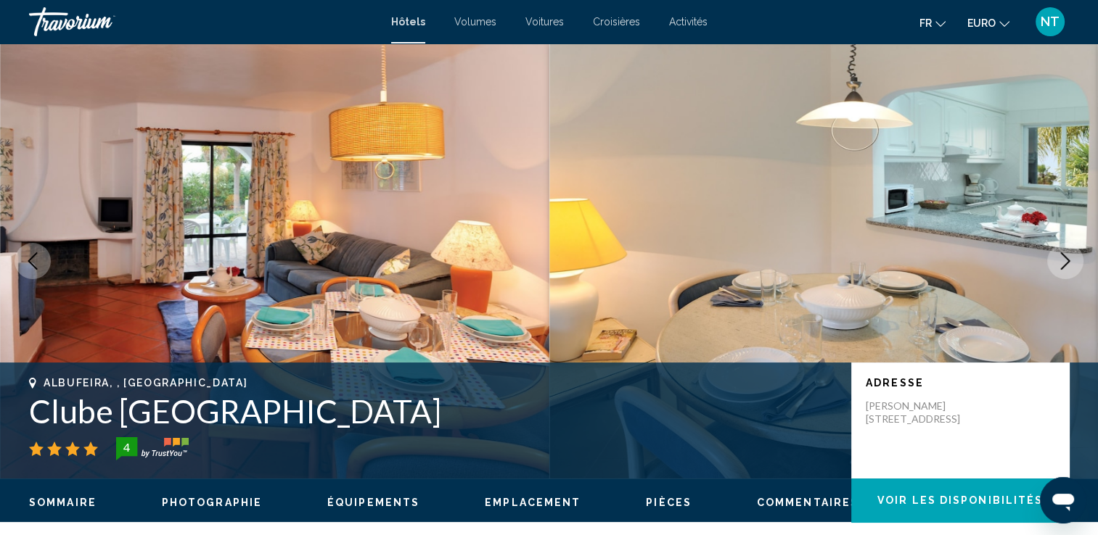
click at [1064, 257] on icon "Image suivante" at bounding box center [1065, 261] width 9 height 17
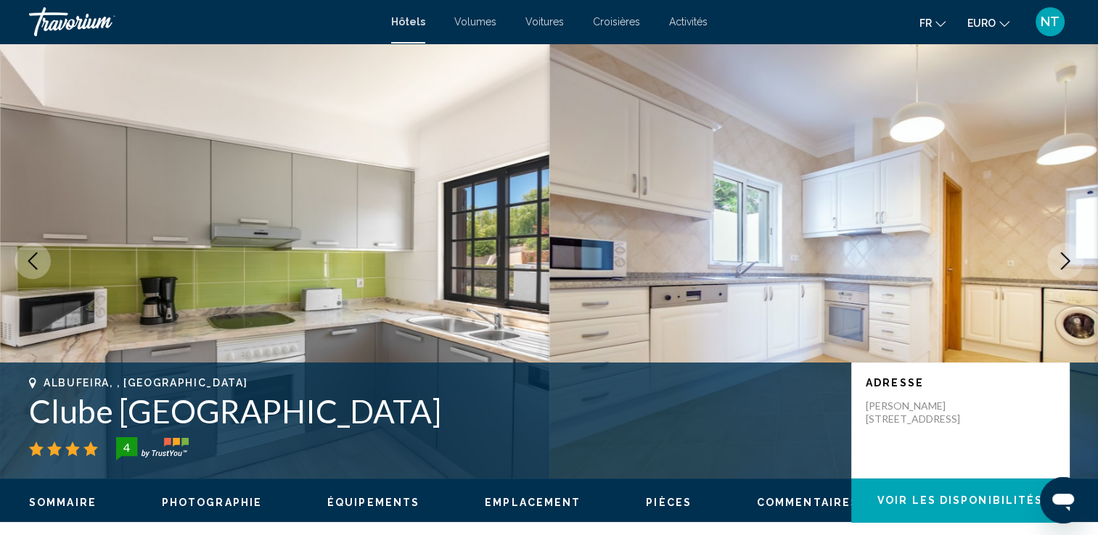
click at [1064, 257] on icon "Image suivante" at bounding box center [1065, 261] width 9 height 17
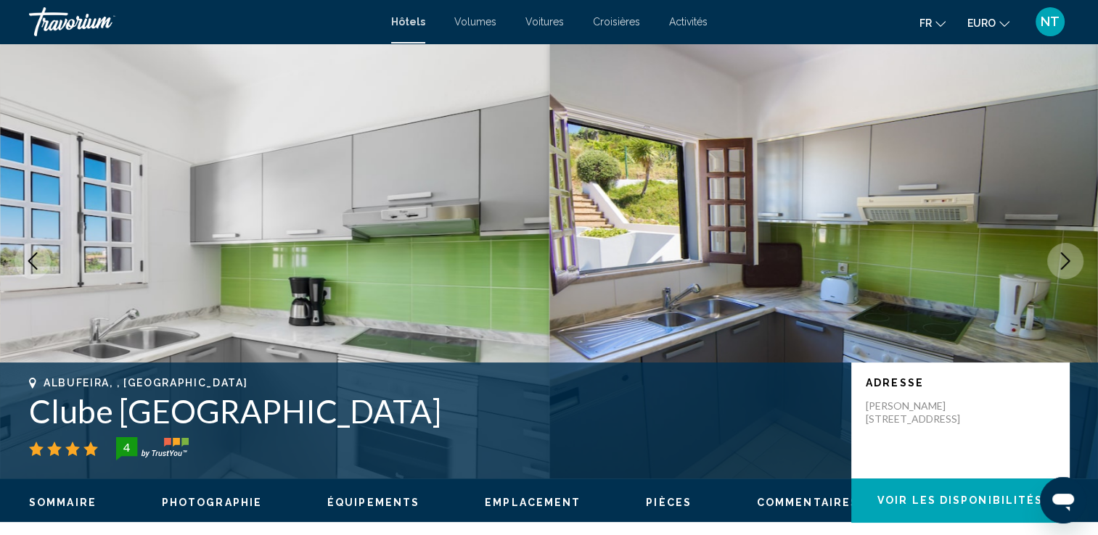
click at [1064, 257] on icon "Image suivante" at bounding box center [1065, 261] width 9 height 17
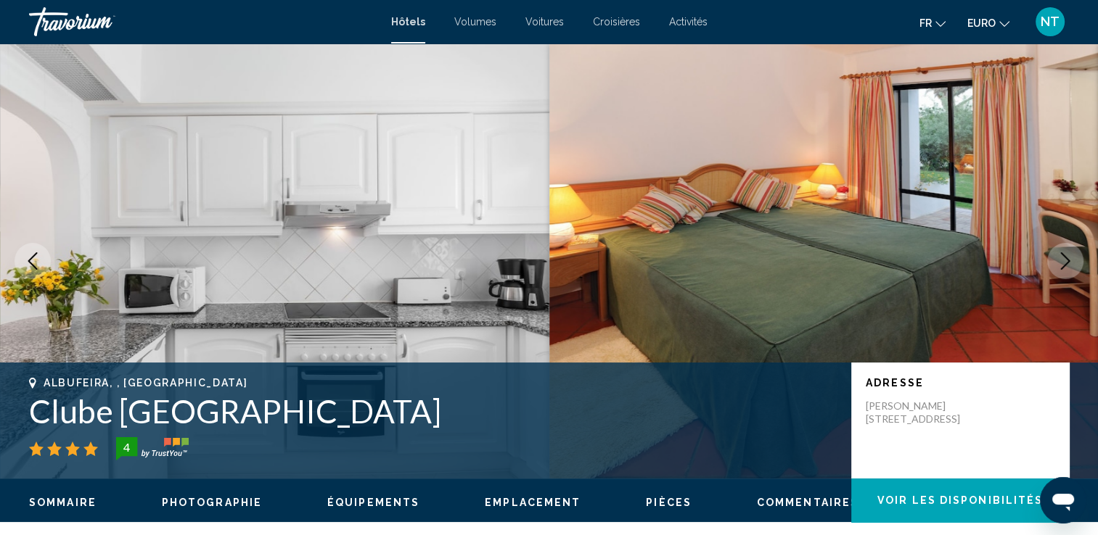
click at [1064, 257] on icon "Image suivante" at bounding box center [1065, 261] width 9 height 17
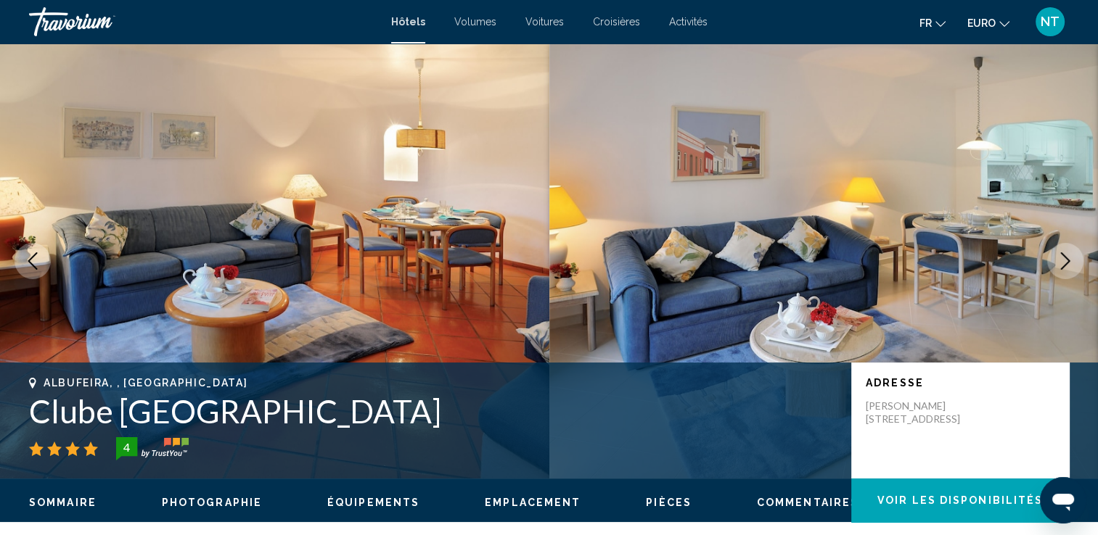
click at [1064, 257] on icon "Image suivante" at bounding box center [1065, 261] width 9 height 17
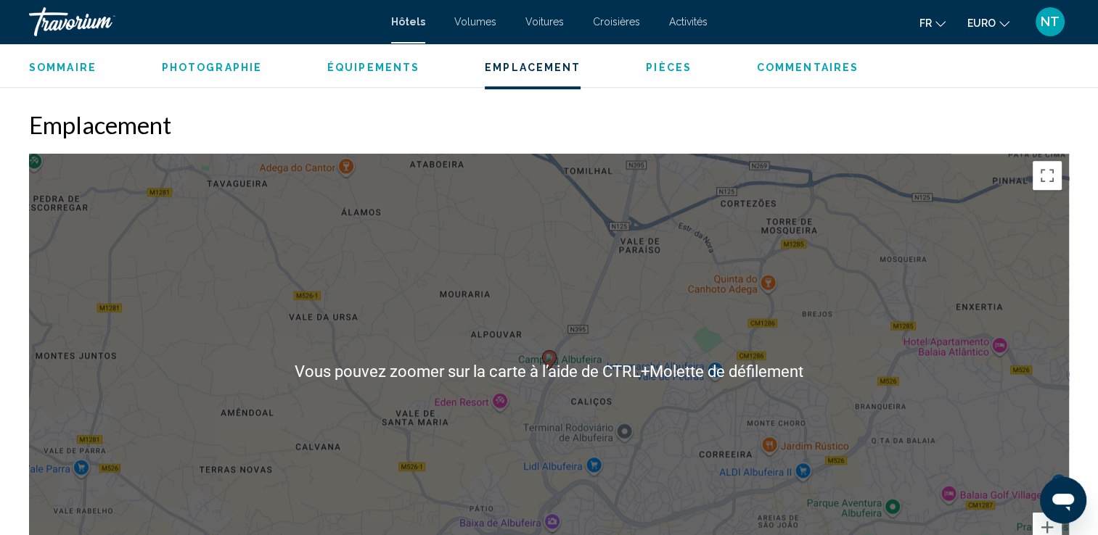
scroll to position [1451, 0]
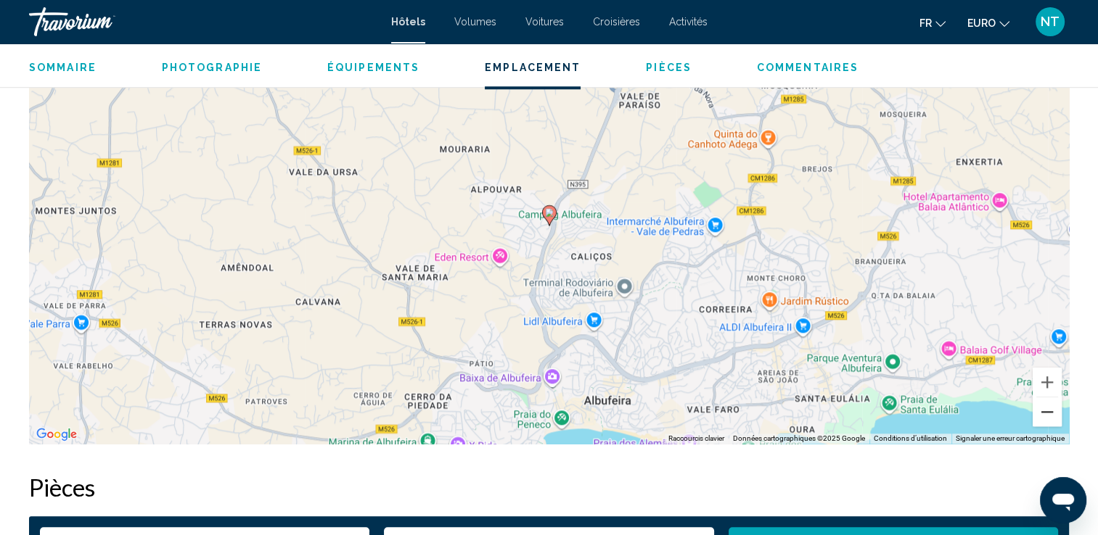
click at [1046, 414] on button "Zoom arrière" at bounding box center [1046, 412] width 29 height 29
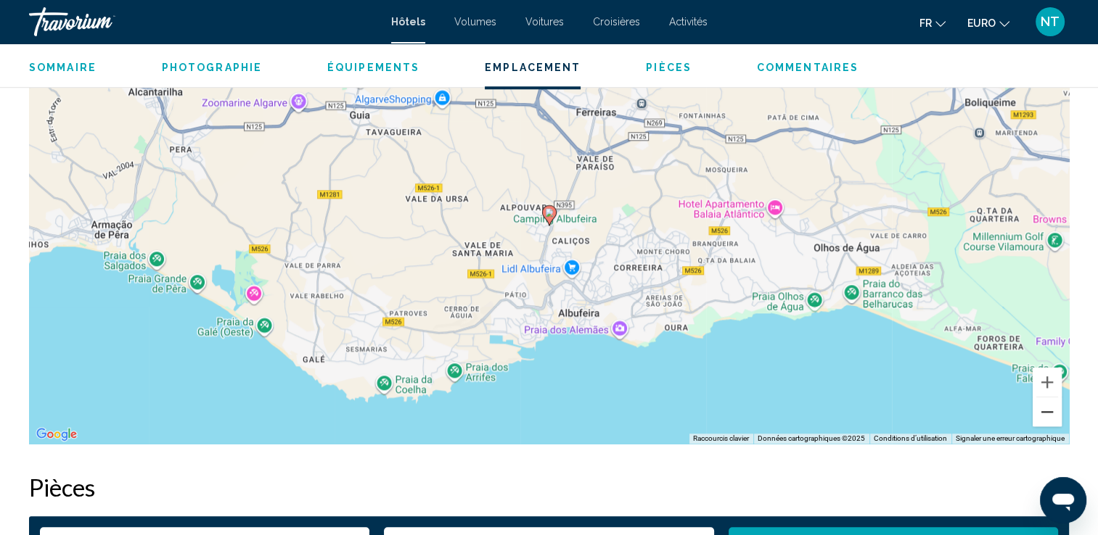
click at [1046, 414] on button "Zoom arrière" at bounding box center [1046, 412] width 29 height 29
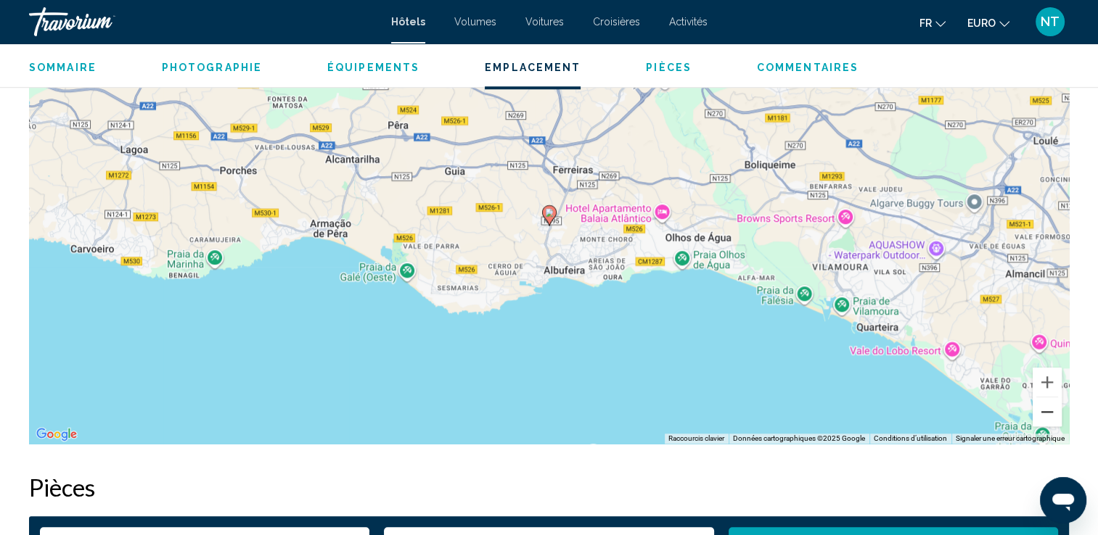
click at [1046, 414] on button "Zoom arrière" at bounding box center [1046, 412] width 29 height 29
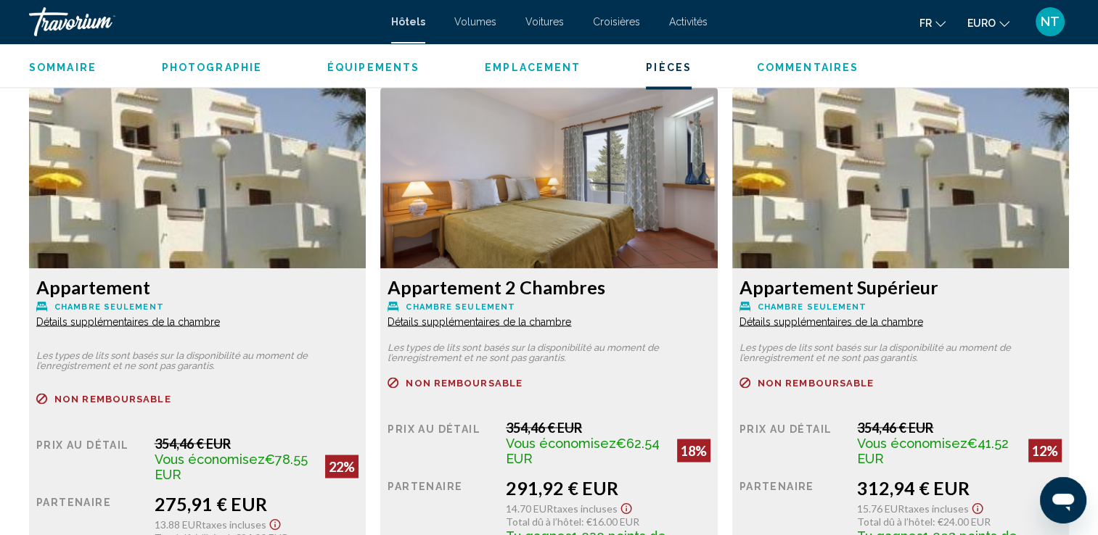
scroll to position [2540, 0]
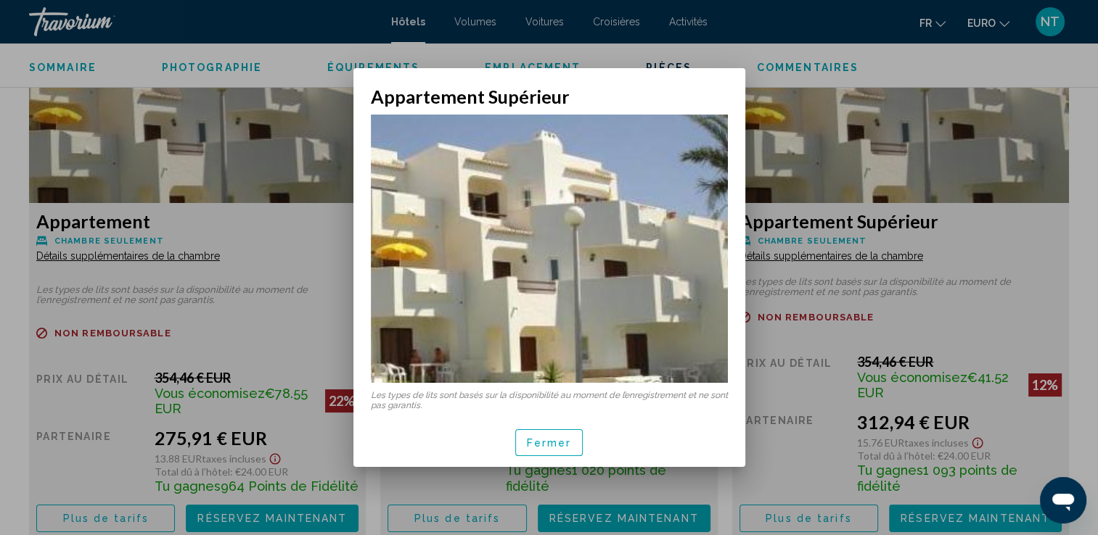
click at [873, 258] on div at bounding box center [549, 267] width 1098 height 535
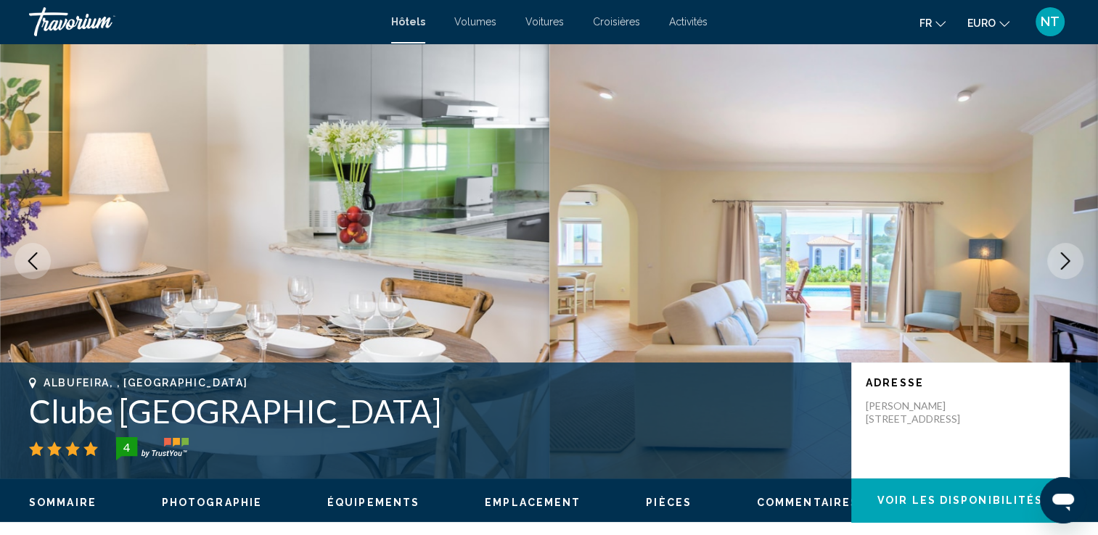
click at [1059, 258] on icon "Image suivante" at bounding box center [1064, 261] width 17 height 17
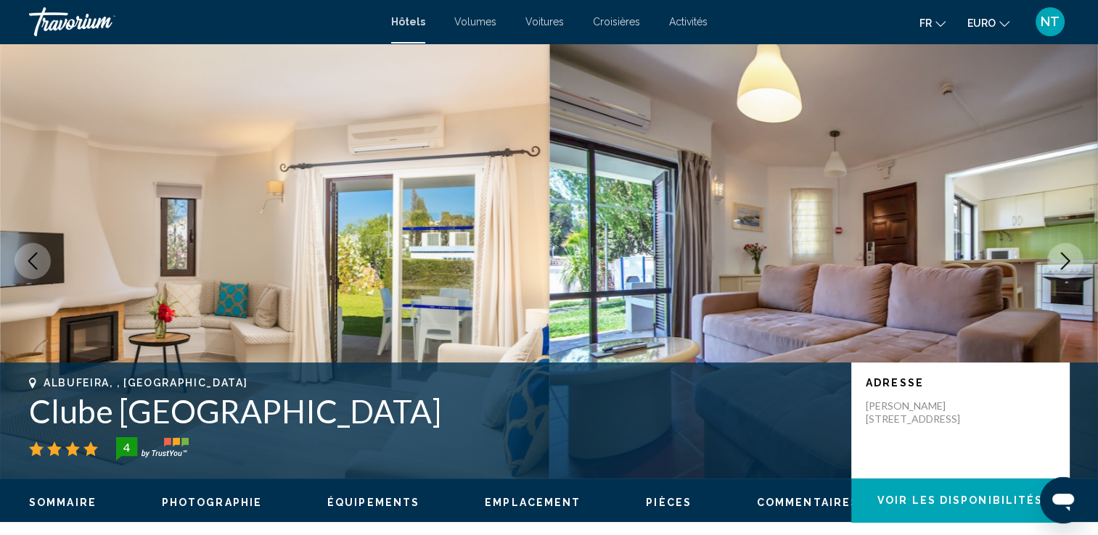
click at [1061, 263] on icon "Image suivante" at bounding box center [1064, 261] width 17 height 17
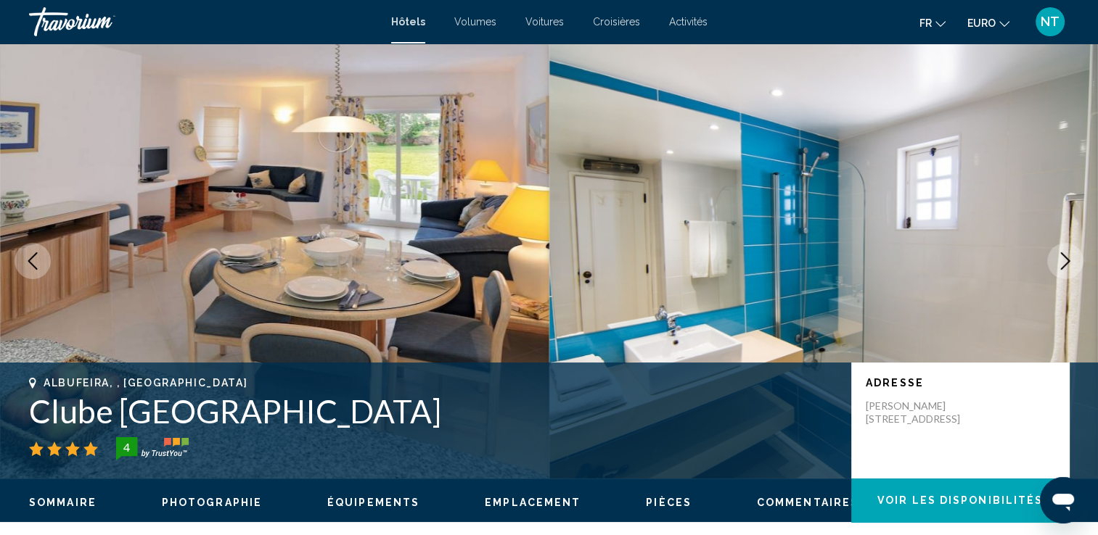
click at [1061, 263] on icon "Image suivante" at bounding box center [1064, 261] width 17 height 17
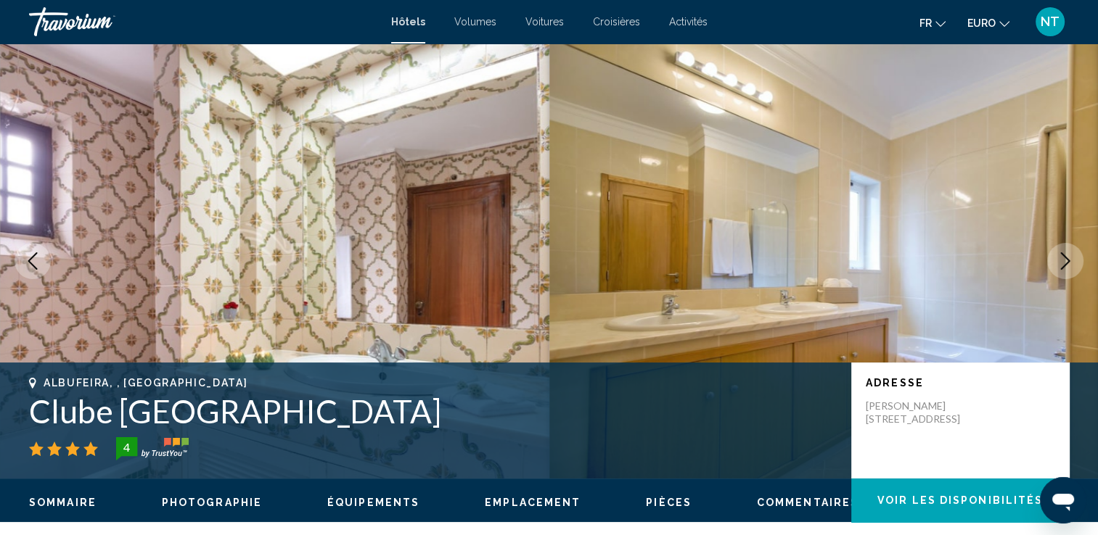
click at [1061, 263] on icon "Image suivante" at bounding box center [1064, 261] width 17 height 17
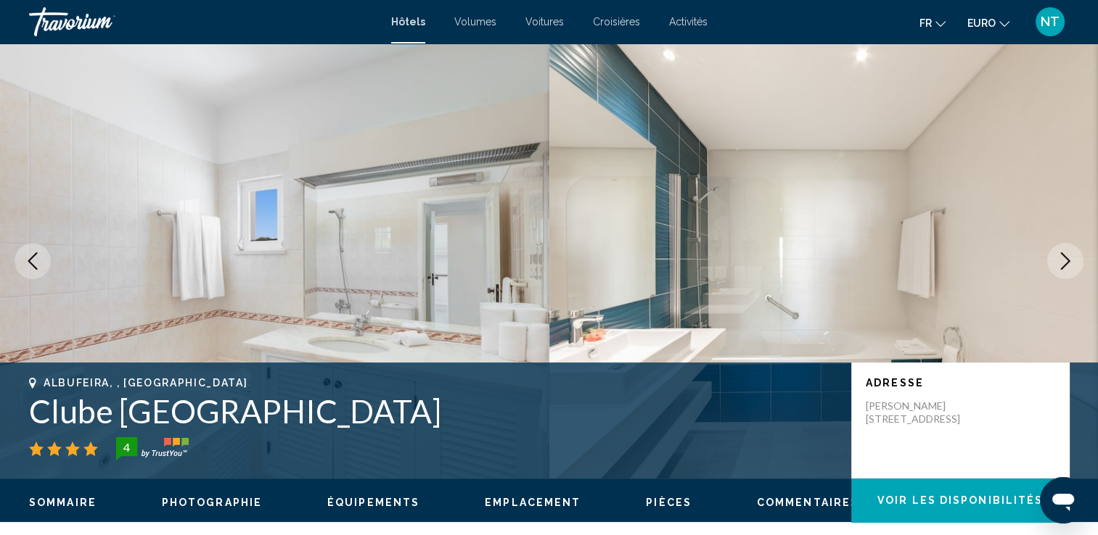
click at [1061, 263] on icon "Image suivante" at bounding box center [1064, 261] width 17 height 17
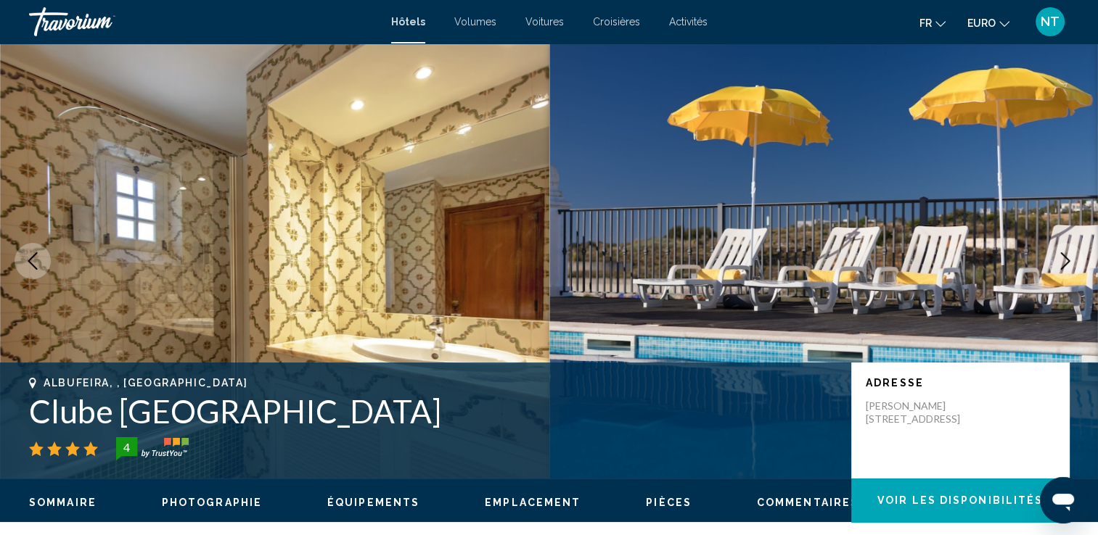
click at [1064, 256] on icon "Image suivante" at bounding box center [1065, 261] width 9 height 17
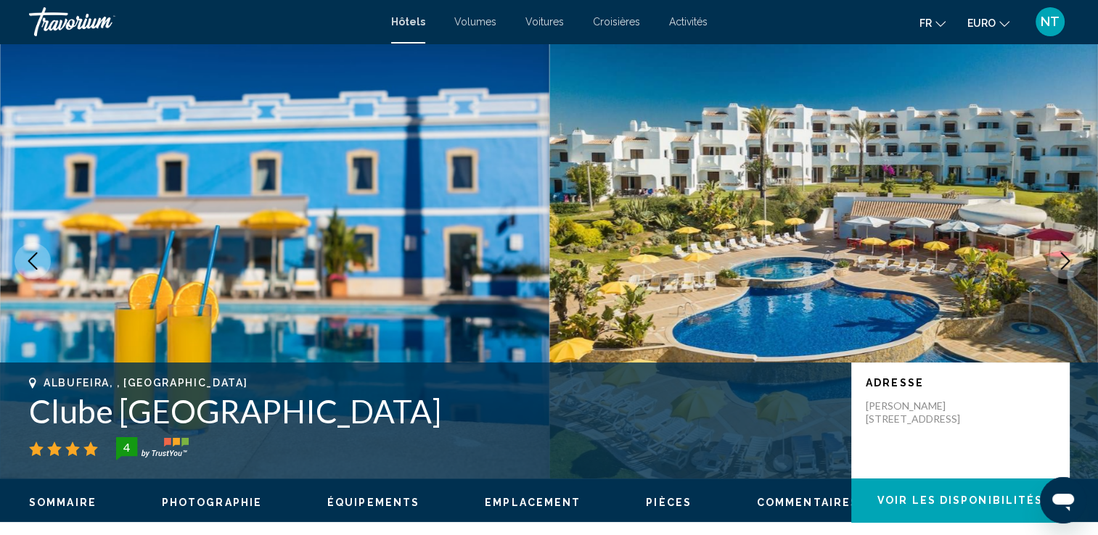
click at [1064, 256] on icon "Image suivante" at bounding box center [1065, 261] width 9 height 17
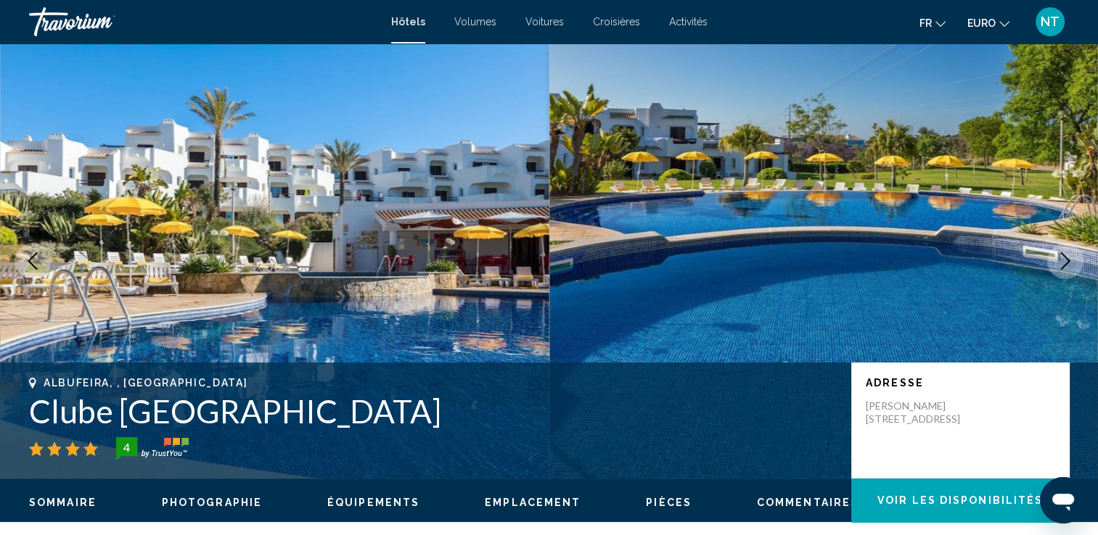
click at [1064, 256] on icon "Image suivante" at bounding box center [1065, 261] width 9 height 17
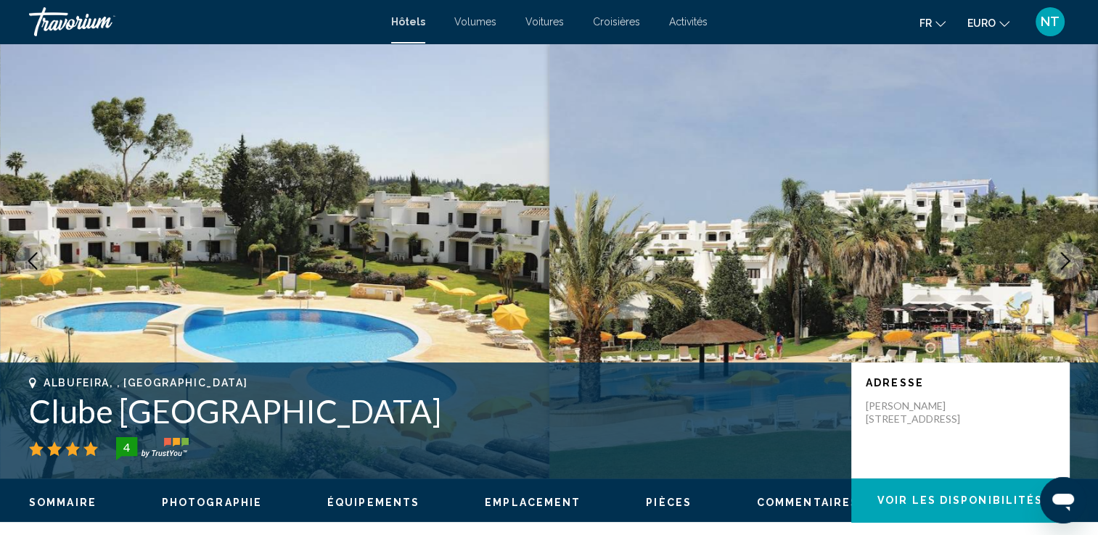
click at [1064, 256] on icon "Image suivante" at bounding box center [1065, 261] width 9 height 17
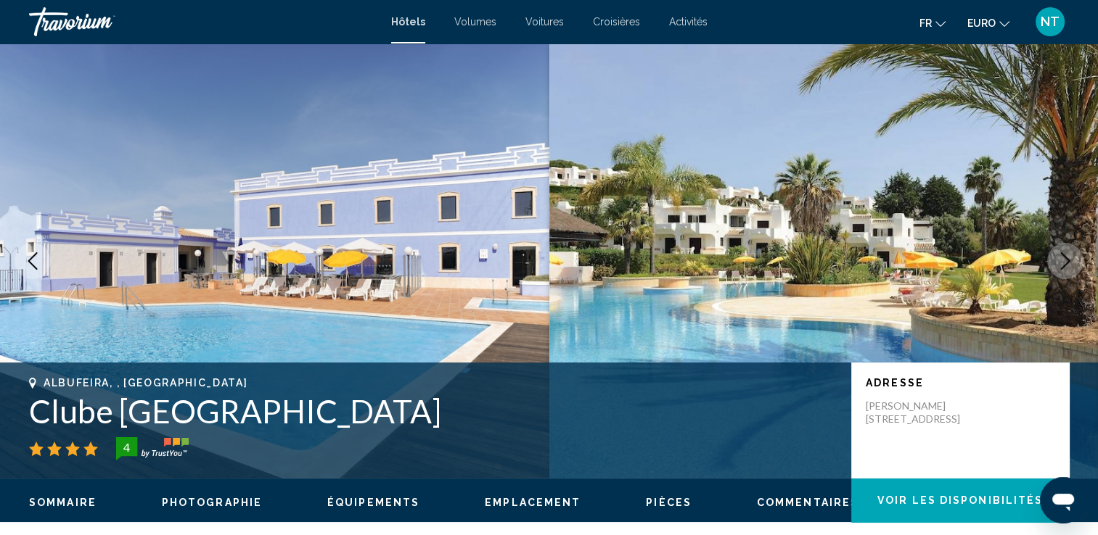
click at [1064, 256] on icon "Image suivante" at bounding box center [1065, 261] width 9 height 17
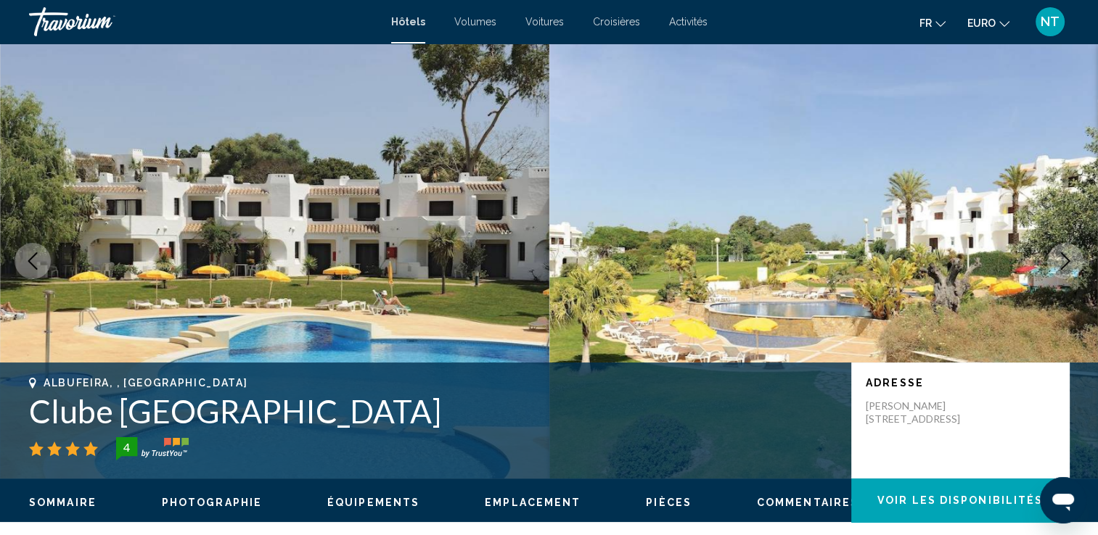
click at [1064, 256] on icon "Image suivante" at bounding box center [1065, 261] width 9 height 17
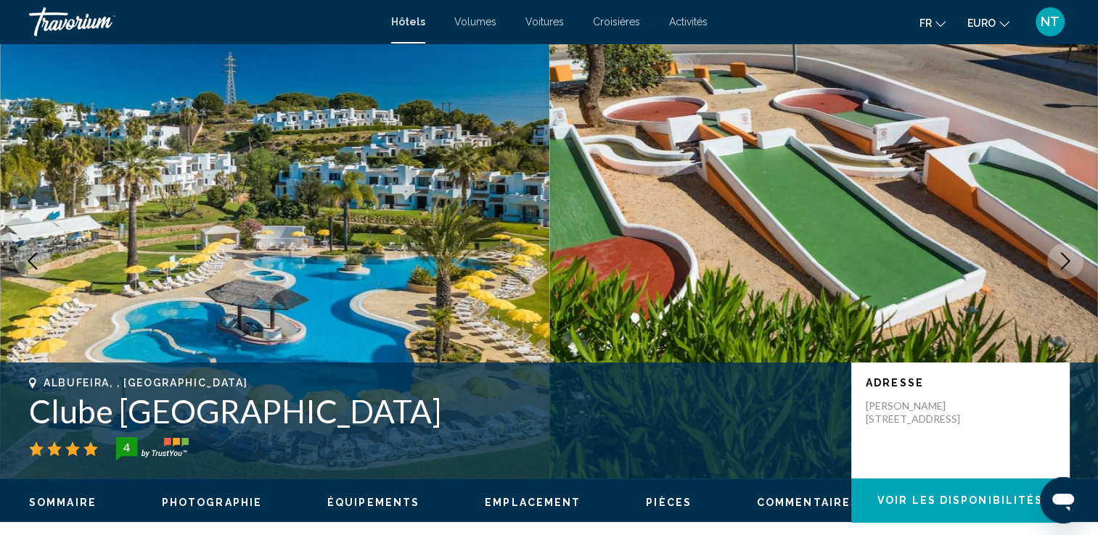
click at [1064, 256] on icon "Image suivante" at bounding box center [1065, 261] width 9 height 17
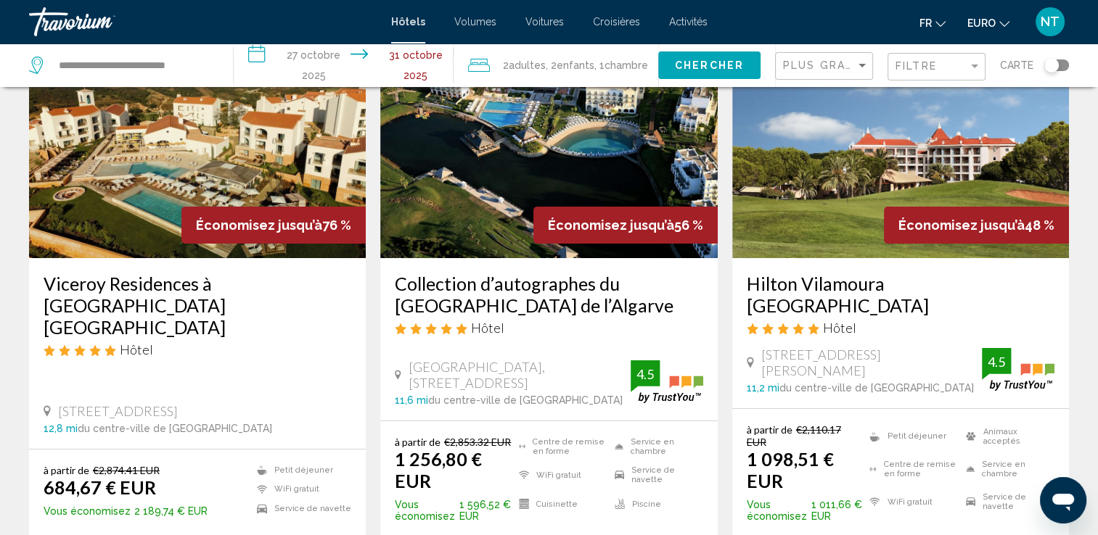
scroll to position [145, 0]
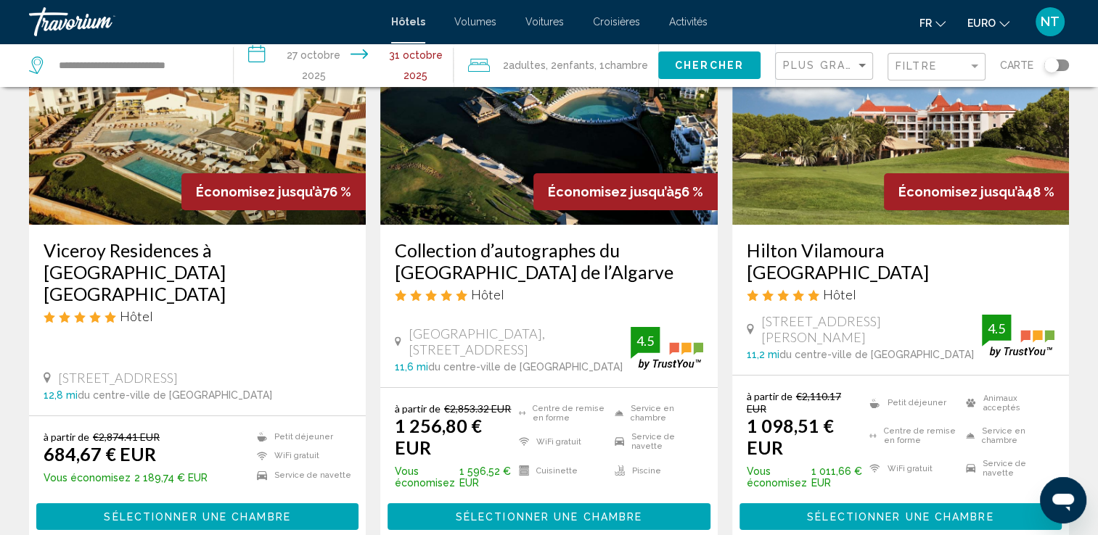
click at [224, 131] on img "Contenu principal" at bounding box center [197, 109] width 337 height 232
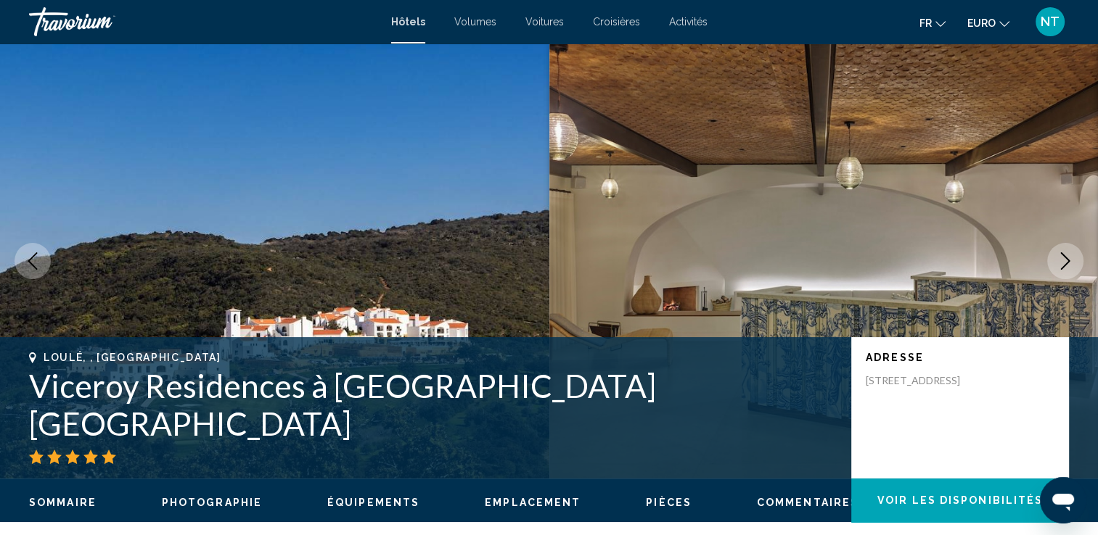
click at [1069, 253] on icon "Image suivante" at bounding box center [1064, 261] width 17 height 17
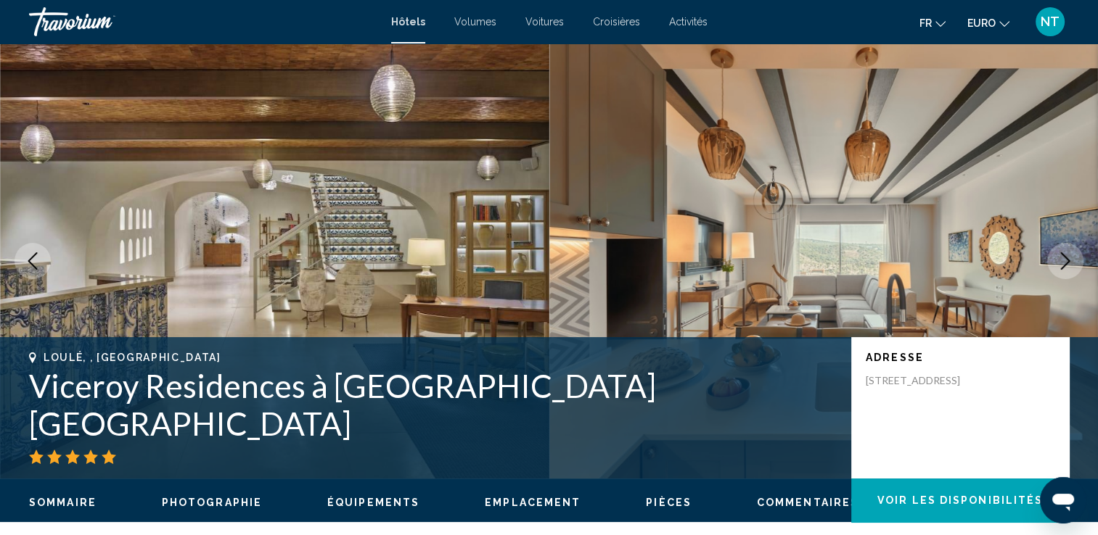
click at [1069, 253] on icon "Image suivante" at bounding box center [1064, 261] width 17 height 17
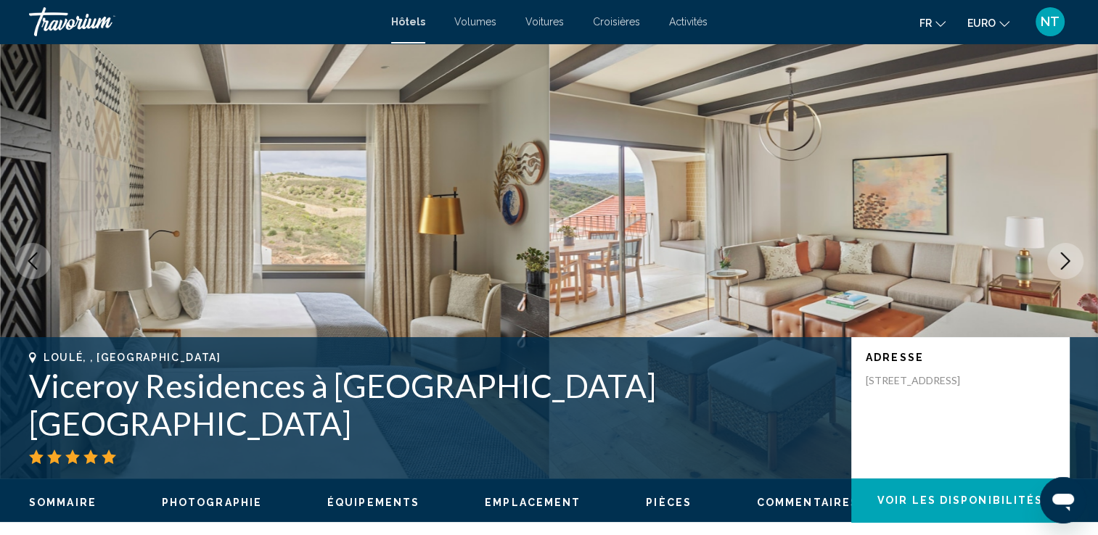
click at [1069, 253] on icon "Image suivante" at bounding box center [1064, 261] width 17 height 17
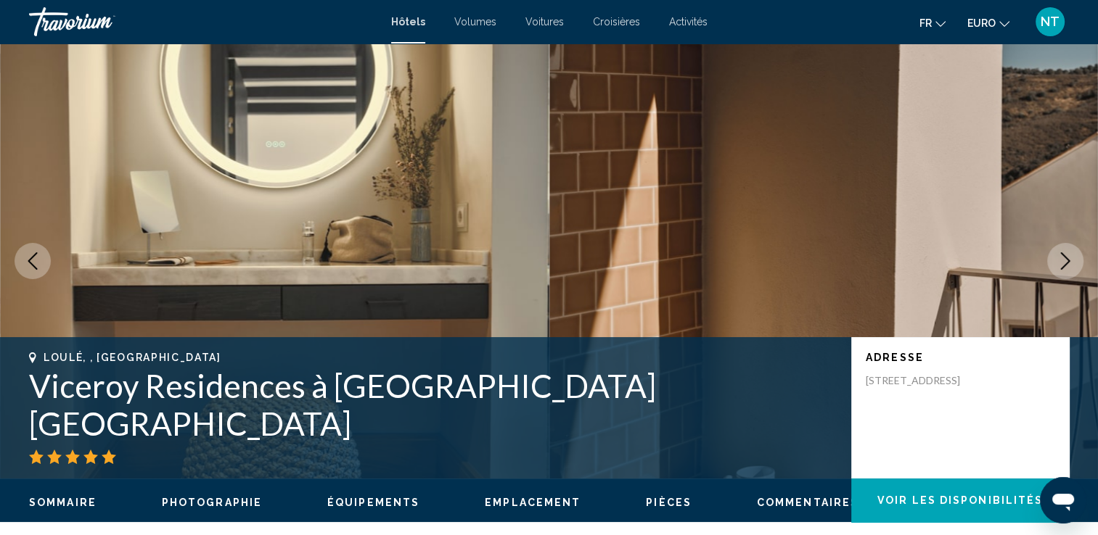
click at [1069, 253] on icon "Image suivante" at bounding box center [1064, 261] width 17 height 17
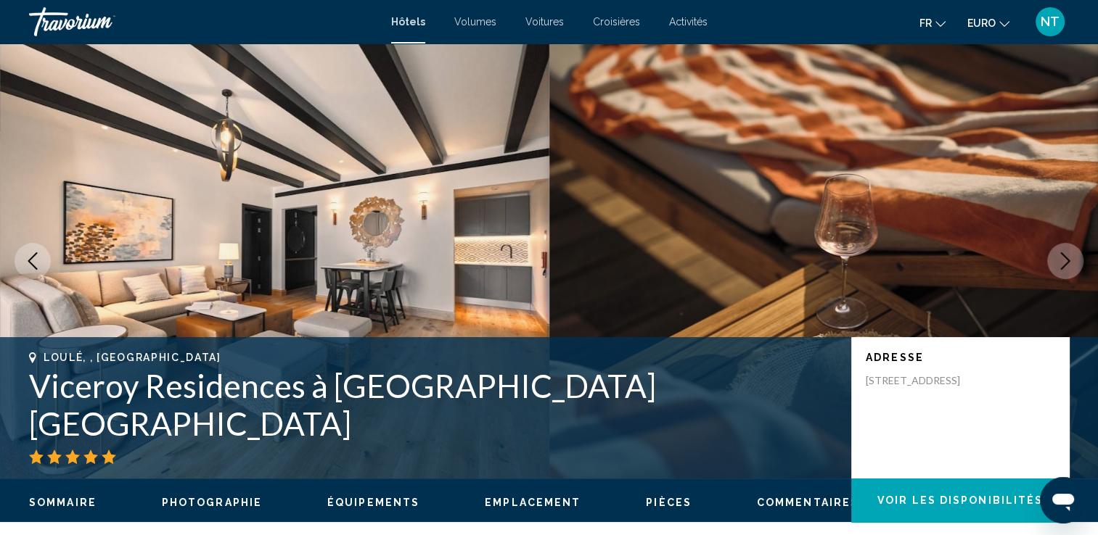
click at [1069, 253] on icon "Image suivante" at bounding box center [1064, 261] width 17 height 17
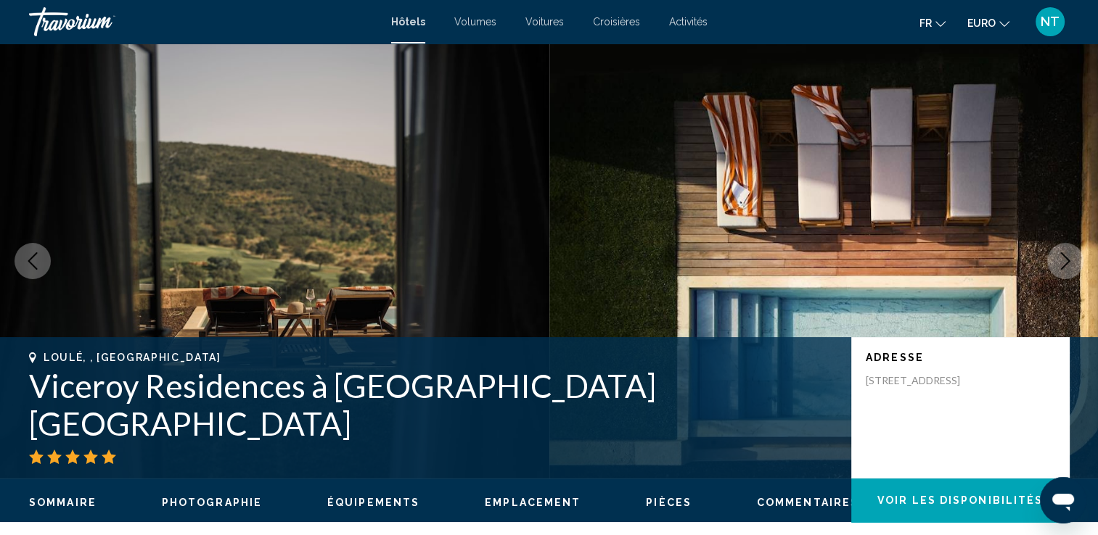
click at [1069, 253] on icon "Image suivante" at bounding box center [1064, 261] width 17 height 17
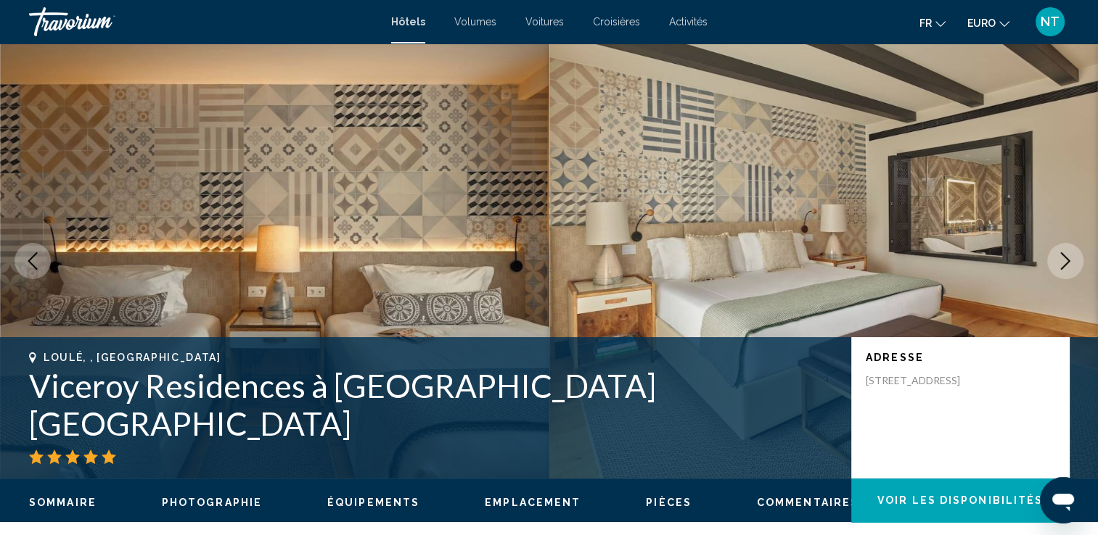
click at [1069, 253] on icon "Image suivante" at bounding box center [1064, 261] width 17 height 17
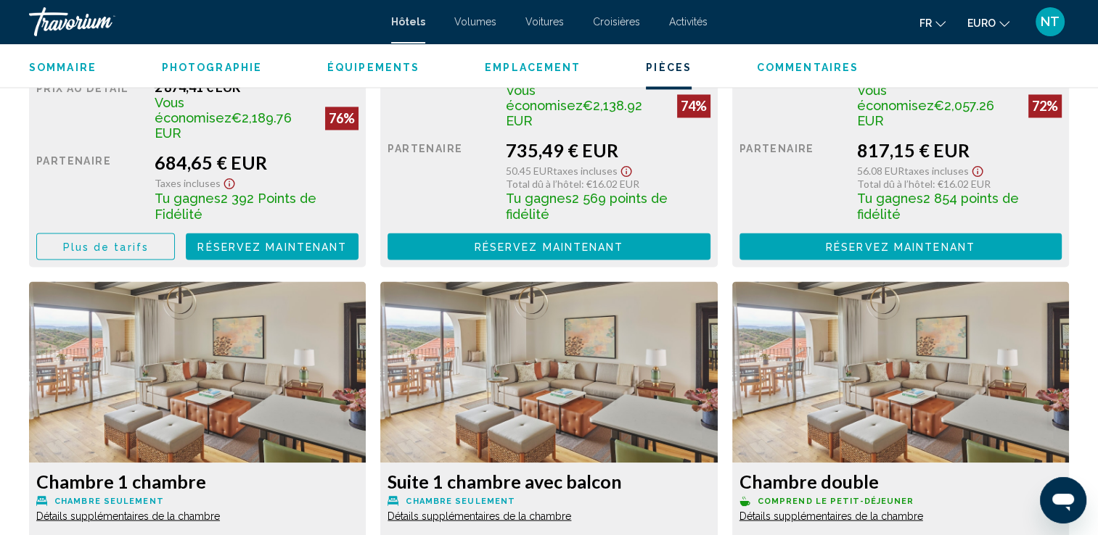
scroll to position [2324, 0]
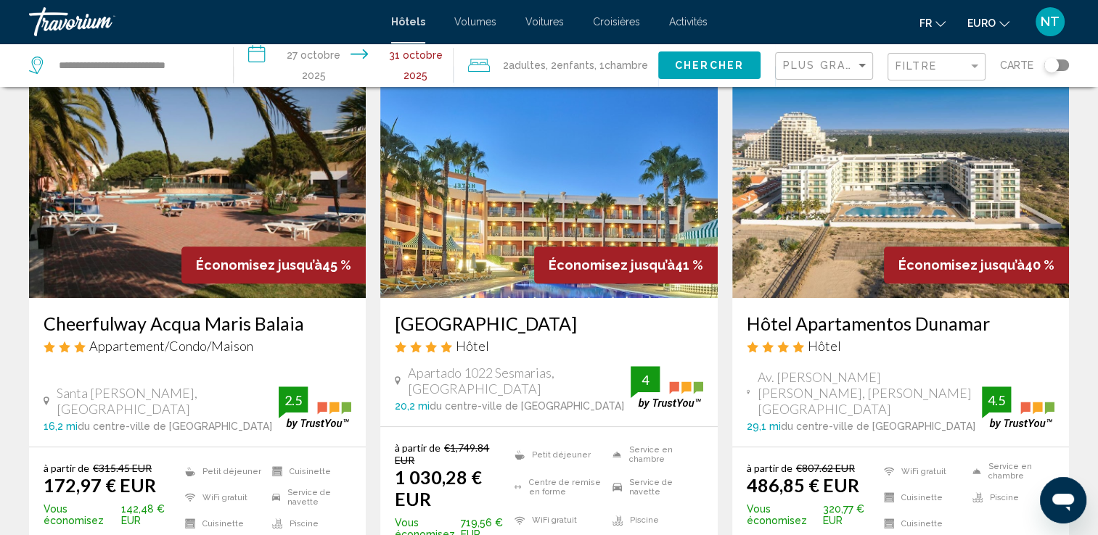
scroll to position [726, 0]
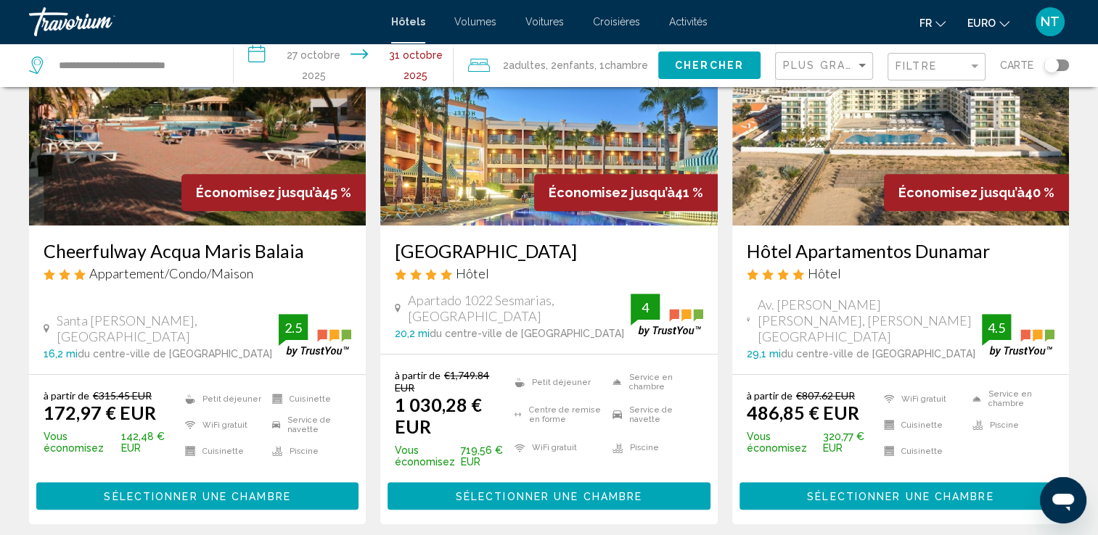
click at [827, 143] on img "Contenu principal" at bounding box center [900, 109] width 337 height 232
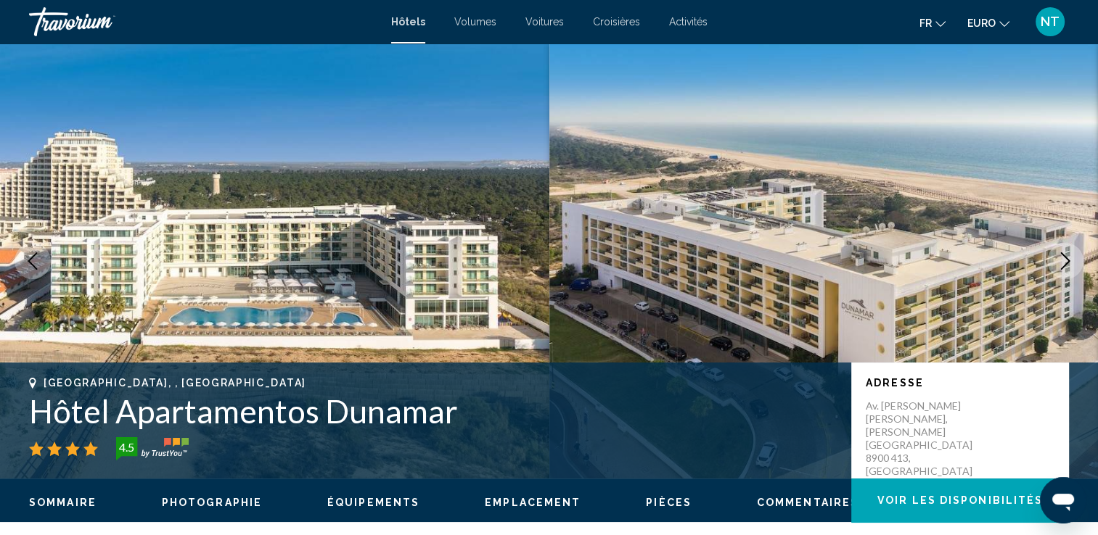
click at [1064, 258] on icon "Image suivante" at bounding box center [1064, 261] width 17 height 17
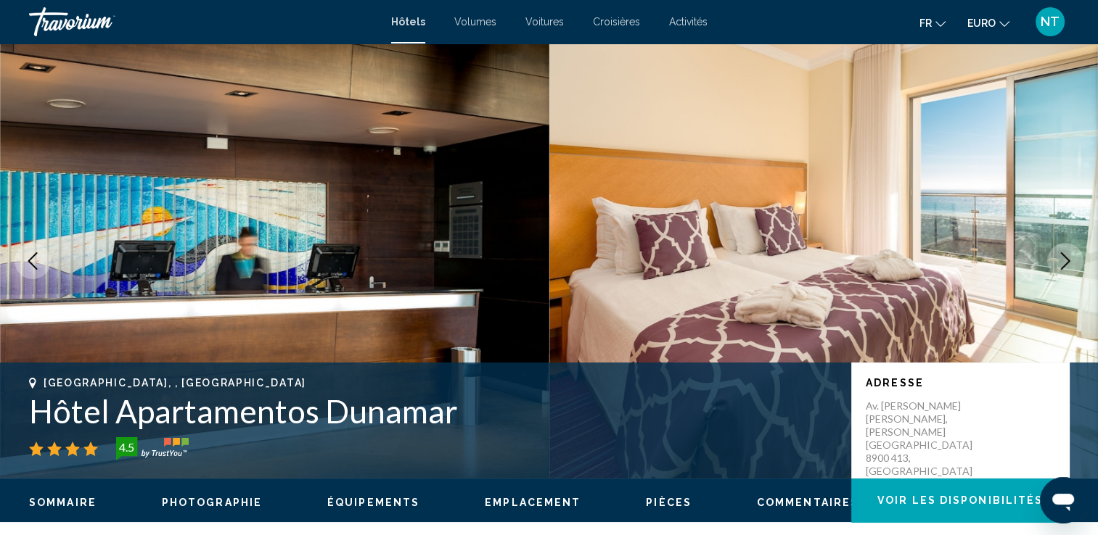
click at [1064, 258] on icon "Image suivante" at bounding box center [1064, 261] width 17 height 17
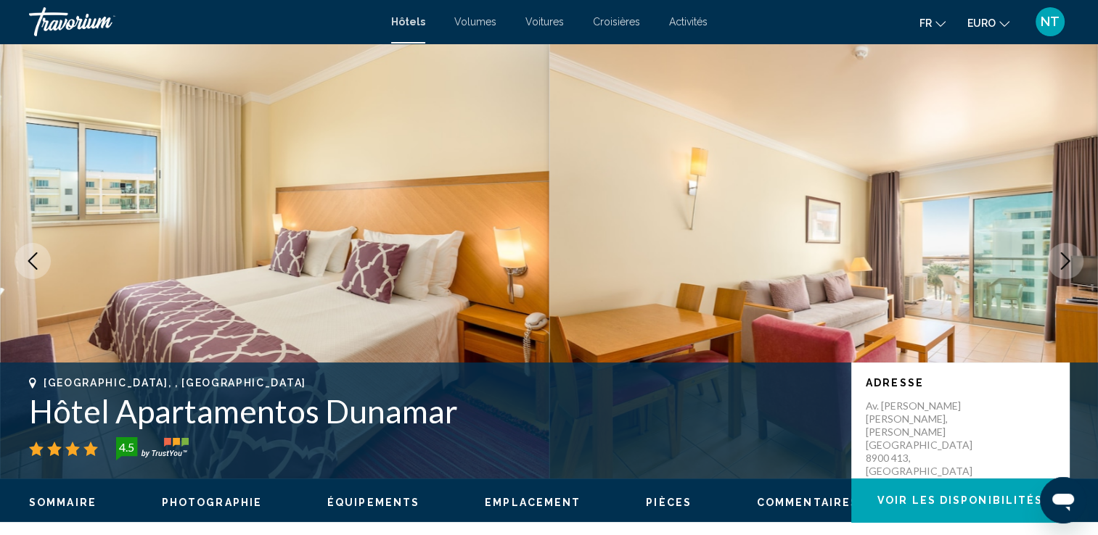
click at [1064, 258] on icon "Image suivante" at bounding box center [1064, 261] width 17 height 17
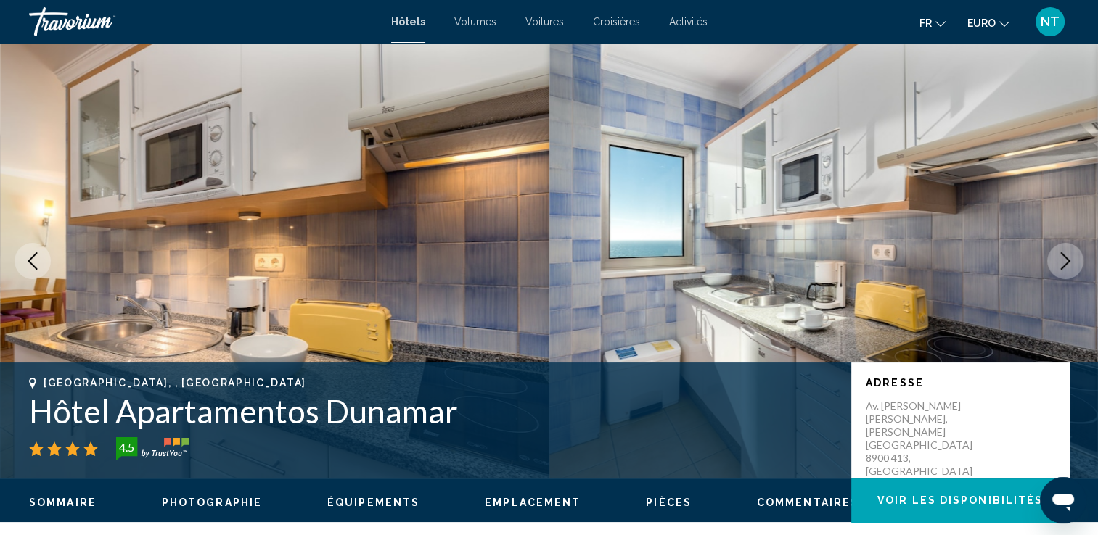
click at [1064, 258] on icon "Image suivante" at bounding box center [1064, 261] width 17 height 17
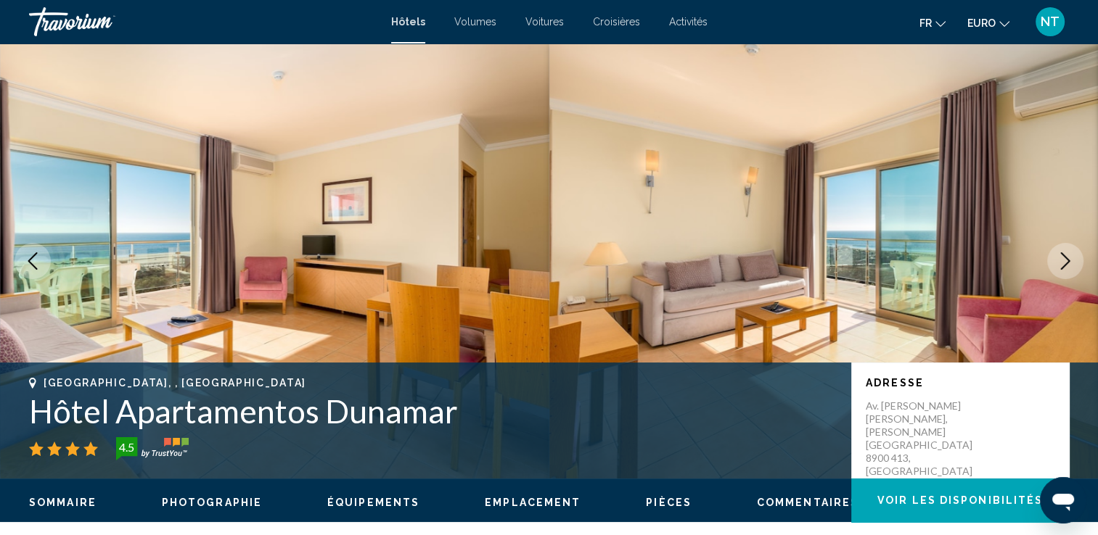
click at [1064, 258] on icon "Image suivante" at bounding box center [1064, 261] width 17 height 17
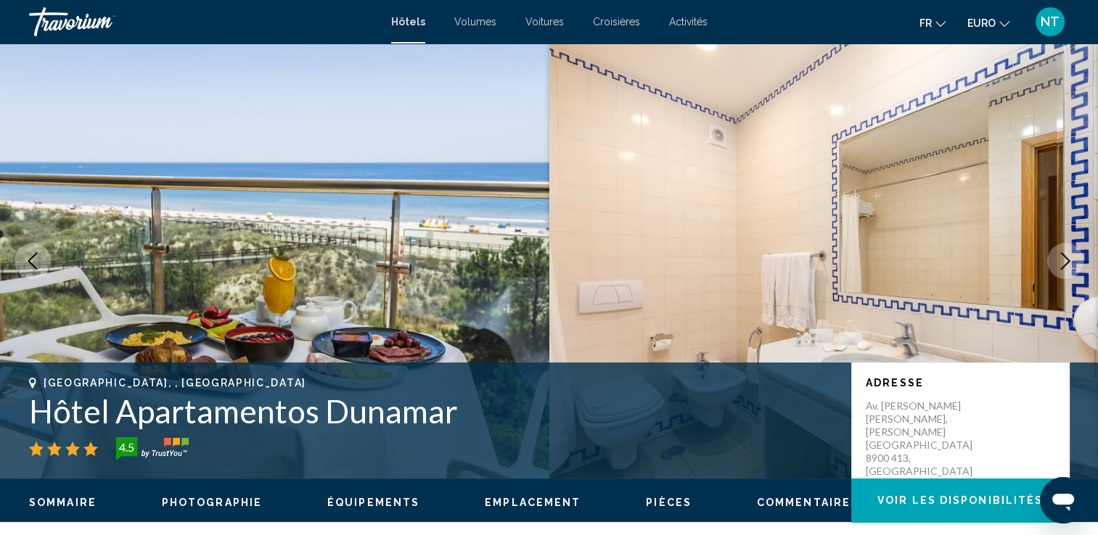
click at [1064, 258] on icon "Image suivante" at bounding box center [1064, 261] width 17 height 17
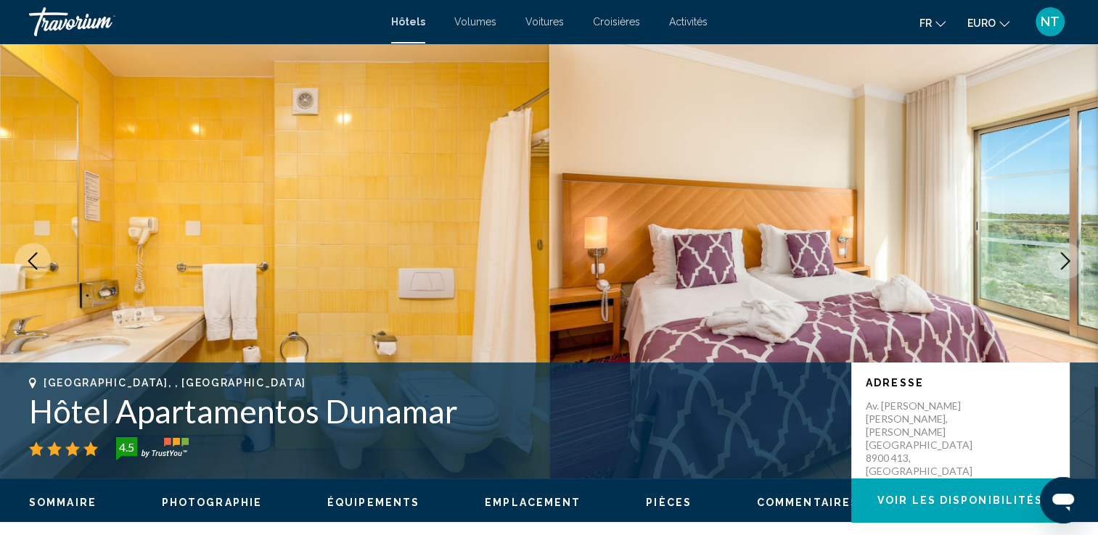
click at [1064, 258] on icon "Image suivante" at bounding box center [1064, 261] width 17 height 17
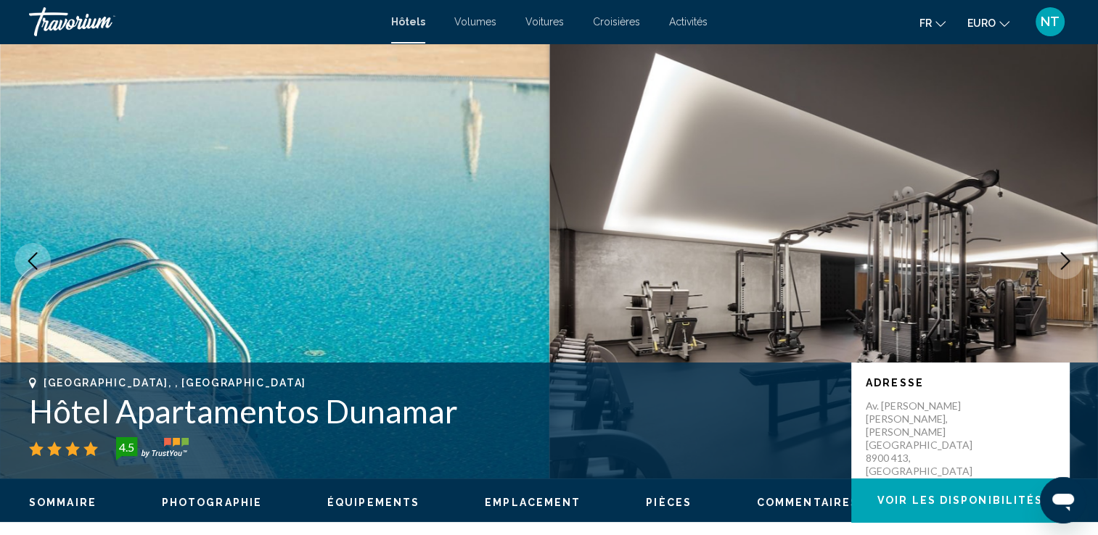
click at [1064, 258] on icon "Image suivante" at bounding box center [1064, 261] width 17 height 17
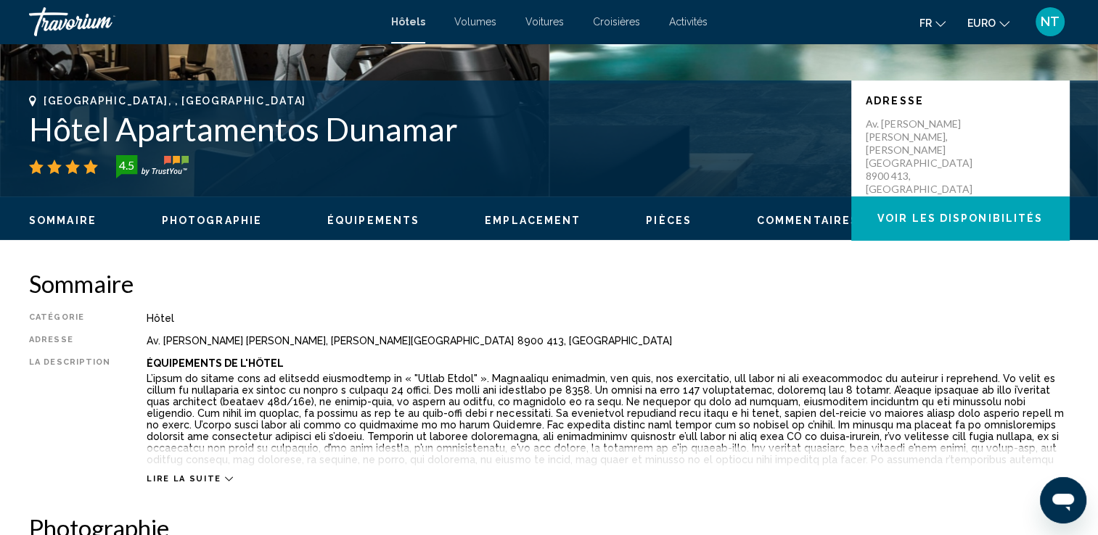
scroll to position [363, 0]
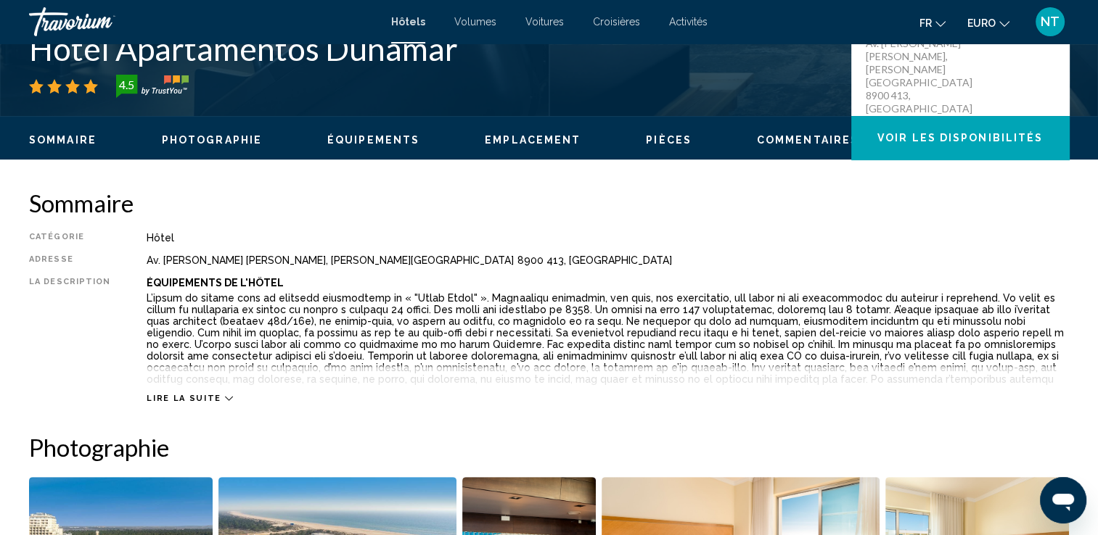
click at [225, 401] on icon "Contenu principal" at bounding box center [229, 399] width 8 height 8
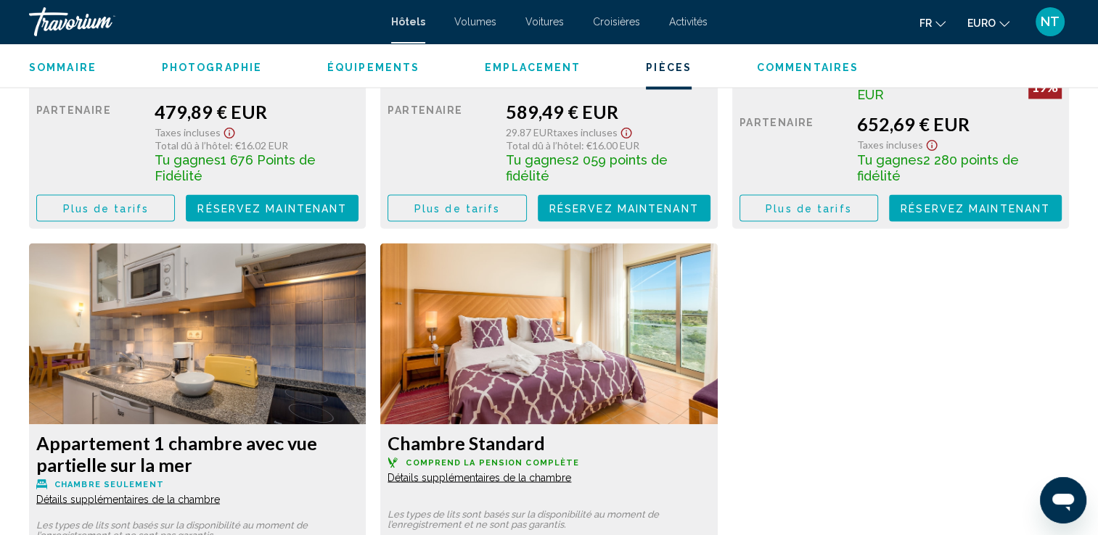
scroll to position [2104, 0]
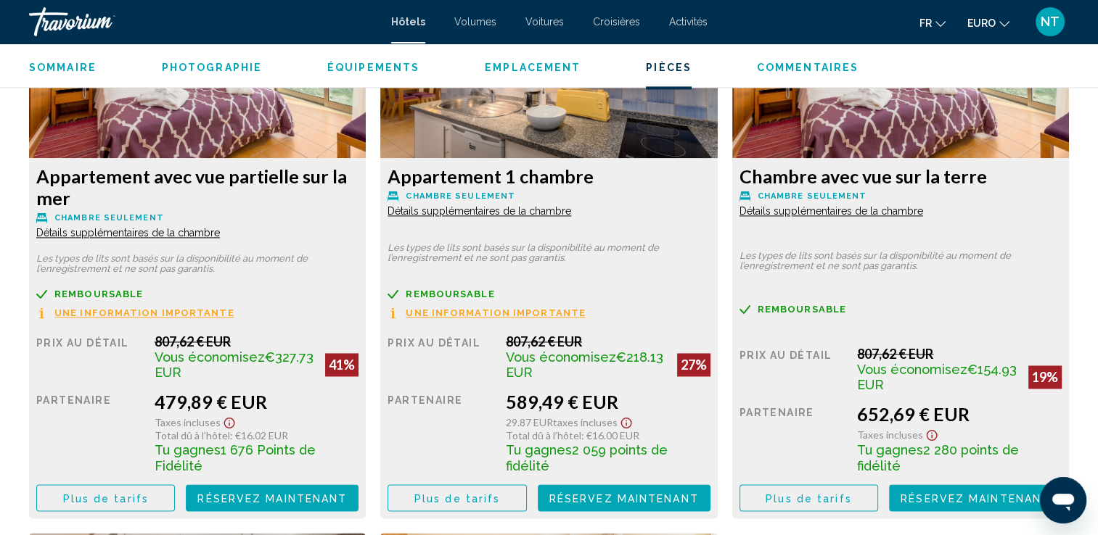
click at [122, 310] on span "Une information importante" at bounding box center [144, 312] width 180 height 9
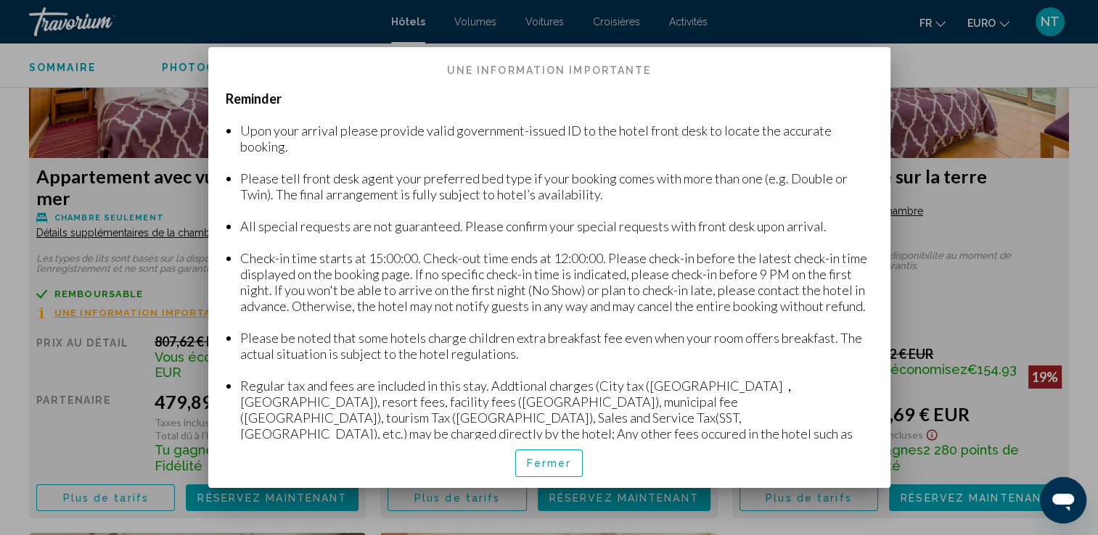
scroll to position [0, 0]
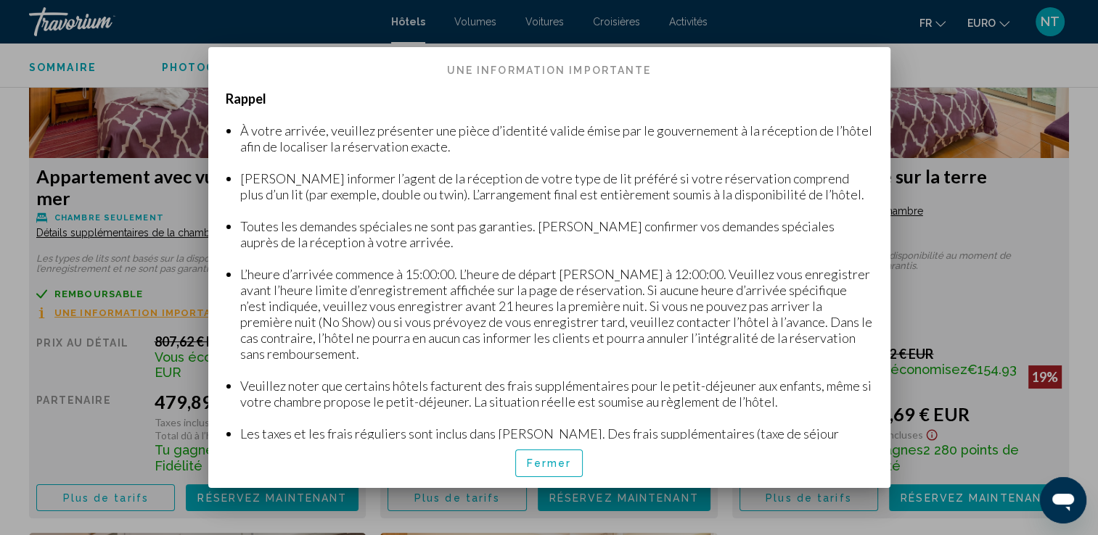
click at [924, 356] on div at bounding box center [549, 267] width 1098 height 535
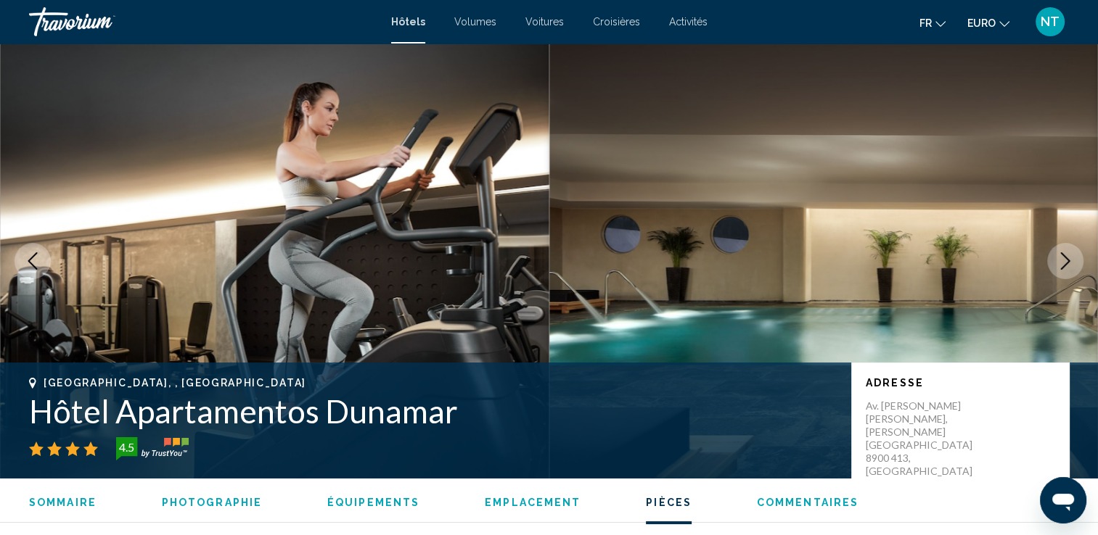
scroll to position [2104, 0]
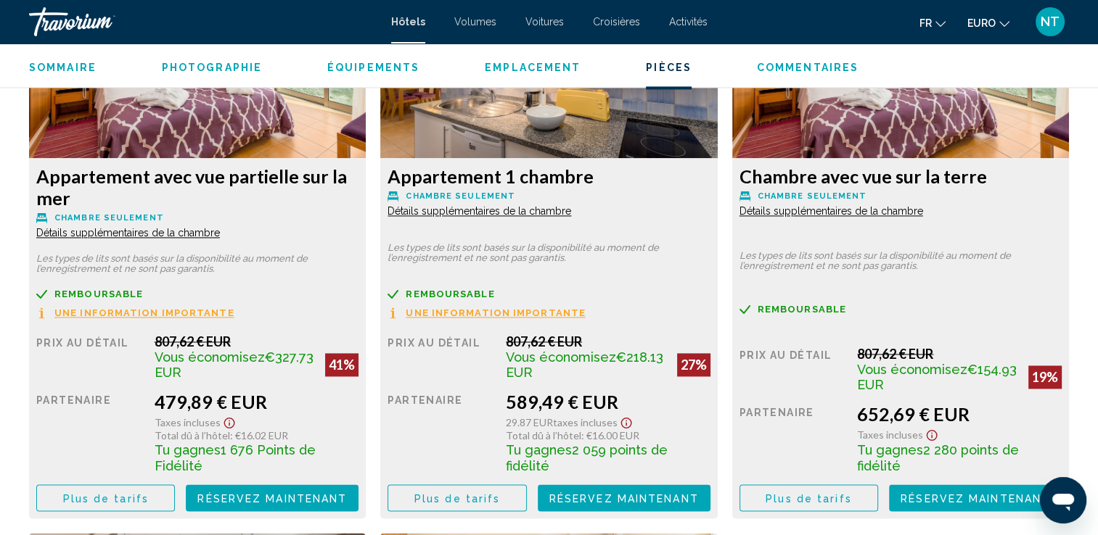
click at [154, 234] on span "Détails supplémentaires de la chambre" at bounding box center [128, 233] width 184 height 12
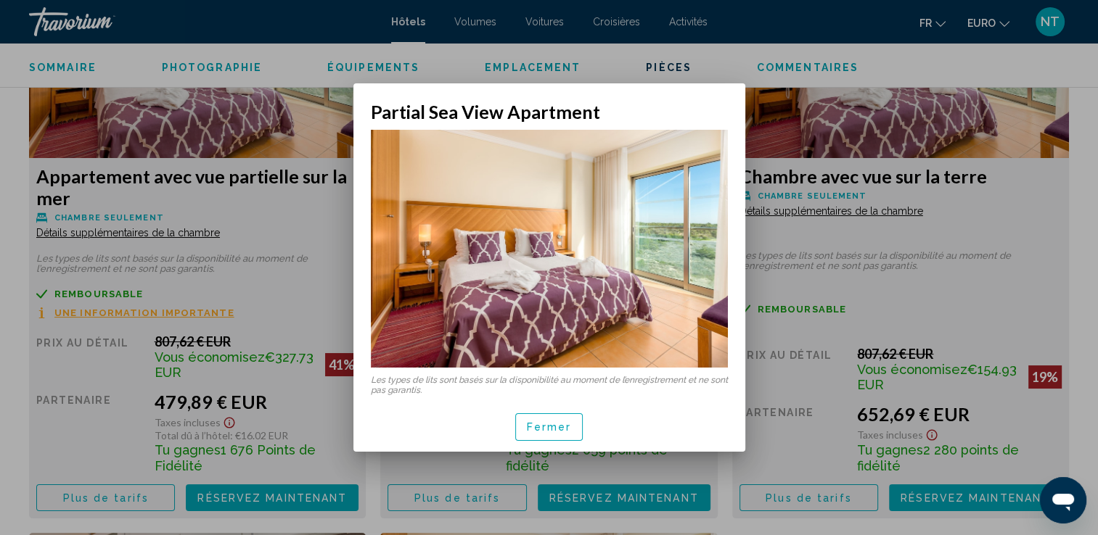
scroll to position [0, 0]
click at [535, 422] on span "Fermer" at bounding box center [549, 428] width 45 height 12
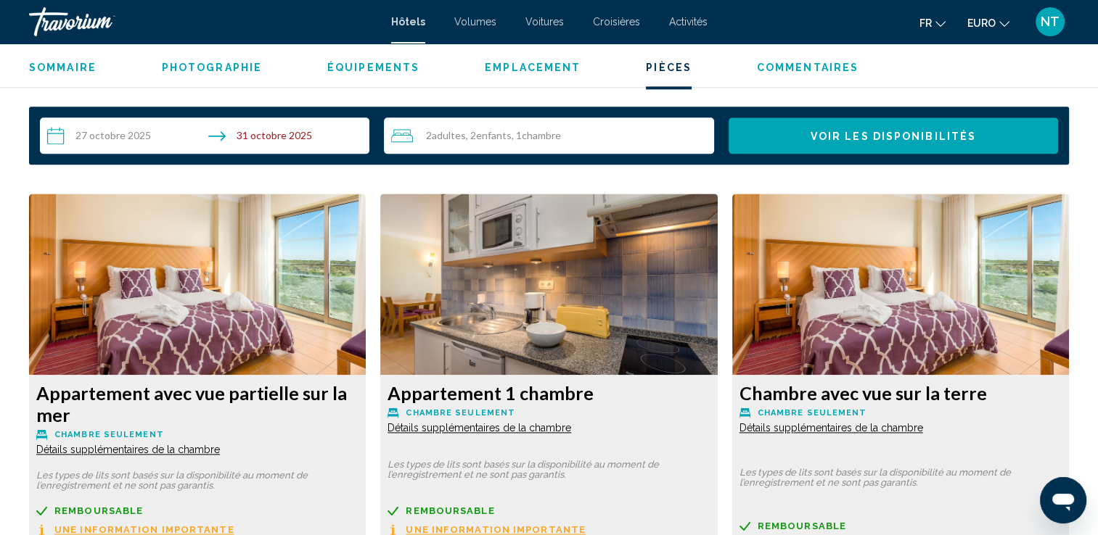
scroll to position [1959, 0]
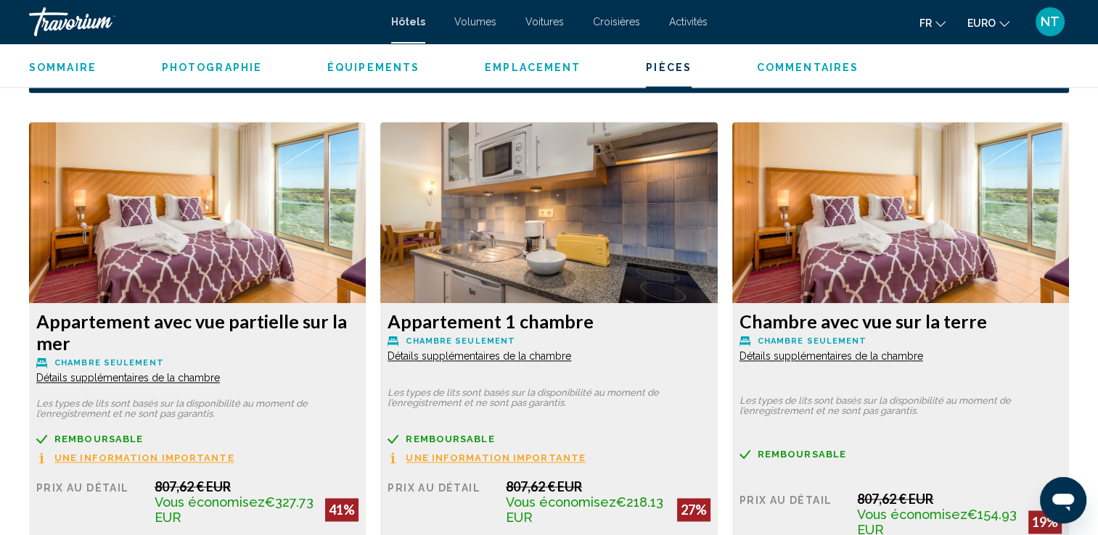
click at [220, 372] on span "Détails supplémentaires de la chambre" at bounding box center [128, 378] width 184 height 12
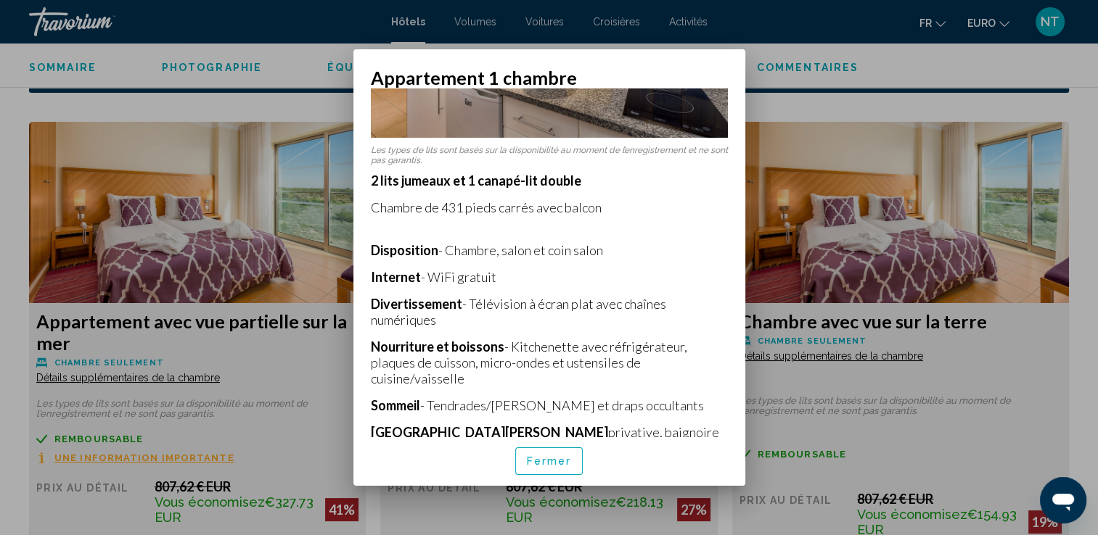
scroll to position [218, 0]
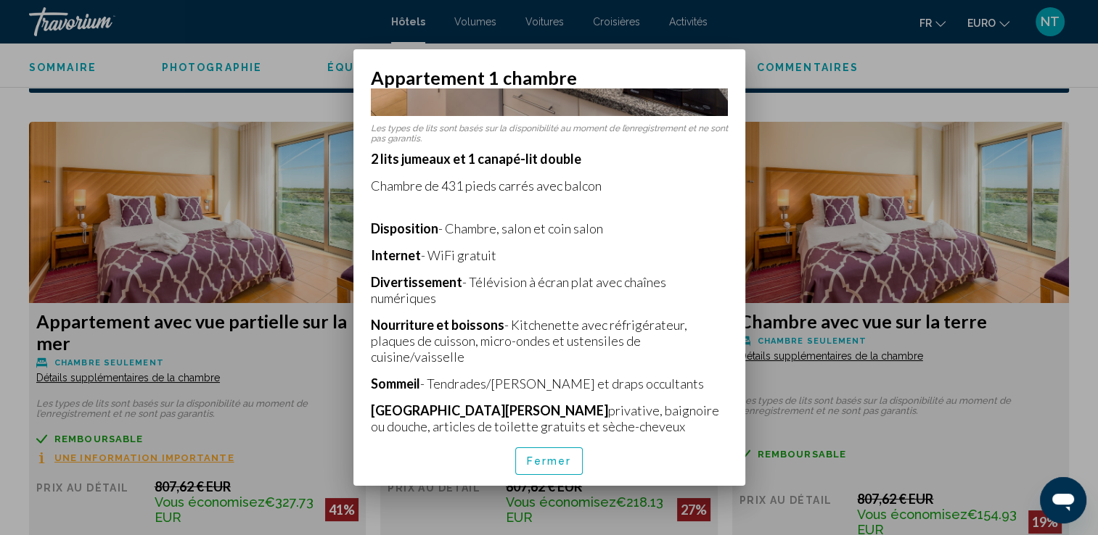
click at [559, 452] on button "Fermer" at bounding box center [549, 461] width 68 height 27
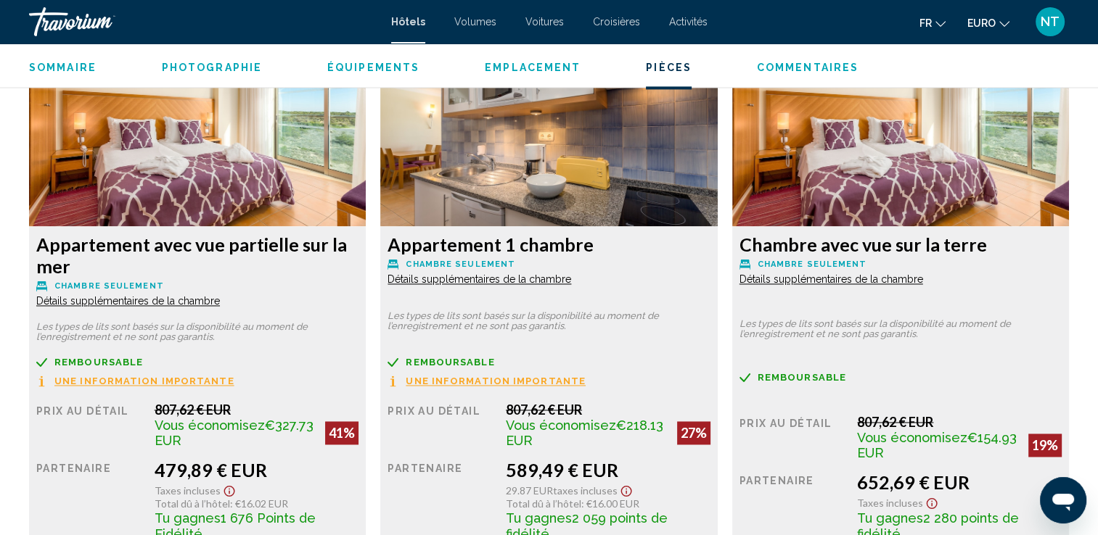
scroll to position [2032, 0]
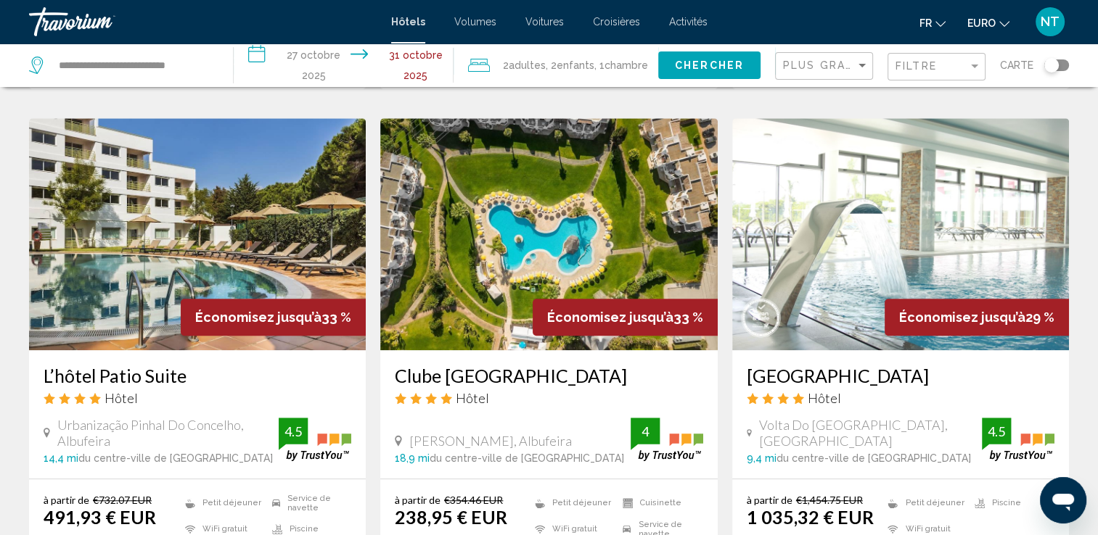
scroll to position [1233, 0]
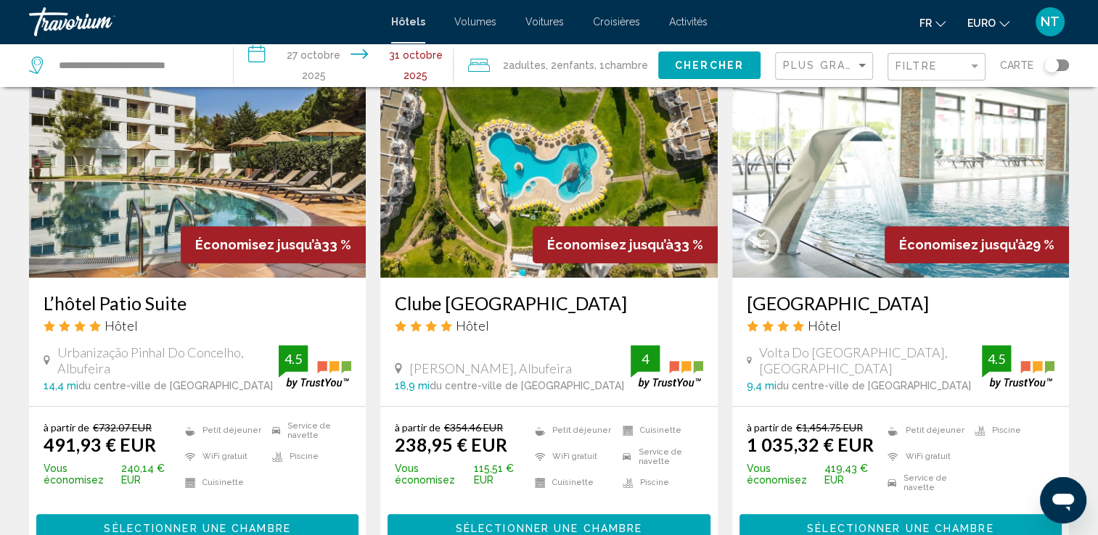
click at [853, 186] on img "Contenu principal" at bounding box center [900, 162] width 337 height 232
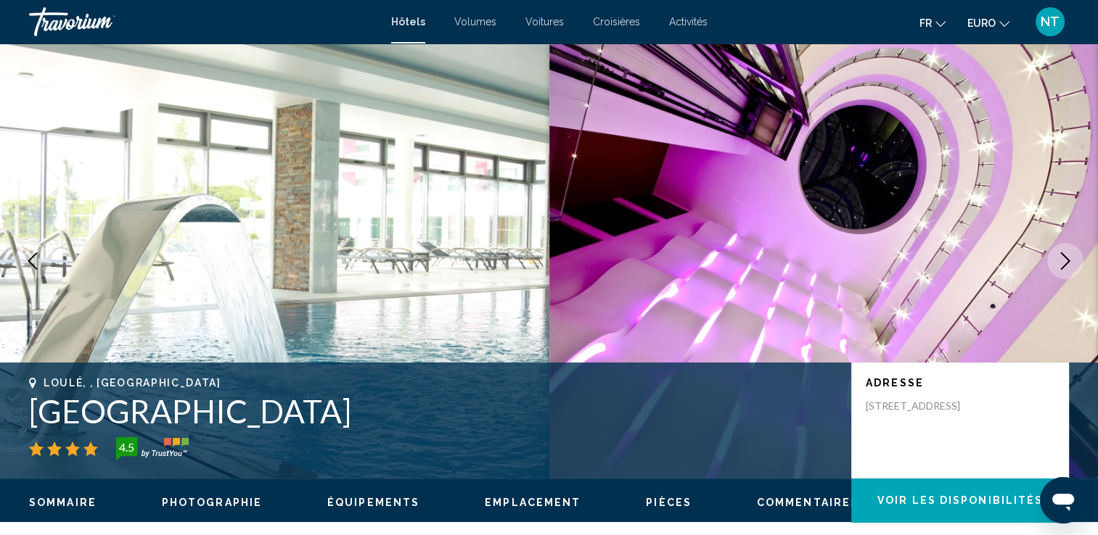
click at [1056, 263] on icon "Image suivante" at bounding box center [1064, 261] width 17 height 17
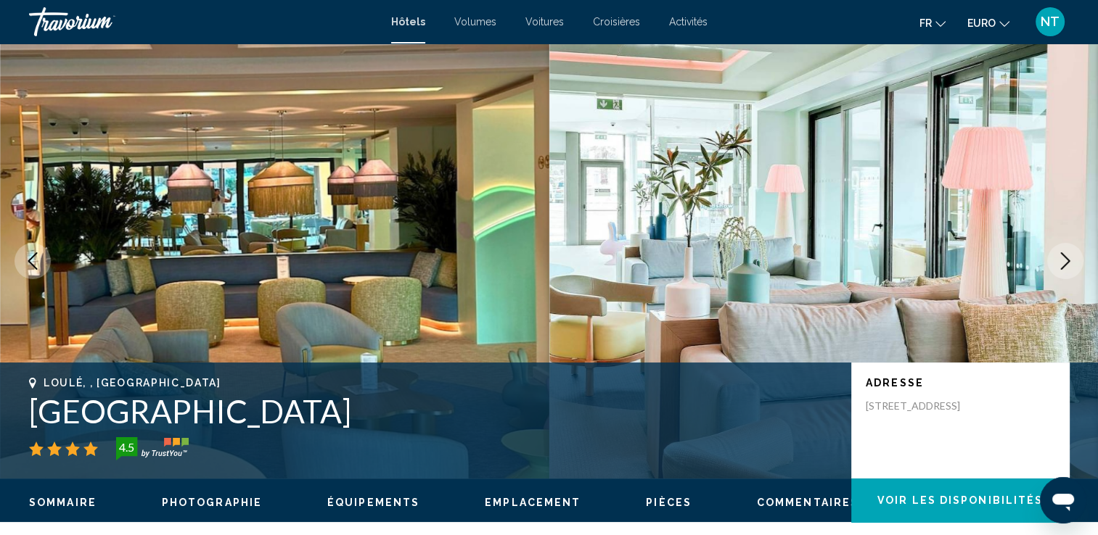
click at [1056, 263] on icon "Image suivante" at bounding box center [1064, 261] width 17 height 17
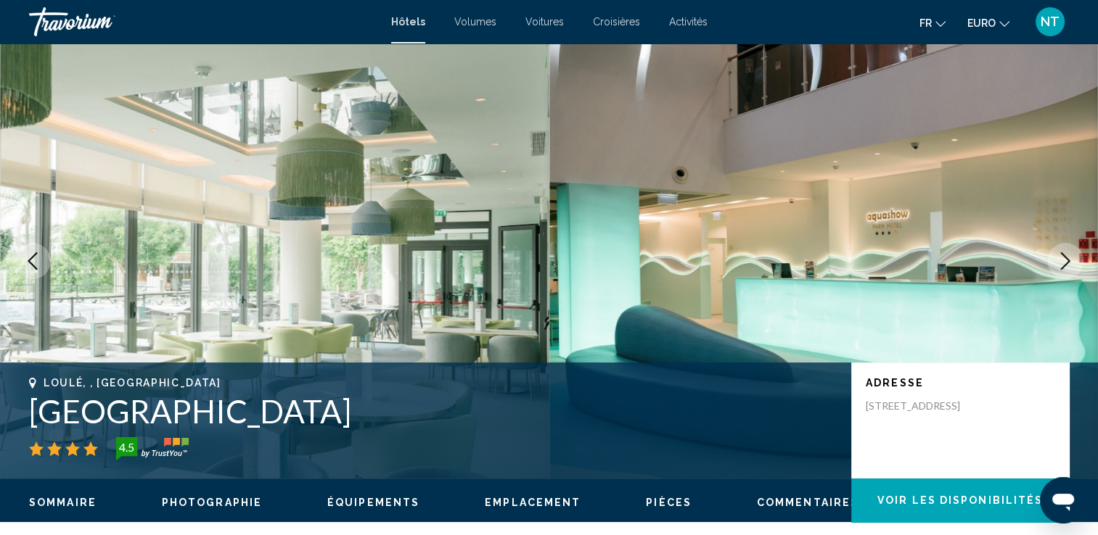
click at [1056, 263] on icon "Image suivante" at bounding box center [1064, 261] width 17 height 17
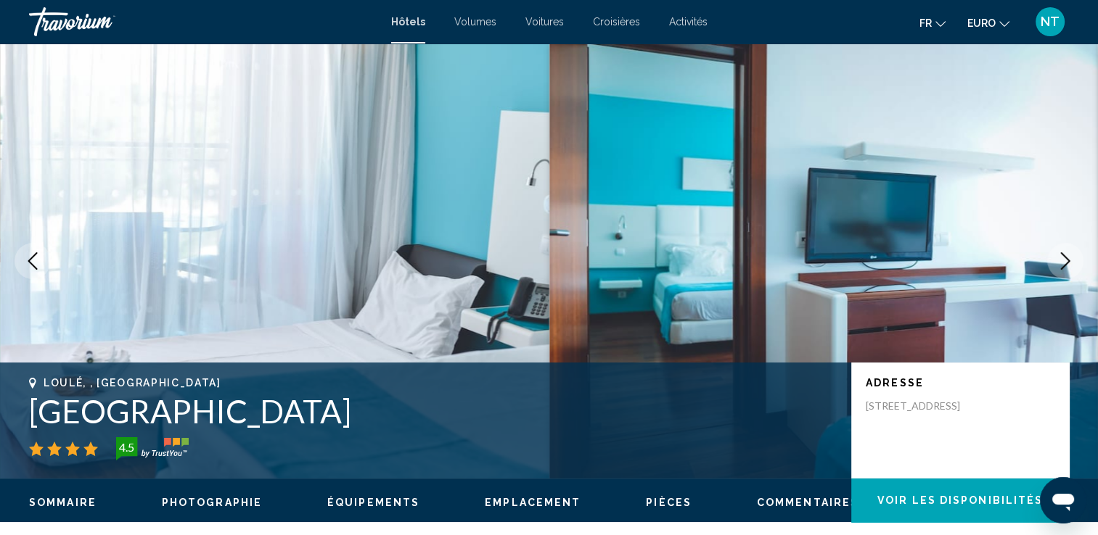
click at [1056, 263] on icon "Image suivante" at bounding box center [1064, 261] width 17 height 17
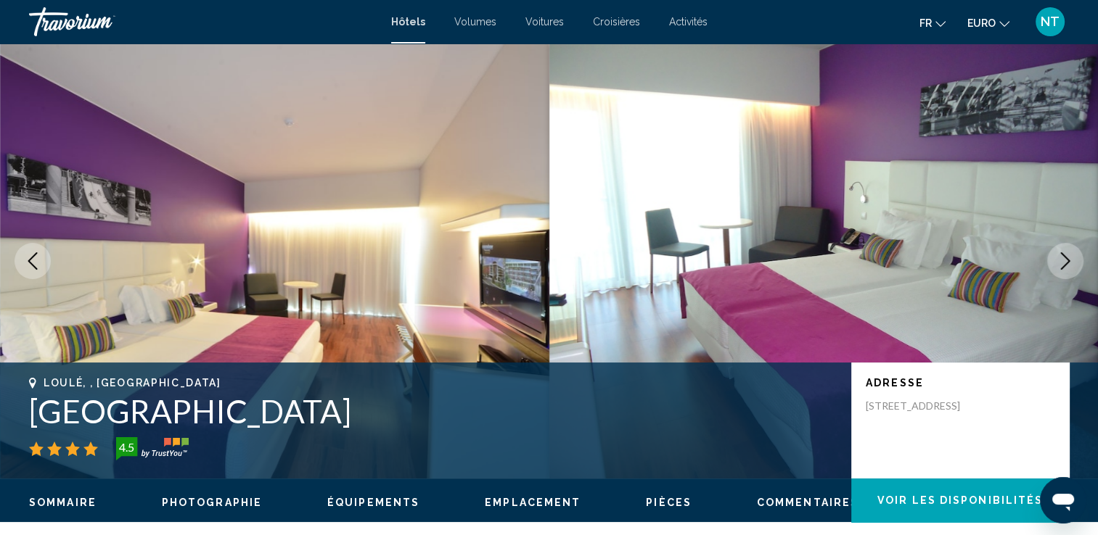
click at [1056, 263] on icon "Image suivante" at bounding box center [1064, 261] width 17 height 17
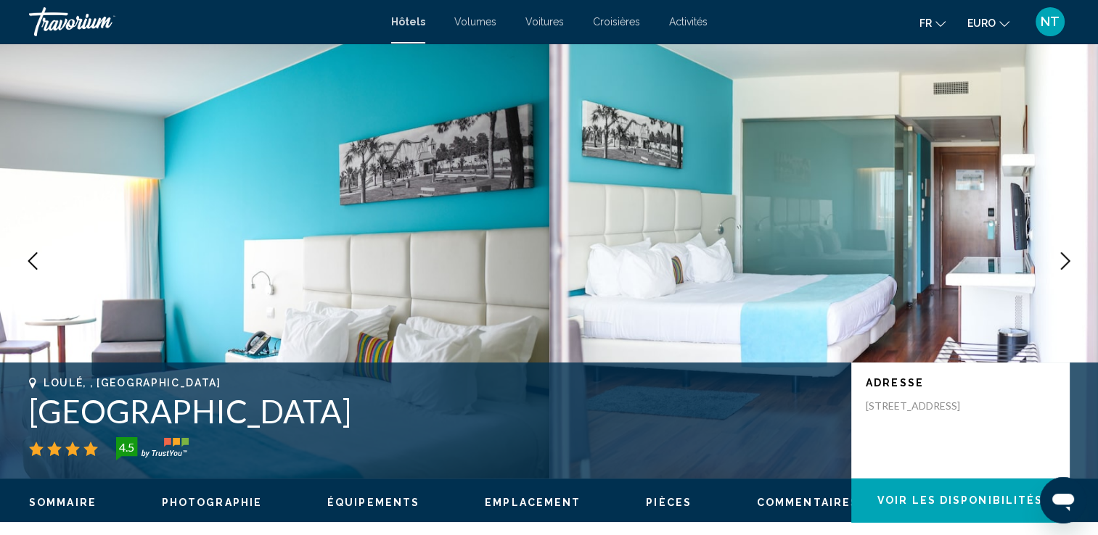
click at [1056, 263] on icon "Image suivante" at bounding box center [1064, 261] width 17 height 17
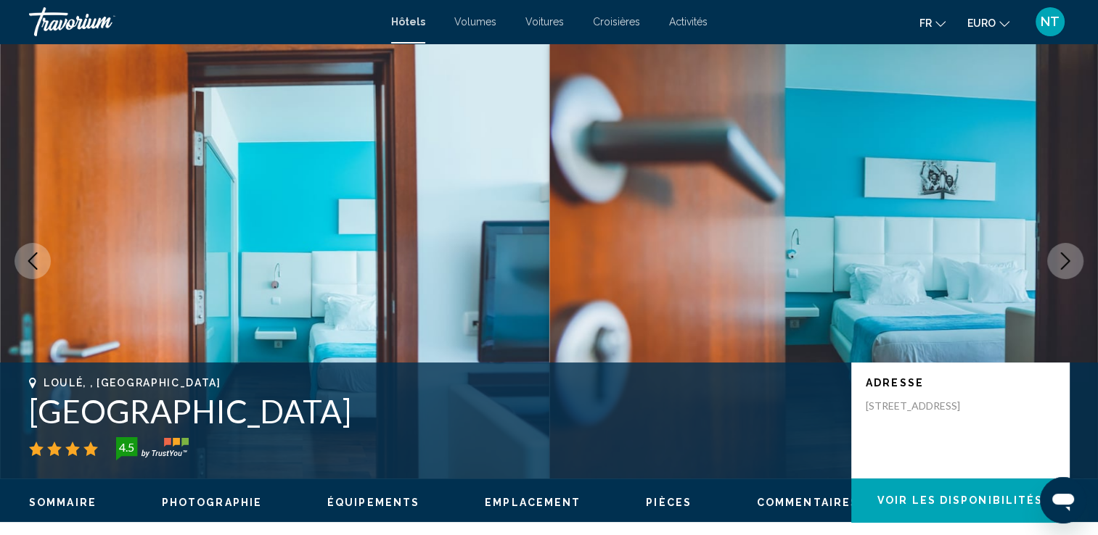
click at [1056, 263] on icon "Image suivante" at bounding box center [1064, 261] width 17 height 17
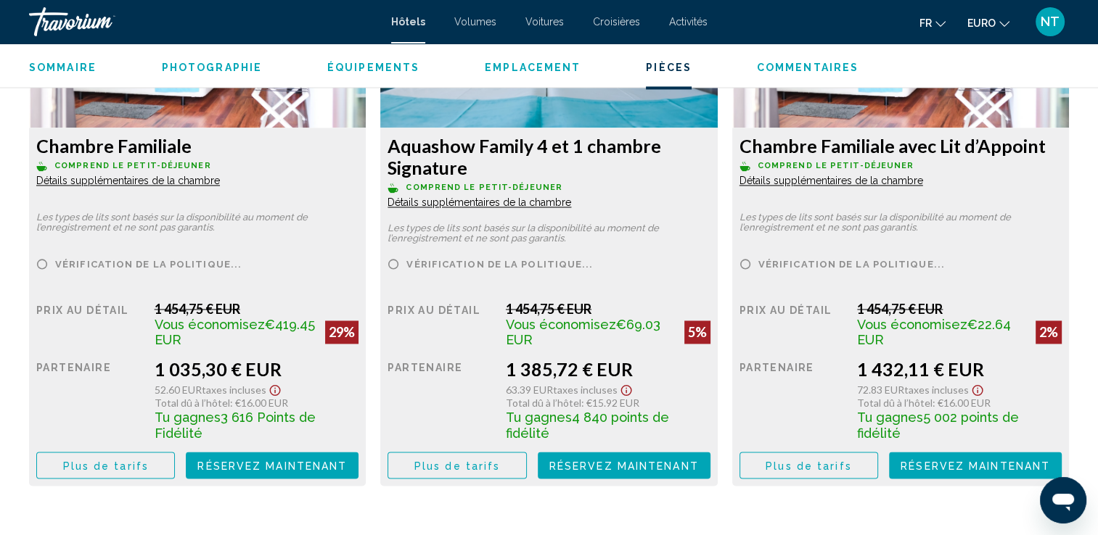
scroll to position [1959, 0]
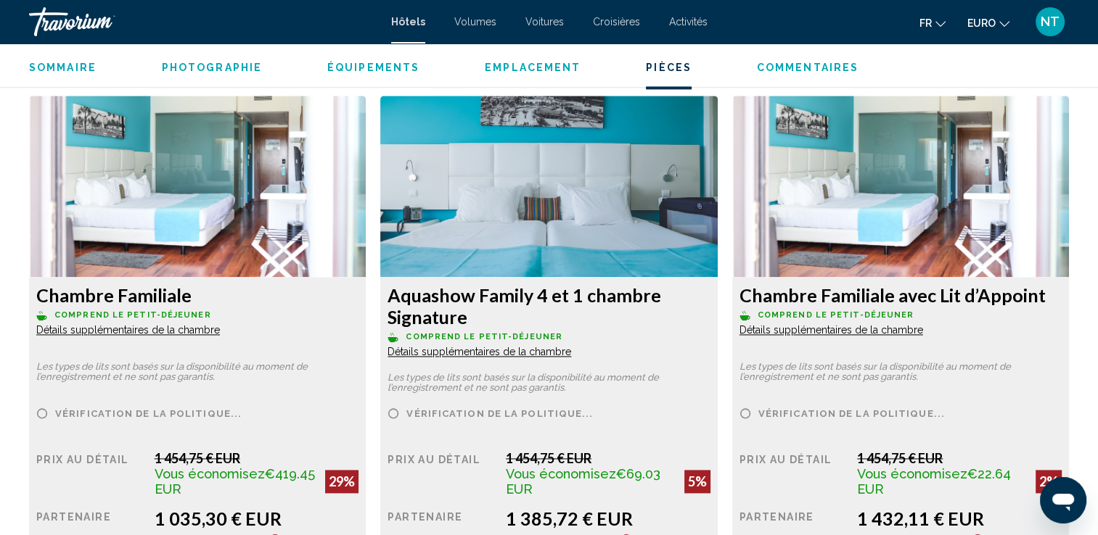
click at [163, 327] on span "Détails supplémentaires de la chambre" at bounding box center [128, 330] width 184 height 12
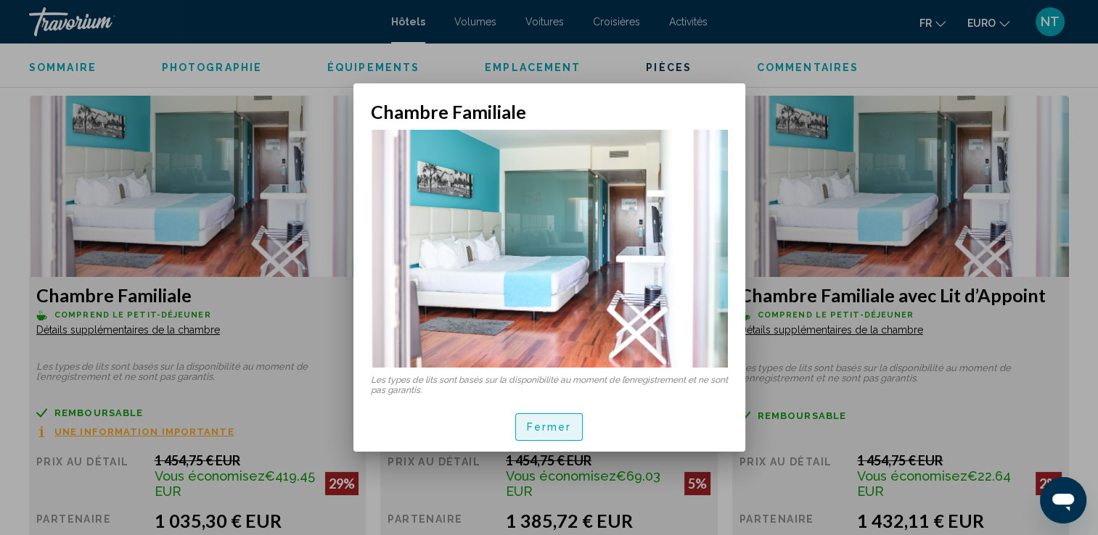
click at [520, 418] on button "Fermer" at bounding box center [549, 427] width 68 height 27
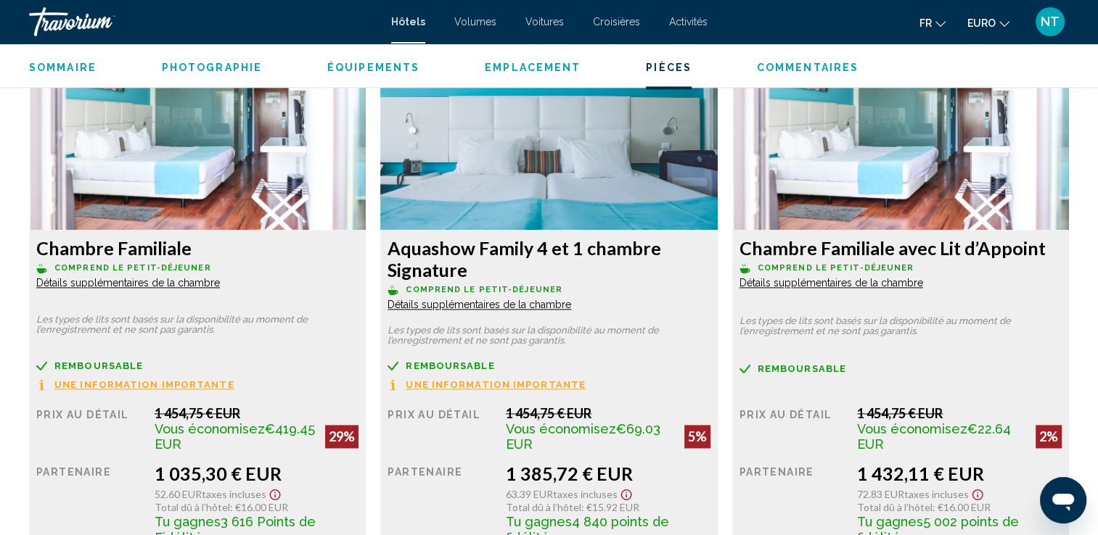
scroll to position [2032, 0]
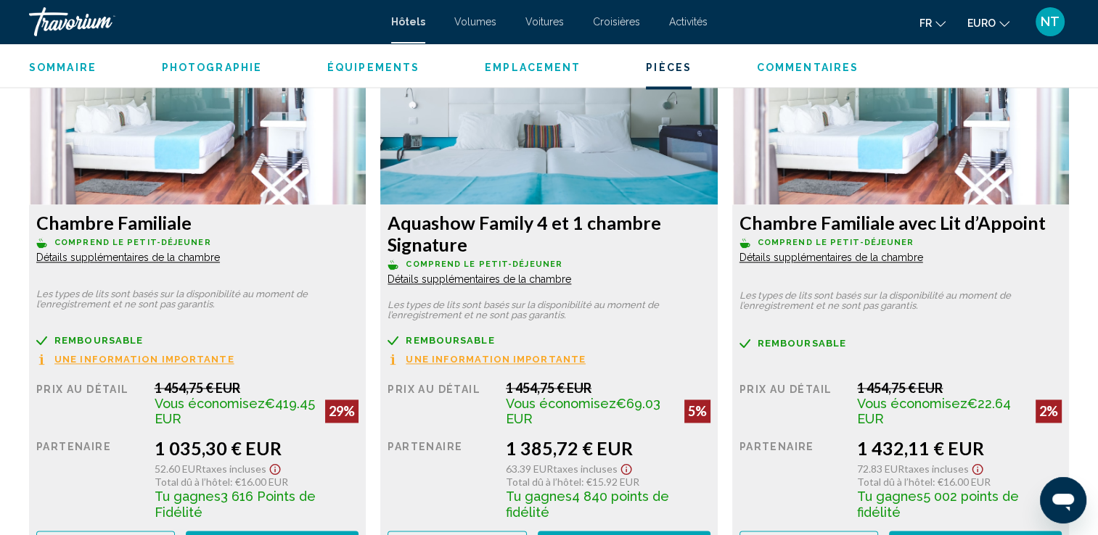
click at [220, 263] on span "Détails supplémentaires de la chambre" at bounding box center [128, 258] width 184 height 12
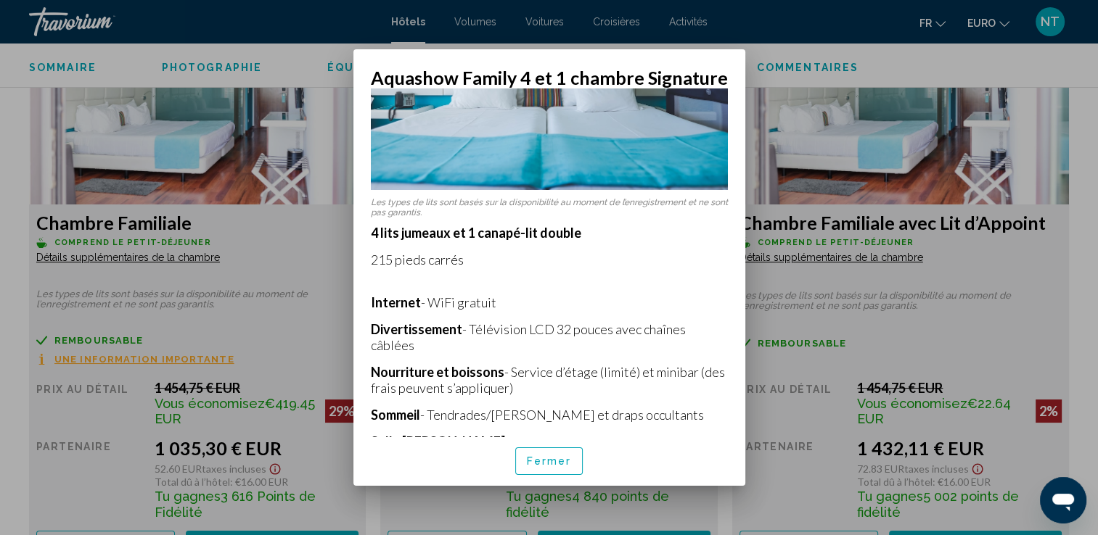
scroll to position [145, 0]
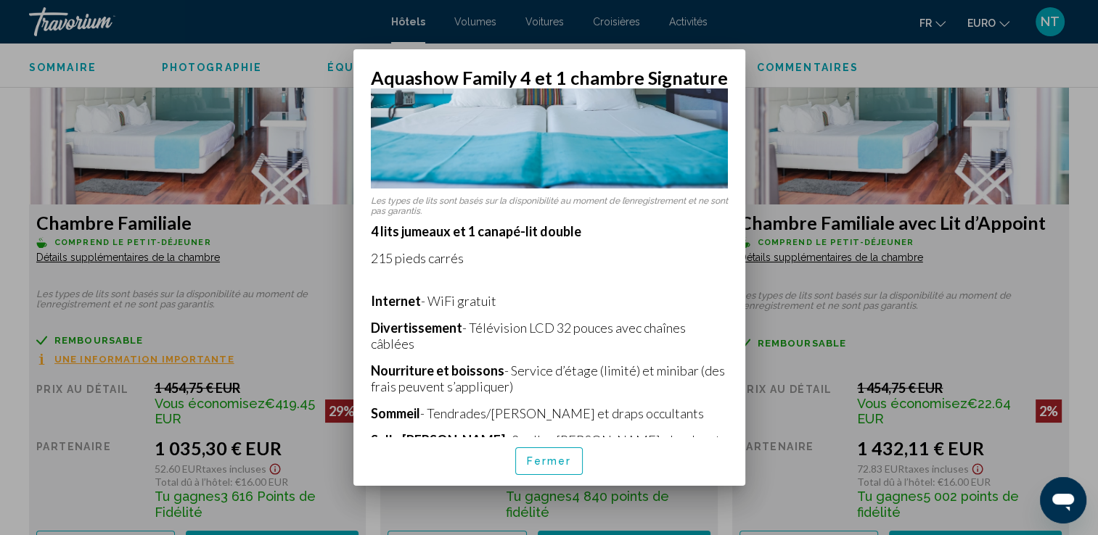
click at [781, 136] on div at bounding box center [549, 267] width 1098 height 535
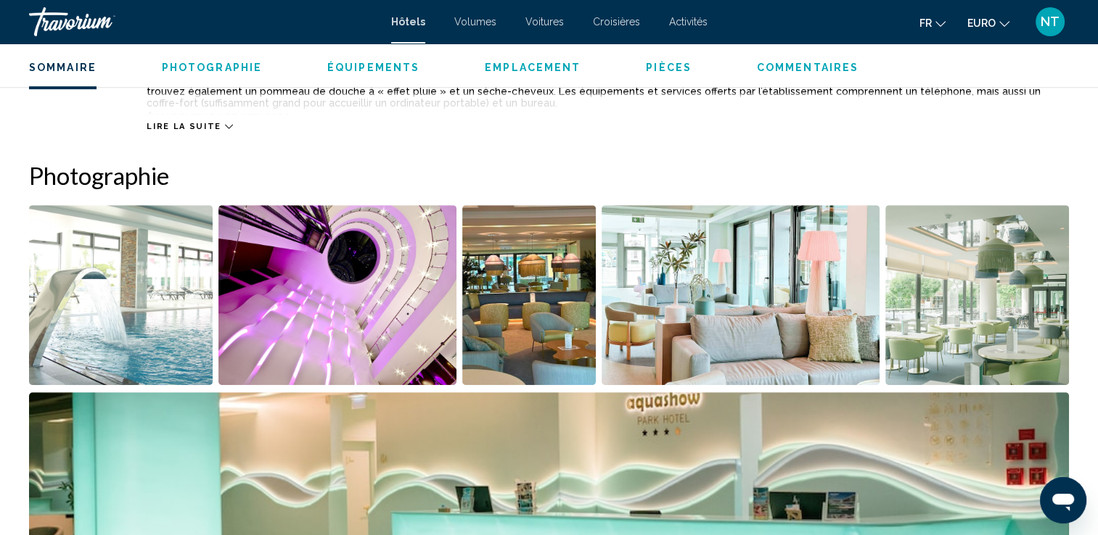
scroll to position [580, 0]
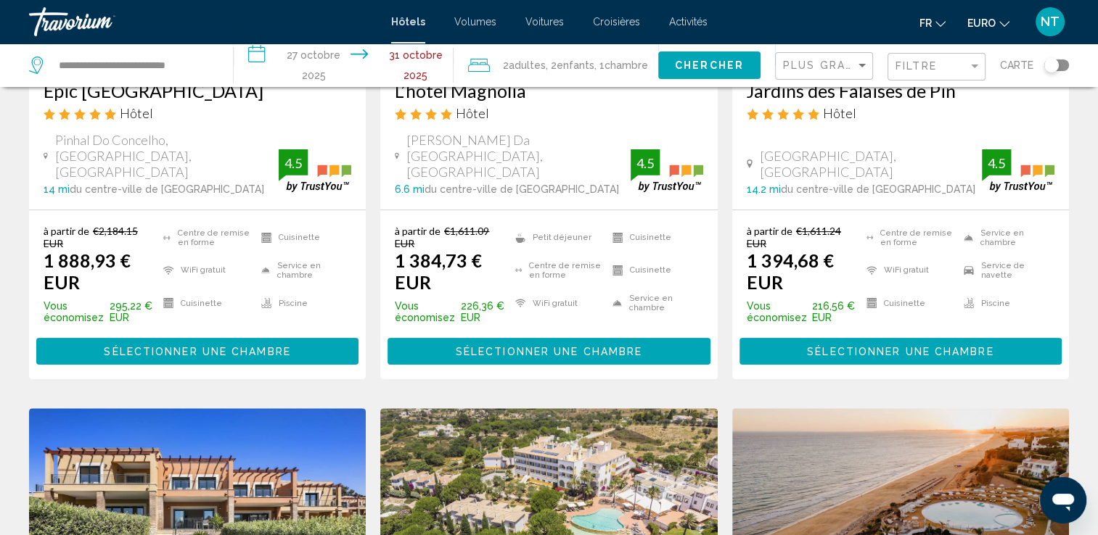
scroll to position [580, 0]
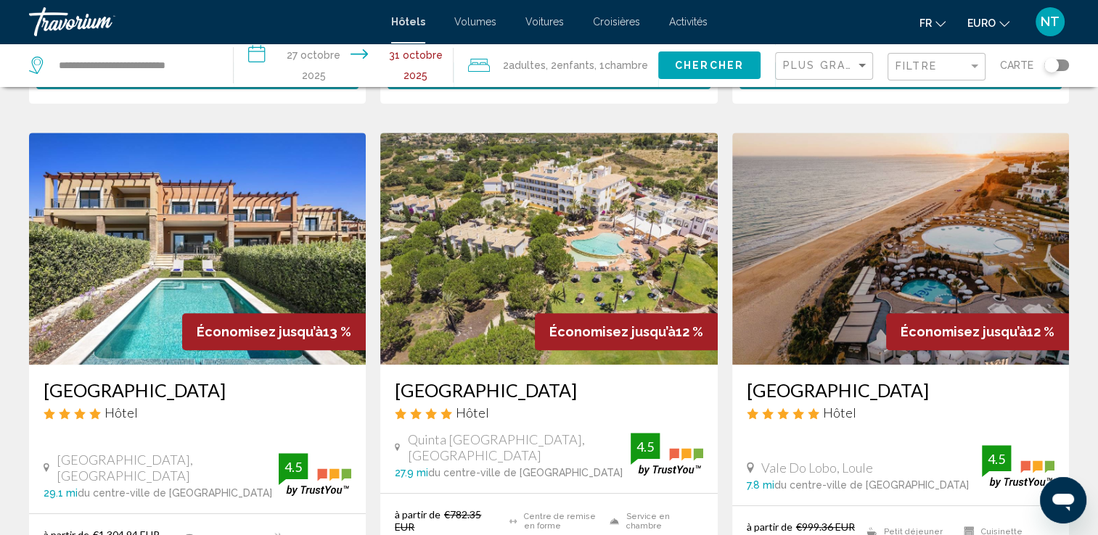
click at [883, 286] on img "Contenu principal" at bounding box center [900, 249] width 337 height 232
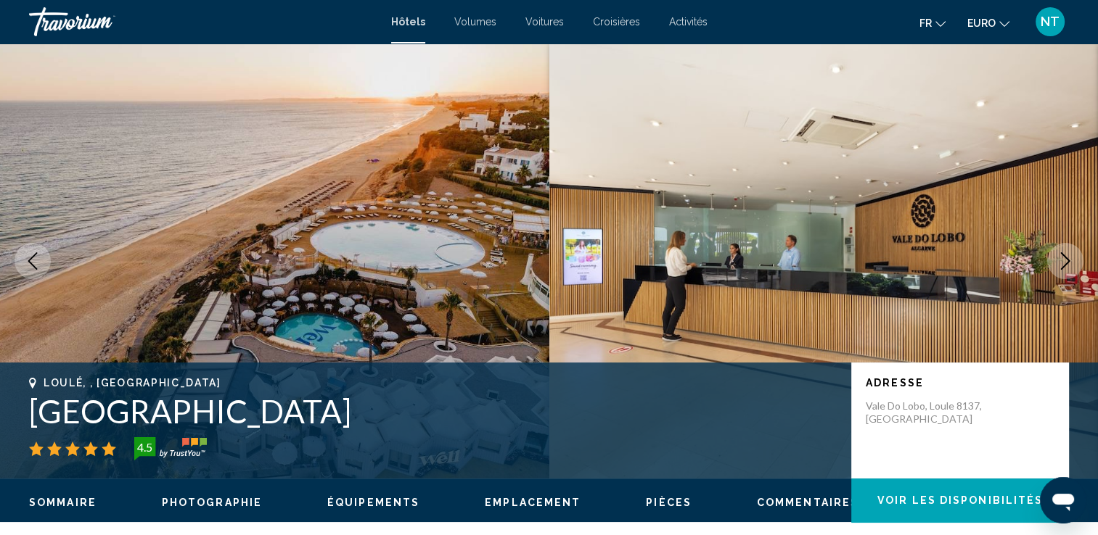
click at [1058, 268] on icon "Image suivante" at bounding box center [1064, 261] width 17 height 17
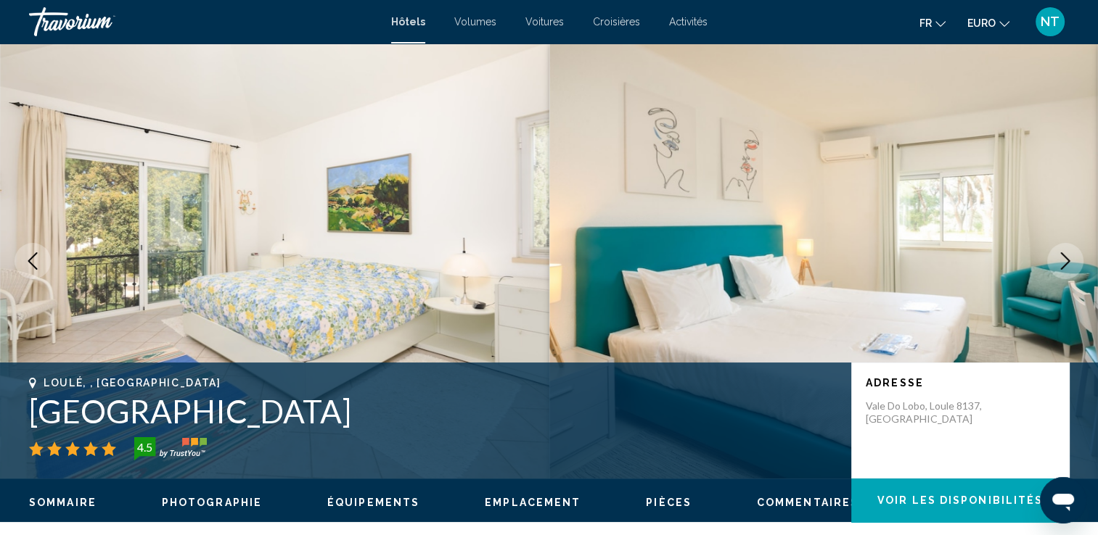
click at [1058, 268] on icon "Image suivante" at bounding box center [1064, 261] width 17 height 17
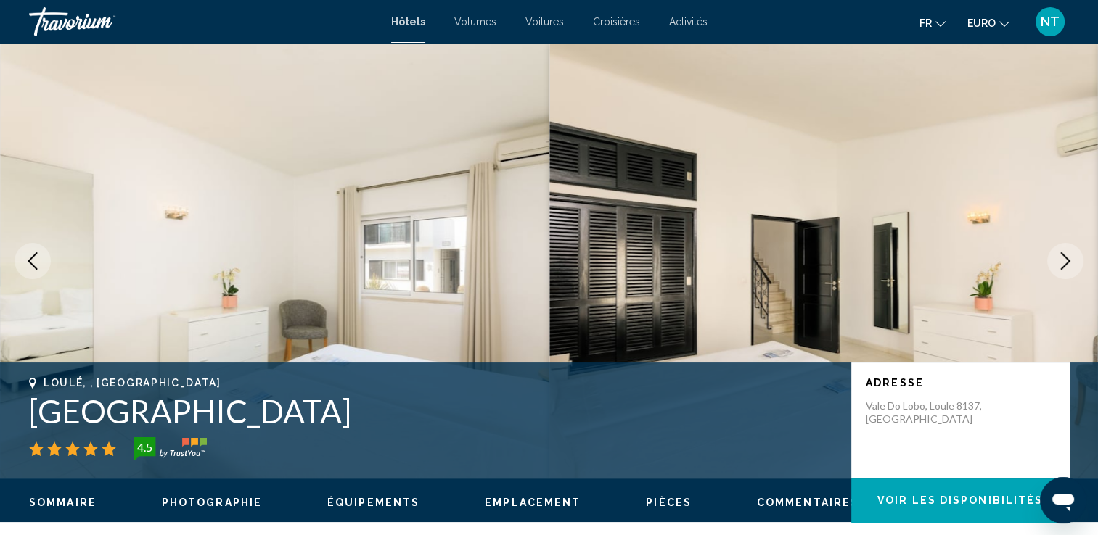
click at [1058, 268] on icon "Image suivante" at bounding box center [1064, 261] width 17 height 17
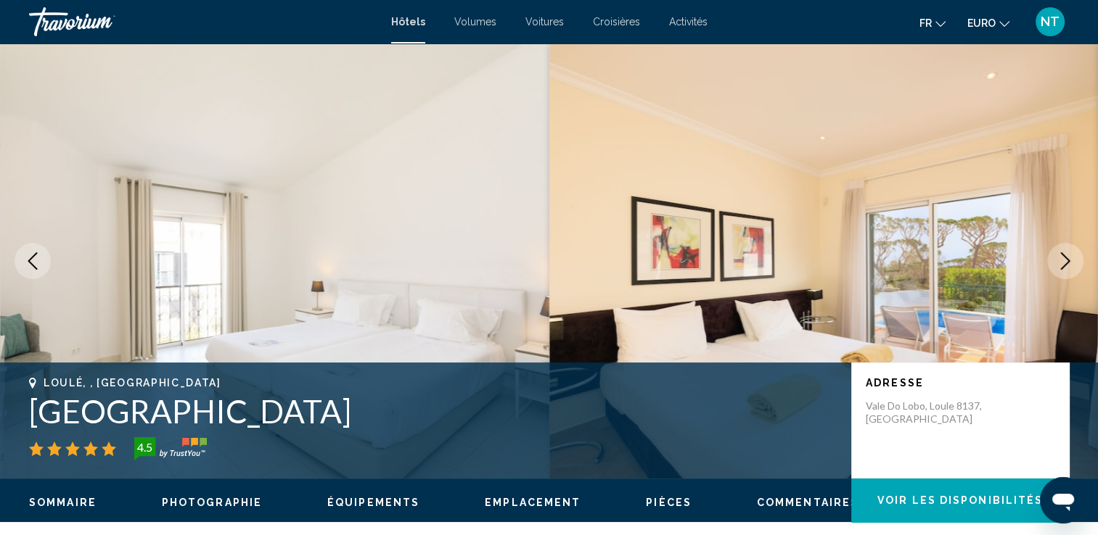
click at [1058, 268] on icon "Image suivante" at bounding box center [1064, 261] width 17 height 17
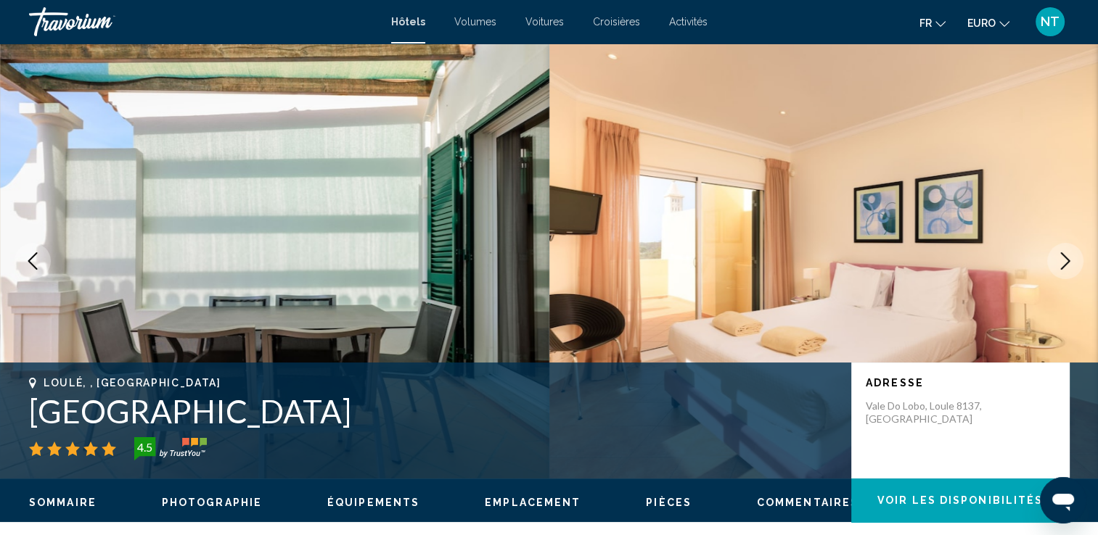
click at [1058, 268] on icon "Image suivante" at bounding box center [1064, 261] width 17 height 17
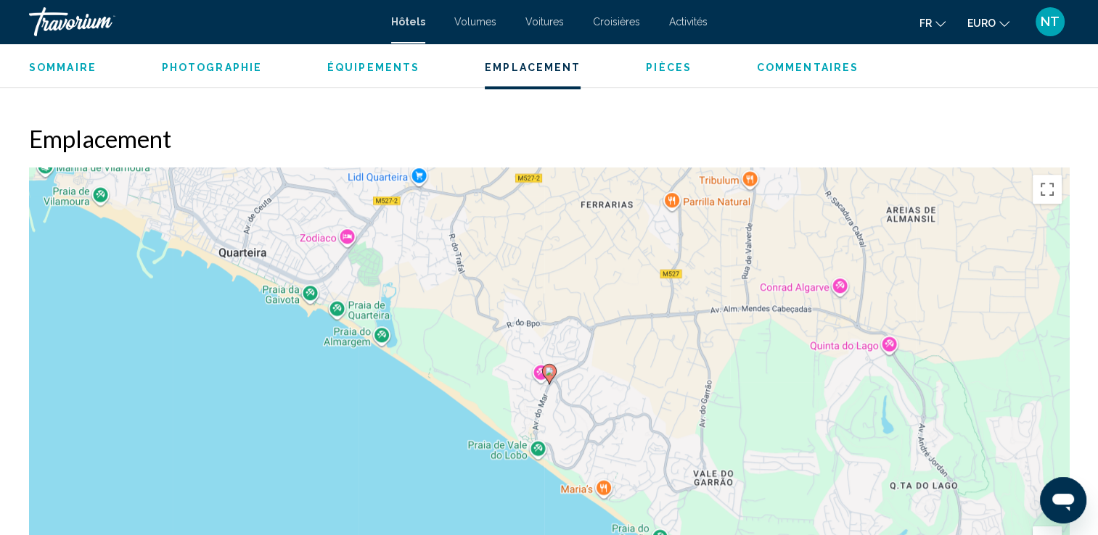
scroll to position [1524, 0]
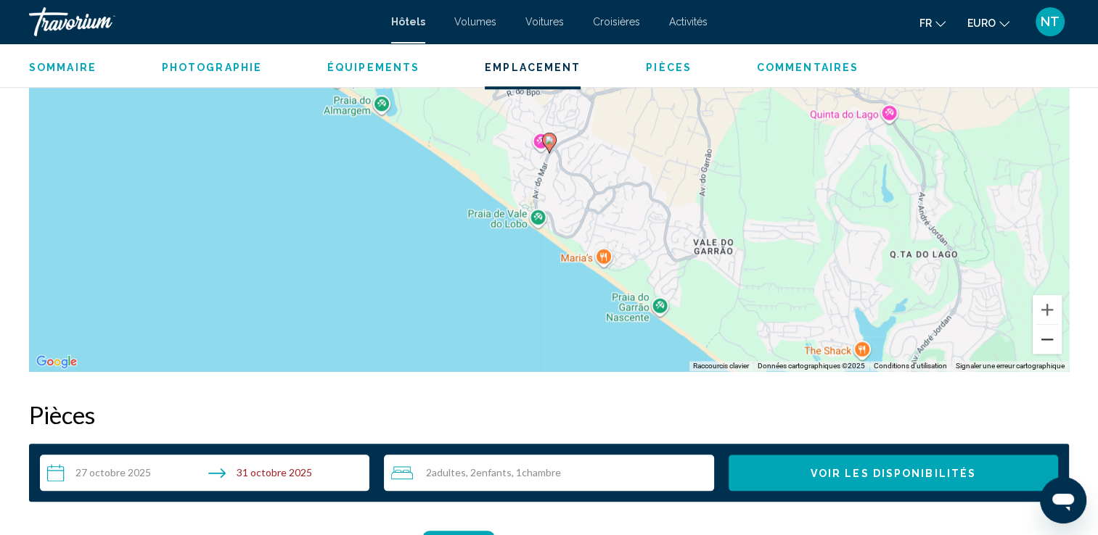
click at [1043, 352] on button "Zoom arrière" at bounding box center [1046, 339] width 29 height 29
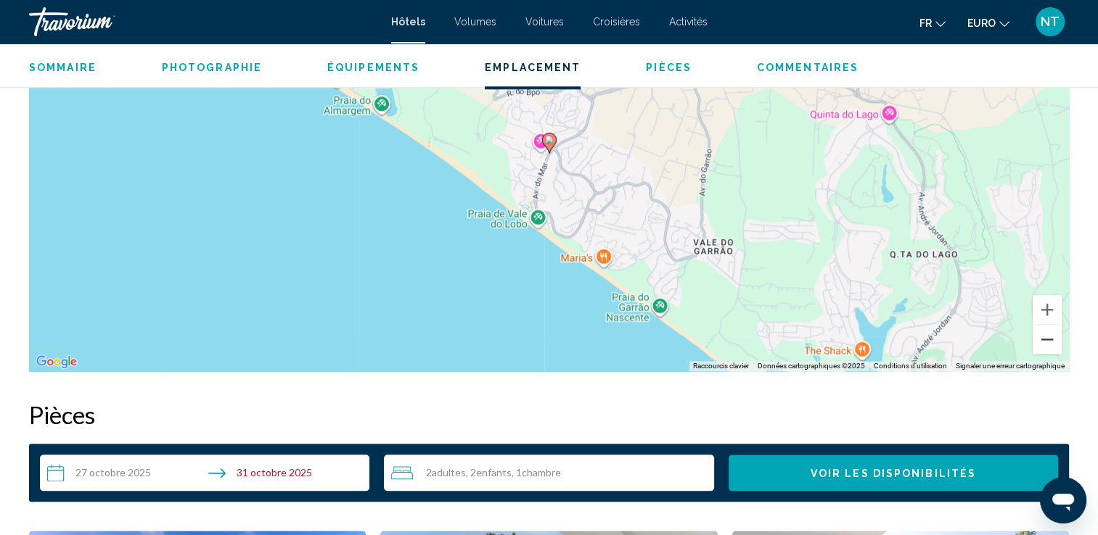
click at [1043, 352] on button "Zoom arrière" at bounding box center [1046, 339] width 29 height 29
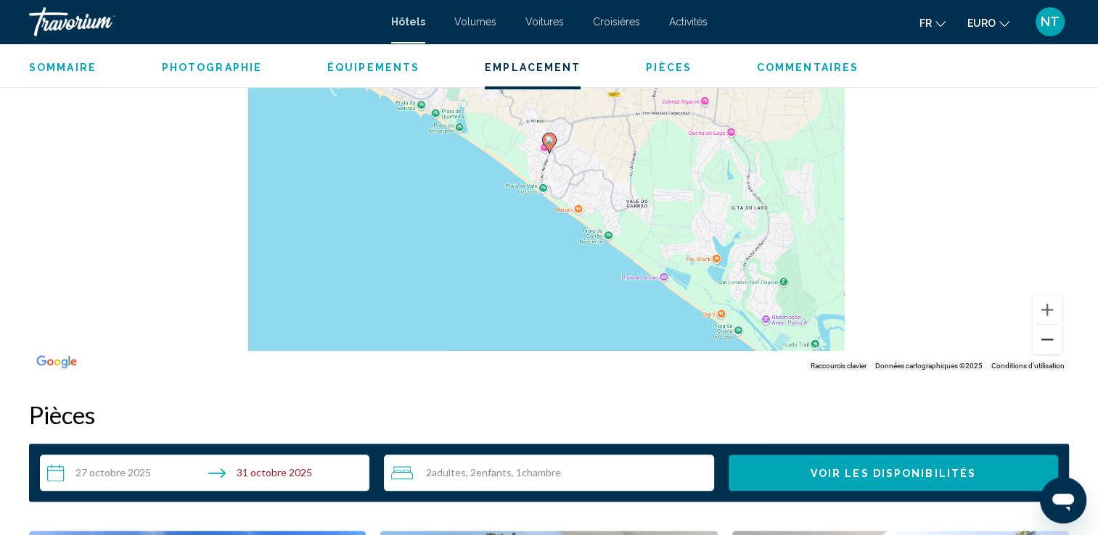
click at [1043, 352] on button "Zoom arrière" at bounding box center [1046, 339] width 29 height 29
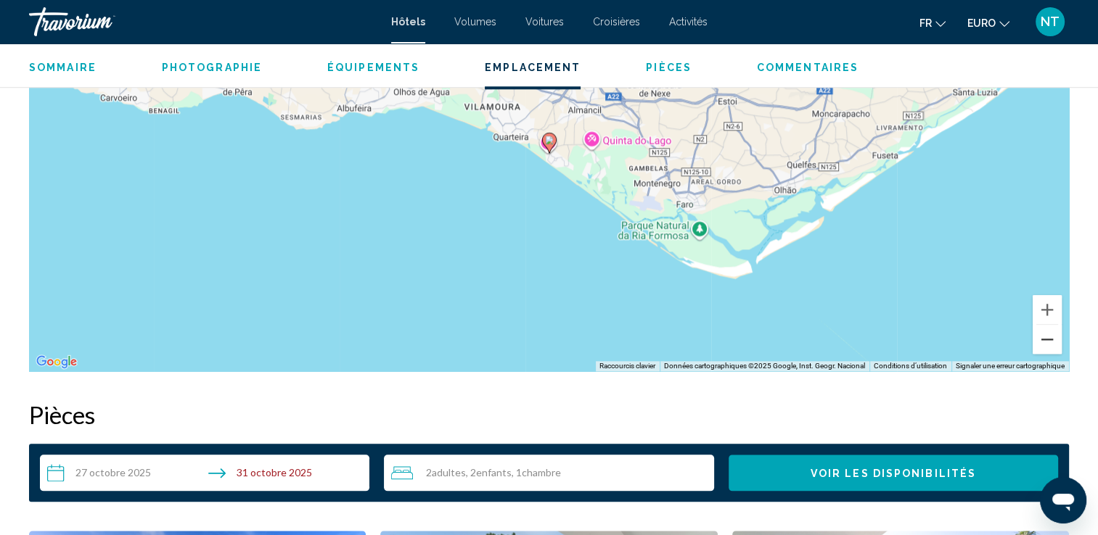
click at [1043, 352] on button "Zoom arrière" at bounding box center [1046, 339] width 29 height 29
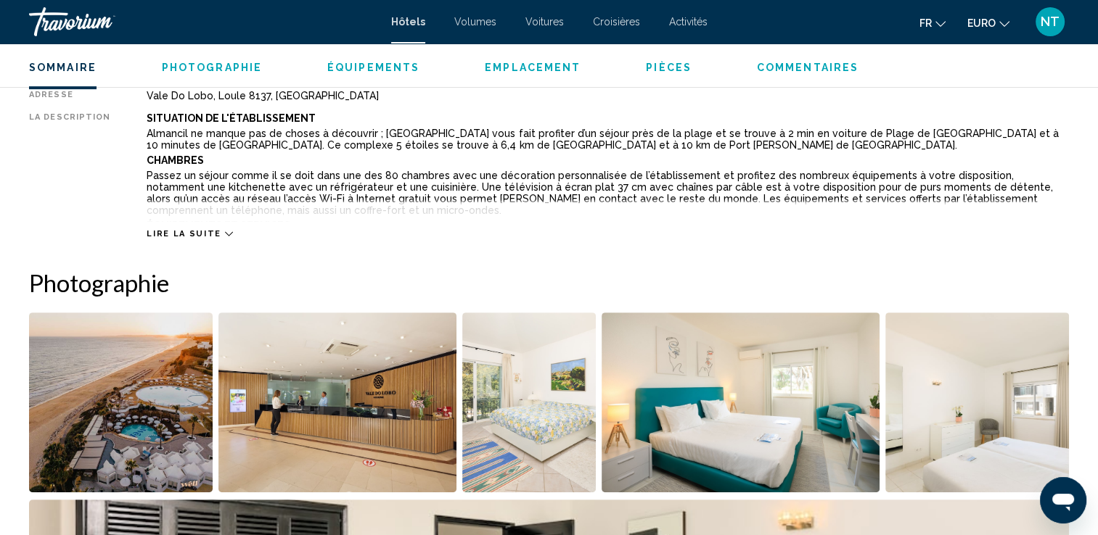
scroll to position [508, 0]
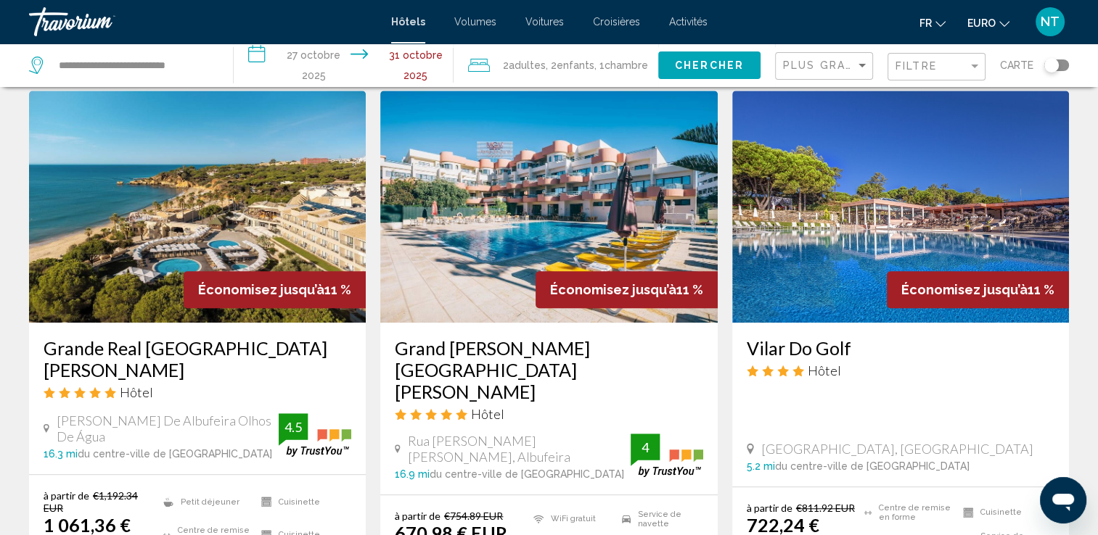
scroll to position [1161, 0]
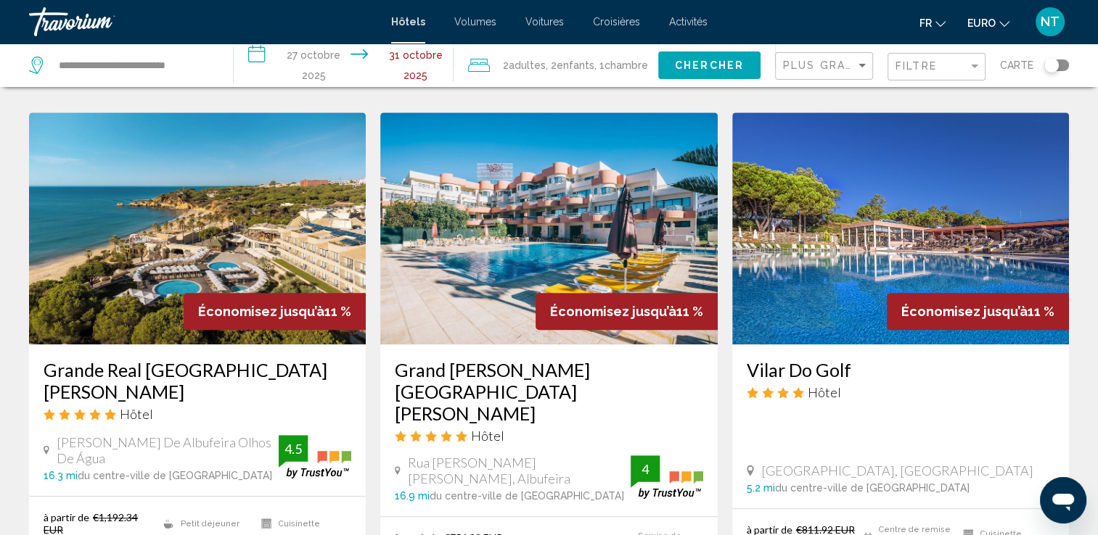
click at [472, 201] on img "Contenu principal" at bounding box center [548, 228] width 337 height 232
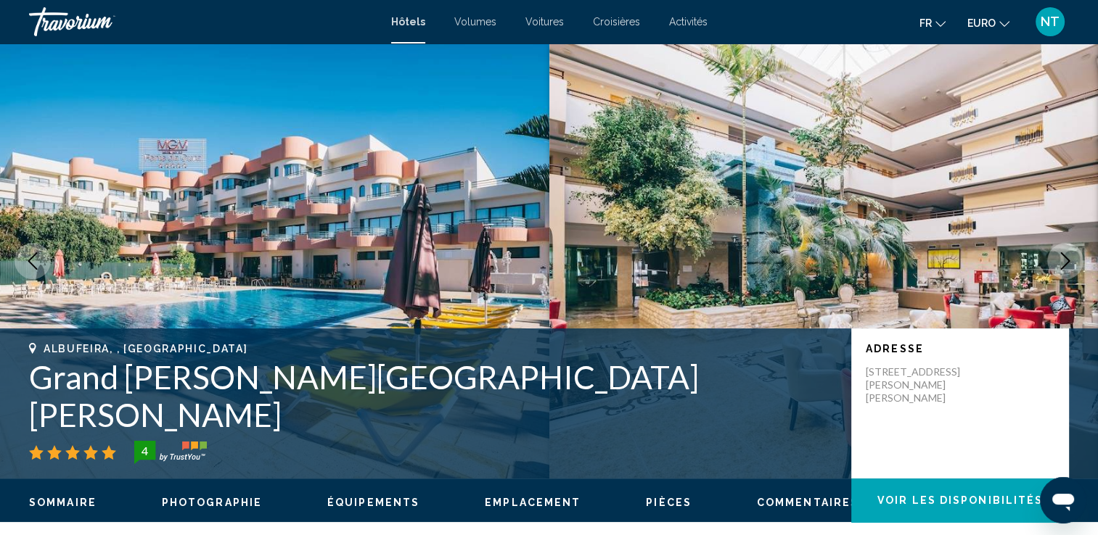
click at [1060, 262] on icon "Image suivante" at bounding box center [1064, 261] width 17 height 17
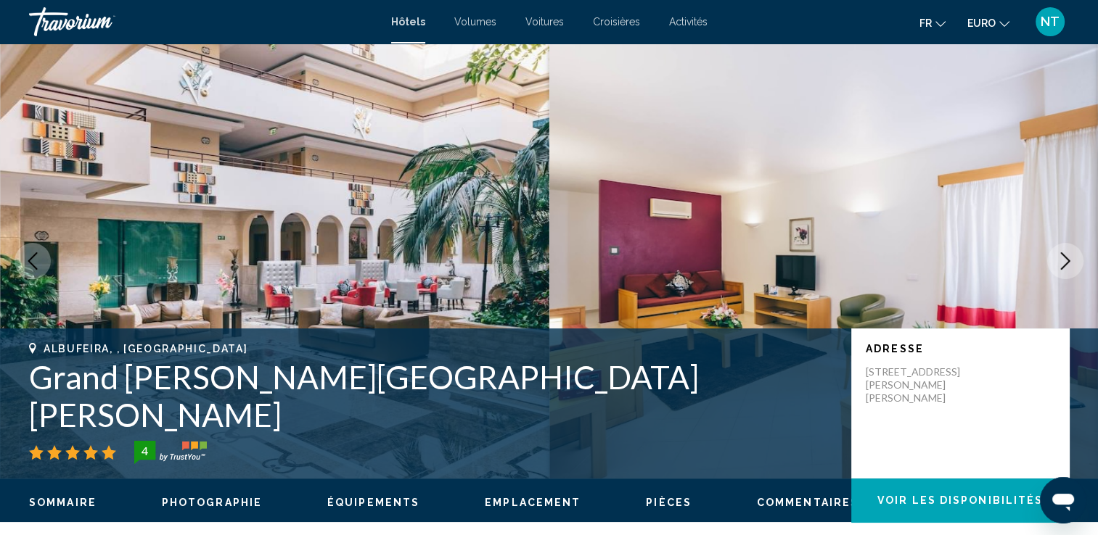
click at [1060, 262] on icon "Image suivante" at bounding box center [1064, 261] width 17 height 17
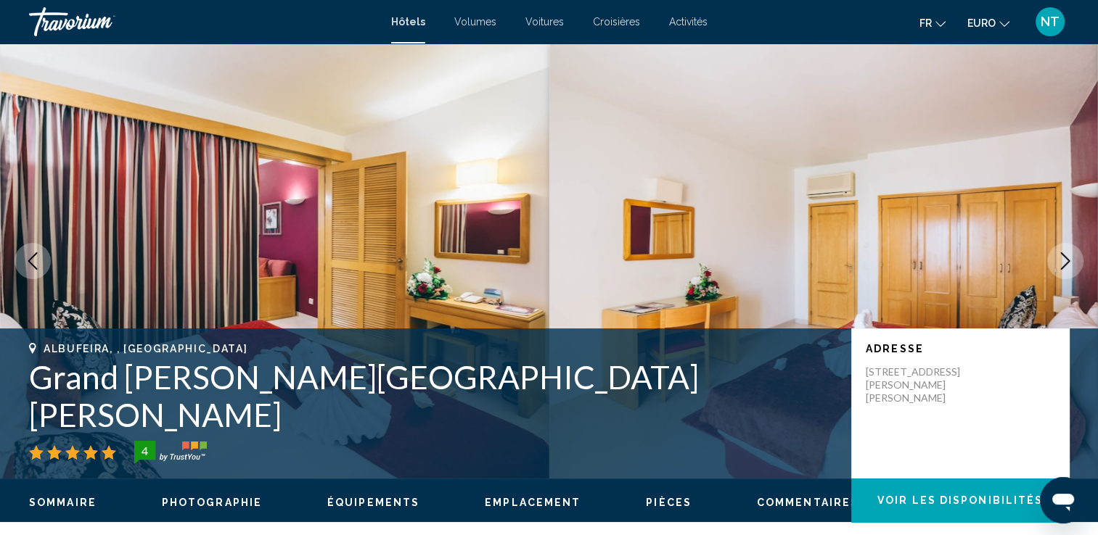
click at [1060, 262] on icon "Image suivante" at bounding box center [1064, 261] width 17 height 17
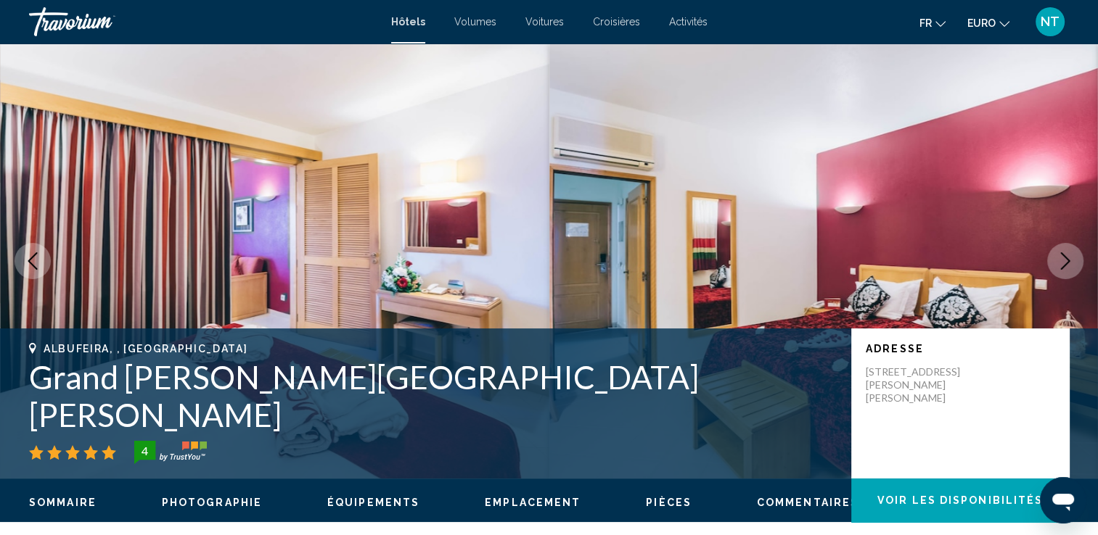
click at [1060, 262] on icon "Image suivante" at bounding box center [1064, 261] width 17 height 17
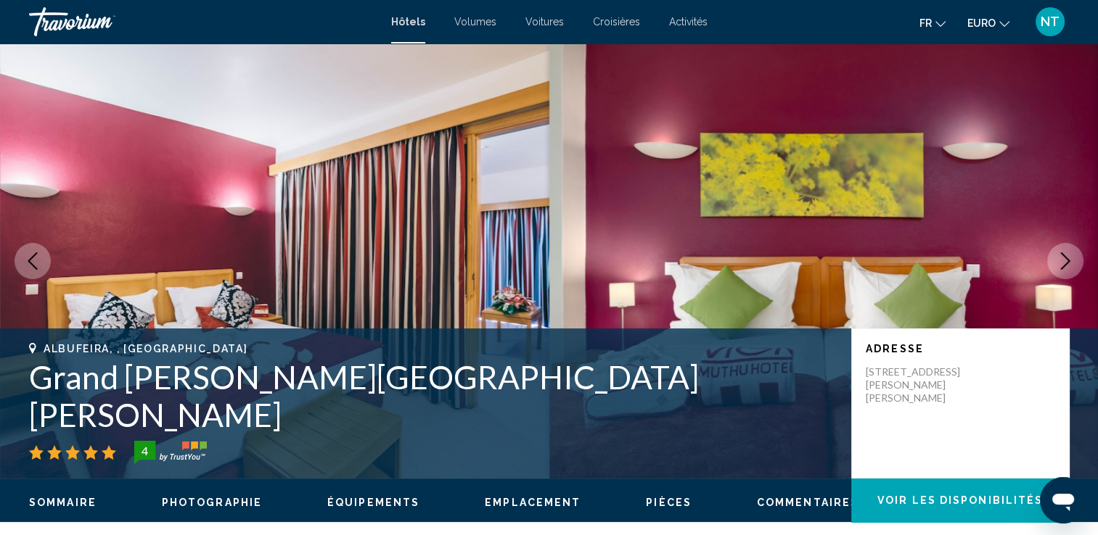
click at [1060, 262] on icon "Image suivante" at bounding box center [1064, 261] width 17 height 17
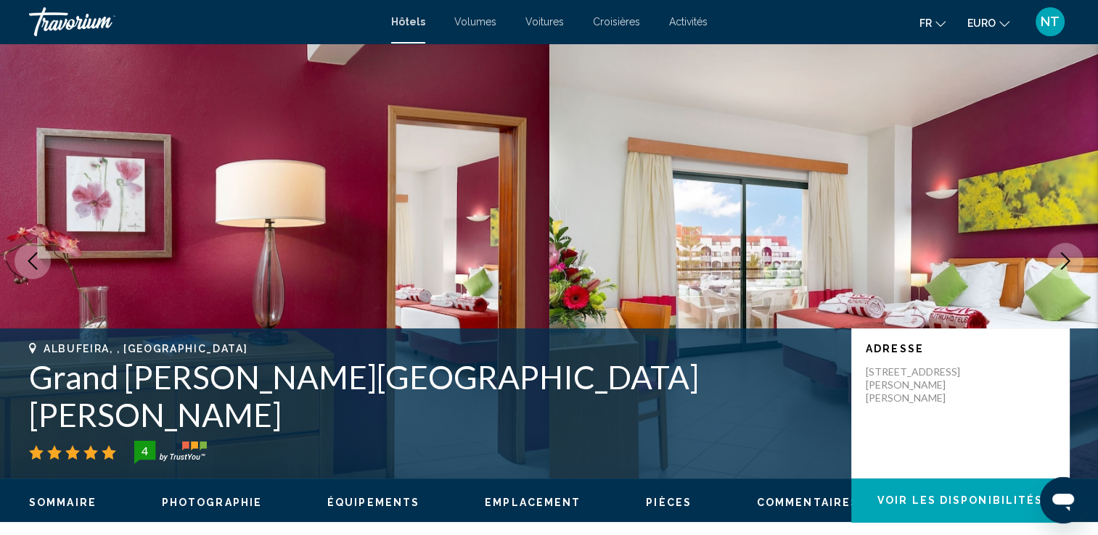
click at [1060, 262] on icon "Image suivante" at bounding box center [1064, 261] width 17 height 17
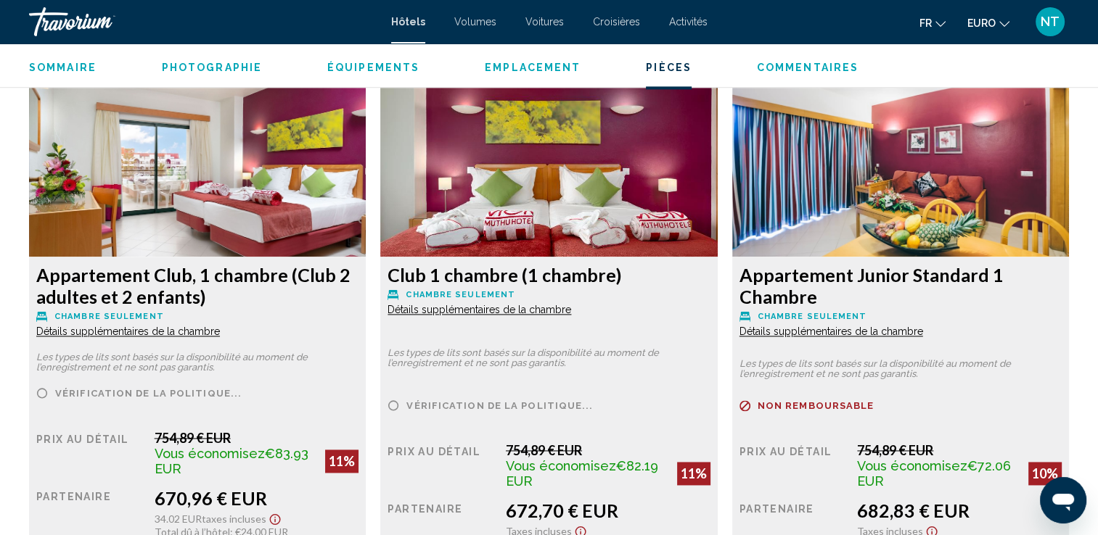
scroll to position [1959, 0]
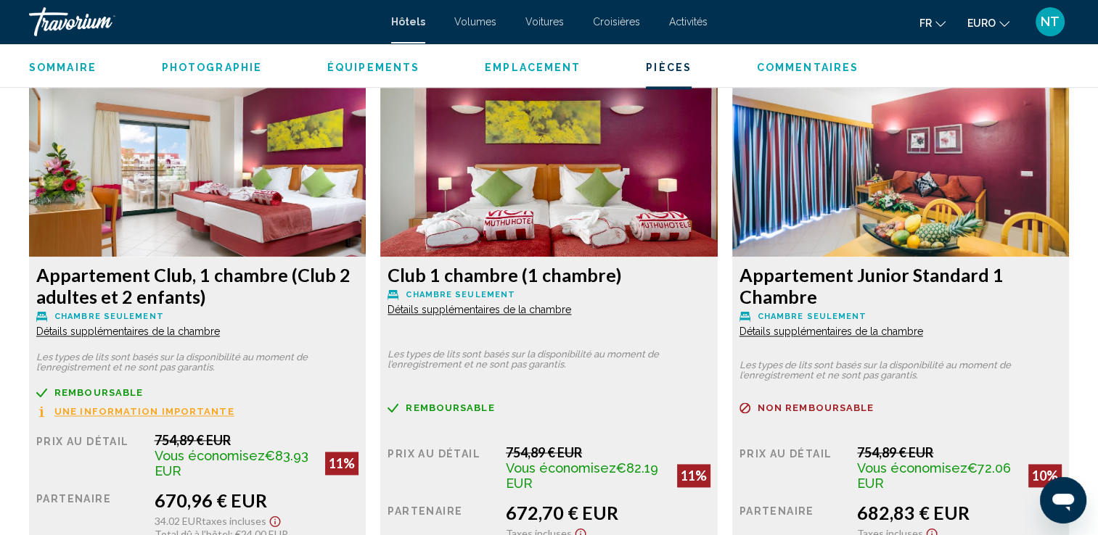
click at [153, 327] on span "Détails supplémentaires de la chambre" at bounding box center [128, 332] width 184 height 12
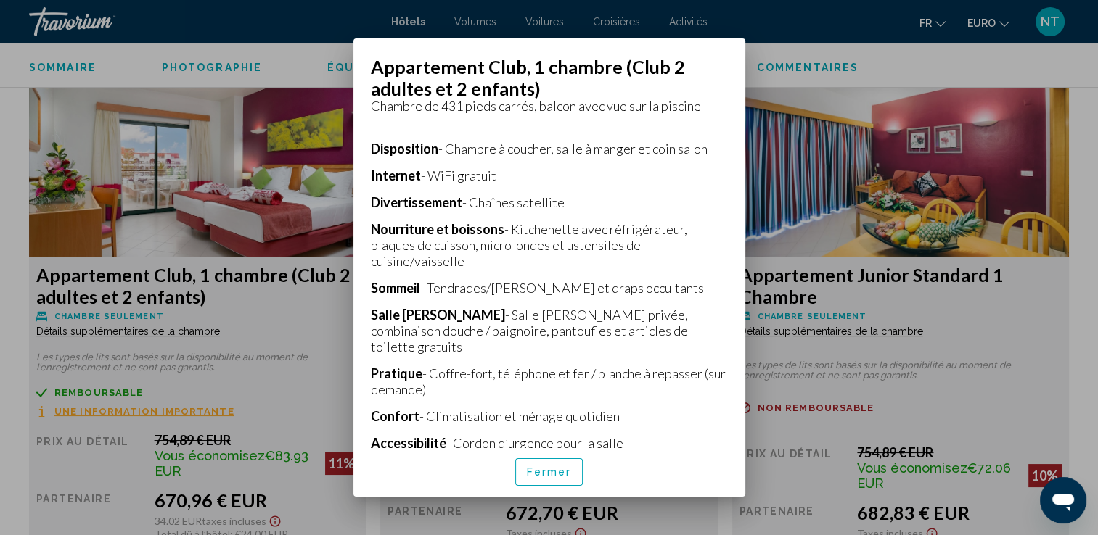
scroll to position [327, 0]
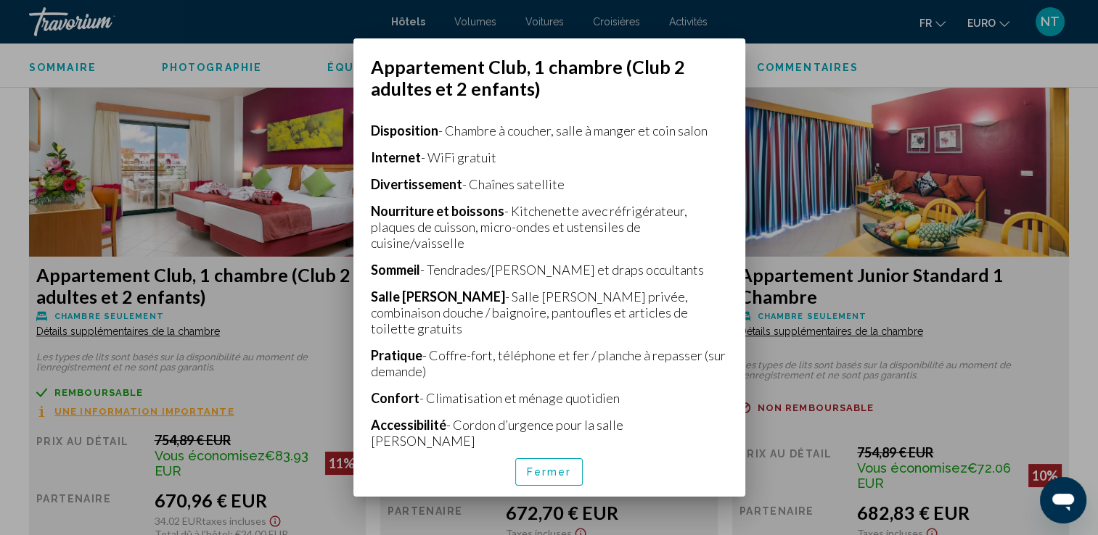
click at [542, 476] on span "Fermer" at bounding box center [549, 473] width 45 height 12
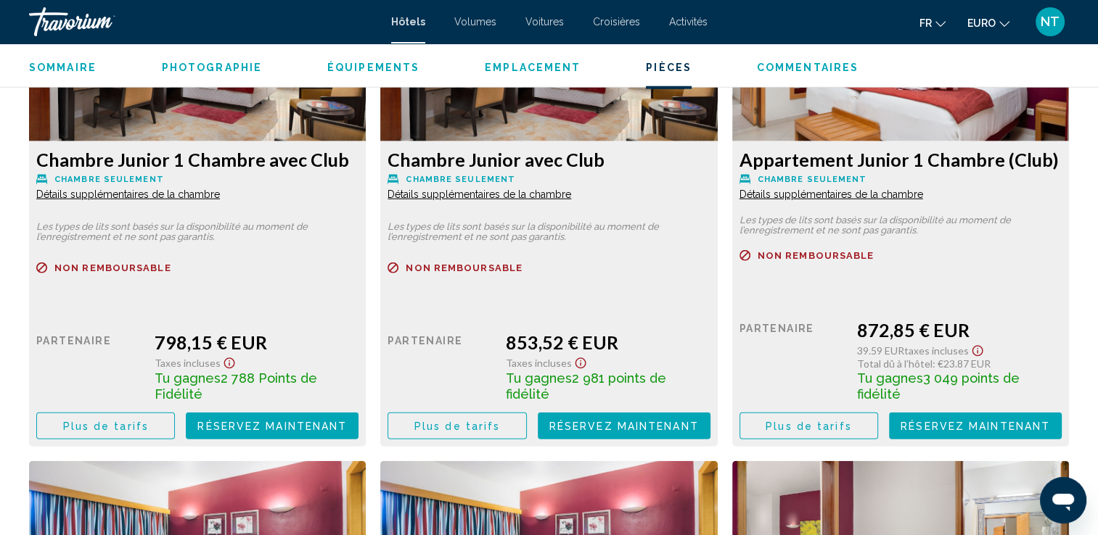
scroll to position [3700, 0]
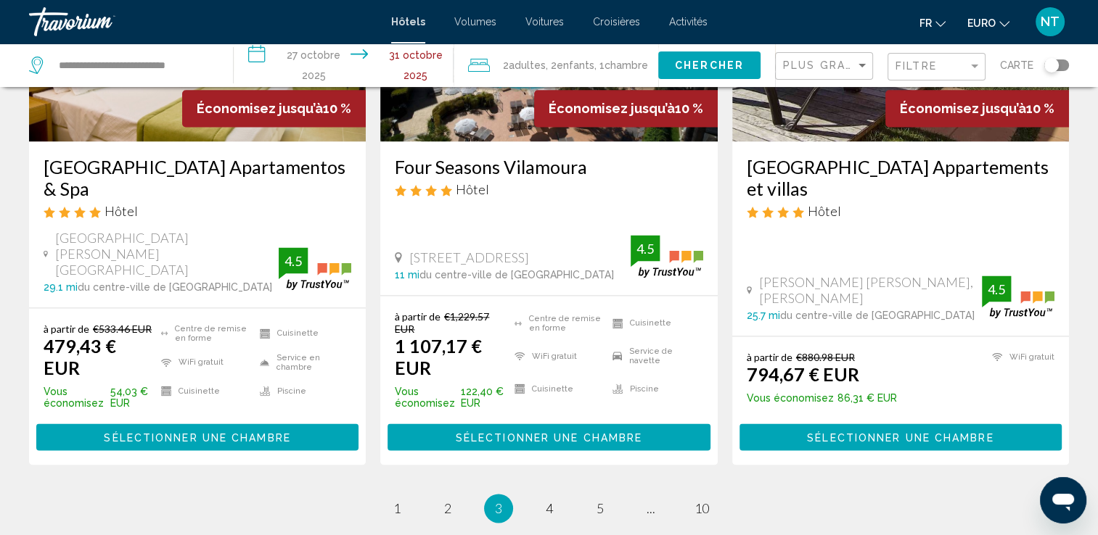
scroll to position [1959, 0]
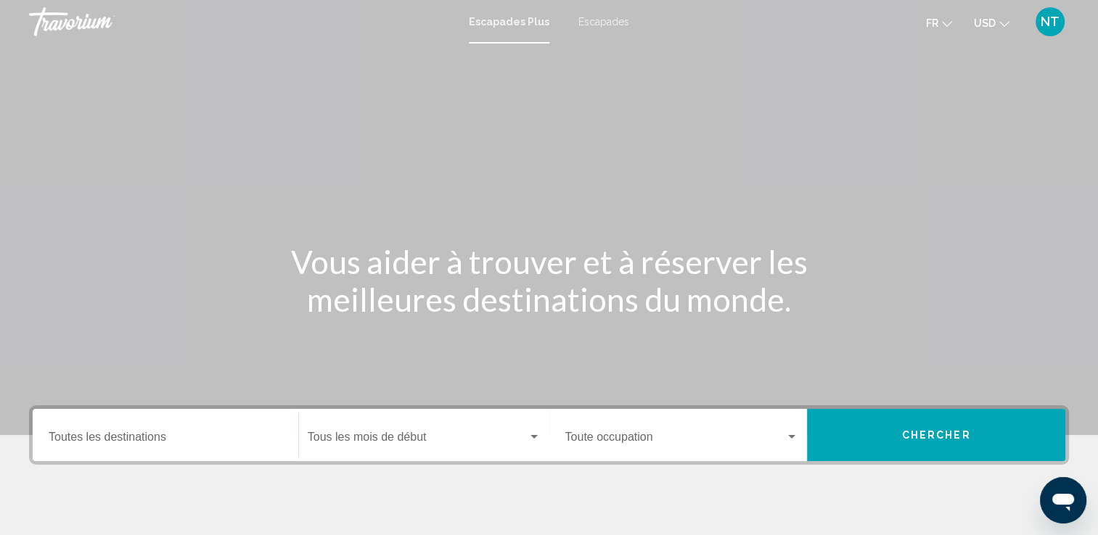
click at [590, 23] on span "Escapades" at bounding box center [603, 22] width 51 height 12
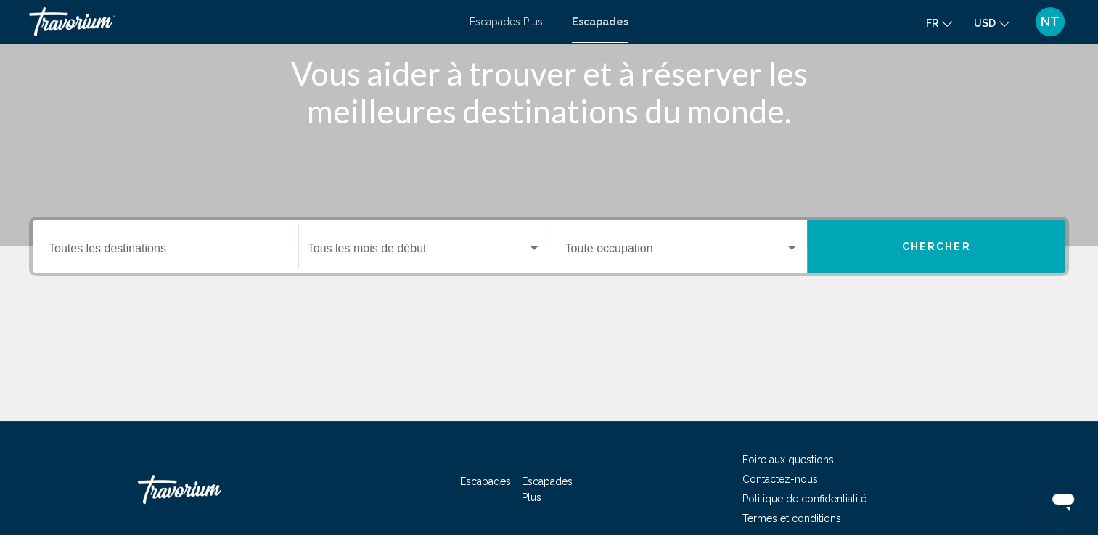
scroll to position [252, 0]
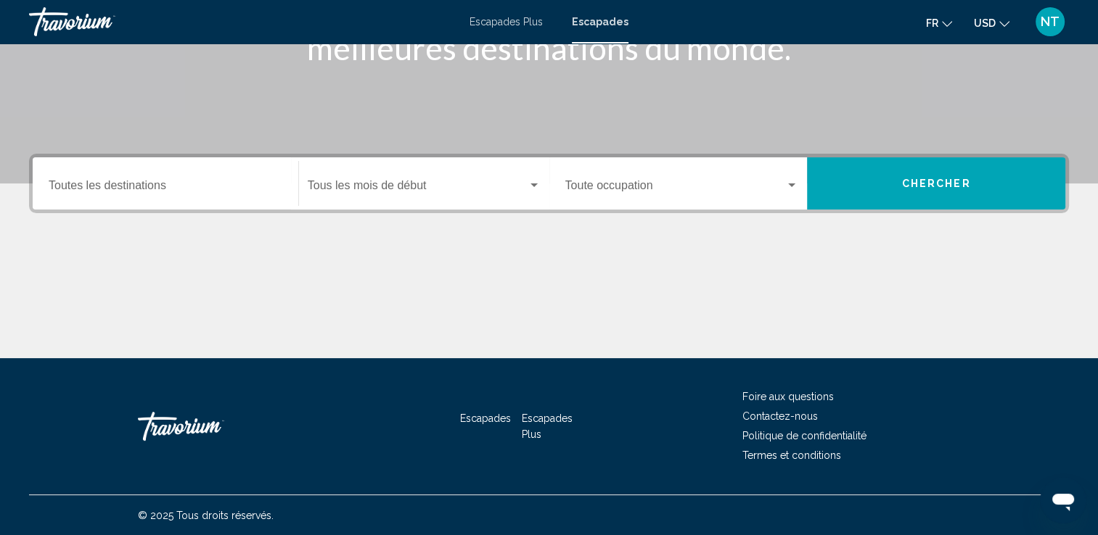
click at [131, 196] on div "Destination Toutes les destinations" at bounding box center [166, 184] width 234 height 46
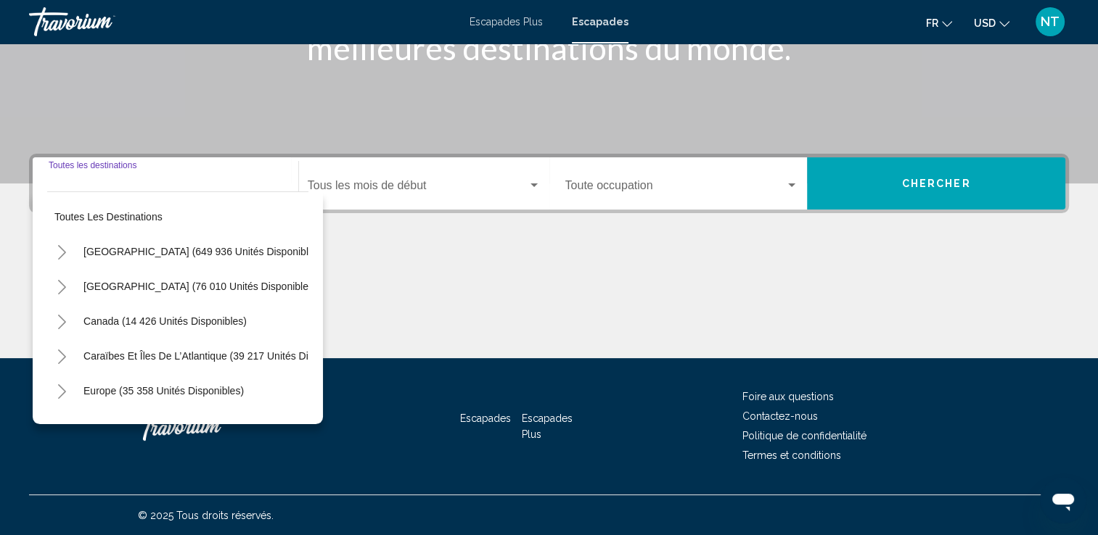
click at [123, 189] on input "Destination Toutes les destinations" at bounding box center [166, 188] width 234 height 13
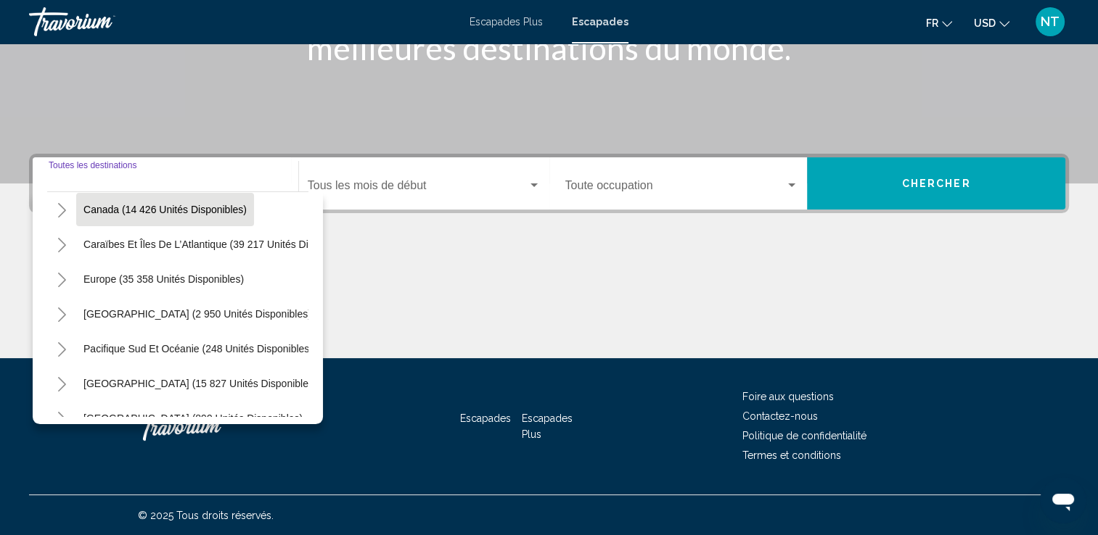
scroll to position [145, 0]
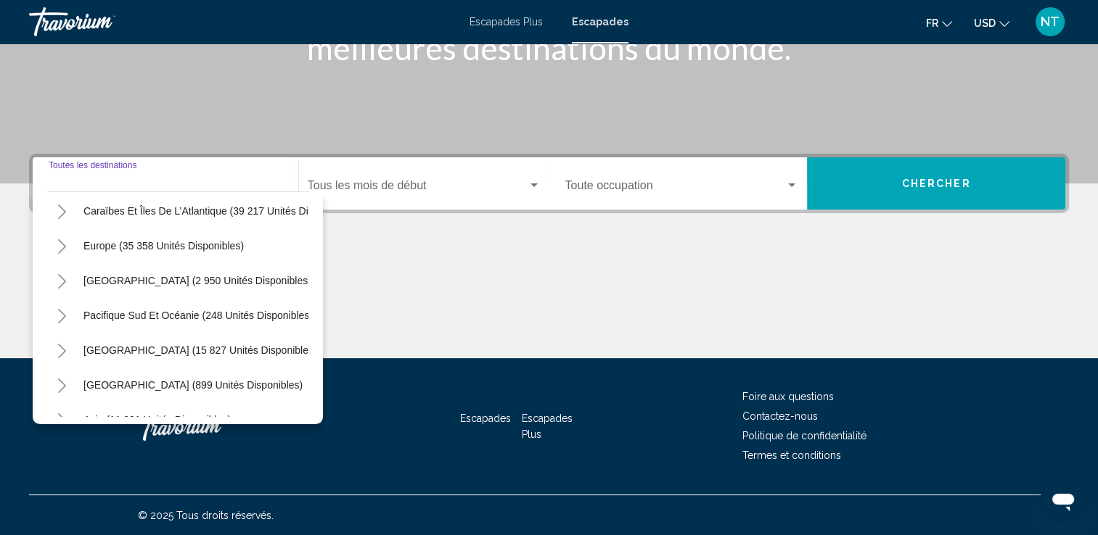
click at [67, 242] on button "Toggle Europe (35 358 unités disponibles)" at bounding box center [61, 245] width 29 height 29
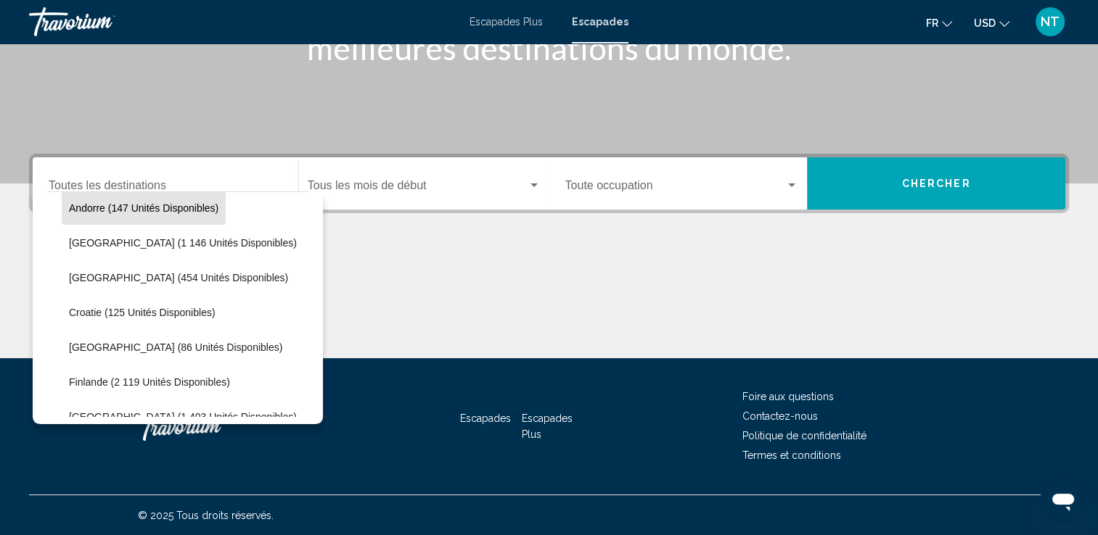
scroll to position [290, 0]
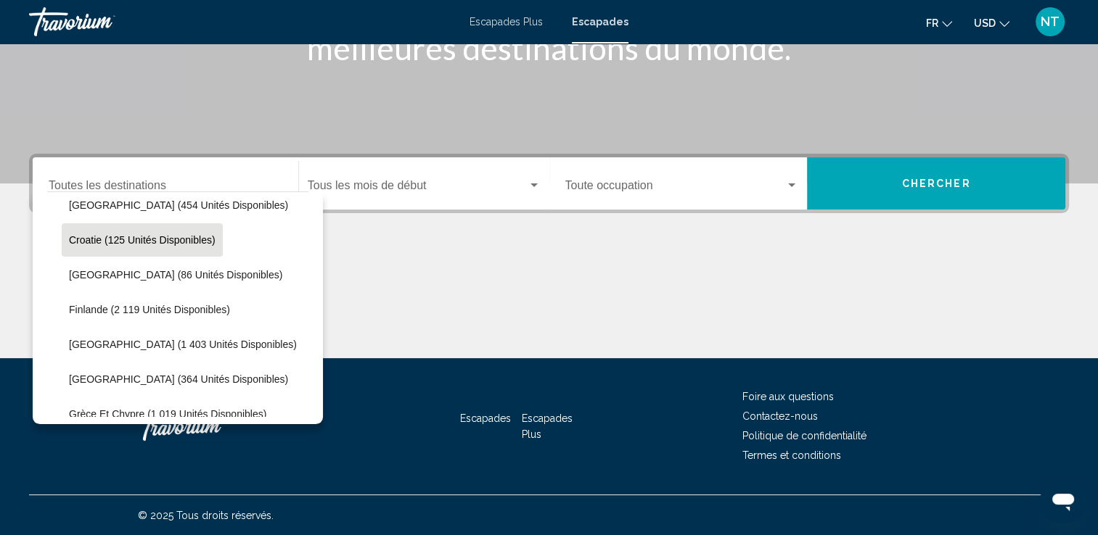
click at [94, 242] on span "Croatie (125 unités disponibles)" at bounding box center [142, 240] width 147 height 12
type input "**********"
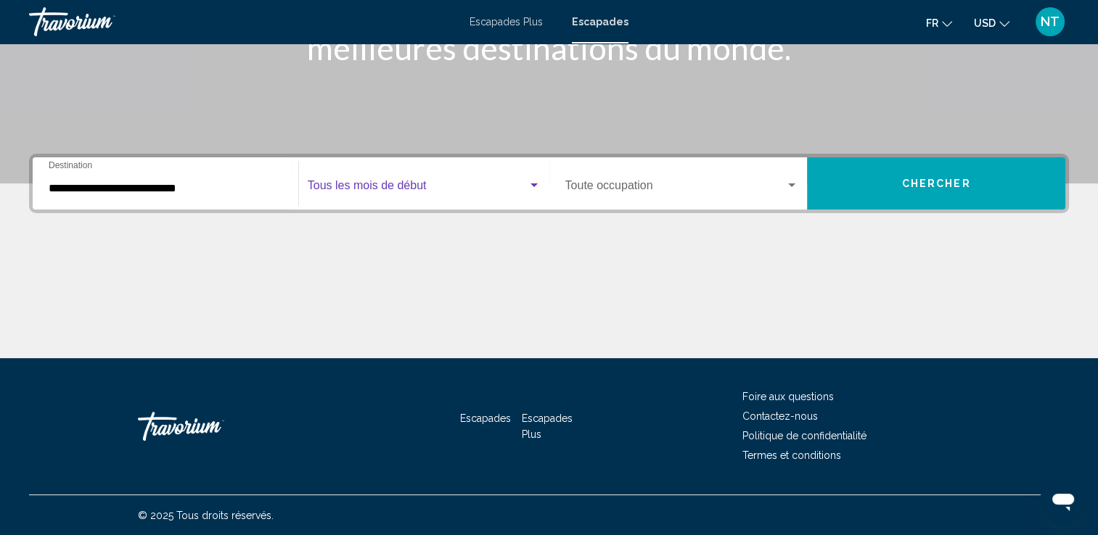
click at [533, 186] on div "Widget de recherche" at bounding box center [533, 186] width 7 height 4
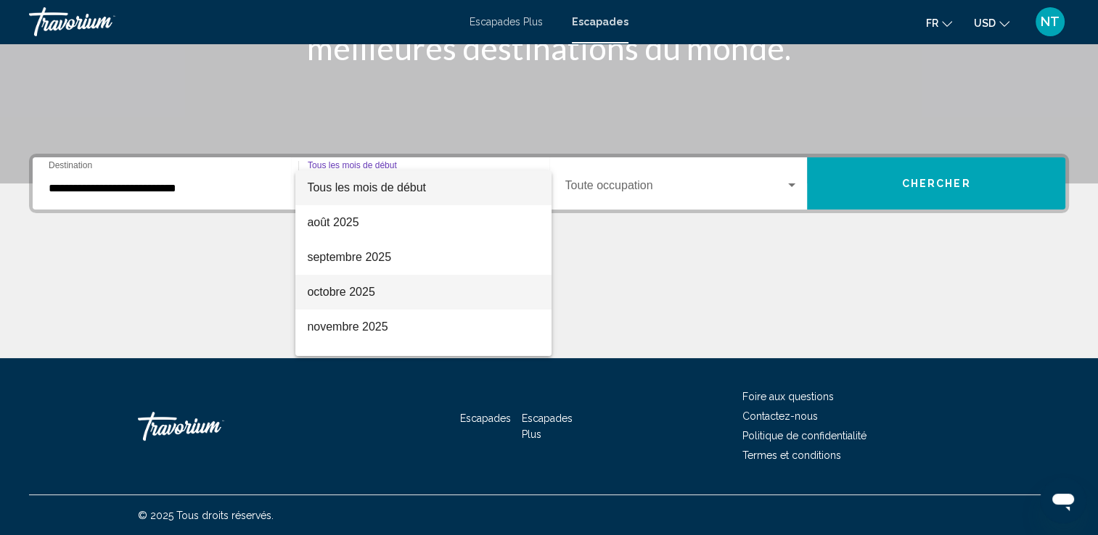
click at [357, 287] on font "octobre 2025" at bounding box center [340, 292] width 67 height 12
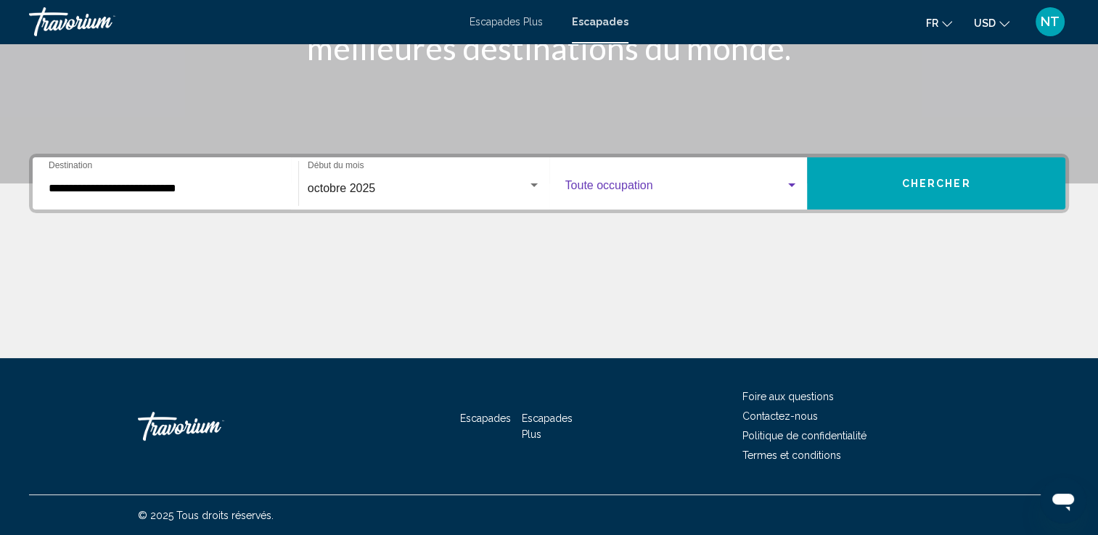
click at [795, 184] on div "Widget de recherche" at bounding box center [791, 186] width 7 height 4
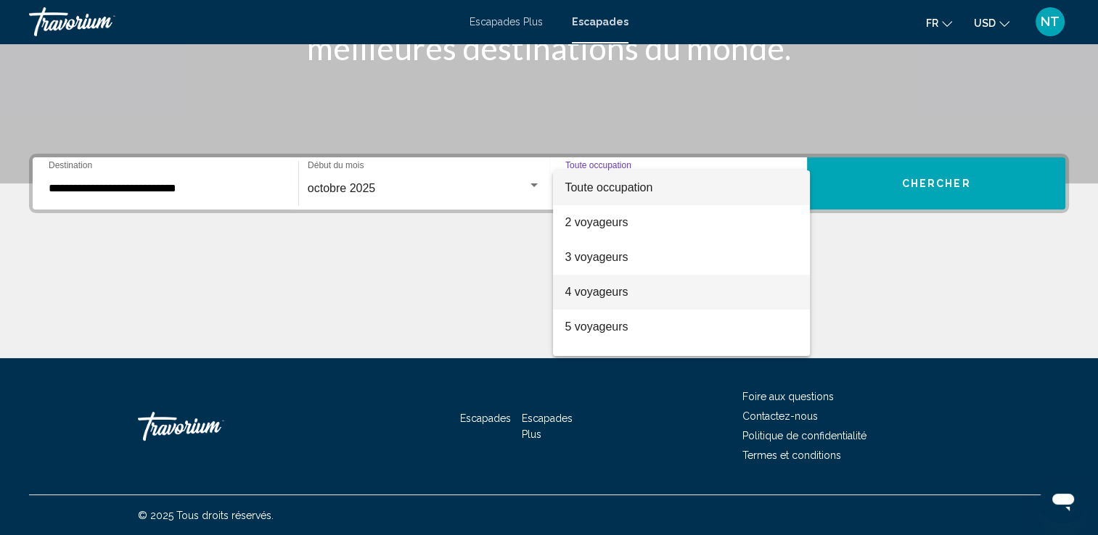
click at [601, 290] on font "4 voyageurs" at bounding box center [595, 292] width 63 height 12
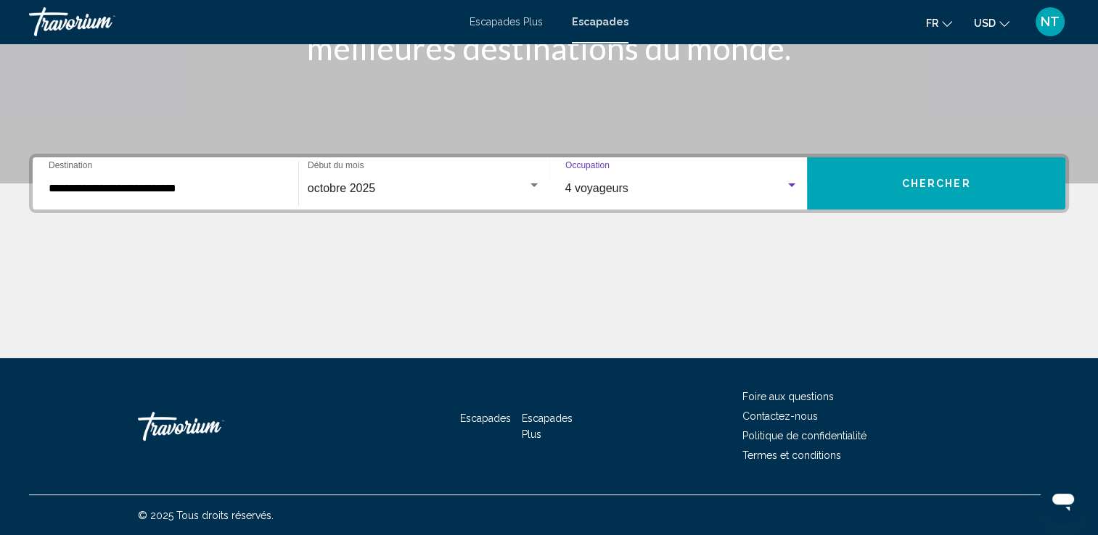
click at [929, 176] on button "Chercher" at bounding box center [936, 183] width 258 height 52
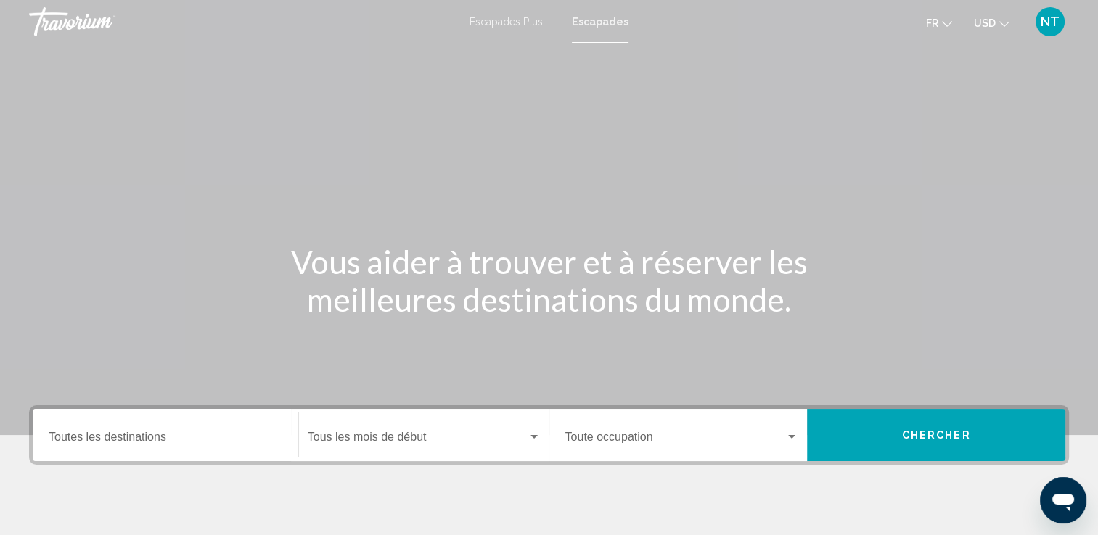
click at [106, 429] on div "Destination Toutes les destinations" at bounding box center [166, 436] width 234 height 46
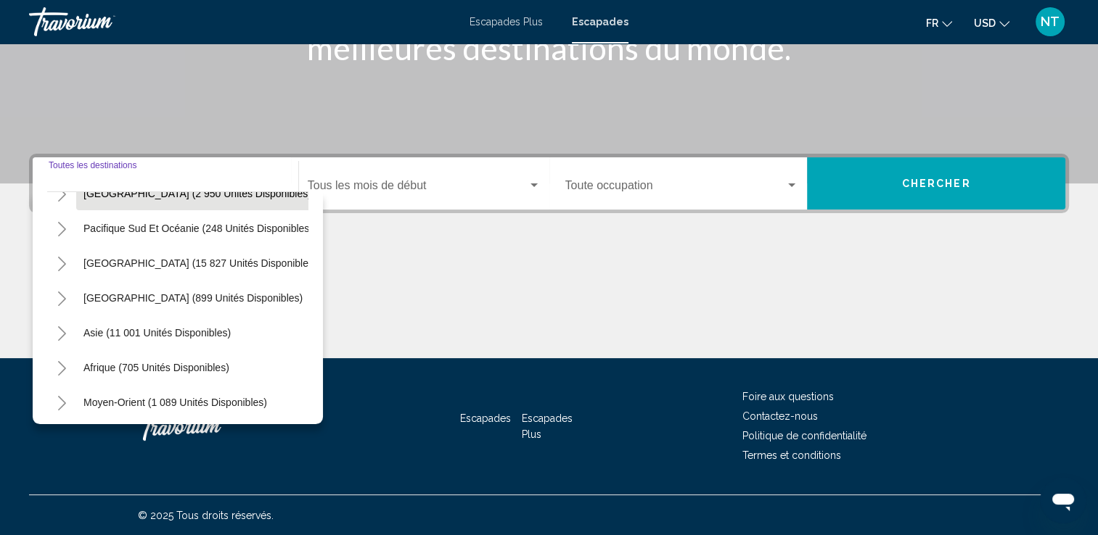
scroll to position [246, 0]
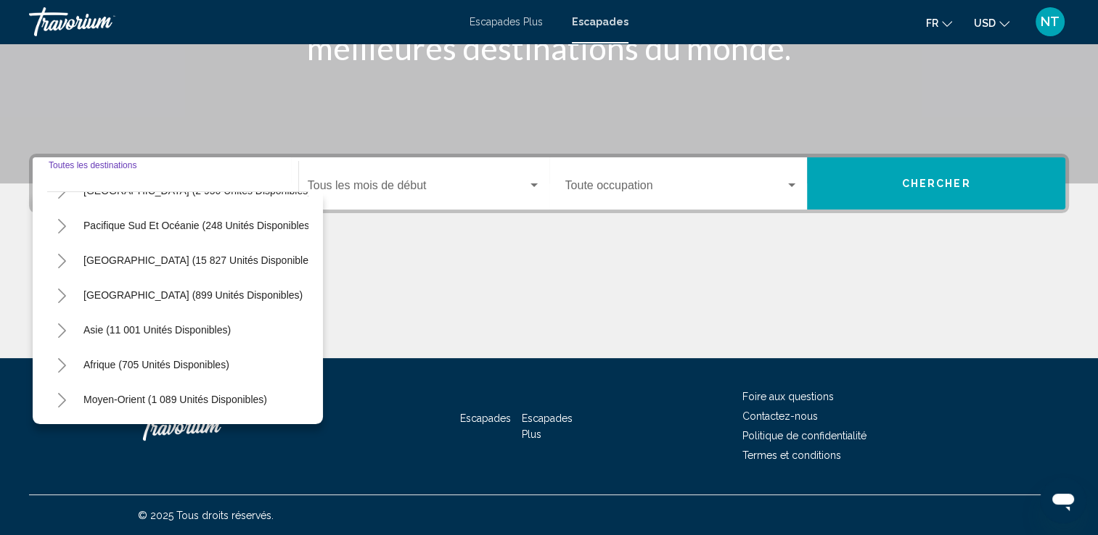
click at [61, 358] on icon "Toggle Africa (705 unités disponibles)" at bounding box center [62, 365] width 11 height 15
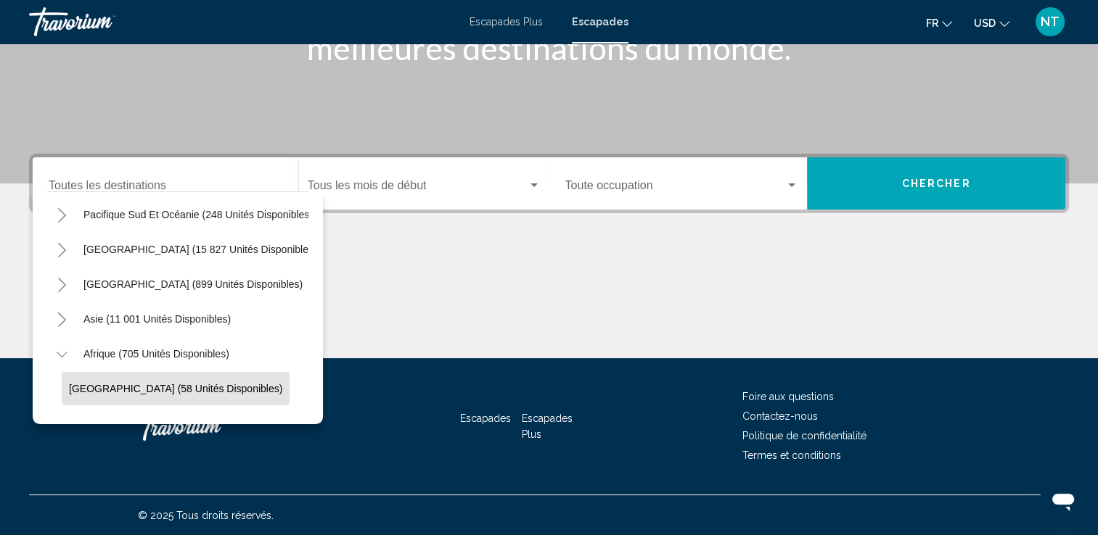
click at [90, 383] on span "Maroc (58 unités disponibles)" at bounding box center [175, 389] width 213 height 12
type input "**********"
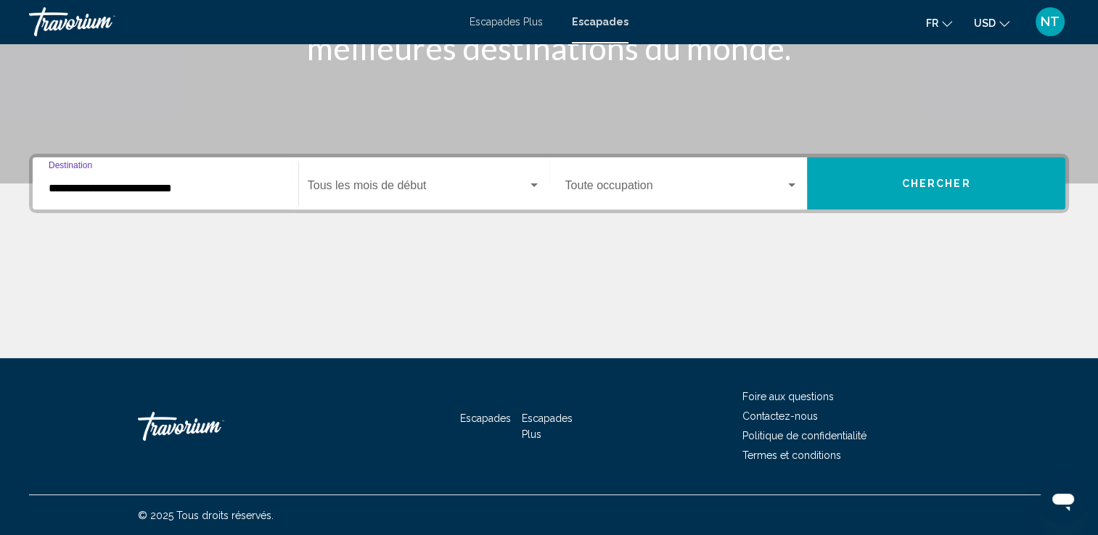
click at [535, 180] on div "Widget de recherche" at bounding box center [533, 186] width 13 height 12
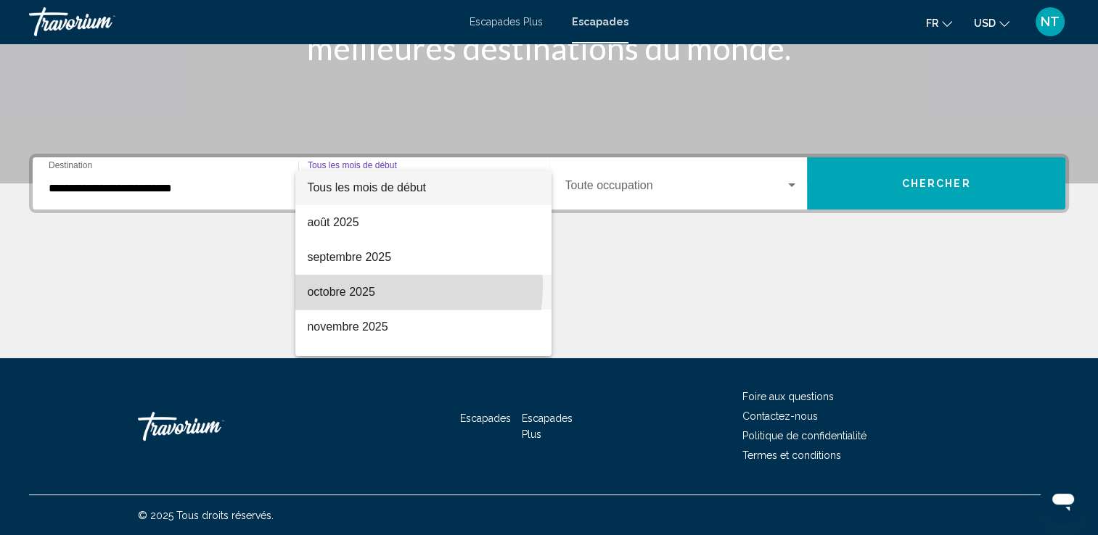
click at [360, 286] on font "octobre 2025" at bounding box center [340, 292] width 67 height 12
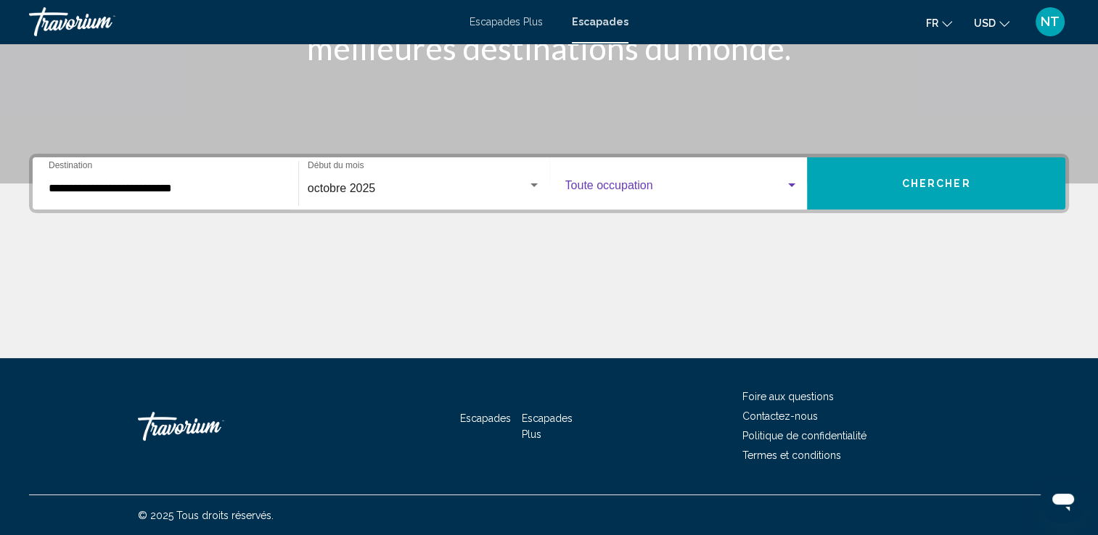
click at [792, 181] on div "Widget de recherche" at bounding box center [791, 186] width 13 height 12
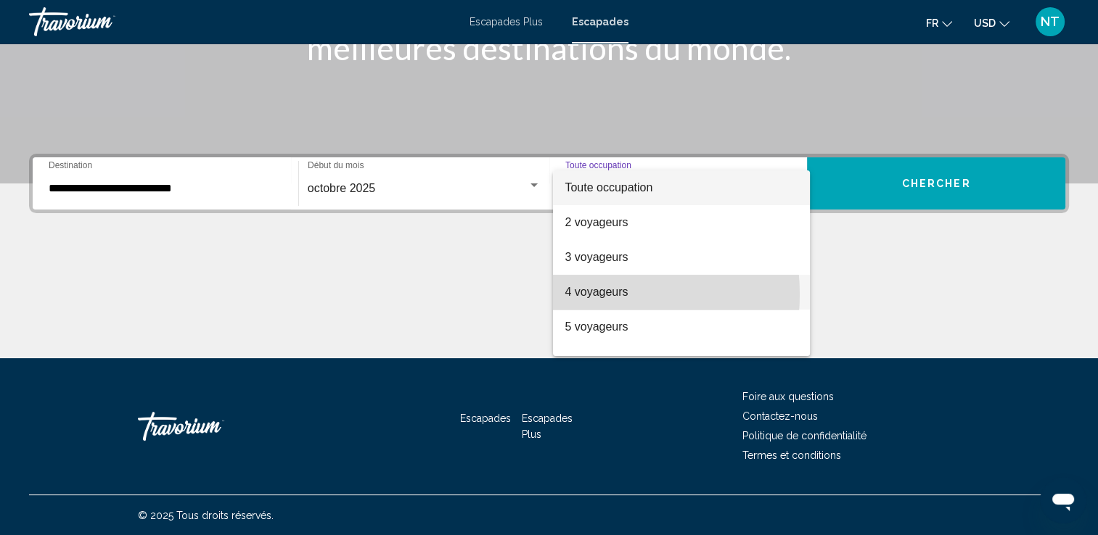
click at [583, 295] on font "4 voyageurs" at bounding box center [595, 292] width 63 height 12
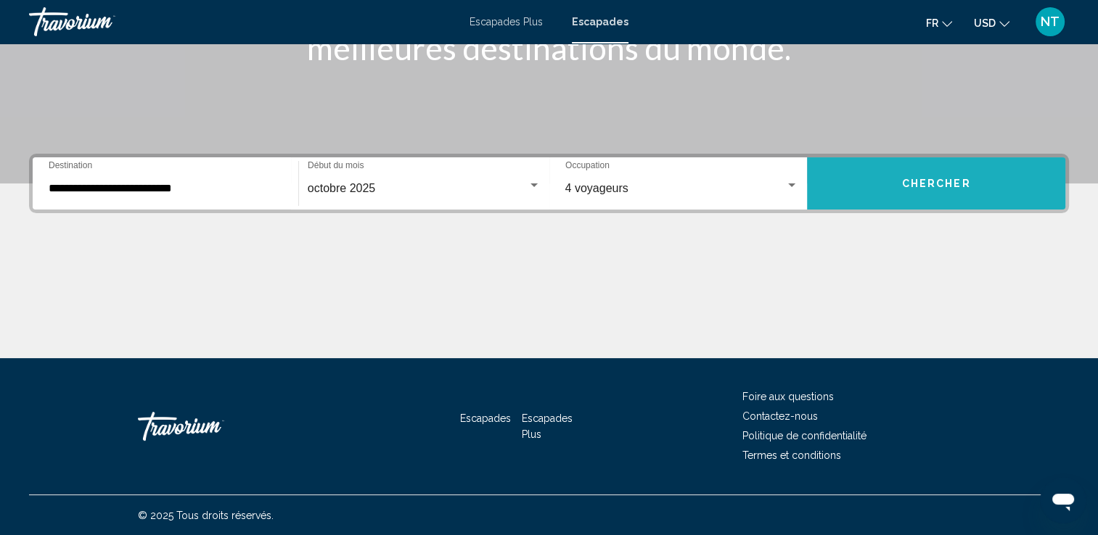
click at [934, 184] on span "Chercher" at bounding box center [936, 184] width 69 height 12
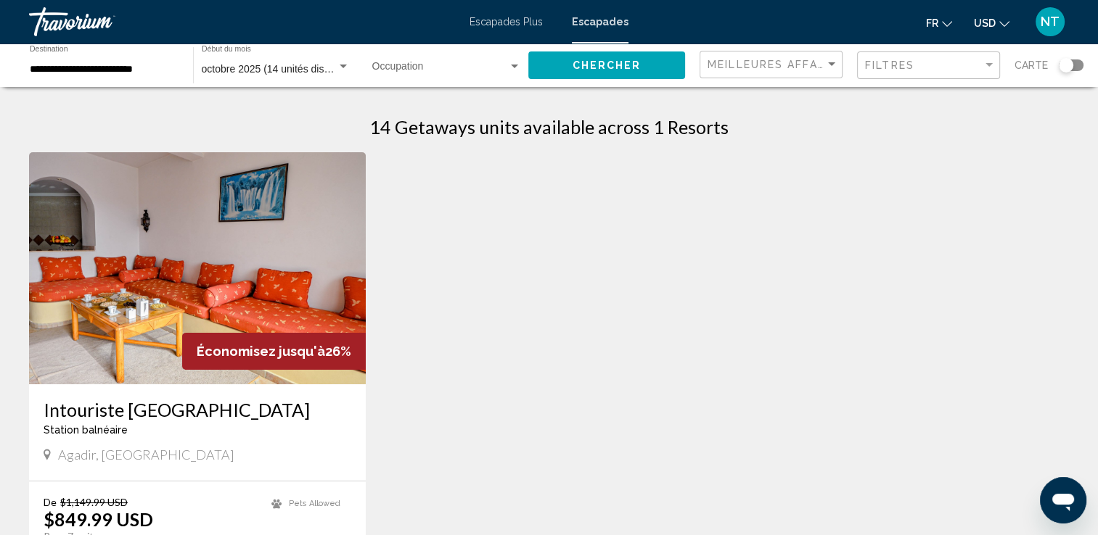
click at [149, 268] on img "Contenu principal" at bounding box center [197, 268] width 337 height 232
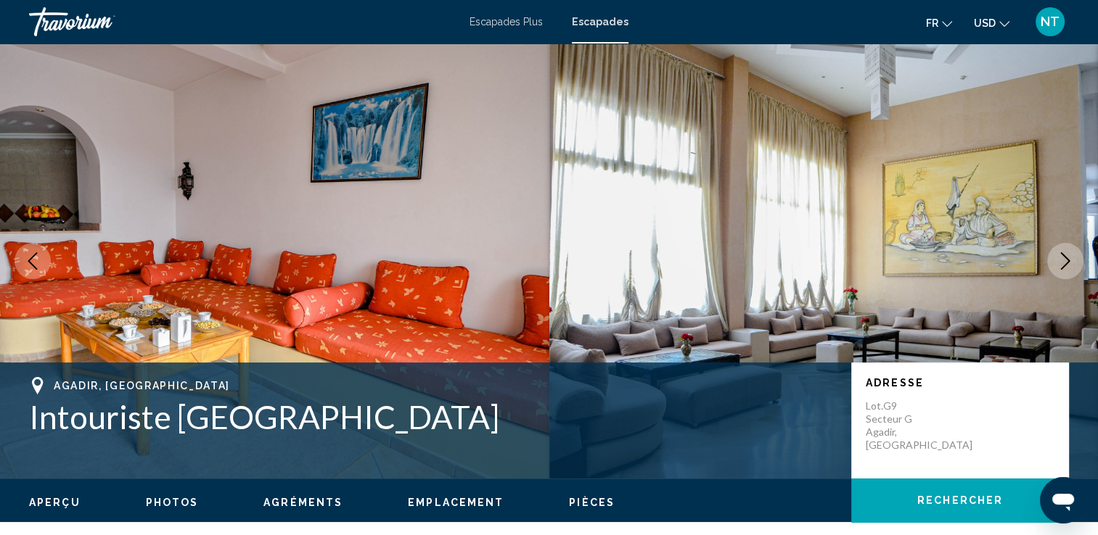
click at [1068, 259] on icon "Image suivante" at bounding box center [1064, 261] width 17 height 17
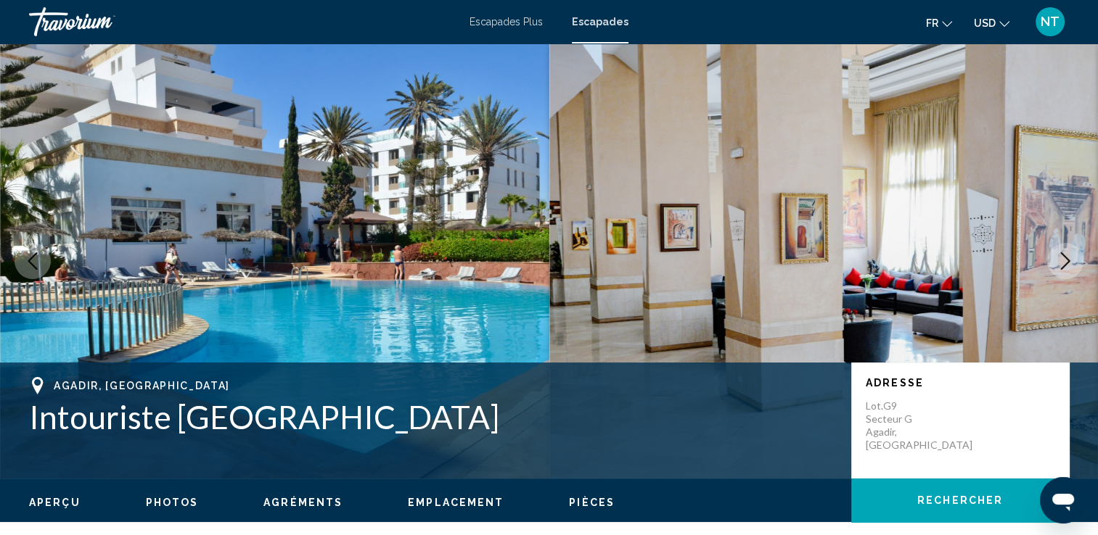
click at [1068, 259] on icon "Image suivante" at bounding box center [1064, 261] width 17 height 17
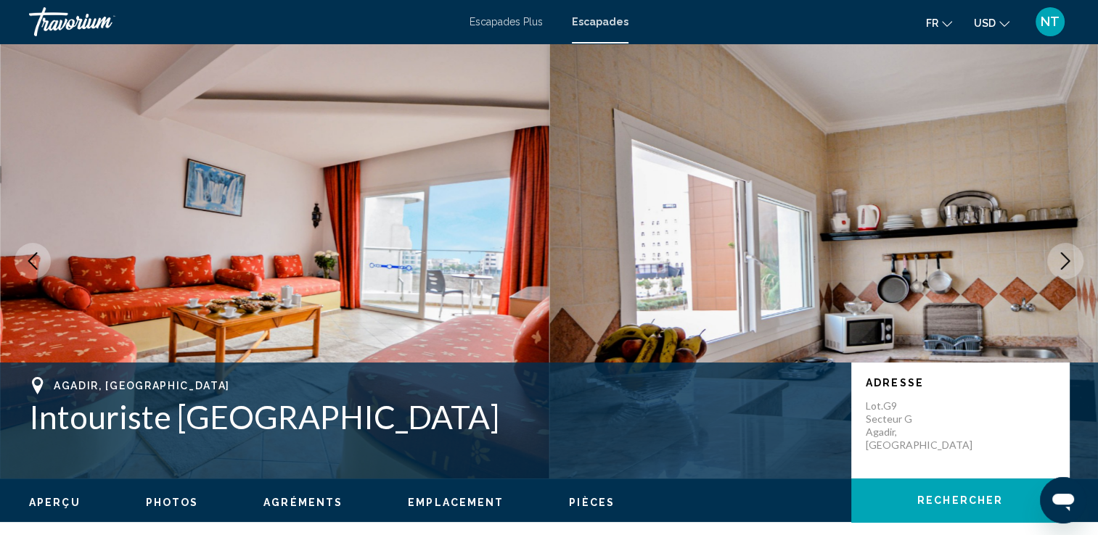
click at [1068, 259] on icon "Image suivante" at bounding box center [1064, 261] width 17 height 17
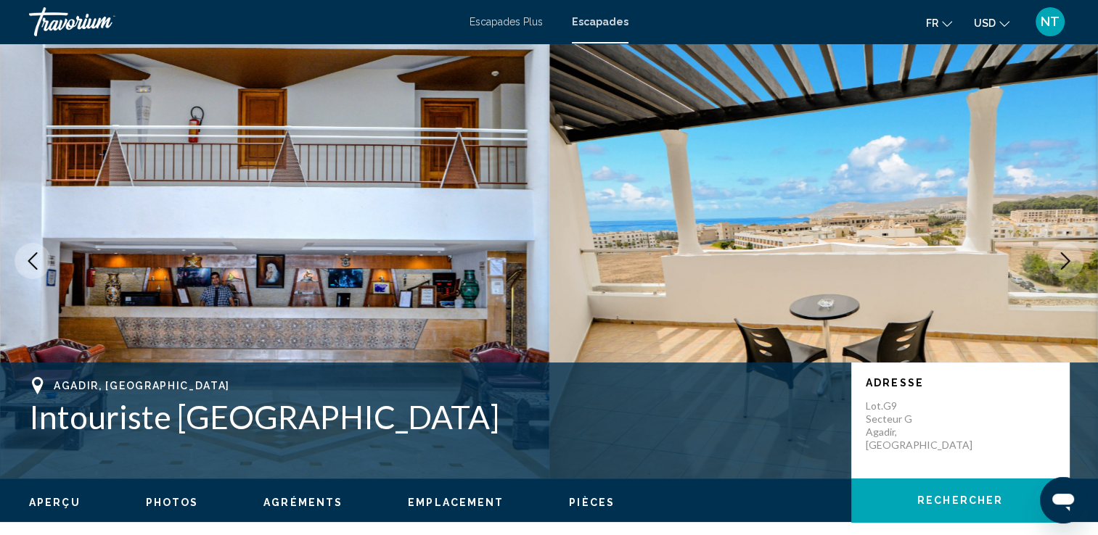
click at [1068, 259] on icon "Image suivante" at bounding box center [1064, 261] width 17 height 17
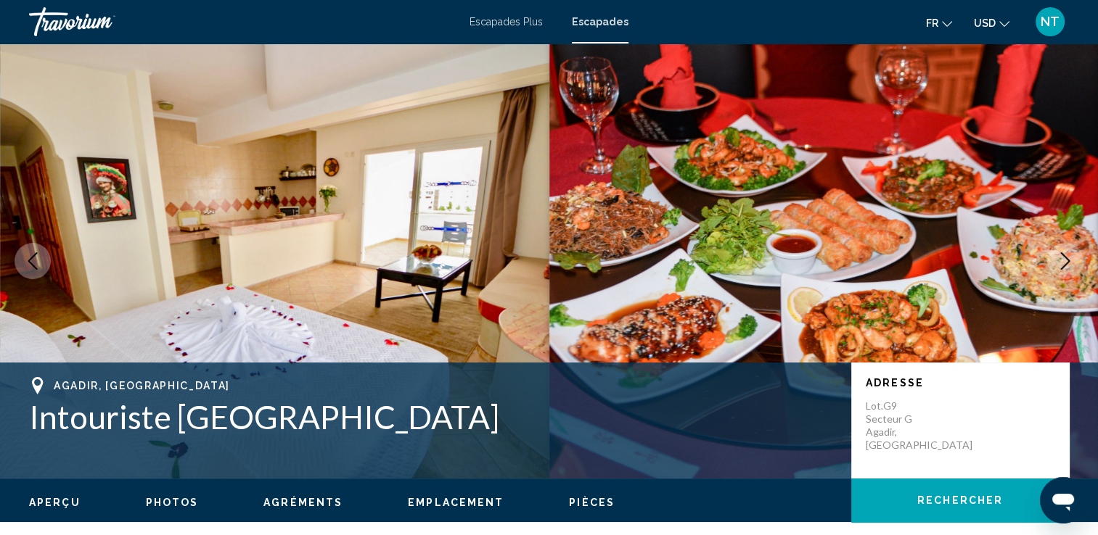
click at [1068, 259] on icon "Image suivante" at bounding box center [1064, 261] width 17 height 17
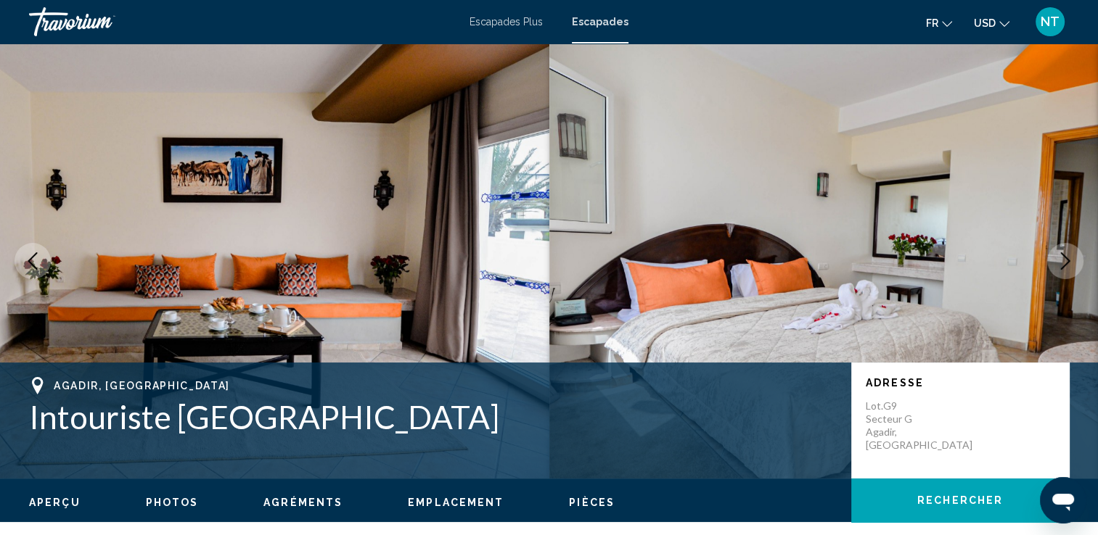
click at [1068, 259] on icon "Image suivante" at bounding box center [1064, 261] width 17 height 17
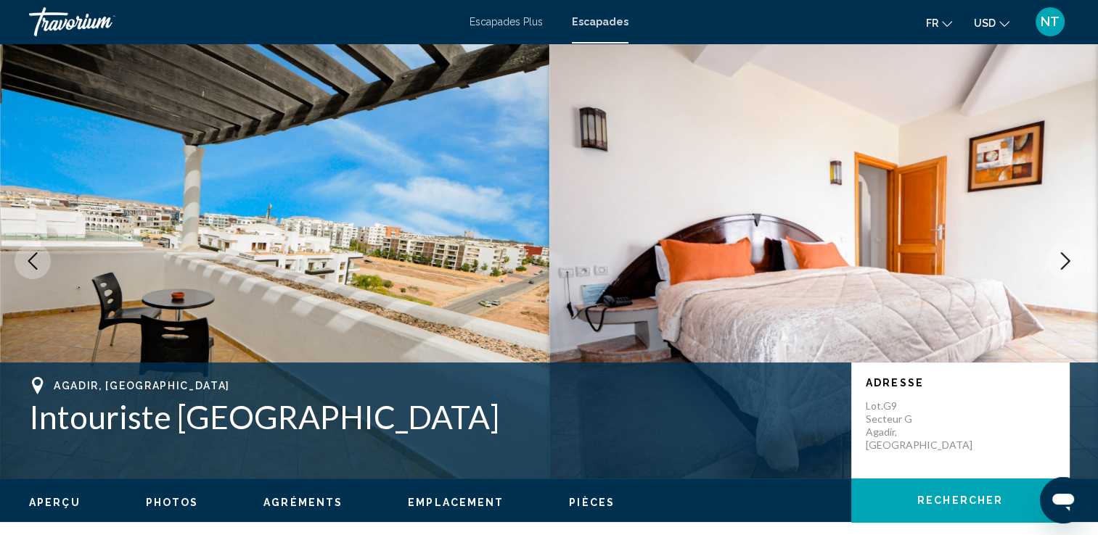
click at [1068, 259] on icon "Image suivante" at bounding box center [1064, 261] width 17 height 17
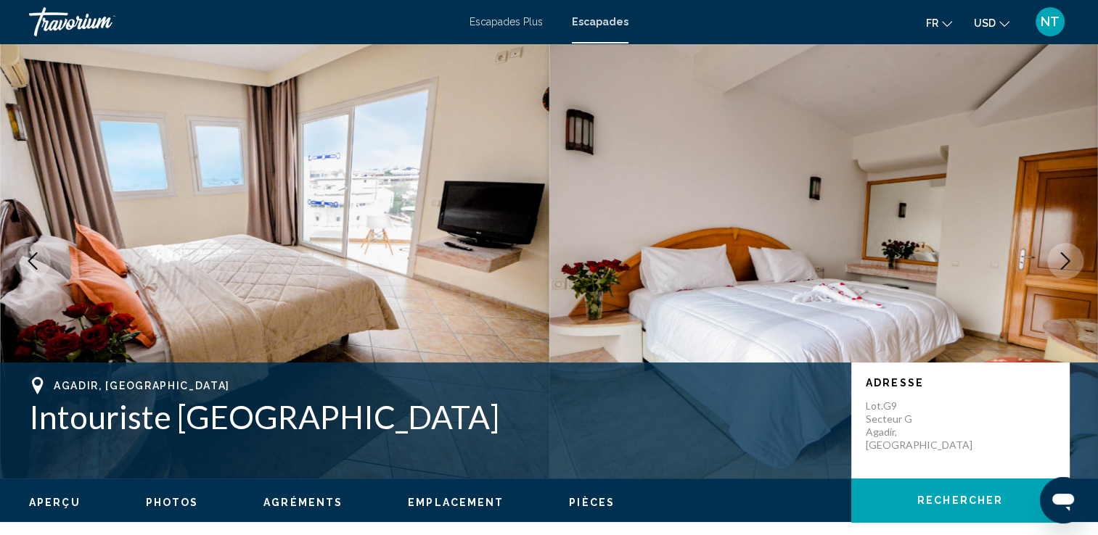
click at [1068, 259] on icon "Image suivante" at bounding box center [1064, 261] width 17 height 17
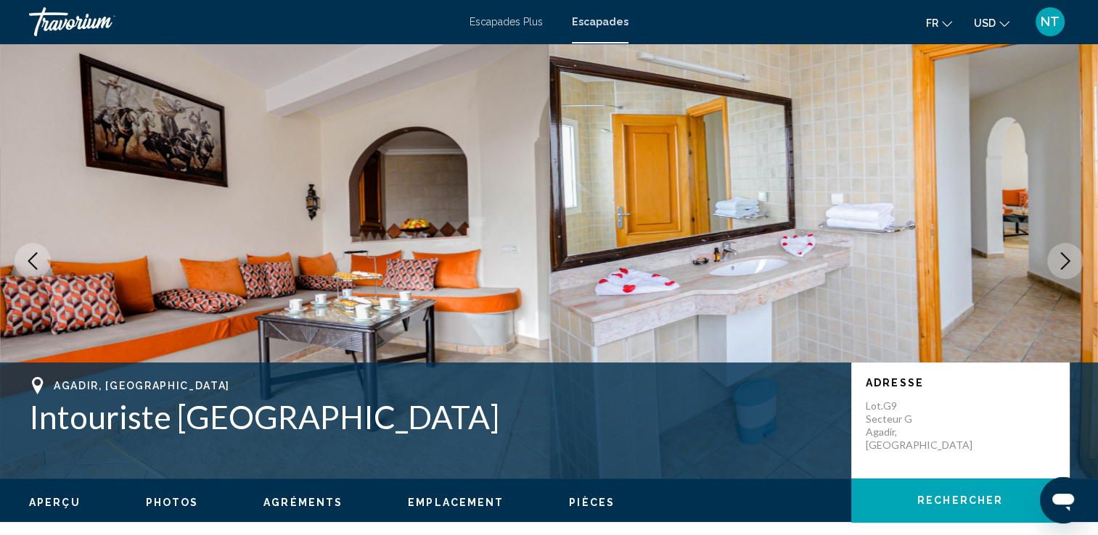
click at [1068, 259] on icon "Image suivante" at bounding box center [1064, 261] width 17 height 17
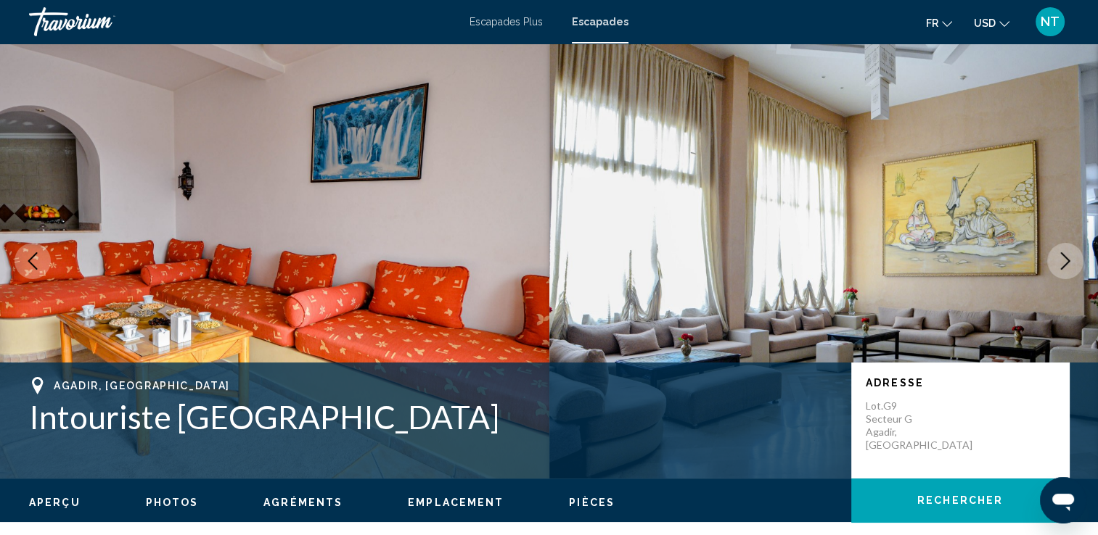
click at [1068, 259] on icon "Image suivante" at bounding box center [1064, 261] width 17 height 17
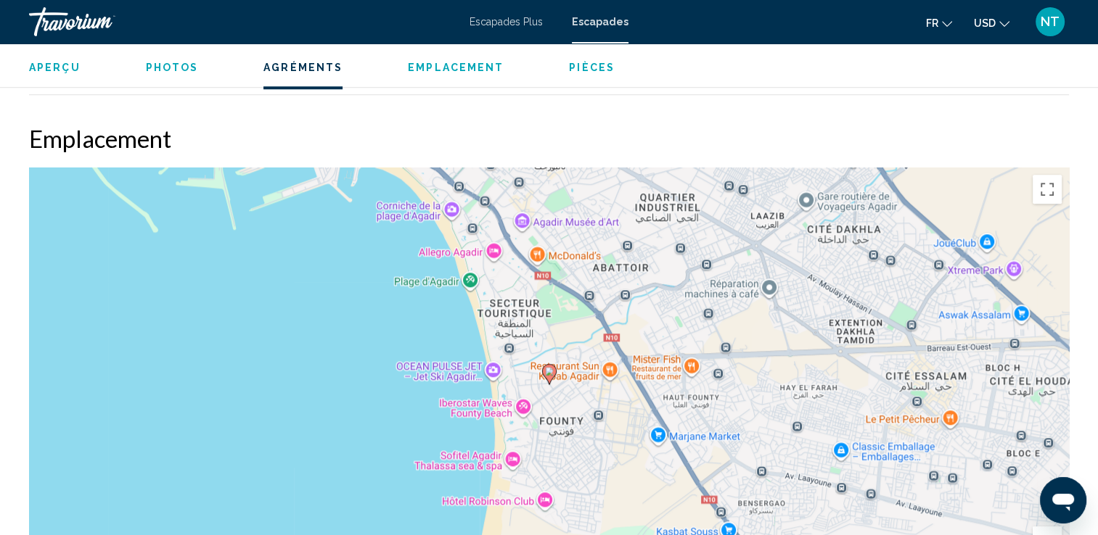
scroll to position [1524, 0]
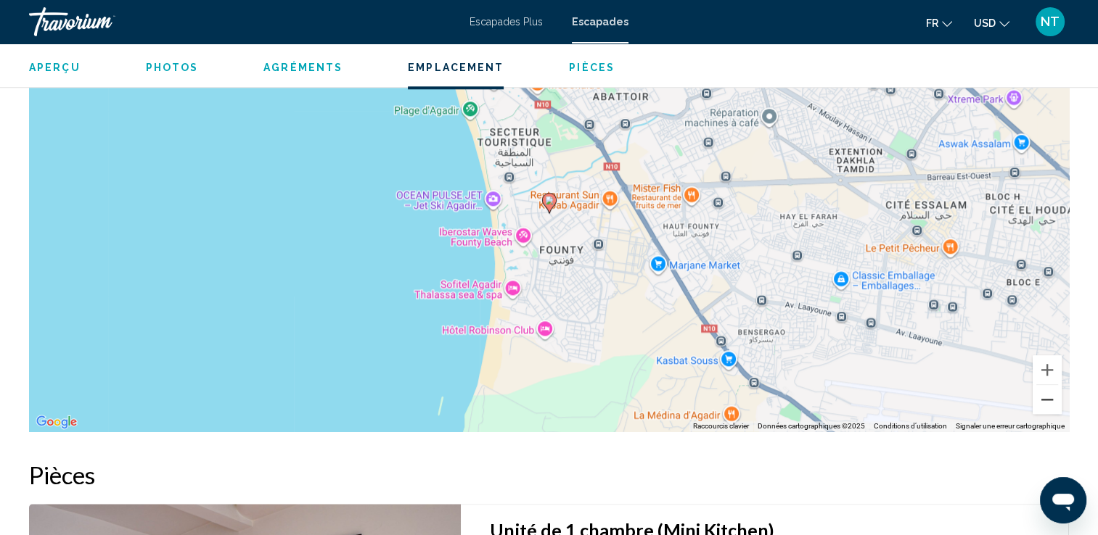
click at [1046, 404] on button "Zoom arrière" at bounding box center [1046, 399] width 29 height 29
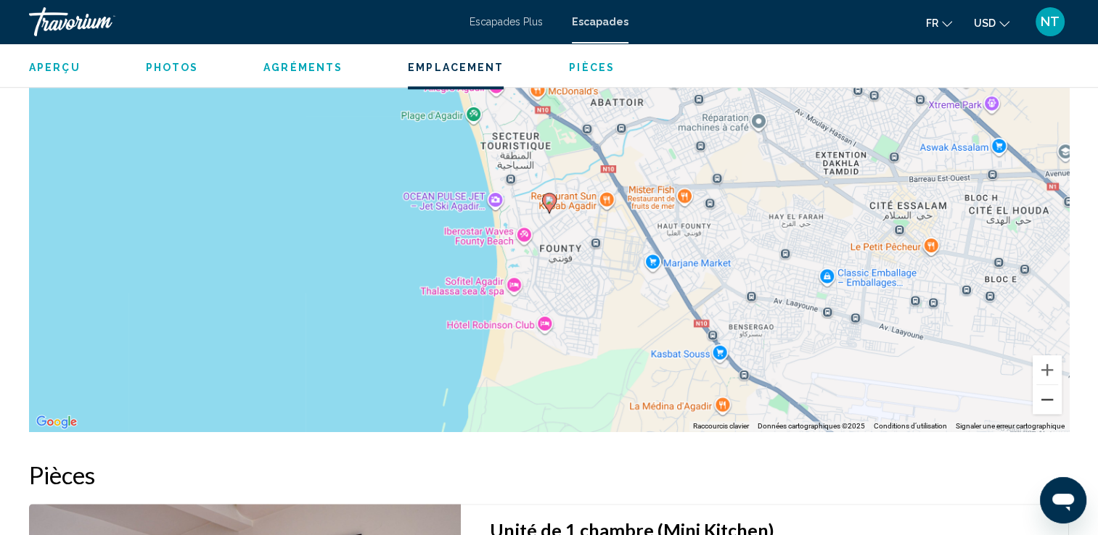
click at [1046, 404] on button "Zoom arrière" at bounding box center [1046, 399] width 29 height 29
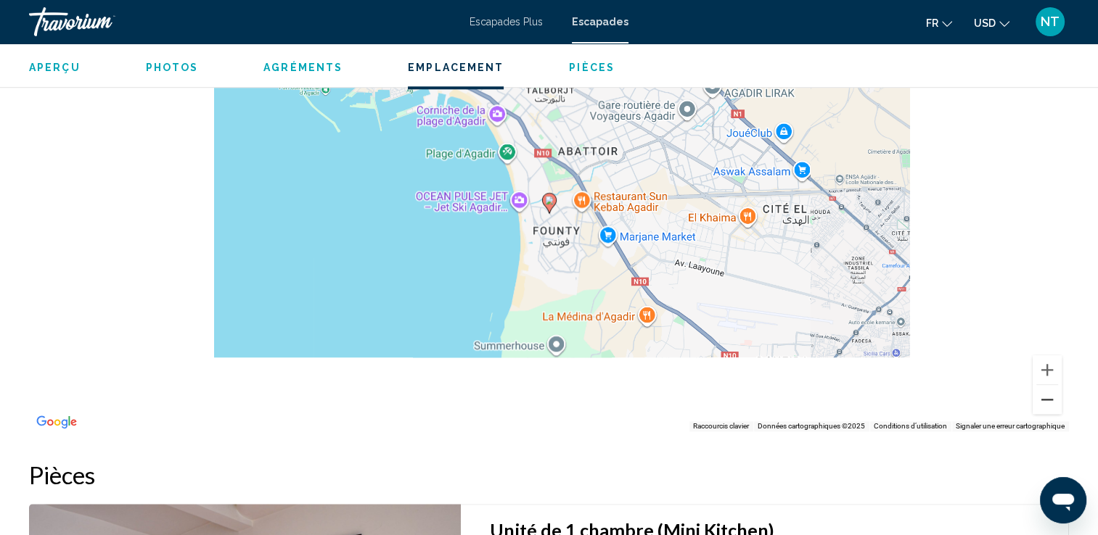
click at [1046, 404] on button "Zoom arrière" at bounding box center [1046, 399] width 29 height 29
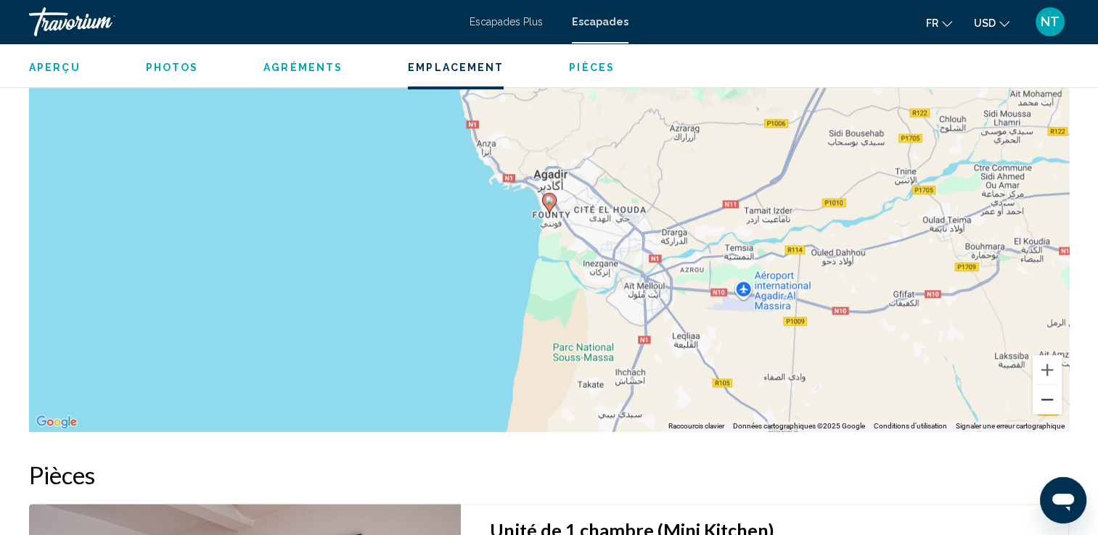
click at [1046, 404] on button "Zoom arrière" at bounding box center [1046, 399] width 29 height 29
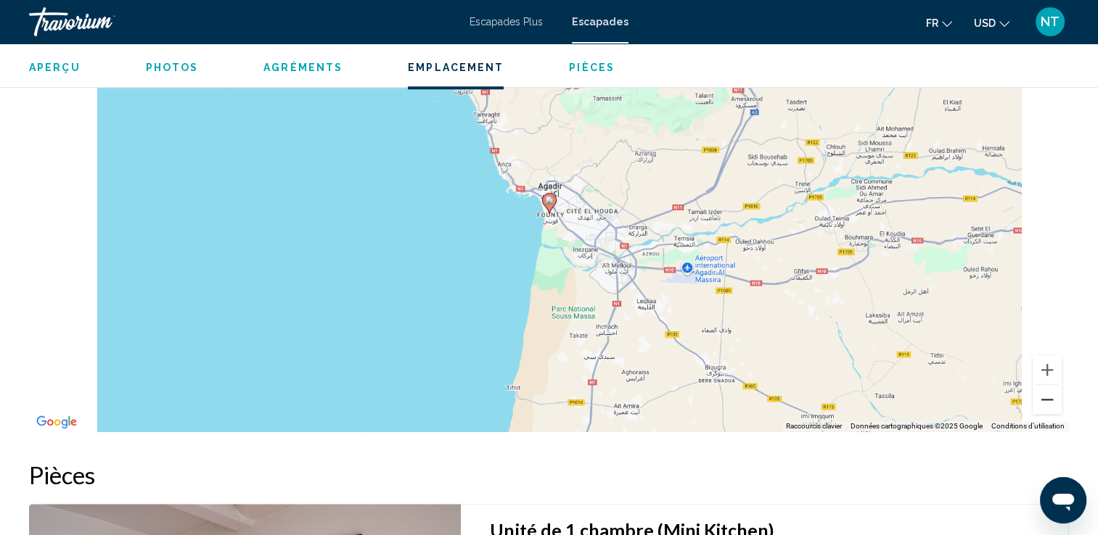
click at [1046, 404] on button "Zoom arrière" at bounding box center [1046, 399] width 29 height 29
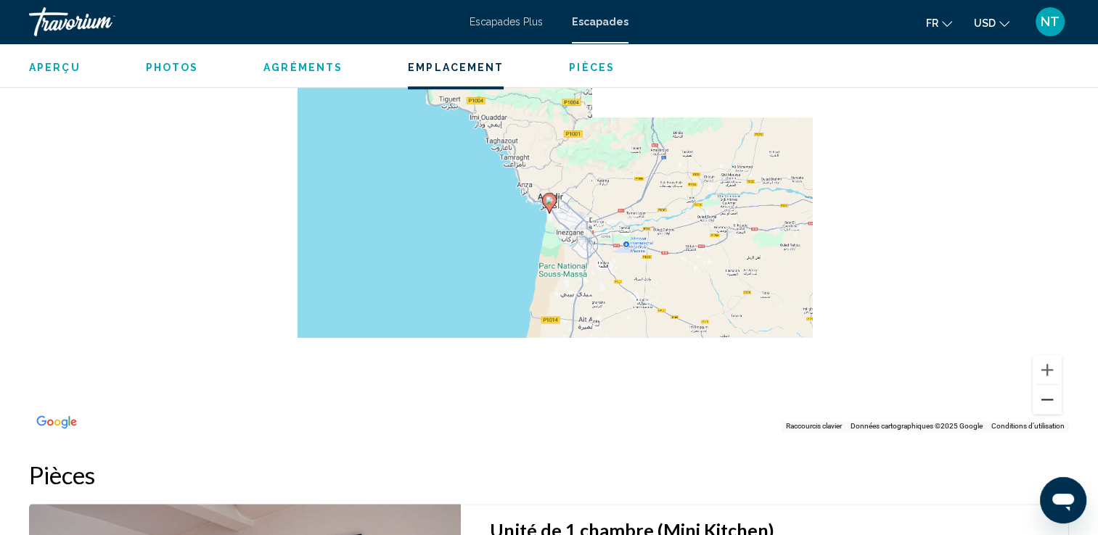
click at [1046, 404] on button "Zoom arrière" at bounding box center [1046, 399] width 29 height 29
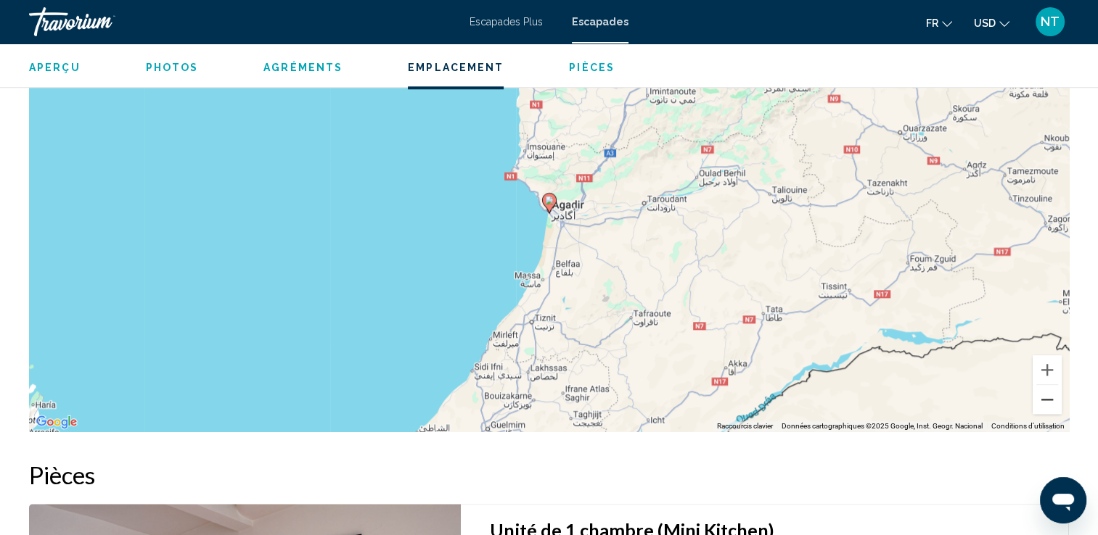
click at [1046, 404] on button "Zoom arrière" at bounding box center [1046, 399] width 29 height 29
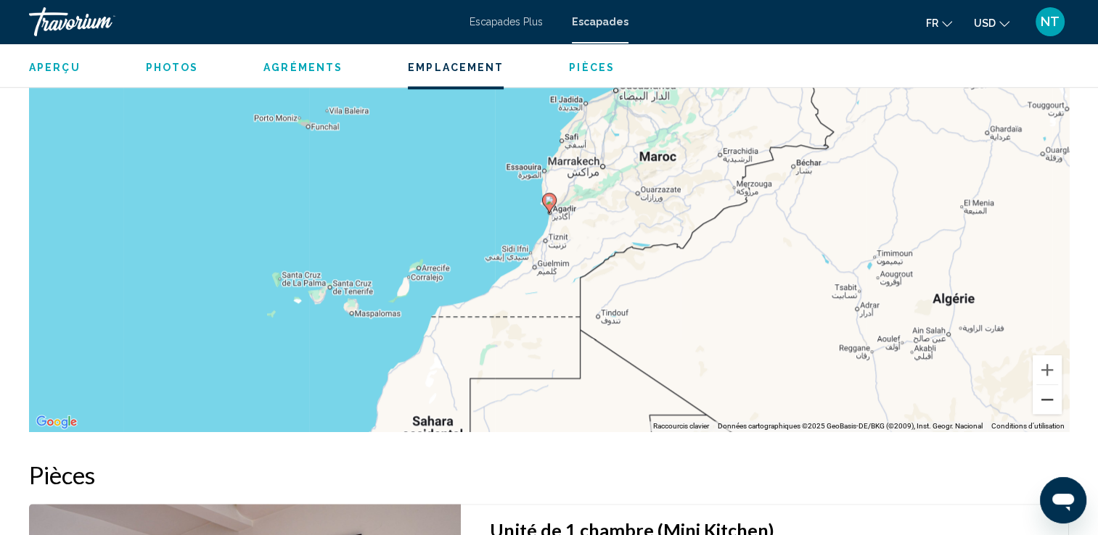
click at [1046, 404] on button "Zoom arrière" at bounding box center [1046, 399] width 29 height 29
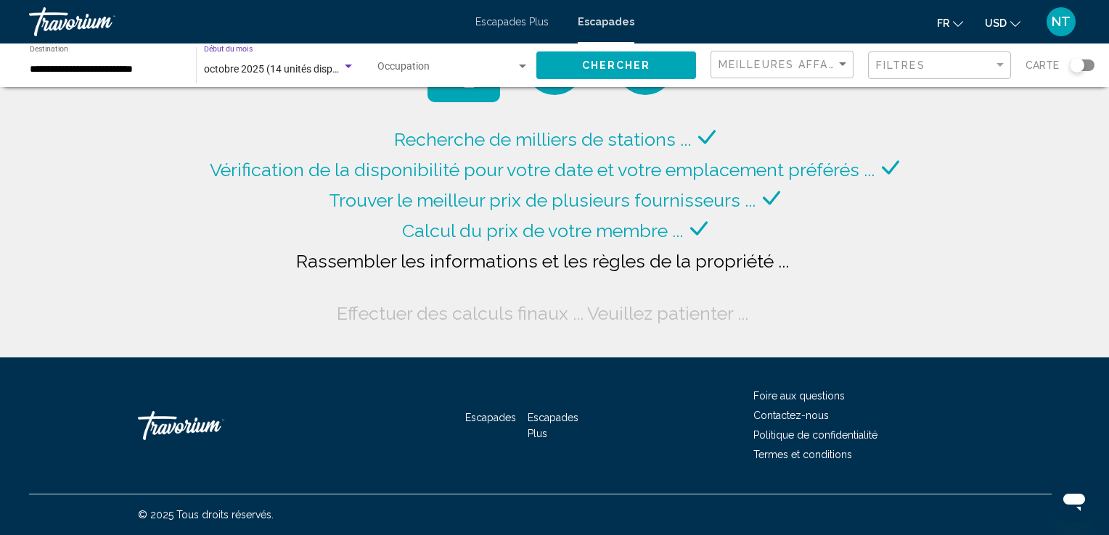
click at [350, 67] on div "Widget de recherche" at bounding box center [348, 67] width 7 height 4
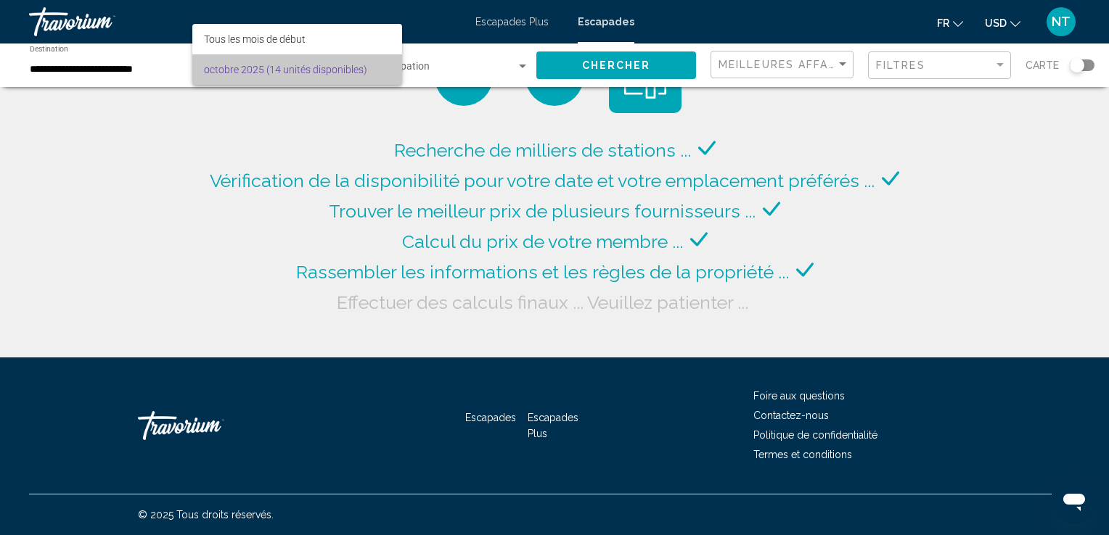
click at [350, 67] on font "octobre 2025 (14 unités disponibles)" at bounding box center [285, 70] width 163 height 12
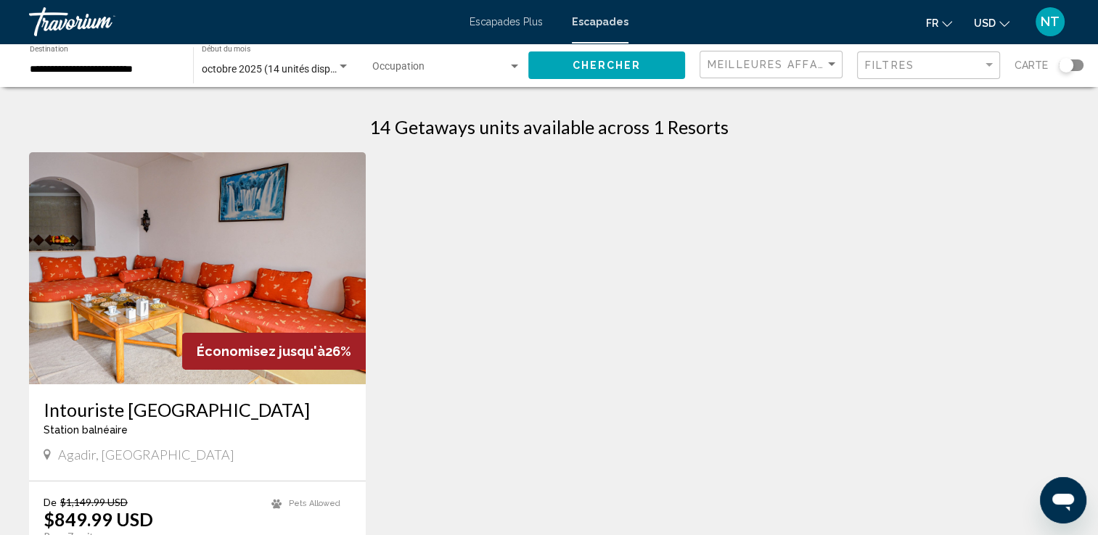
click at [171, 240] on img "Contenu principal" at bounding box center [197, 268] width 337 height 232
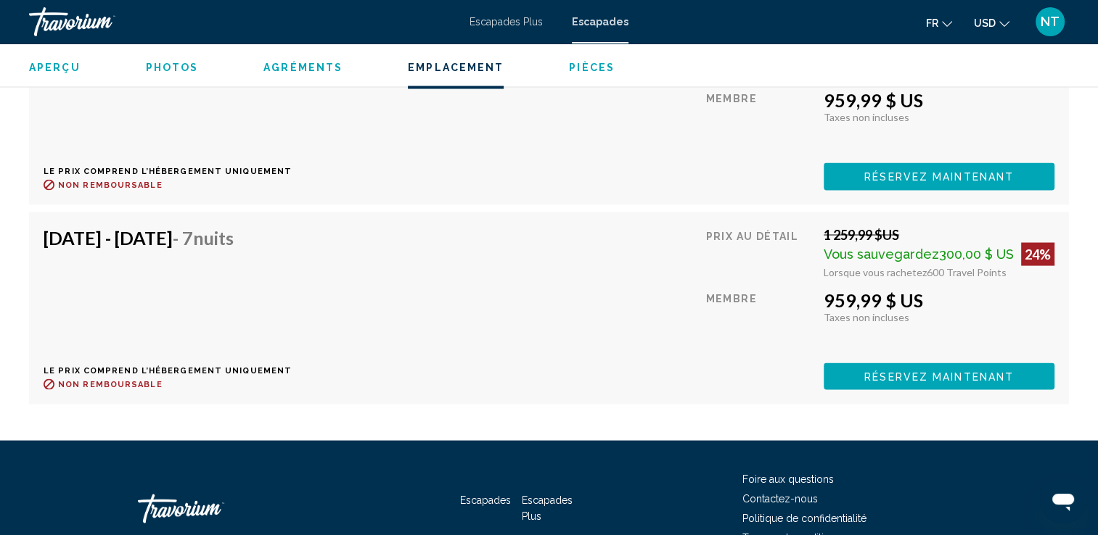
scroll to position [2757, 0]
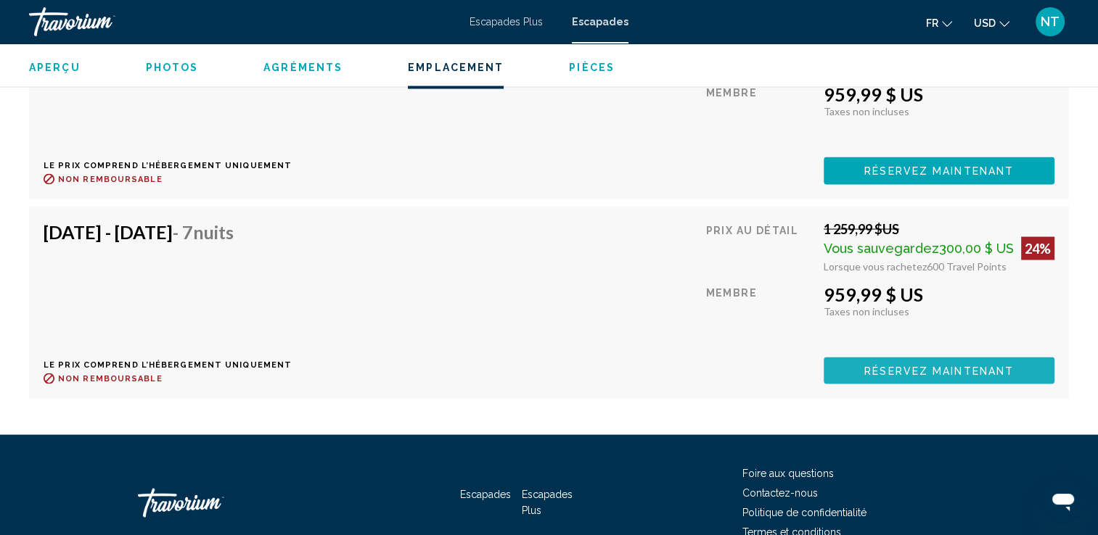
click at [949, 370] on span "Réservez maintenant" at bounding box center [938, 372] width 149 height 12
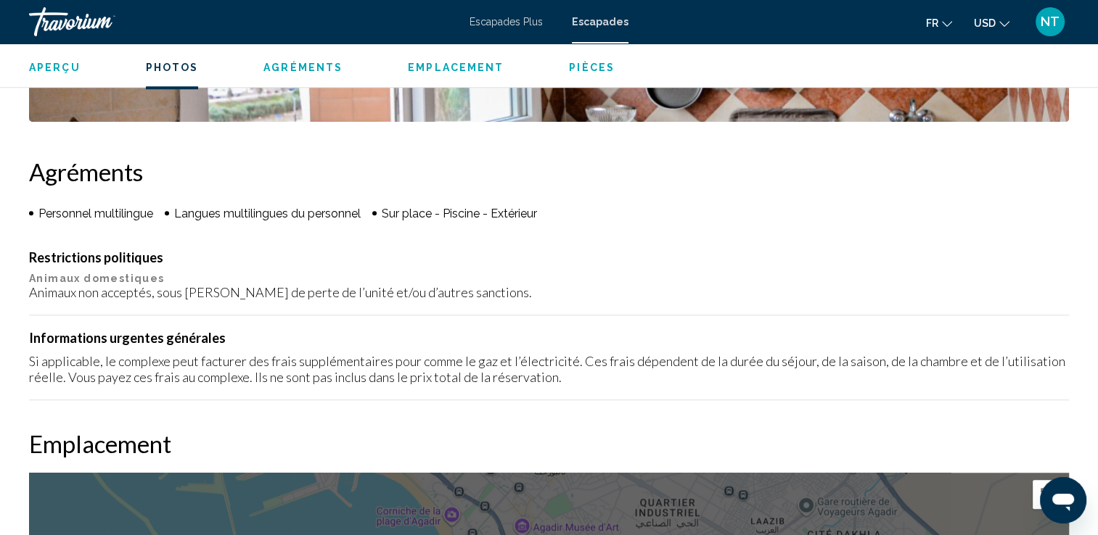
scroll to position [871, 0]
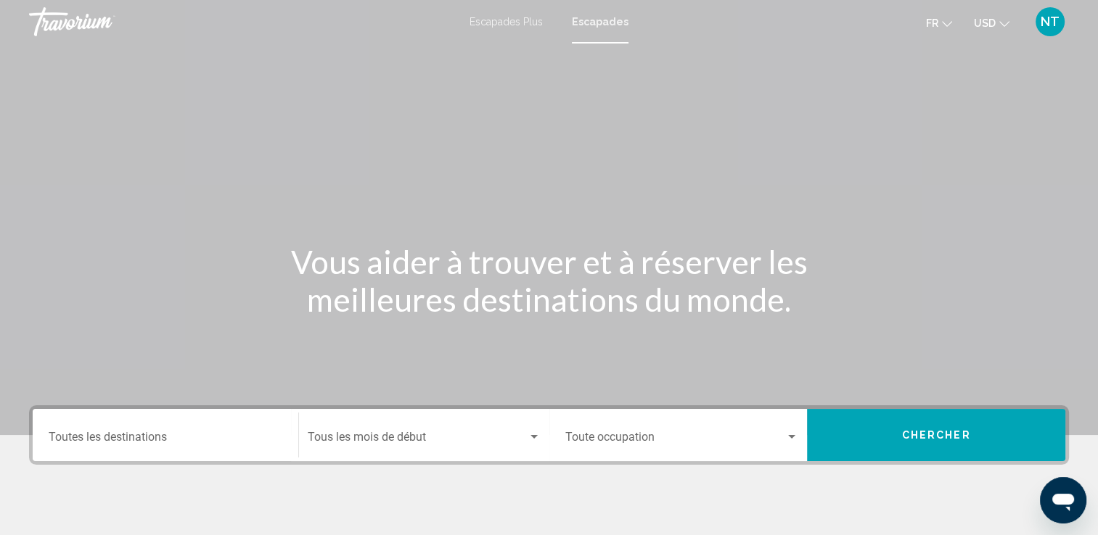
click at [134, 427] on div "Destination Toutes les destinations" at bounding box center [166, 436] width 234 height 46
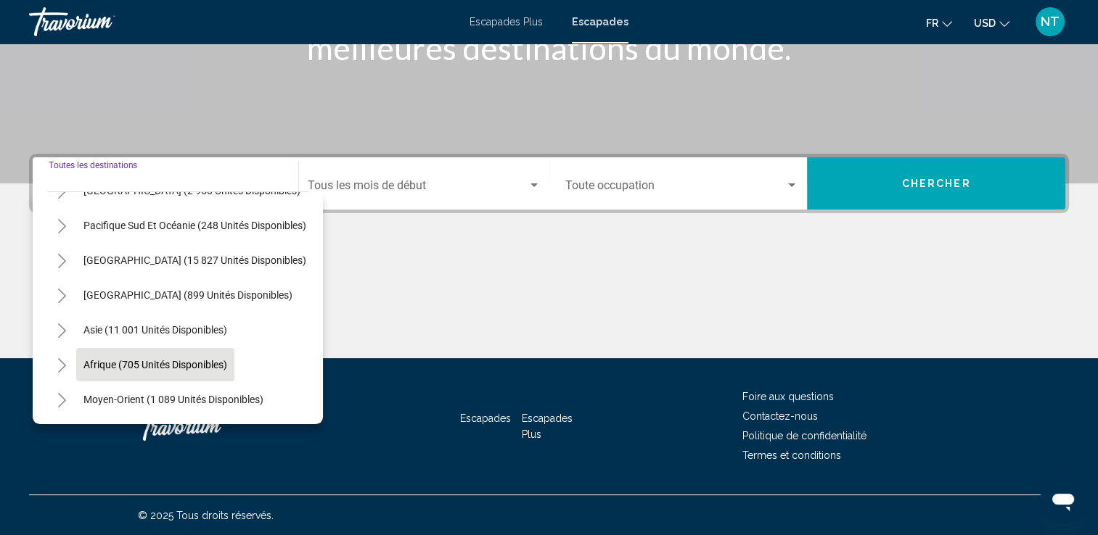
scroll to position [246, 0]
click at [59, 358] on icon "Toggle Africa (705 unités disponibles)" at bounding box center [62, 365] width 11 height 15
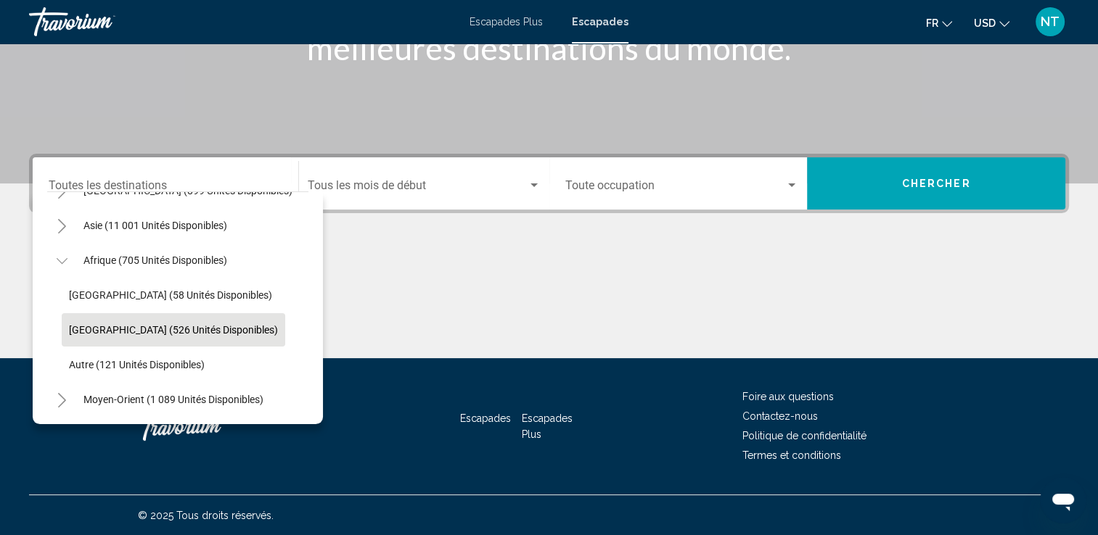
scroll to position [350, 0]
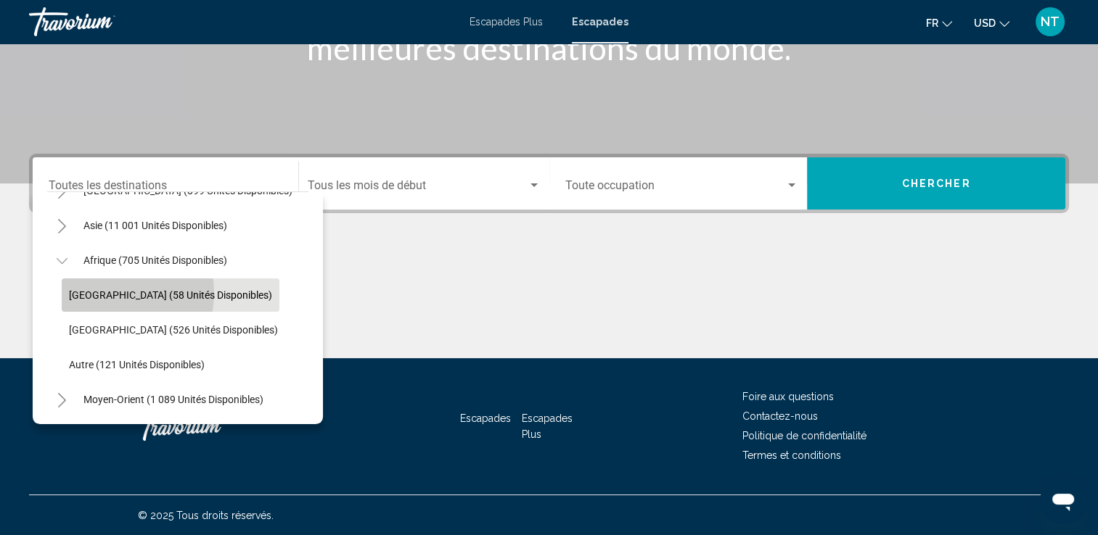
click at [104, 290] on span "Maroc (58 unités disponibles)" at bounding box center [170, 296] width 203 height 12
type input "**********"
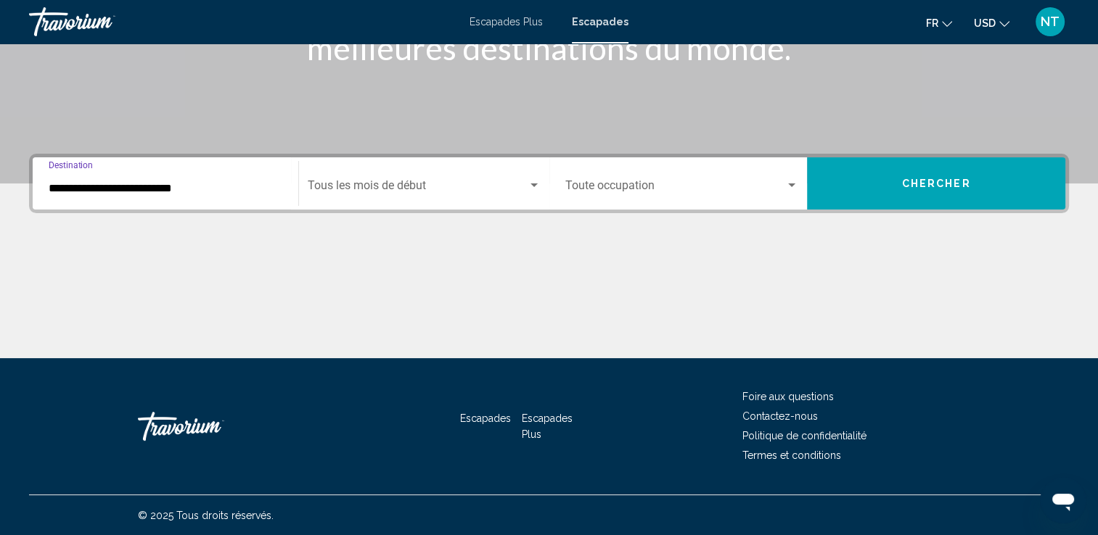
click at [531, 186] on div "Widget de recherche" at bounding box center [533, 186] width 7 height 4
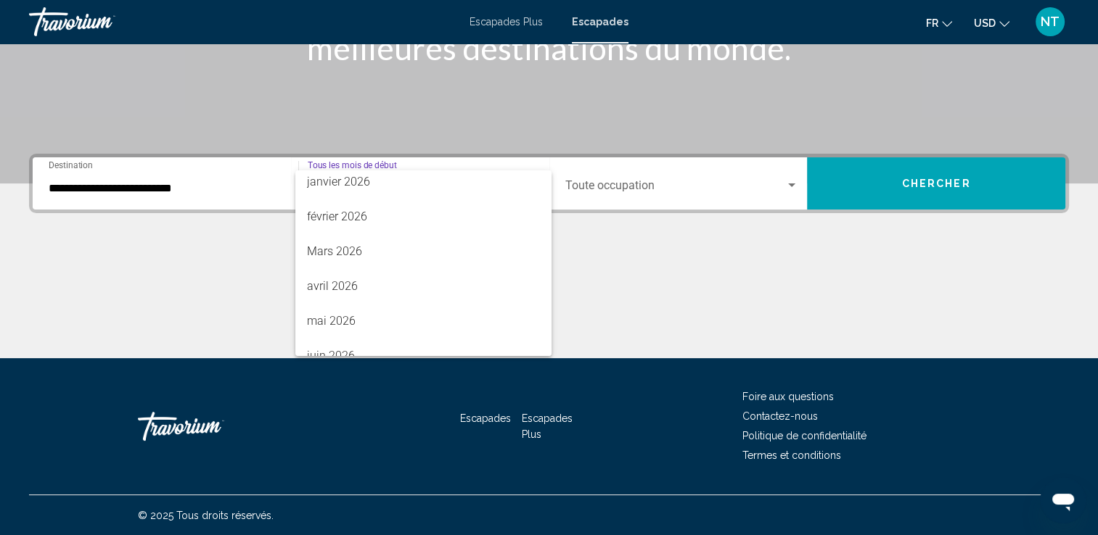
scroll to position [218, 0]
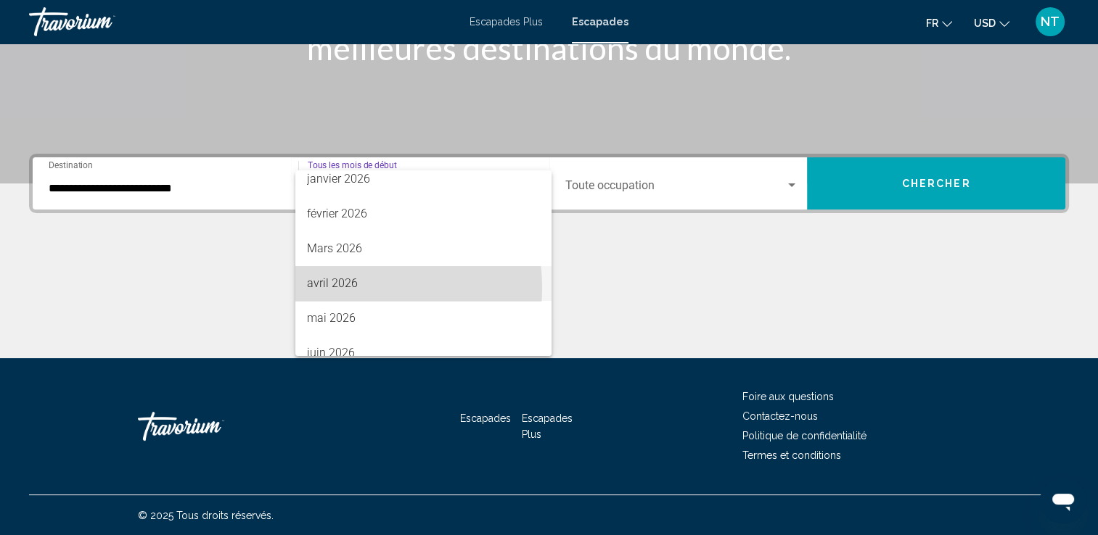
click at [341, 288] on font "avril 2026" at bounding box center [332, 283] width 51 height 14
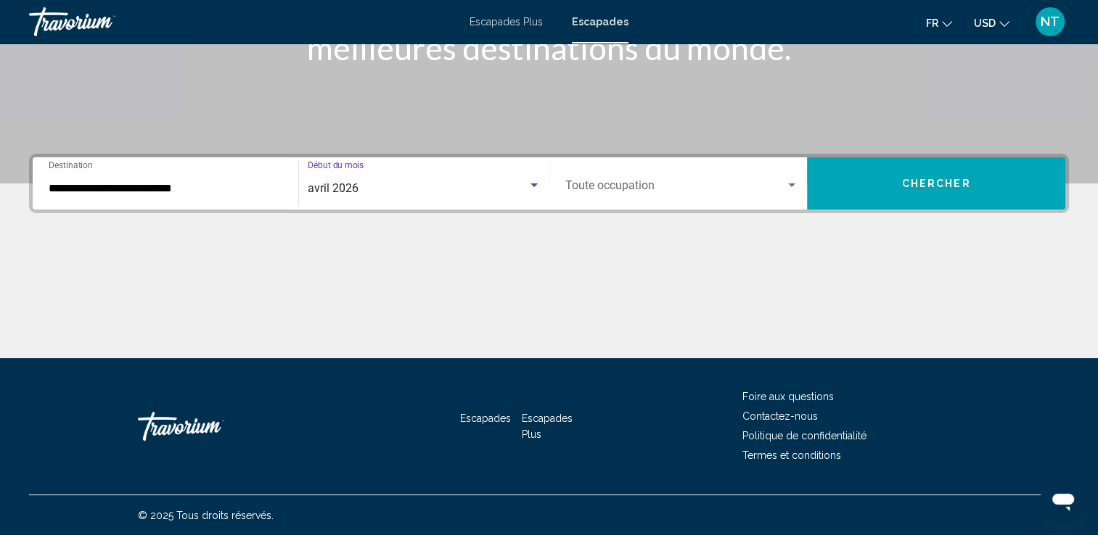
click at [794, 181] on div "Widget de recherche" at bounding box center [791, 186] width 13 height 12
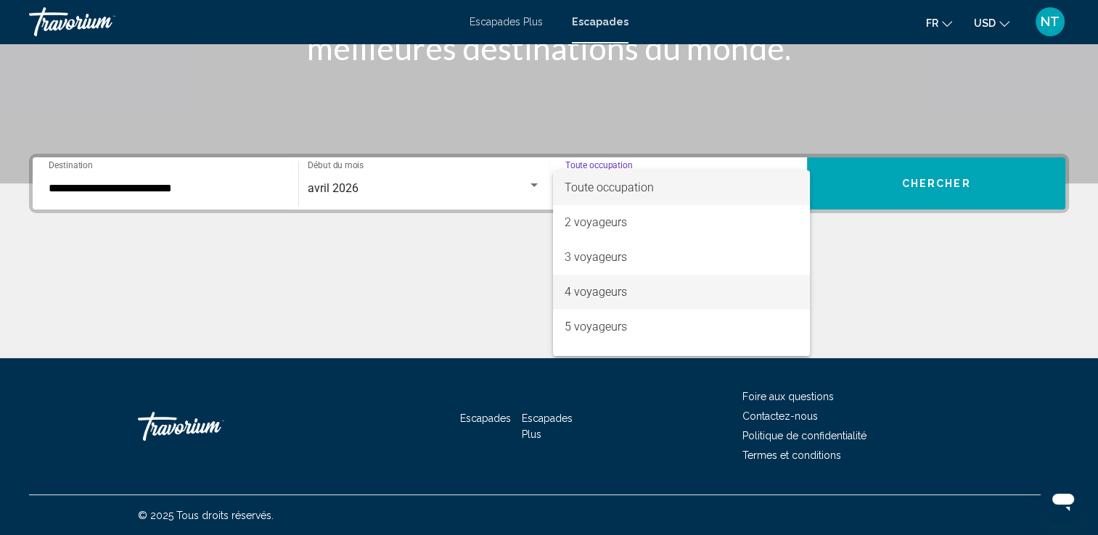
click at [586, 292] on font "4 voyageurs" at bounding box center [595, 292] width 62 height 14
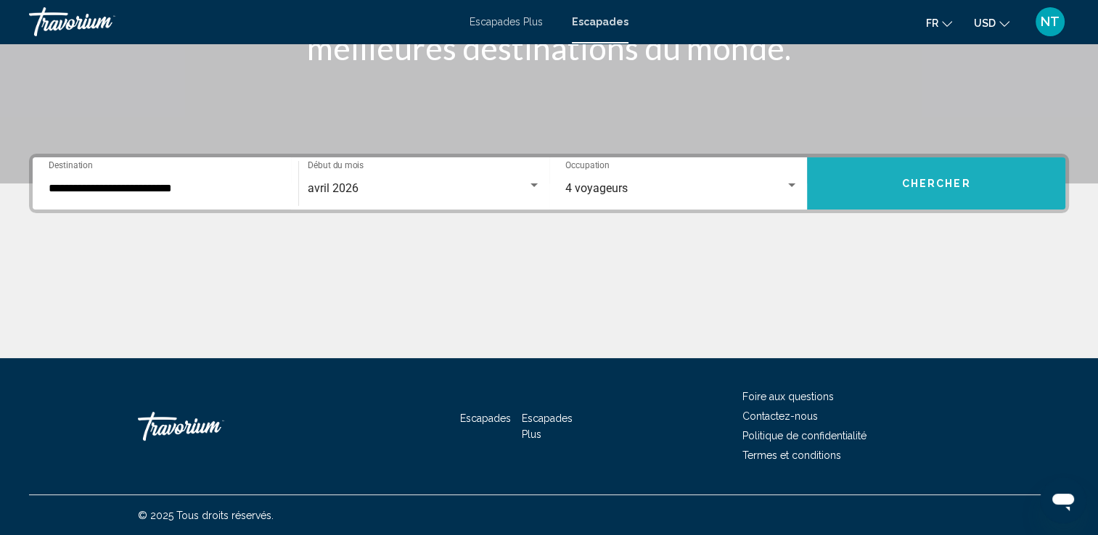
click at [960, 178] on span "Chercher" at bounding box center [936, 184] width 69 height 12
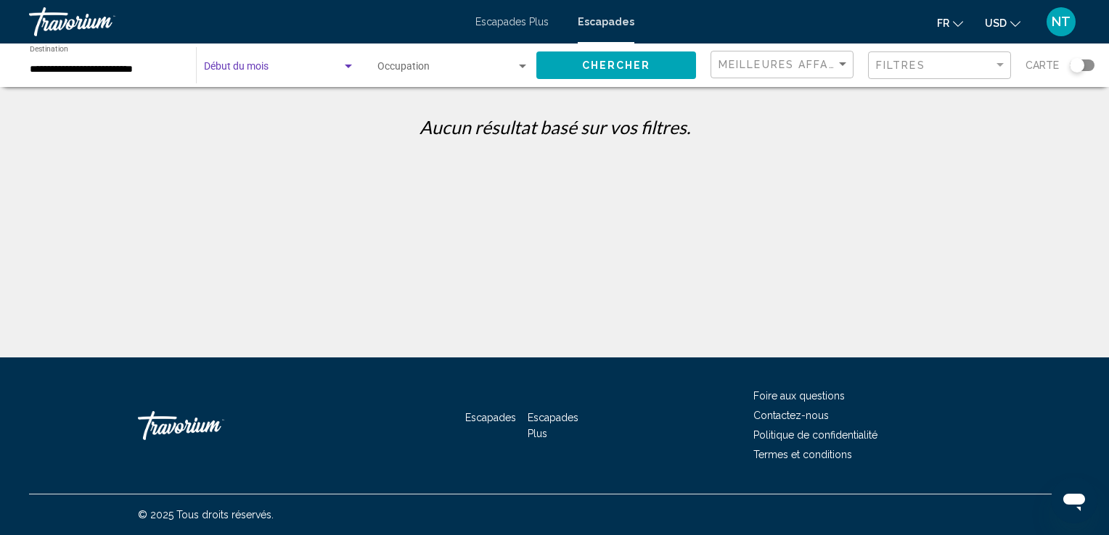
click at [348, 63] on div "Widget de recherche" at bounding box center [348, 67] width 13 height 12
click at [302, 68] on span "Tous les mois de début" at bounding box center [255, 70] width 102 height 12
click at [141, 64] on input "**********" at bounding box center [106, 70] width 152 height 12
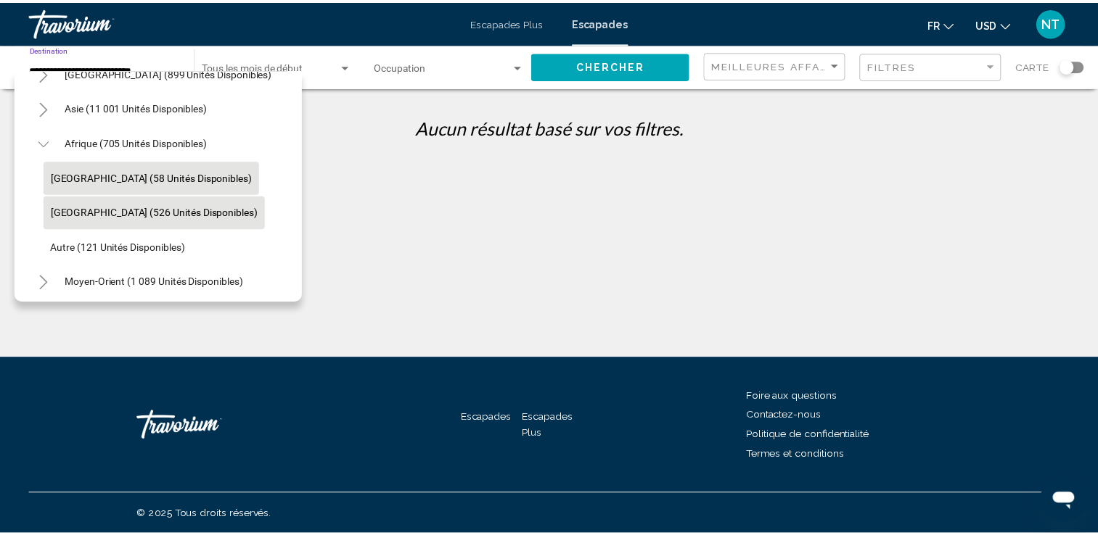
scroll to position [350, 0]
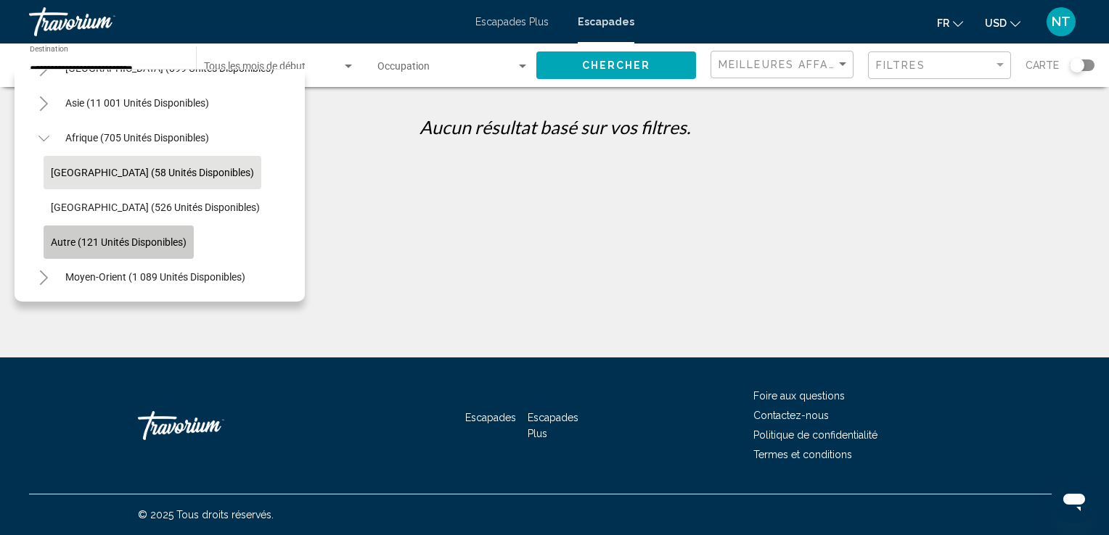
click at [134, 237] on span "Autre (121 unités disponibles)" at bounding box center [119, 243] width 136 height 12
type input "**********"
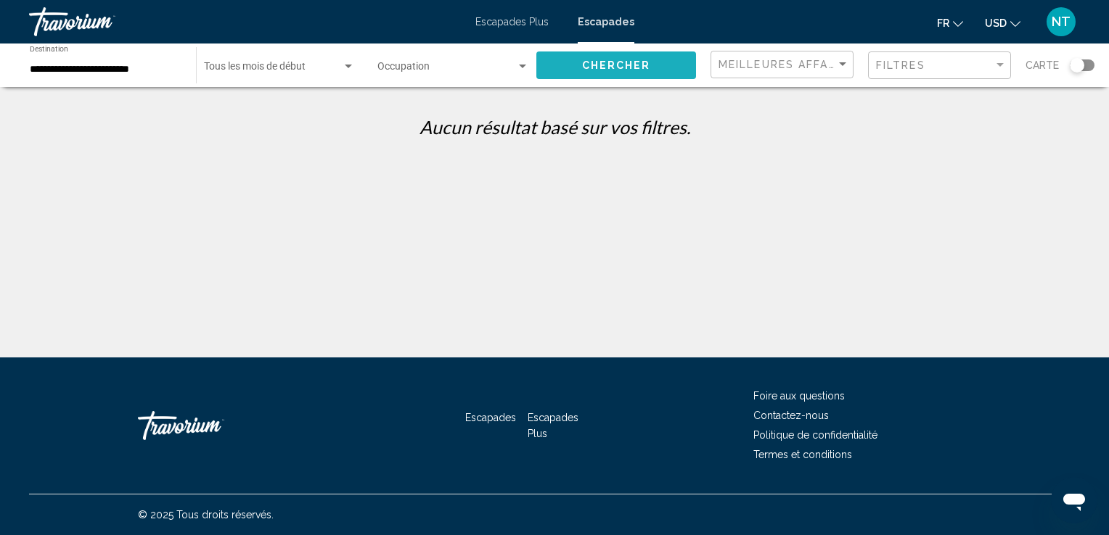
click at [610, 65] on span "Chercher" at bounding box center [616, 66] width 69 height 12
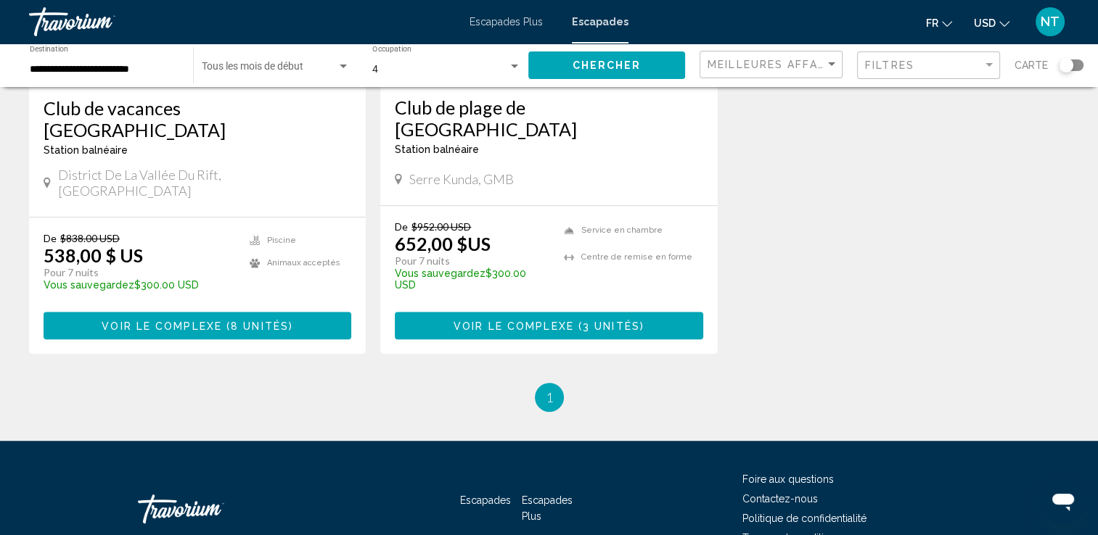
scroll to position [841, 0]
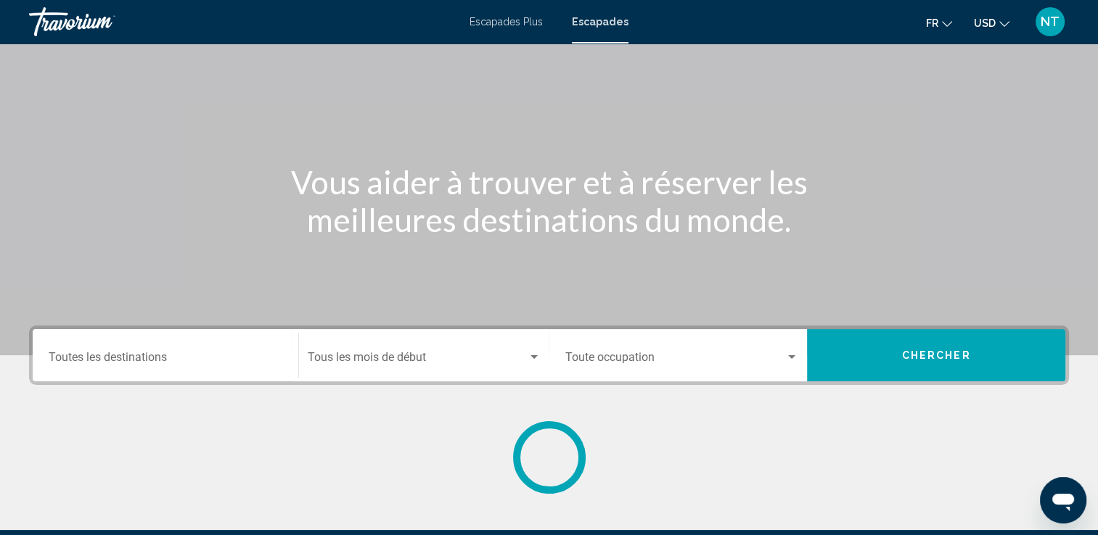
scroll to position [252, 0]
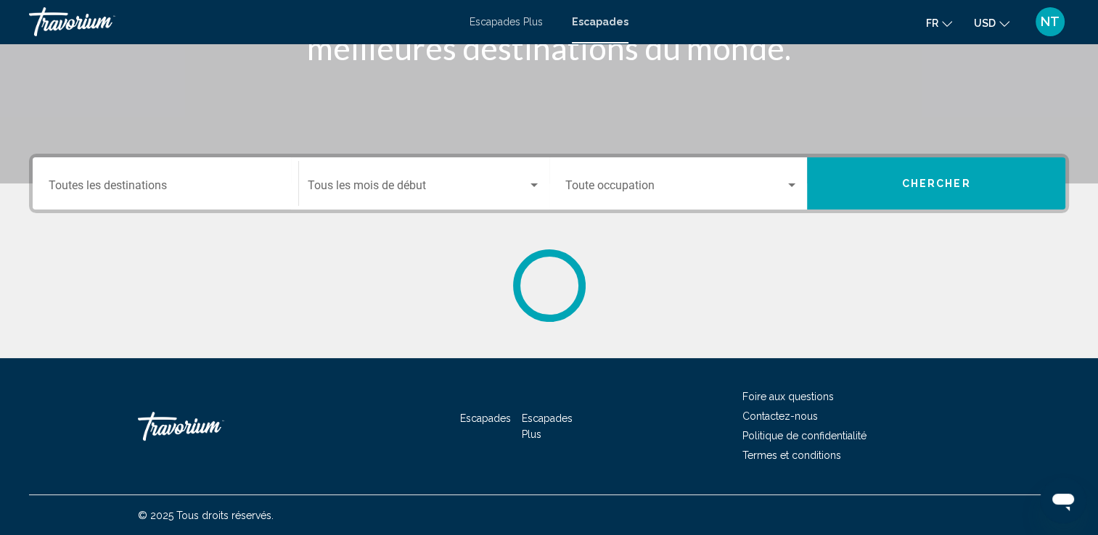
click at [143, 189] on input "Destination Toutes les destinations" at bounding box center [166, 188] width 234 height 13
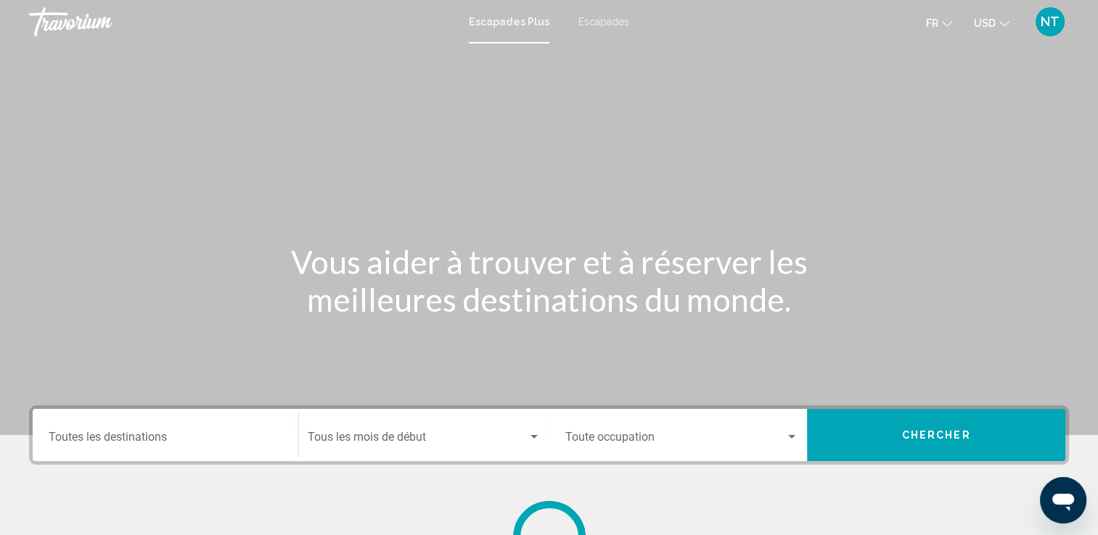
click at [592, 19] on span "Escapades" at bounding box center [603, 22] width 51 height 12
click at [106, 441] on input "Destination Toutes les destinations" at bounding box center [166, 440] width 234 height 13
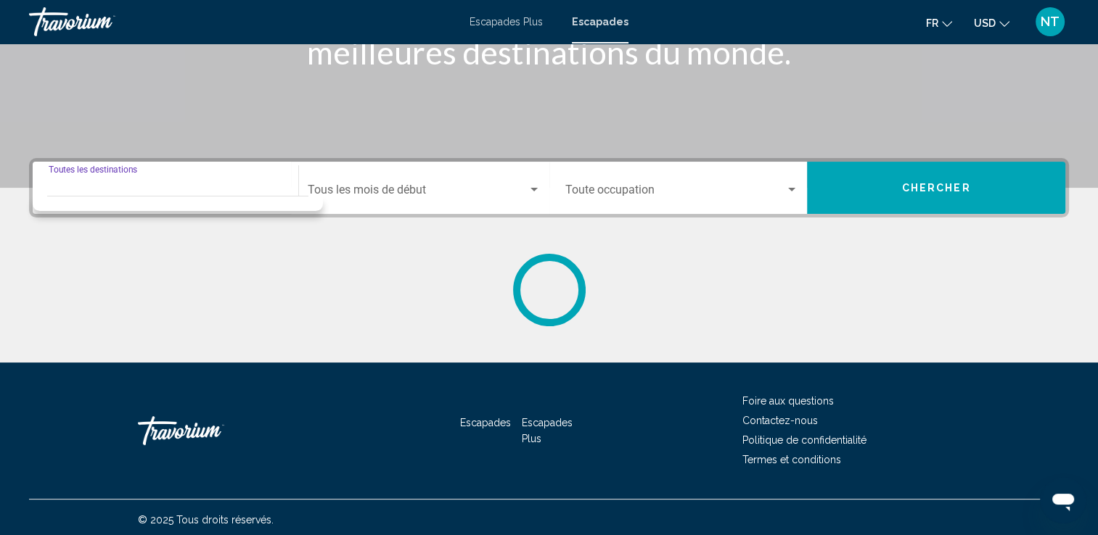
scroll to position [252, 0]
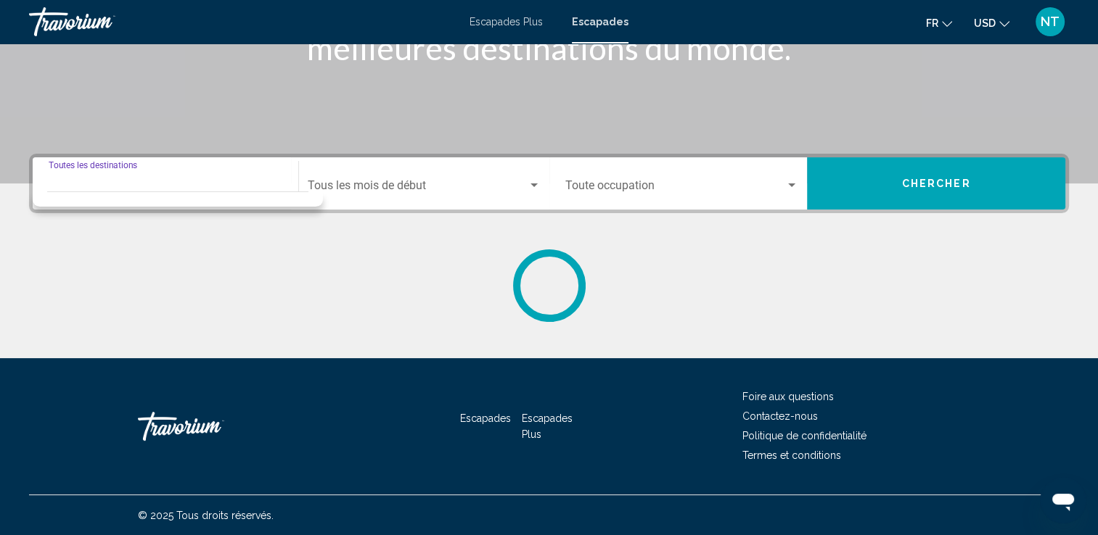
click at [135, 182] on input "Destination Toutes les destinations" at bounding box center [166, 188] width 234 height 13
click at [209, 187] on input "Destination Toutes les destinations" at bounding box center [166, 188] width 234 height 13
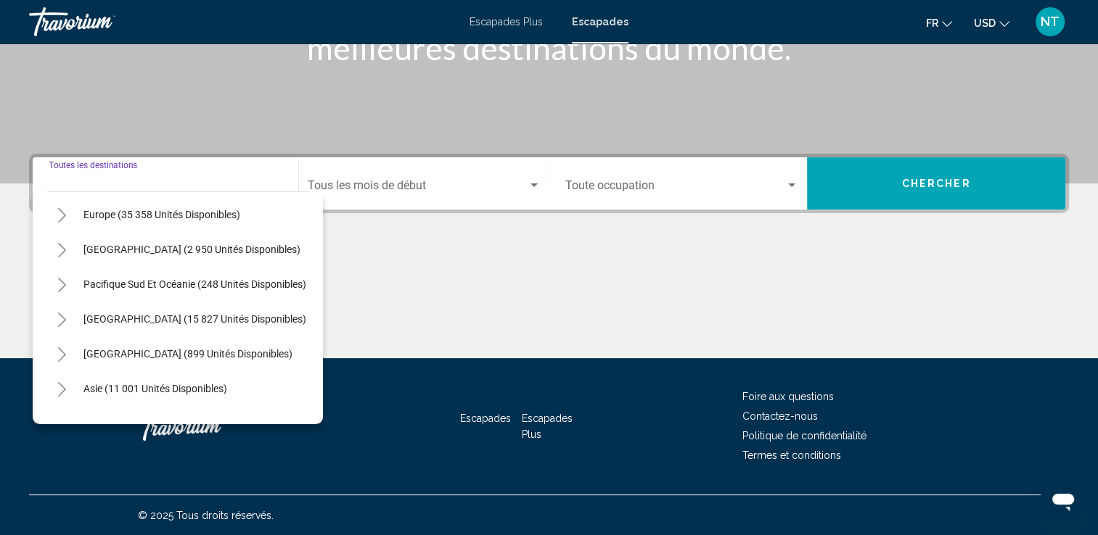
scroll to position [73, 0]
click at [62, 315] on icon "Toggle Europe (35 358 unités disponibles)" at bounding box center [62, 319] width 11 height 15
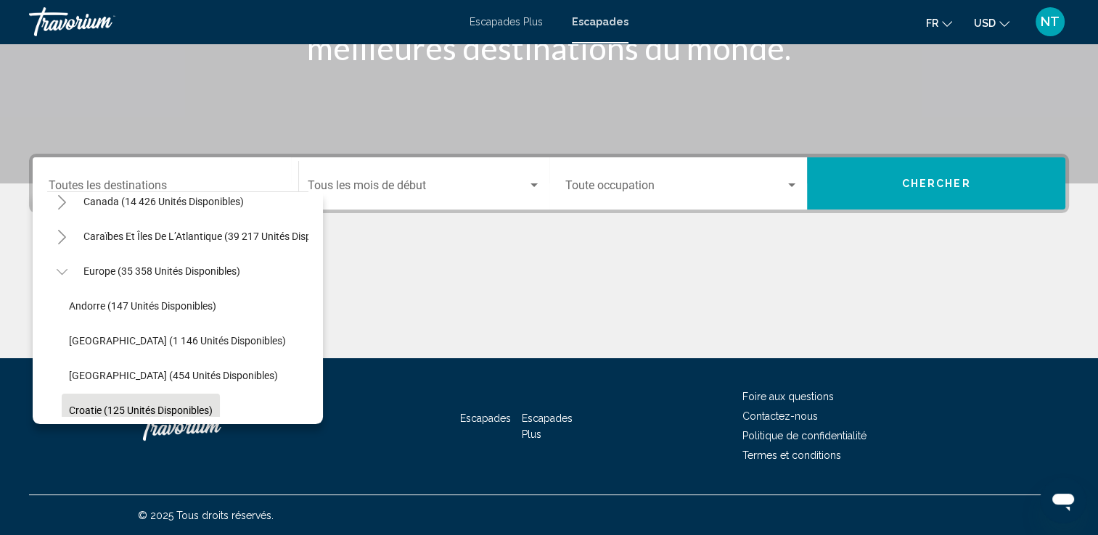
scroll to position [218, 0]
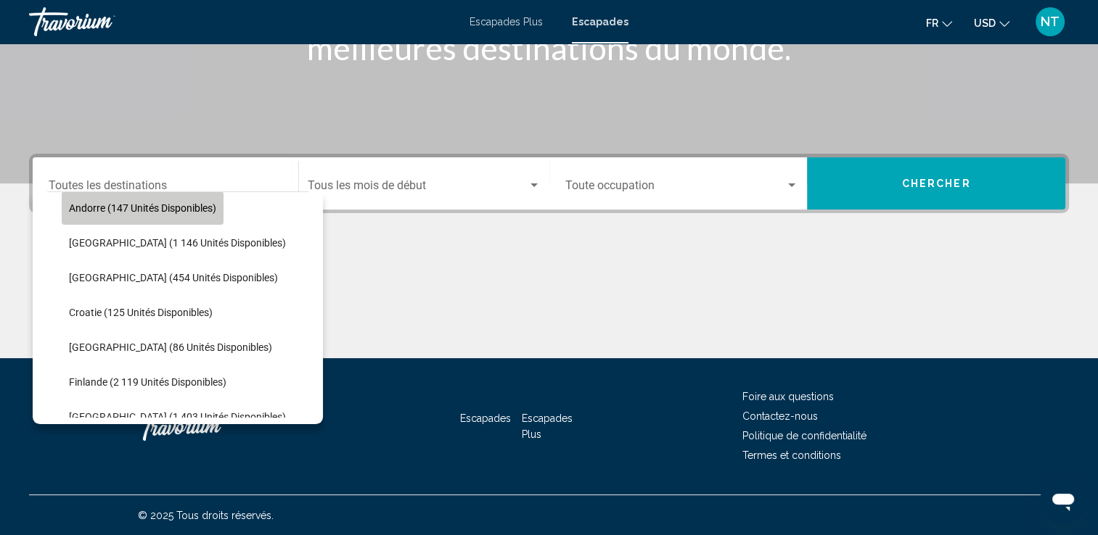
click at [107, 209] on span "Andorre (147 unités disponibles)" at bounding box center [142, 208] width 147 height 12
type input "**********"
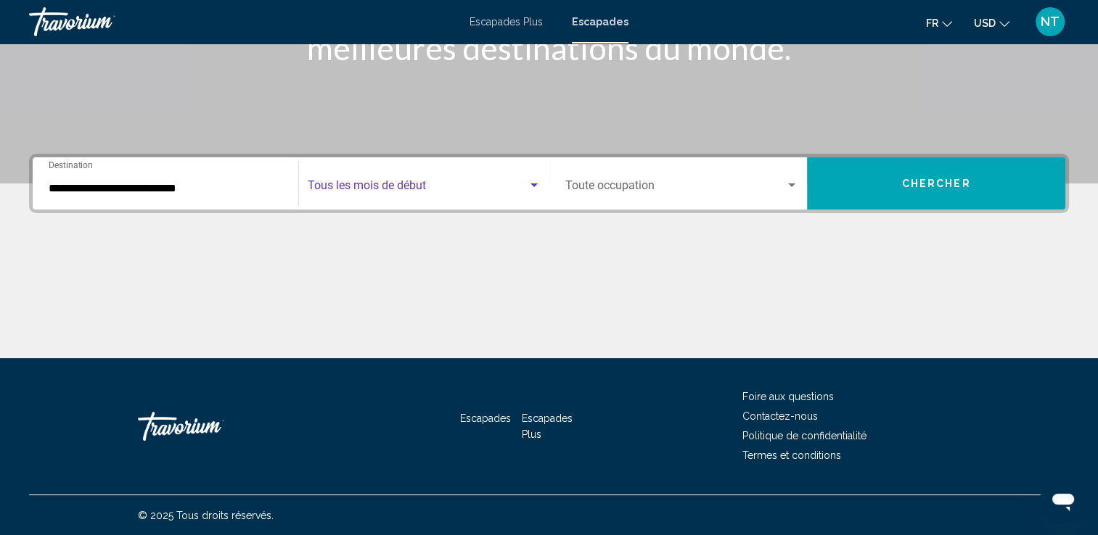
click at [531, 184] on div "Widget de recherche" at bounding box center [533, 186] width 7 height 4
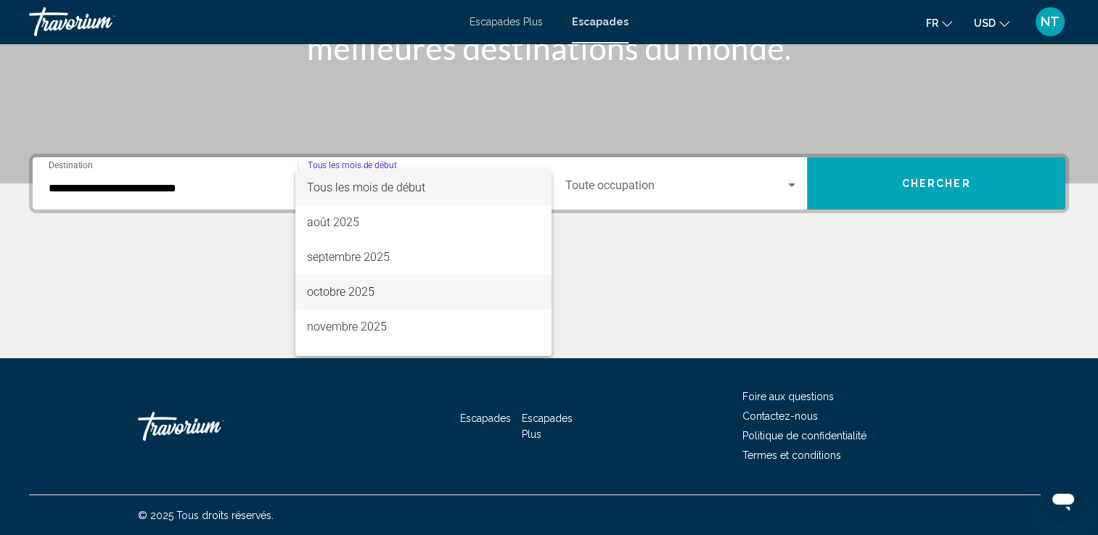
click at [347, 290] on font "octobre 2025" at bounding box center [340, 292] width 67 height 14
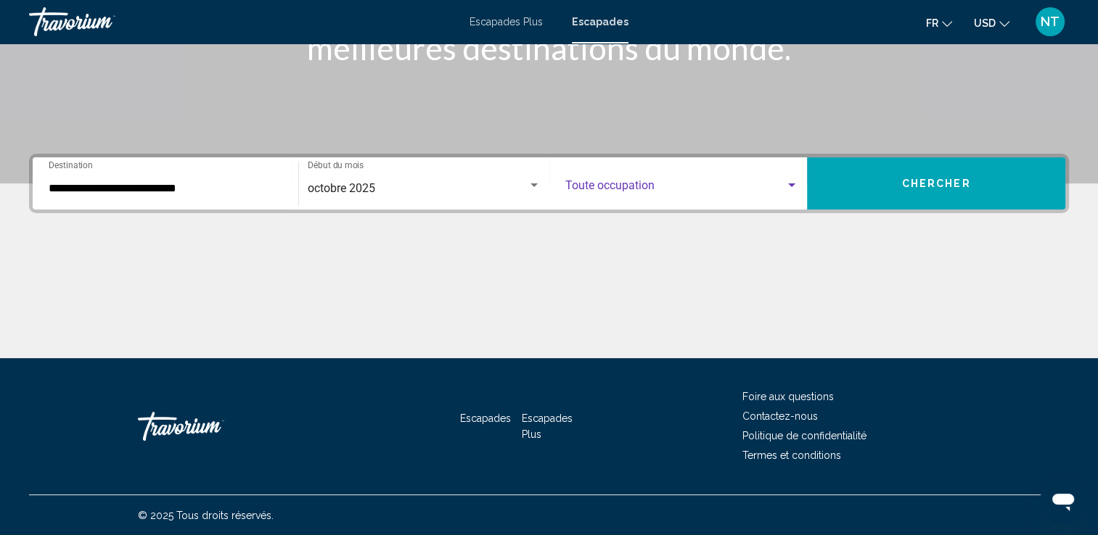
click at [792, 181] on div "Widget de recherche" at bounding box center [791, 186] width 13 height 12
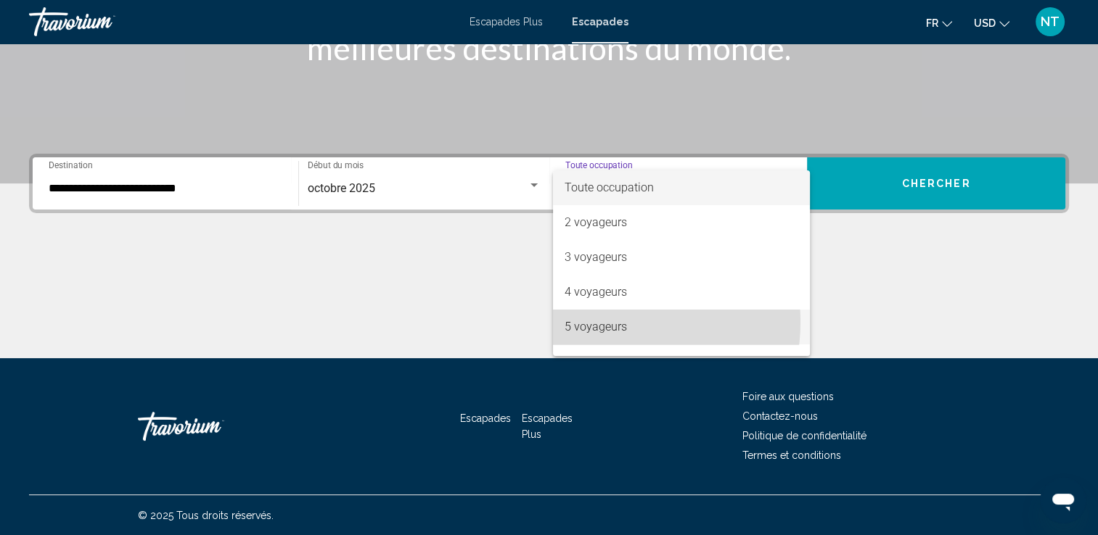
click at [604, 322] on font "5 voyageurs" at bounding box center [595, 327] width 62 height 14
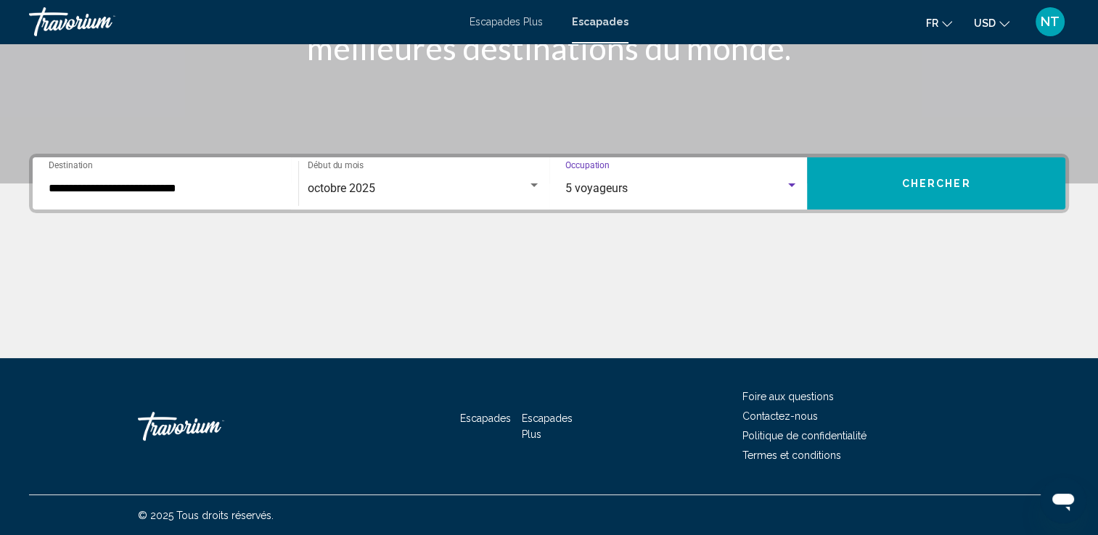
click at [882, 181] on button "Chercher" at bounding box center [936, 183] width 258 height 52
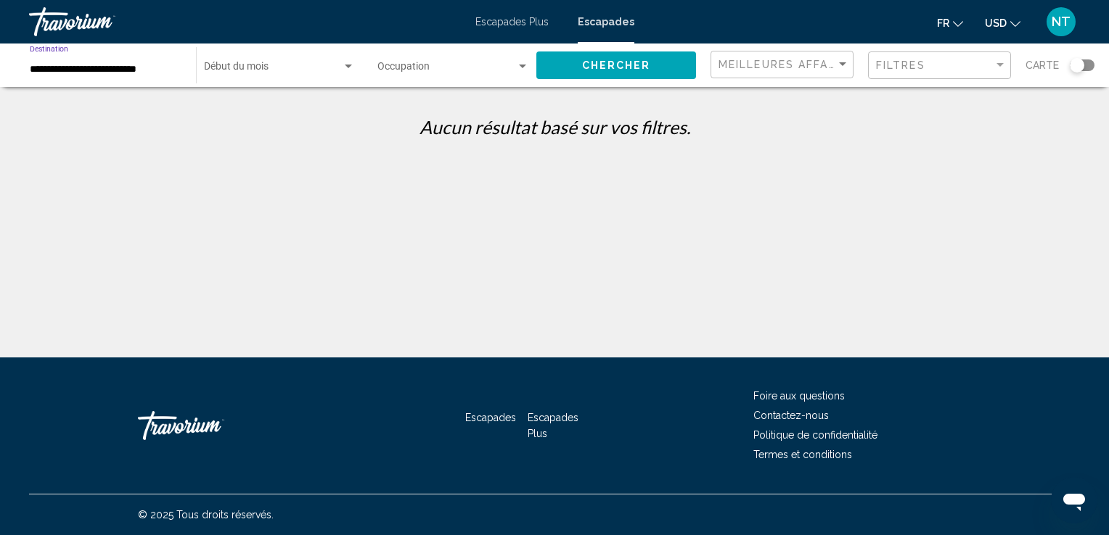
click at [80, 74] on input "**********" at bounding box center [106, 70] width 152 height 12
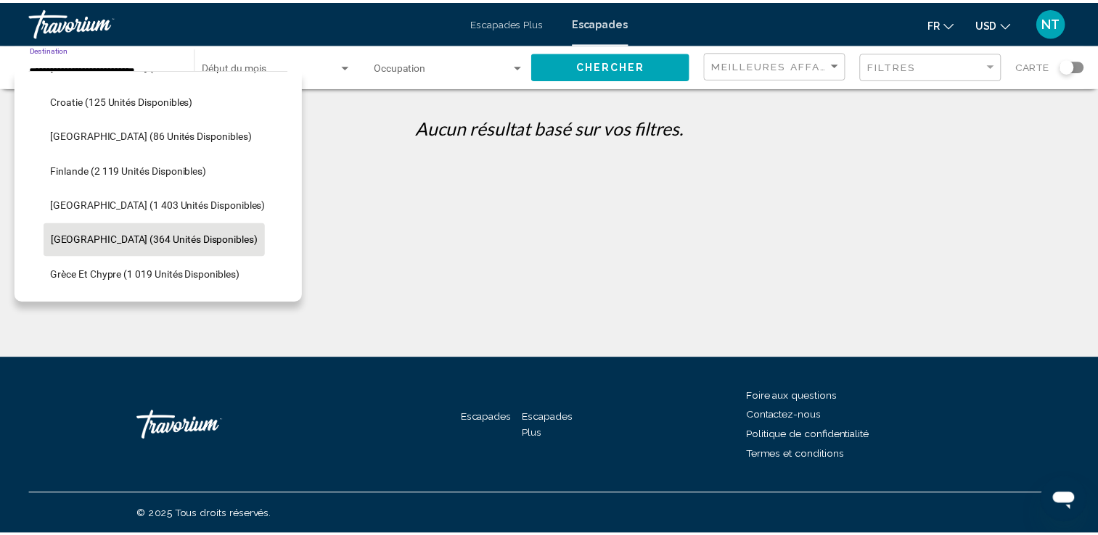
scroll to position [344, 0]
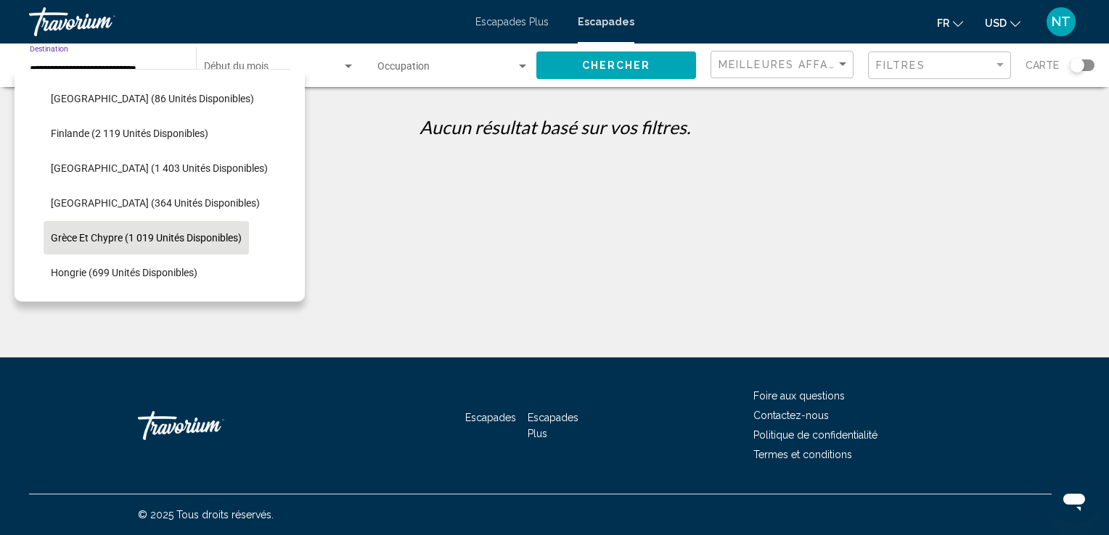
click at [122, 234] on span "Grèce et Chypre (1 019 unités disponibles)" at bounding box center [146, 238] width 191 height 12
type input "**********"
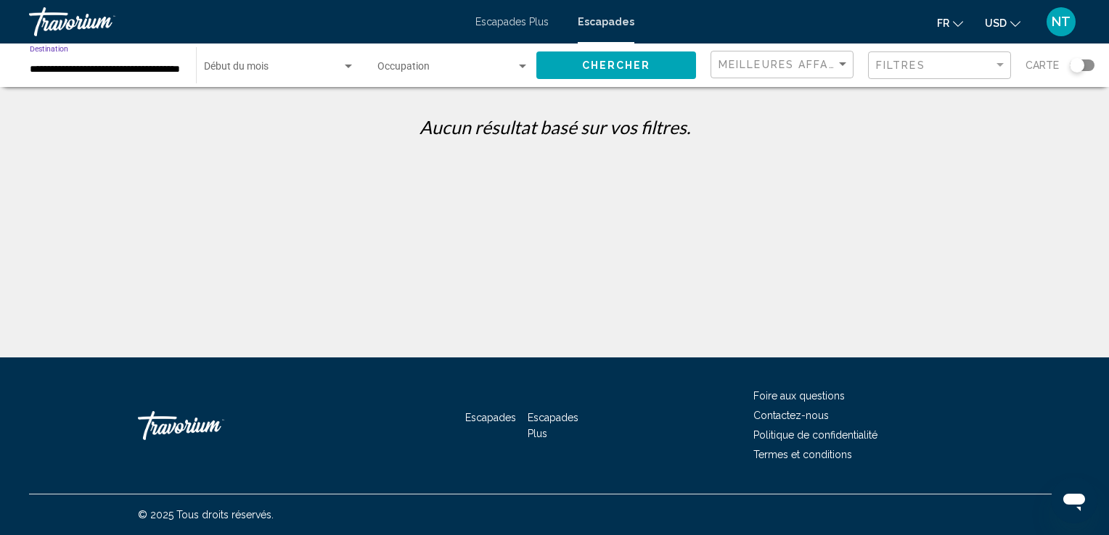
click at [349, 65] on div "Widget de recherche" at bounding box center [348, 67] width 7 height 4
click at [349, 65] on span "Tous les mois de début" at bounding box center [279, 69] width 151 height 30
click at [525, 65] on div "Widget de recherche" at bounding box center [522, 67] width 13 height 12
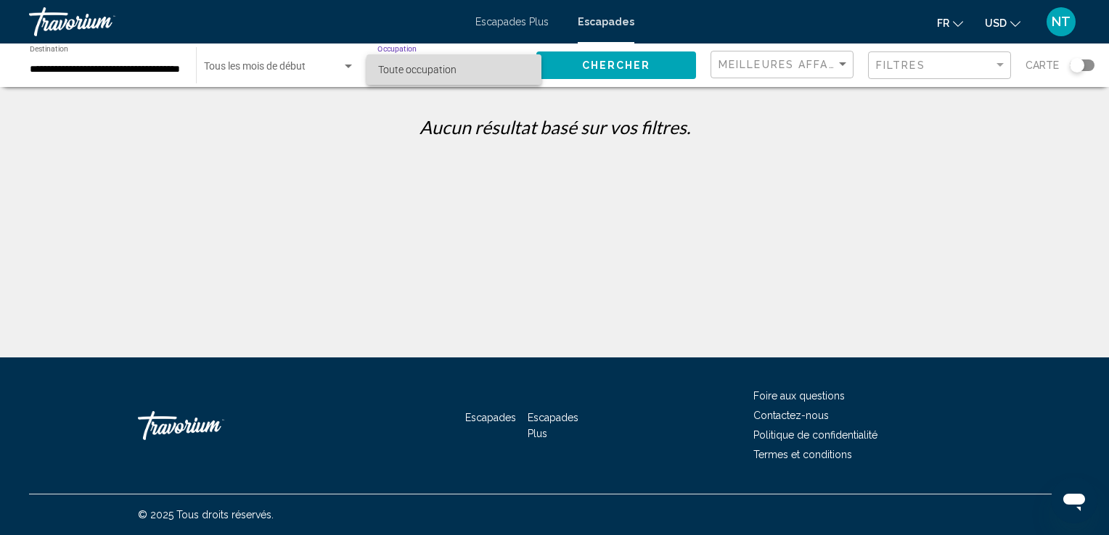
click at [522, 67] on span "Toute occupation" at bounding box center [454, 69] width 152 height 30
click at [578, 62] on button "Chercher" at bounding box center [616, 65] width 160 height 27
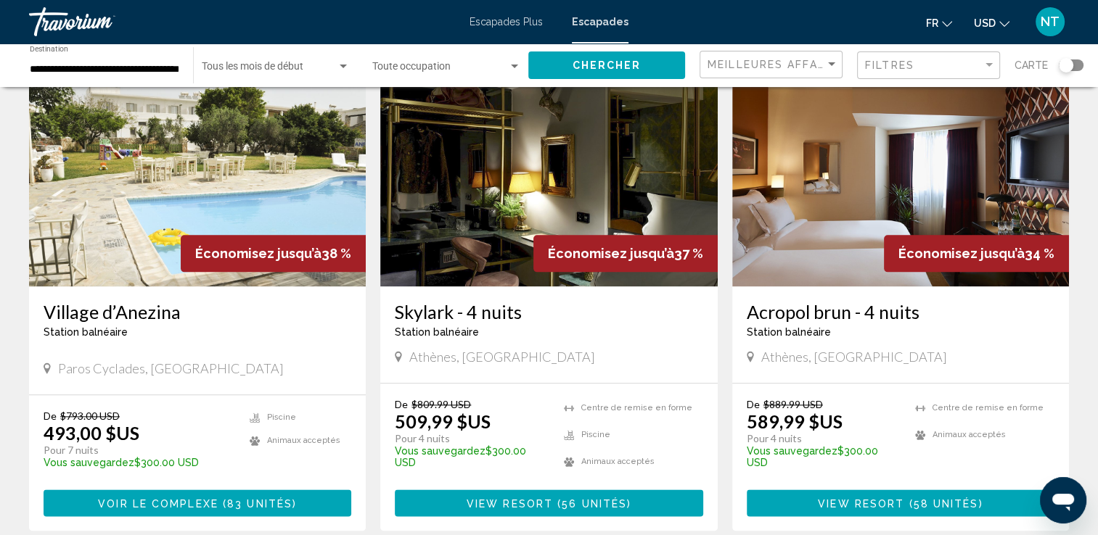
scroll to position [1669, 0]
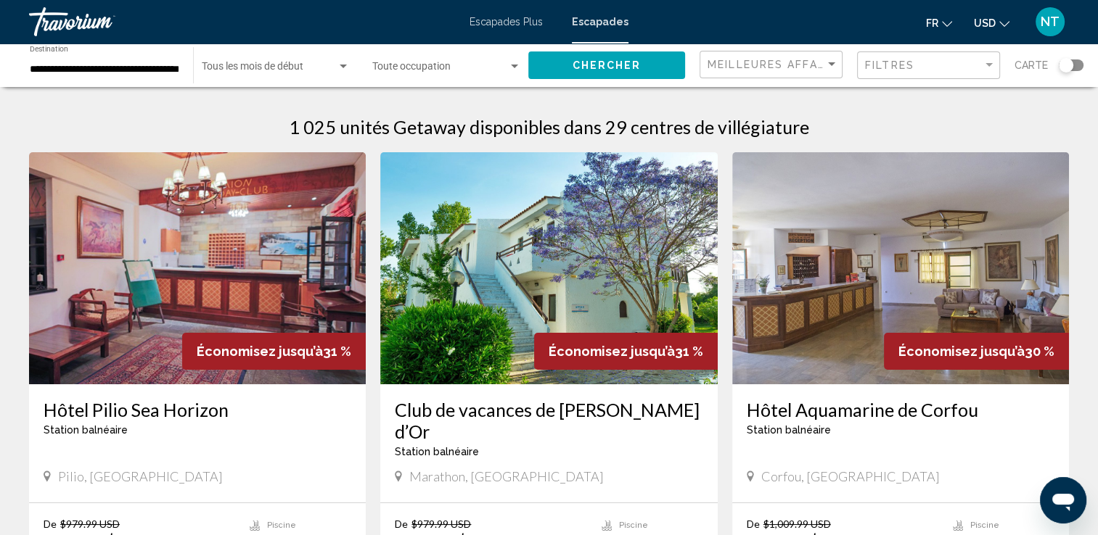
scroll to position [73, 0]
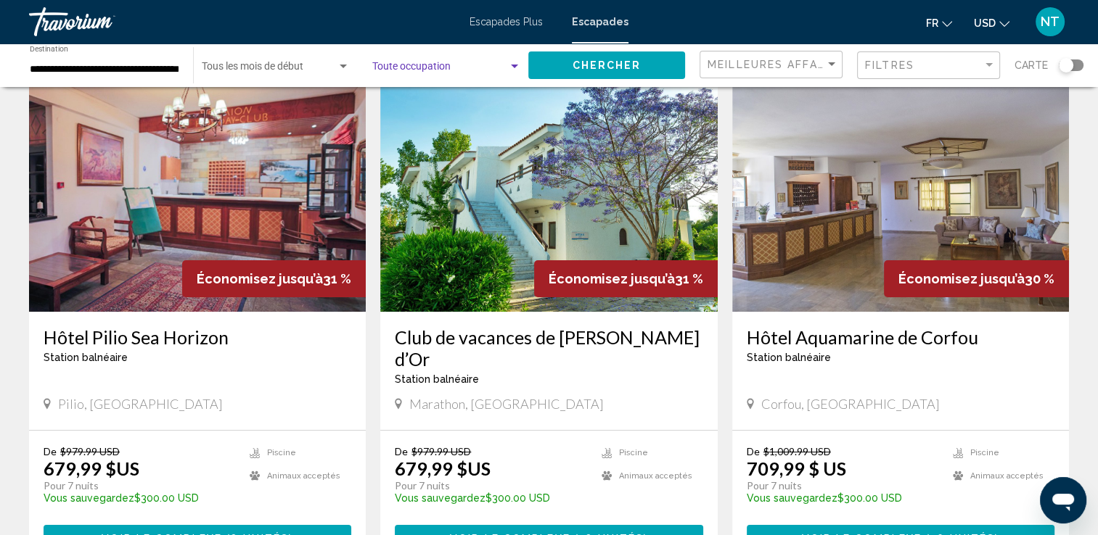
click at [482, 66] on span "Widget de recherche" at bounding box center [440, 70] width 136 height 12
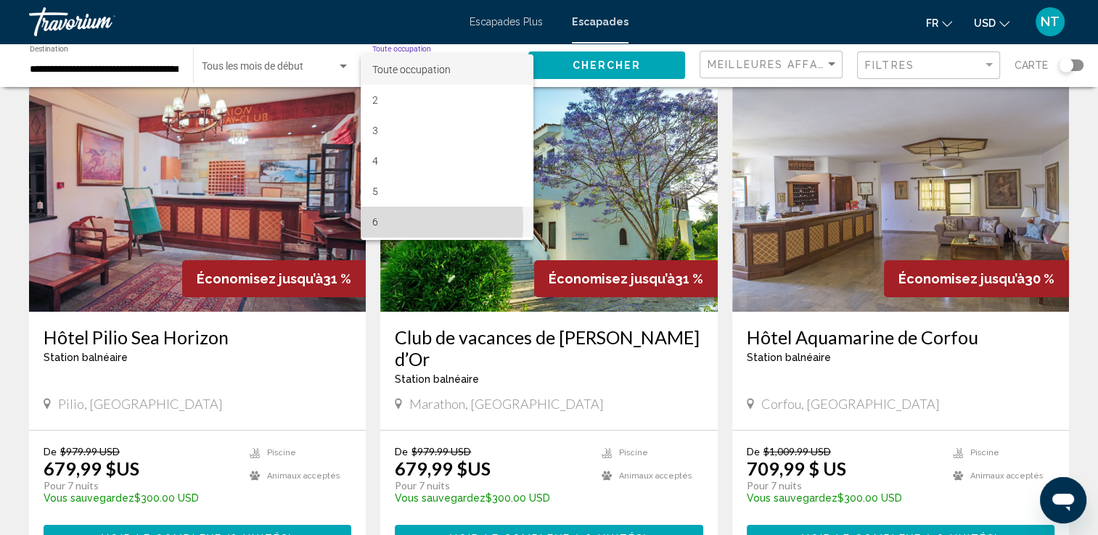
click at [377, 223] on font "6" at bounding box center [375, 222] width 6 height 12
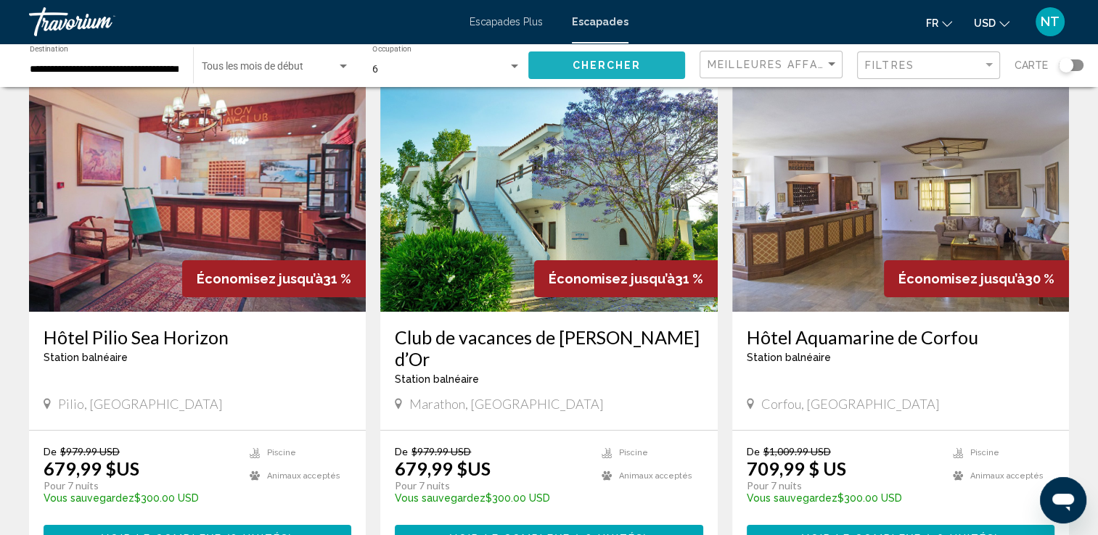
click at [617, 67] on span "Chercher" at bounding box center [606, 66] width 69 height 12
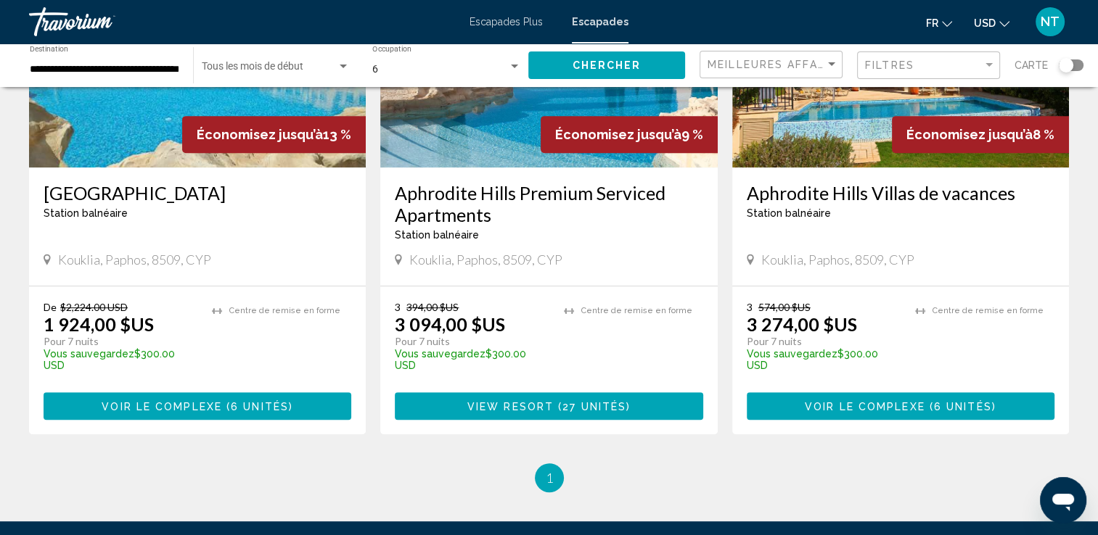
scroll to position [716, 0]
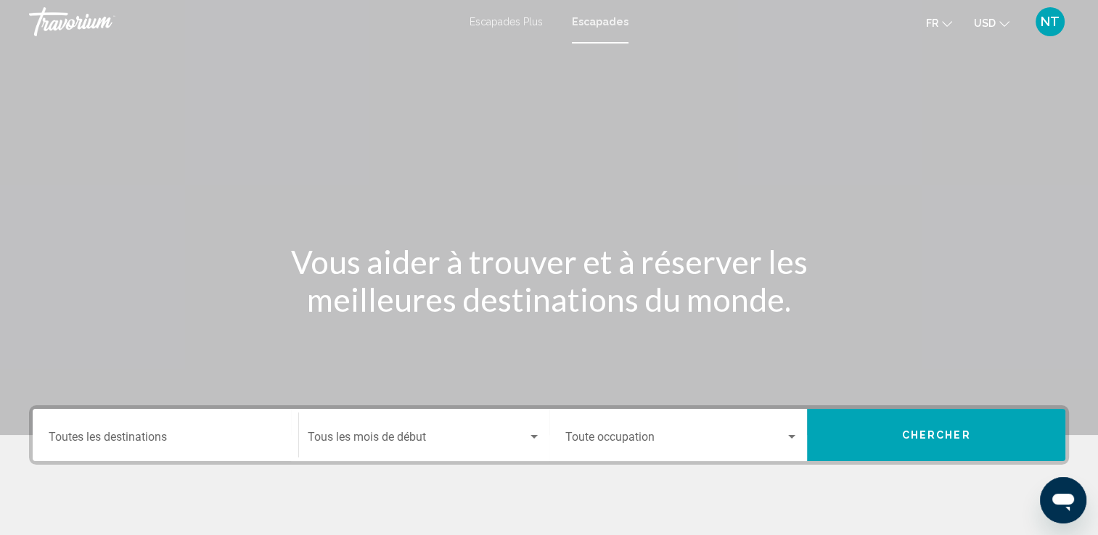
click at [91, 430] on div "Destination Toutes les destinations" at bounding box center [166, 436] width 234 height 46
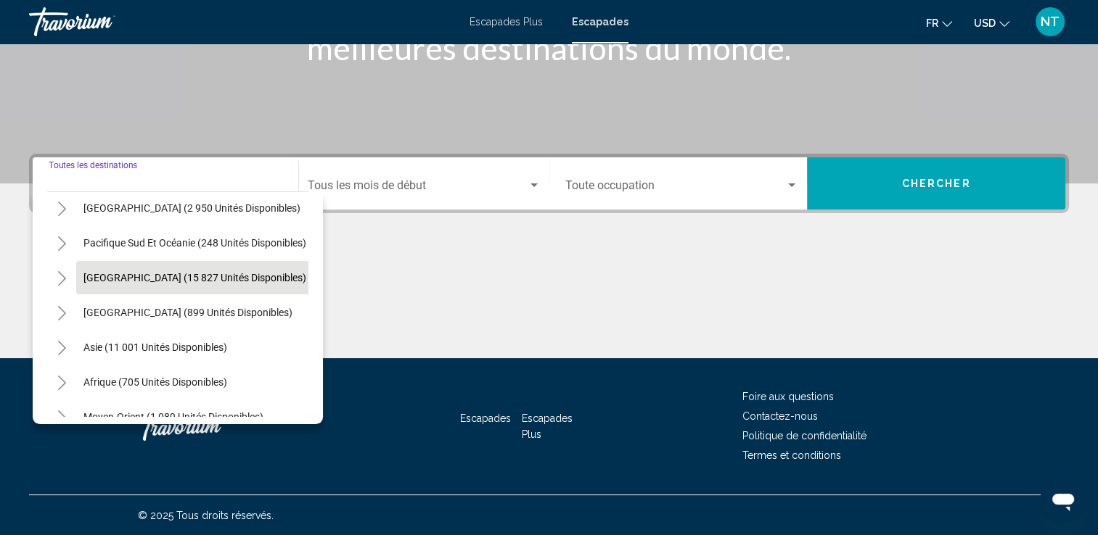
scroll to position [246, 0]
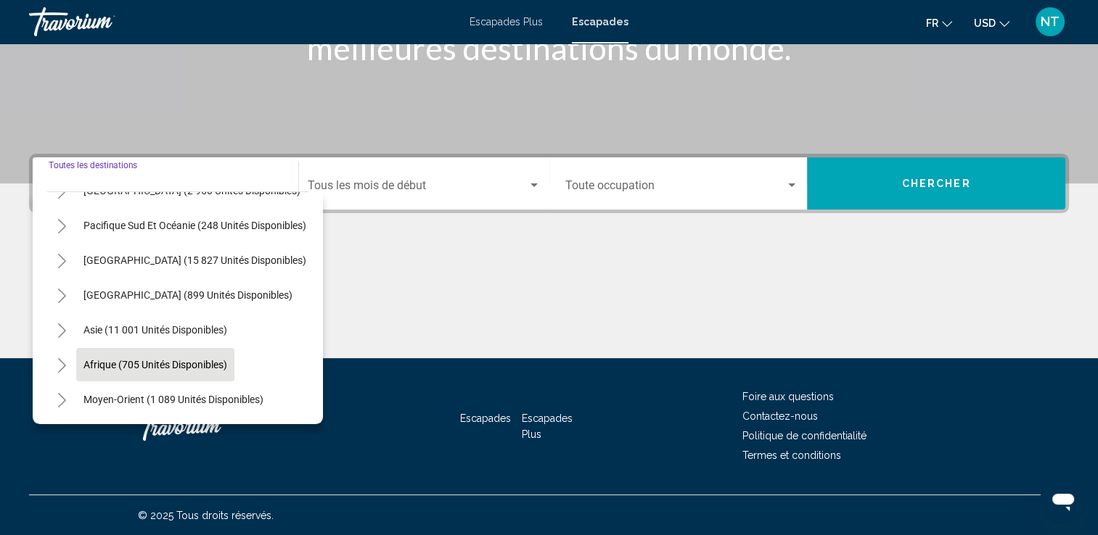
click at [136, 359] on span "Afrique (705 unités disponibles)" at bounding box center [155, 365] width 144 height 12
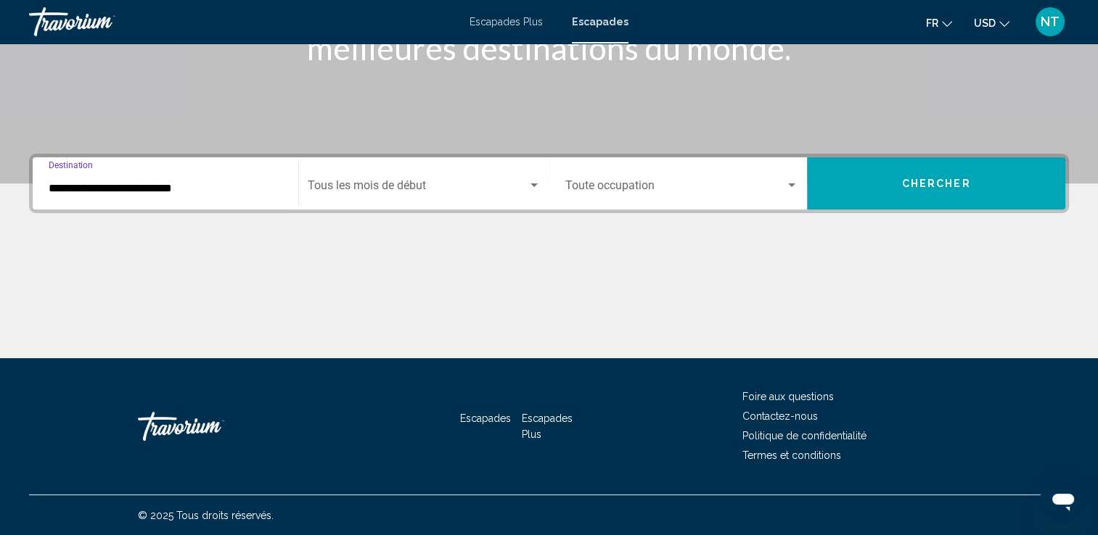
click at [250, 189] on input "**********" at bounding box center [166, 188] width 234 height 13
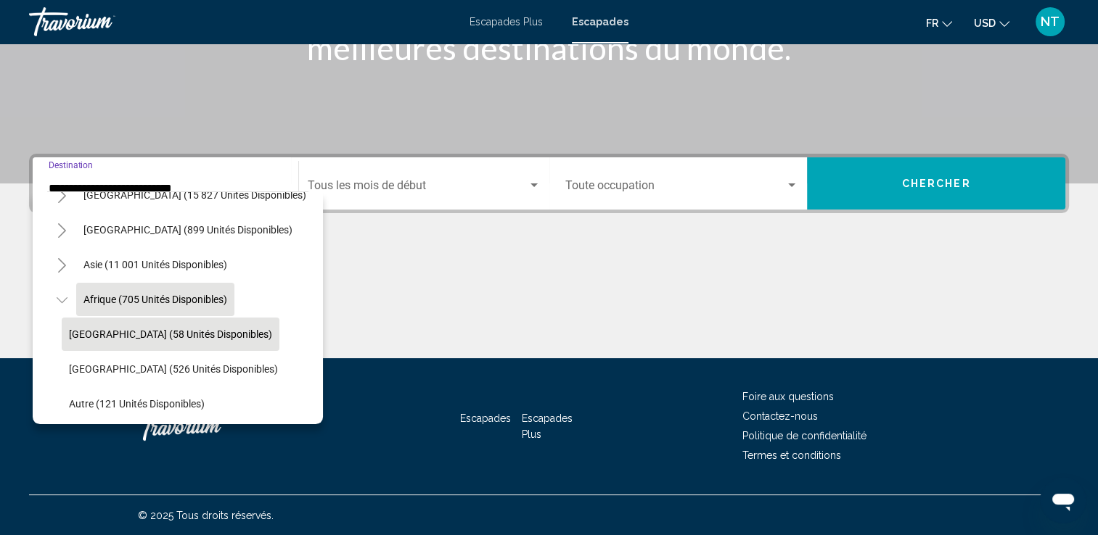
scroll to position [350, 0]
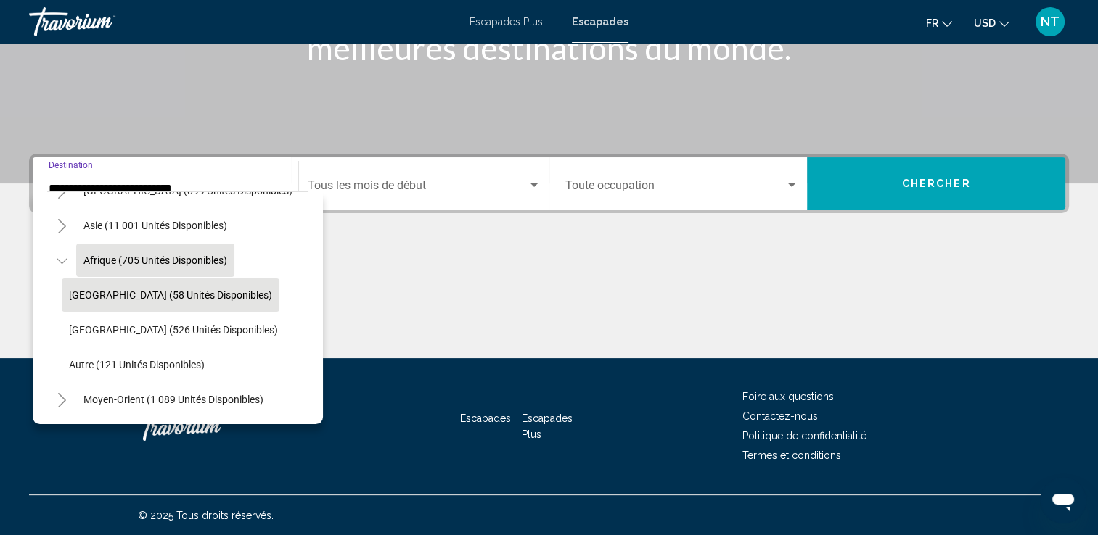
click at [128, 290] on span "Maroc (58 unités disponibles)" at bounding box center [170, 296] width 203 height 12
type input "**********"
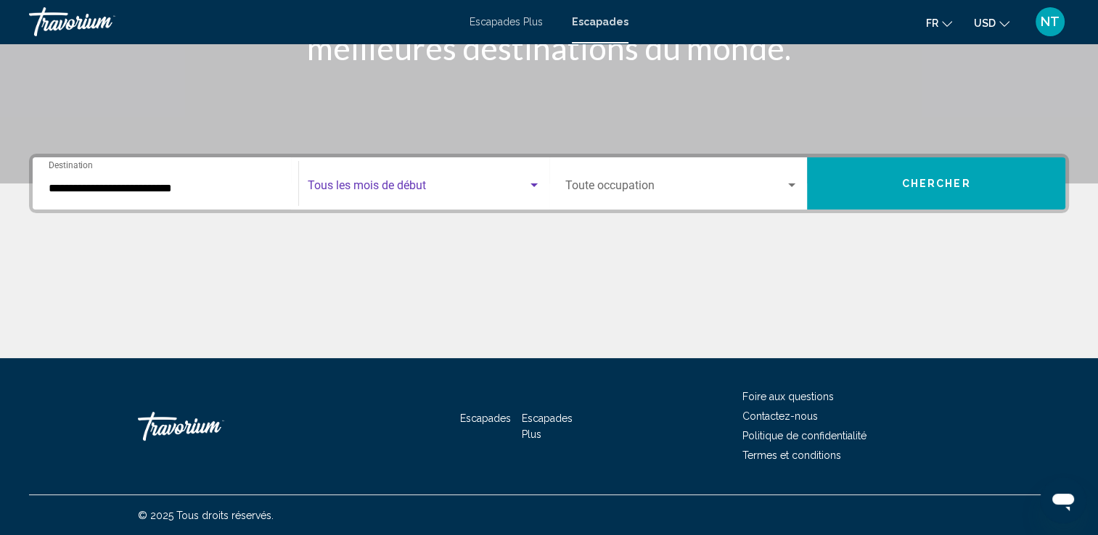
click at [533, 184] on div "Widget de recherche" at bounding box center [533, 186] width 7 height 4
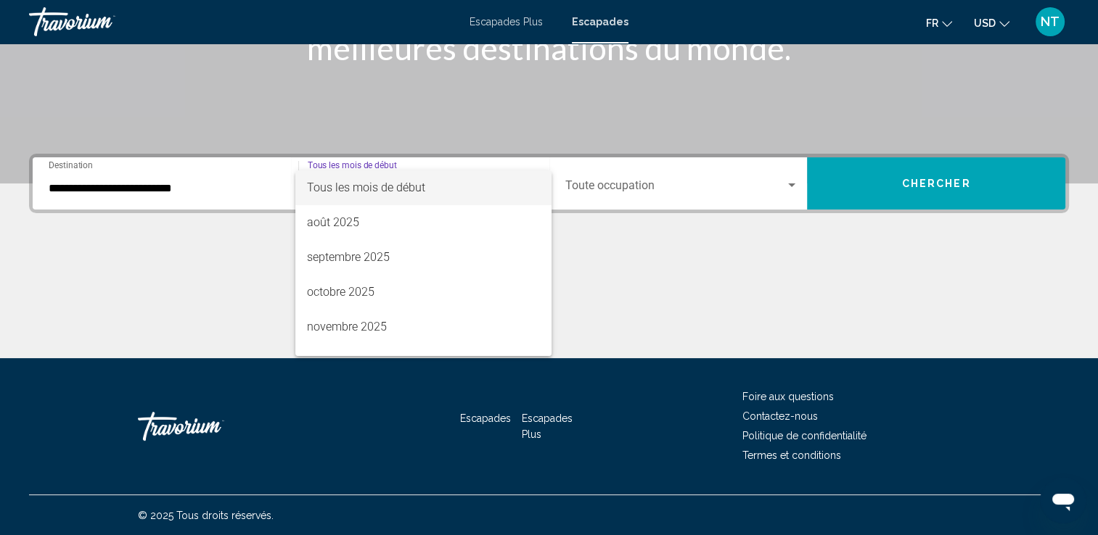
click at [789, 181] on div at bounding box center [549, 267] width 1098 height 535
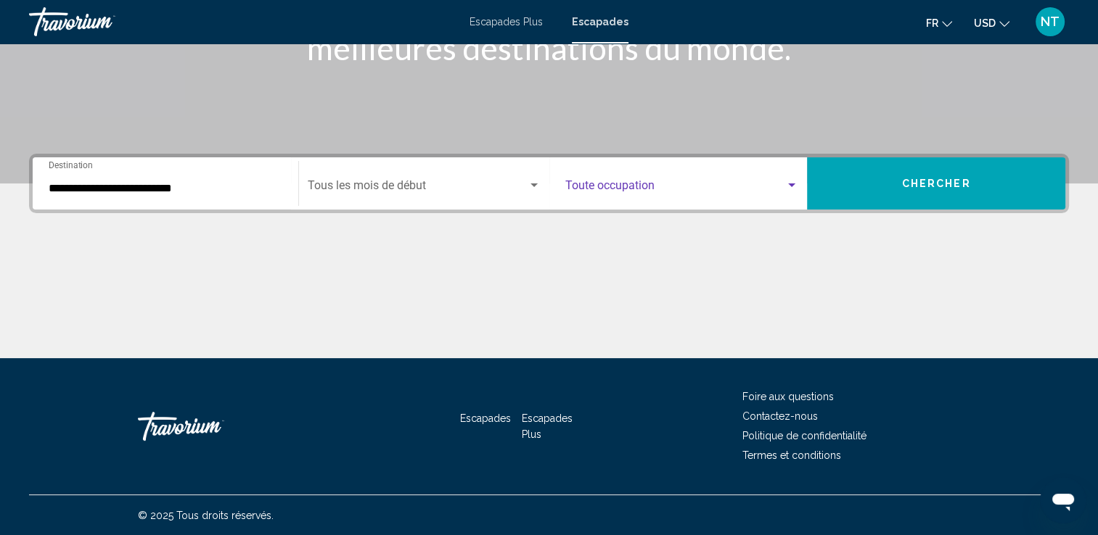
click at [789, 181] on div "Widget de recherche" at bounding box center [791, 186] width 13 height 12
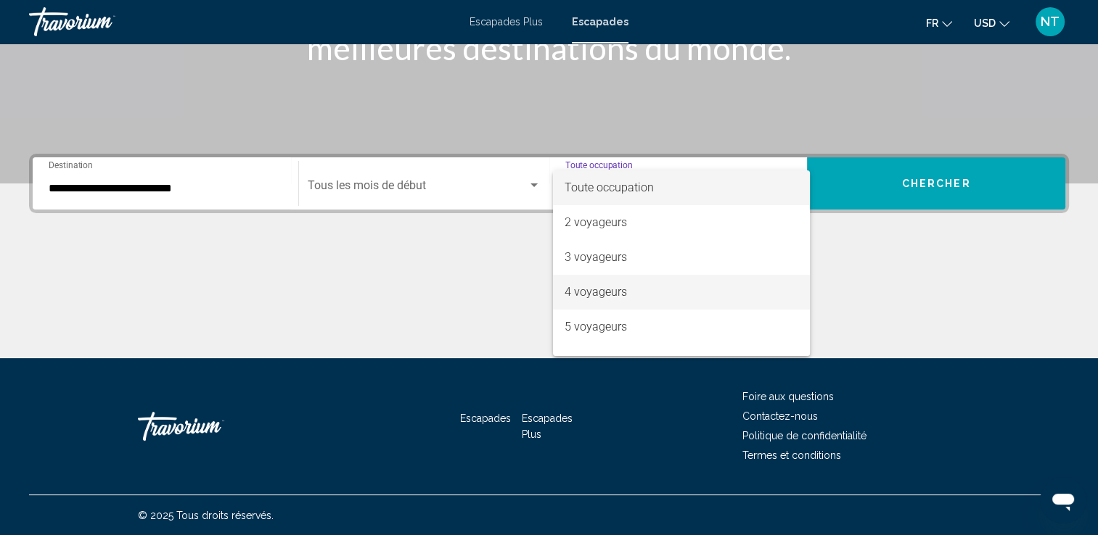
click at [589, 287] on font "4 voyageurs" at bounding box center [595, 292] width 62 height 14
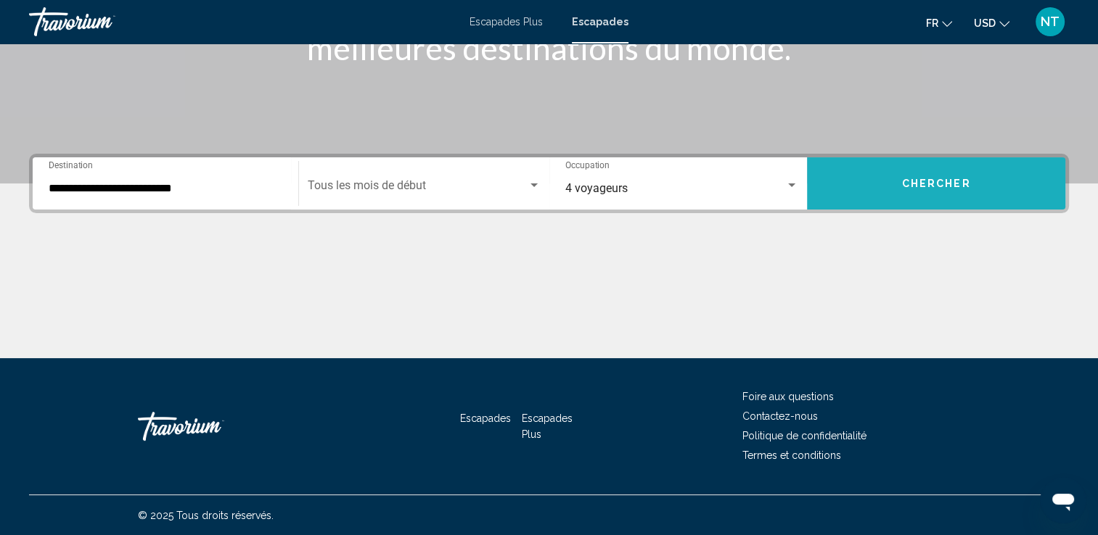
click at [932, 172] on button "Chercher" at bounding box center [936, 183] width 258 height 52
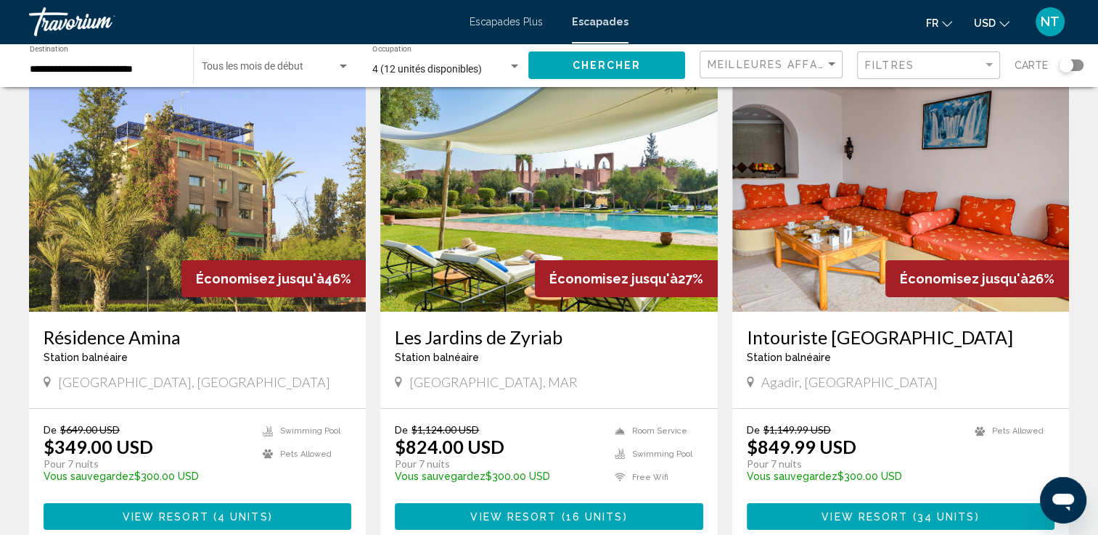
scroll to position [145, 0]
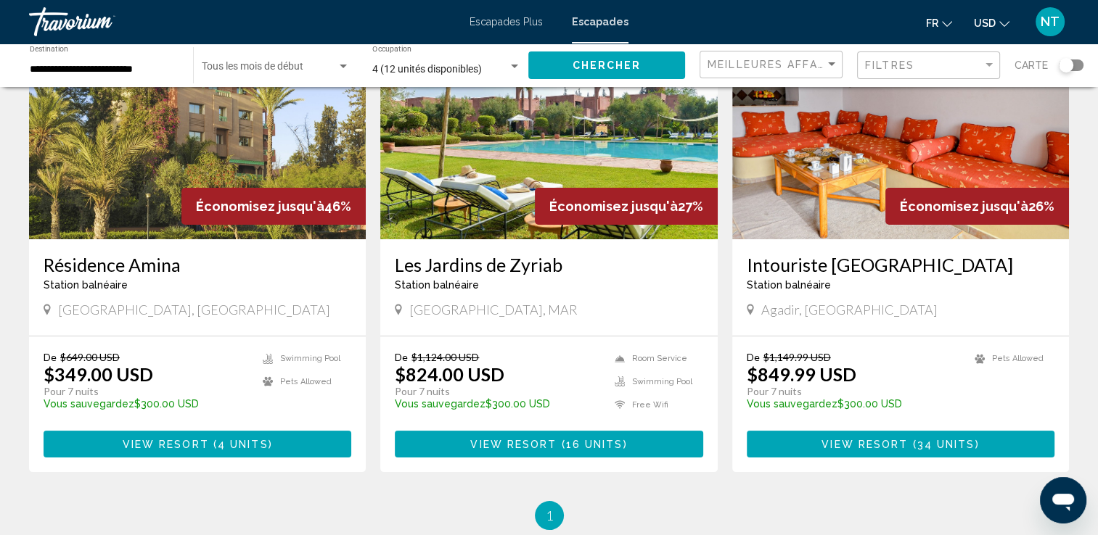
click at [567, 178] on img "Contenu principal" at bounding box center [548, 123] width 337 height 232
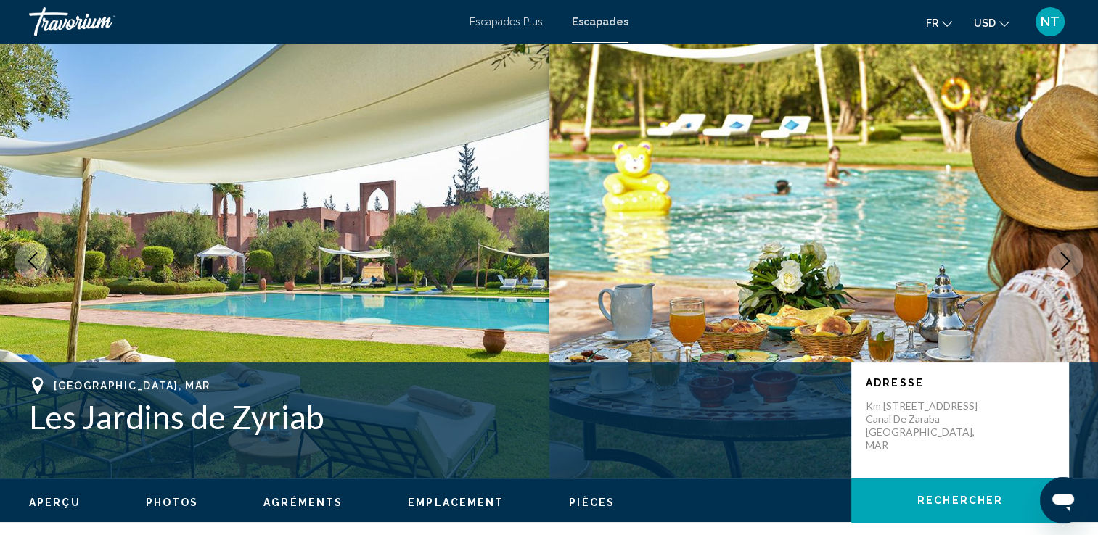
click at [1057, 260] on icon "Image suivante" at bounding box center [1064, 261] width 17 height 17
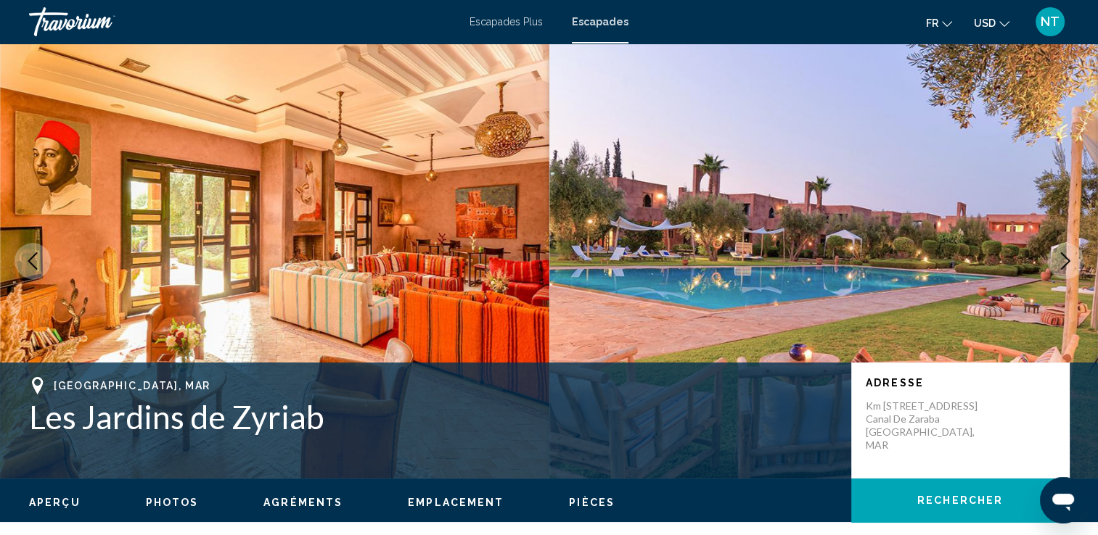
click at [1057, 260] on icon "Image suivante" at bounding box center [1064, 261] width 17 height 17
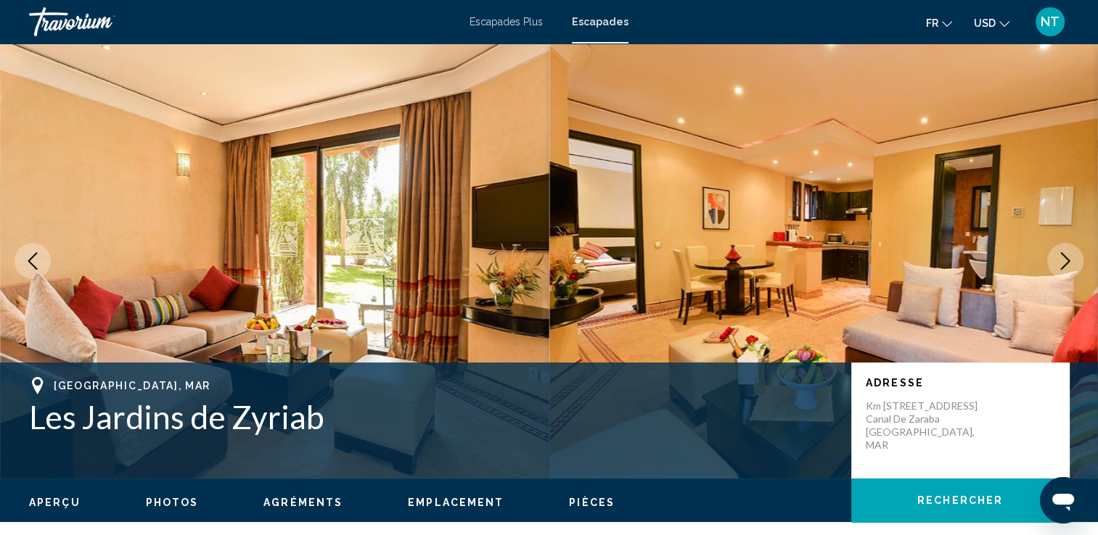
click at [1057, 260] on icon "Image suivante" at bounding box center [1064, 261] width 17 height 17
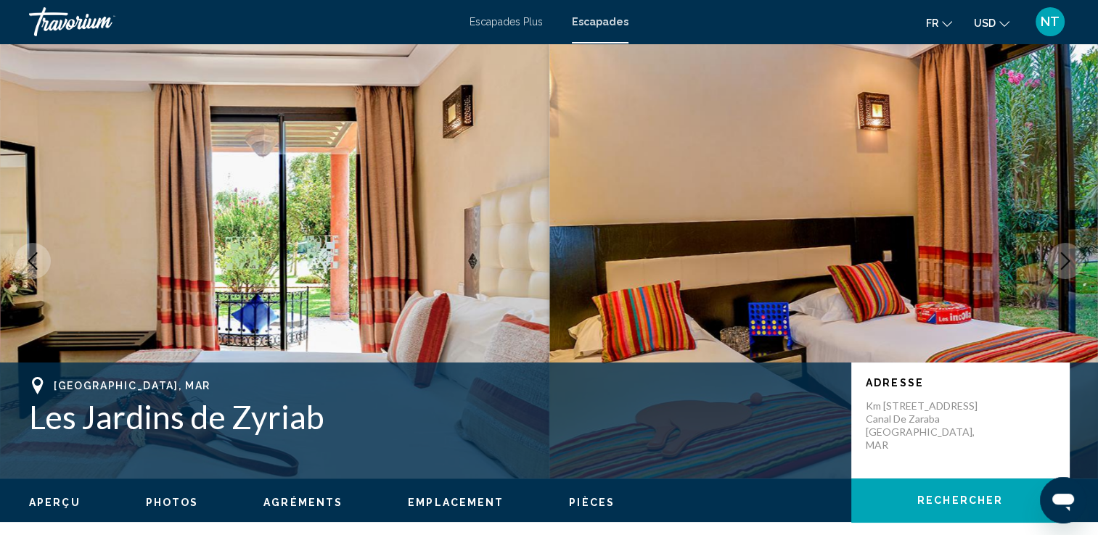
click at [1057, 260] on icon "Image suivante" at bounding box center [1064, 261] width 17 height 17
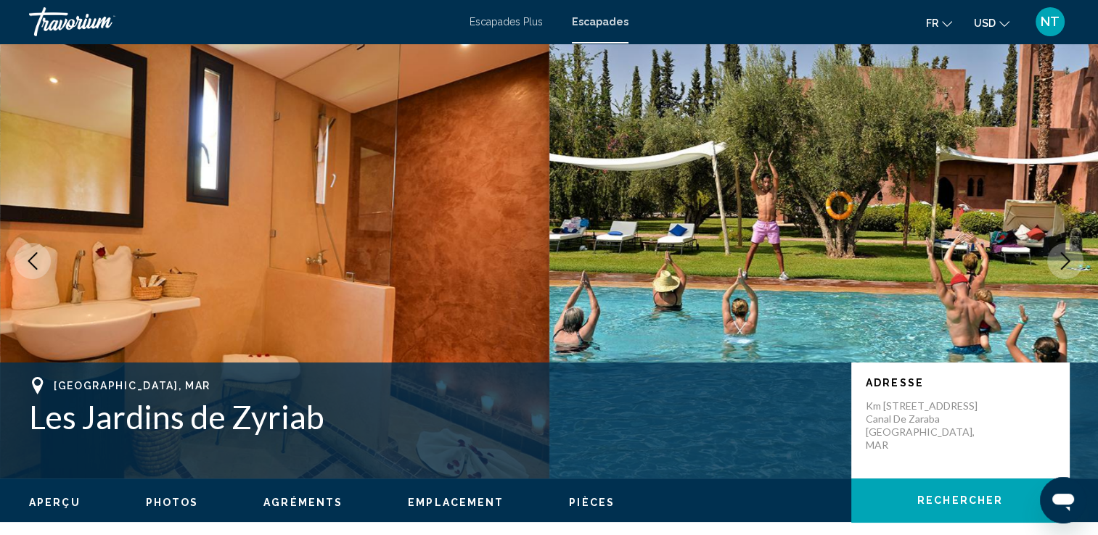
click at [1057, 260] on icon "Image suivante" at bounding box center [1064, 261] width 17 height 17
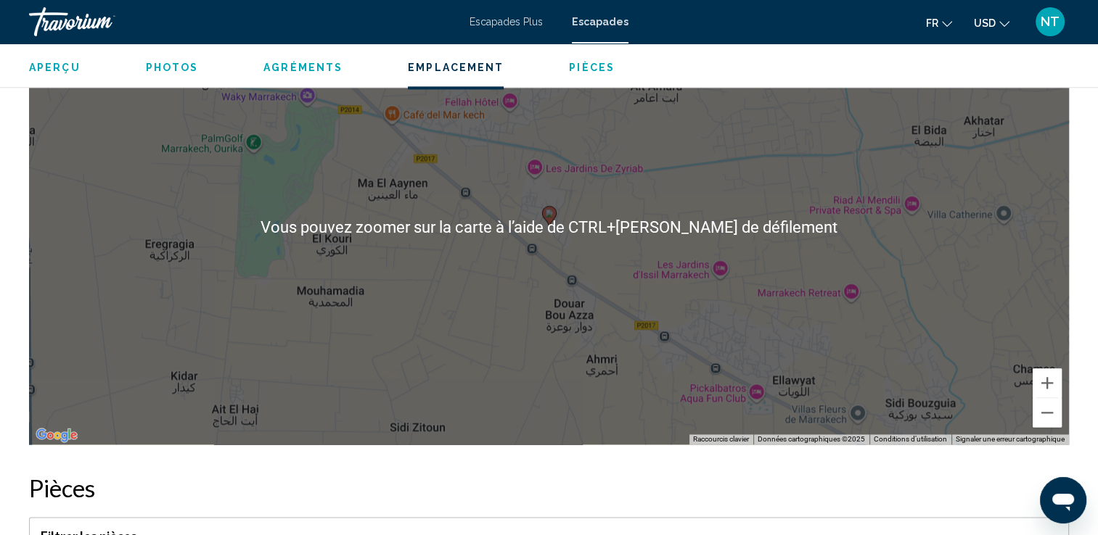
scroll to position [1887, 0]
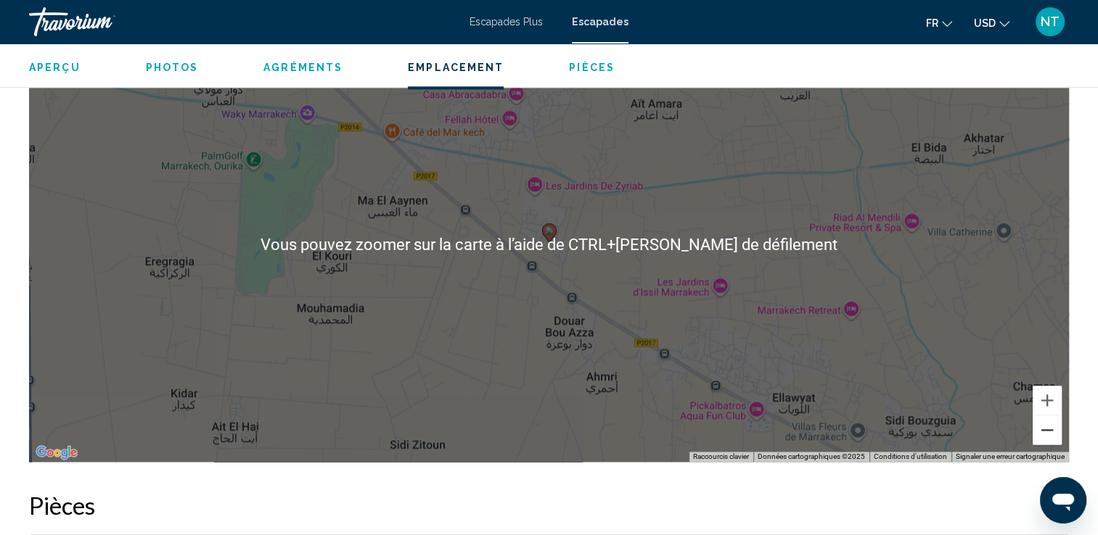
click at [1046, 429] on button "Zoom arrière" at bounding box center [1046, 430] width 29 height 29
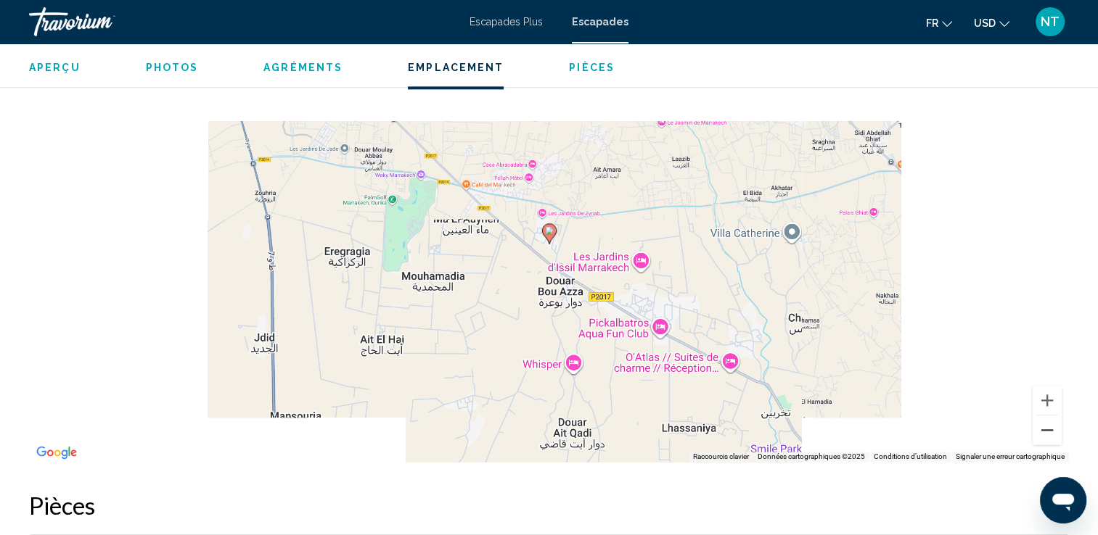
click at [1046, 429] on button "Zoom arrière" at bounding box center [1046, 430] width 29 height 29
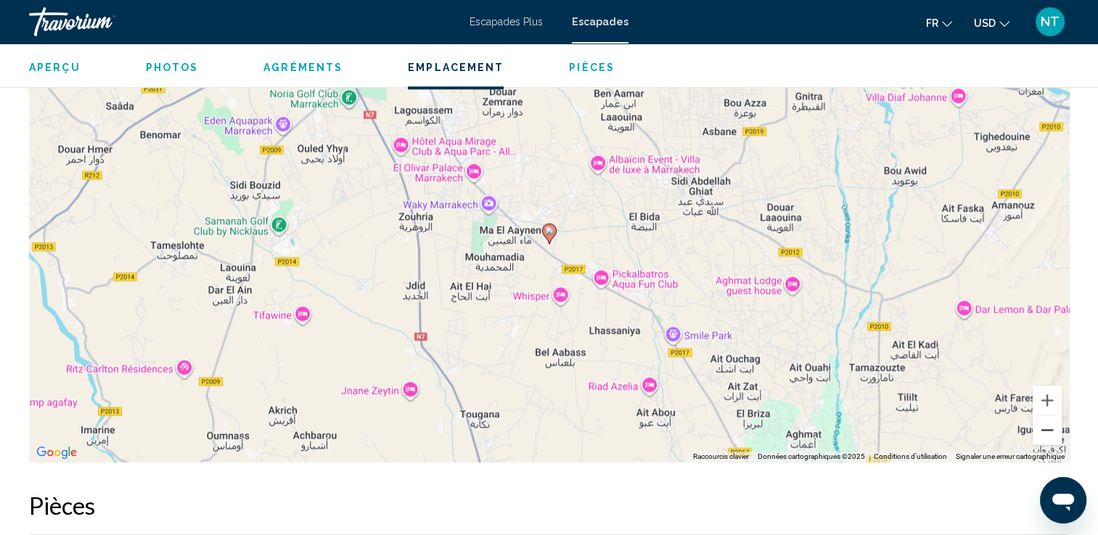
click at [1046, 429] on button "Zoom arrière" at bounding box center [1046, 430] width 29 height 29
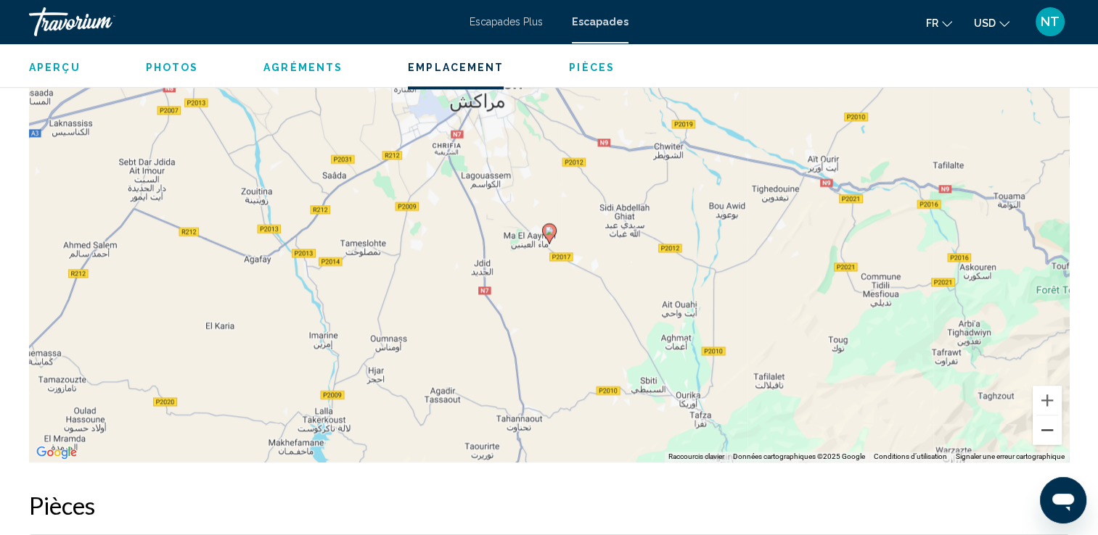
click at [1046, 429] on button "Zoom arrière" at bounding box center [1046, 430] width 29 height 29
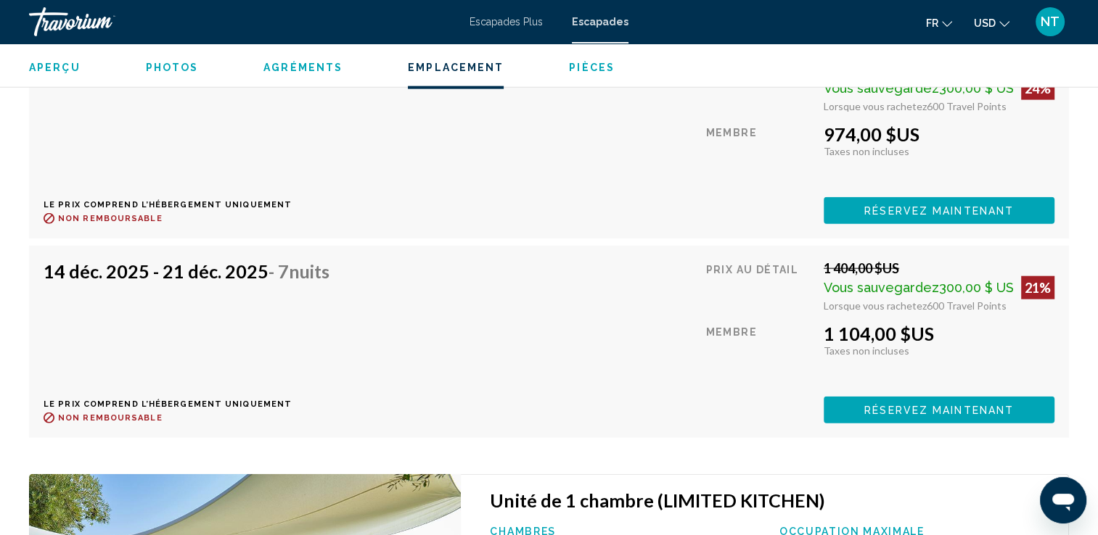
scroll to position [2942, 0]
